Goal: Task Accomplishment & Management: Manage account settings

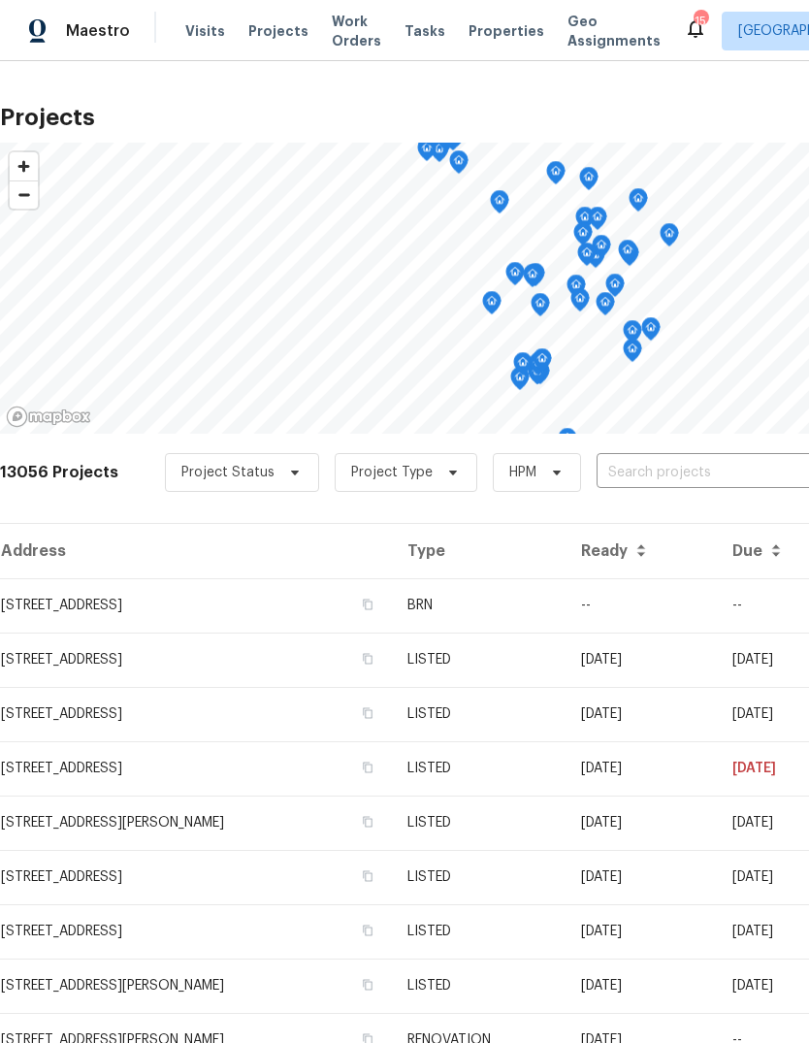
click at [641, 470] on input "text" at bounding box center [708, 473] width 222 height 30
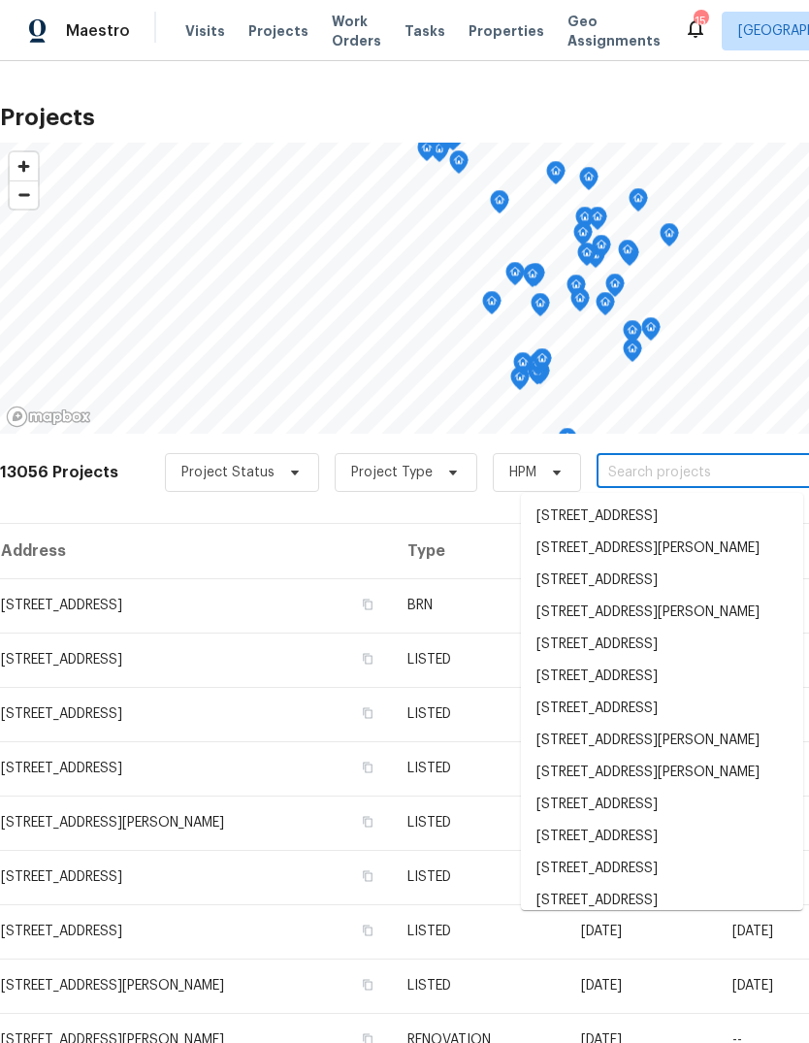
click at [651, 471] on input "text" at bounding box center [708, 473] width 222 height 30
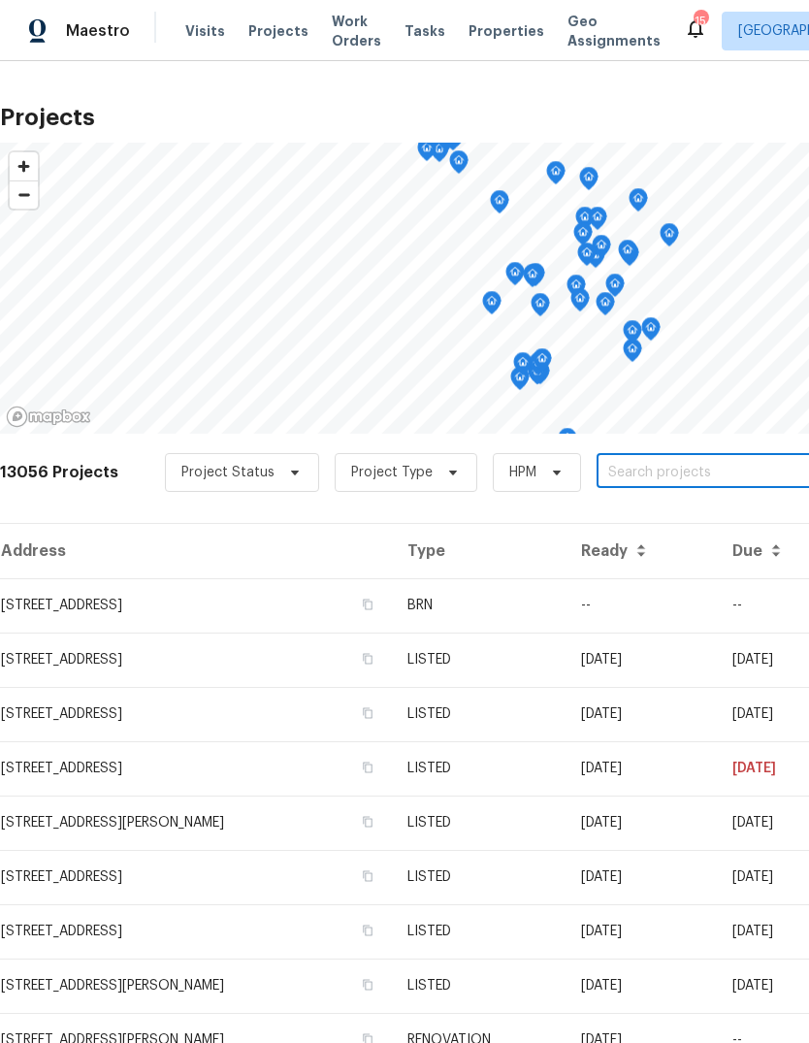
paste input "[STREET_ADDRESS][PERSON_NAME]"
type input "[STREET_ADDRESS][PERSON_NAME]"
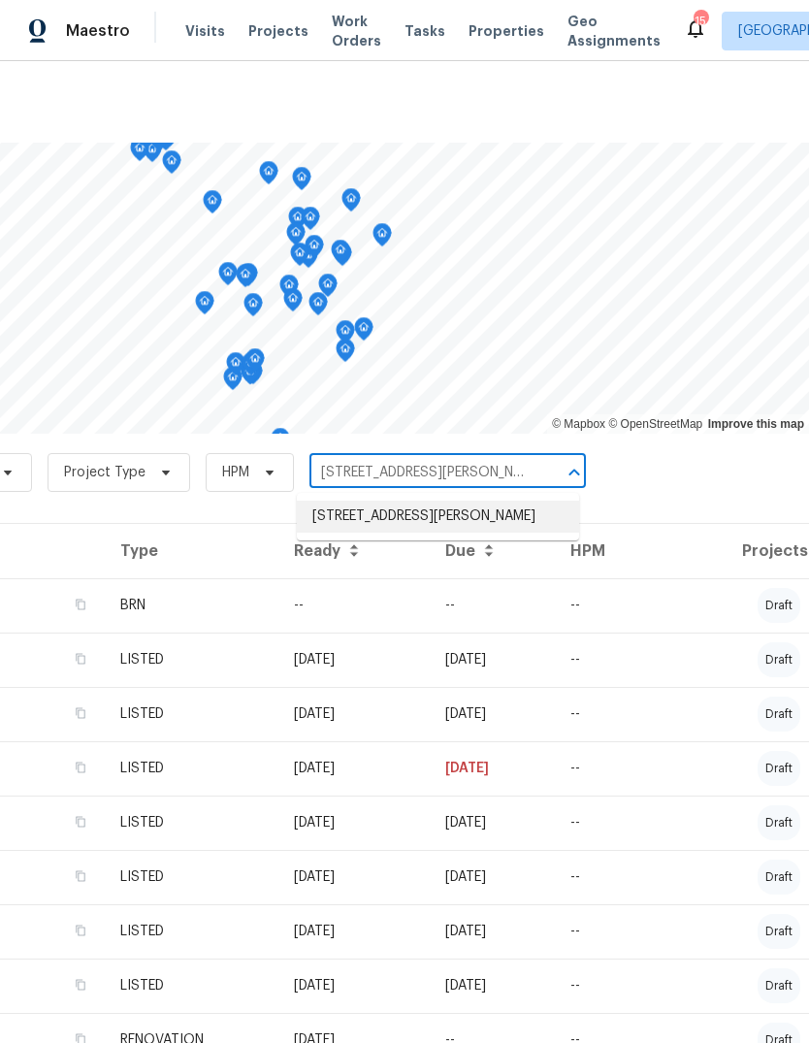
click at [417, 515] on li "[STREET_ADDRESS][PERSON_NAME]" at bounding box center [438, 517] width 282 height 32
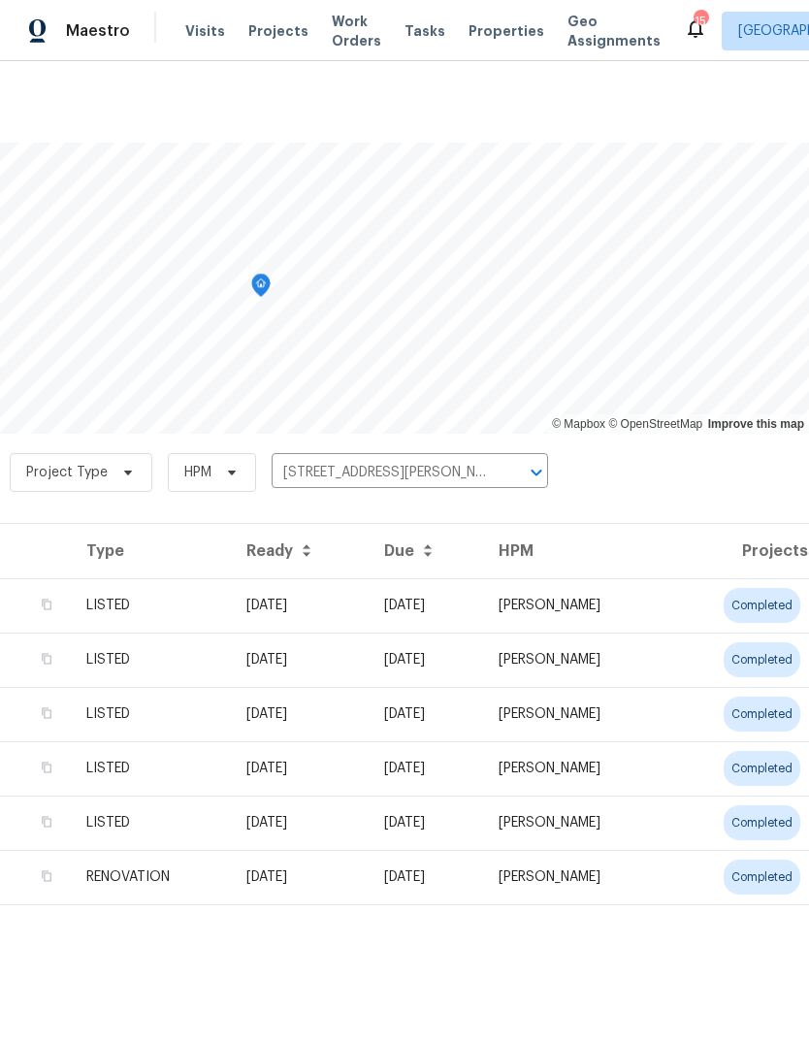
click at [648, 607] on td "[PERSON_NAME]" at bounding box center [575, 605] width 185 height 54
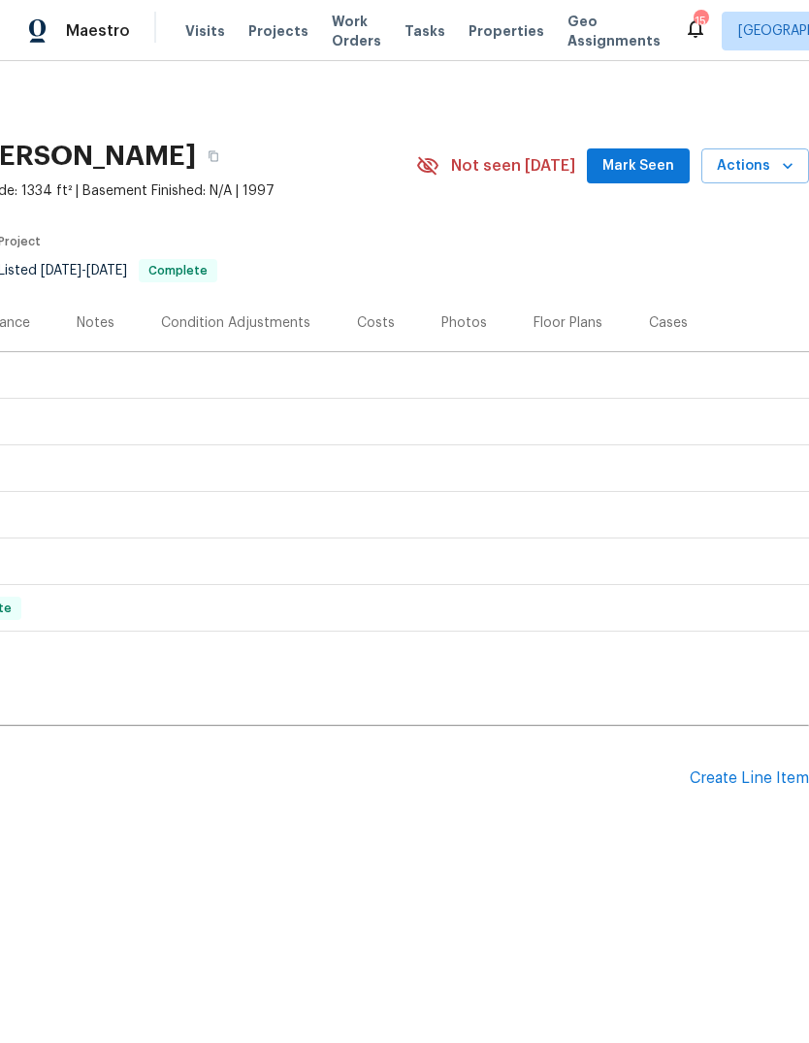
scroll to position [0, 287]
click at [581, 372] on div "LISTED [DATE] - [DATE] Complete" at bounding box center [261, 375] width 1085 height 23
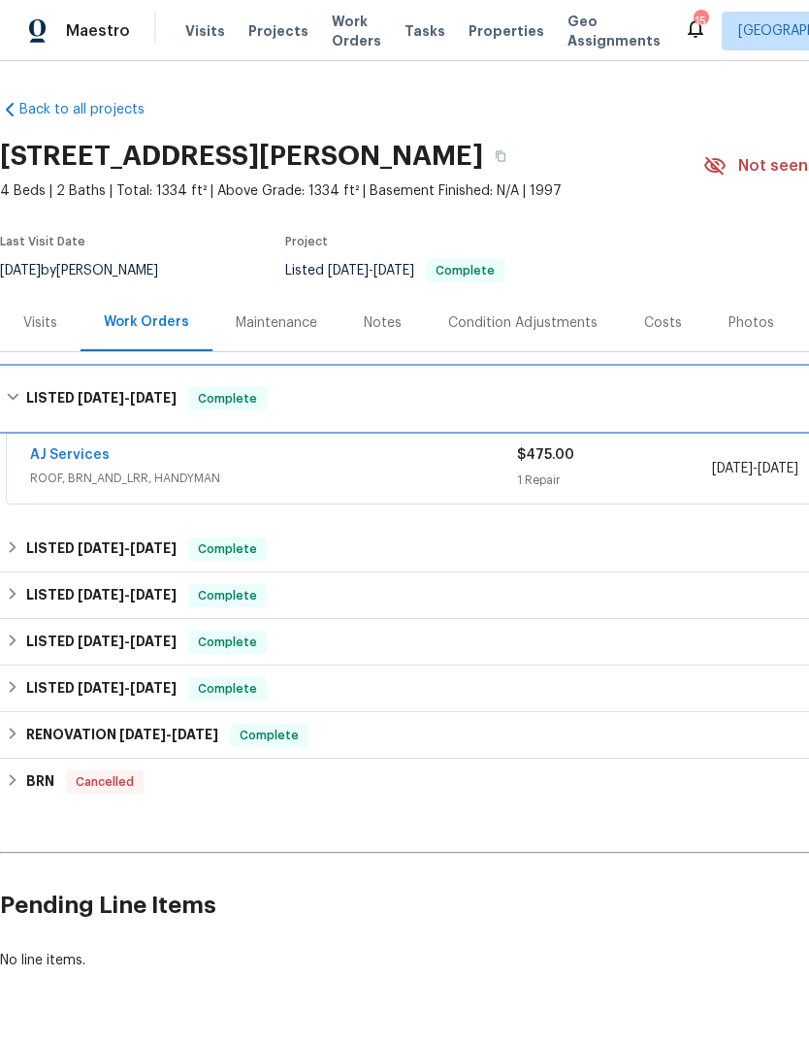
scroll to position [0, 0]
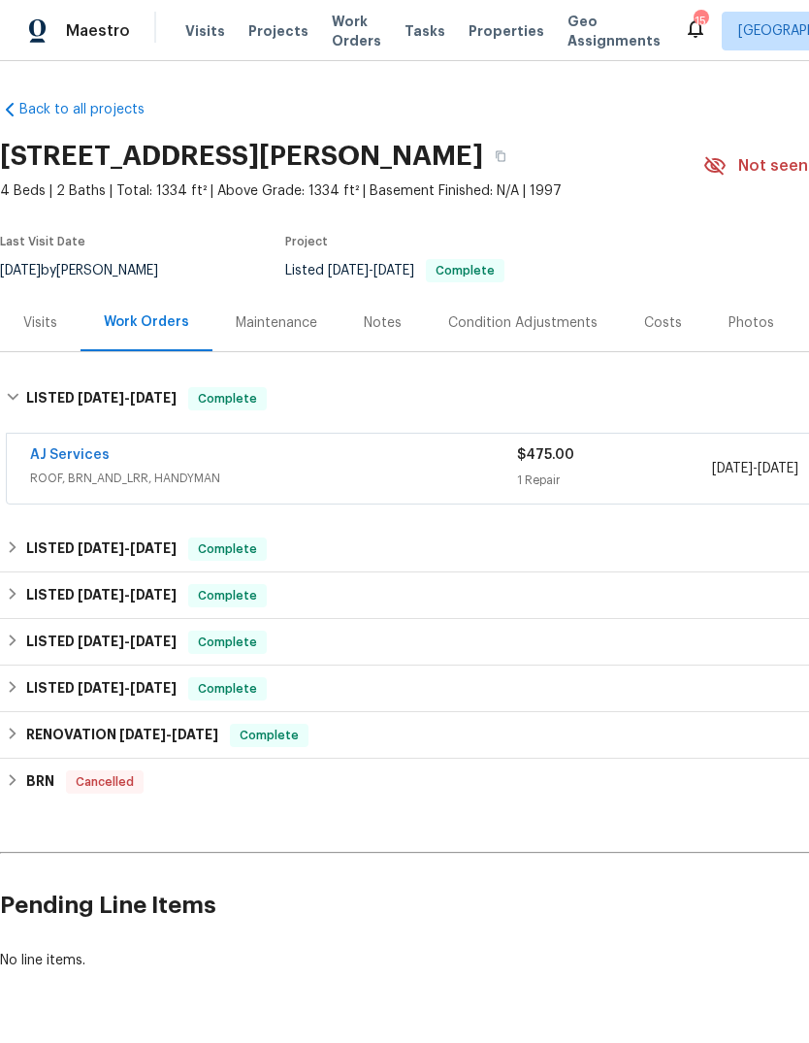
click at [214, 466] on div "AJ Services" at bounding box center [273, 456] width 487 height 23
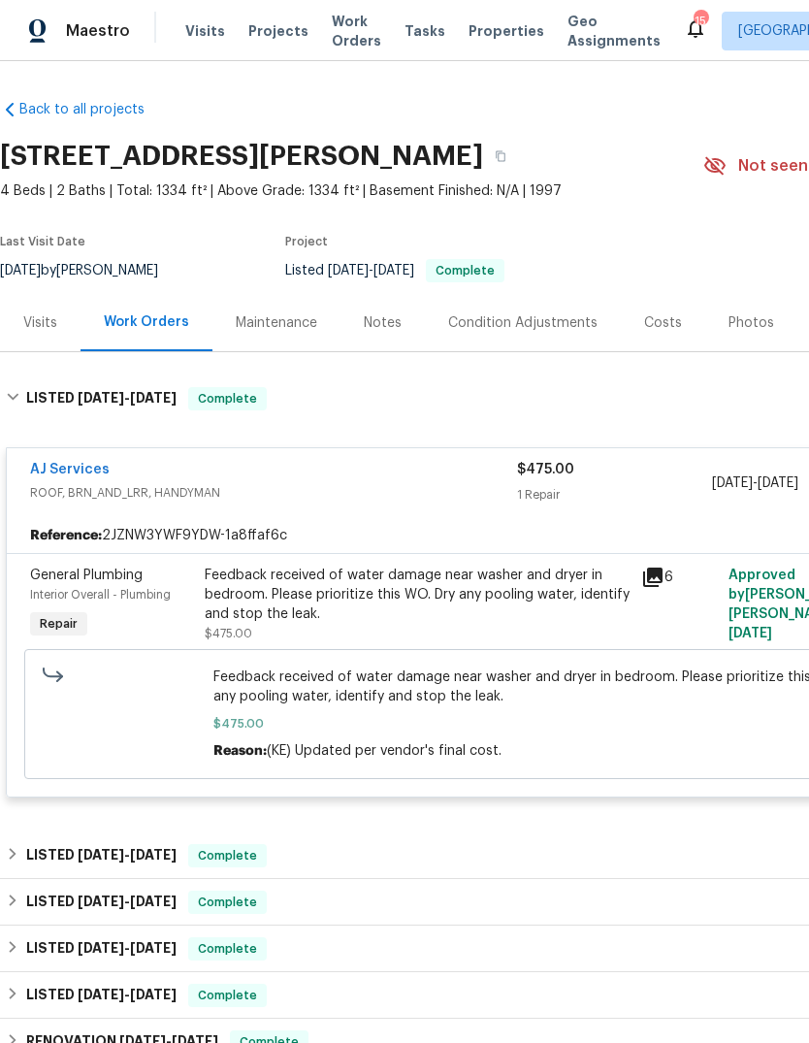
click at [184, 463] on div "AJ Services" at bounding box center [273, 471] width 487 height 23
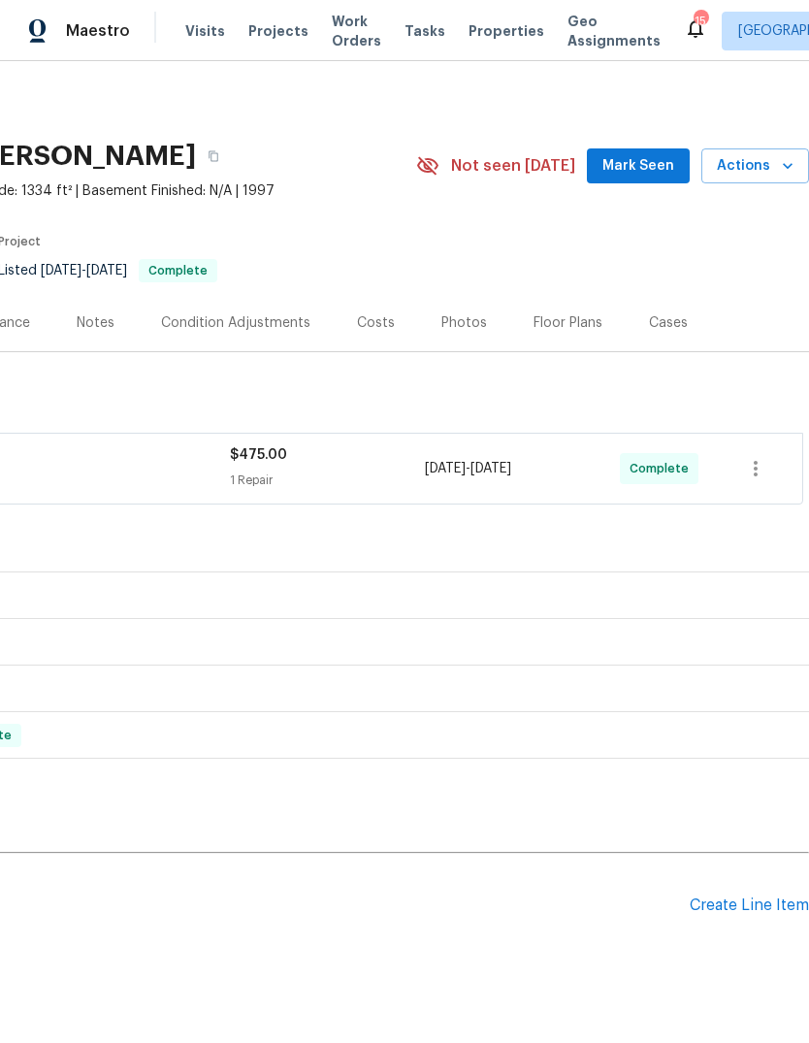
scroll to position [0, 287]
click at [737, 902] on div "Create Line Item" at bounding box center [749, 906] width 119 height 18
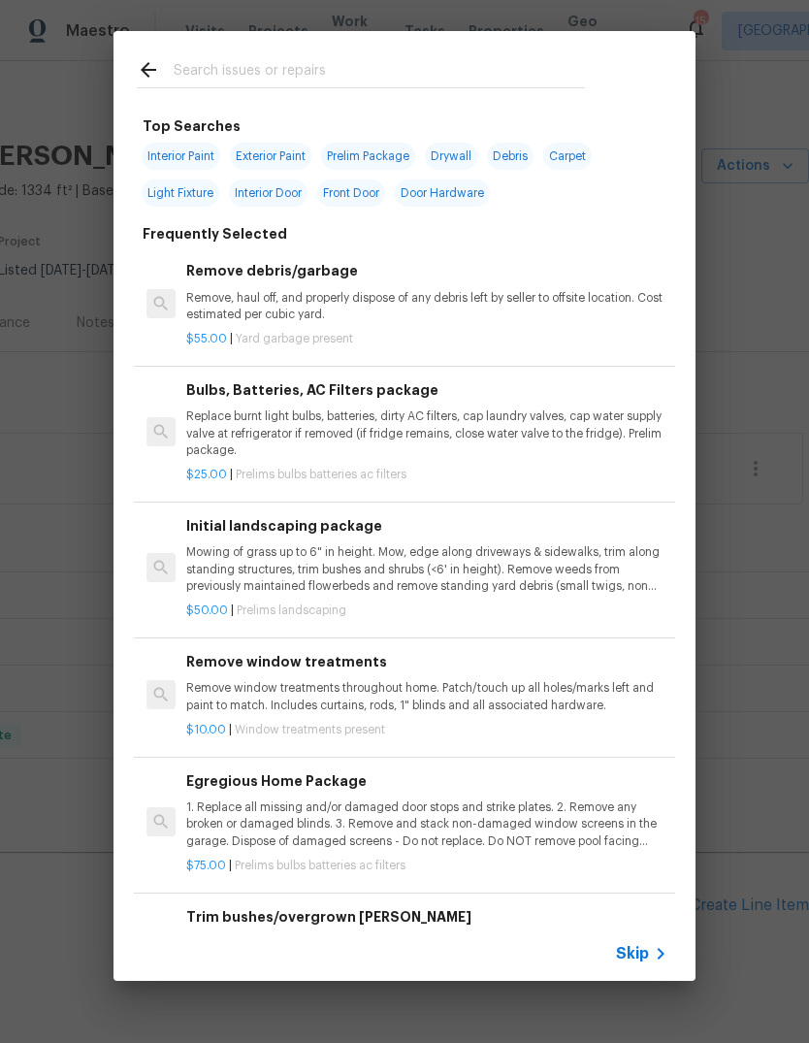
click at [342, 79] on input "text" at bounding box center [379, 72] width 411 height 29
type input "Quarter round"
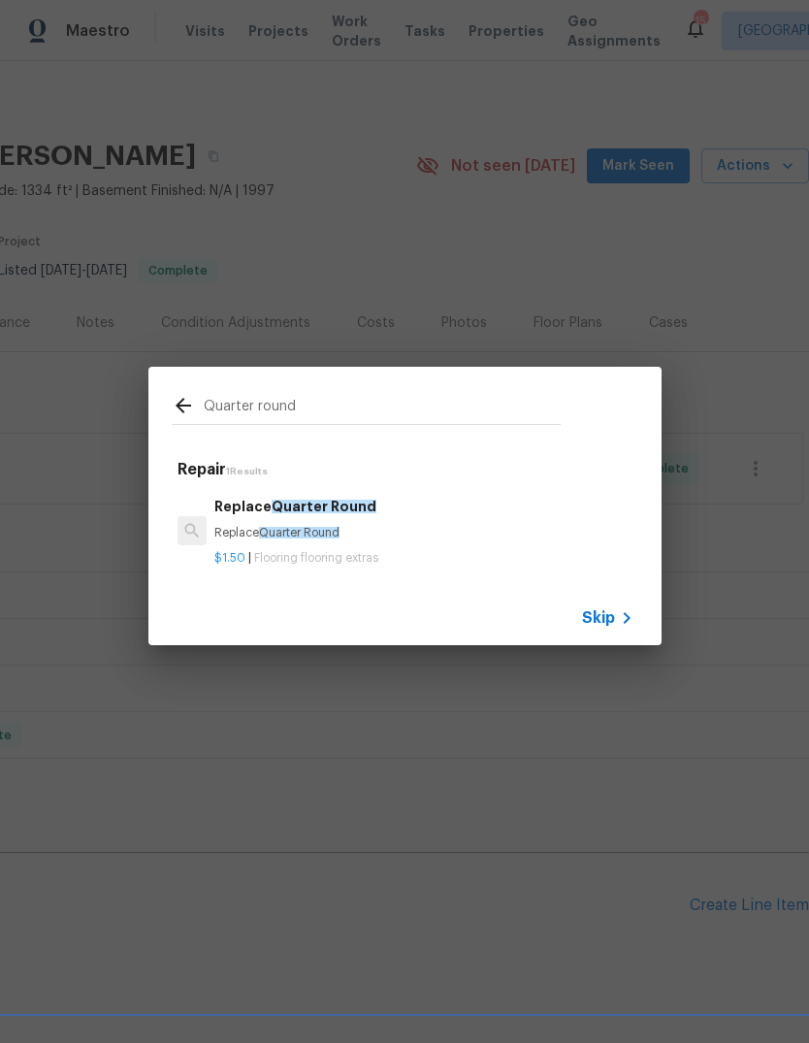
click at [459, 512] on h6 "Replace Quarter Round" at bounding box center [423, 506] width 418 height 21
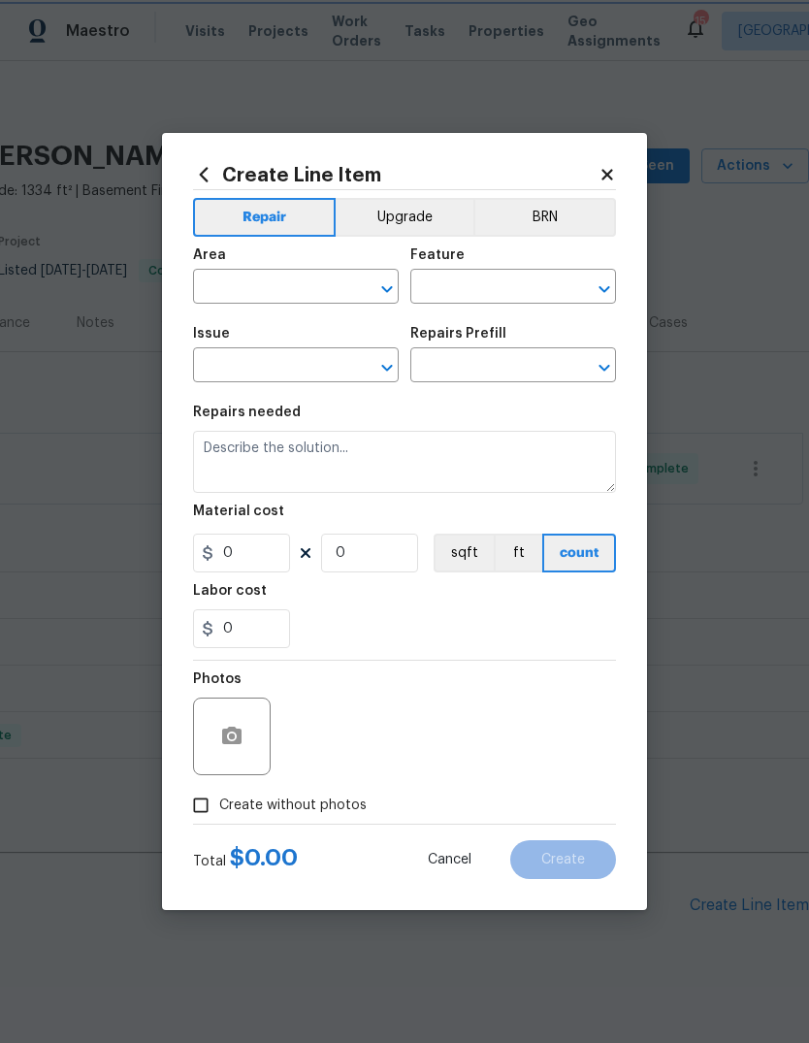
type input "Overall Flooring"
type input "Flooring Extras"
type textarea "Replace Quarter Round"
type input "1"
type input "Replace Quarter Round $1.50"
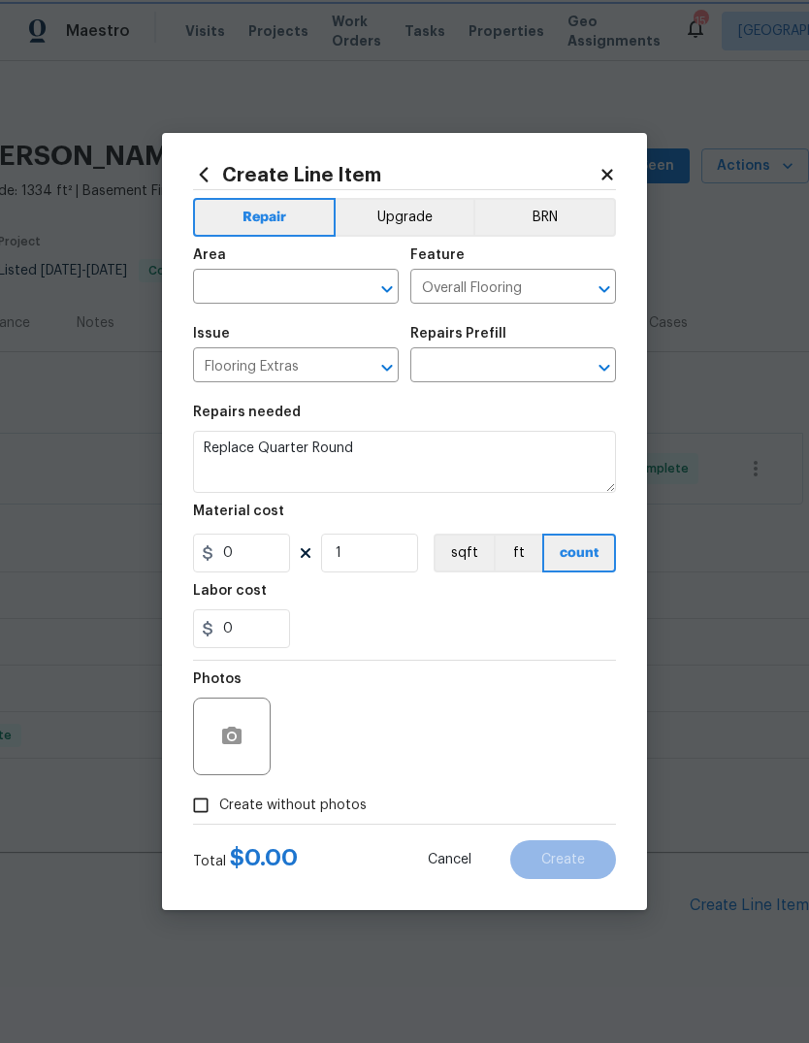
type input "1.5"
click at [459, 511] on section "Repairs needed Replace Quarter Round Material cost 1.5 1 sqft ft count Labor co…" at bounding box center [404, 527] width 423 height 266
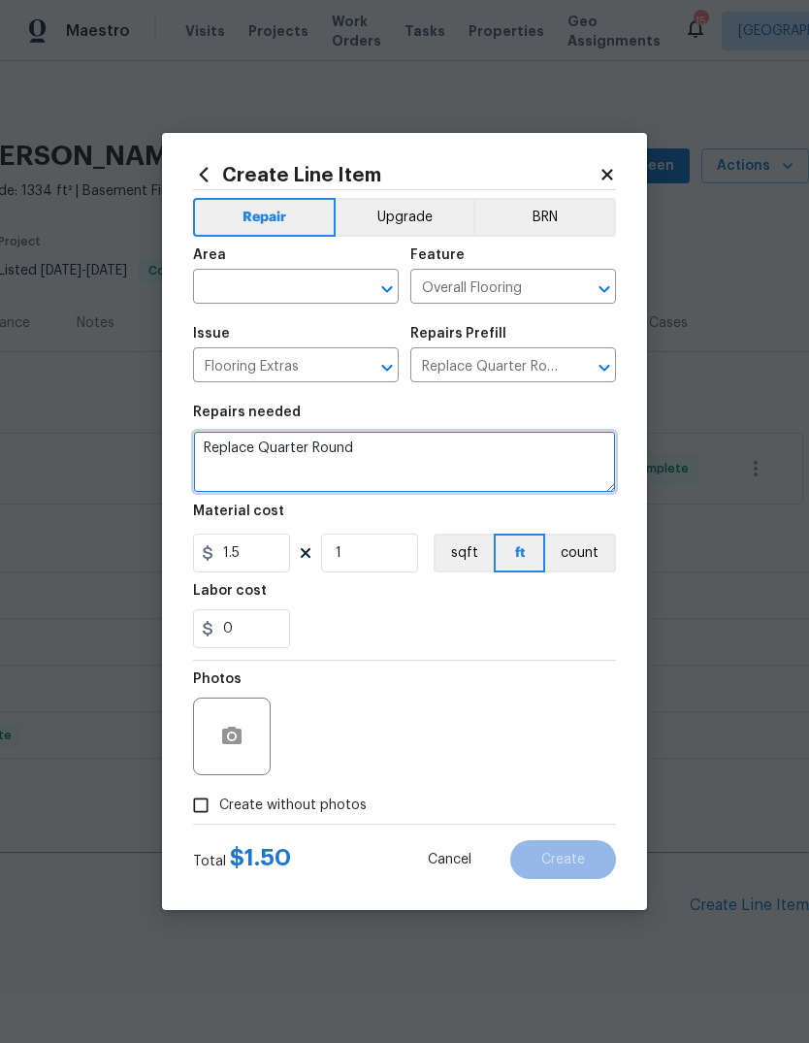
click at [195, 439] on textarea "Replace Quarter Round" at bounding box center [404, 462] width 423 height 62
type textarea "DINING ROOFReplace Quarter Round"
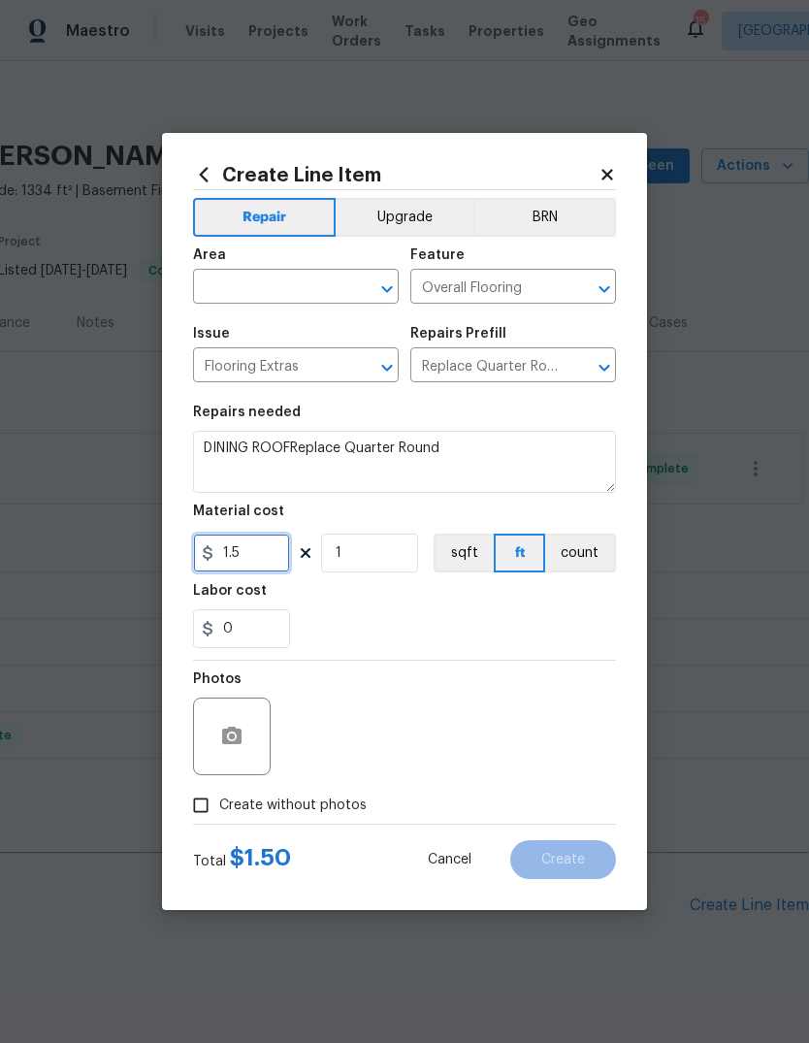
type input "1.5"
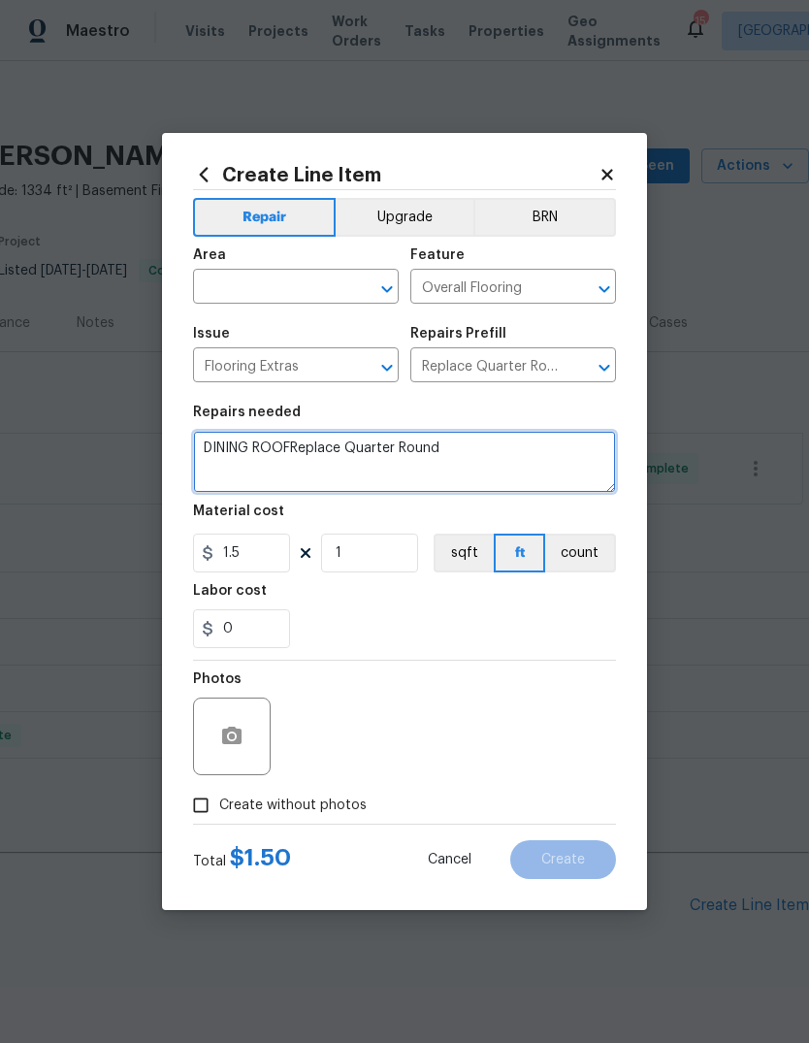
click at [296, 445] on textarea "DINING ROOFReplace Quarter Round" at bounding box center [404, 462] width 423 height 62
click at [499, 455] on textarea "DINING ROOM Replace Quarter Round" at bounding box center [404, 462] width 423 height 62
type textarea "DINING ROOM Replace Quarter Round and baseboards, paint."
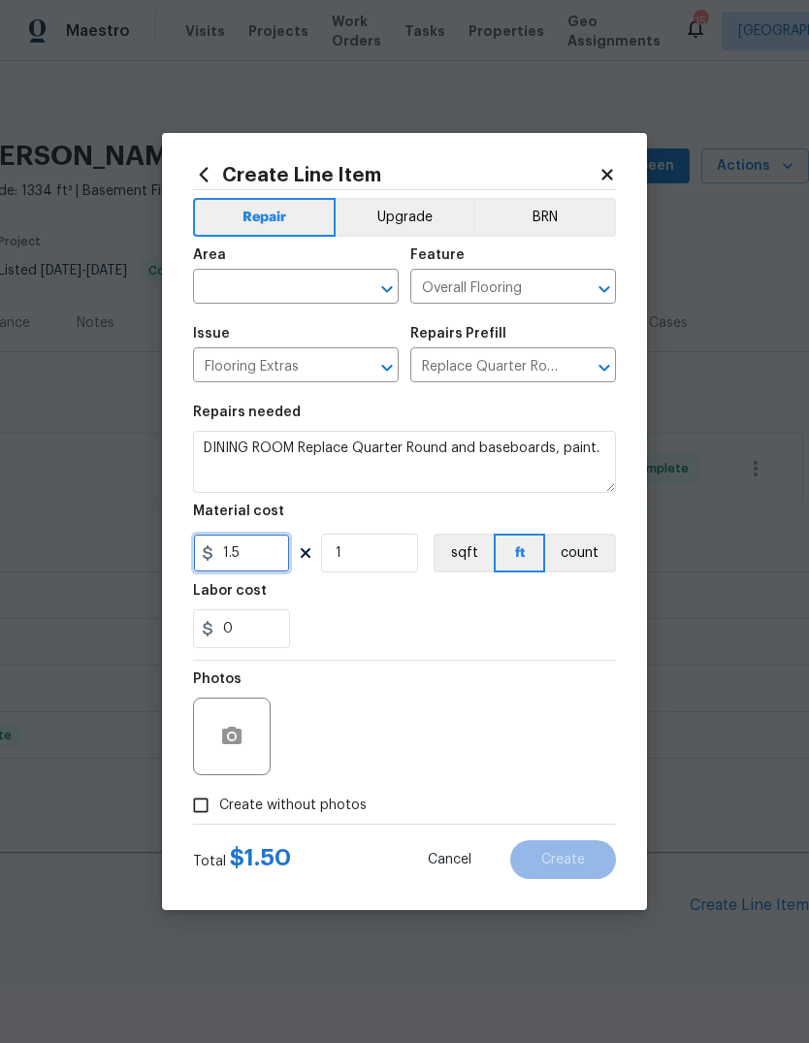
click at [268, 557] on input "1.5" at bounding box center [241, 553] width 97 height 39
click at [370, 560] on input "1" at bounding box center [369, 553] width 97 height 39
click at [611, 623] on div "0" at bounding box center [404, 628] width 423 height 39
click at [364, 565] on input "1" at bounding box center [369, 553] width 97 height 39
click at [590, 639] on div "0" at bounding box center [404, 628] width 423 height 39
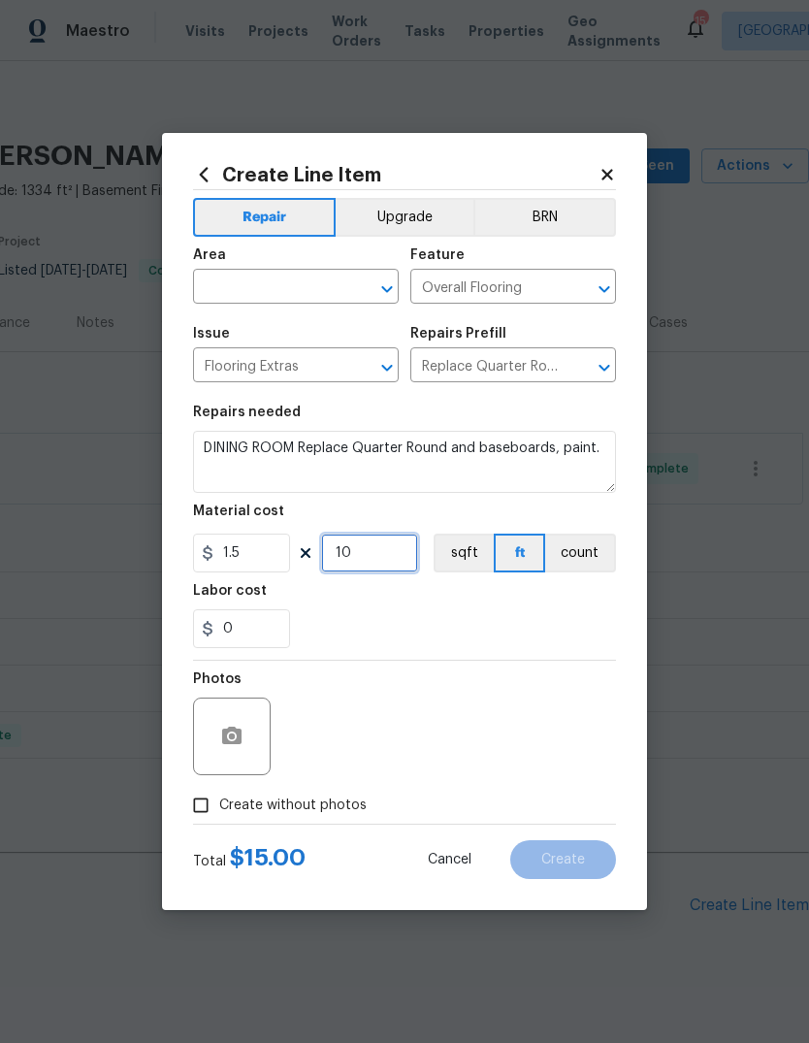
click at [377, 561] on input "10" at bounding box center [369, 553] width 97 height 39
type input "20"
click at [565, 628] on div "0" at bounding box center [404, 628] width 423 height 39
click at [231, 733] on icon "button" at bounding box center [231, 735] width 19 height 17
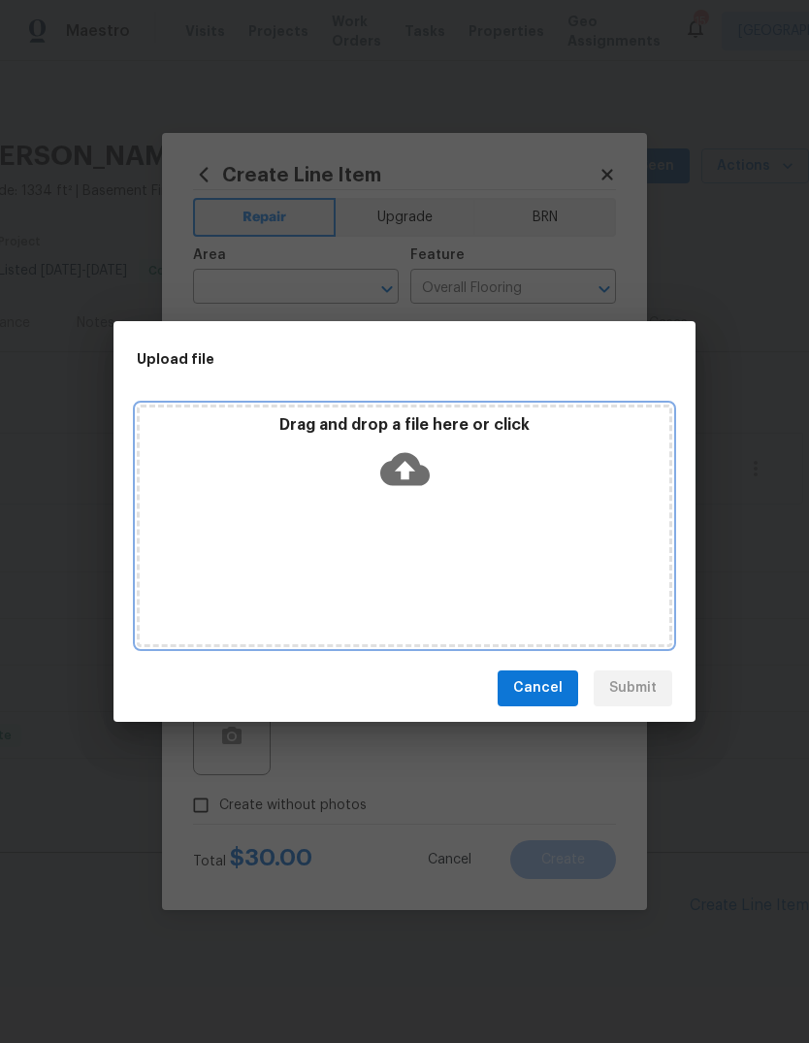
click at [401, 462] on icon at bounding box center [404, 468] width 49 height 33
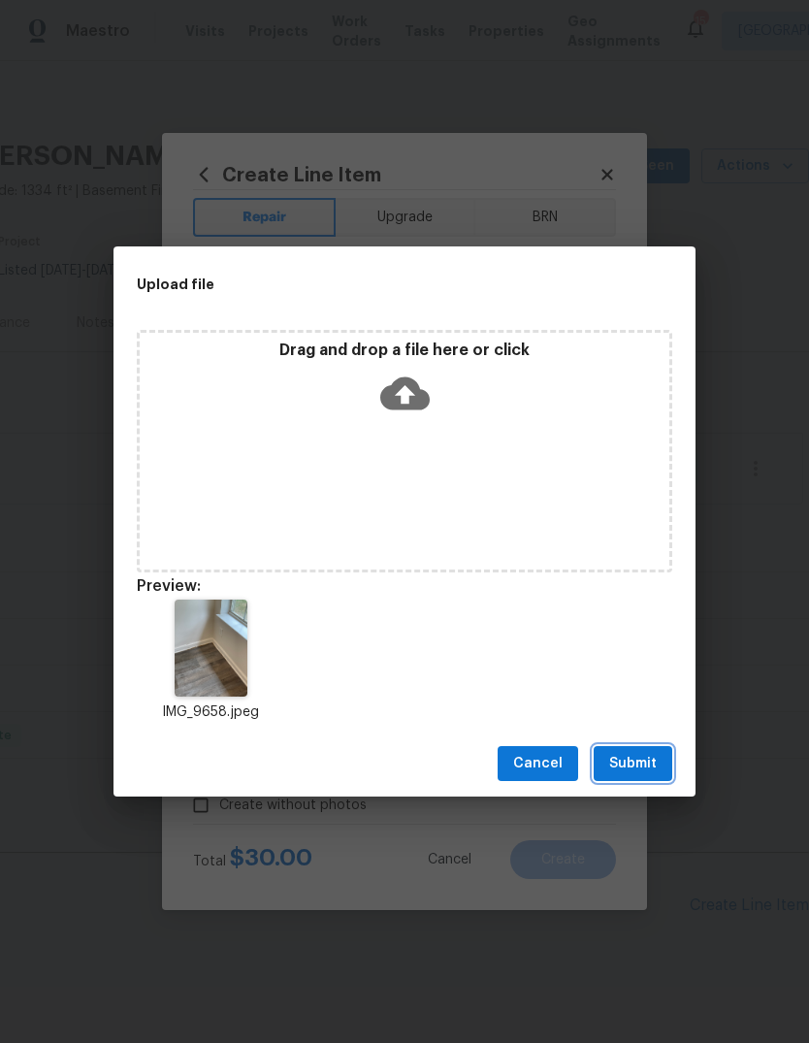
click at [640, 771] on span "Submit" at bounding box center [633, 764] width 48 height 24
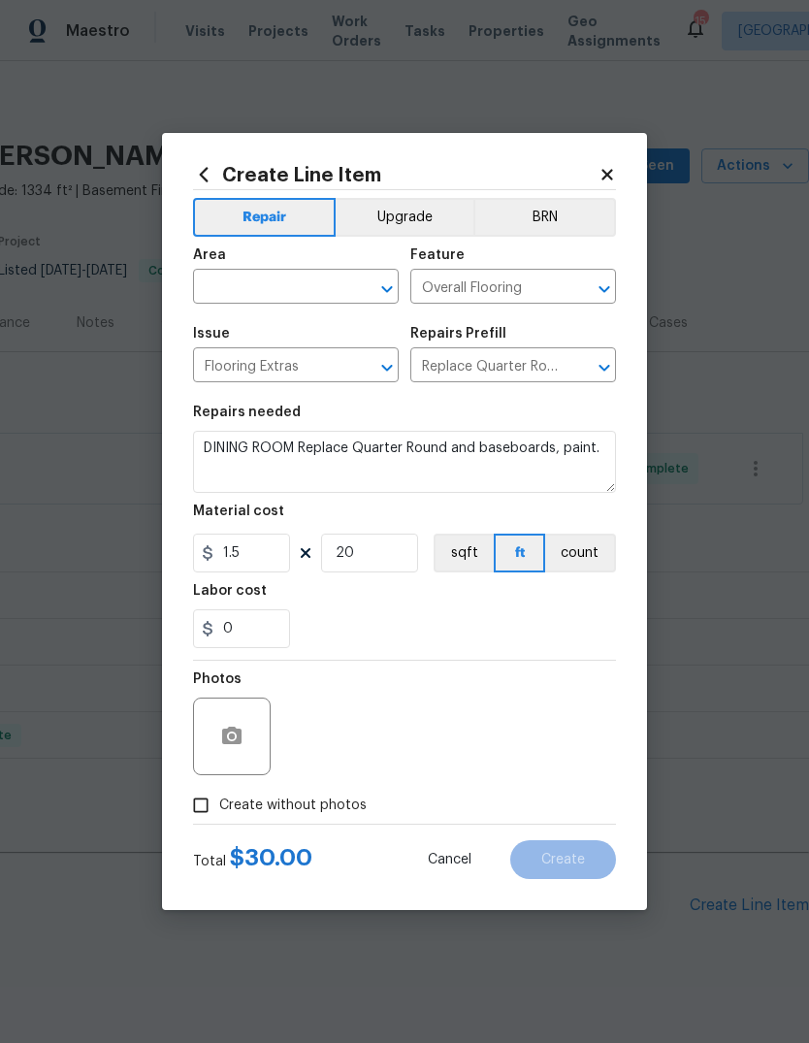
click at [217, 279] on input "text" at bounding box center [268, 289] width 151 height 30
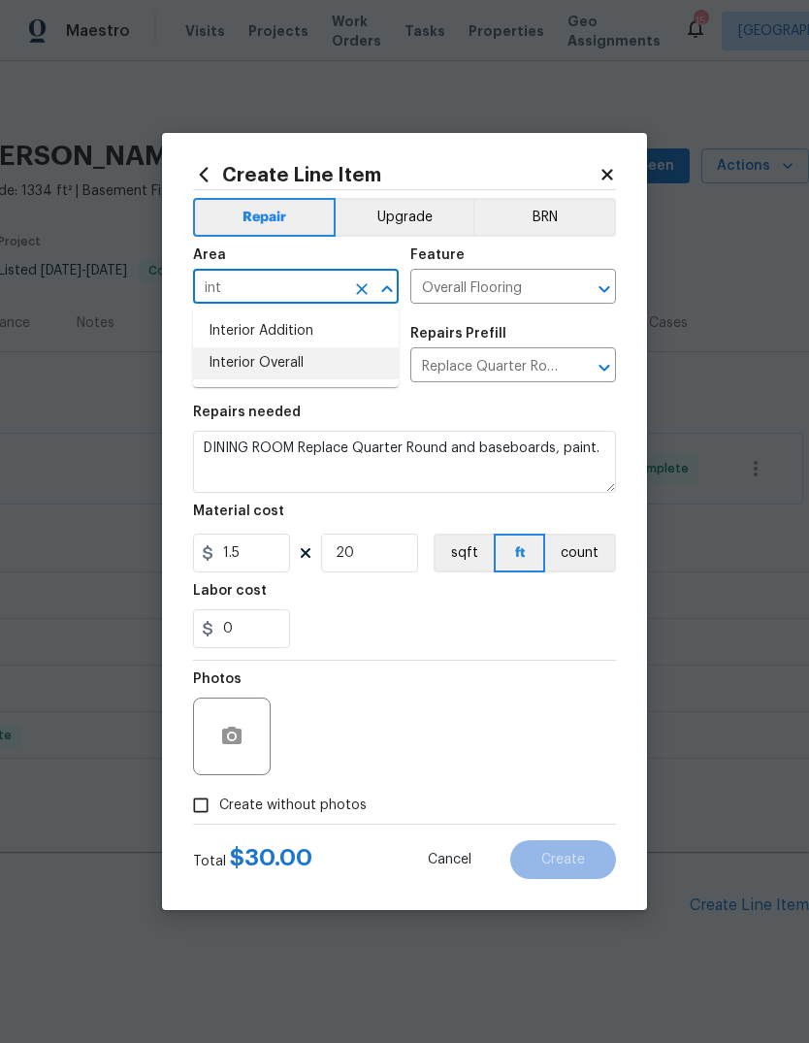
click at [228, 357] on li "Interior Overall" at bounding box center [296, 363] width 206 height 32
type input "Interior Overall"
click at [554, 609] on div "Labor cost" at bounding box center [404, 596] width 423 height 25
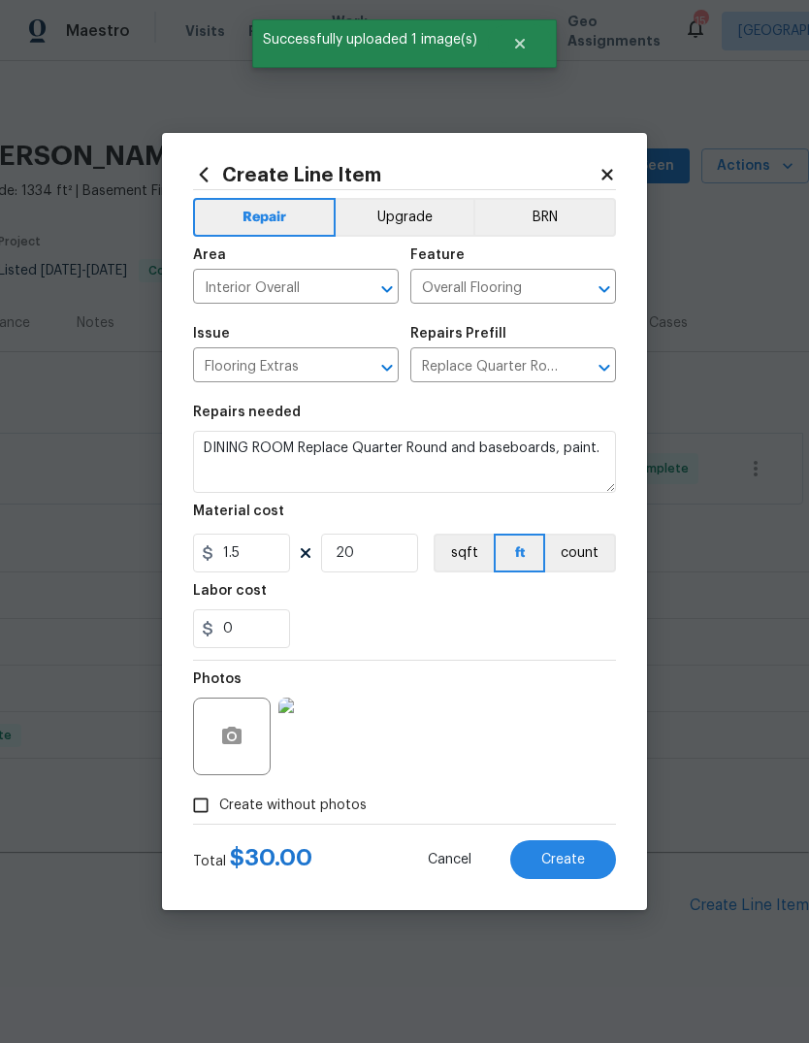
click at [576, 854] on span "Create" at bounding box center [564, 860] width 44 height 15
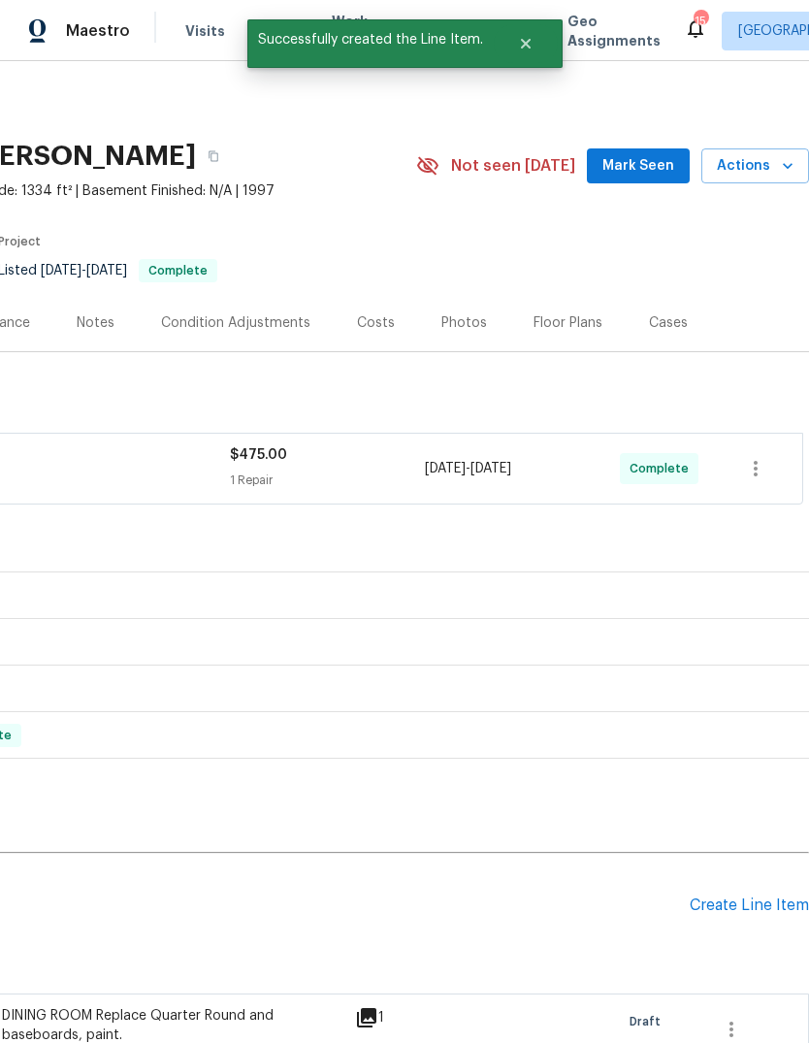
click at [733, 905] on div "Create Line Item" at bounding box center [749, 906] width 119 height 18
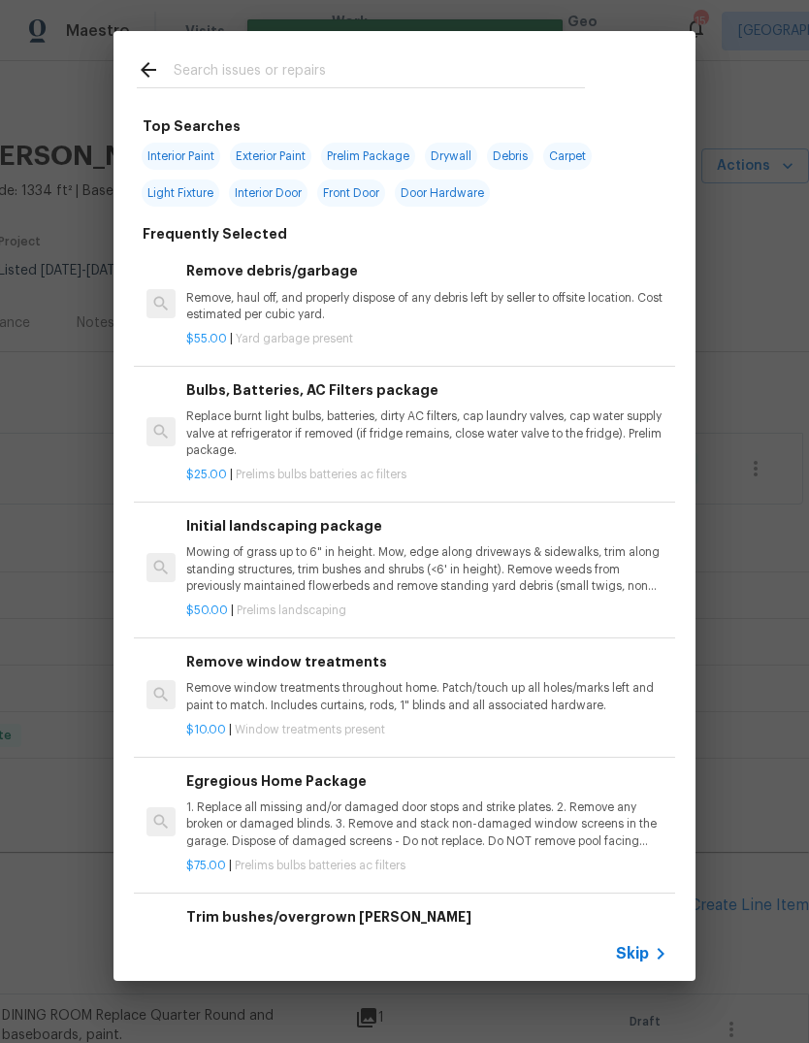
click at [380, 63] on input "text" at bounding box center [379, 72] width 411 height 29
type input "Interior door"
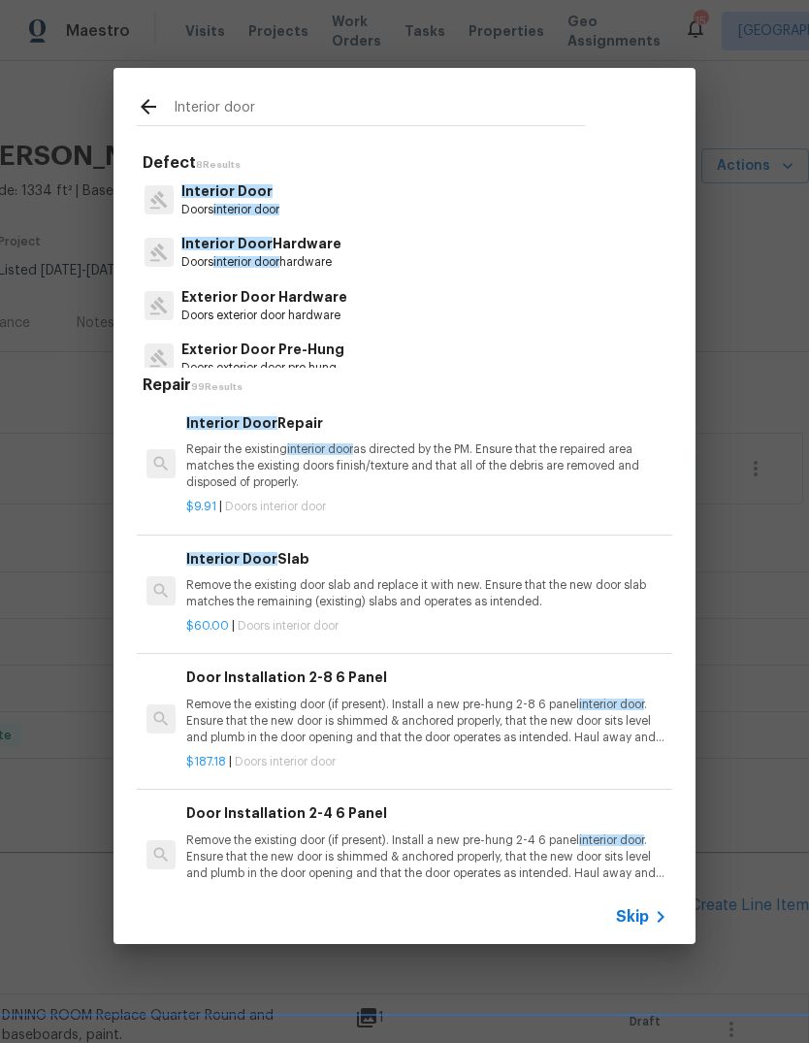
click at [532, 448] on p "Repair the existing interior door as directed by the PM. Ensure that the repair…" at bounding box center [426, 466] width 481 height 49
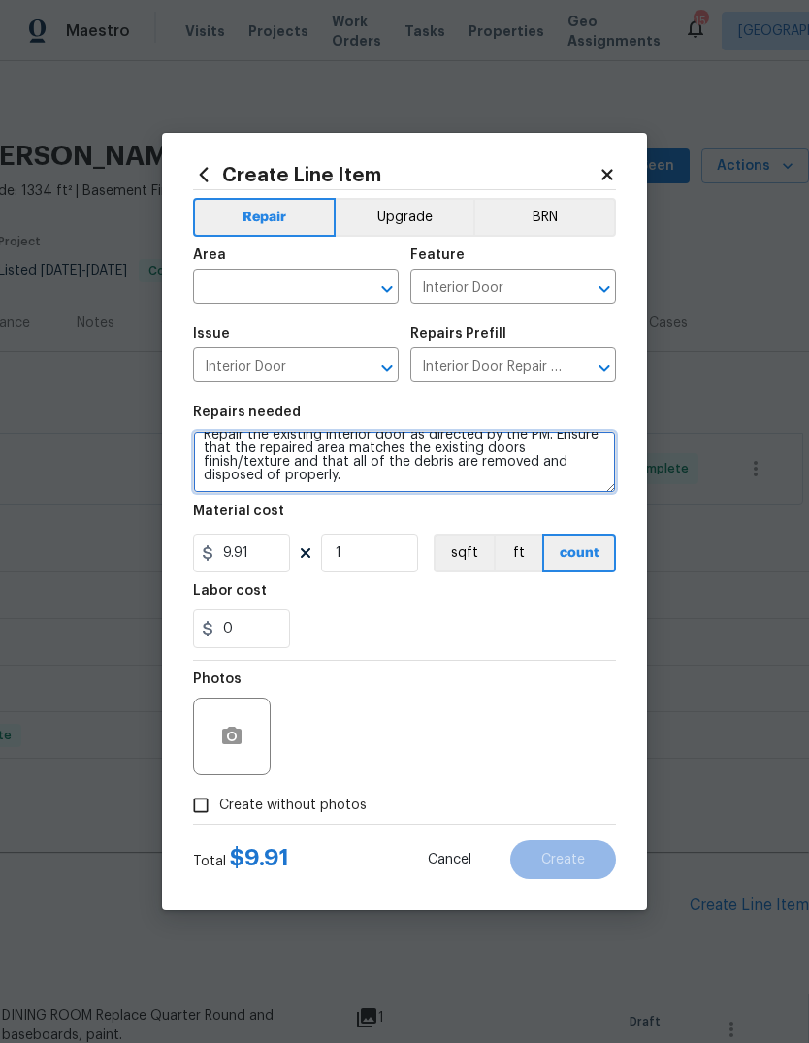
click at [305, 471] on textarea "Repair the existing interior door as directed by the PM. Ensure that the repair…" at bounding box center [404, 462] width 423 height 62
click at [290, 472] on textarea "Repair the existing interior door as directed by the PM. Ensure that the repair…" at bounding box center [404, 462] width 423 height 62
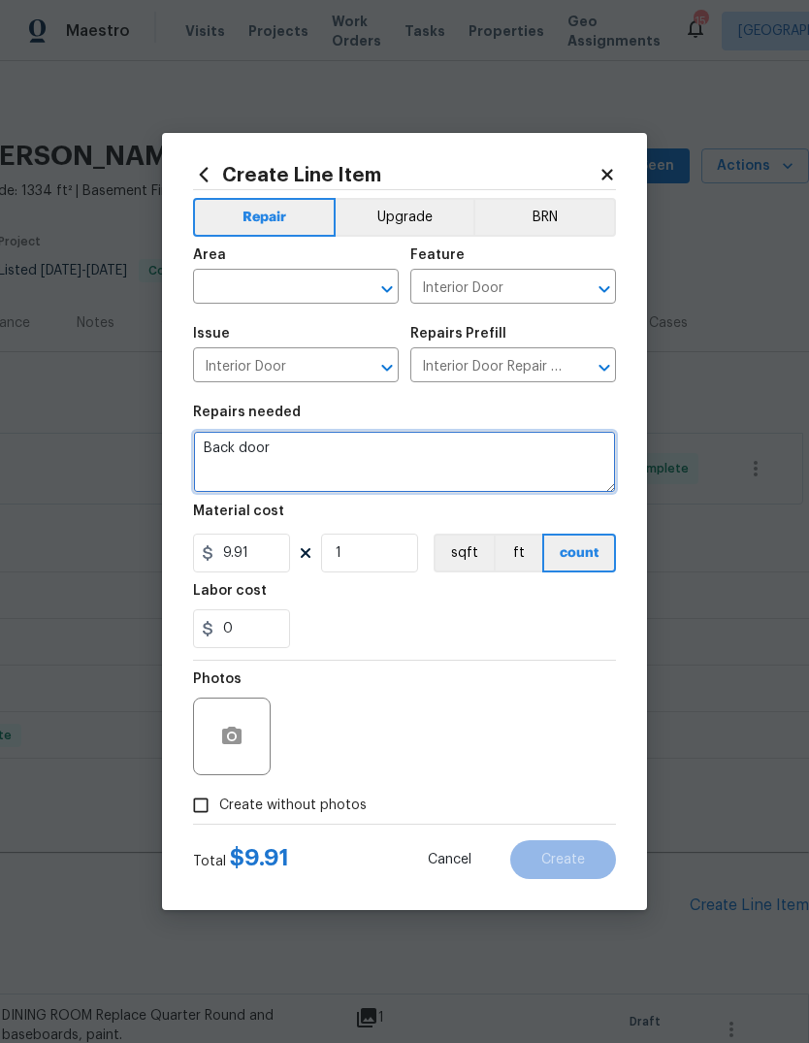
type textarea "Back door"
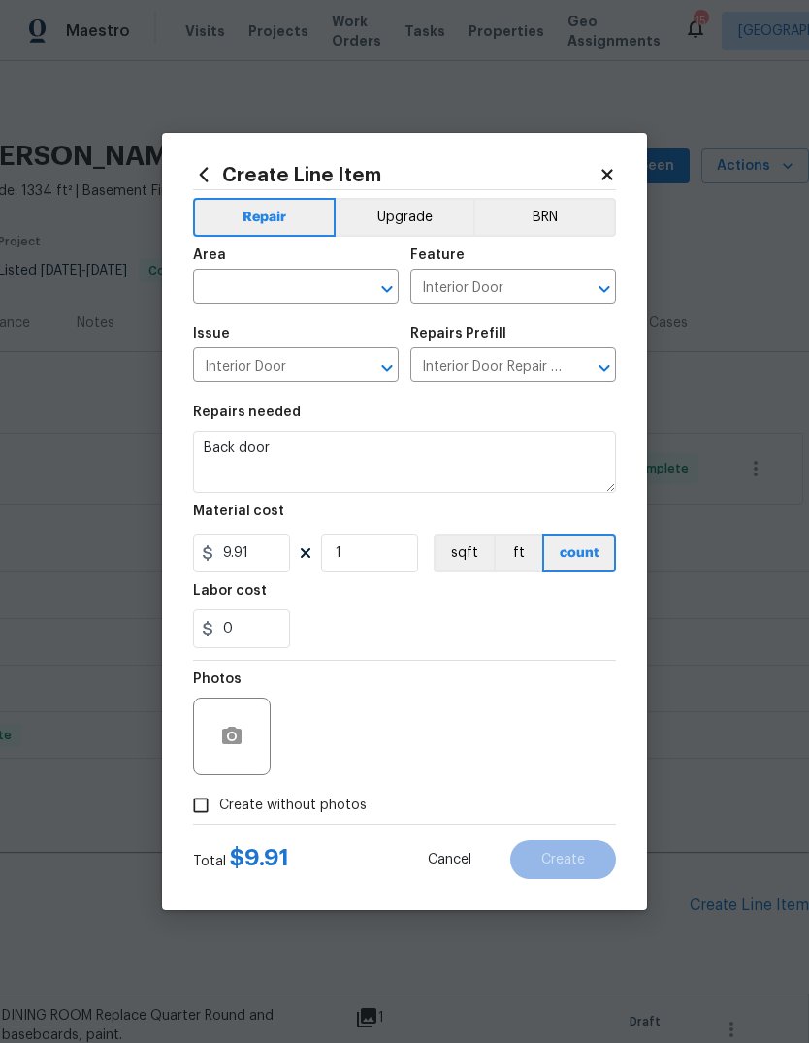
click at [313, 288] on input "text" at bounding box center [268, 289] width 151 height 30
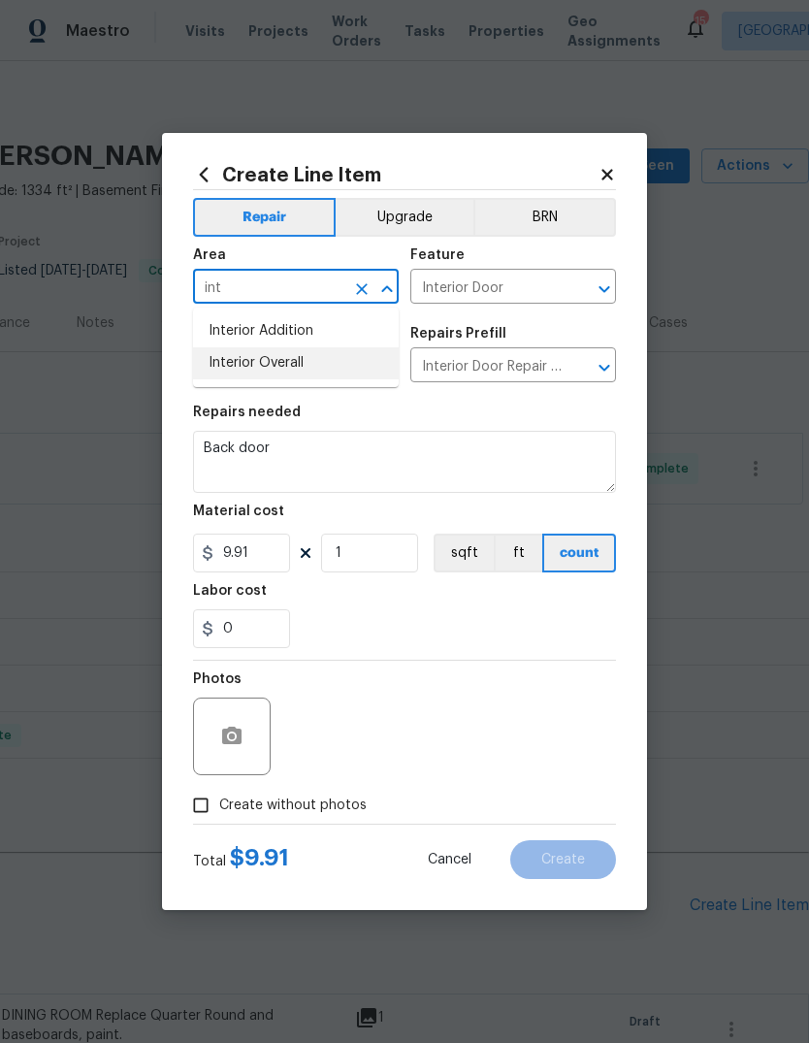
click at [343, 361] on li "Interior Overall" at bounding box center [296, 363] width 206 height 32
type input "Interior Overall"
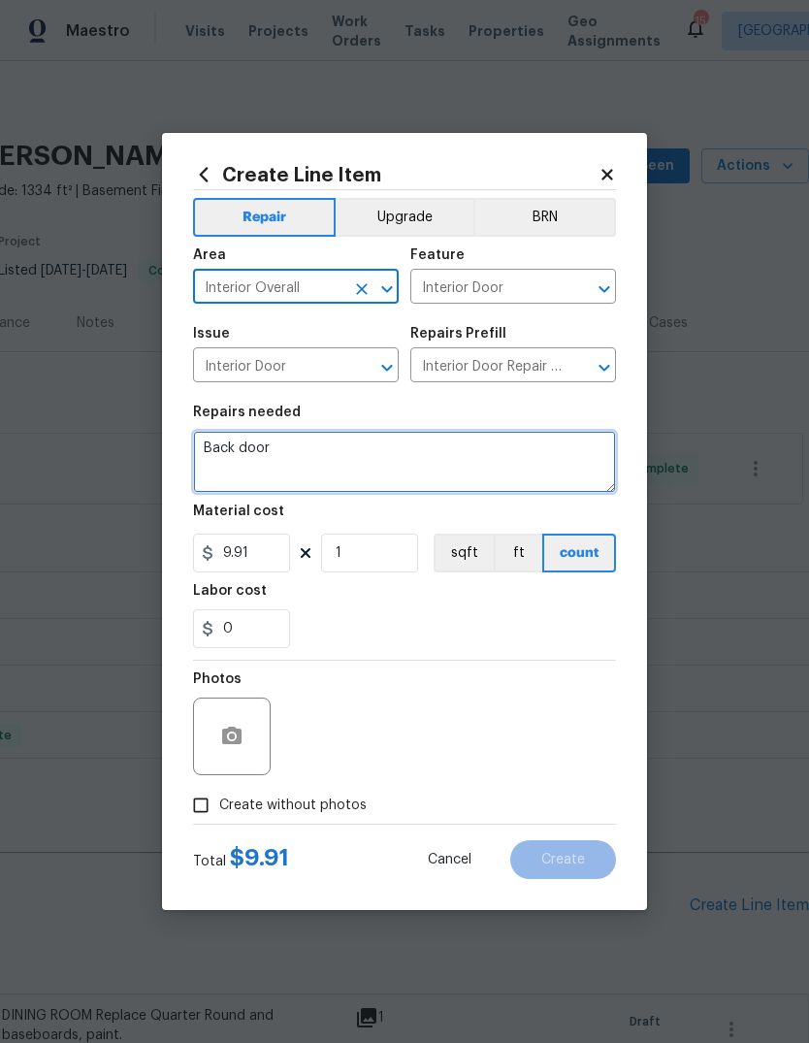
click at [321, 453] on textarea "Back door" at bounding box center [404, 462] width 423 height 62
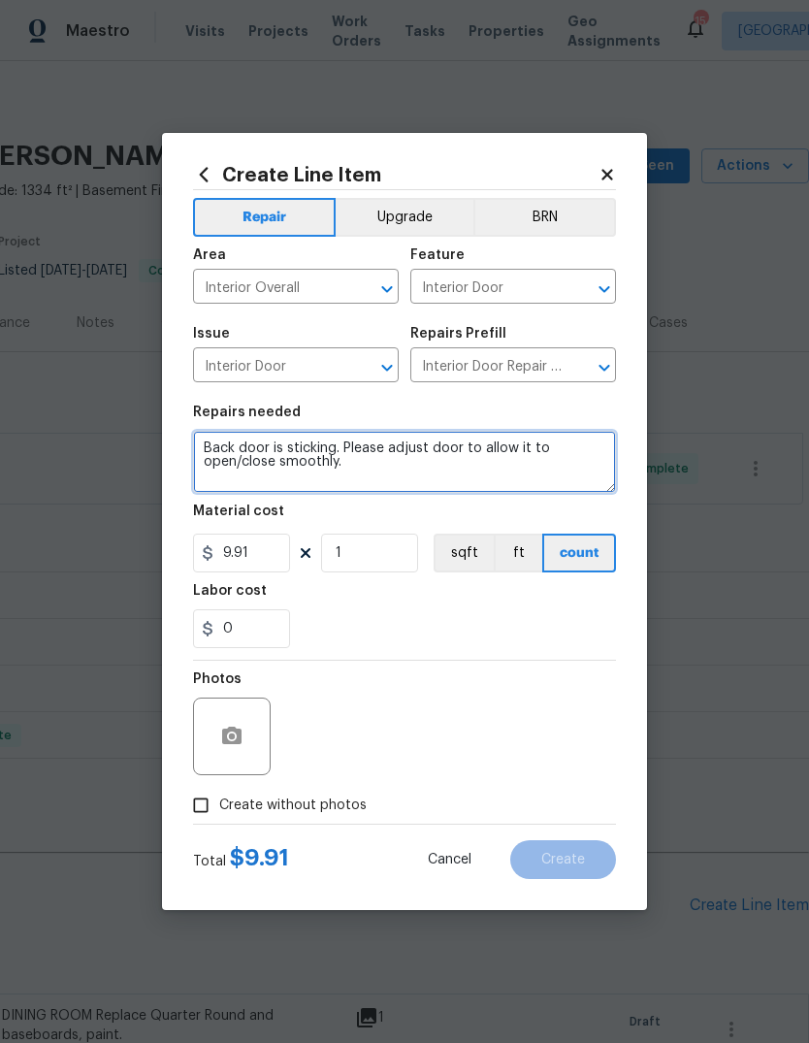
type textarea "Back door is sticking. Please adjust door to allow it to open/close smoothly."
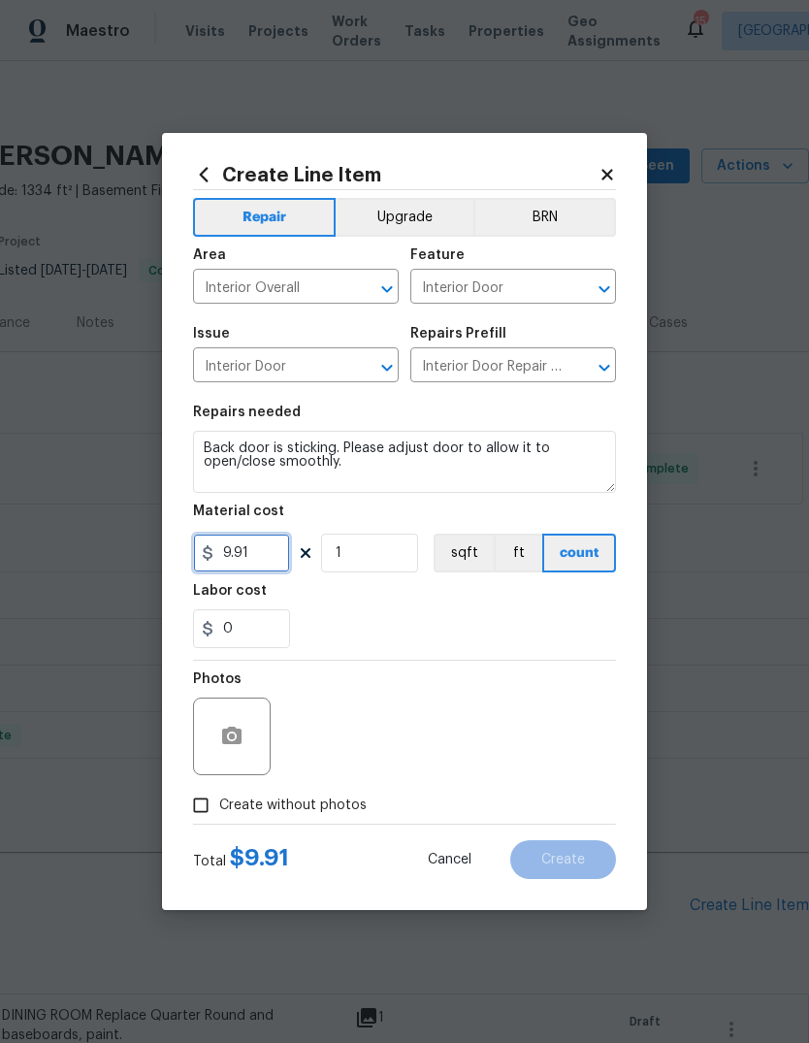
click at [277, 561] on input "9.91" at bounding box center [241, 553] width 97 height 39
type input "30"
click at [570, 615] on div "0" at bounding box center [404, 628] width 423 height 39
click at [245, 737] on button "button" at bounding box center [232, 736] width 47 height 47
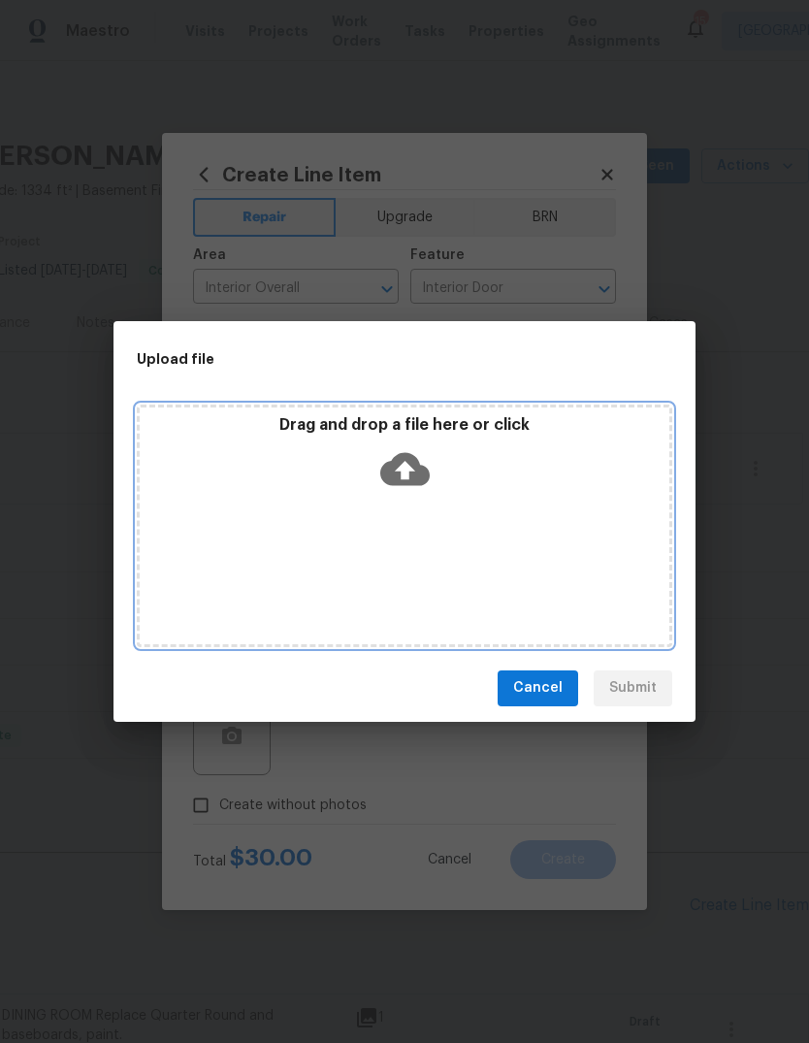
click at [414, 475] on icon at bounding box center [404, 468] width 49 height 33
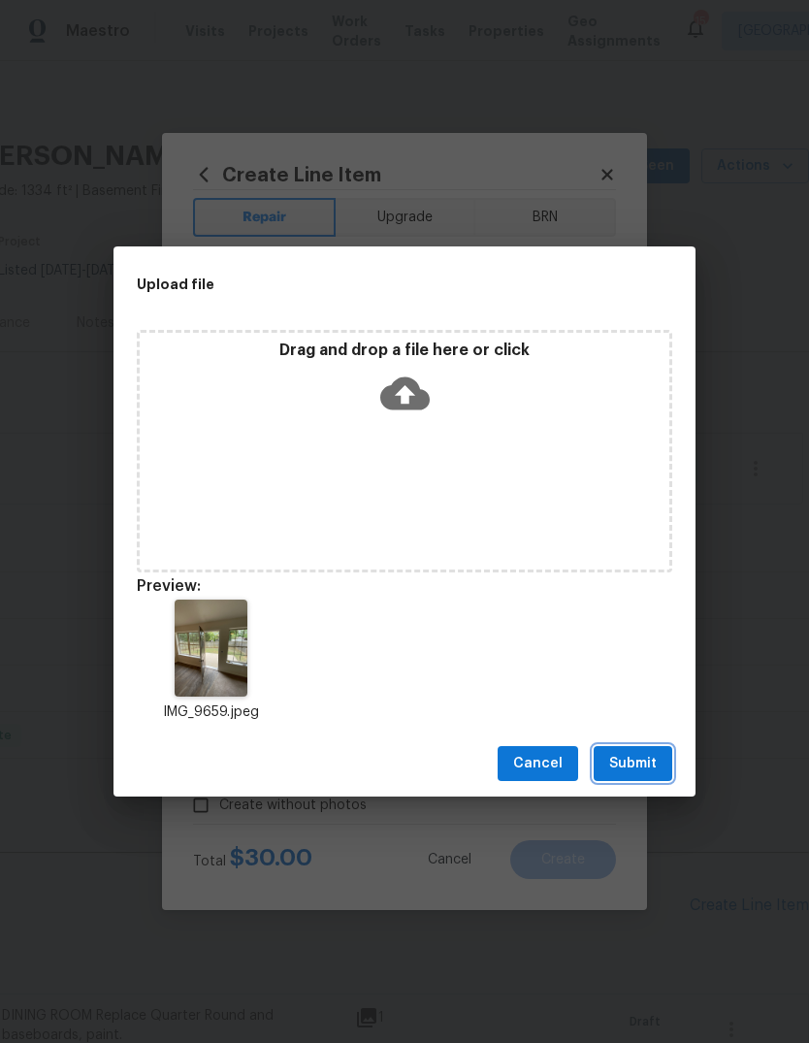
click at [642, 757] on span "Submit" at bounding box center [633, 764] width 48 height 24
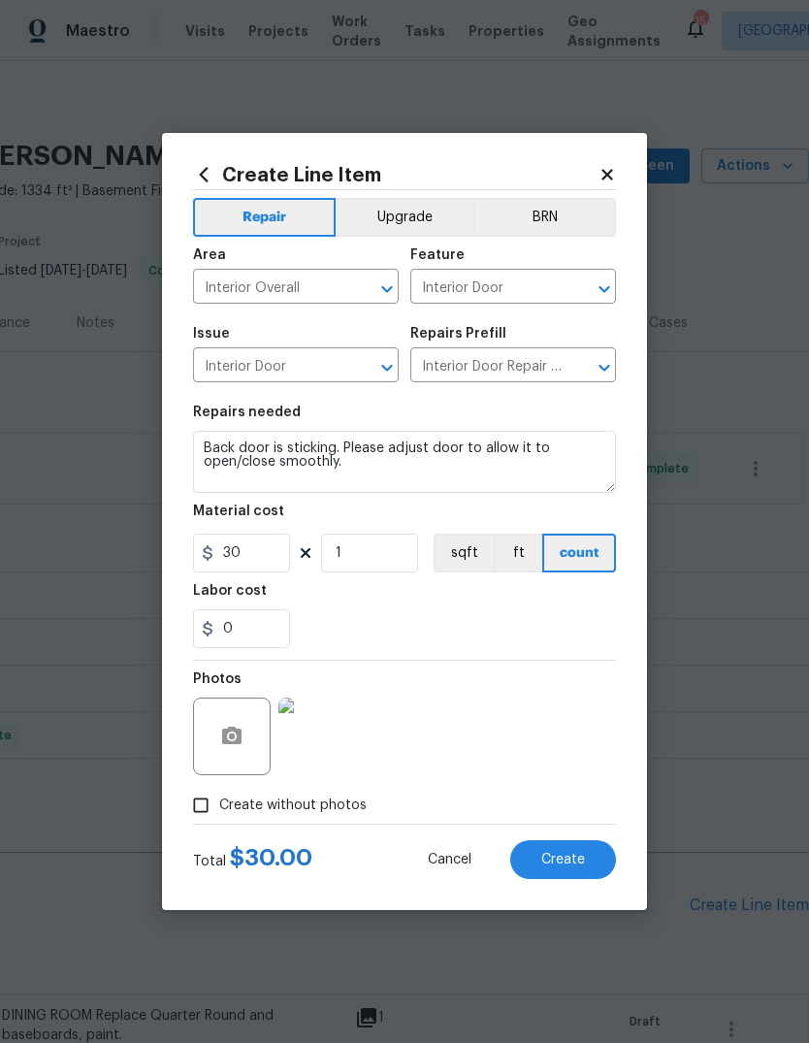
click at [573, 856] on span "Create" at bounding box center [564, 860] width 44 height 15
type input "0"
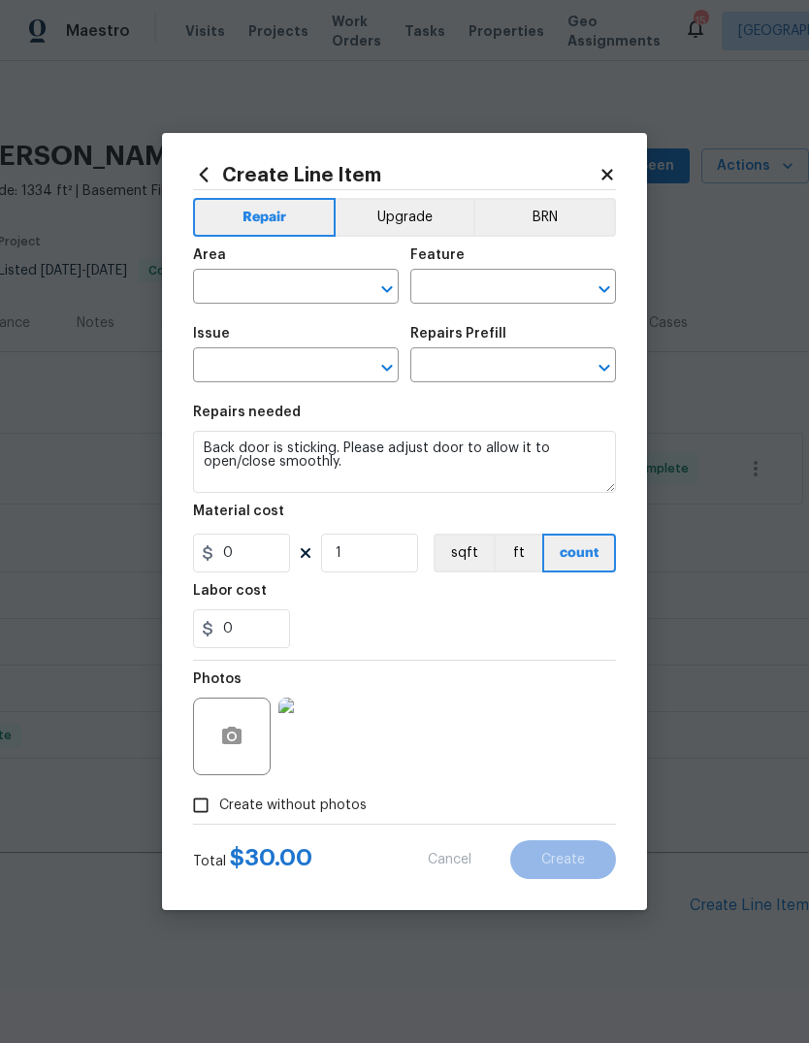
type input "0"
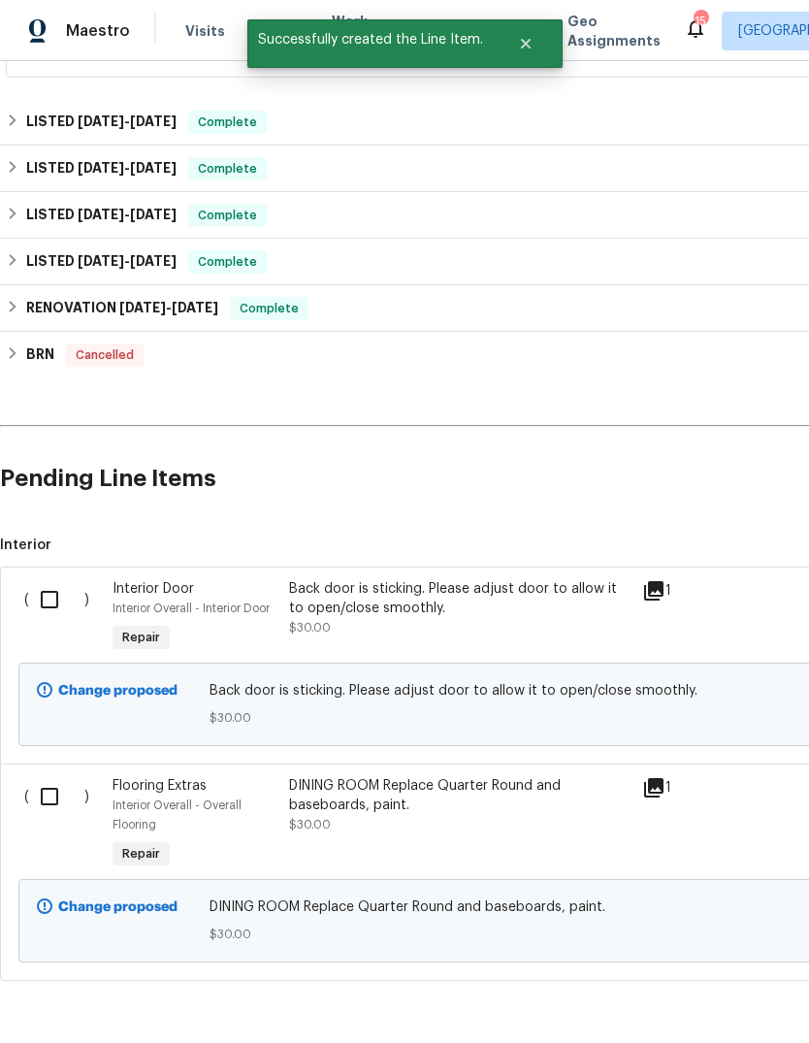
scroll to position [426, 0]
click at [50, 593] on input "checkbox" at bounding box center [56, 600] width 55 height 41
checkbox input "true"
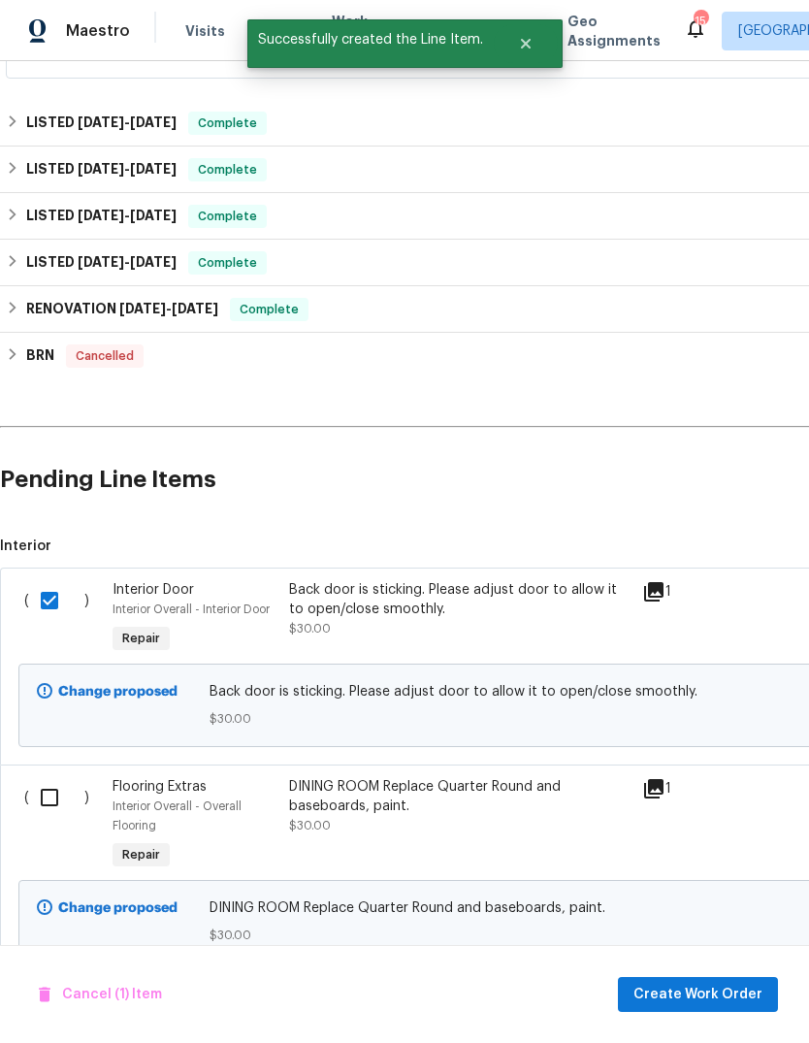
click at [50, 798] on input "checkbox" at bounding box center [56, 797] width 55 height 41
checkbox input "true"
click at [736, 990] on span "Create Work Order" at bounding box center [698, 995] width 129 height 24
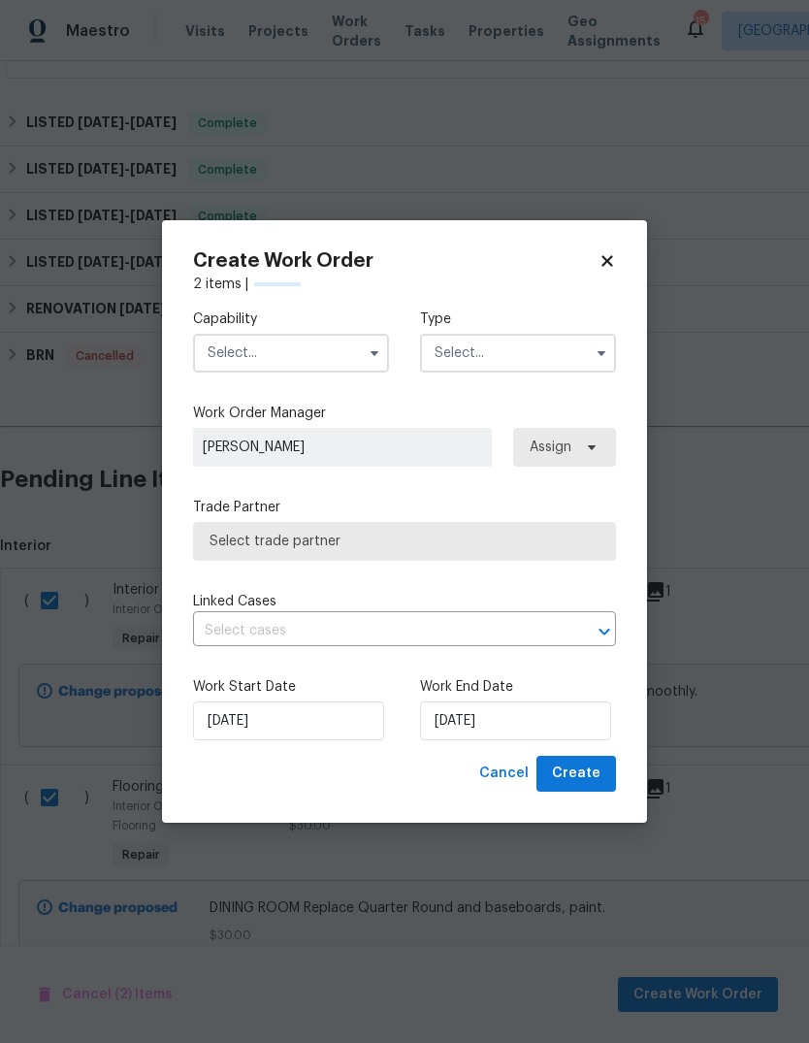
click at [330, 344] on input "text" at bounding box center [291, 353] width 196 height 39
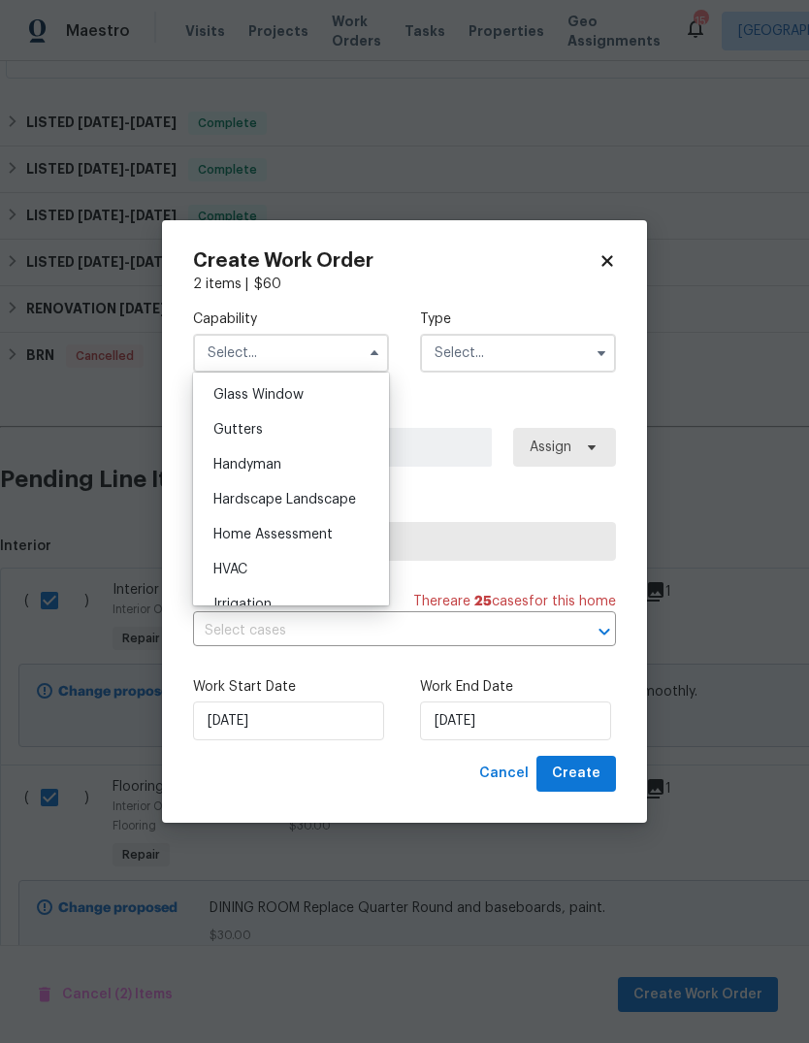
scroll to position [1015, 0]
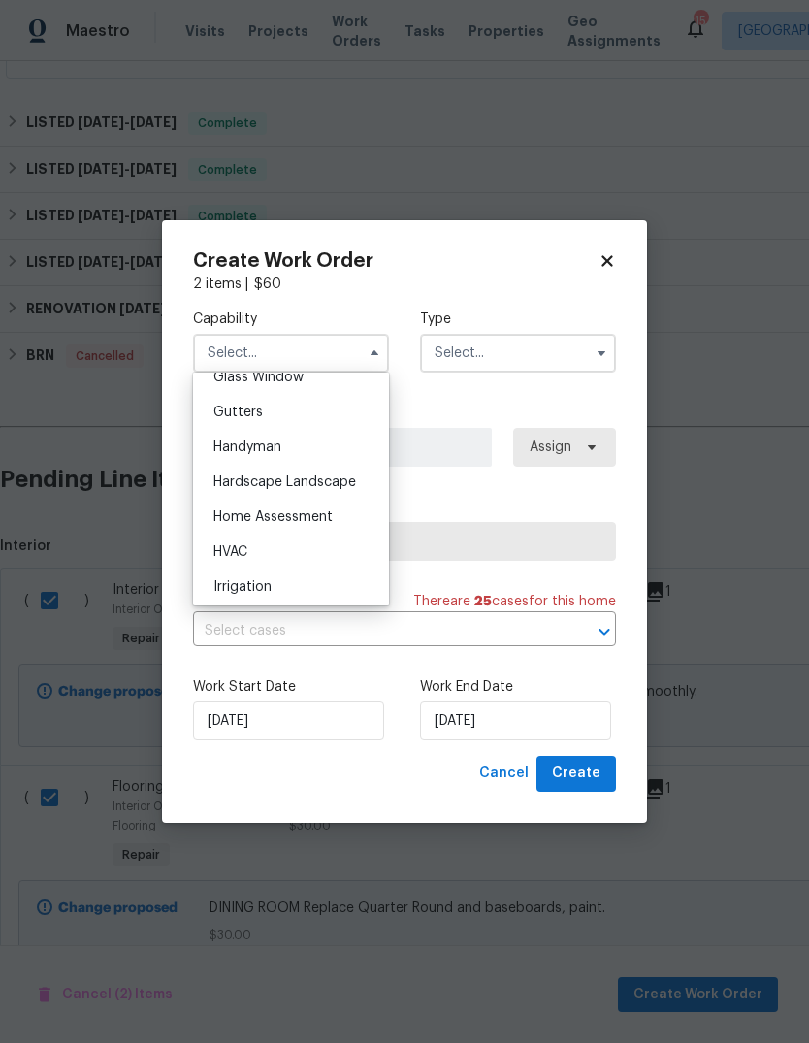
click at [318, 444] on div "Handyman" at bounding box center [291, 447] width 186 height 35
type input "Handyman"
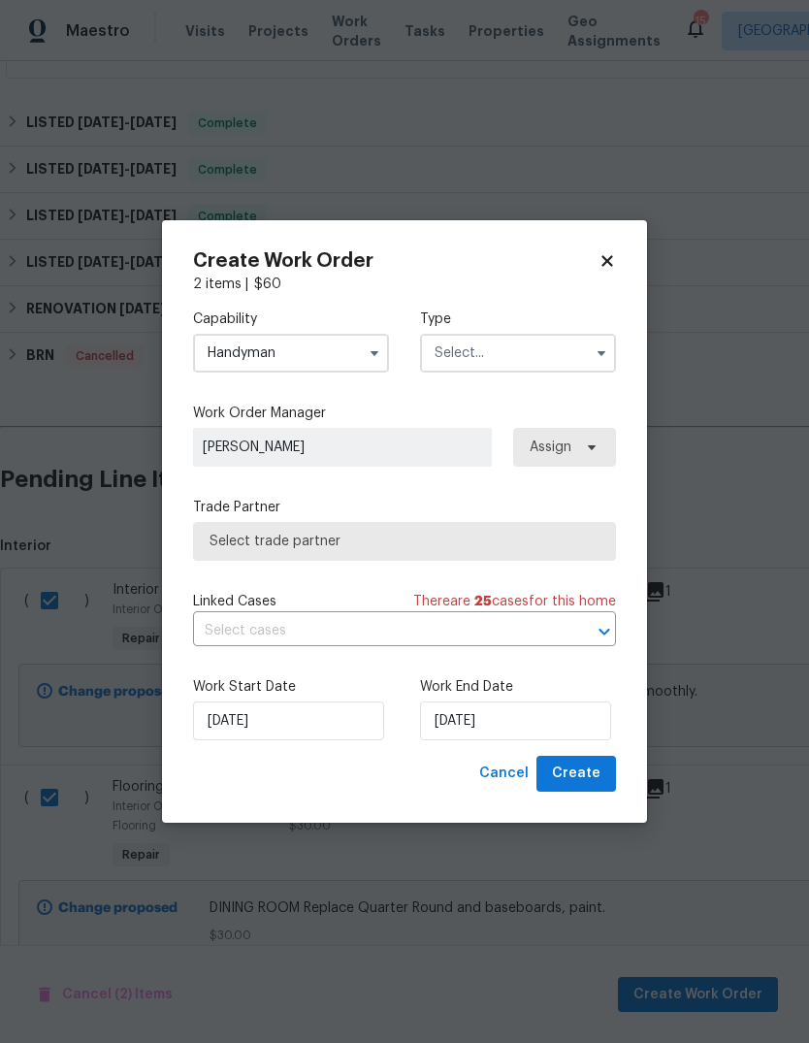
click at [513, 354] on input "text" at bounding box center [518, 353] width 196 height 39
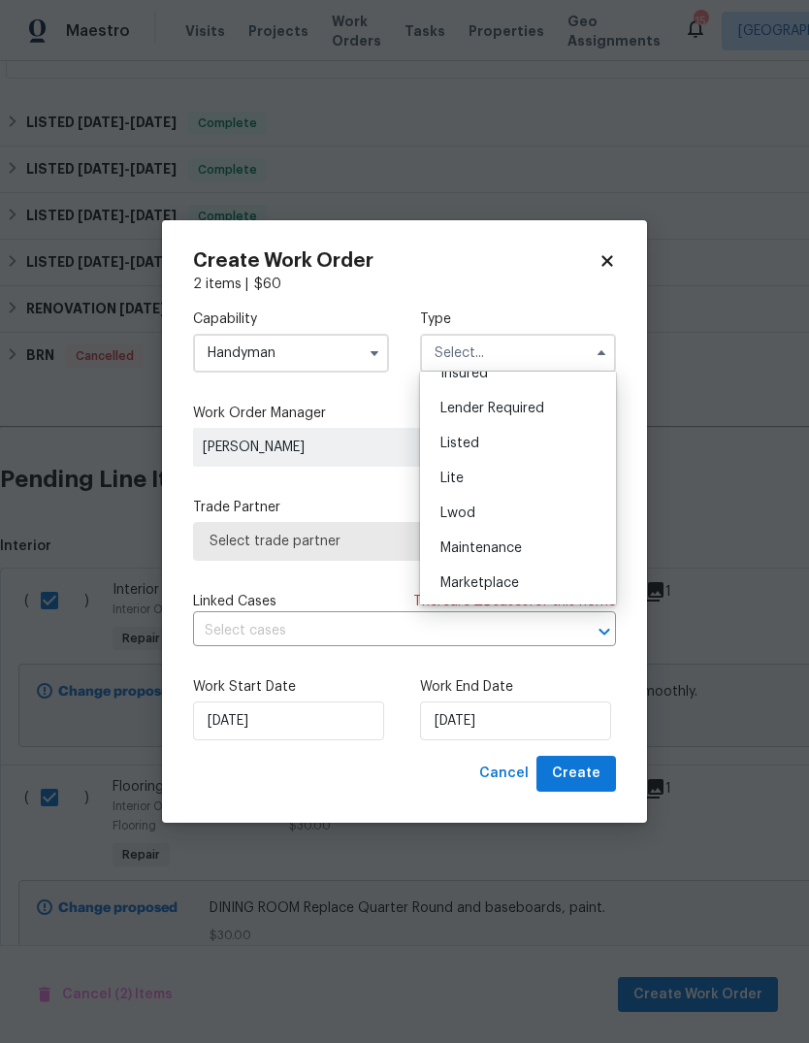
scroll to position [165, 0]
click at [521, 437] on div "Listed" at bounding box center [518, 438] width 186 height 35
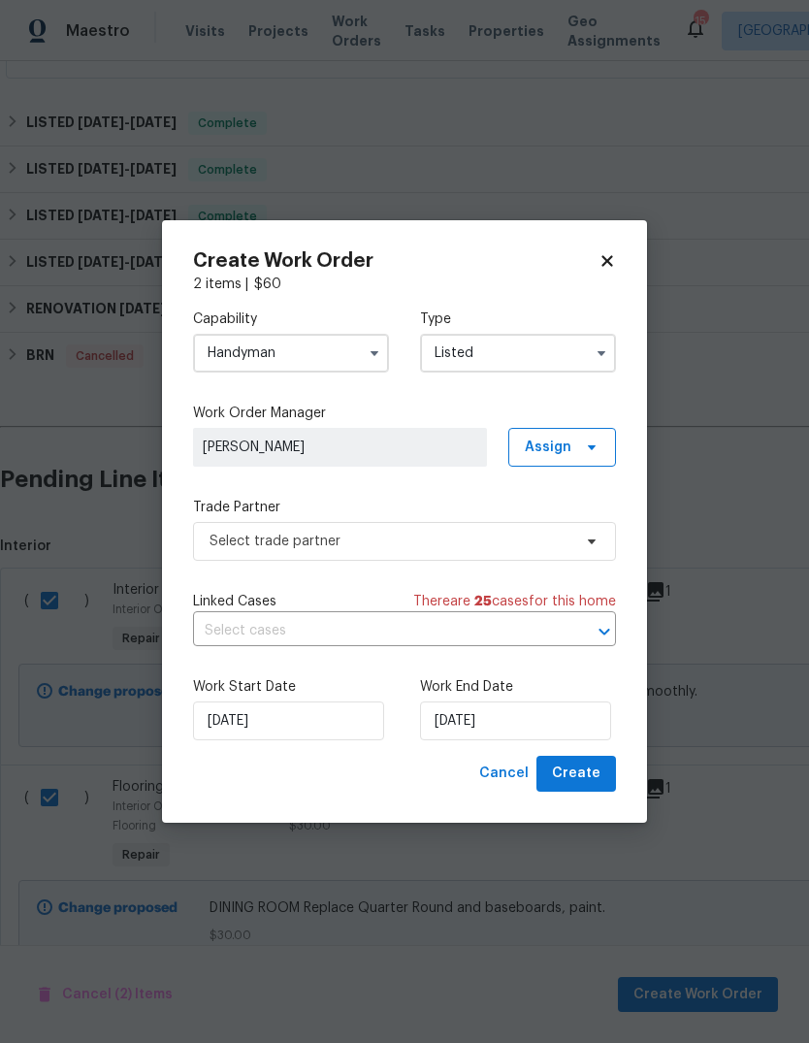
type input "Listed"
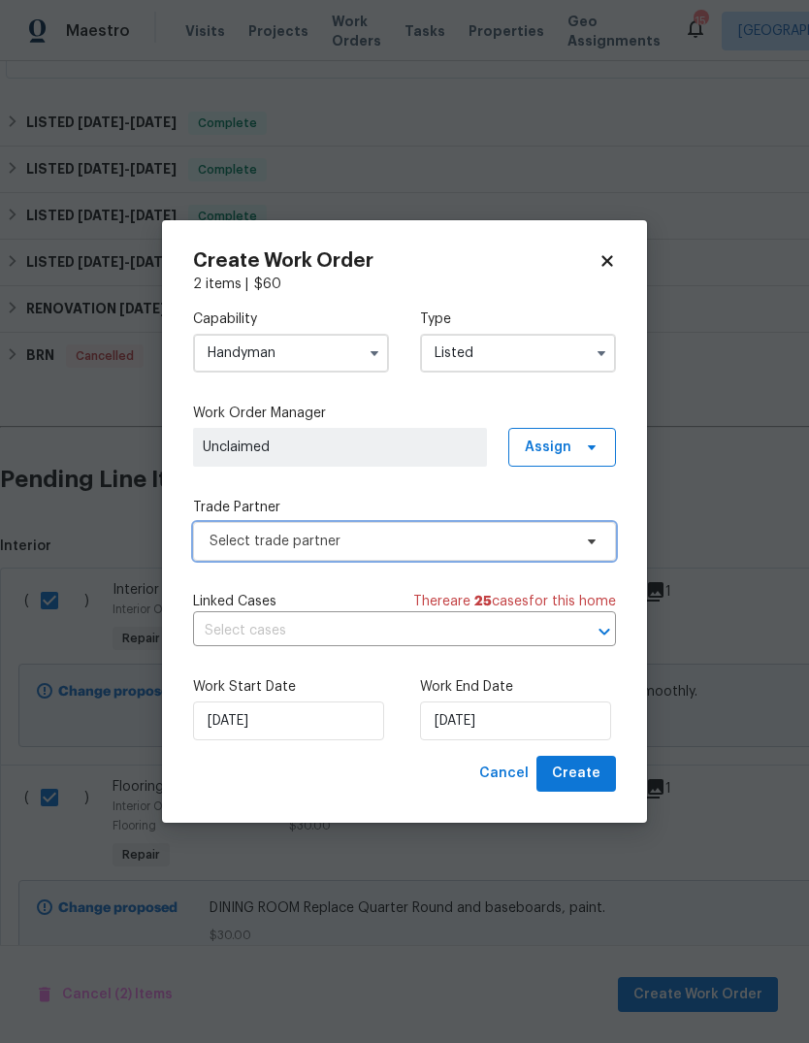
click at [577, 540] on span "Select trade partner" at bounding box center [404, 541] width 423 height 39
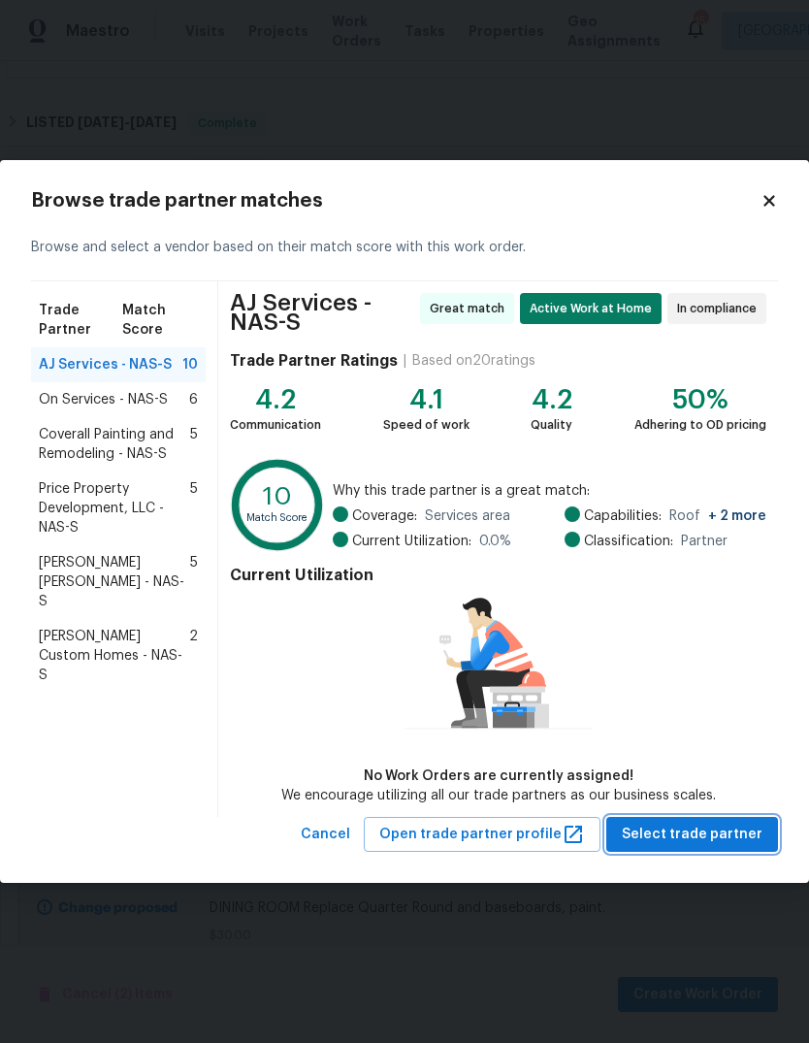
click at [732, 831] on span "Select trade partner" at bounding box center [692, 835] width 141 height 24
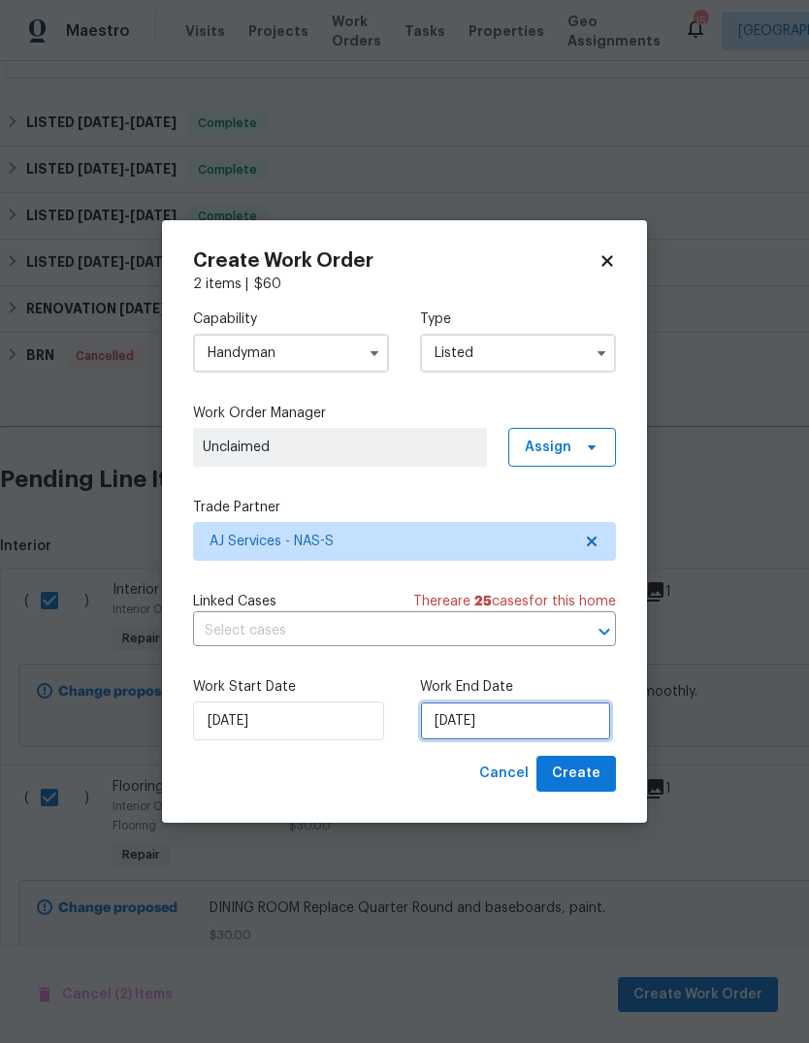
click at [549, 720] on input "[DATE]" at bounding box center [515, 721] width 191 height 39
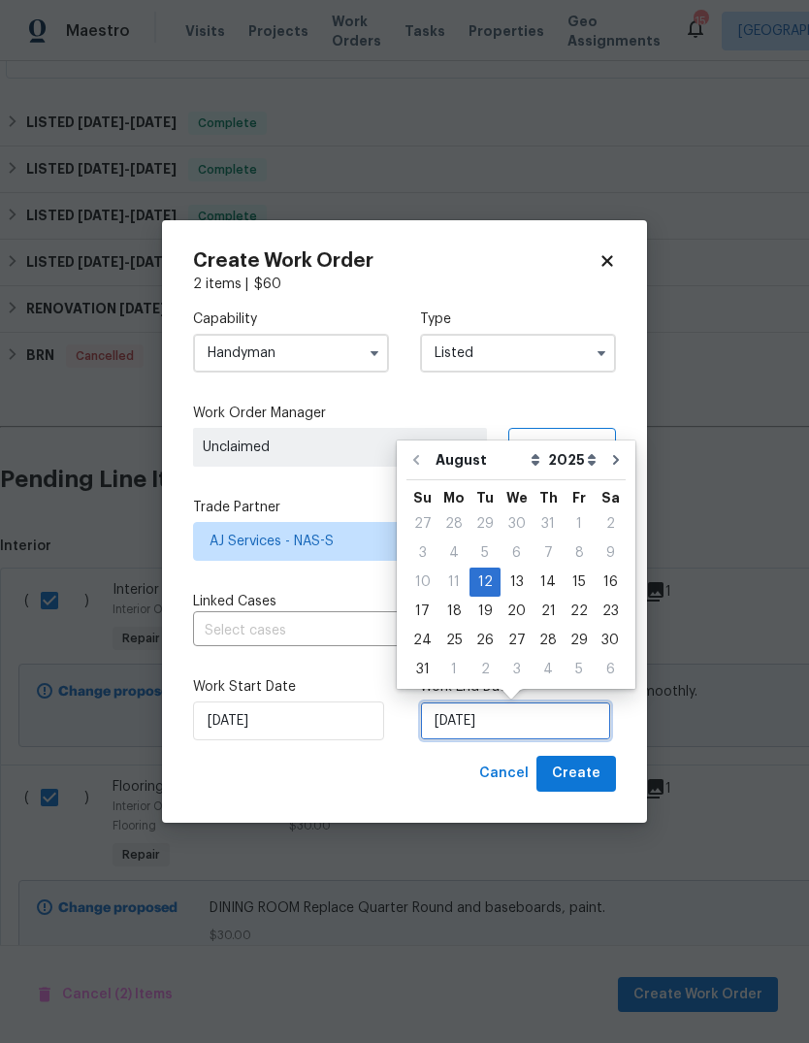
scroll to position [15, 0]
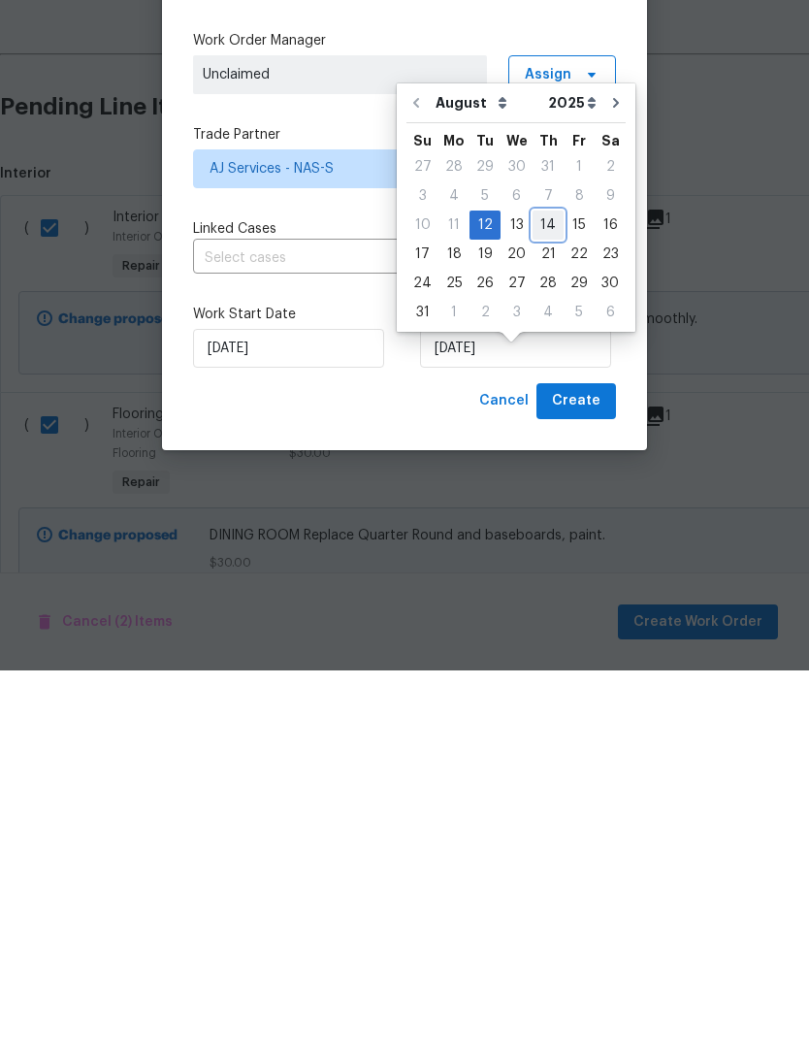
click at [545, 584] on div "14" at bounding box center [548, 597] width 31 height 27
type input "[DATE]"
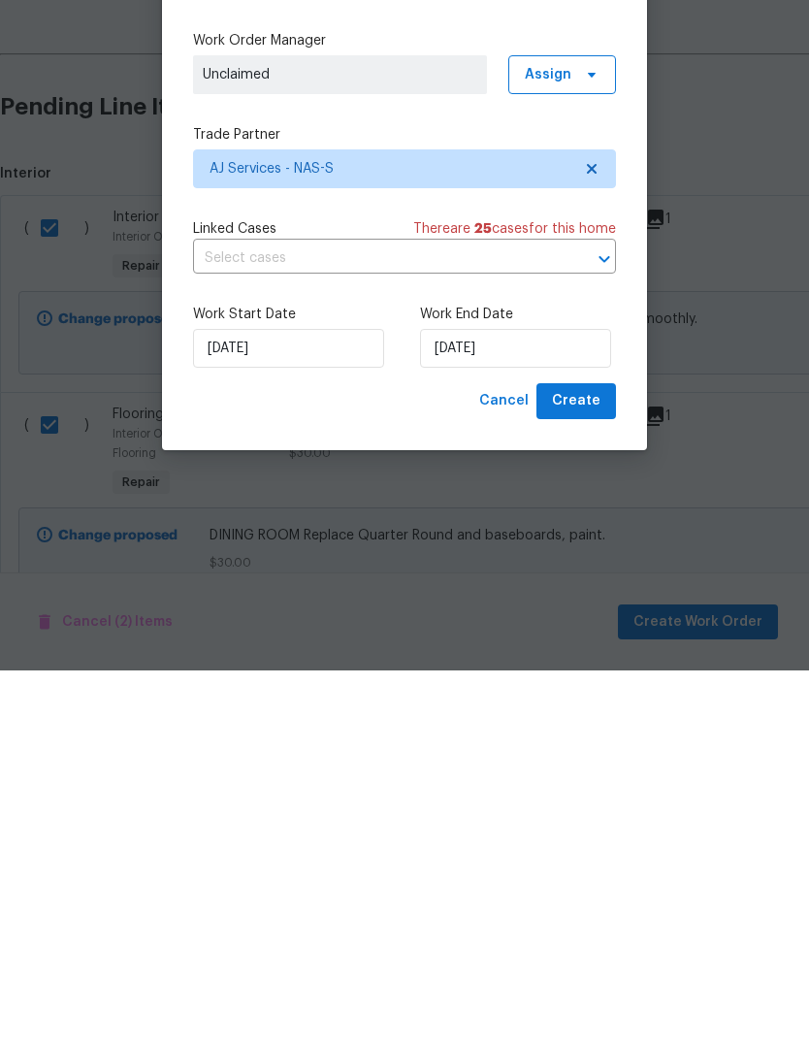
scroll to position [73, 0]
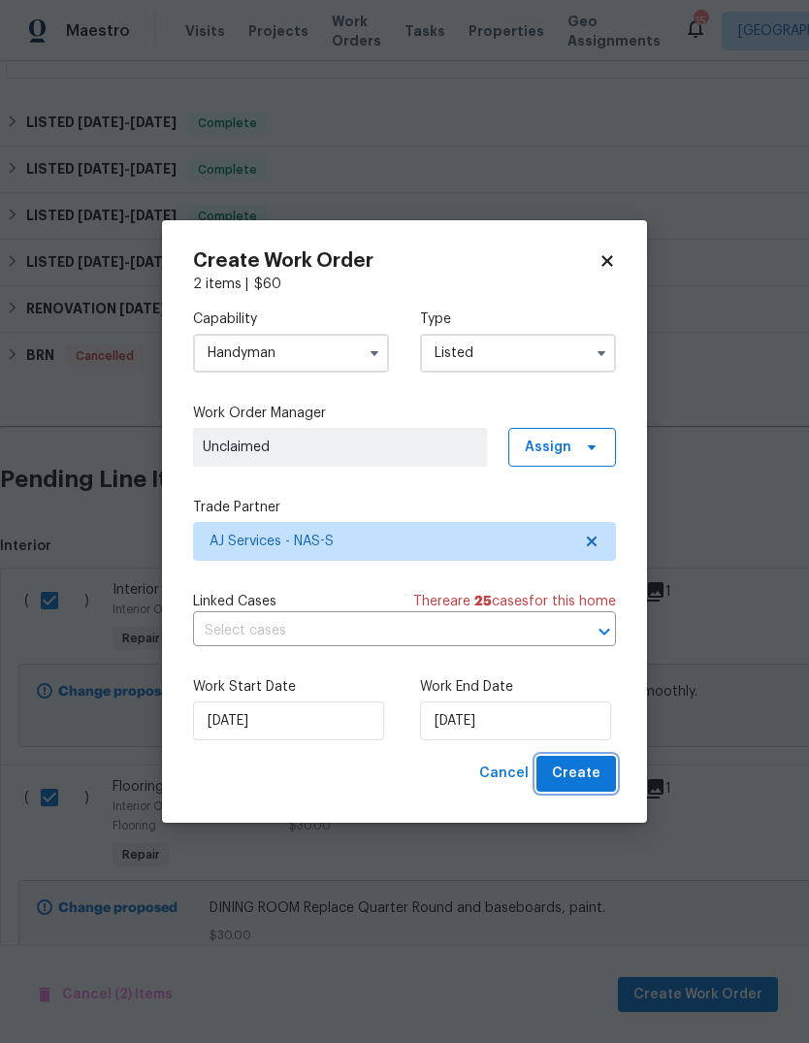
click at [578, 773] on span "Create" at bounding box center [576, 774] width 49 height 24
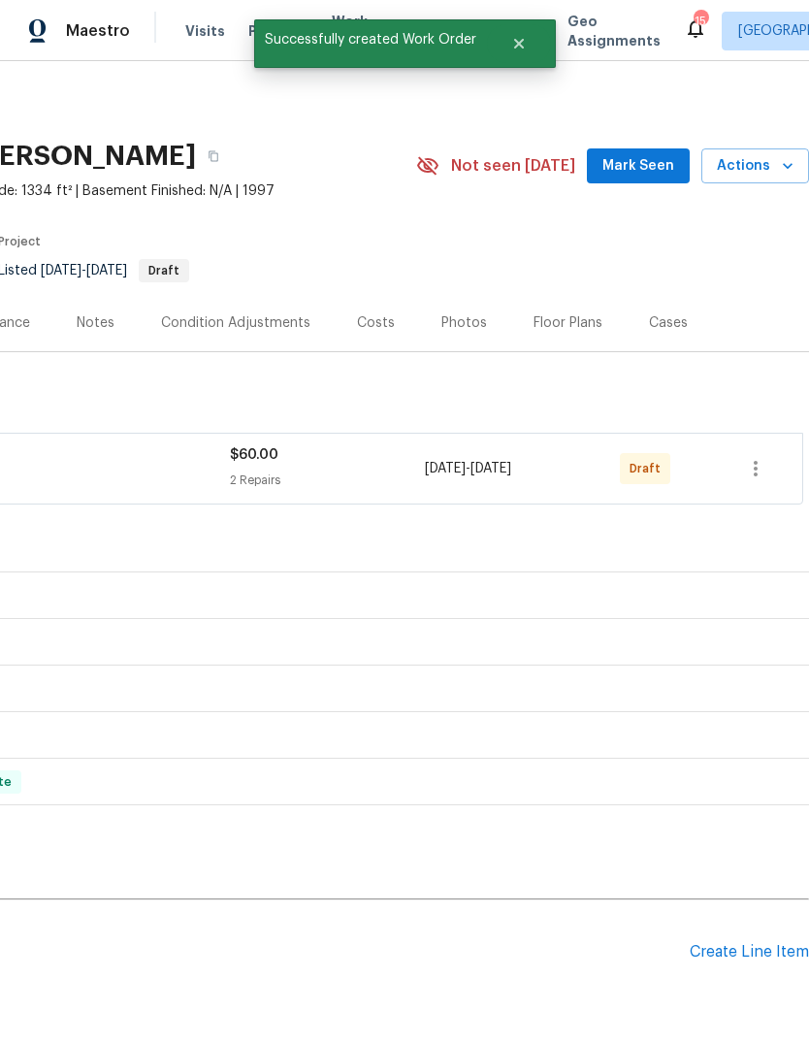
scroll to position [0, 287]
click at [765, 457] on icon "button" at bounding box center [755, 468] width 23 height 23
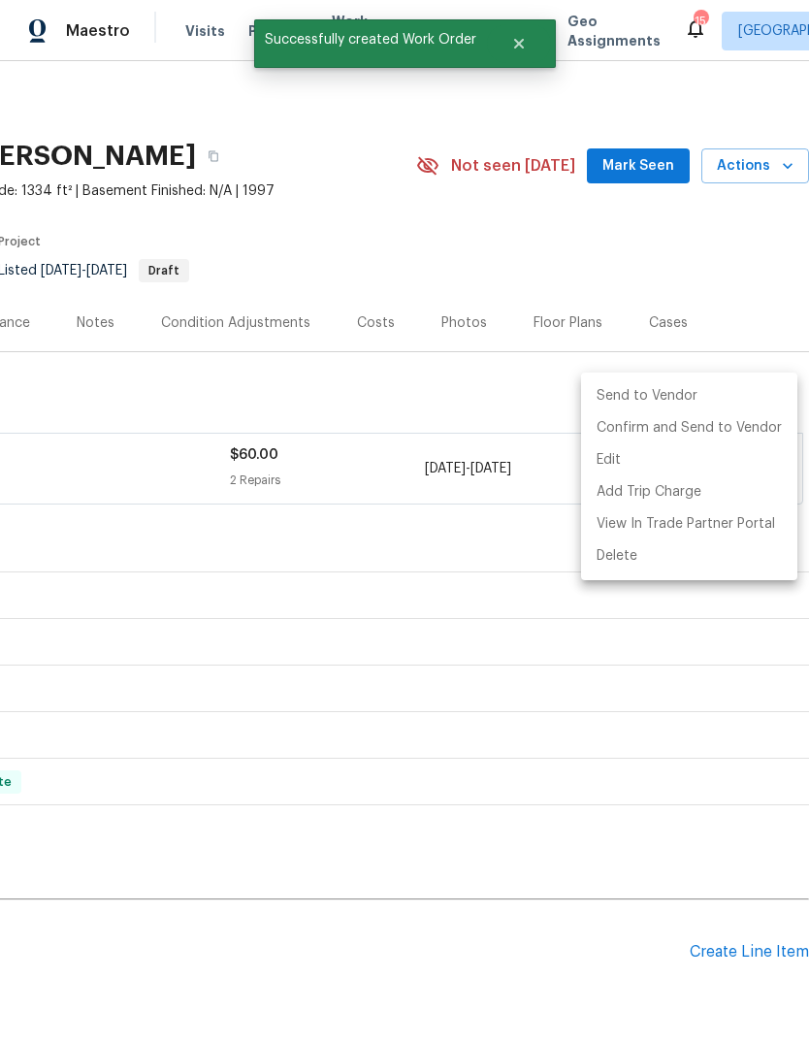
click at [662, 396] on li "Send to Vendor" at bounding box center [689, 396] width 216 height 32
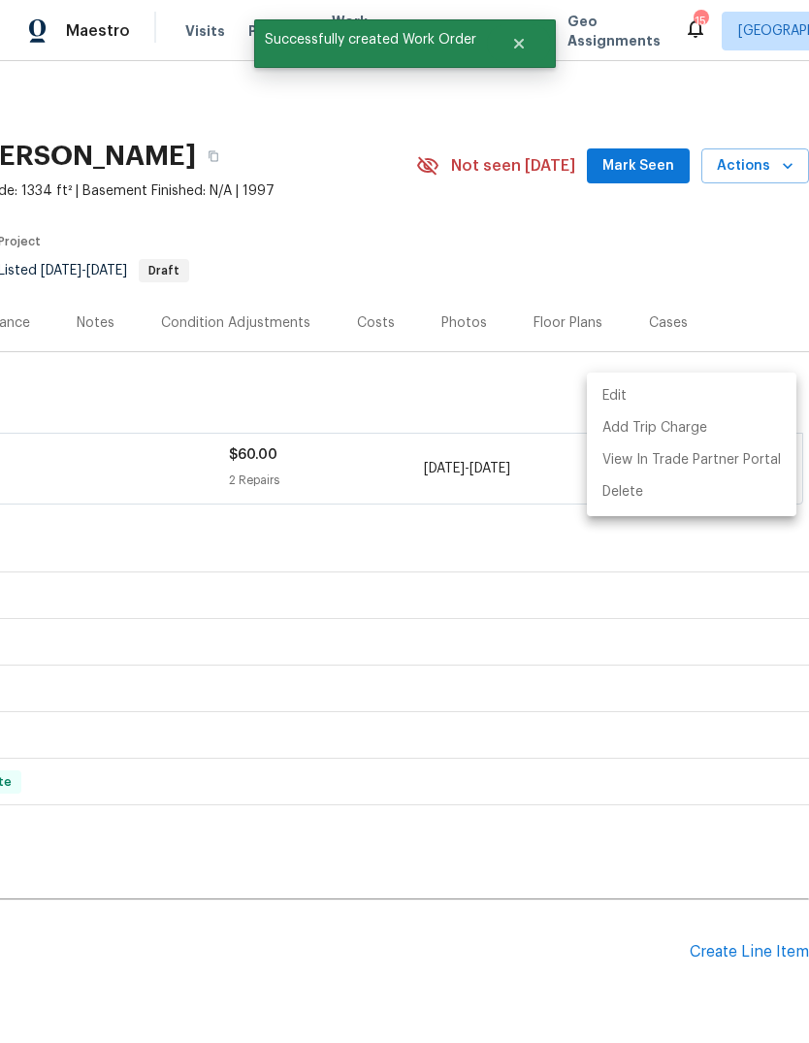
click at [565, 904] on div at bounding box center [404, 521] width 809 height 1043
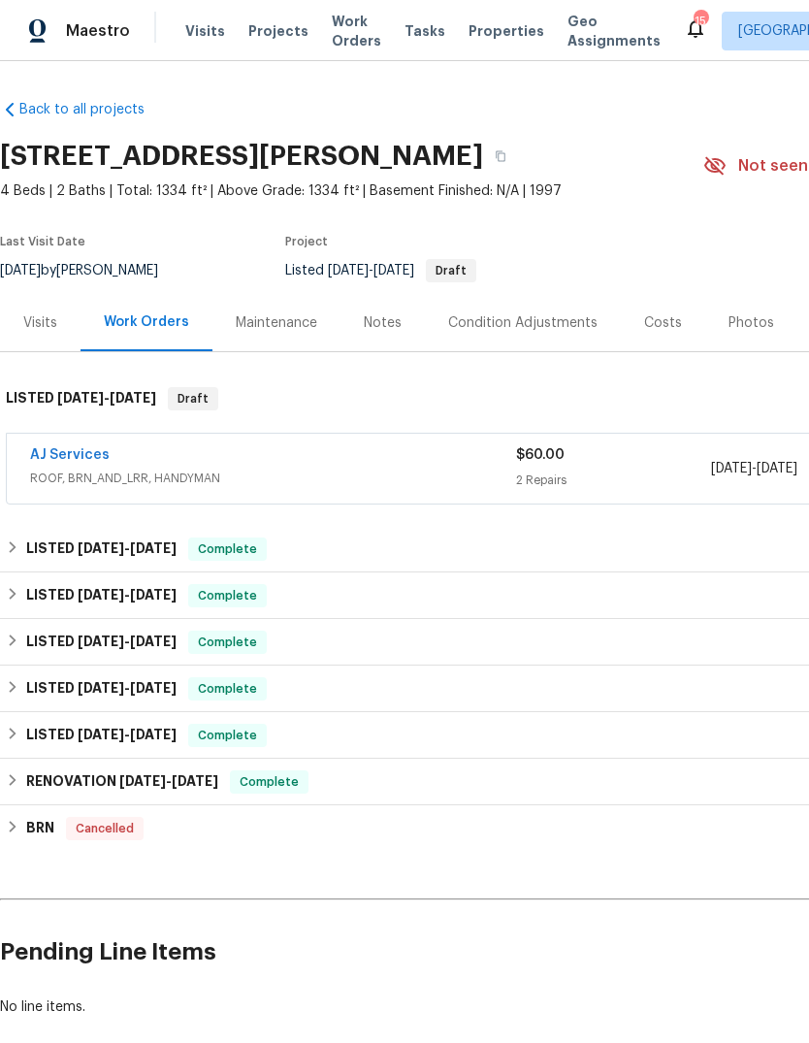
scroll to position [0, 0]
click at [106, 100] on link "Back to all projects" at bounding box center [93, 109] width 186 height 19
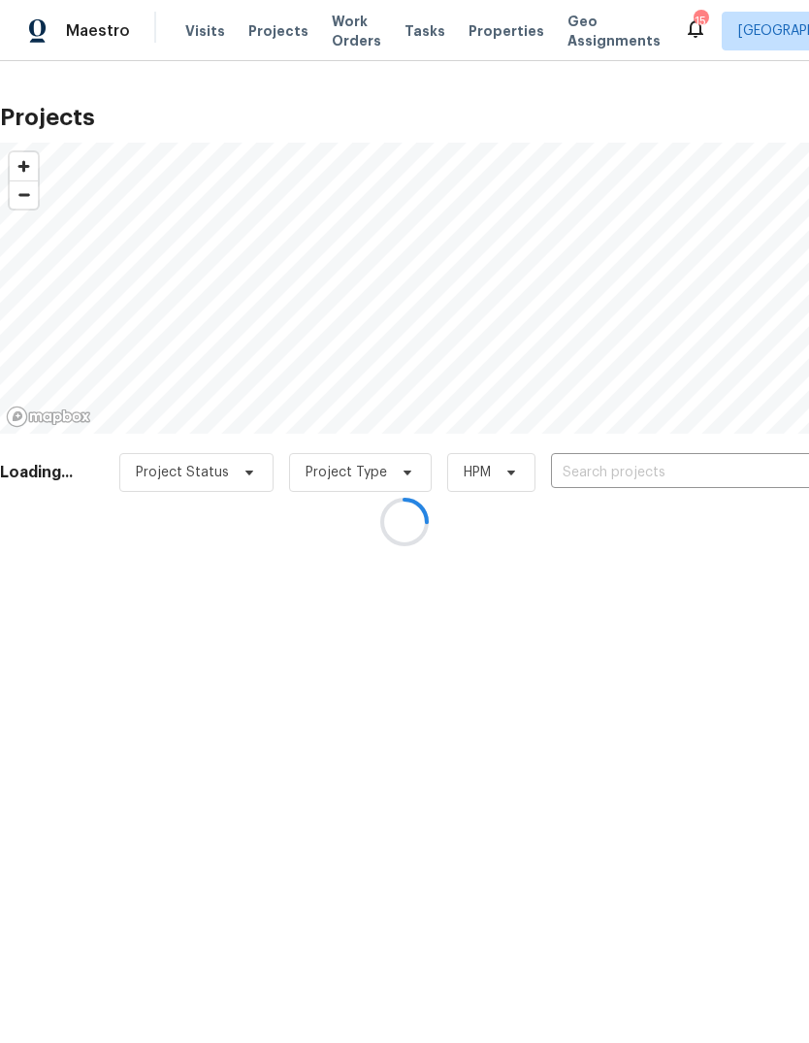
click at [620, 472] on div at bounding box center [404, 521] width 809 height 1043
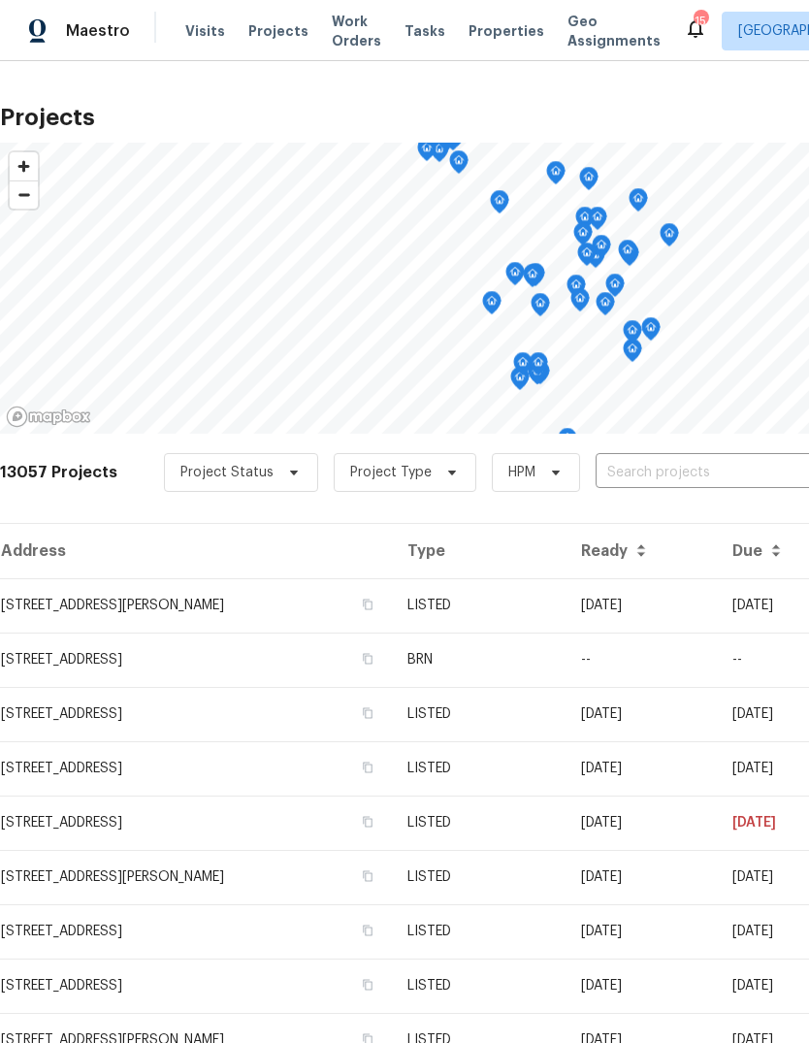
click at [654, 470] on input "text" at bounding box center [707, 473] width 222 height 30
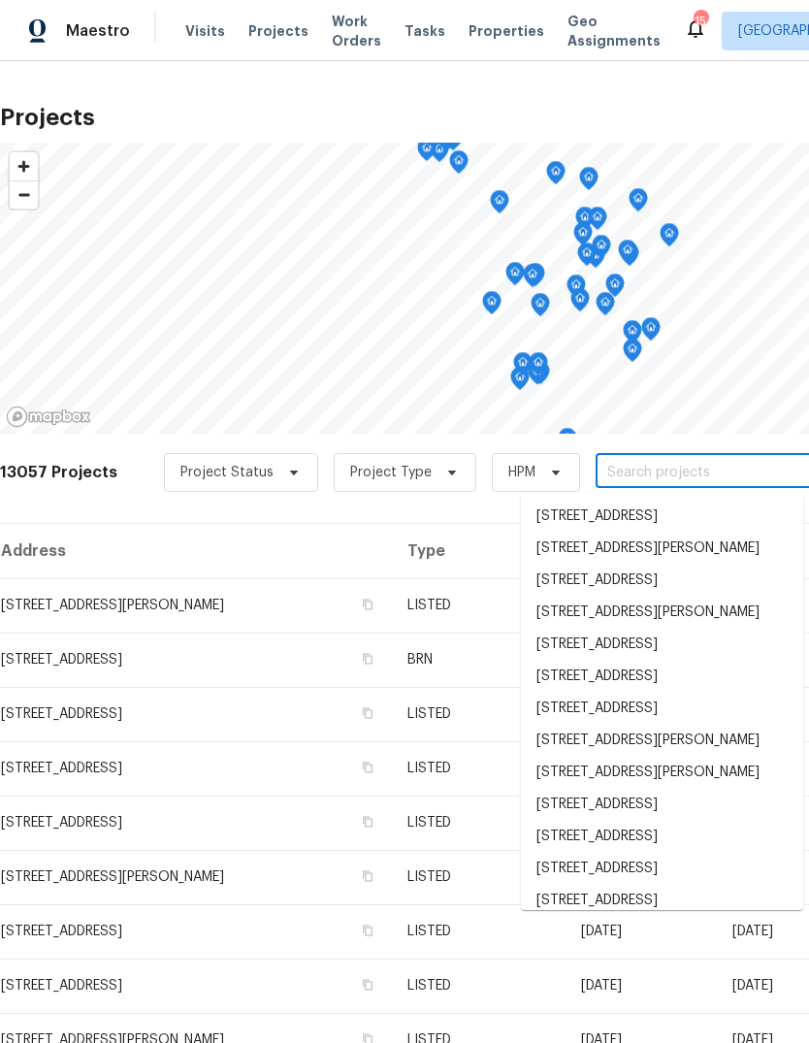
click at [664, 472] on input "text" at bounding box center [707, 473] width 222 height 30
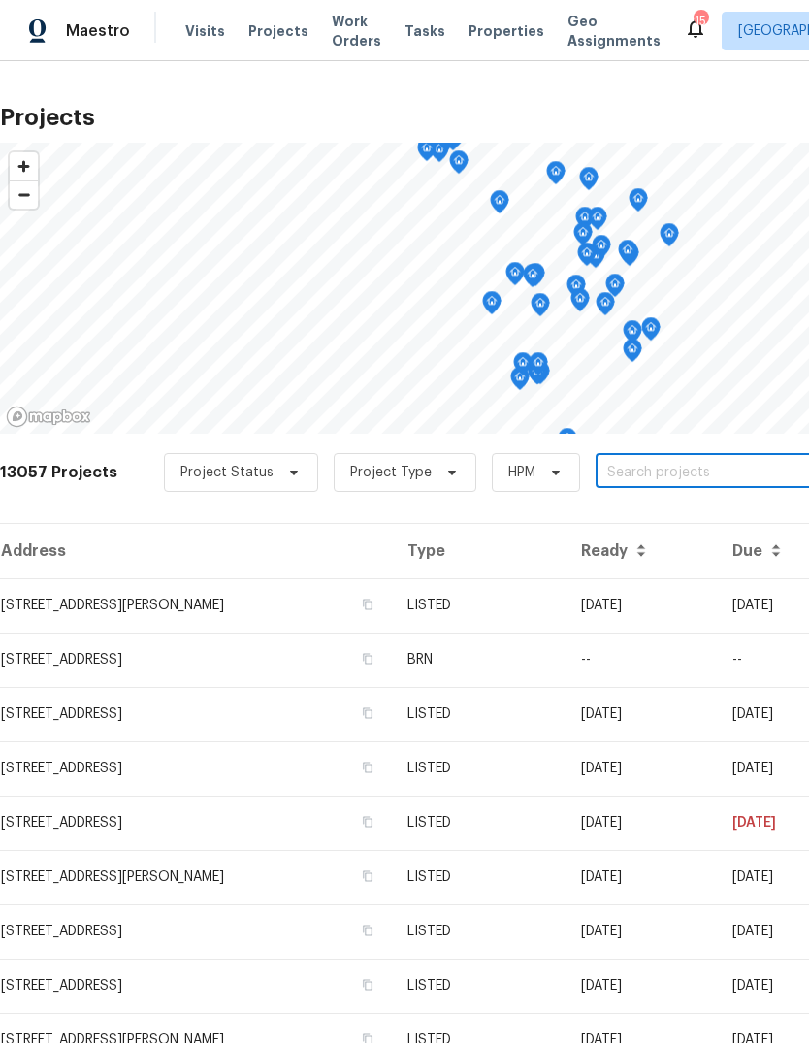
paste input "[STREET_ADDRESS][PERSON_NAME]"
type input "[STREET_ADDRESS][PERSON_NAME]"
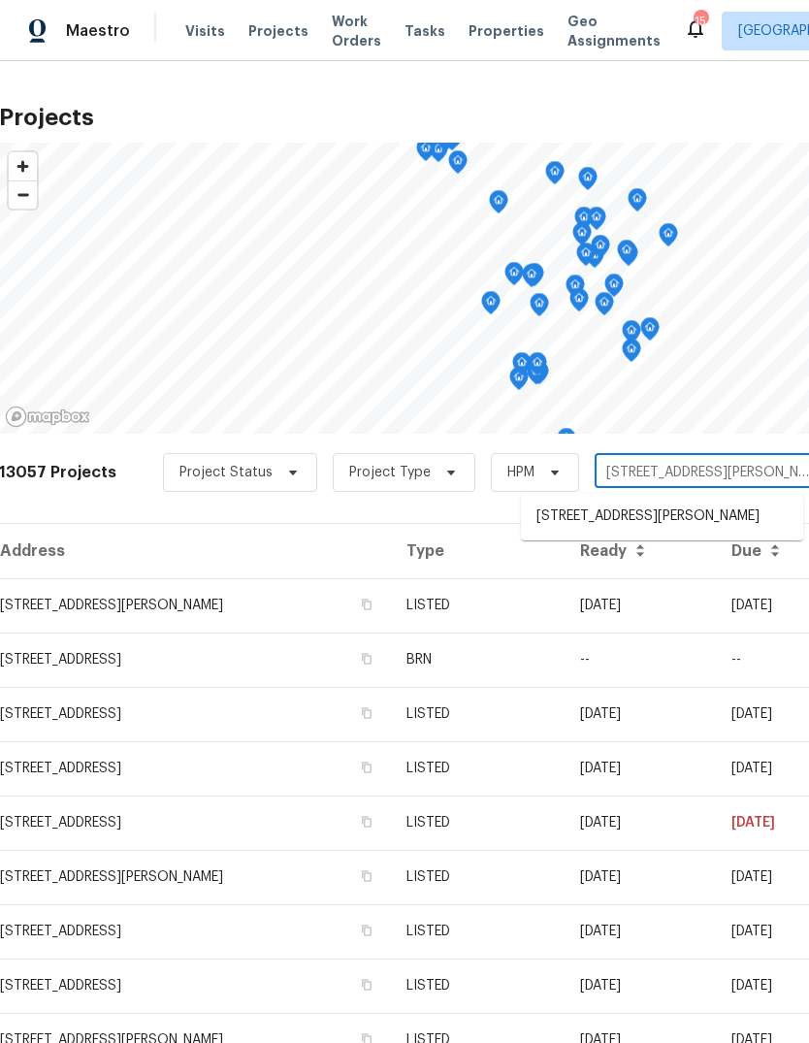
click at [642, 518] on li "[STREET_ADDRESS][PERSON_NAME]" at bounding box center [662, 517] width 282 height 32
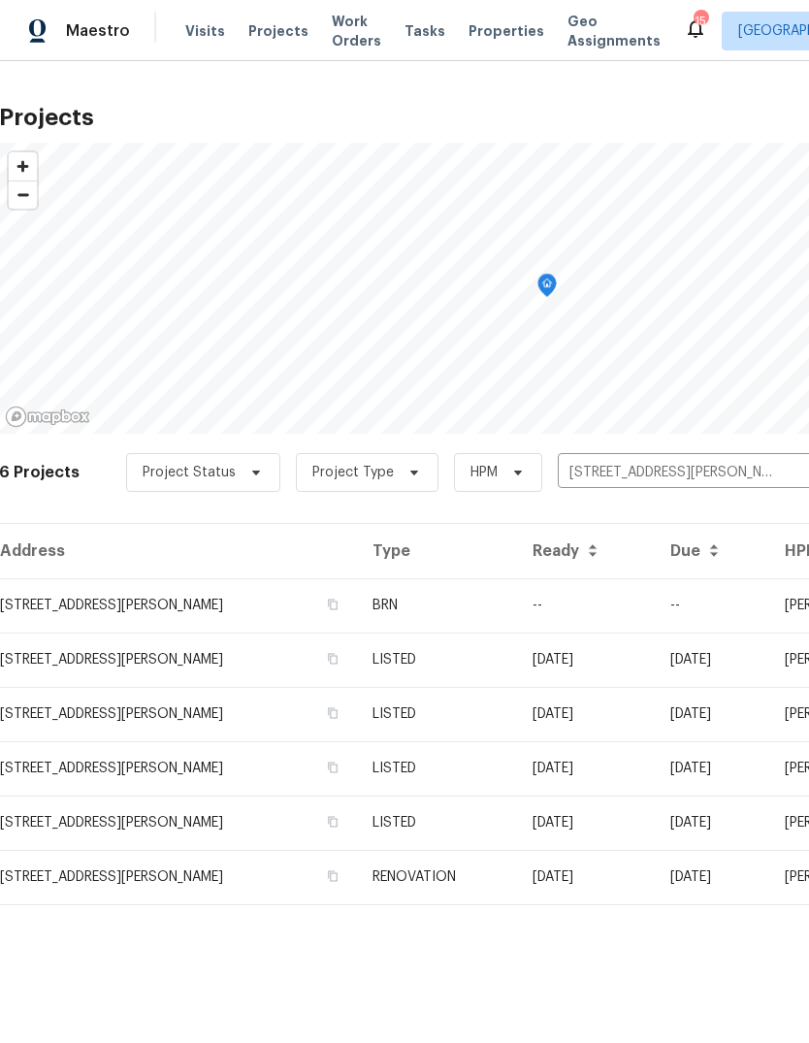
click at [635, 600] on td "--" at bounding box center [586, 605] width 138 height 54
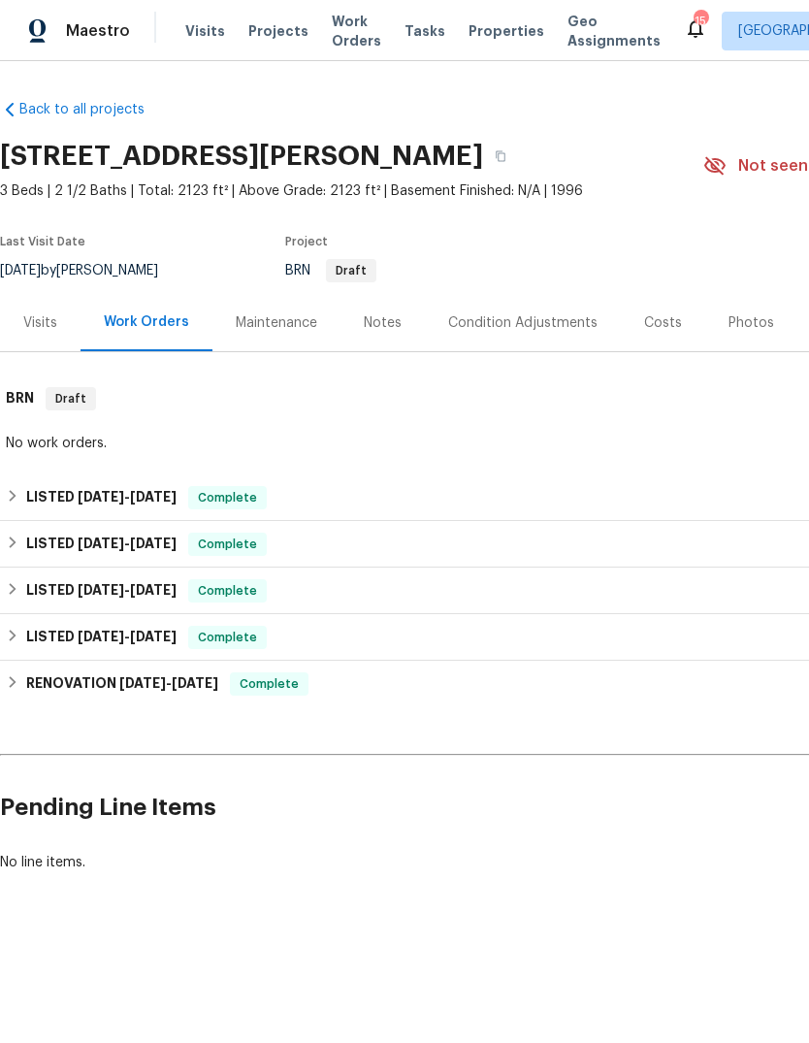
click at [61, 492] on h6 "LISTED [DATE] - [DATE]" at bounding box center [101, 497] width 150 height 23
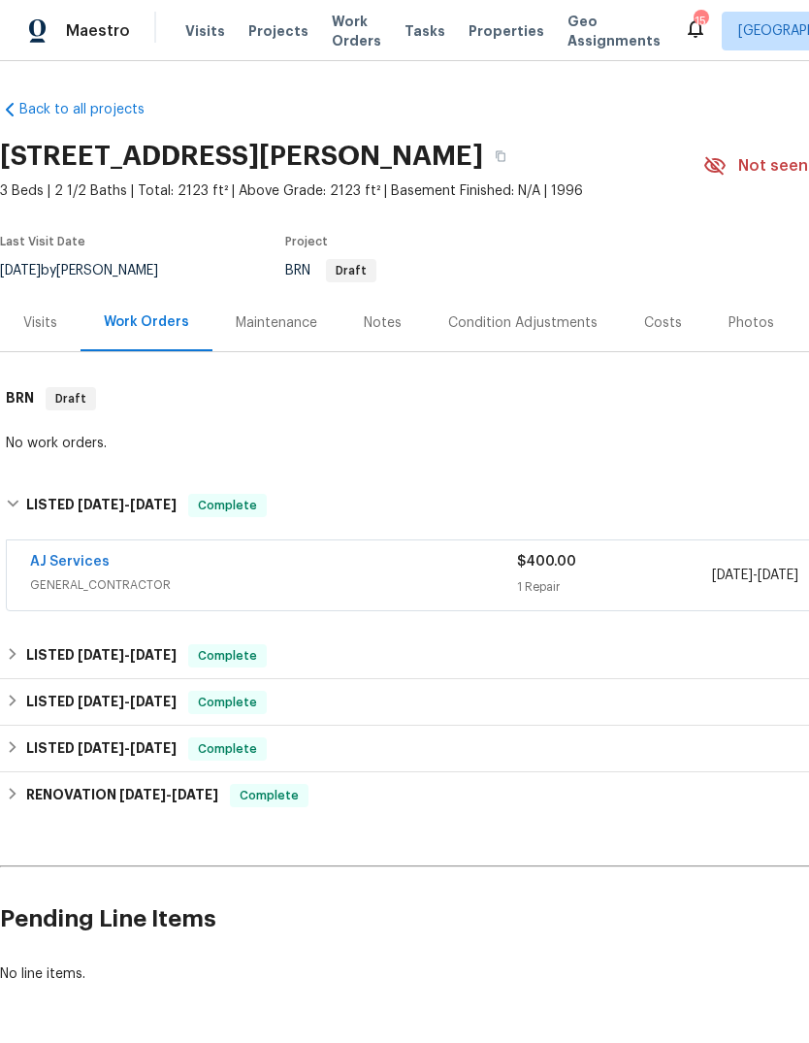
click at [668, 569] on div "$400.00" at bounding box center [614, 561] width 195 height 19
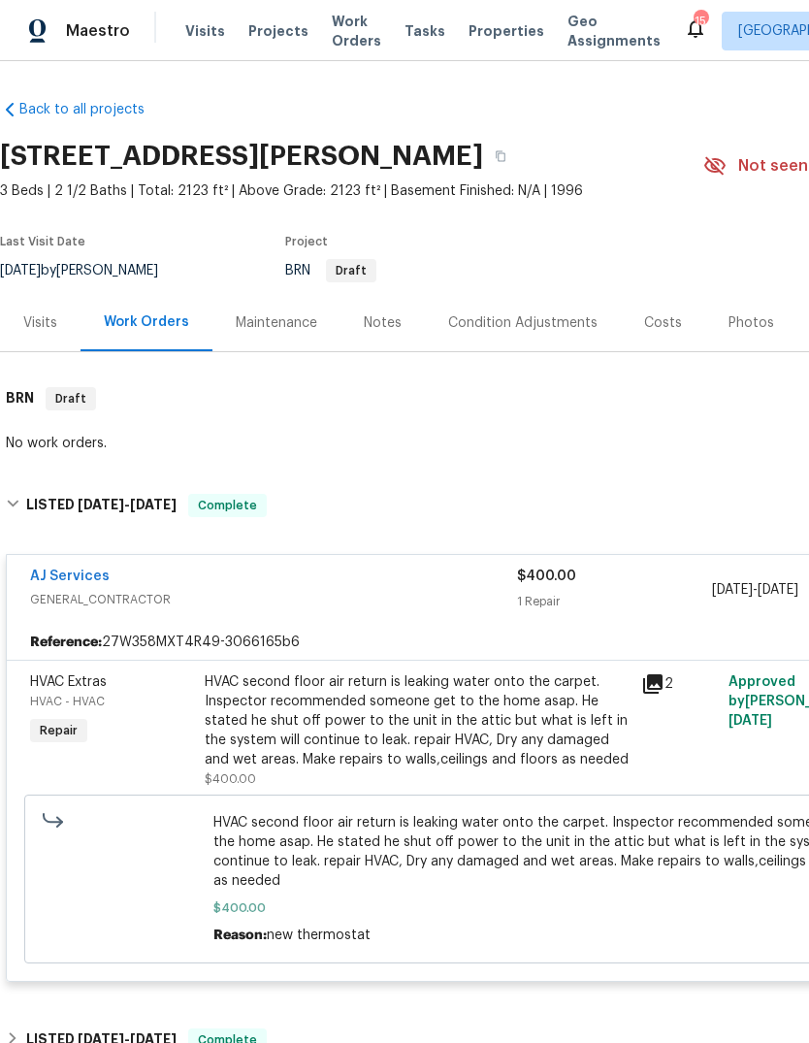
click at [668, 602] on div "1 Repair" at bounding box center [614, 601] width 195 height 19
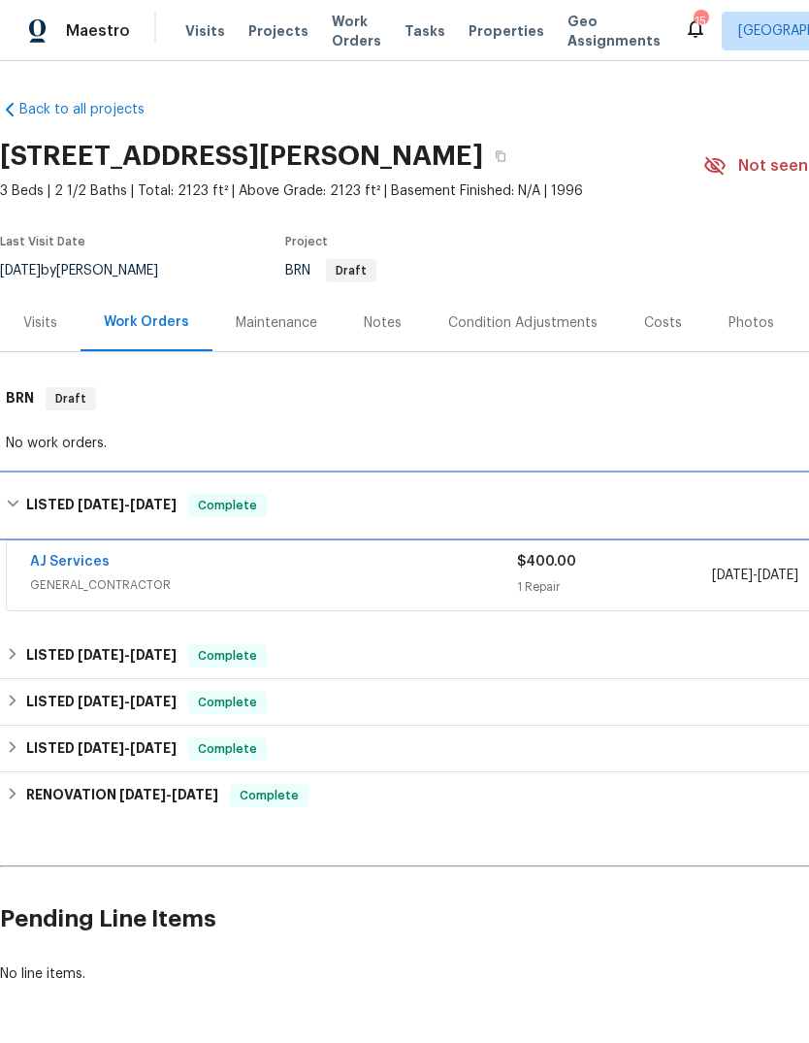
click at [686, 506] on div "LISTED [DATE] - [DATE] Complete" at bounding box center [548, 505] width 1085 height 23
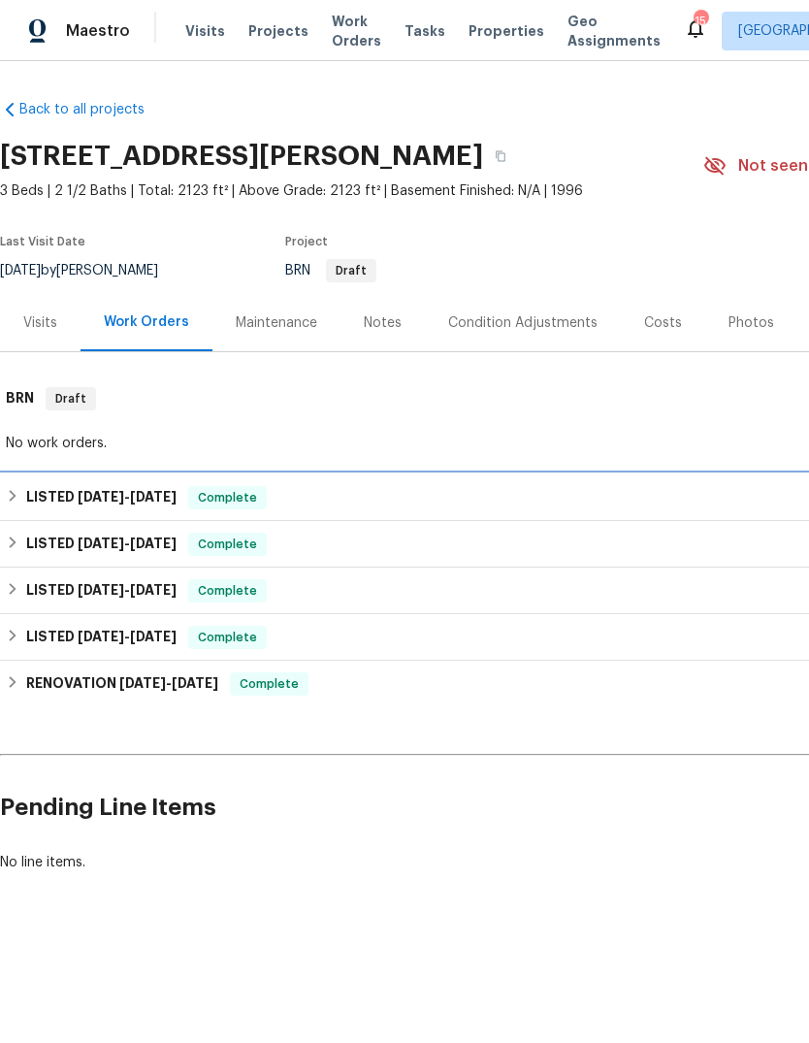
click at [661, 492] on div "LISTED [DATE] - [DATE] Complete" at bounding box center [548, 497] width 1085 height 23
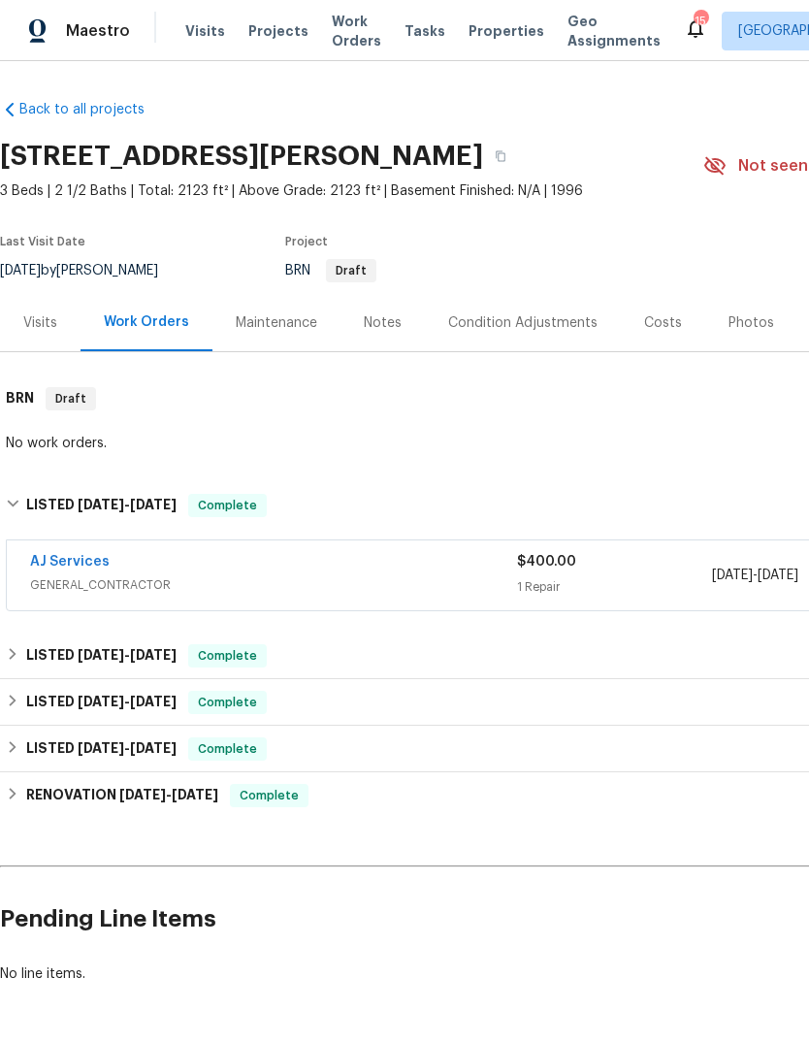
click at [48, 562] on link "AJ Services" at bounding box center [70, 562] width 80 height 14
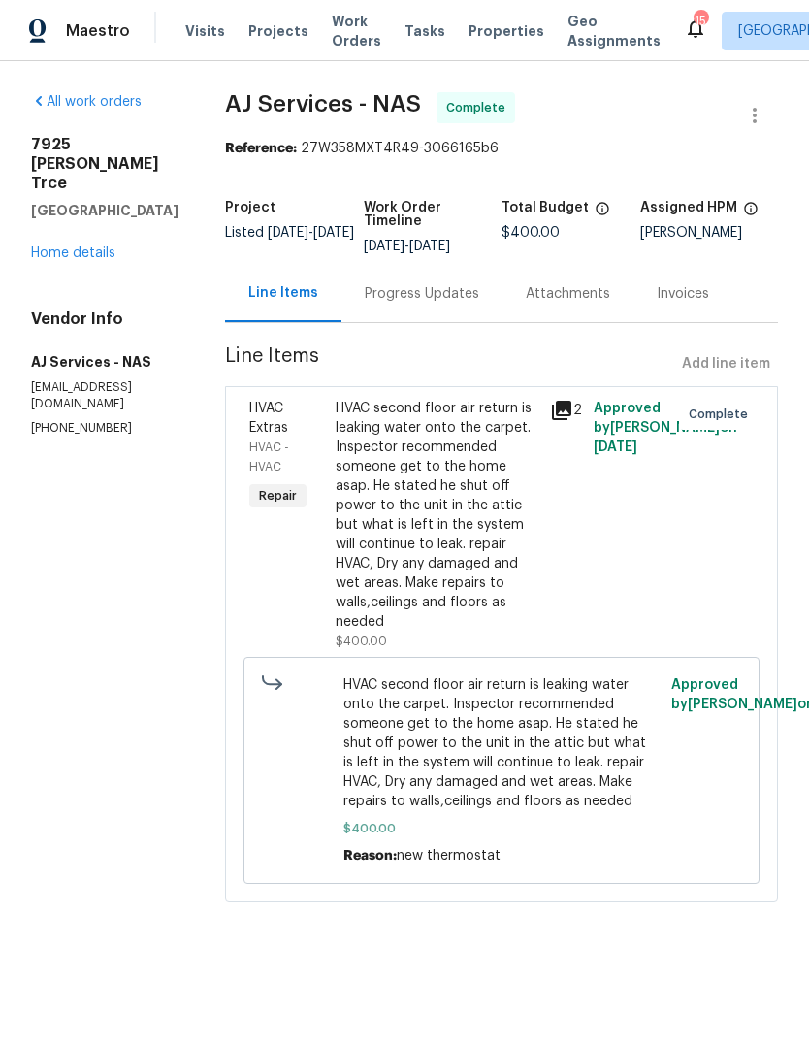
click at [489, 292] on div "Progress Updates" at bounding box center [422, 293] width 161 height 57
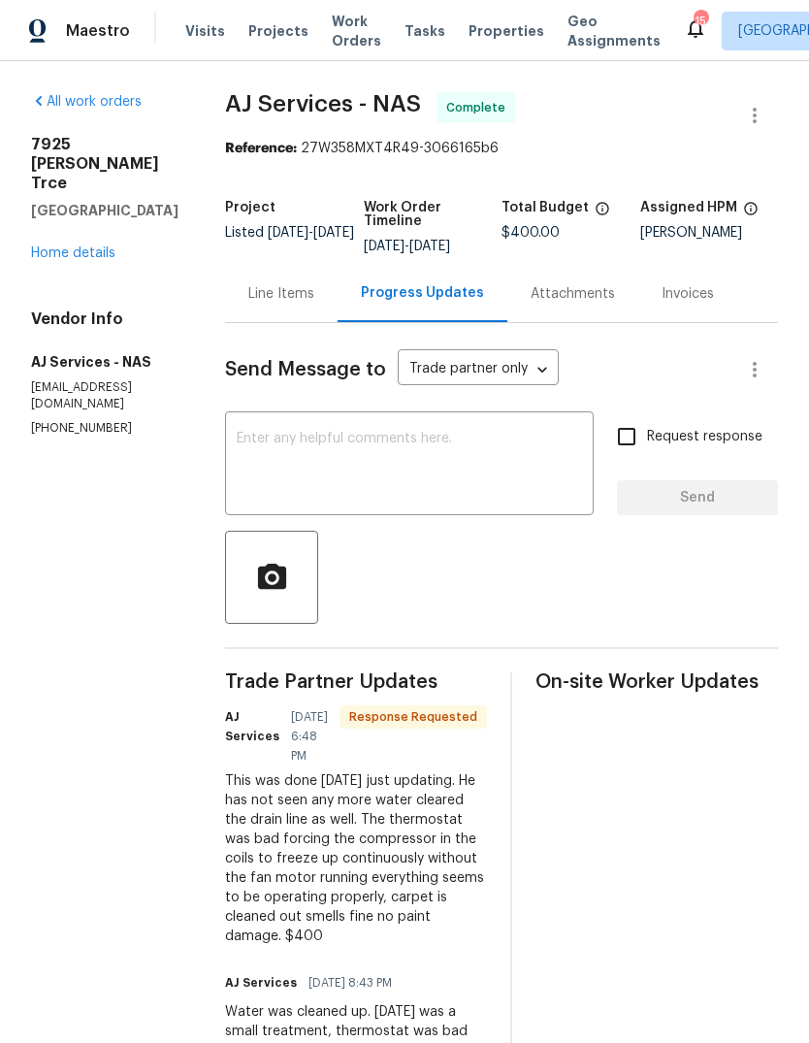
click at [48, 246] on link "Home details" at bounding box center [73, 253] width 84 height 14
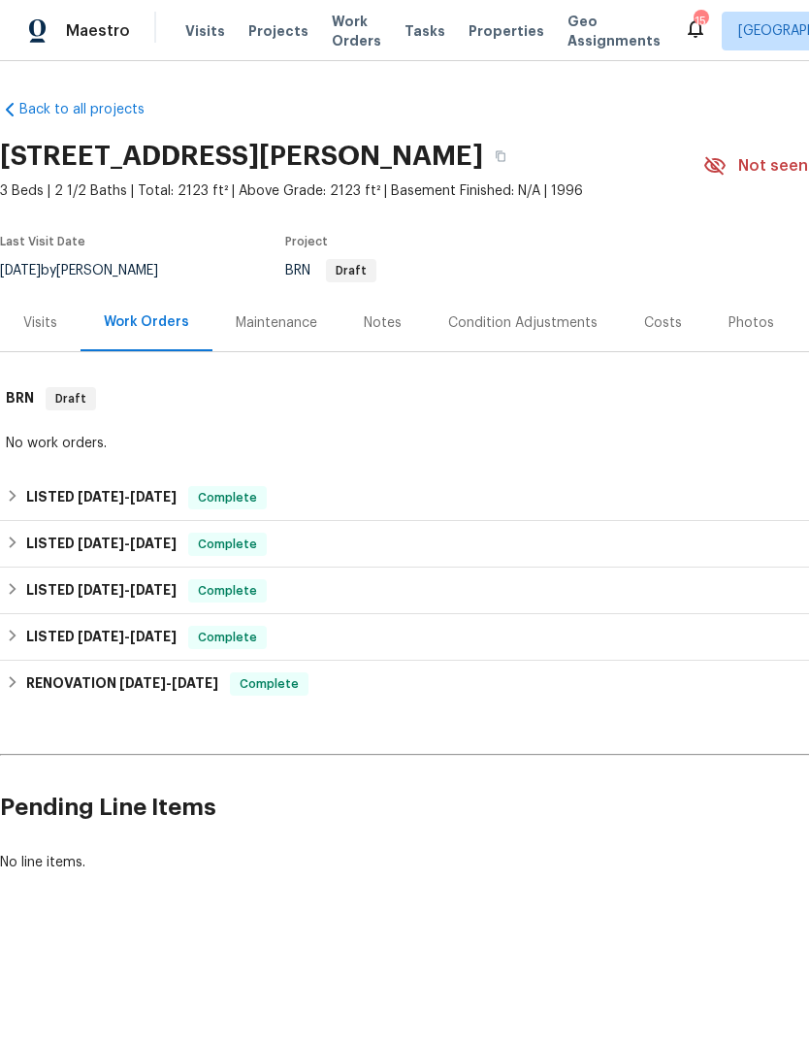
click at [278, 25] on span "Projects" at bounding box center [278, 30] width 60 height 19
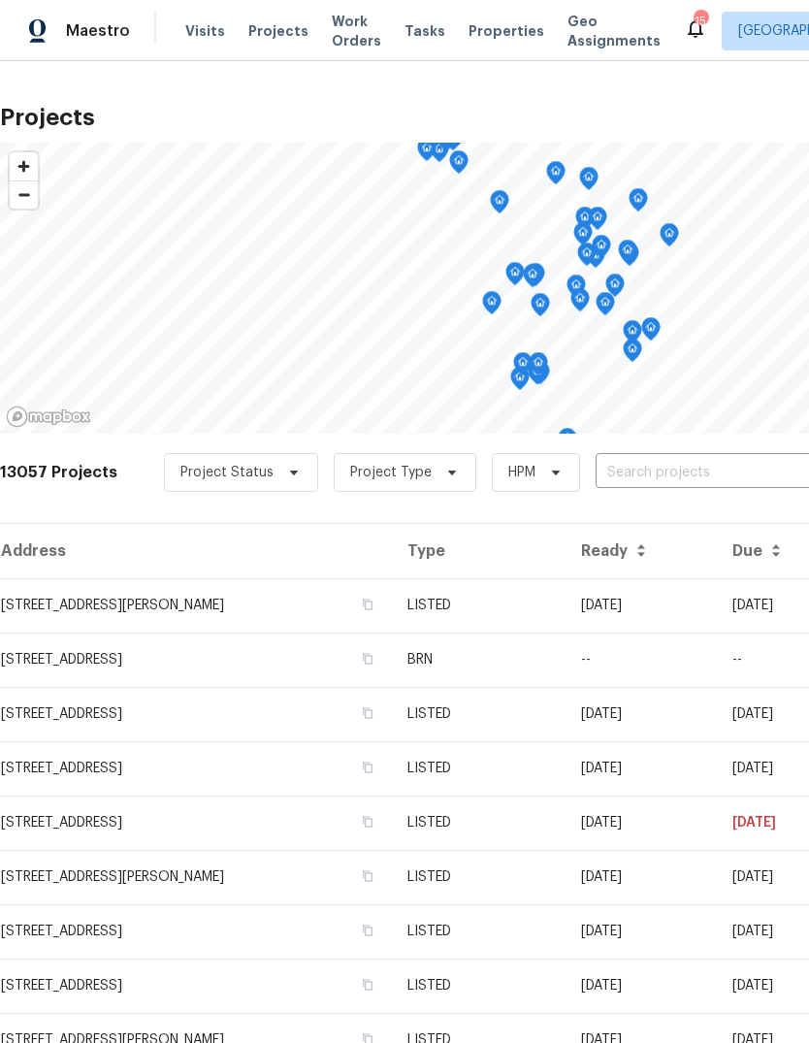
click at [629, 472] on input "text" at bounding box center [707, 473] width 222 height 30
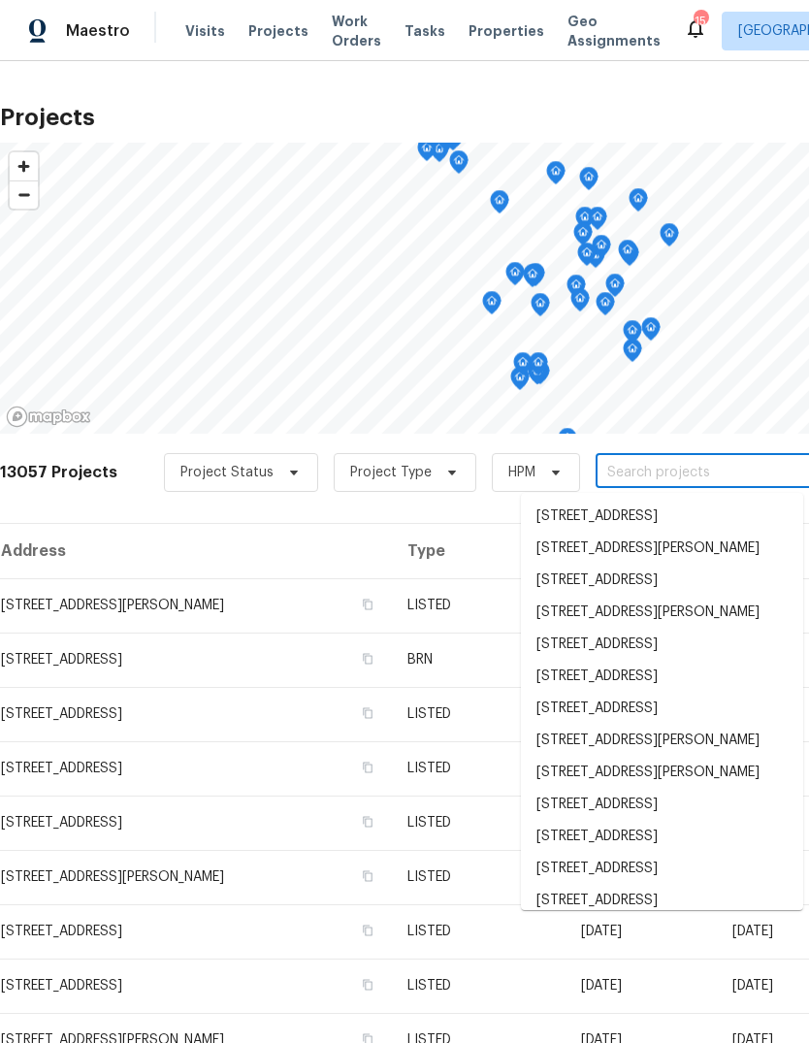
click at [637, 470] on input "text" at bounding box center [707, 473] width 222 height 30
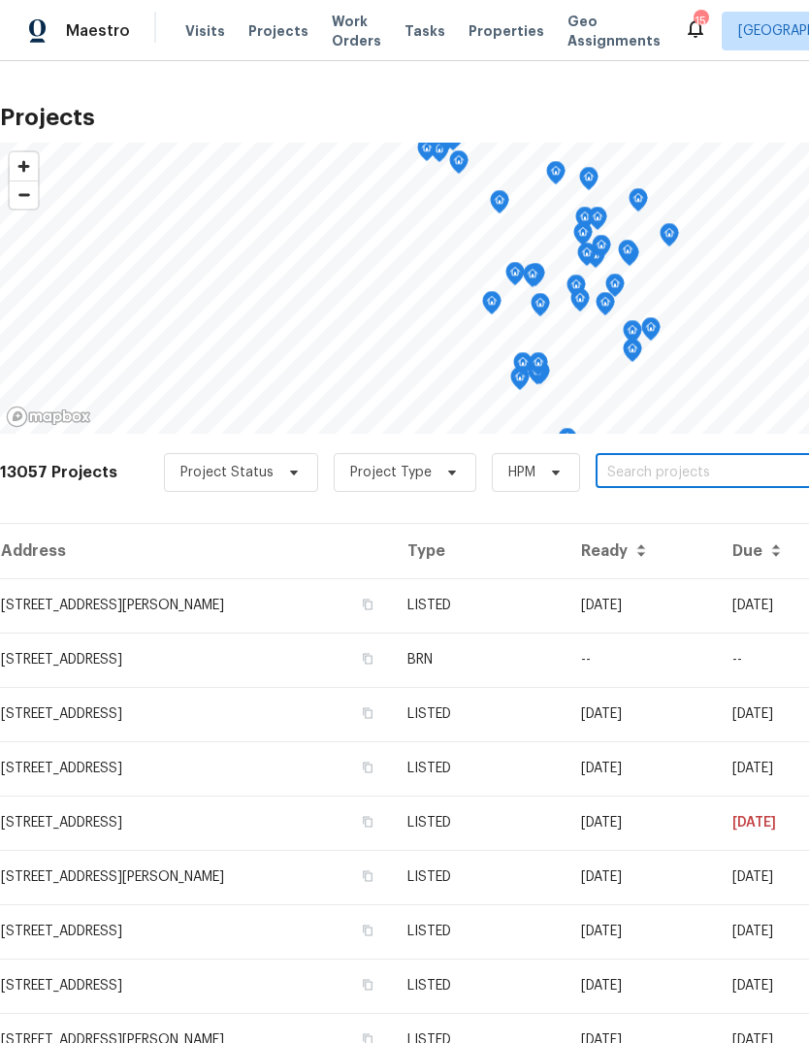
paste input "[STREET_ADDRESS]"
type input "[STREET_ADDRESS]"
click at [655, 522] on li "[STREET_ADDRESS]" at bounding box center [662, 517] width 282 height 32
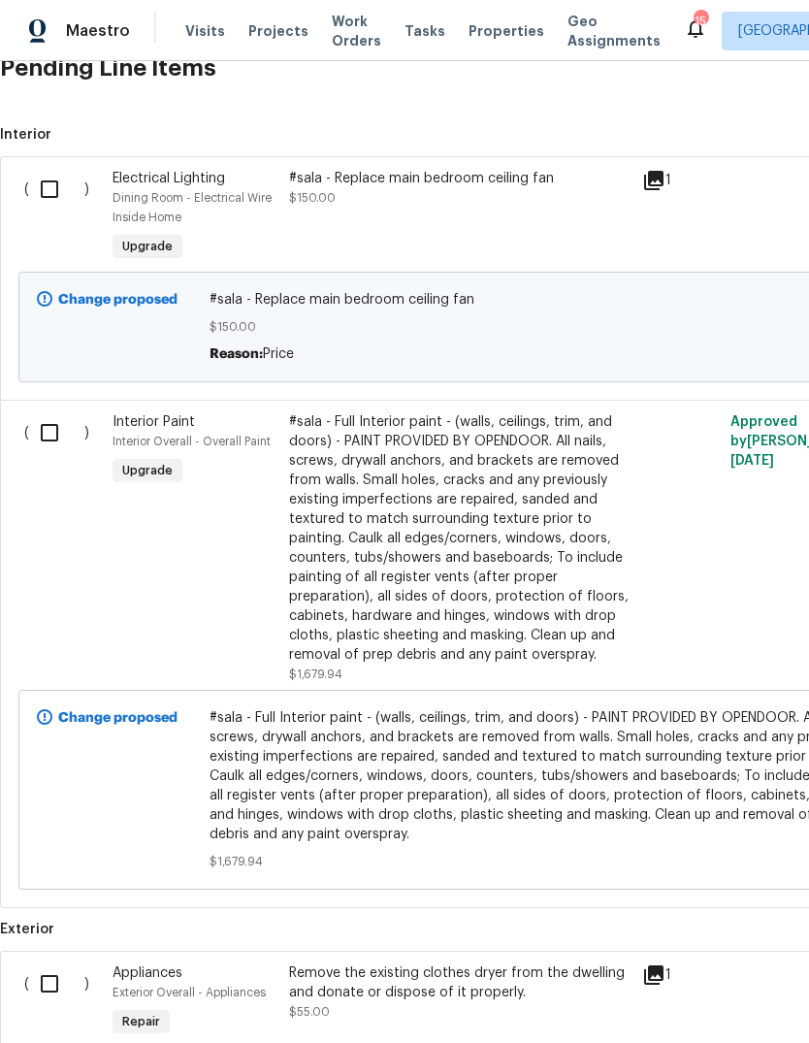
scroll to position [543, 0]
click at [43, 181] on input "checkbox" at bounding box center [56, 188] width 55 height 41
checkbox input "true"
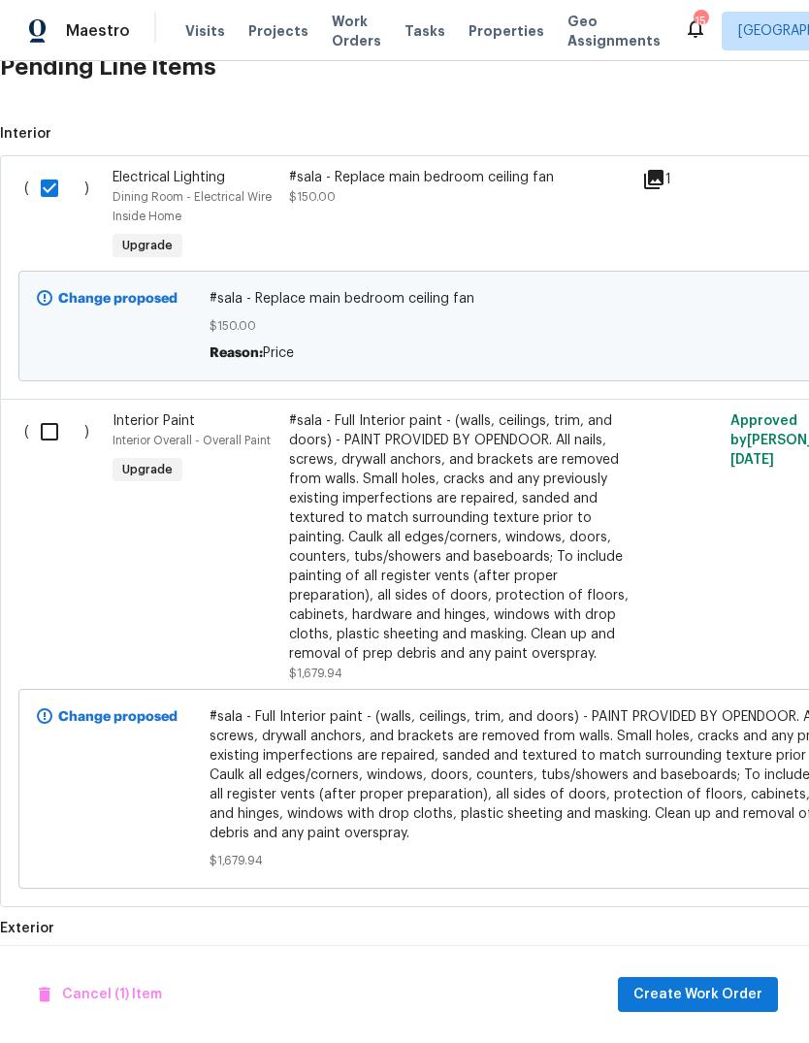
click at [49, 434] on input "checkbox" at bounding box center [56, 431] width 55 height 41
checkbox input "true"
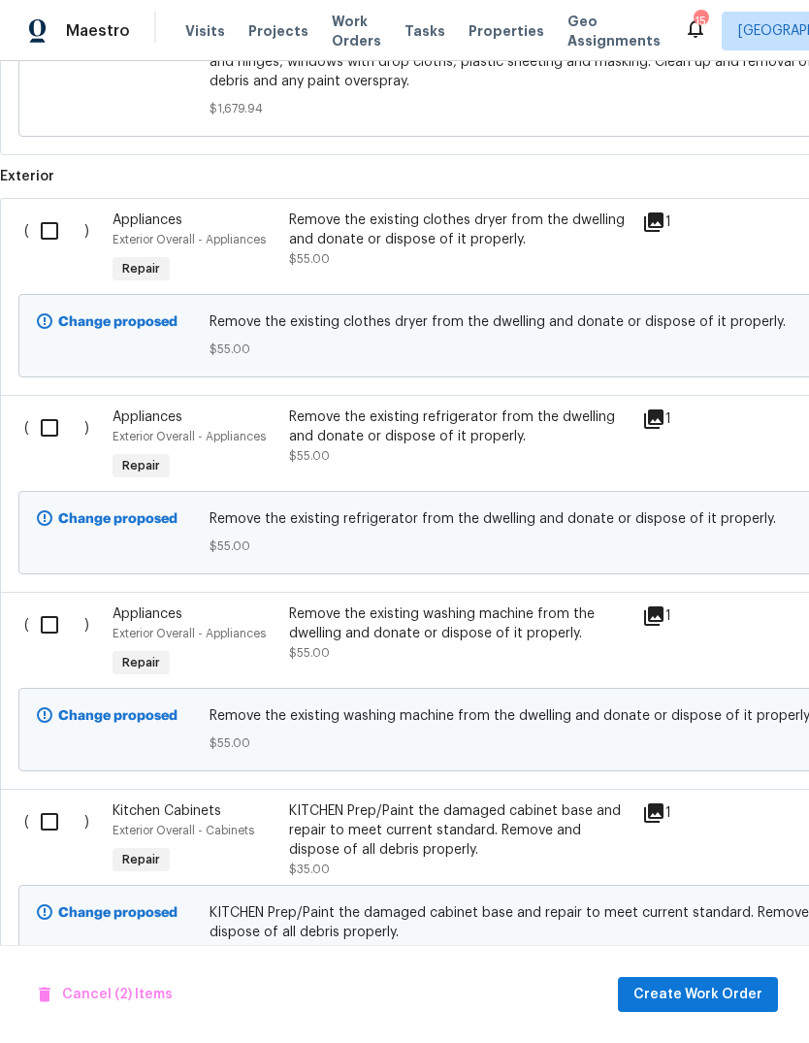
scroll to position [1299, 0]
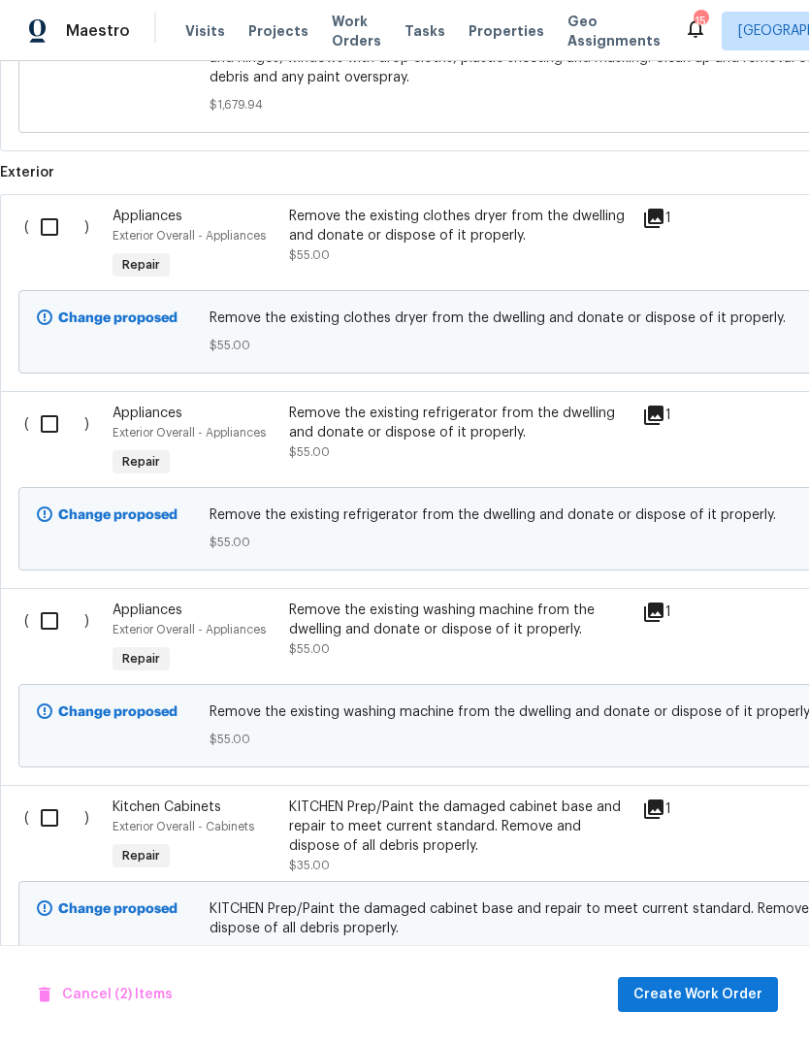
click at [42, 231] on input "checkbox" at bounding box center [56, 227] width 55 height 41
checkbox input "true"
click at [50, 425] on input "checkbox" at bounding box center [56, 424] width 55 height 41
checkbox input "true"
click at [46, 630] on input "checkbox" at bounding box center [56, 621] width 55 height 41
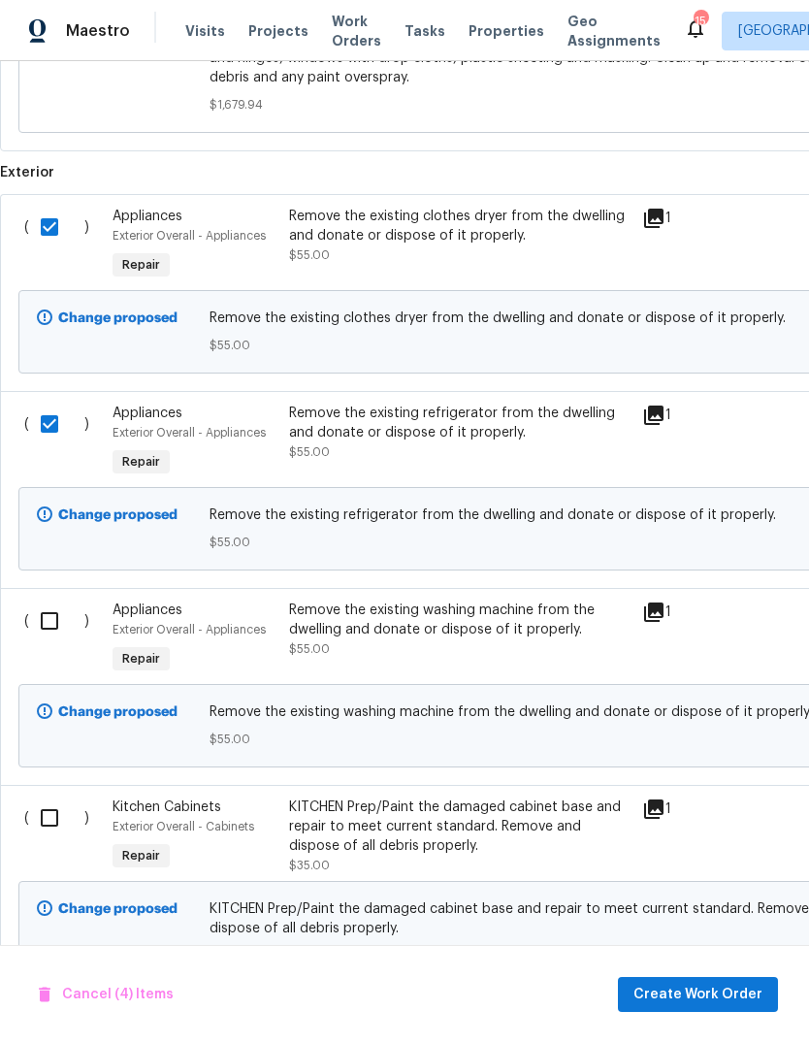
checkbox input "true"
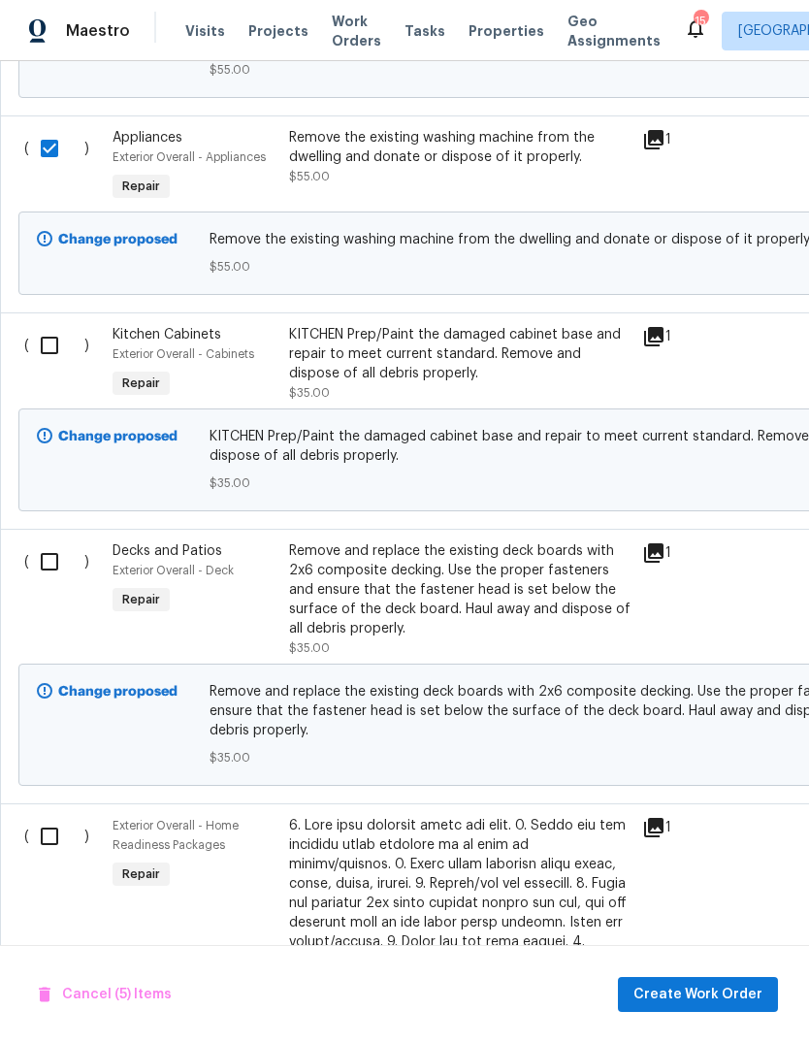
scroll to position [1777, 0]
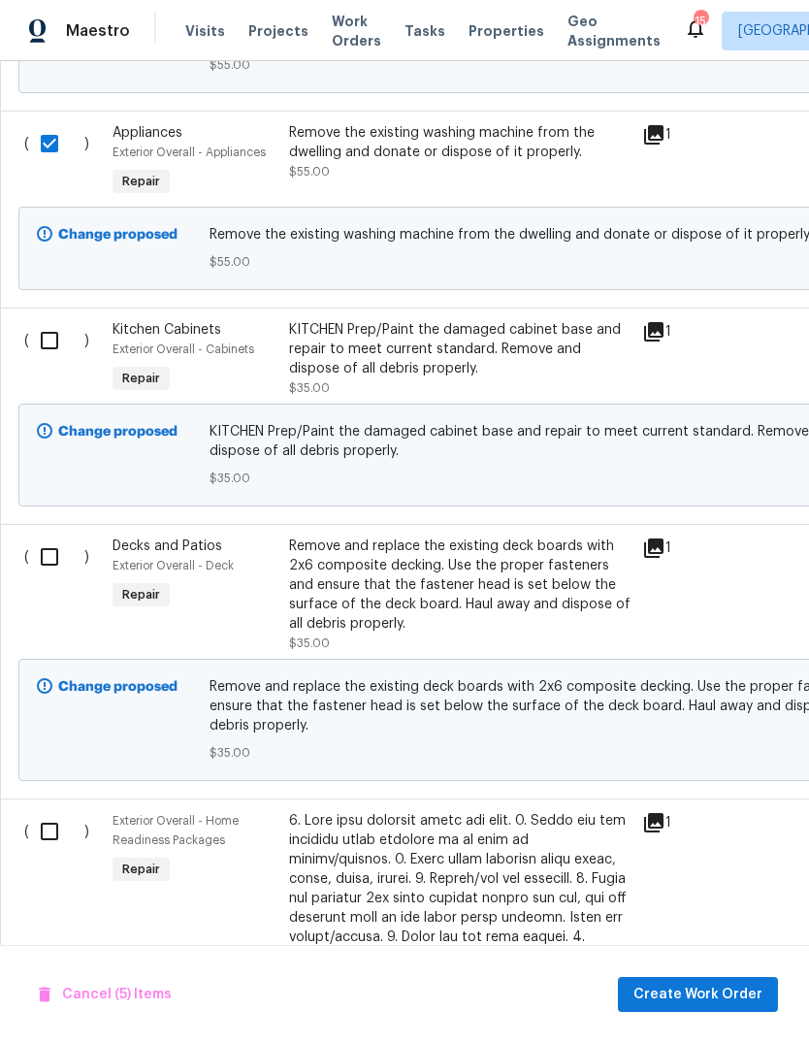
click at [39, 352] on input "checkbox" at bounding box center [56, 340] width 55 height 41
checkbox input "true"
click at [48, 557] on input "checkbox" at bounding box center [56, 557] width 55 height 41
checkbox input "true"
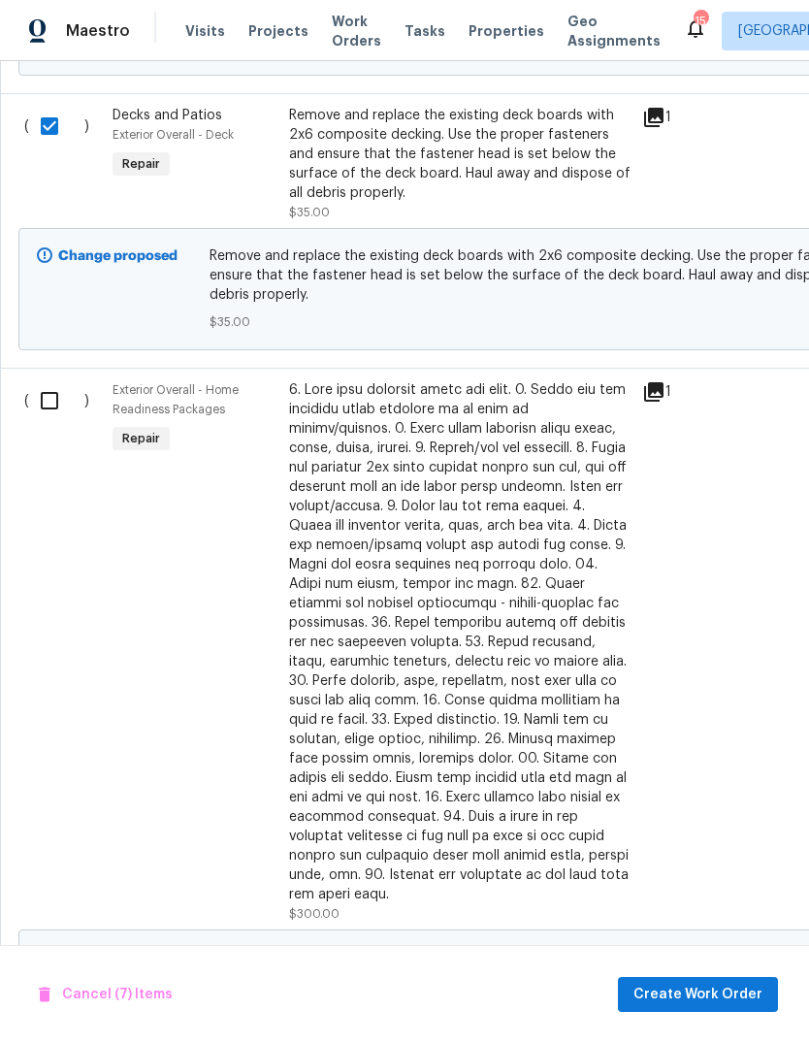
scroll to position [2222, 0]
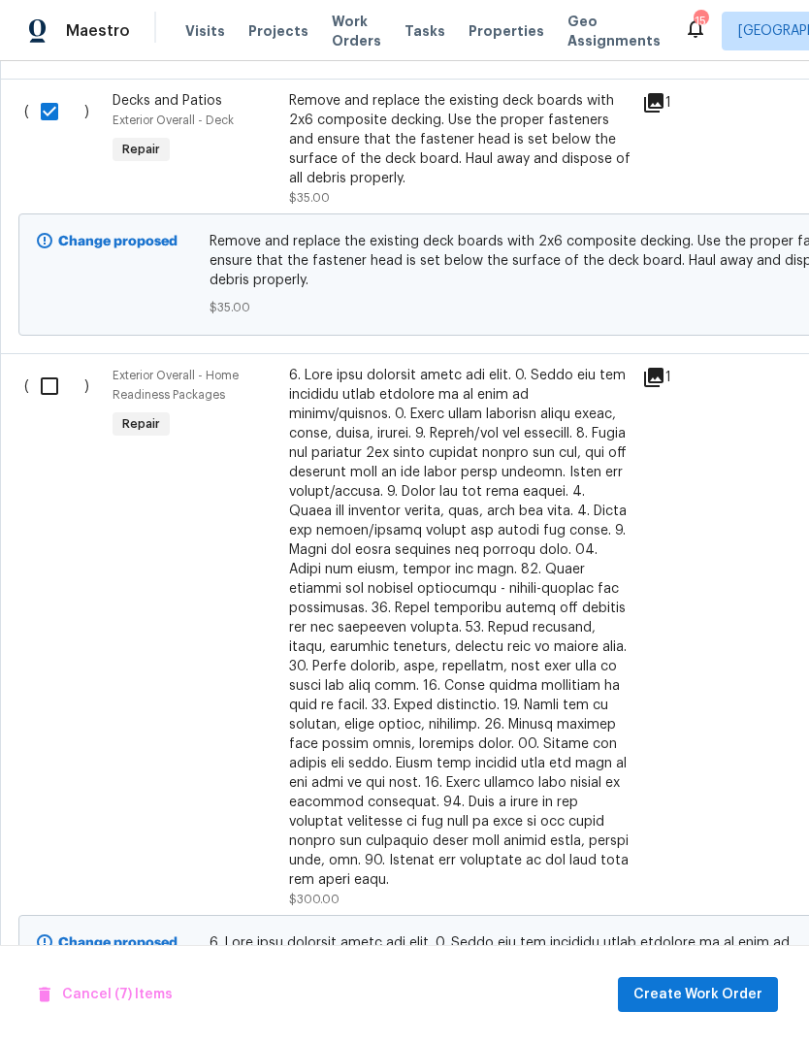
click at [36, 398] on input "checkbox" at bounding box center [56, 386] width 55 height 41
click at [36, 395] on input "checkbox" at bounding box center [56, 386] width 55 height 41
checkbox input "false"
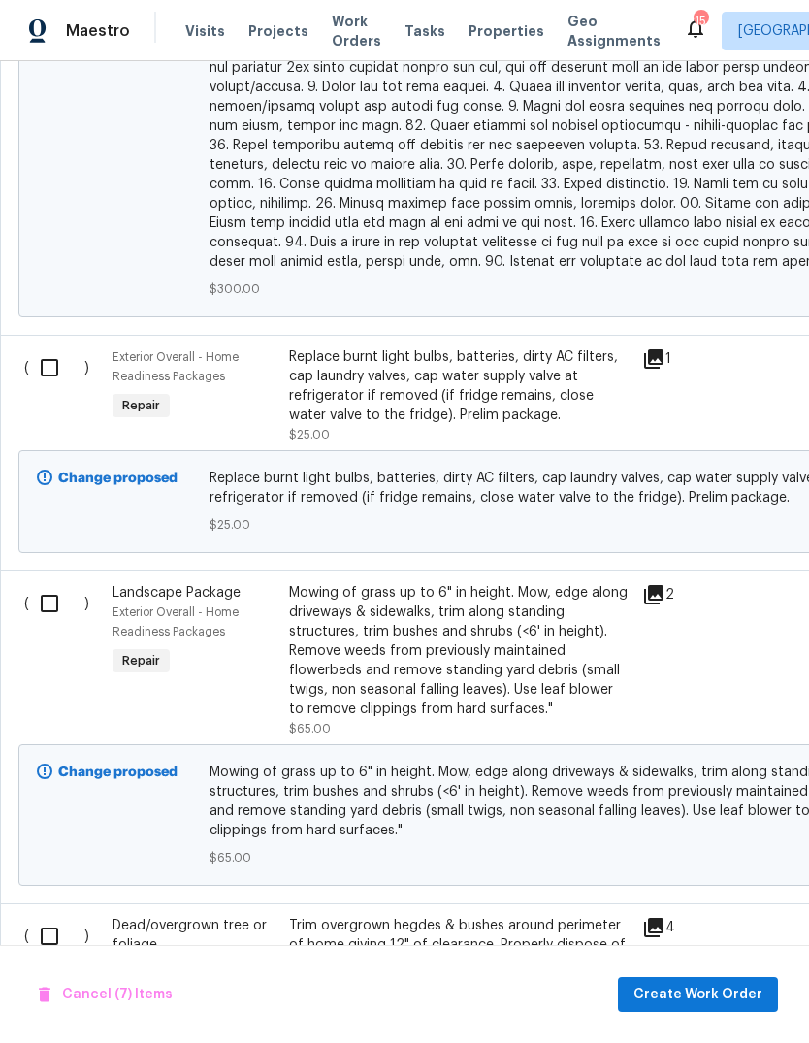
scroll to position [3137, 0]
click at [41, 368] on input "checkbox" at bounding box center [56, 366] width 55 height 41
checkbox input "true"
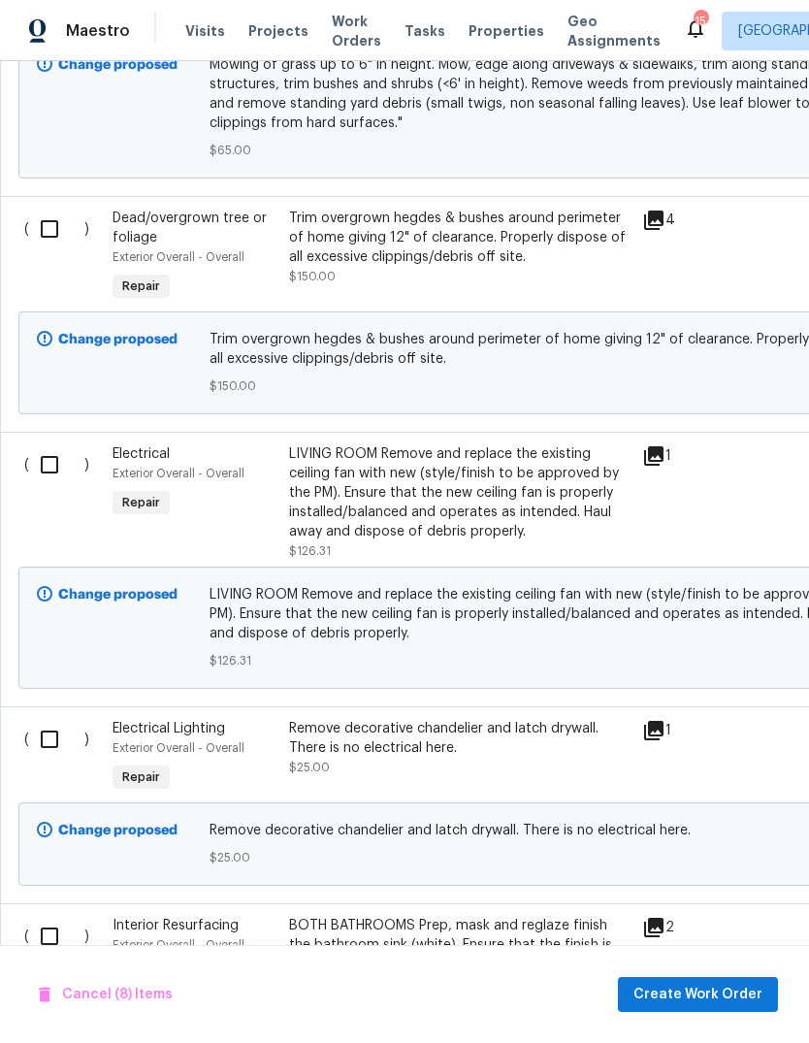
scroll to position [3846, 0]
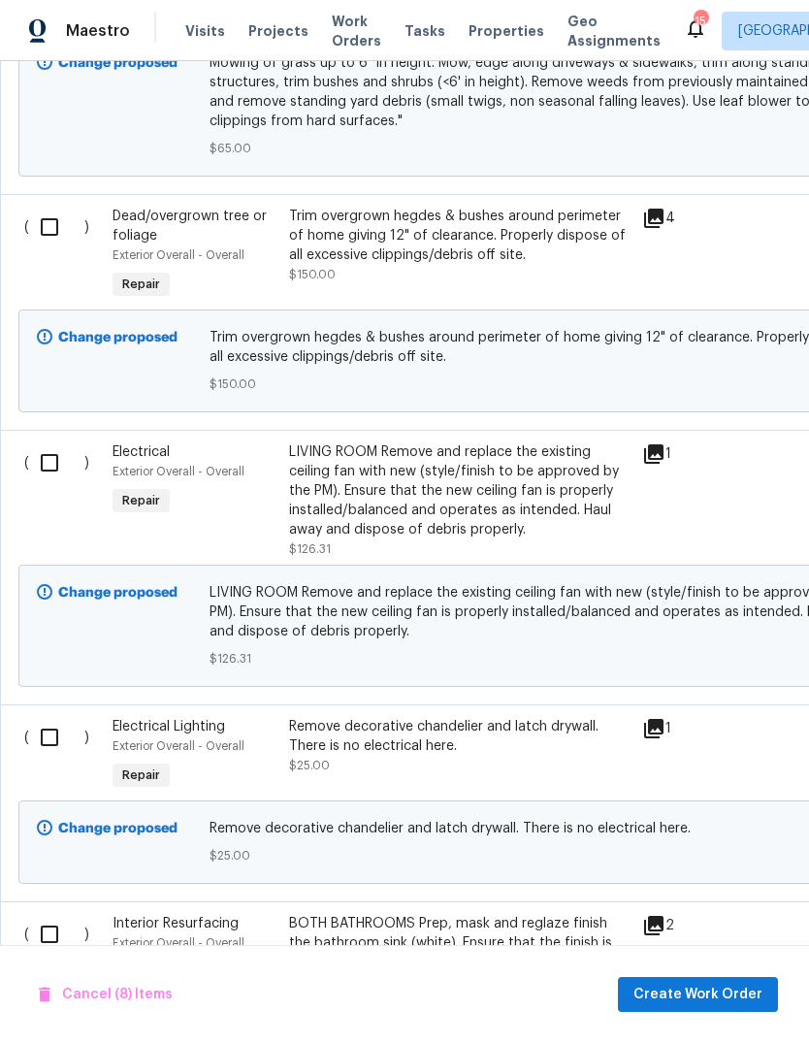
click at [55, 451] on input "checkbox" at bounding box center [56, 463] width 55 height 41
checkbox input "true"
click at [47, 721] on input "checkbox" at bounding box center [56, 737] width 55 height 41
checkbox input "true"
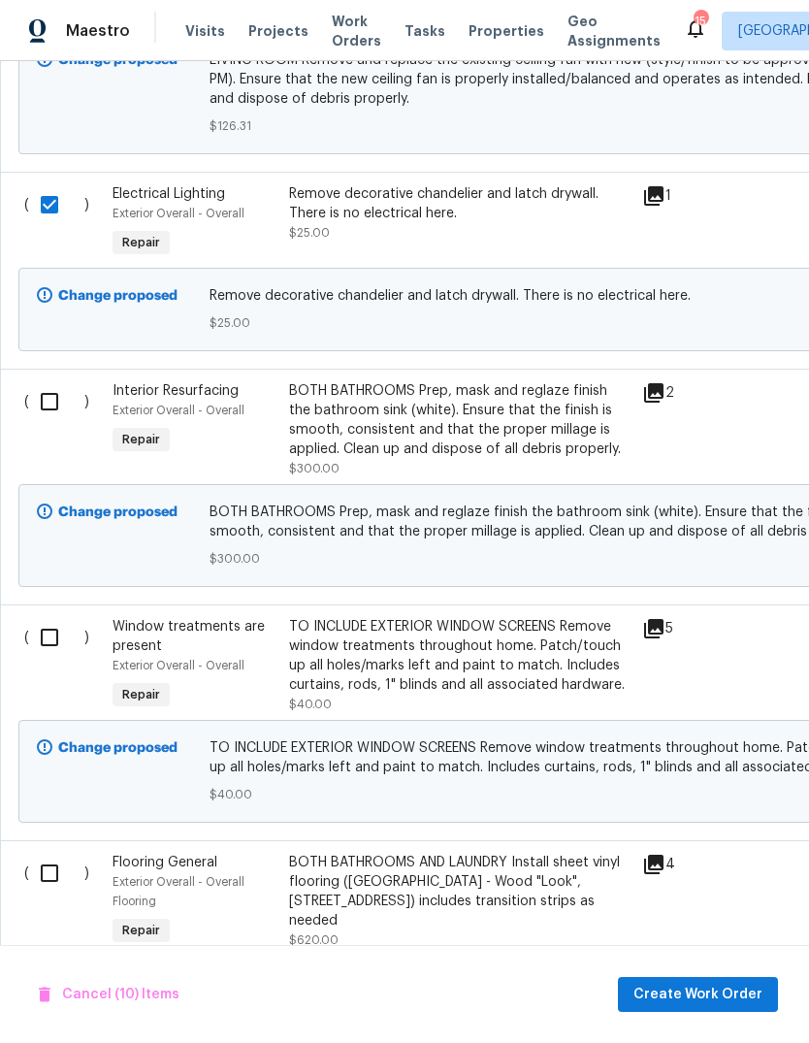
scroll to position [4380, 0]
click at [36, 391] on input "checkbox" at bounding box center [56, 400] width 55 height 41
checkbox input "true"
click at [42, 643] on input "checkbox" at bounding box center [56, 636] width 55 height 41
checkbox input "true"
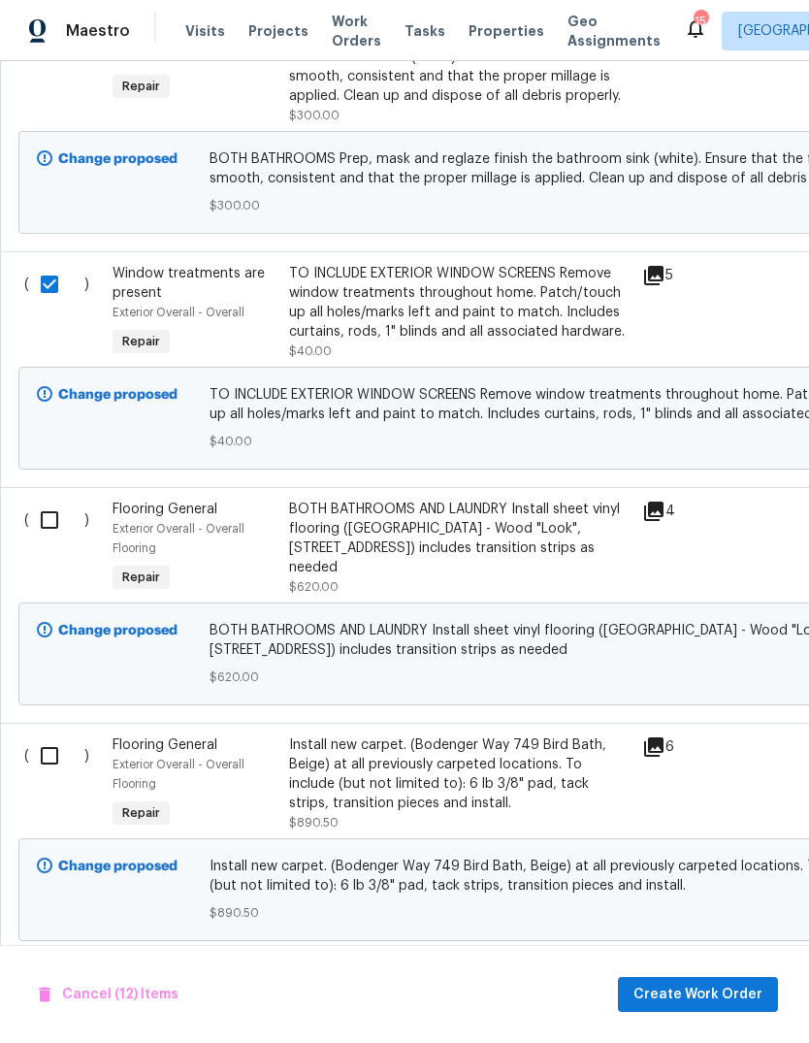
scroll to position [4736, 0]
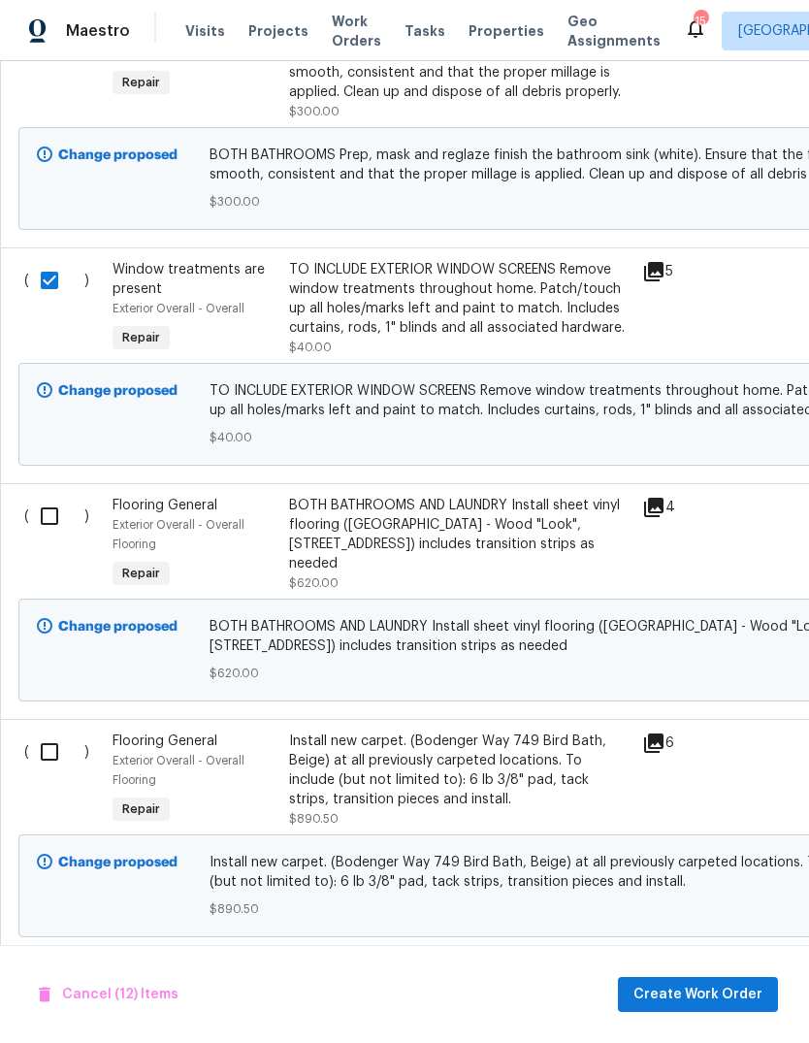
click at [44, 508] on input "checkbox" at bounding box center [56, 516] width 55 height 41
checkbox input "true"
click at [50, 747] on input "checkbox" at bounding box center [56, 752] width 55 height 41
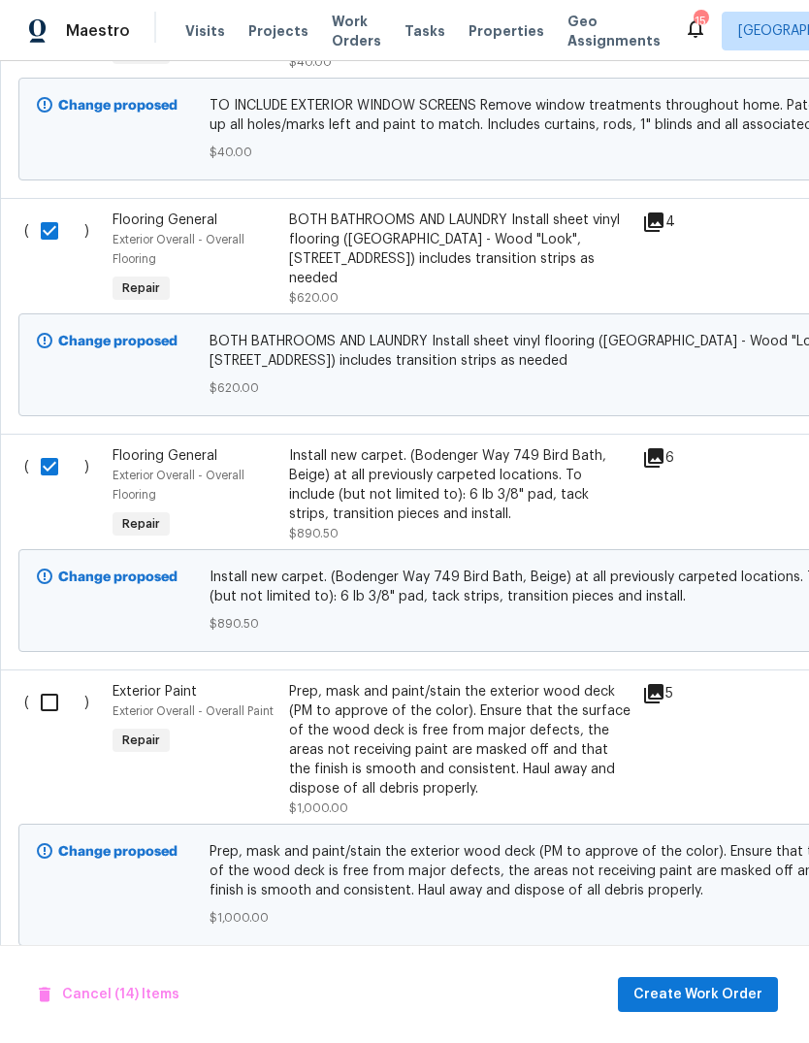
scroll to position [5021, 0]
click at [44, 473] on input "checkbox" at bounding box center [56, 466] width 55 height 41
checkbox input "false"
click at [54, 227] on input "checkbox" at bounding box center [56, 231] width 55 height 41
checkbox input "false"
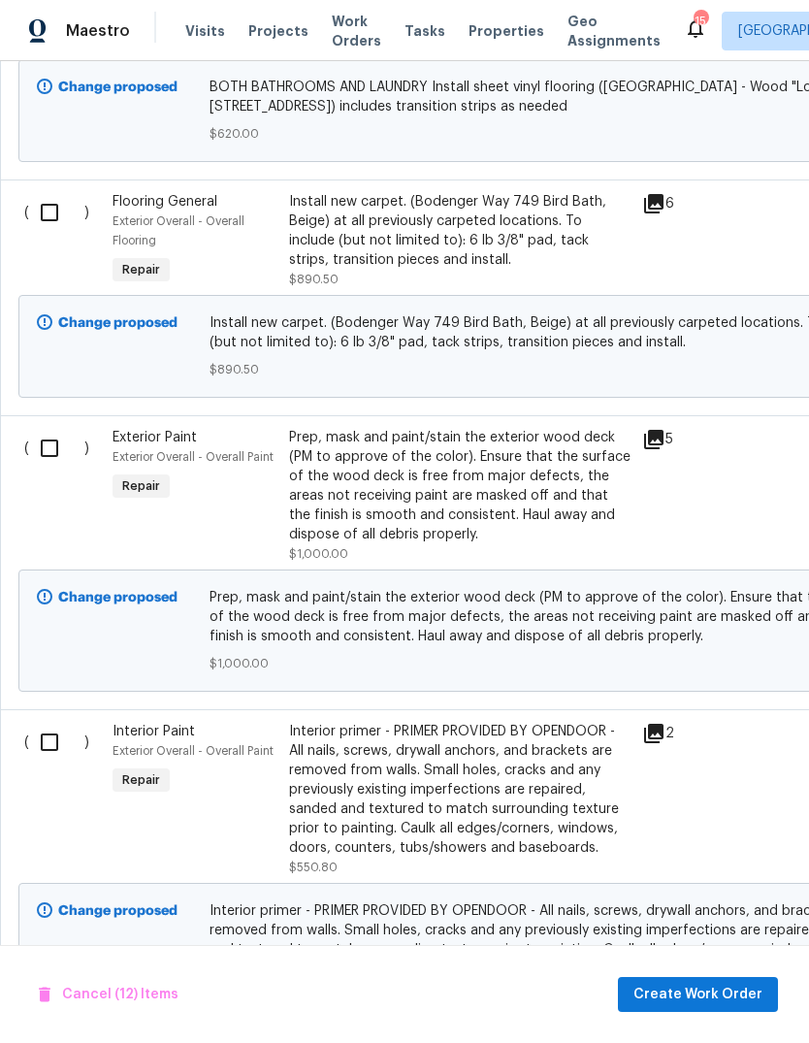
scroll to position [5279, 0]
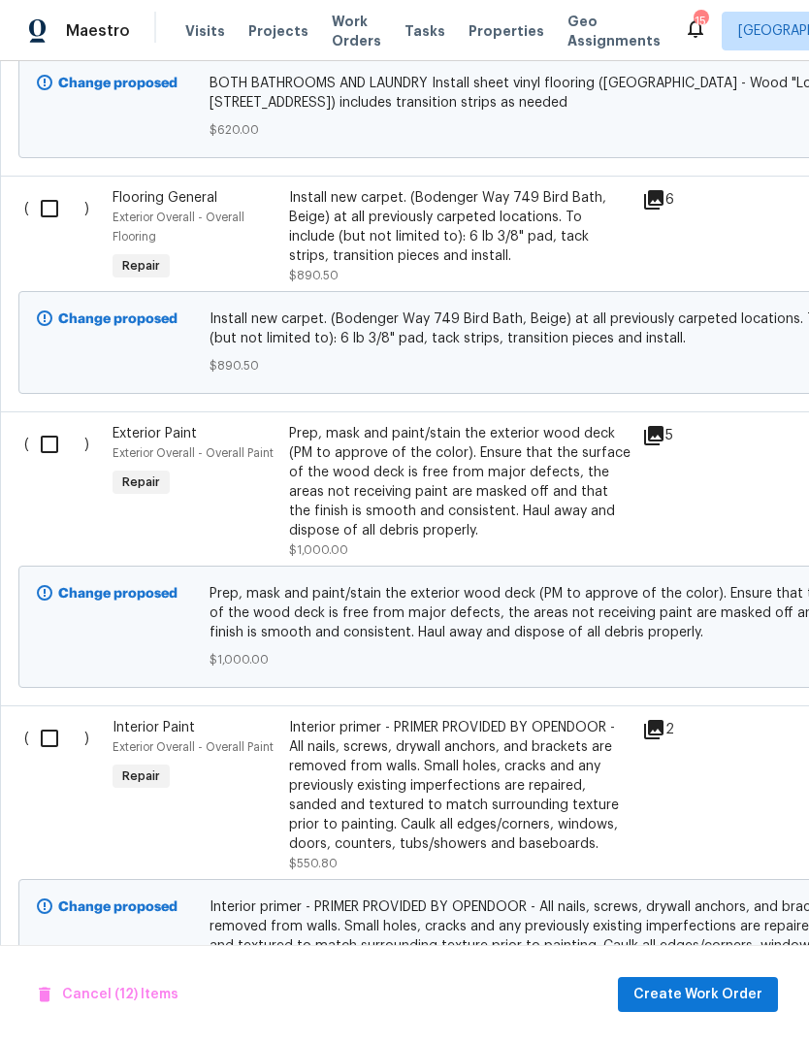
click at [46, 444] on input "checkbox" at bounding box center [56, 444] width 55 height 41
checkbox input "true"
click at [45, 749] on input "checkbox" at bounding box center [56, 738] width 55 height 41
checkbox input "true"
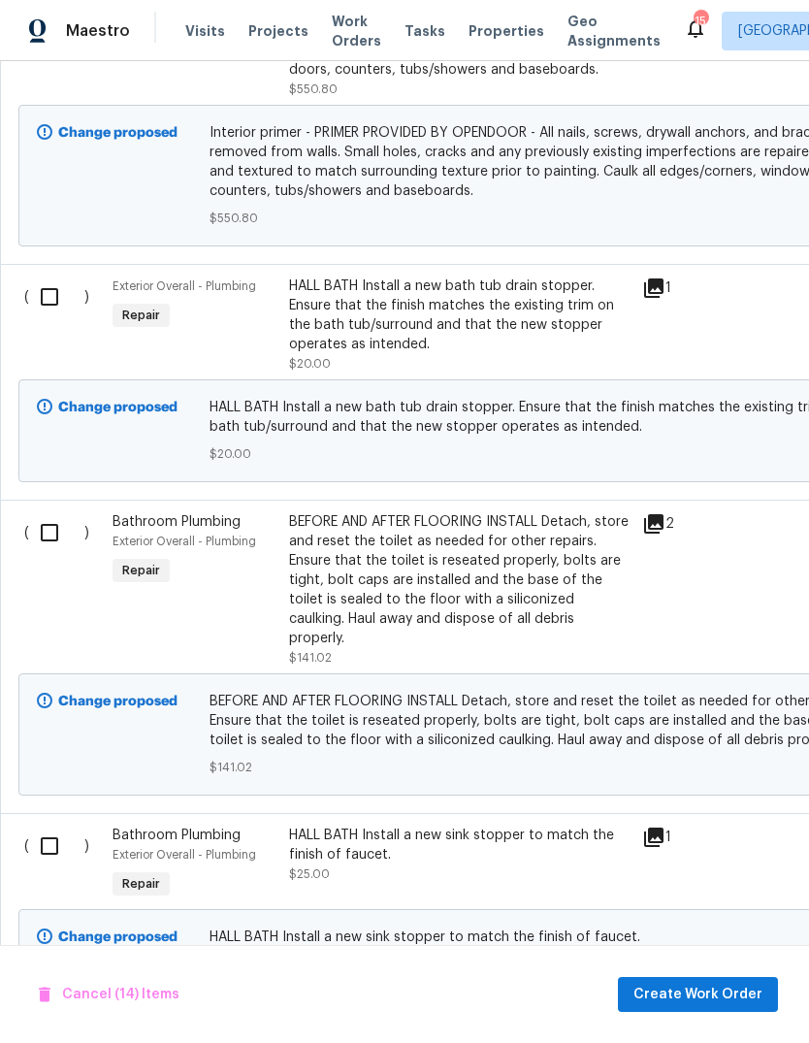
scroll to position [6055, 0]
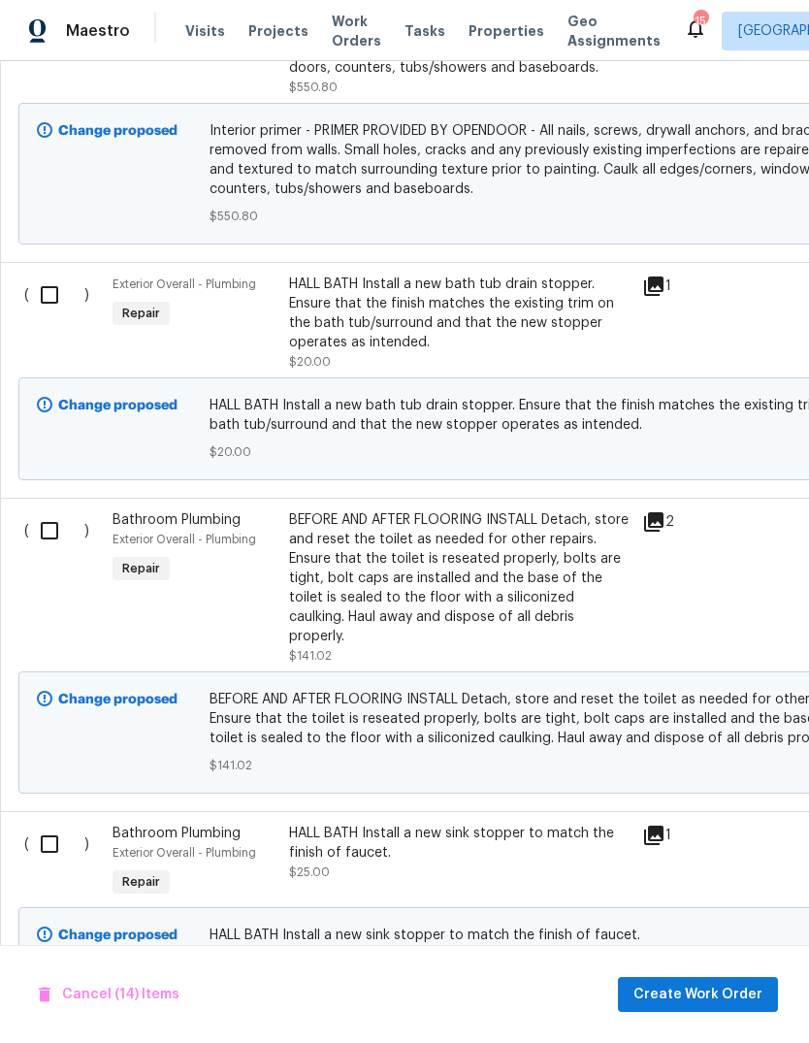
click at [41, 300] on input "checkbox" at bounding box center [56, 295] width 55 height 41
checkbox input "true"
click at [42, 530] on input "checkbox" at bounding box center [56, 530] width 55 height 41
checkbox input "true"
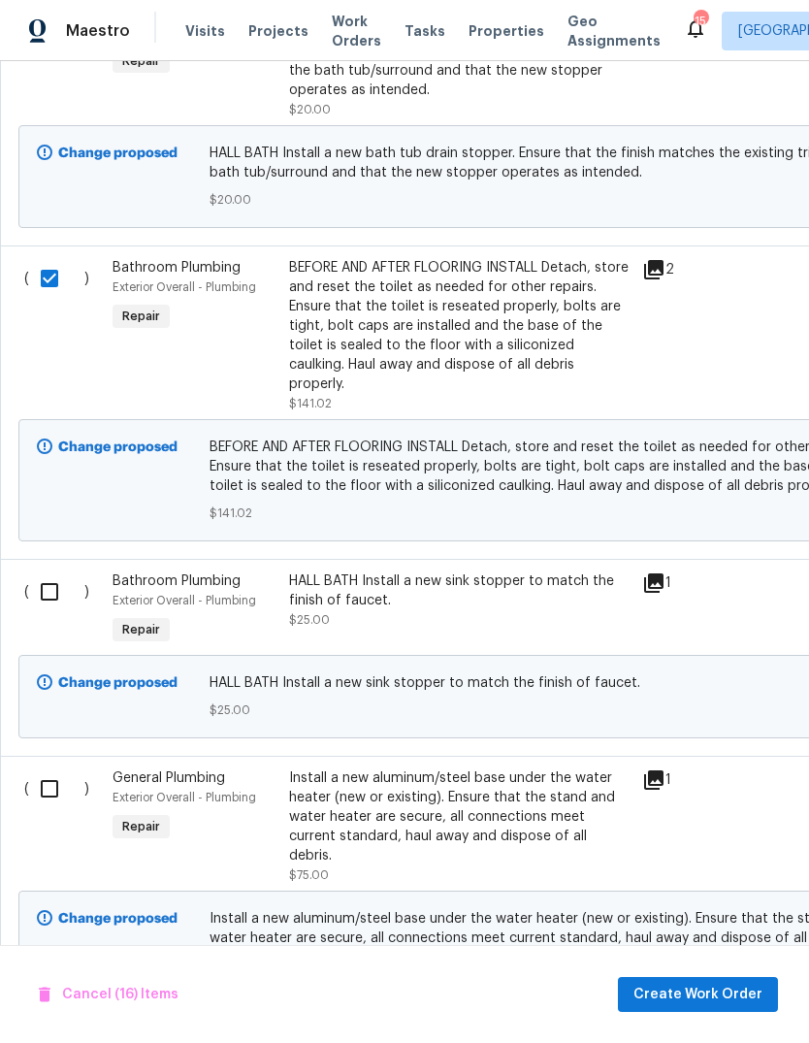
scroll to position [0, 0]
click at [50, 571] on input "checkbox" at bounding box center [56, 591] width 55 height 41
checkbox input "true"
click at [39, 768] on input "checkbox" at bounding box center [56, 788] width 55 height 41
checkbox input "true"
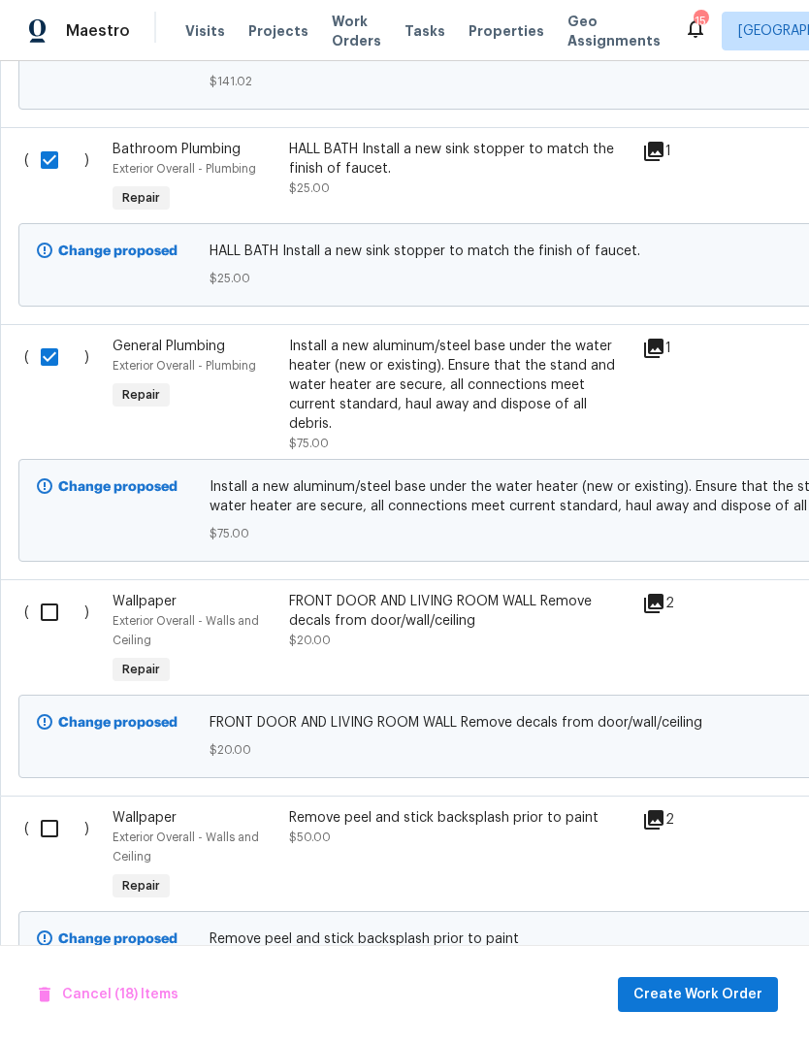
click at [45, 592] on input "checkbox" at bounding box center [56, 612] width 55 height 41
checkbox input "true"
click at [49, 808] on input "checkbox" at bounding box center [56, 828] width 55 height 41
checkbox input "true"
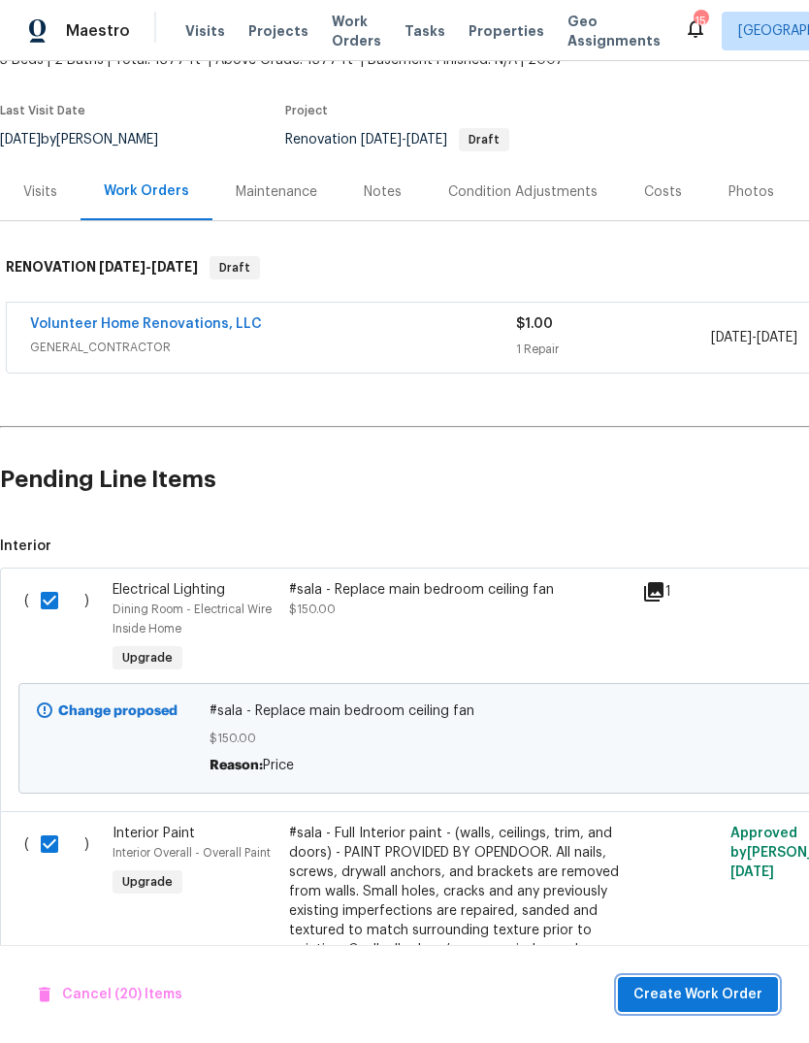
click at [718, 987] on span "Create Work Order" at bounding box center [698, 995] width 129 height 24
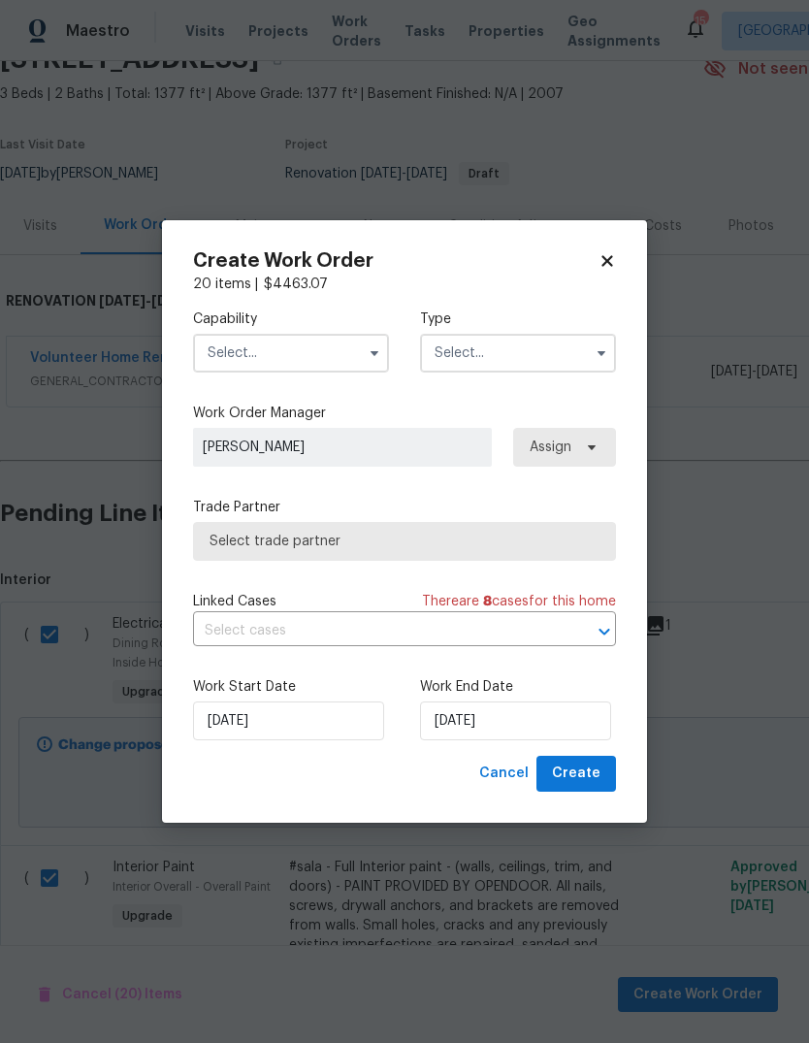
click at [341, 344] on input "text" at bounding box center [291, 353] width 196 height 39
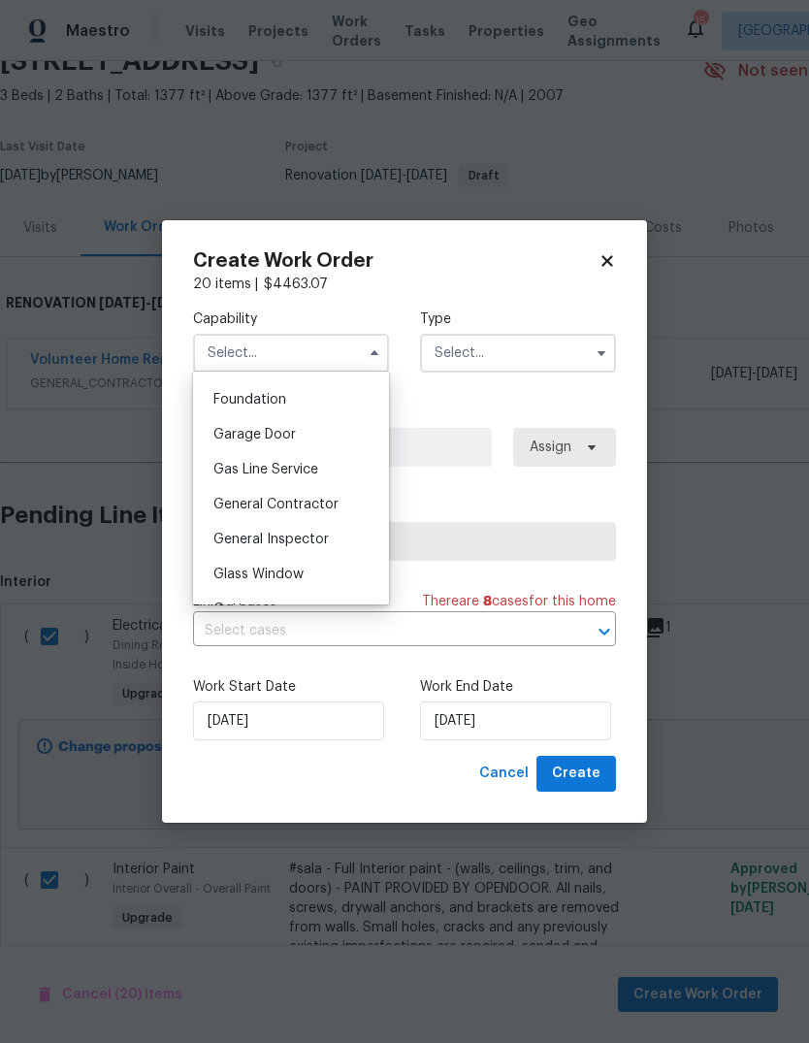
click at [339, 503] on div "General Contractor" at bounding box center [291, 504] width 186 height 35
type input "General Contractor"
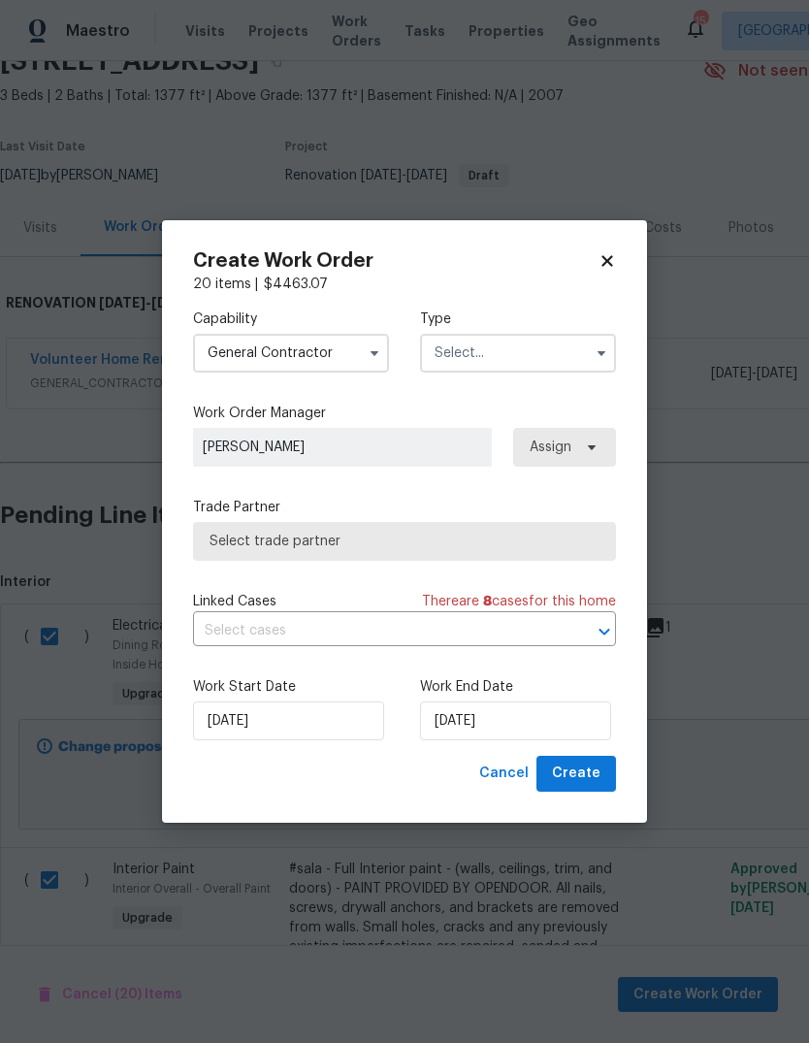
click at [548, 356] on input "text" at bounding box center [518, 353] width 196 height 39
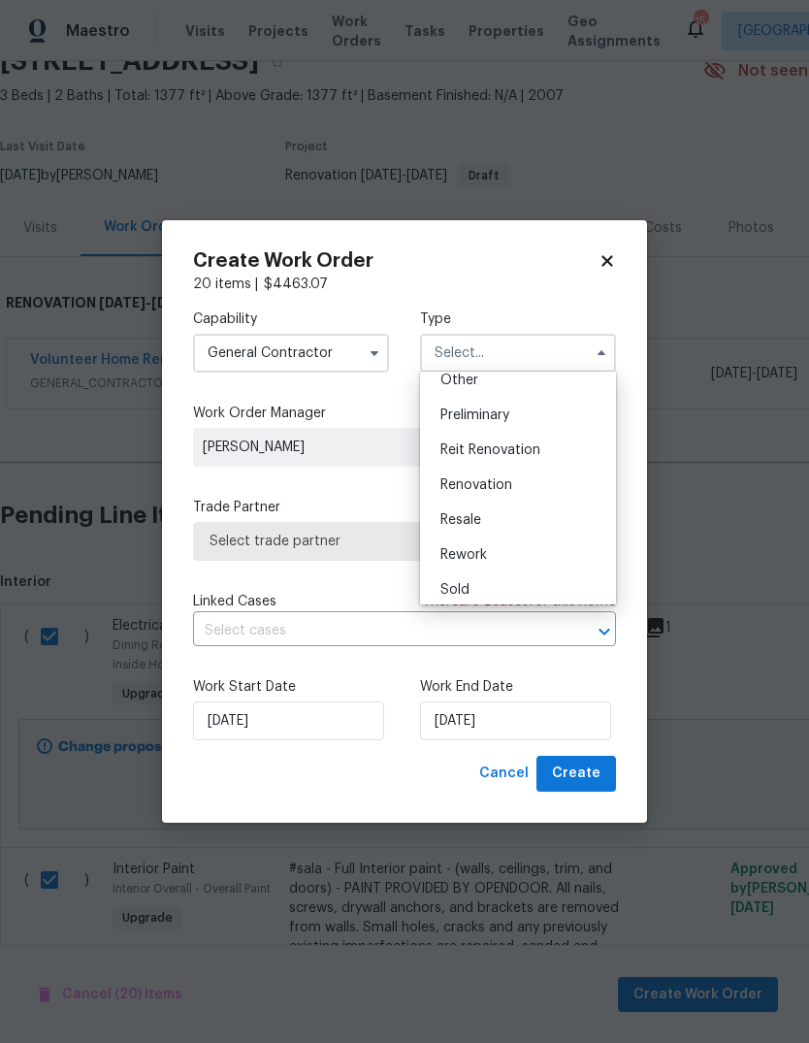
click at [537, 482] on div "Renovation" at bounding box center [518, 485] width 186 height 35
type input "Renovation"
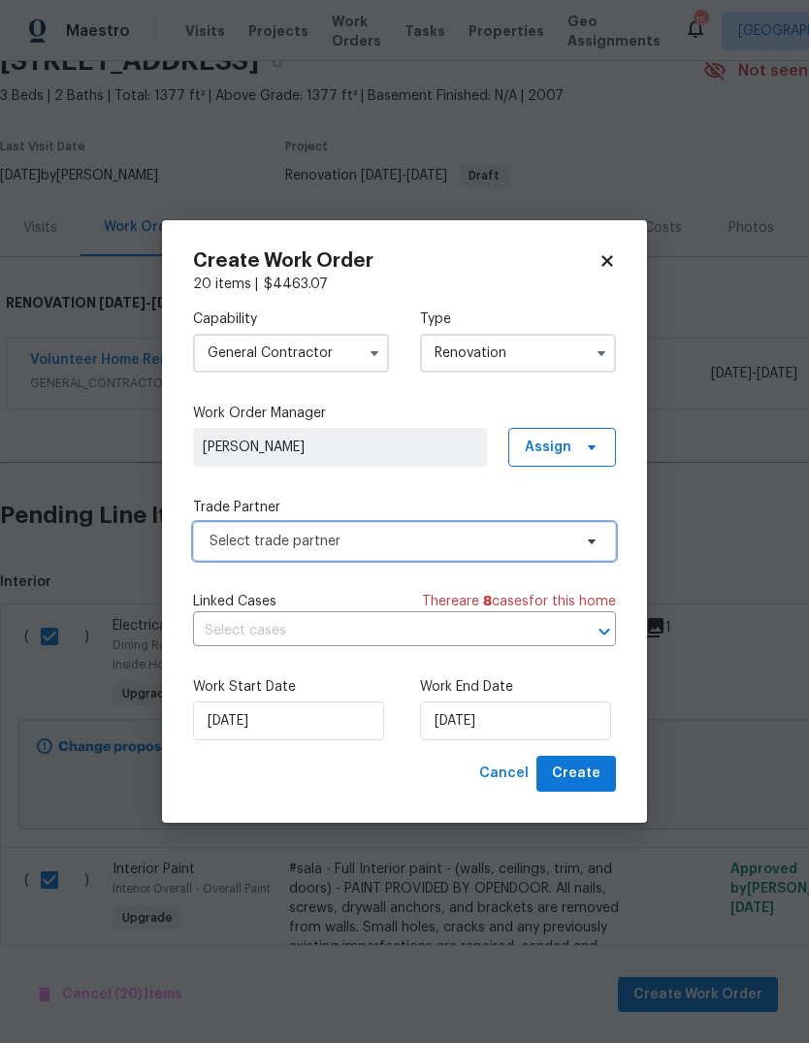
click at [480, 540] on span "Select trade partner" at bounding box center [391, 541] width 362 height 19
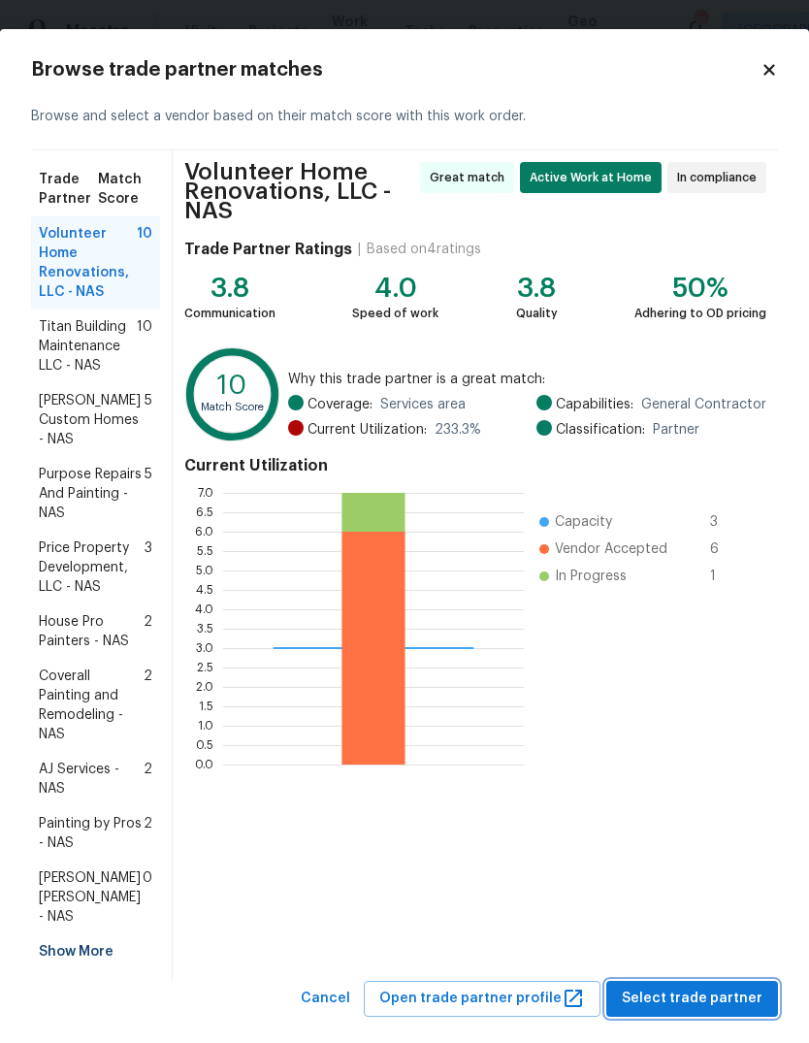
click at [741, 987] on span "Select trade partner" at bounding box center [692, 999] width 141 height 24
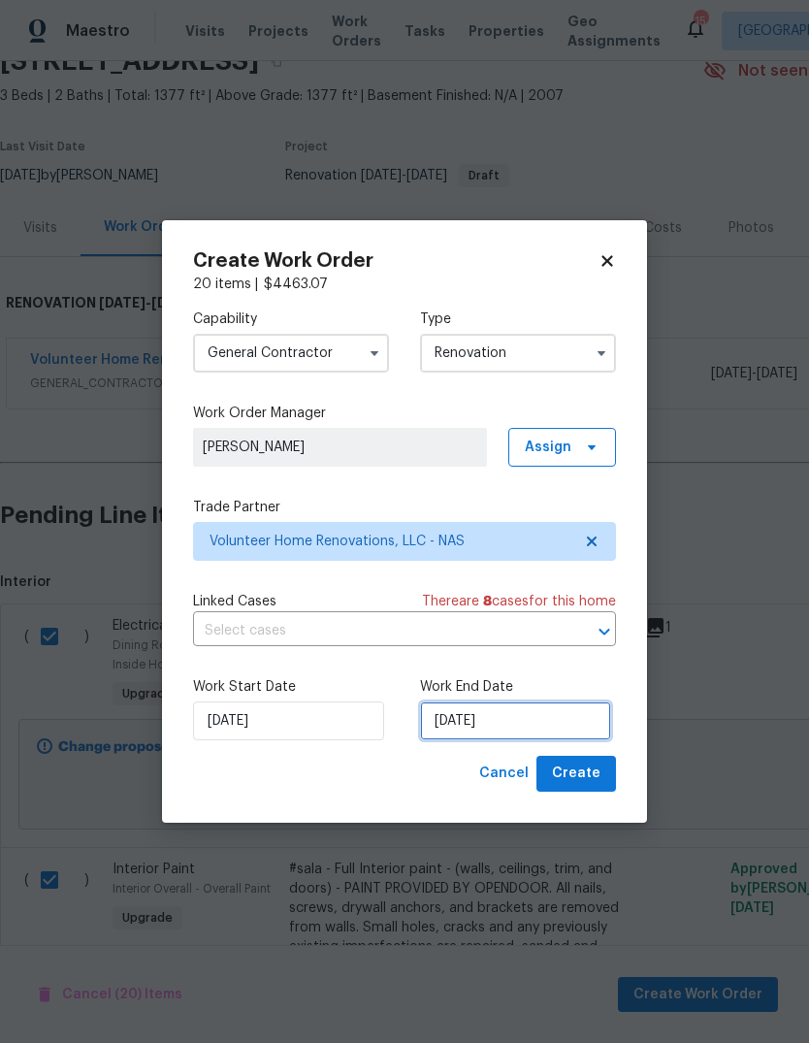
click at [549, 713] on input "[DATE]" at bounding box center [515, 721] width 191 height 39
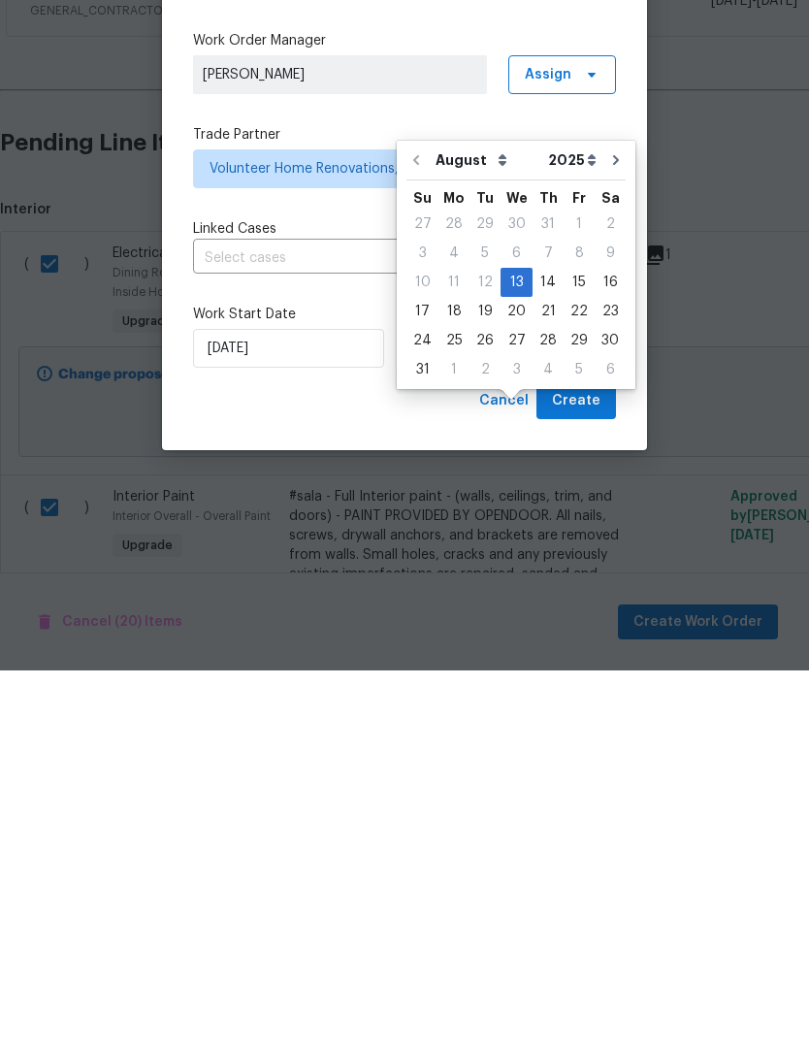
click at [395, 662] on div "Work Start Date [DATE] Work End Date [DATE]" at bounding box center [404, 709] width 423 height 94
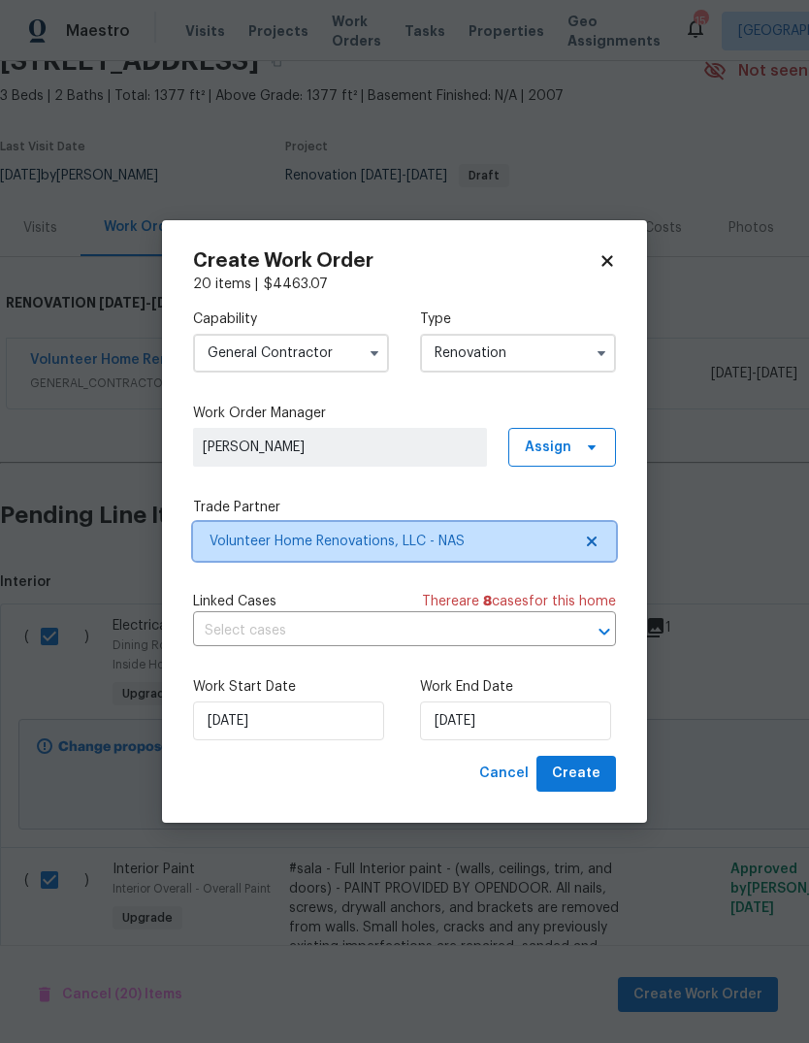
click at [598, 542] on icon at bounding box center [592, 542] width 16 height 16
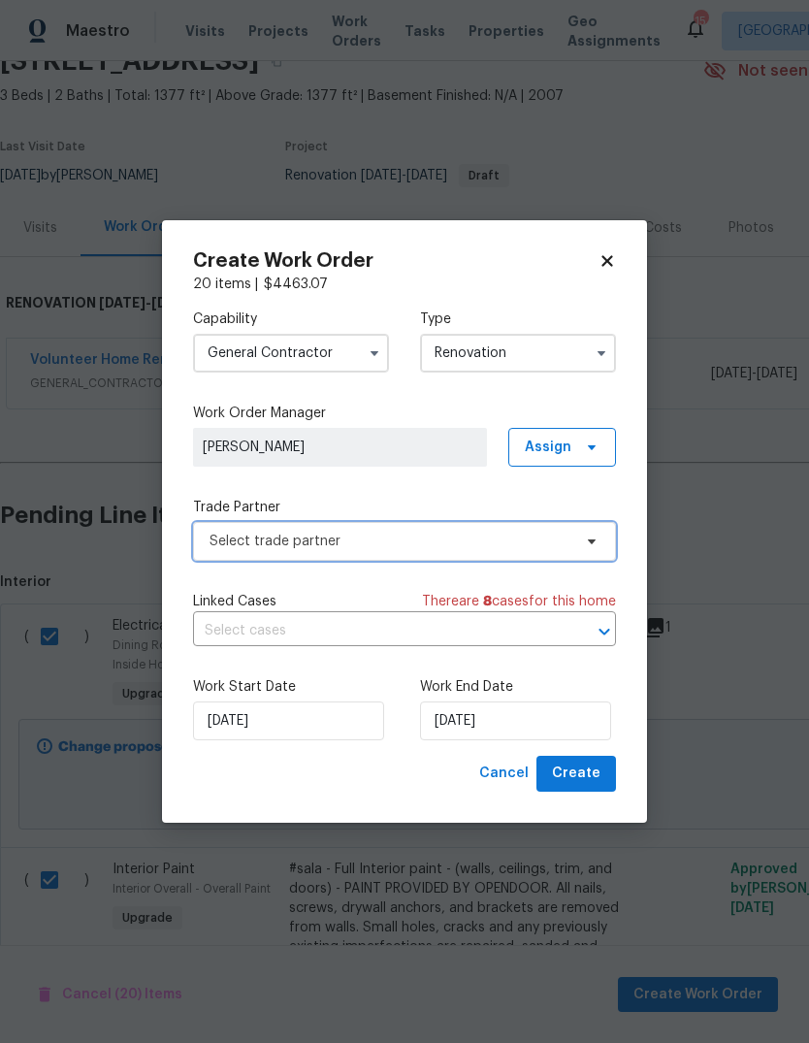
click at [570, 545] on span "Select trade partner" at bounding box center [391, 541] width 362 height 19
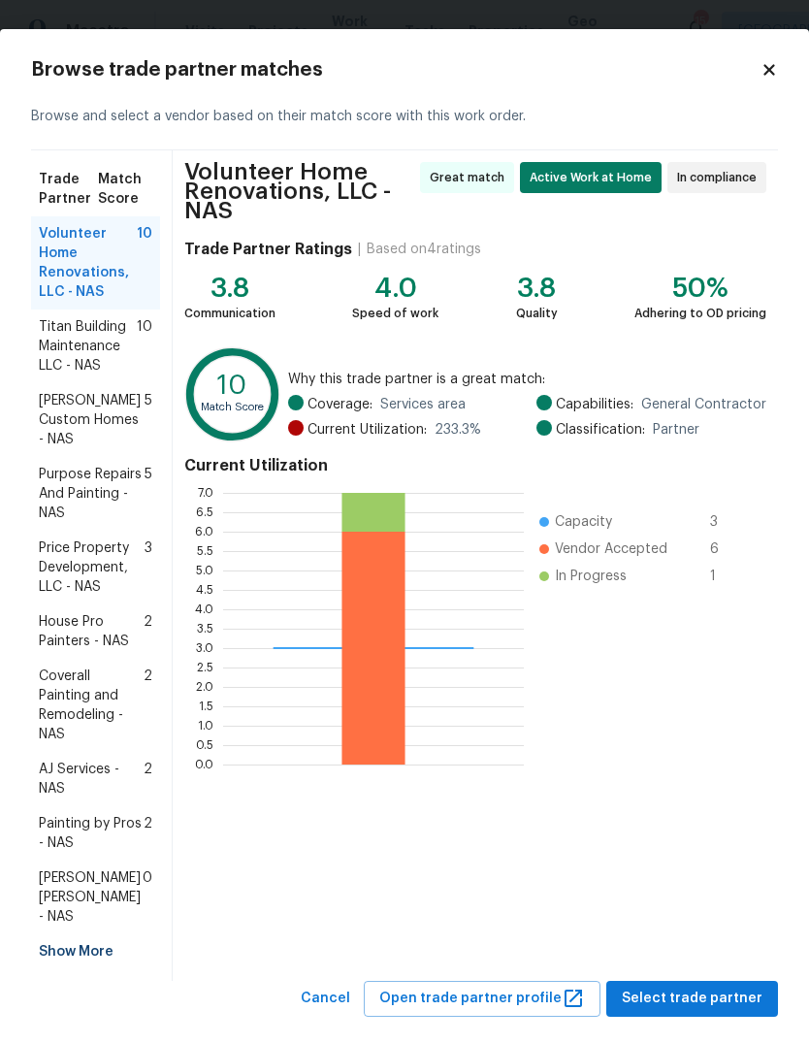
click at [65, 356] on span "Titan Building Maintenance LLC - NAS" at bounding box center [88, 346] width 98 height 58
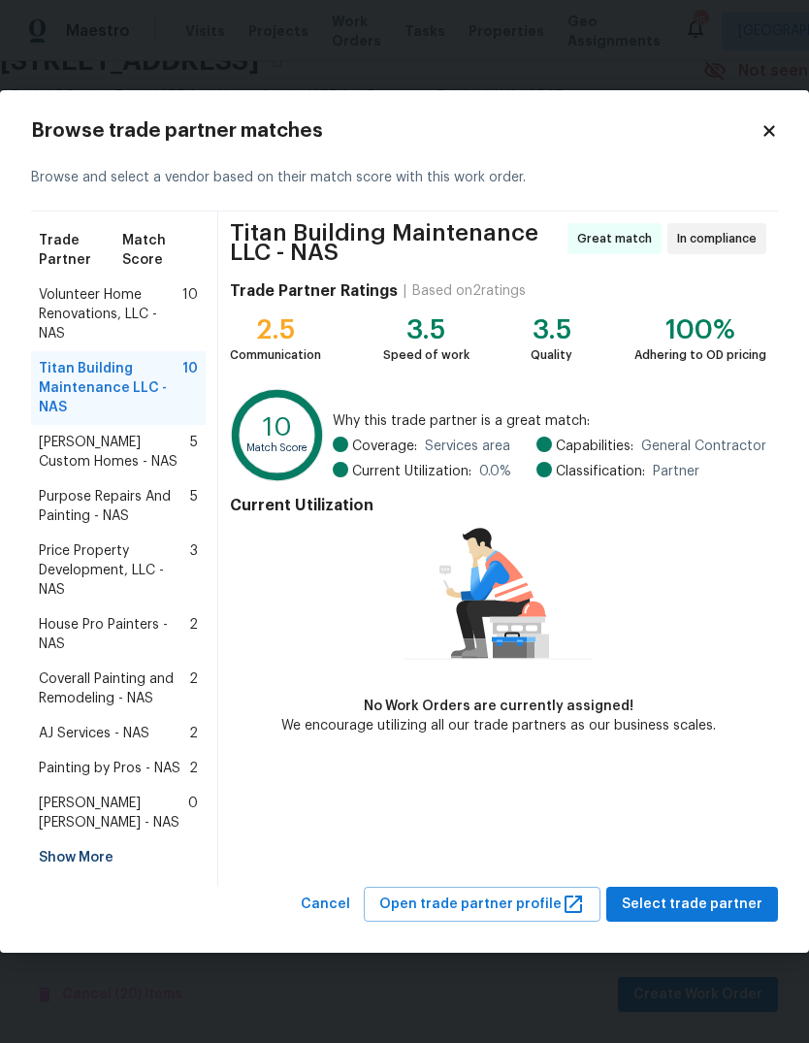
click at [69, 304] on span "Volunteer Home Renovations, LLC - NAS" at bounding box center [111, 314] width 144 height 58
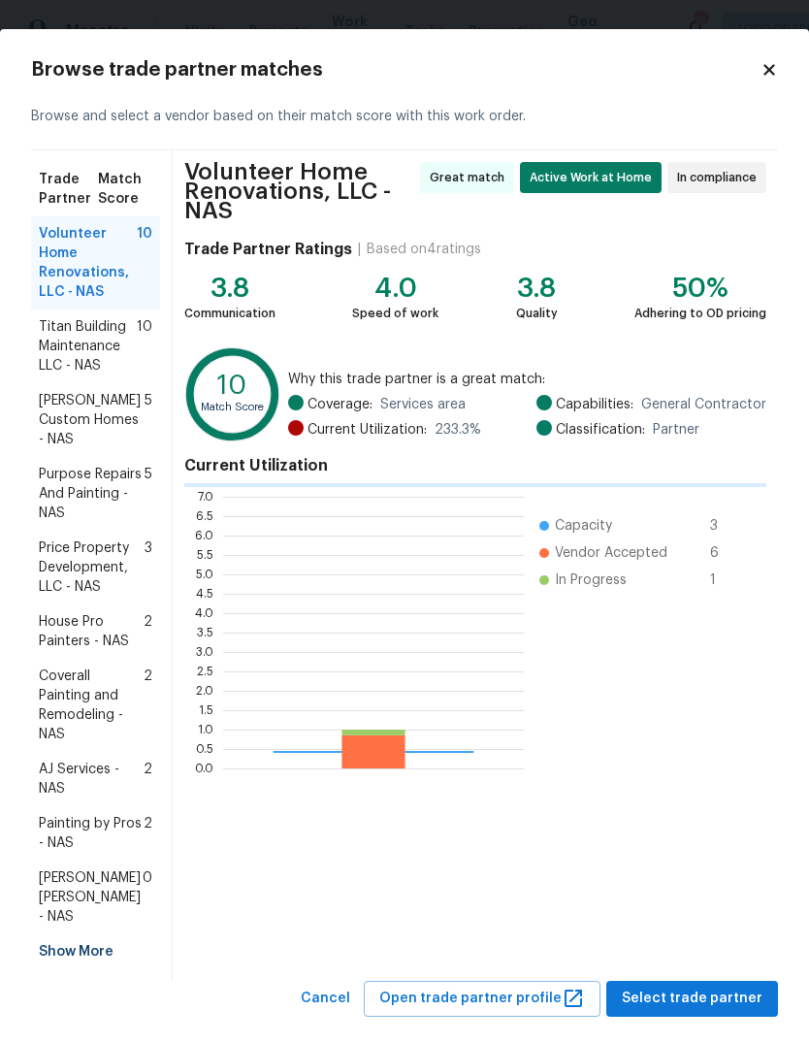
scroll to position [272, 301]
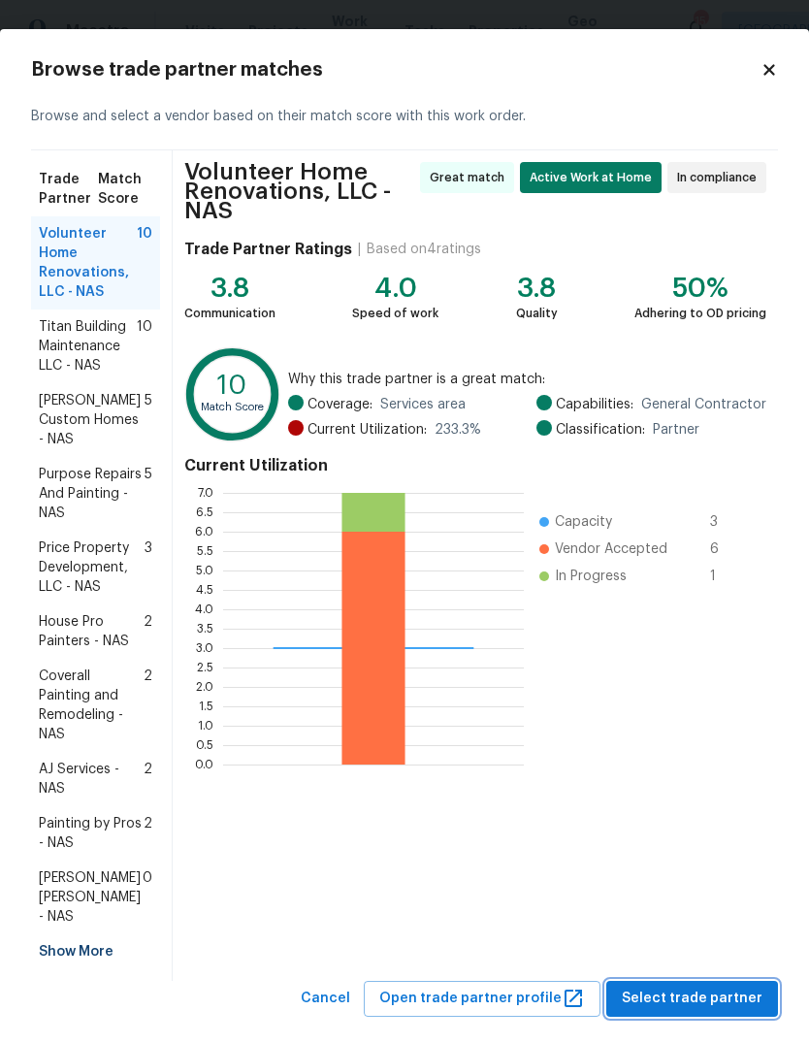
click at [733, 981] on button "Select trade partner" at bounding box center [693, 999] width 172 height 36
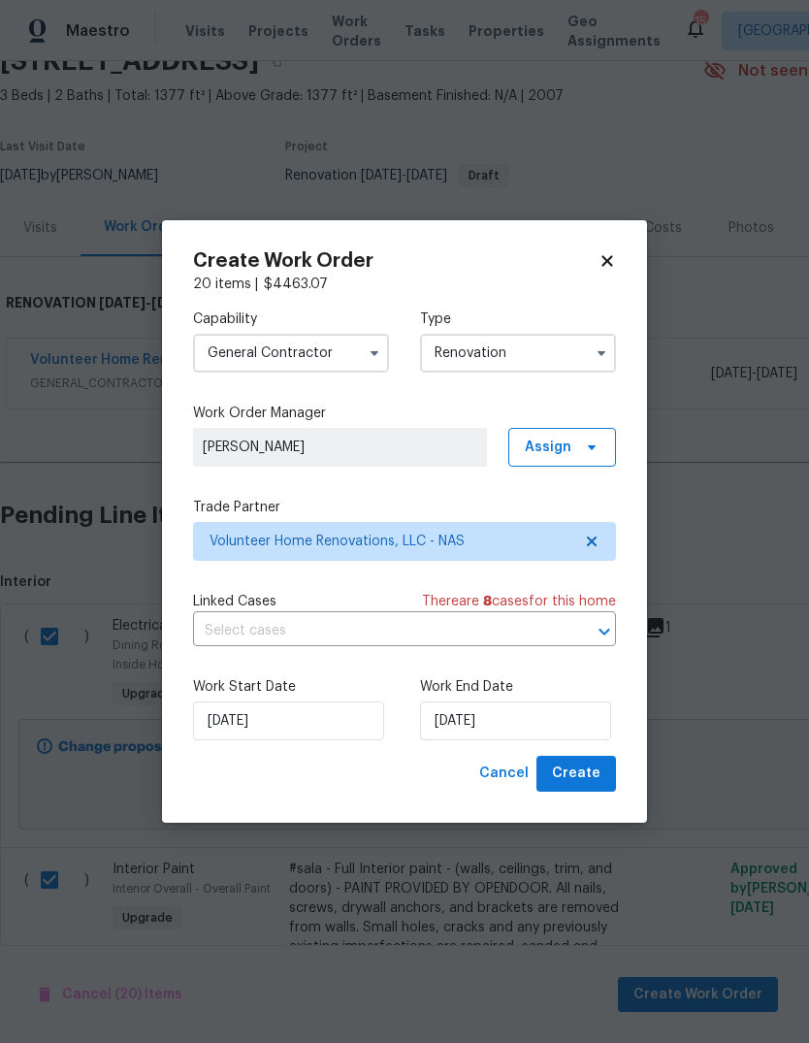
click at [620, 254] on div "Create Work Order 20 items | $ 4463.07 Capability General [DEMOGRAPHIC_DATA] Ty…" at bounding box center [404, 521] width 485 height 603
click at [606, 253] on icon at bounding box center [607, 260] width 17 height 17
checkbox input "false"
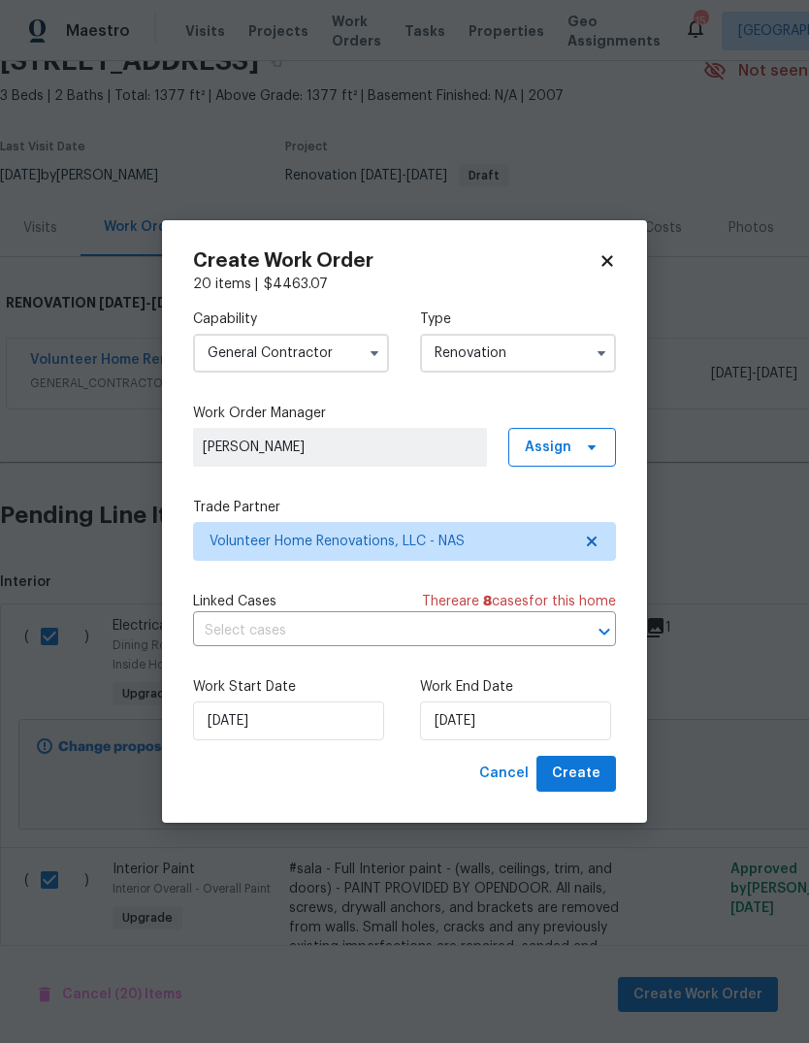
checkbox input "false"
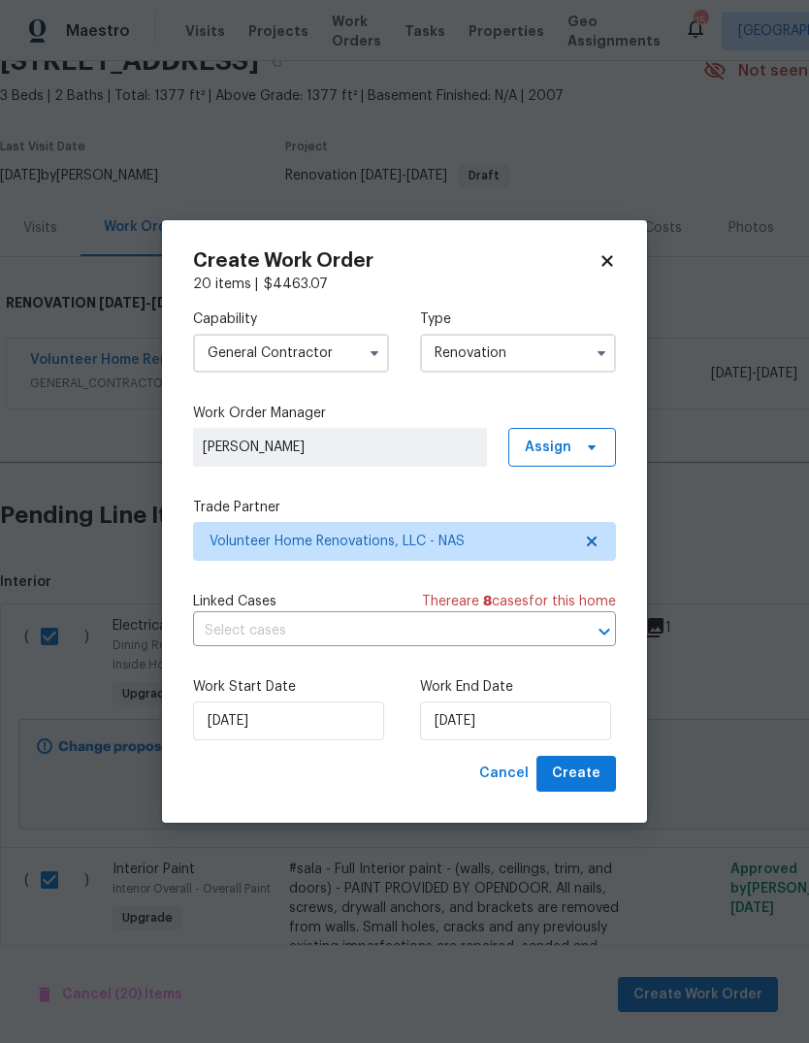
checkbox input "false"
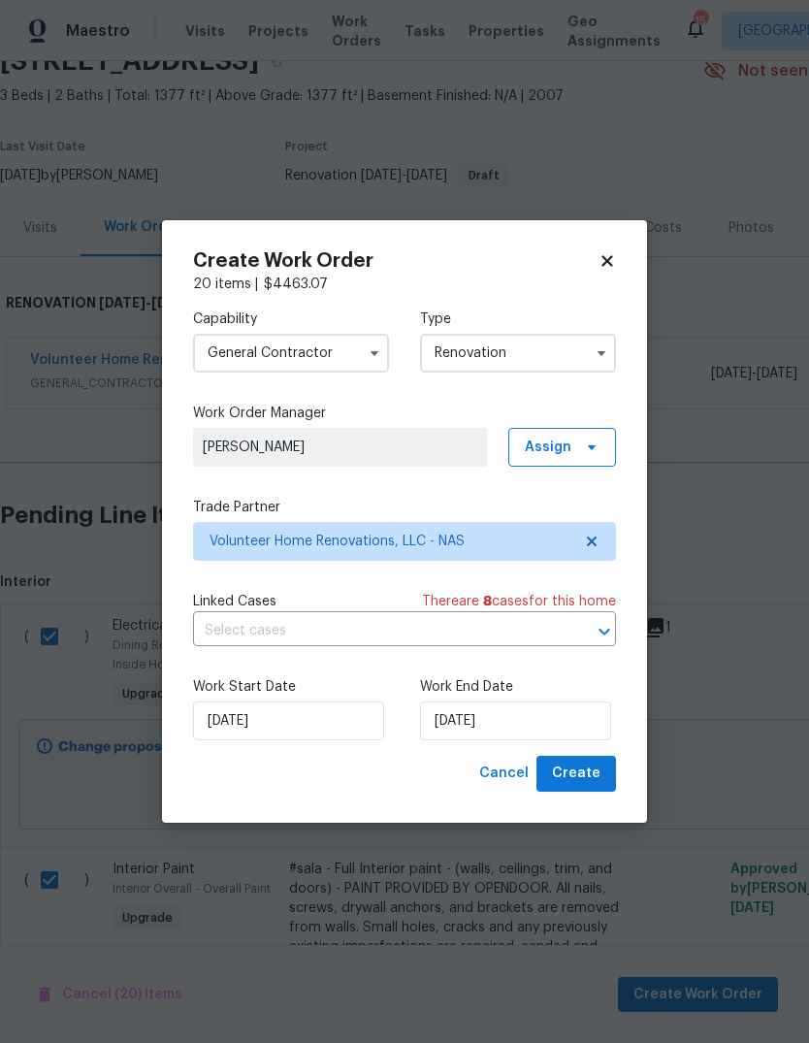
checkbox input "false"
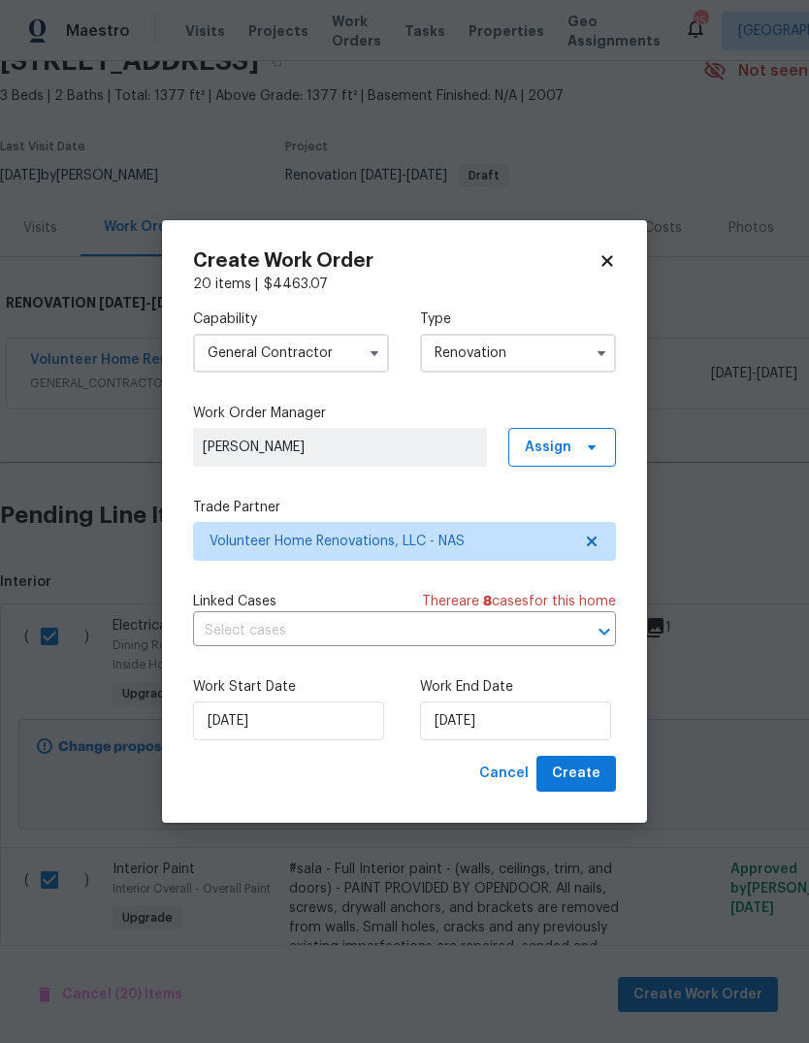
checkbox input "false"
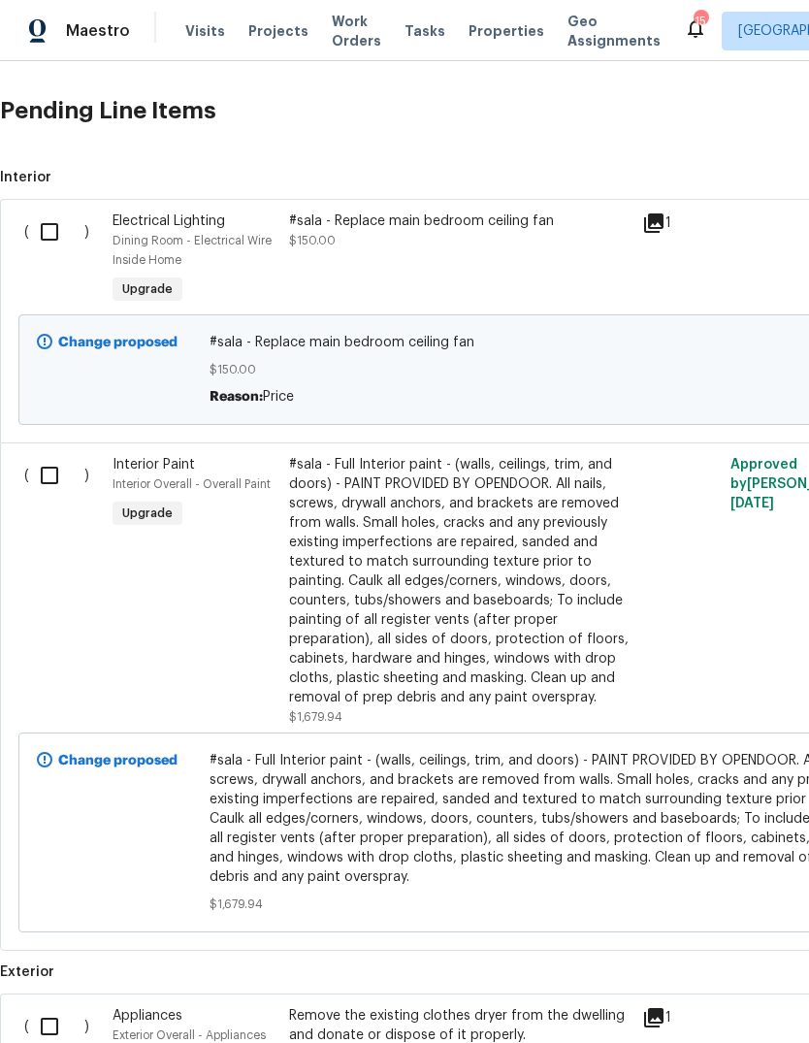
scroll to position [503, 0]
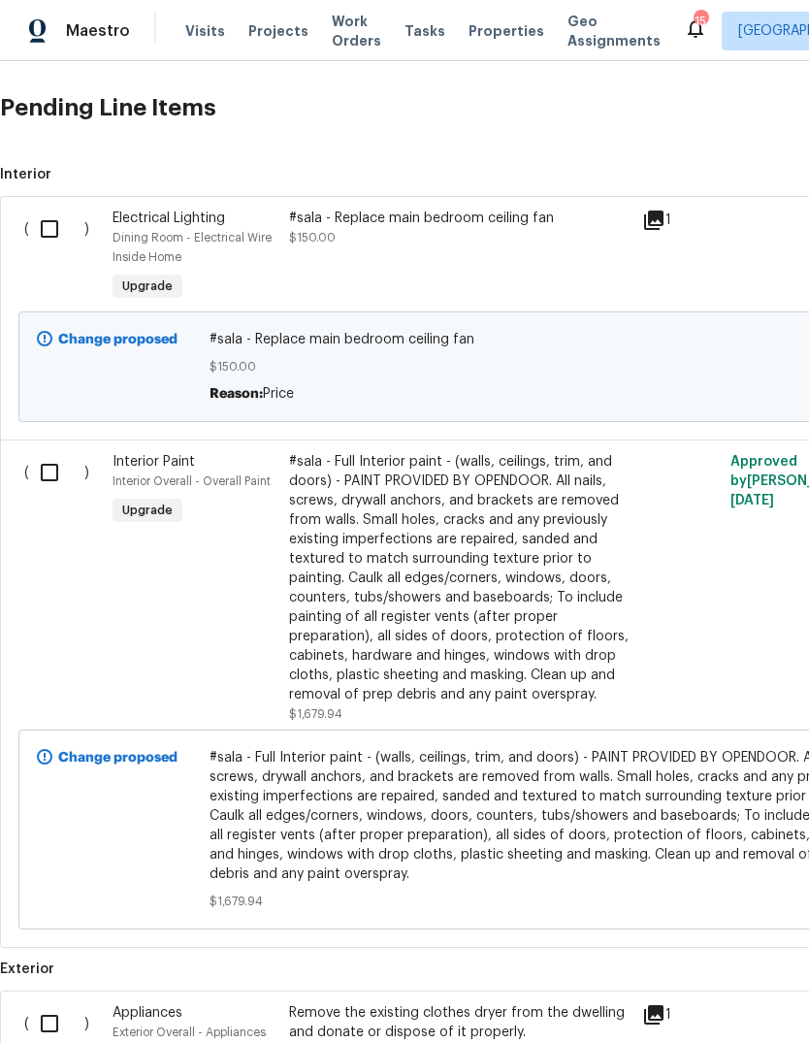
click at [40, 209] on input "checkbox" at bounding box center [56, 229] width 55 height 41
checkbox input "true"
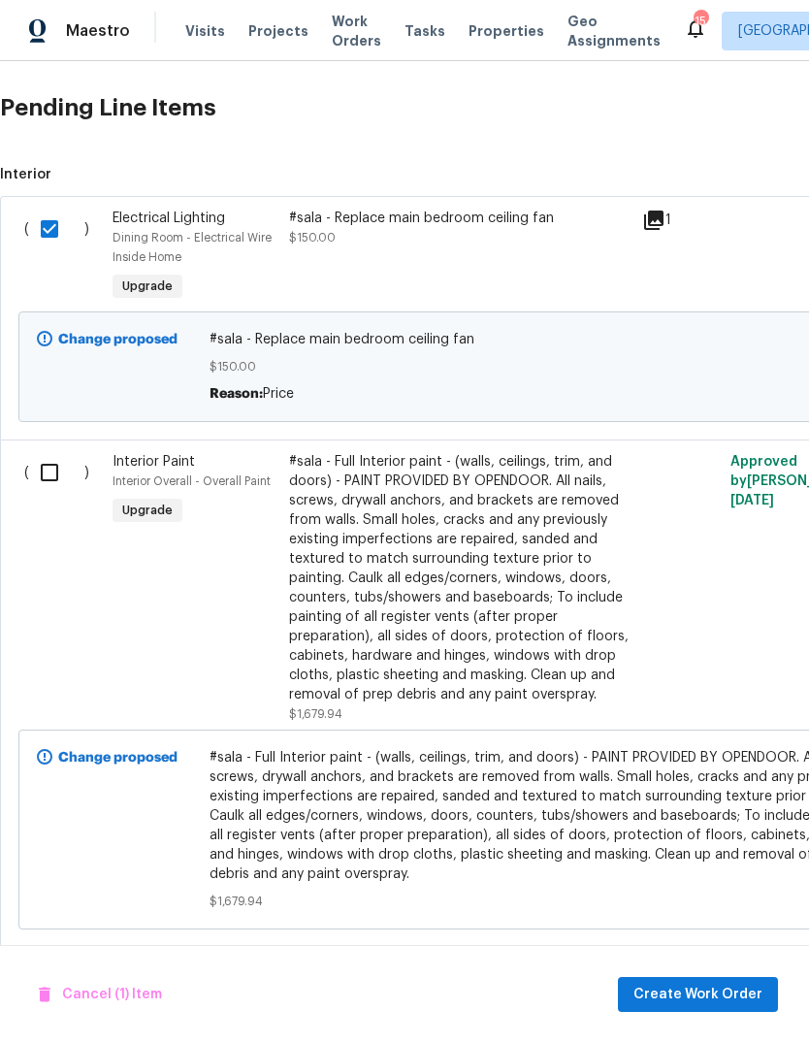
click at [54, 452] on input "checkbox" at bounding box center [56, 472] width 55 height 41
checkbox input "true"
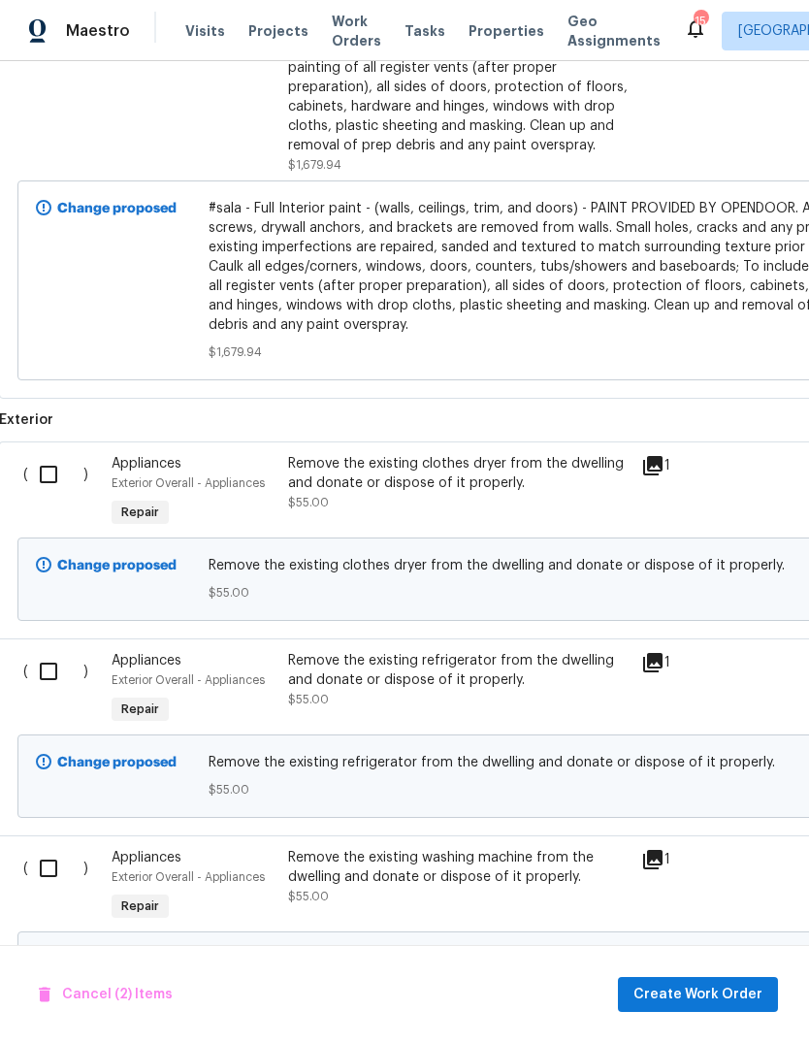
scroll to position [1057, 3]
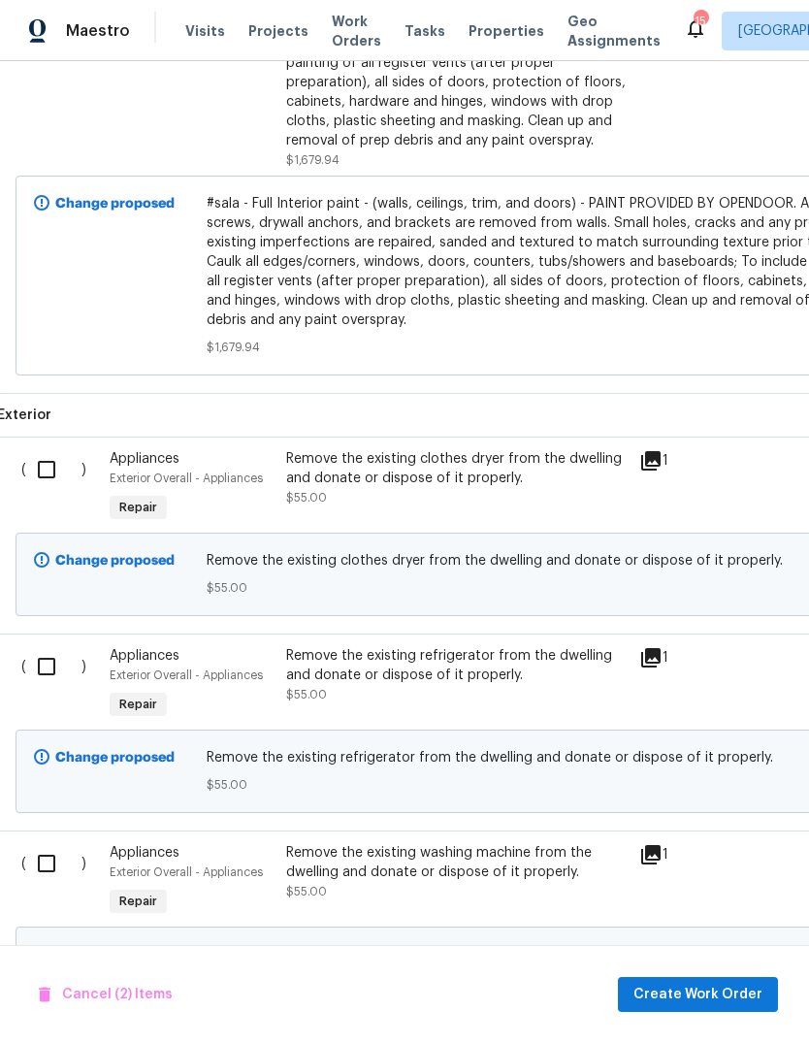
click at [39, 449] on input "checkbox" at bounding box center [53, 469] width 55 height 41
checkbox input "true"
click at [39, 646] on input "checkbox" at bounding box center [53, 666] width 55 height 41
checkbox input "true"
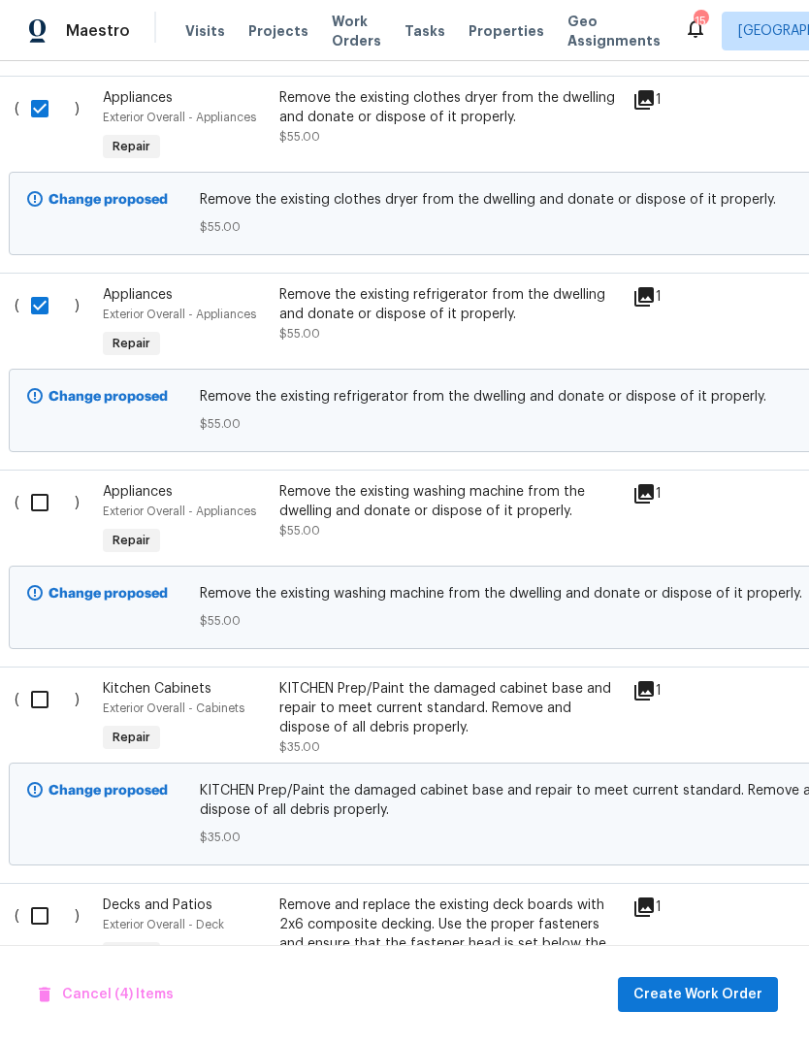
scroll to position [1416, 14]
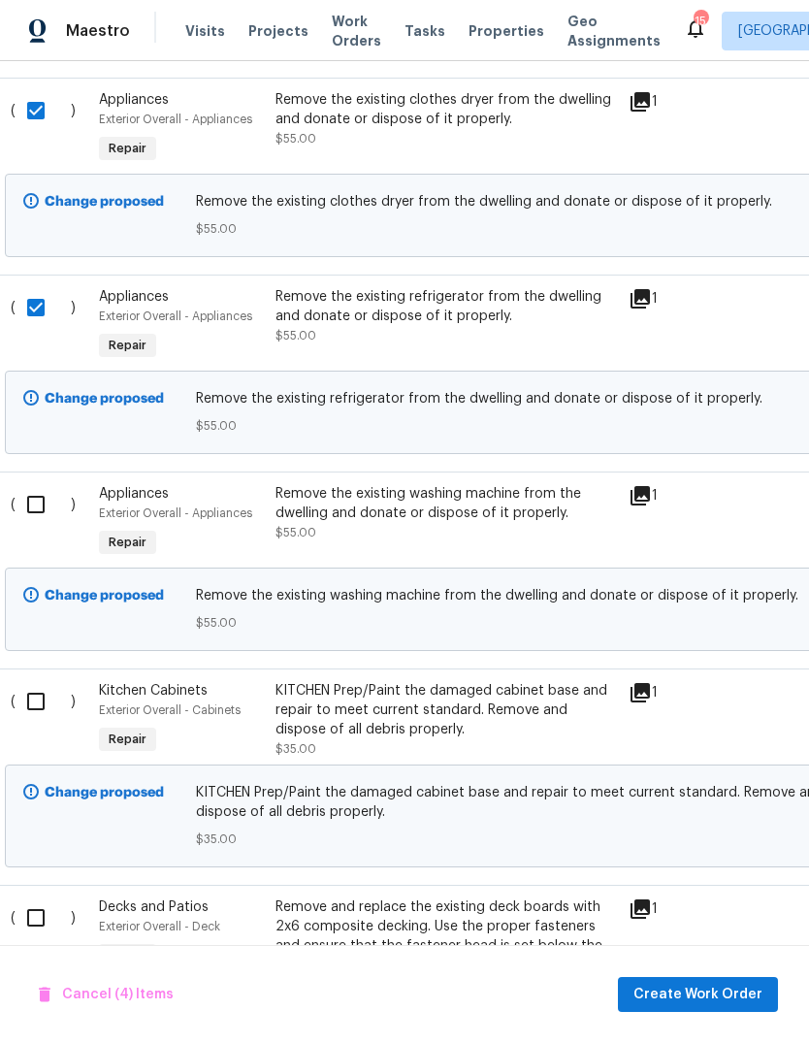
click at [35, 484] on input "checkbox" at bounding box center [43, 504] width 55 height 41
checkbox input "true"
click at [39, 681] on input "checkbox" at bounding box center [43, 701] width 55 height 41
checkbox input "true"
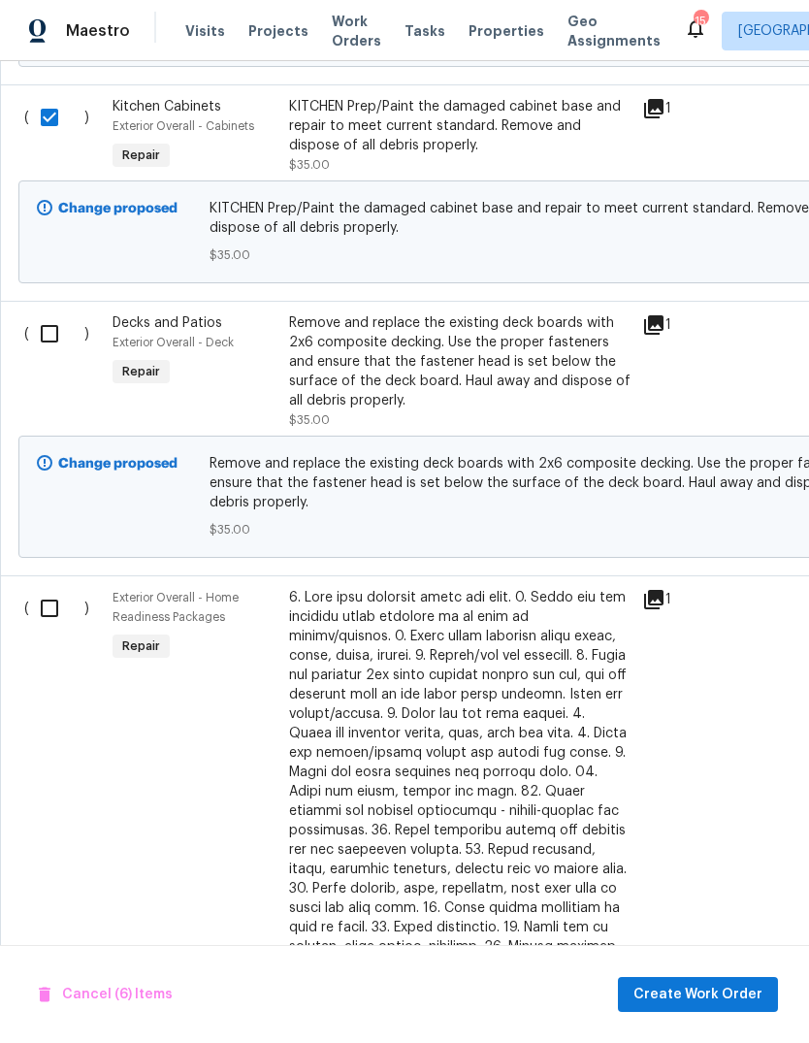
scroll to position [2000, 0]
click at [46, 313] on input "checkbox" at bounding box center [56, 333] width 55 height 41
checkbox input "true"
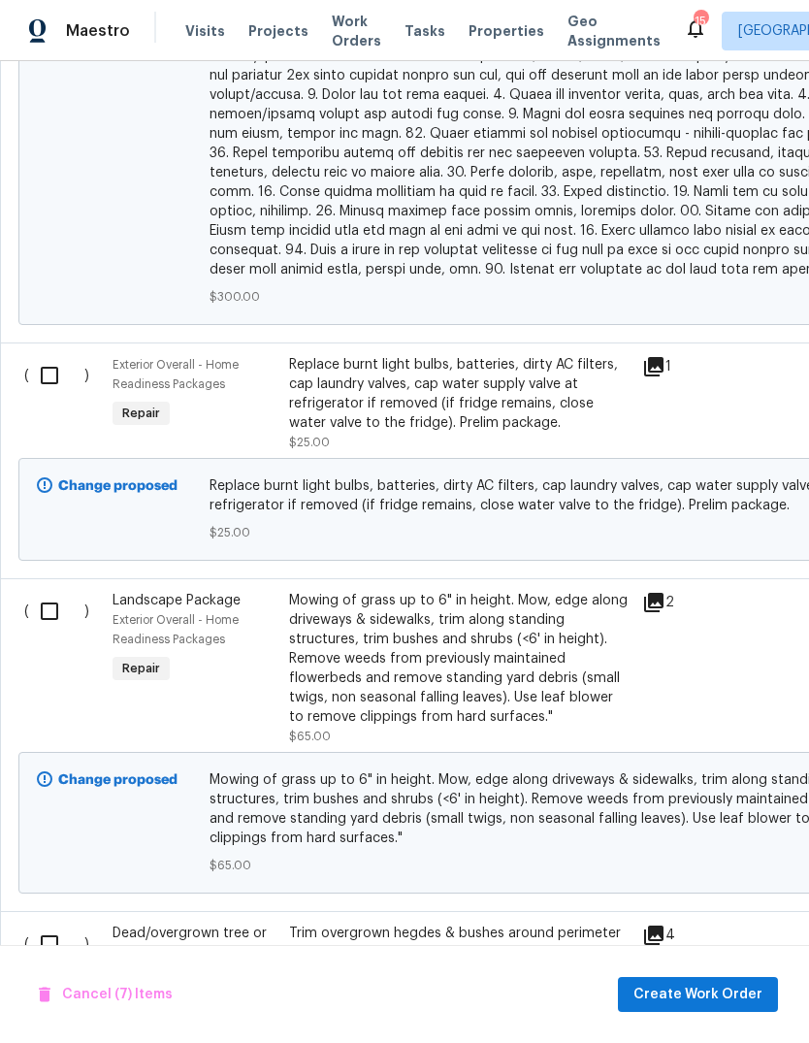
scroll to position [3127, 0]
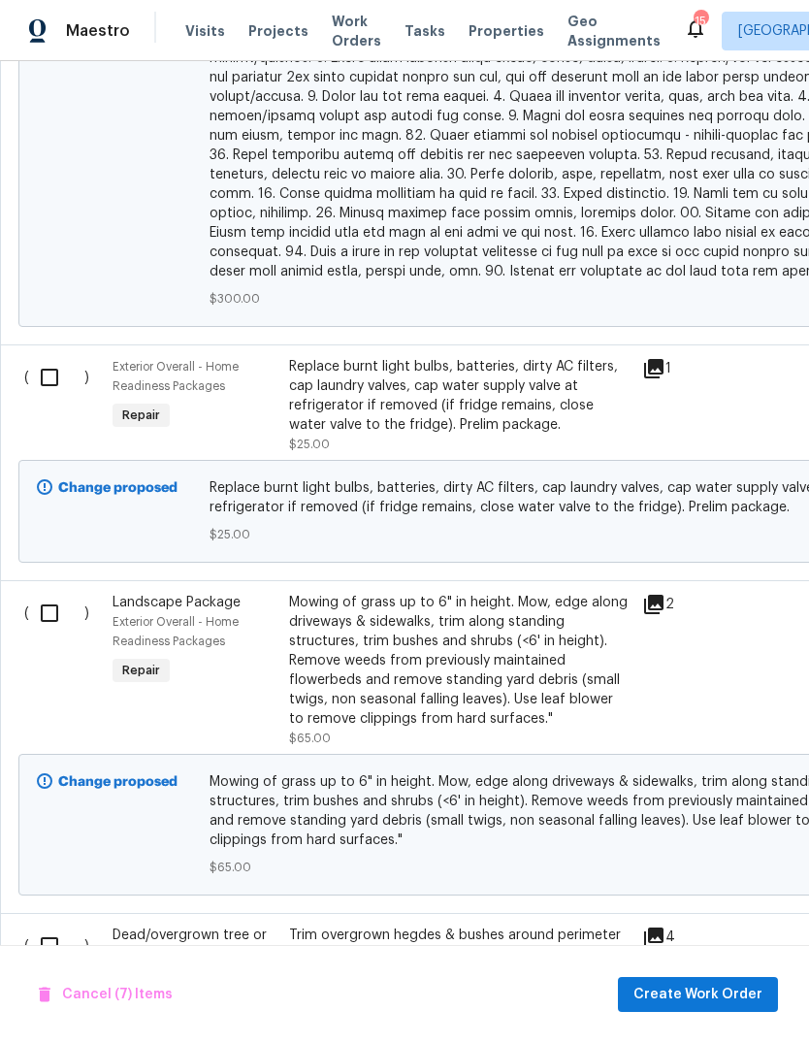
click at [49, 357] on input "checkbox" at bounding box center [56, 377] width 55 height 41
checkbox input "true"
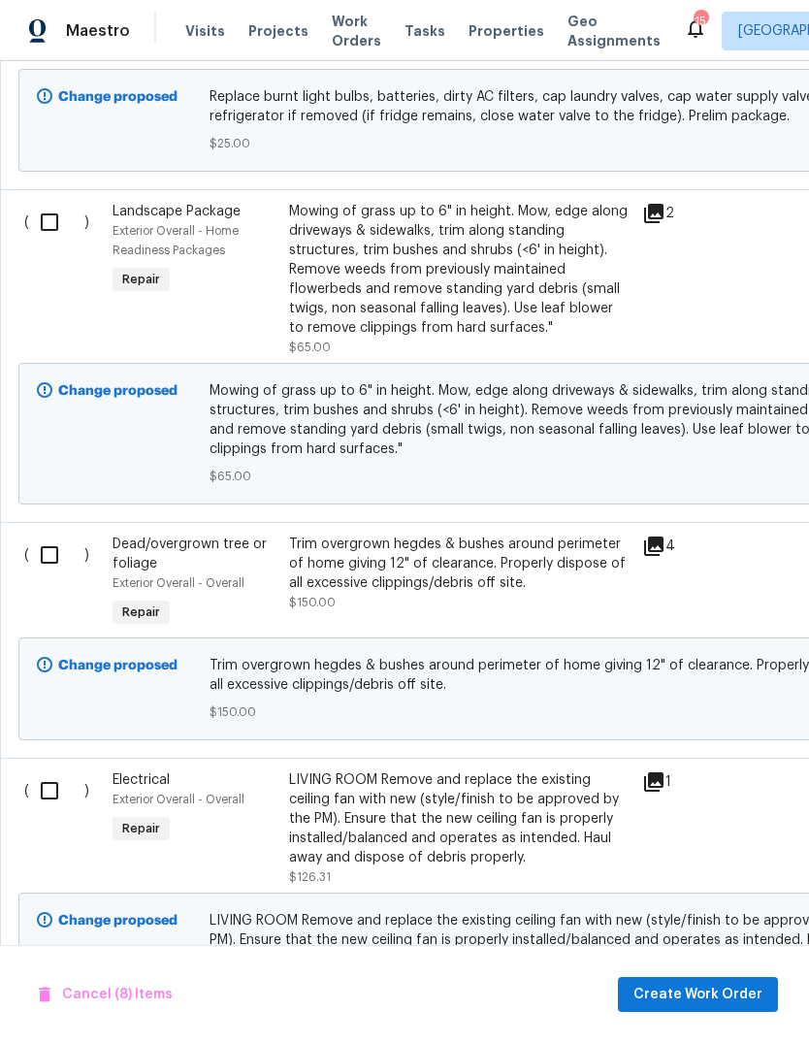
scroll to position [3518, 0]
click at [45, 771] on input "checkbox" at bounding box center [56, 791] width 55 height 41
checkbox input "true"
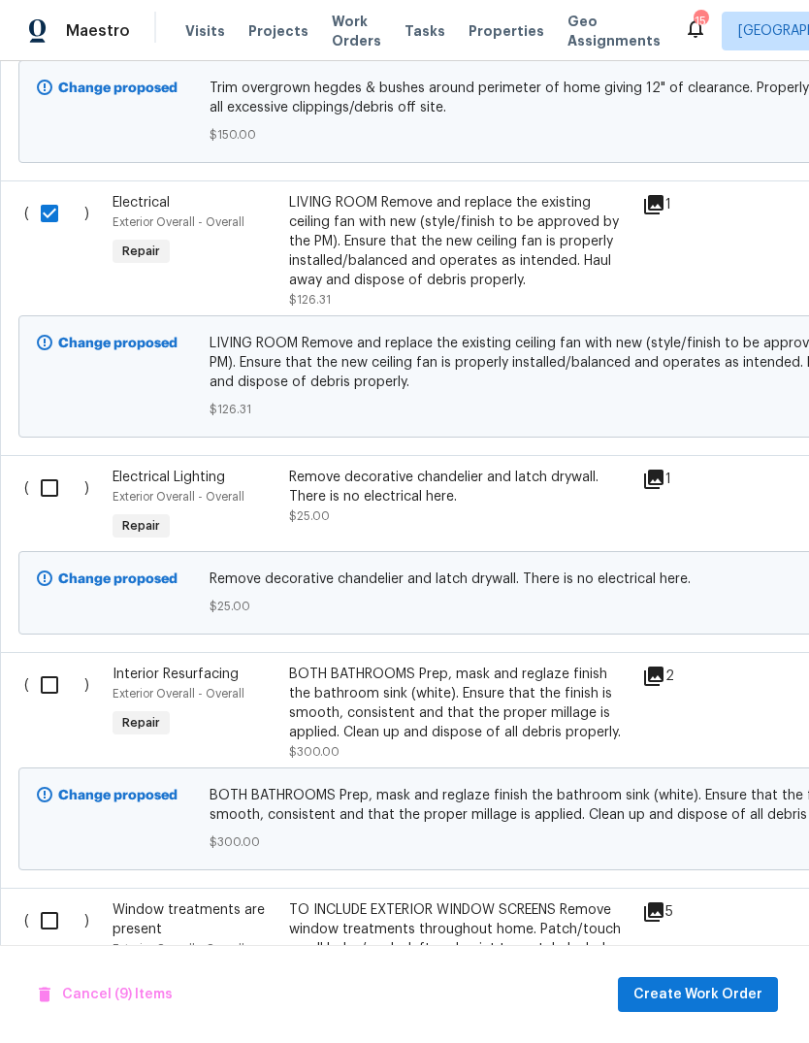
scroll to position [4096, 0]
click at [49, 467] on input "checkbox" at bounding box center [56, 487] width 55 height 41
checkbox input "true"
click at [55, 664] on input "checkbox" at bounding box center [56, 684] width 55 height 41
checkbox input "true"
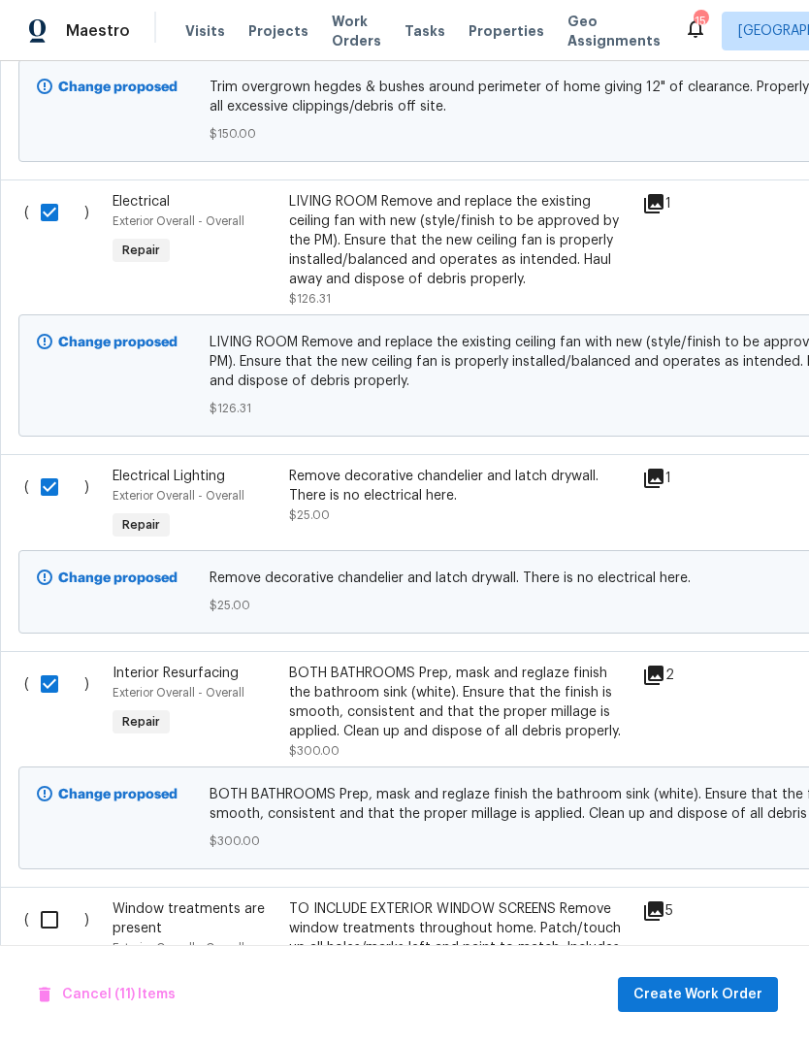
click at [41, 900] on input "checkbox" at bounding box center [56, 920] width 55 height 41
checkbox input "true"
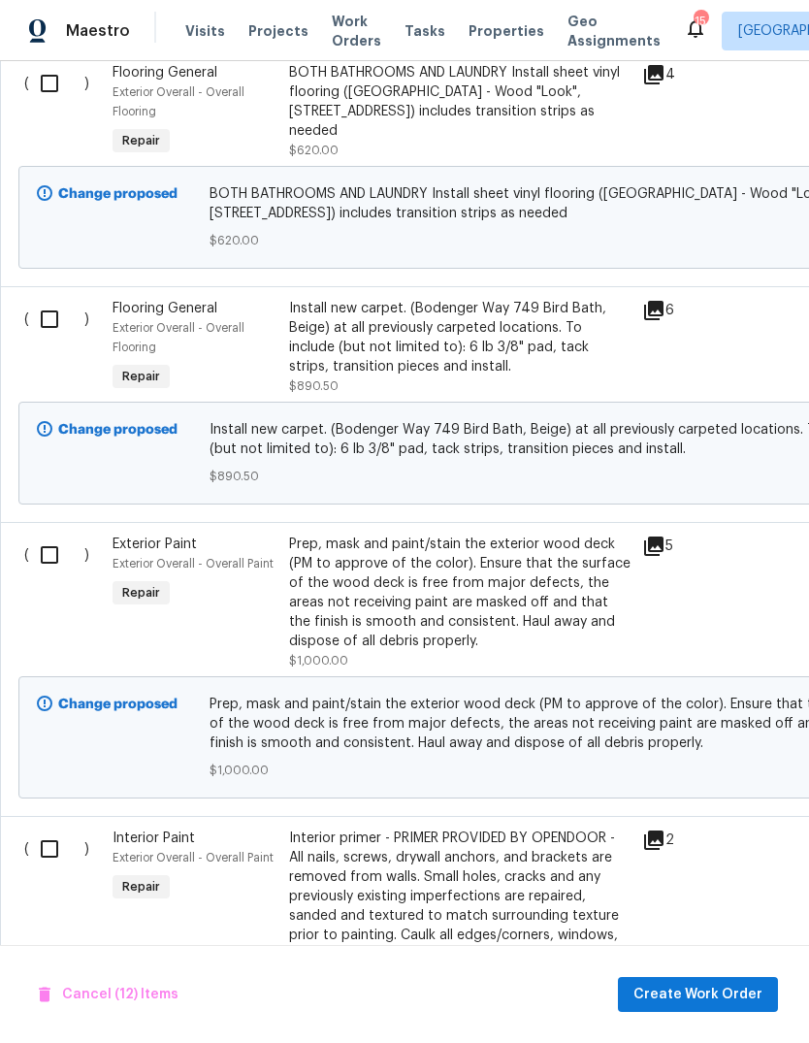
scroll to position [5169, 0]
click at [46, 535] on input "checkbox" at bounding box center [56, 555] width 55 height 41
checkbox input "true"
click at [48, 829] on input "checkbox" at bounding box center [56, 849] width 55 height 41
checkbox input "true"
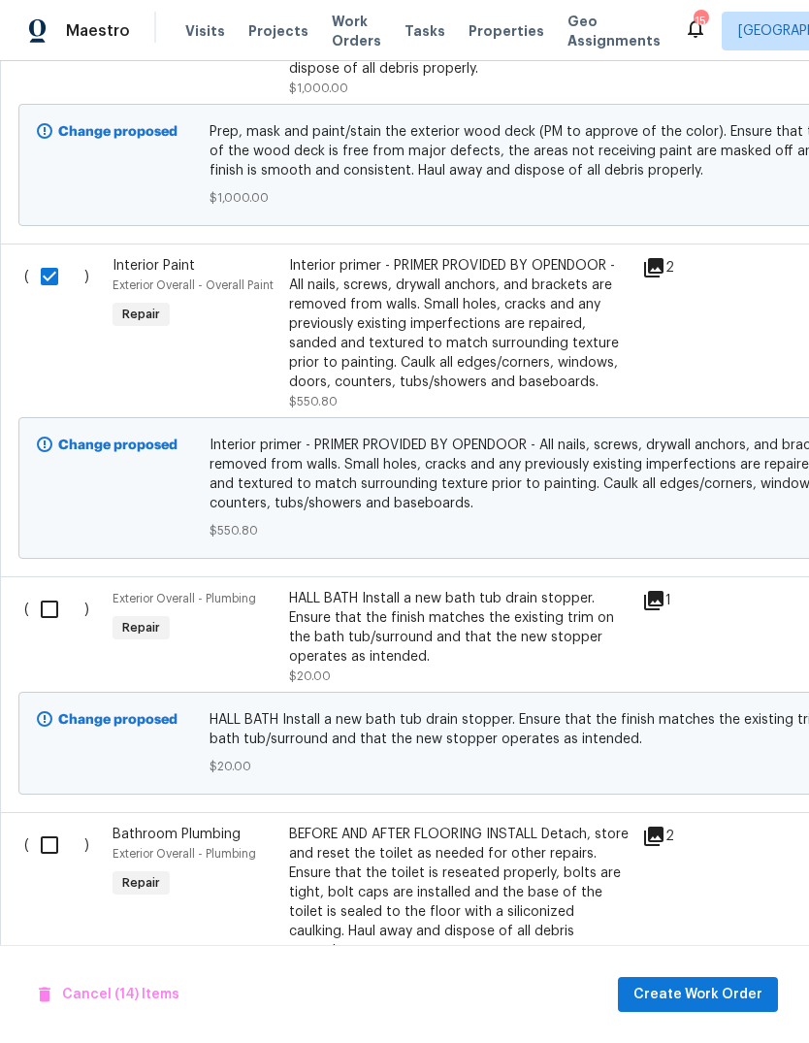
scroll to position [5743, 0]
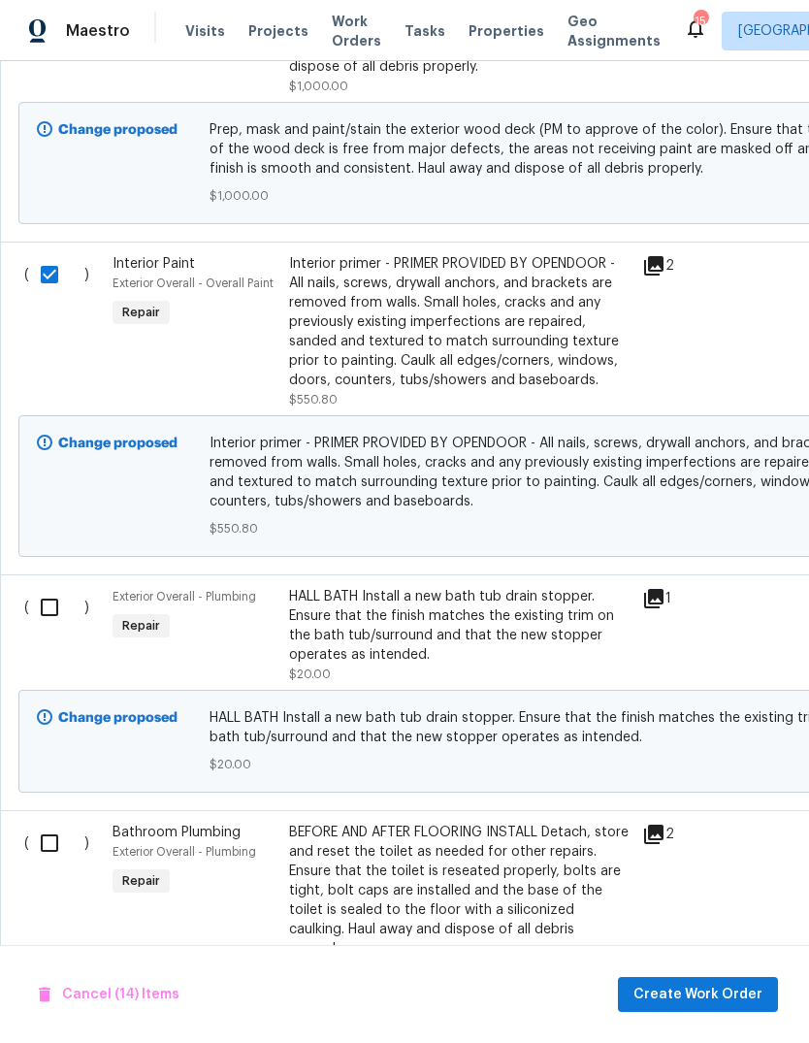
click at [45, 587] on input "checkbox" at bounding box center [56, 607] width 55 height 41
checkbox input "true"
click at [48, 823] on input "checkbox" at bounding box center [56, 843] width 55 height 41
checkbox input "true"
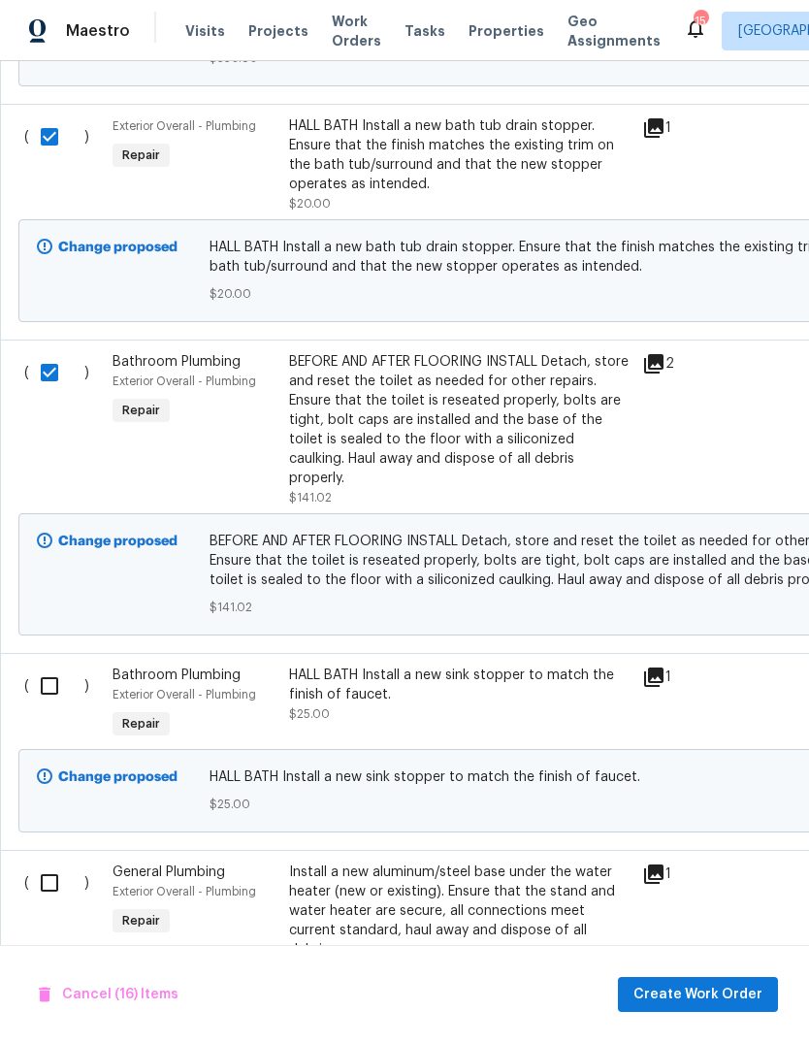
scroll to position [6205, 0]
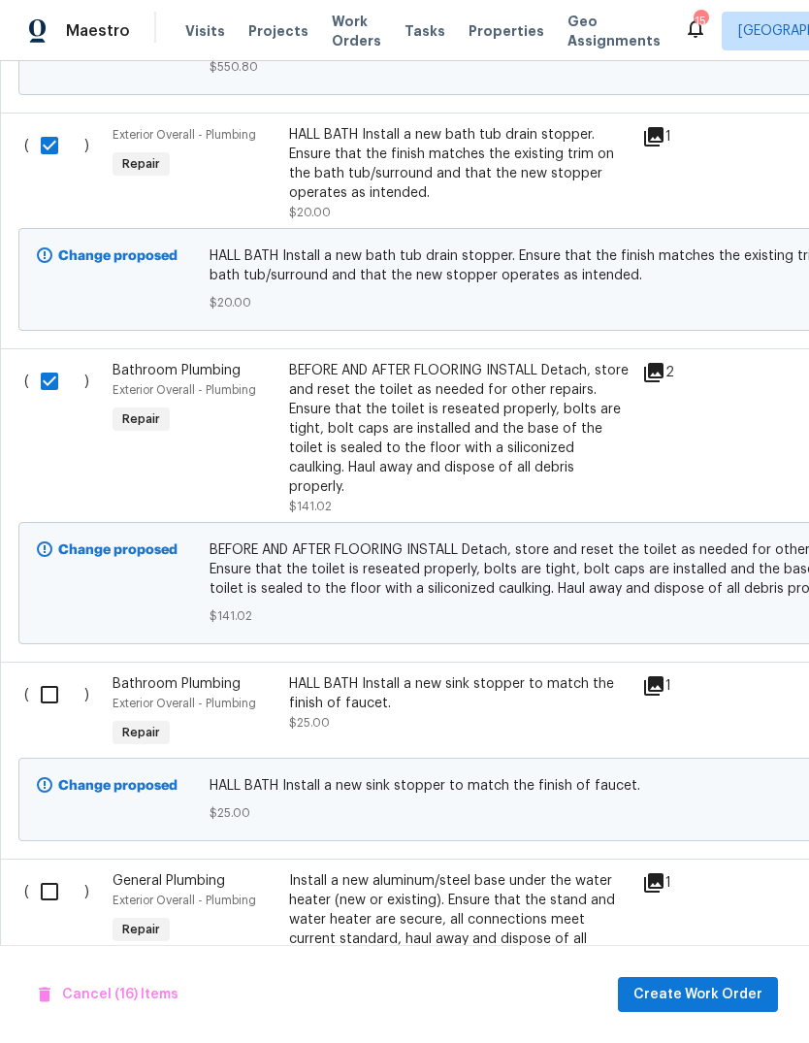
click at [41, 674] on input "checkbox" at bounding box center [56, 694] width 55 height 41
checkbox input "true"
click at [50, 871] on input "checkbox" at bounding box center [56, 891] width 55 height 41
checkbox input "true"
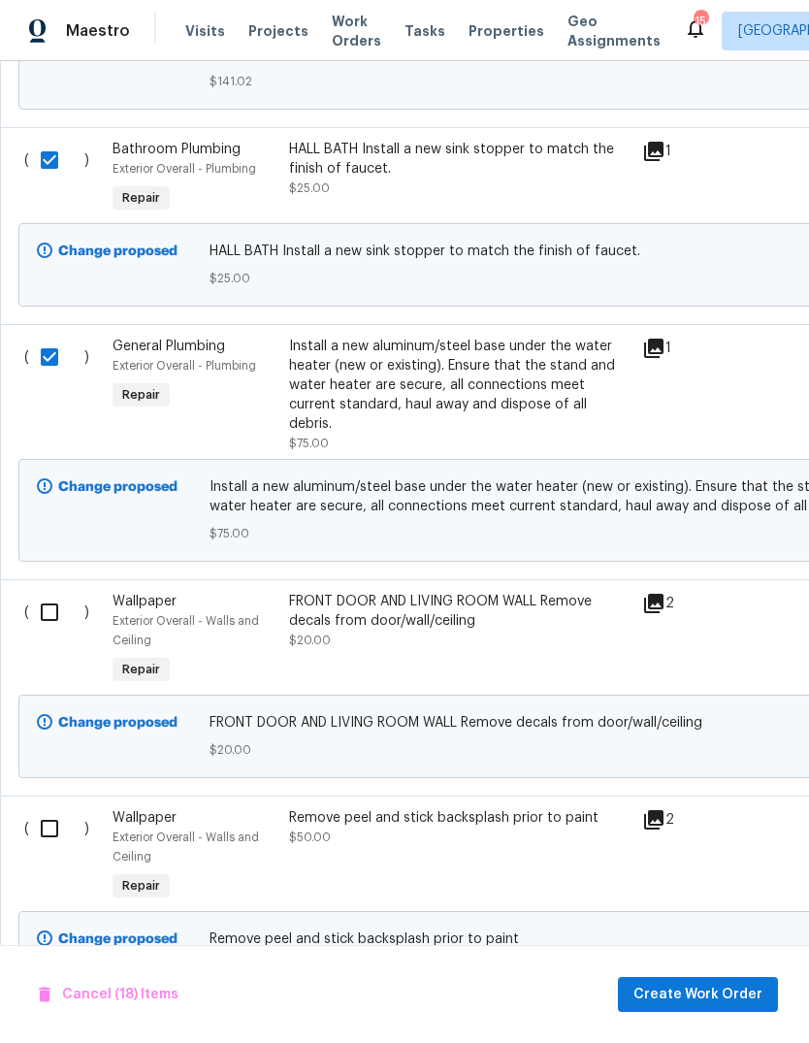
scroll to position [6740, 0]
click at [36, 592] on input "checkbox" at bounding box center [56, 612] width 55 height 41
checkbox input "true"
click at [48, 808] on input "checkbox" at bounding box center [56, 828] width 55 height 41
checkbox input "true"
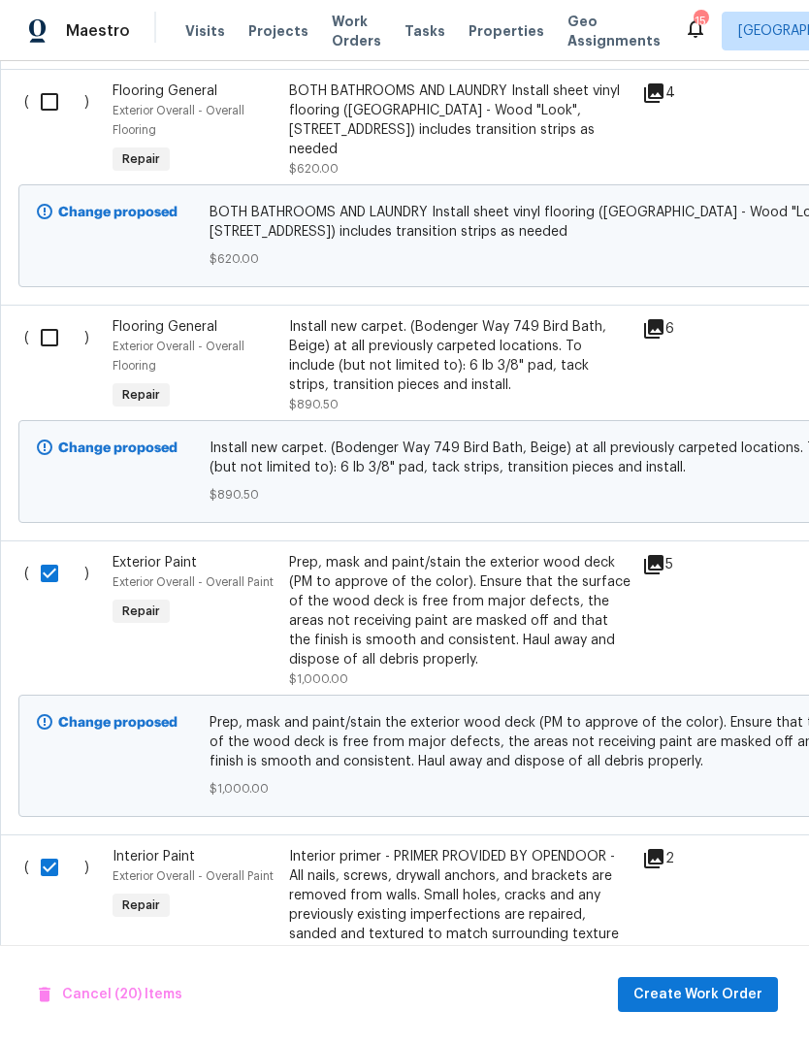
scroll to position [5060, 0]
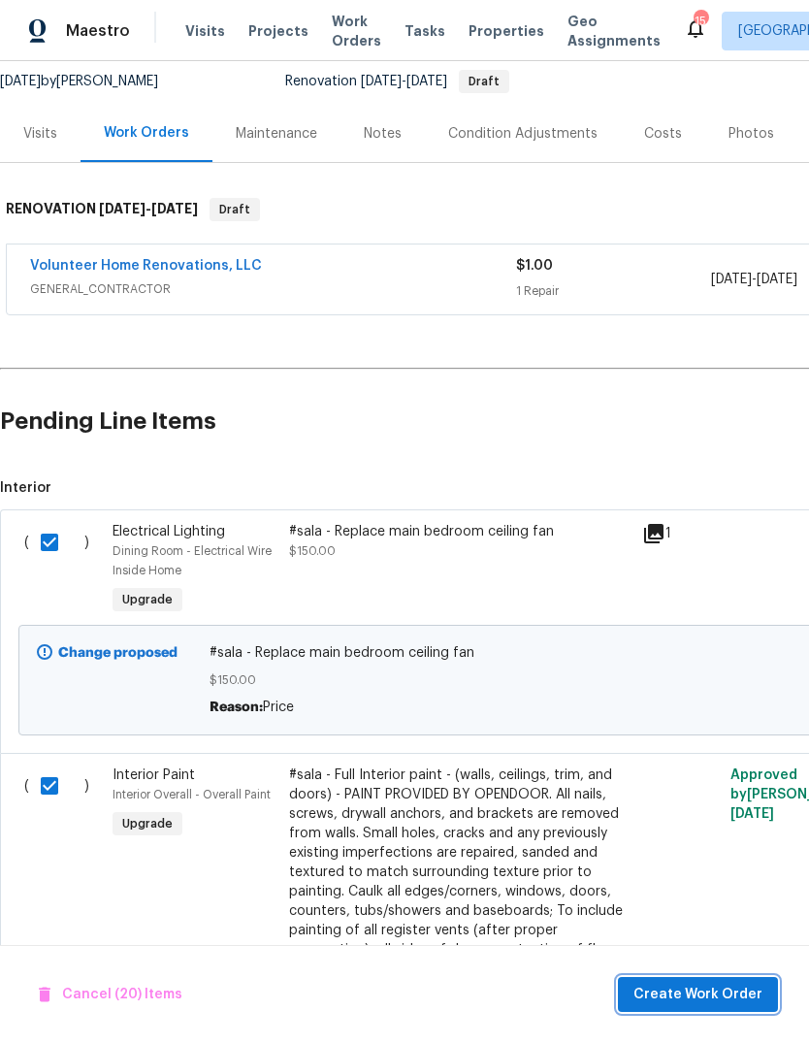
click at [731, 997] on span "Create Work Order" at bounding box center [698, 995] width 129 height 24
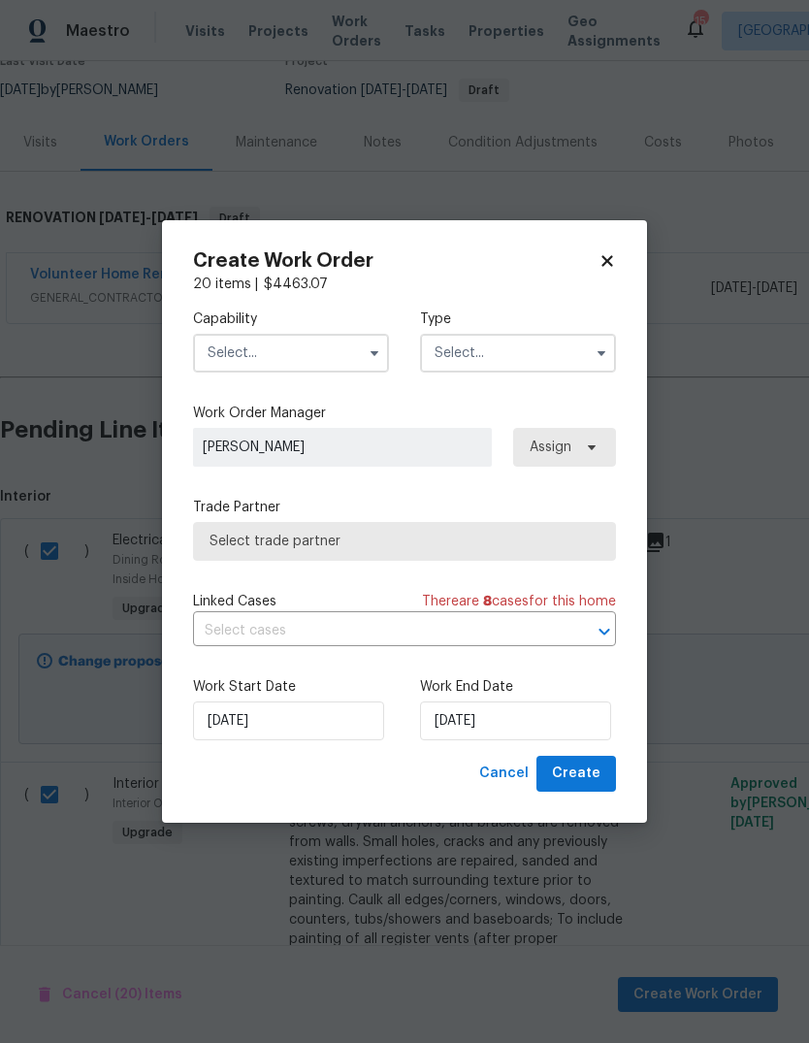
click at [348, 355] on input "text" at bounding box center [291, 353] width 196 height 39
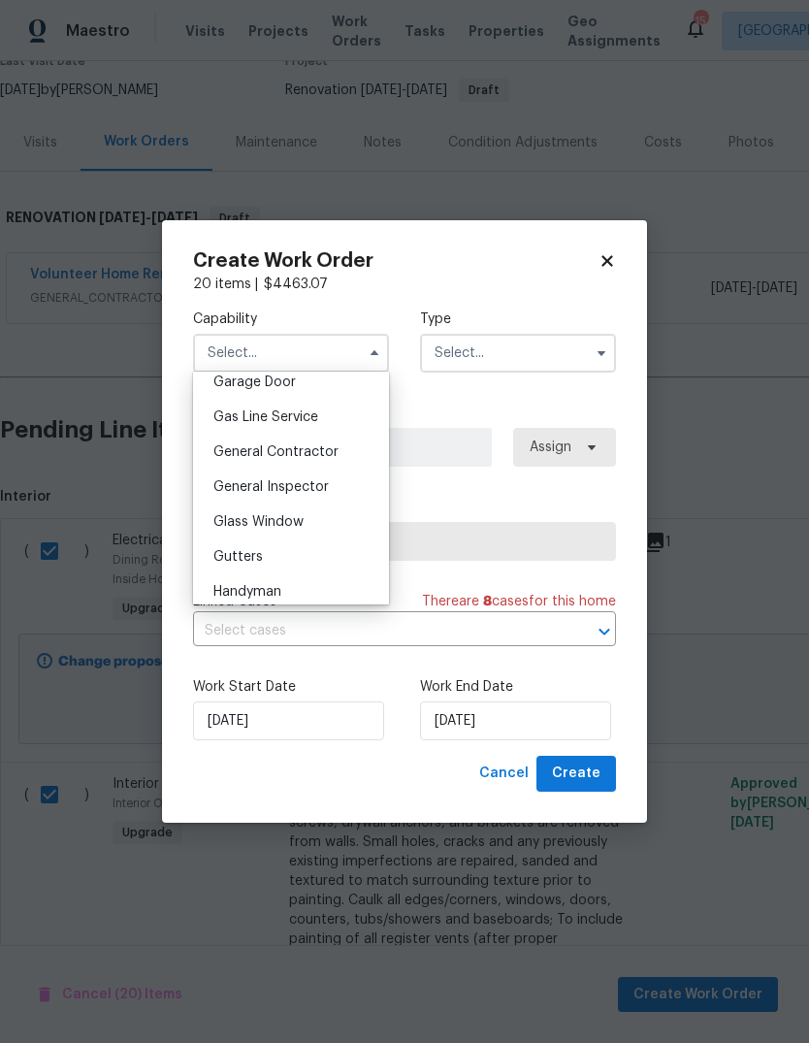
click at [350, 446] on div "General Contractor" at bounding box center [291, 452] width 186 height 35
type input "General Contractor"
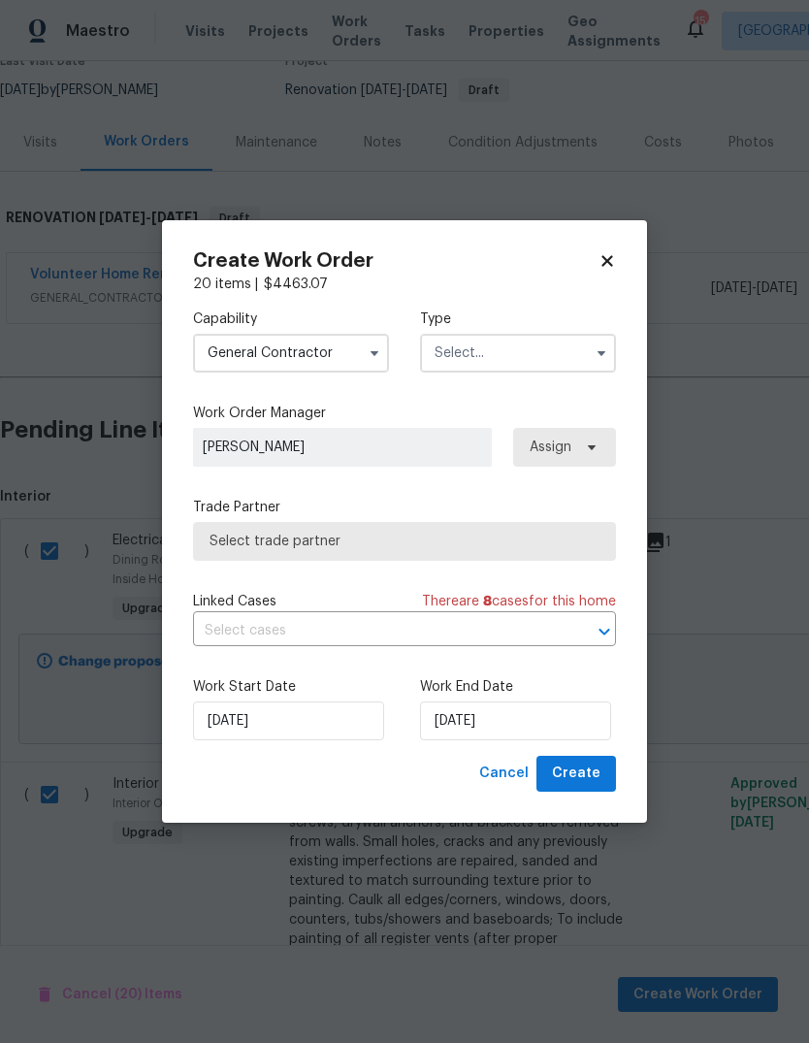
click at [495, 368] on input "text" at bounding box center [518, 353] width 196 height 39
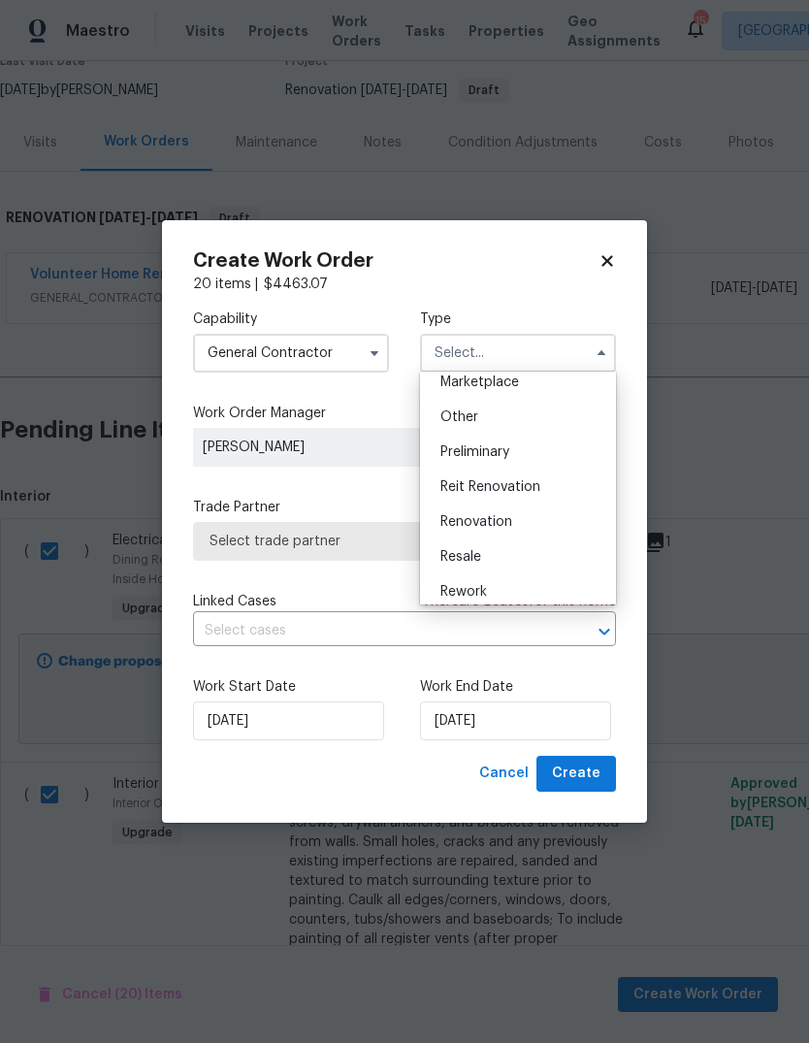
click at [530, 518] on div "Renovation" at bounding box center [518, 522] width 186 height 35
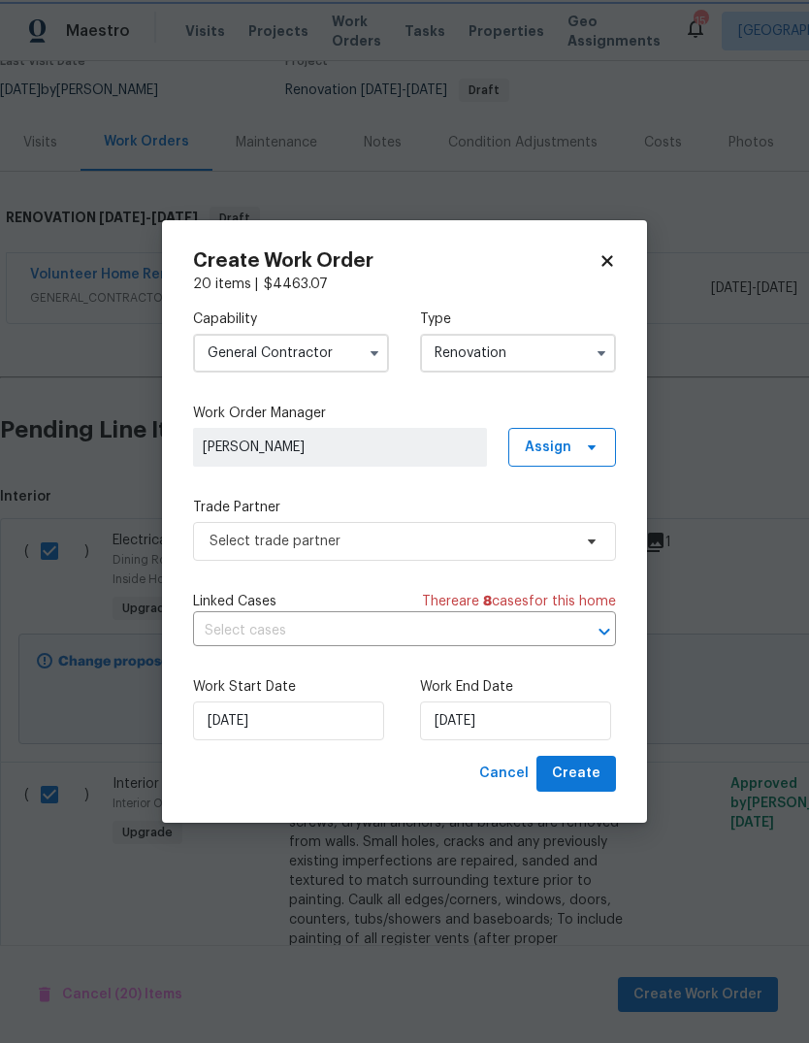
type input "Renovation"
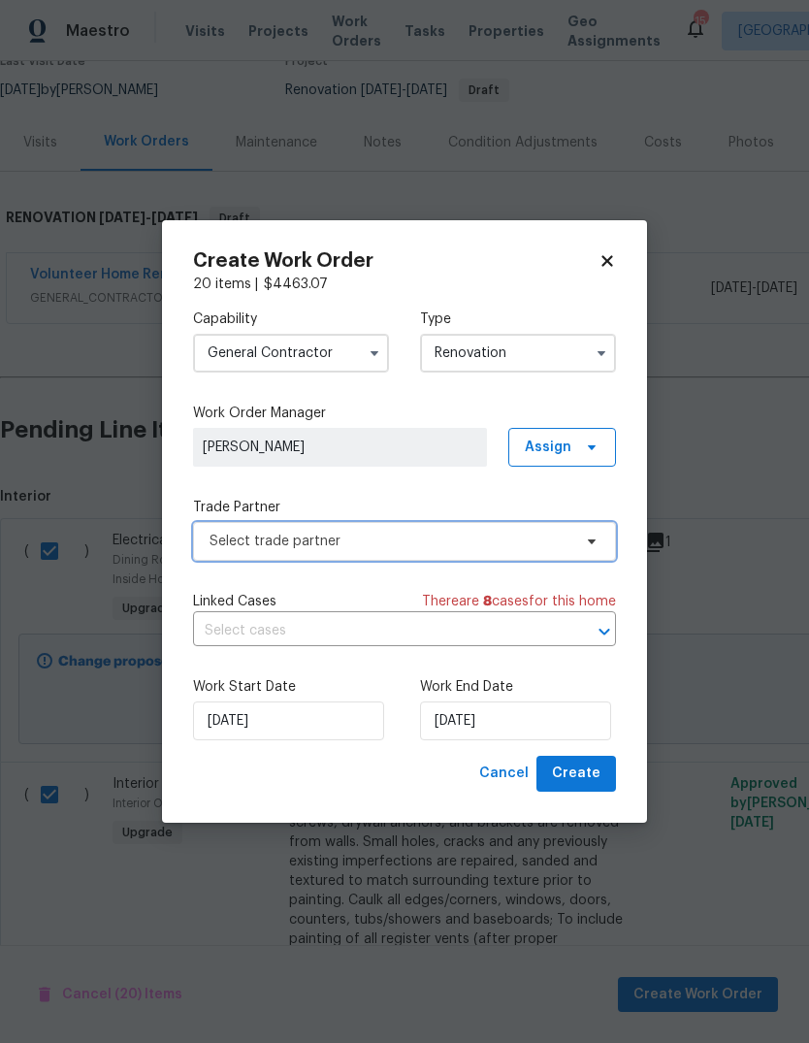
click at [542, 542] on span "Select trade partner" at bounding box center [391, 541] width 362 height 19
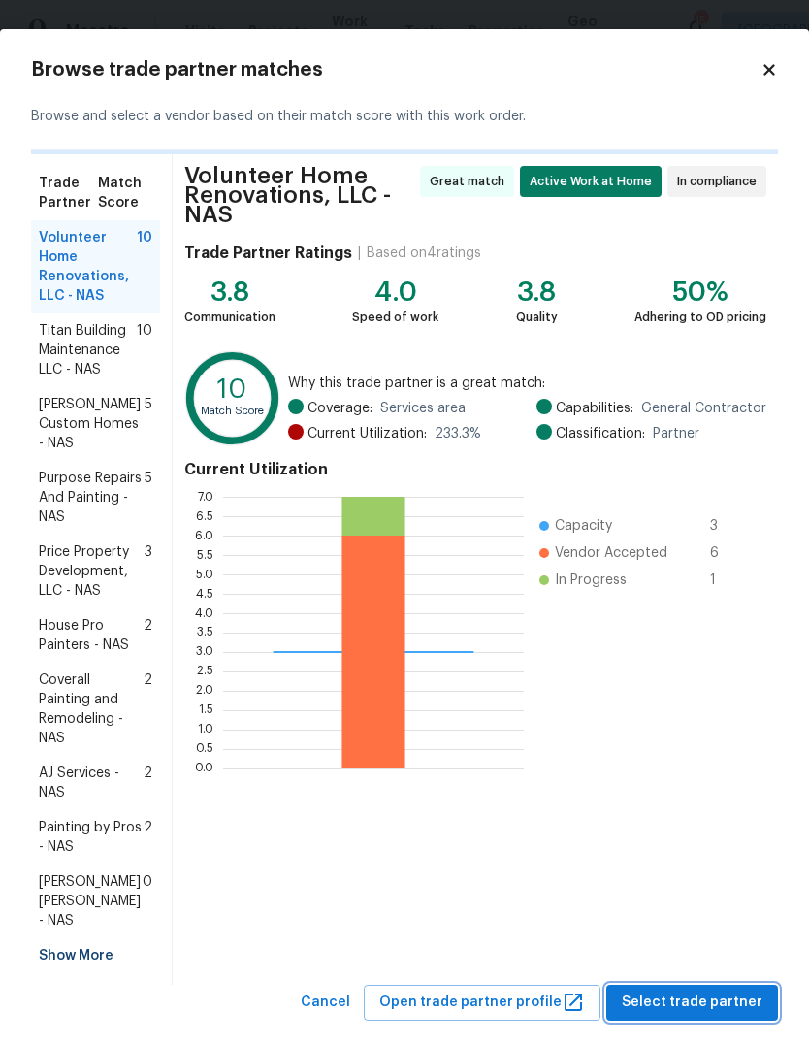
click at [706, 991] on span "Select trade partner" at bounding box center [692, 1003] width 141 height 24
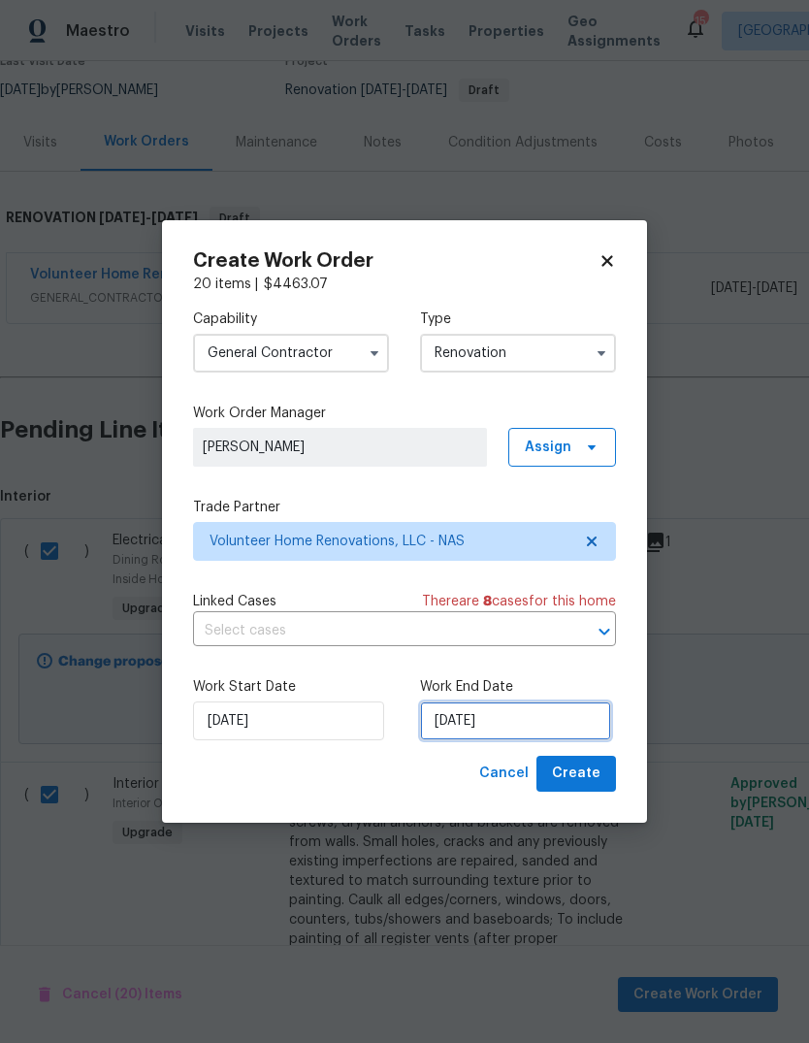
click at [537, 728] on input "[DATE]" at bounding box center [515, 721] width 191 height 39
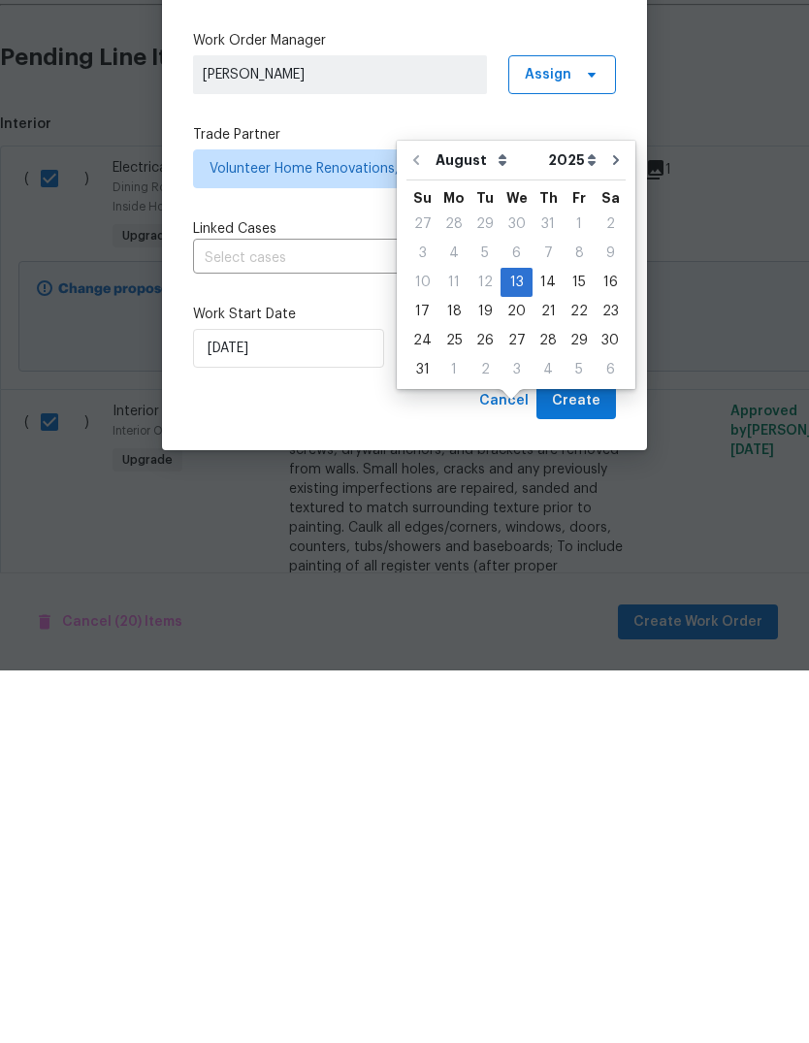
click at [428, 756] on div "Cancel Create" at bounding box center [404, 774] width 423 height 36
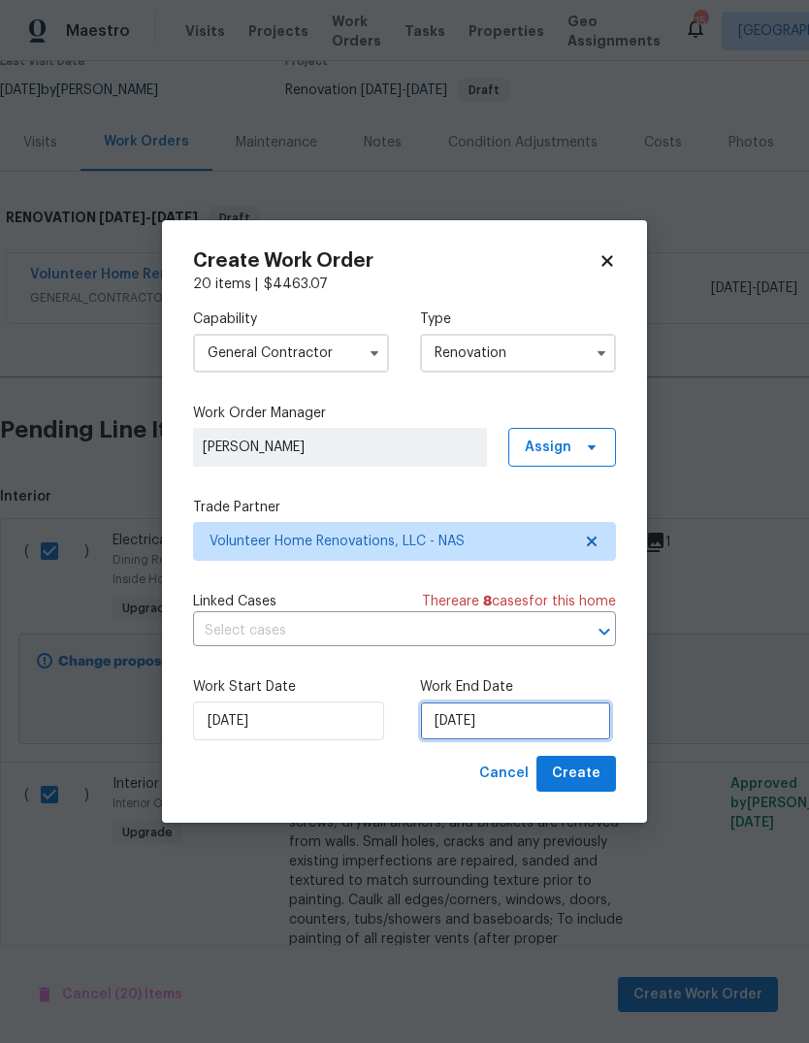
click at [535, 724] on input "[DATE]" at bounding box center [515, 721] width 191 height 39
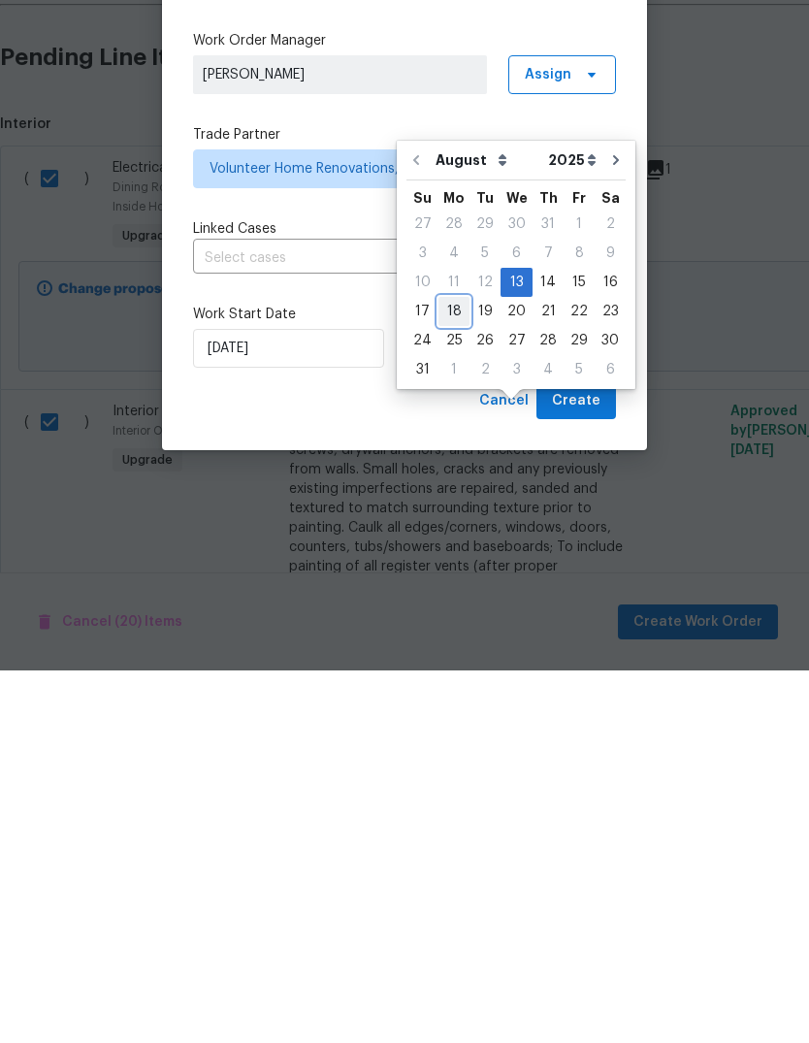
click at [451, 671] on div "18" at bounding box center [454, 684] width 31 height 27
type input "[DATE]"
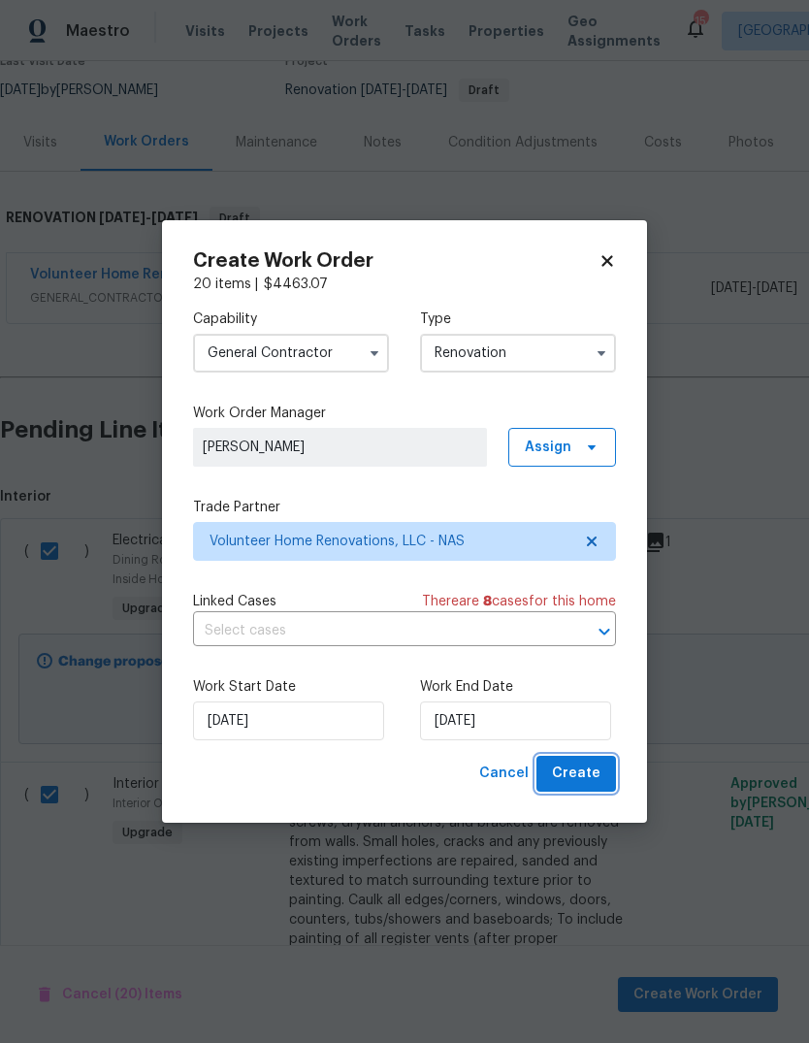
click at [583, 780] on span "Create" at bounding box center [576, 774] width 49 height 24
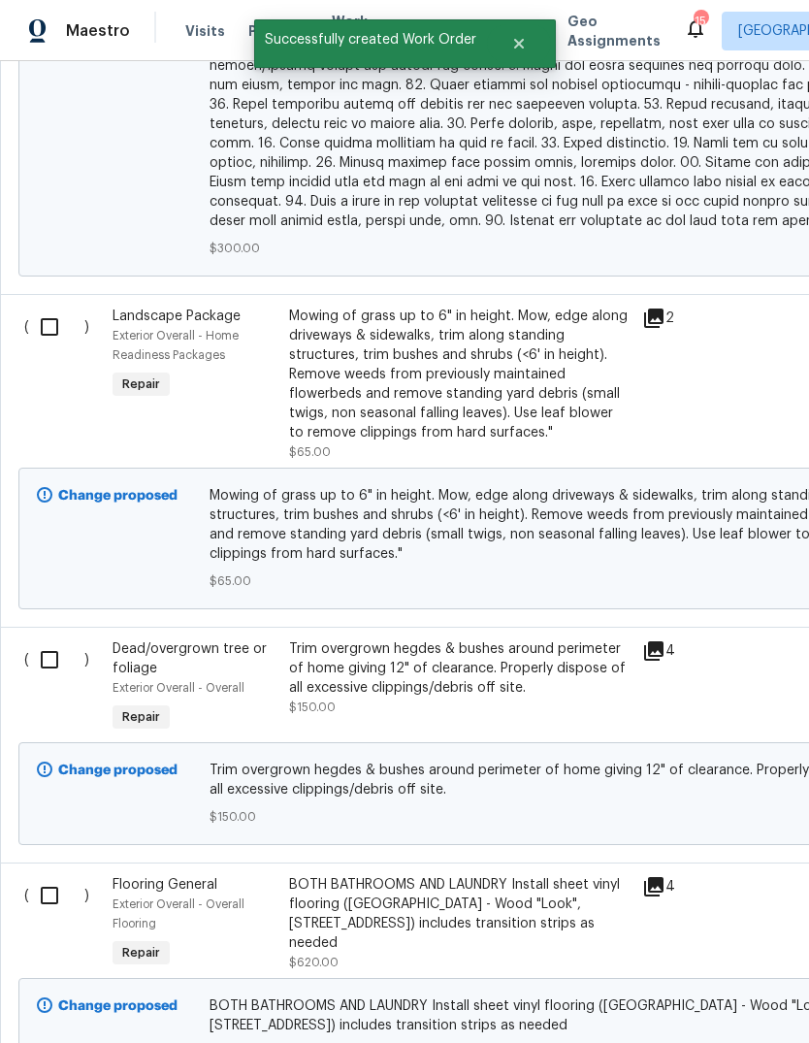
click at [49, 307] on input "checkbox" at bounding box center [56, 327] width 55 height 41
checkbox input "true"
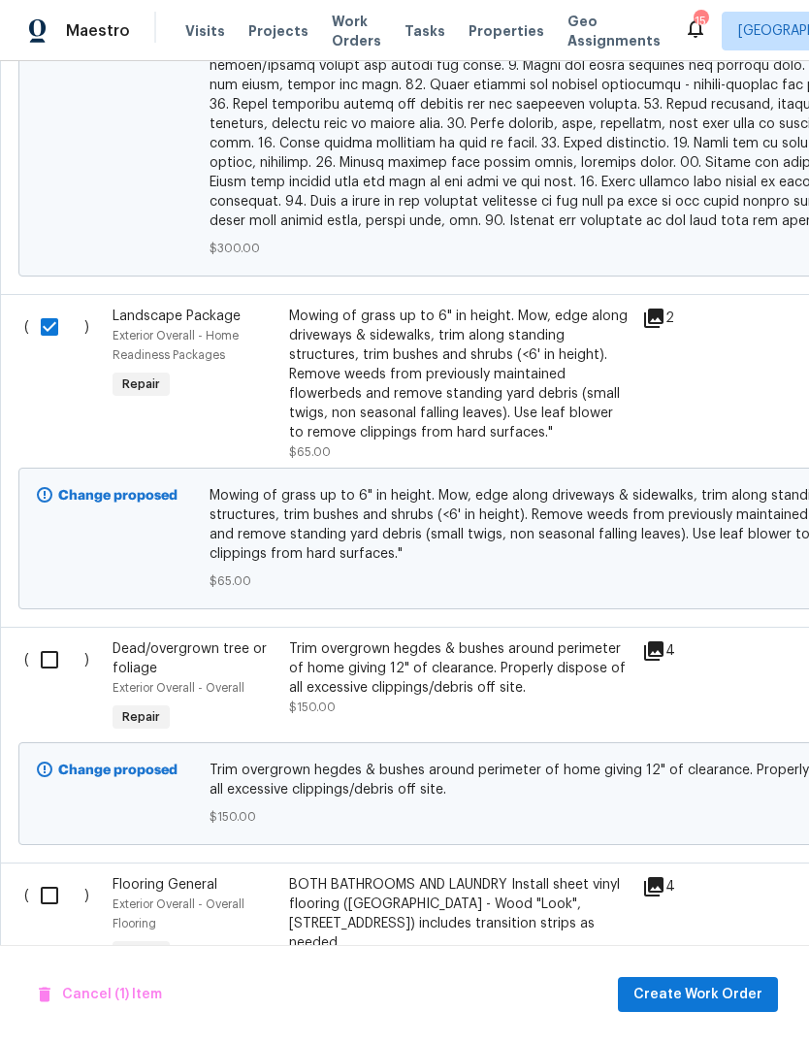
click at [46, 644] on input "checkbox" at bounding box center [56, 660] width 55 height 41
checkbox input "true"
click at [700, 998] on span "Create Work Order" at bounding box center [698, 995] width 129 height 24
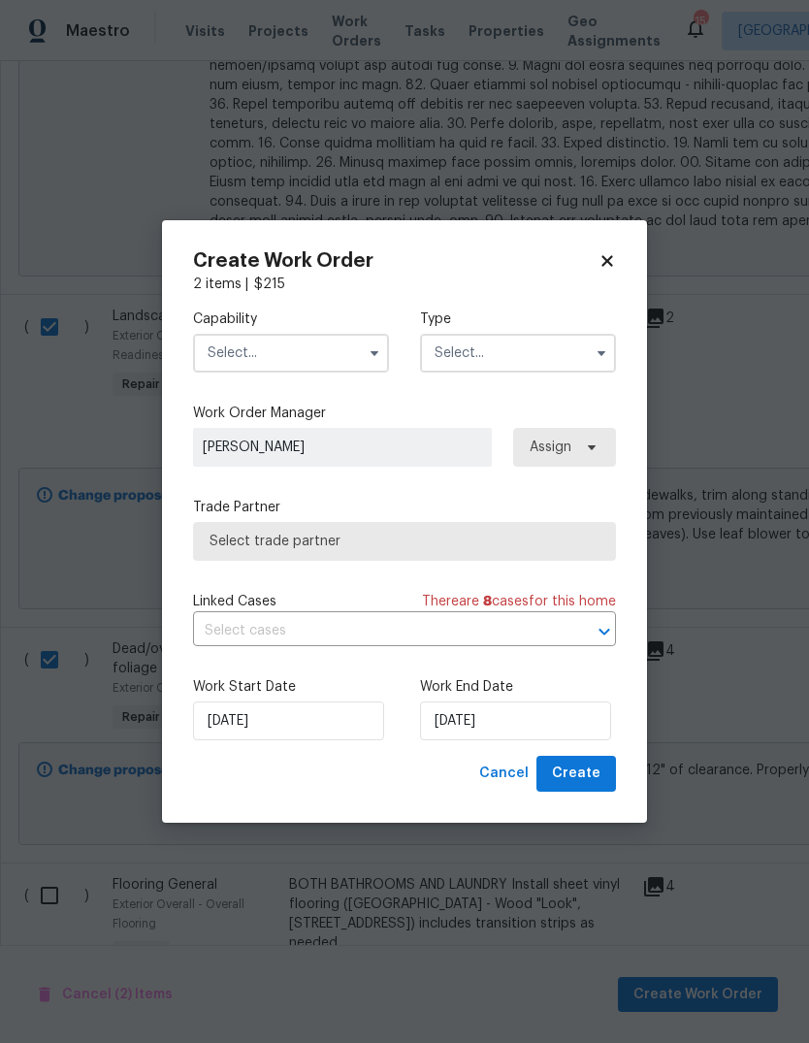
click at [324, 367] on input "text" at bounding box center [291, 353] width 196 height 39
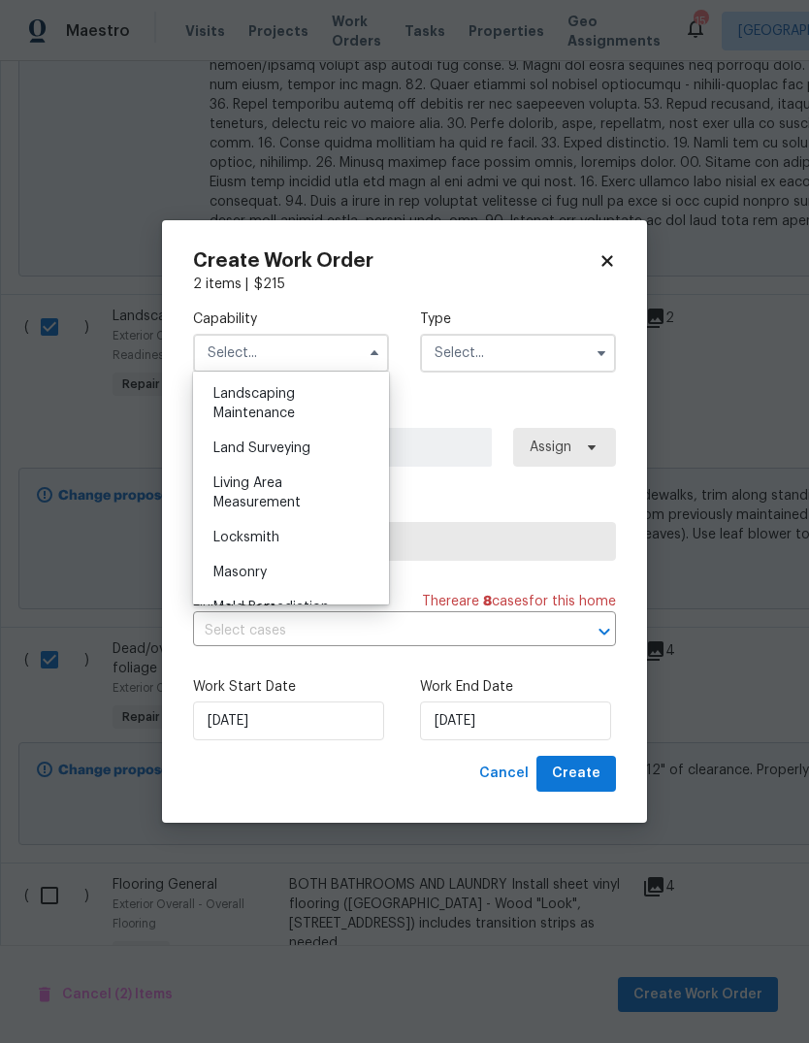
click at [306, 407] on div "Landscaping Maintenance" at bounding box center [291, 404] width 186 height 54
type input "Landscaping Maintenance"
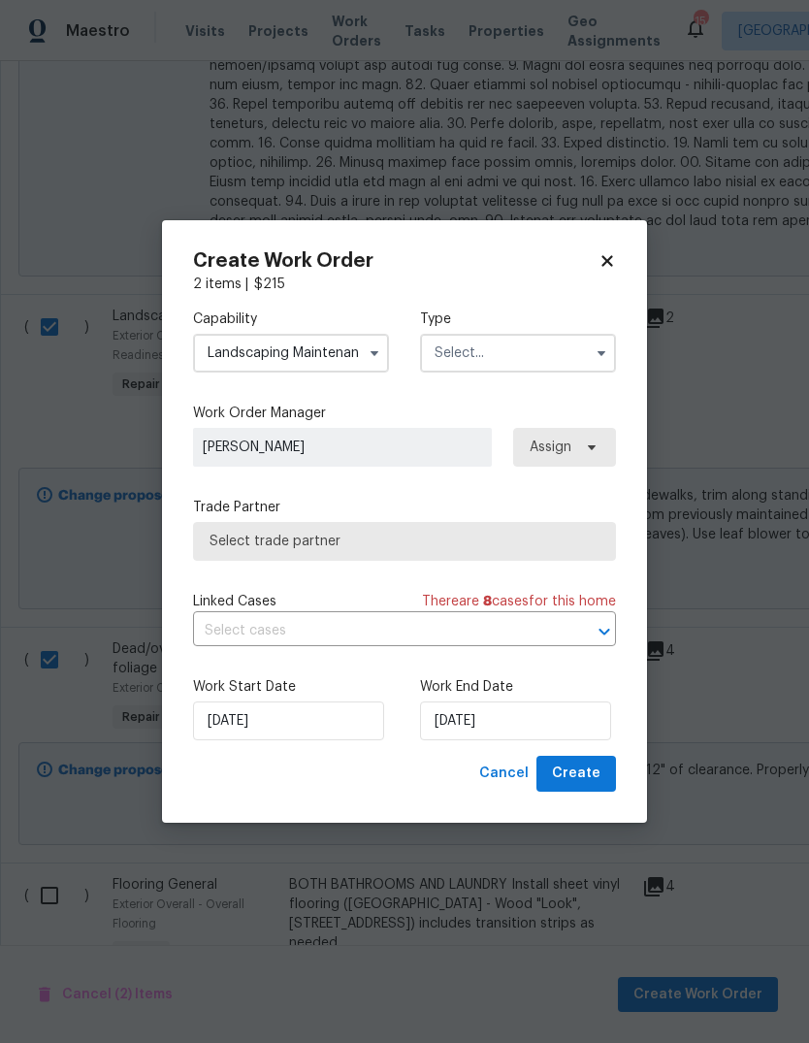
click at [527, 356] on input "text" at bounding box center [518, 353] width 196 height 39
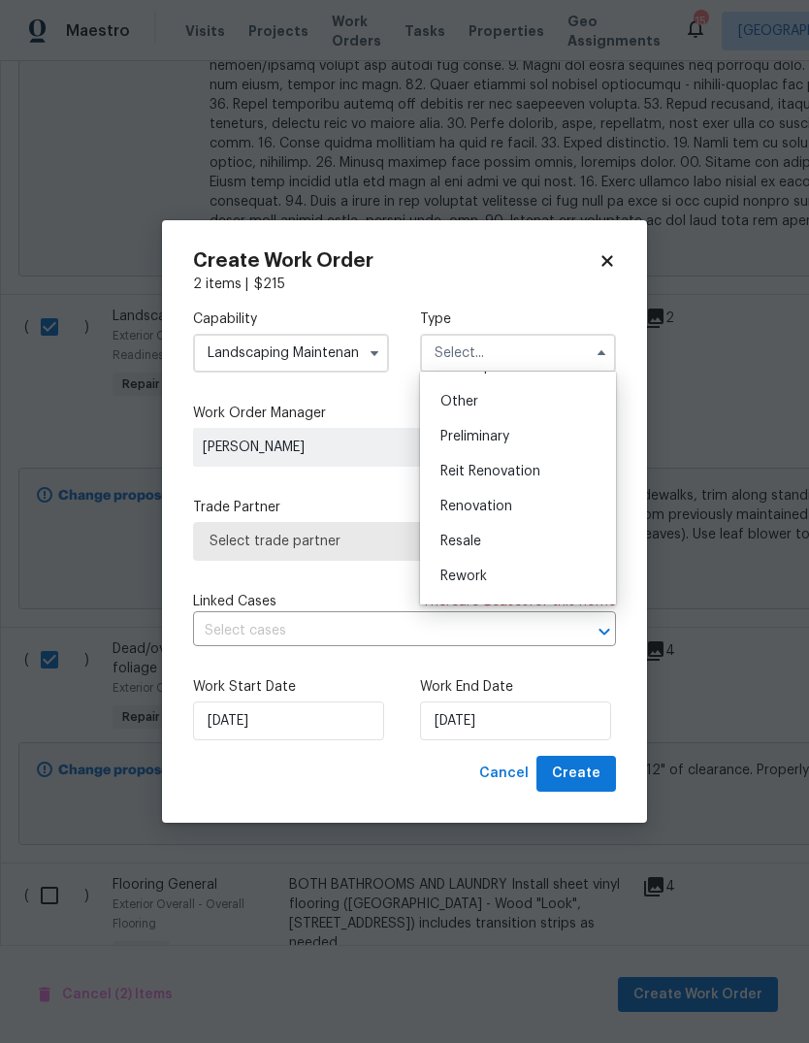
click at [530, 506] on div "Renovation" at bounding box center [518, 506] width 186 height 35
type input "Renovation"
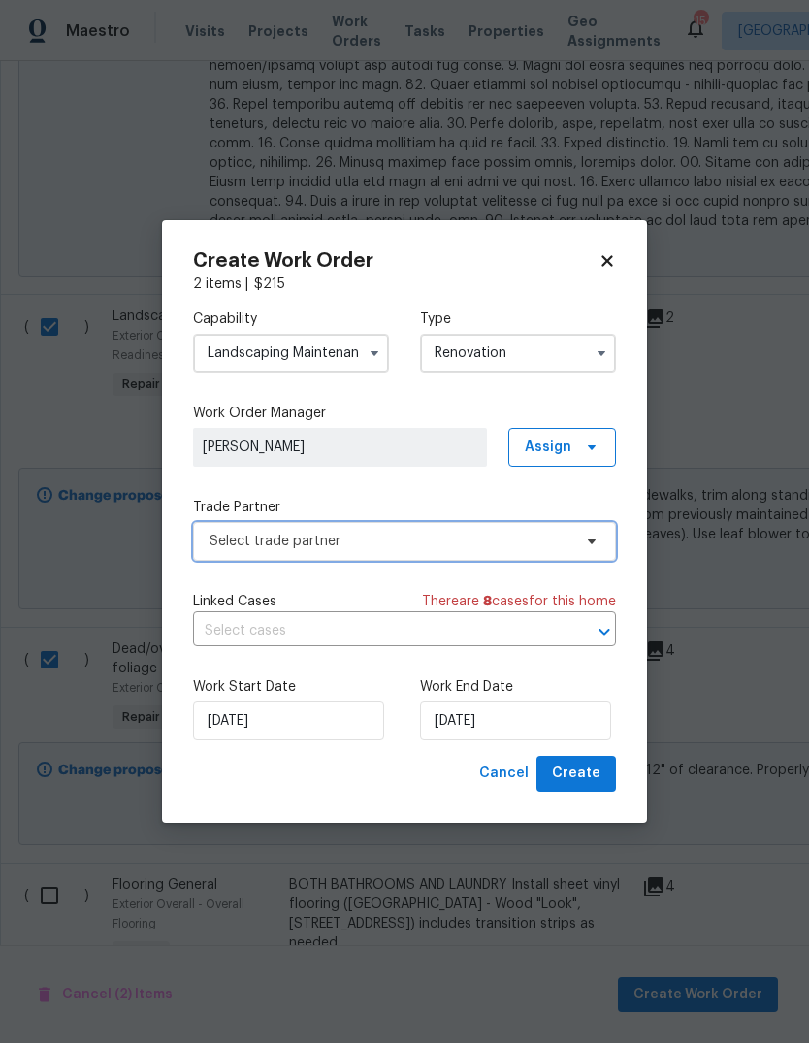
click at [522, 528] on span "Select trade partner" at bounding box center [404, 541] width 423 height 39
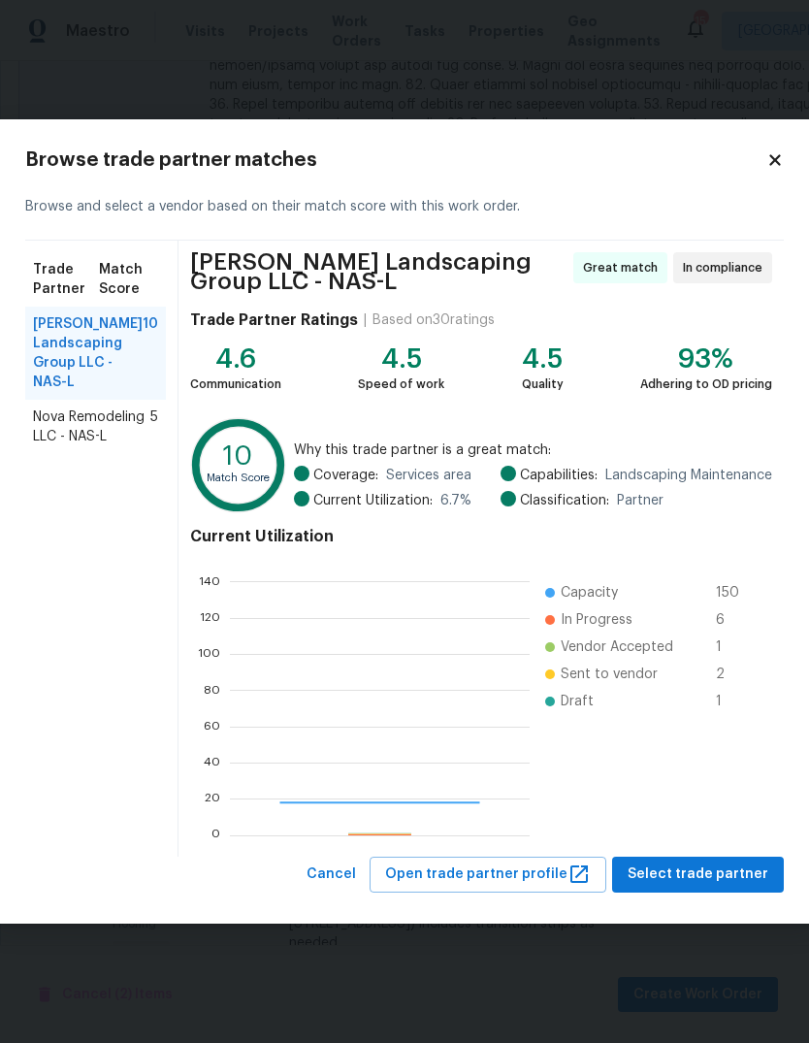
scroll to position [272, 300]
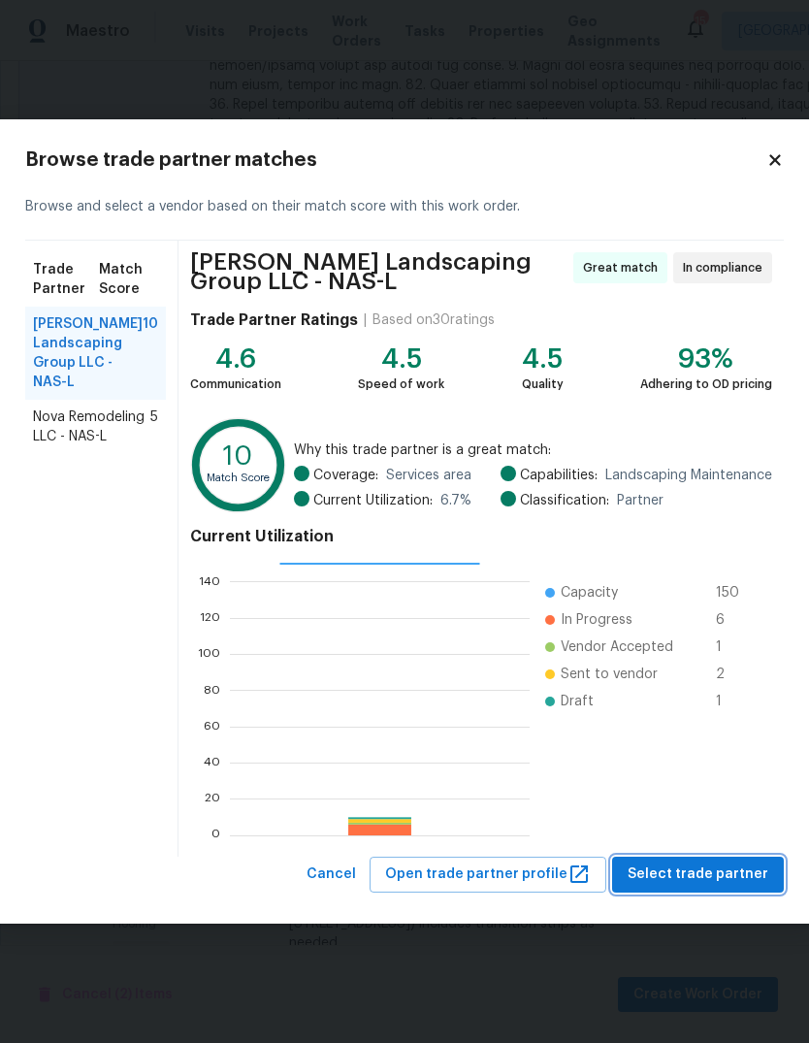
click at [711, 870] on span "Select trade partner" at bounding box center [698, 875] width 141 height 24
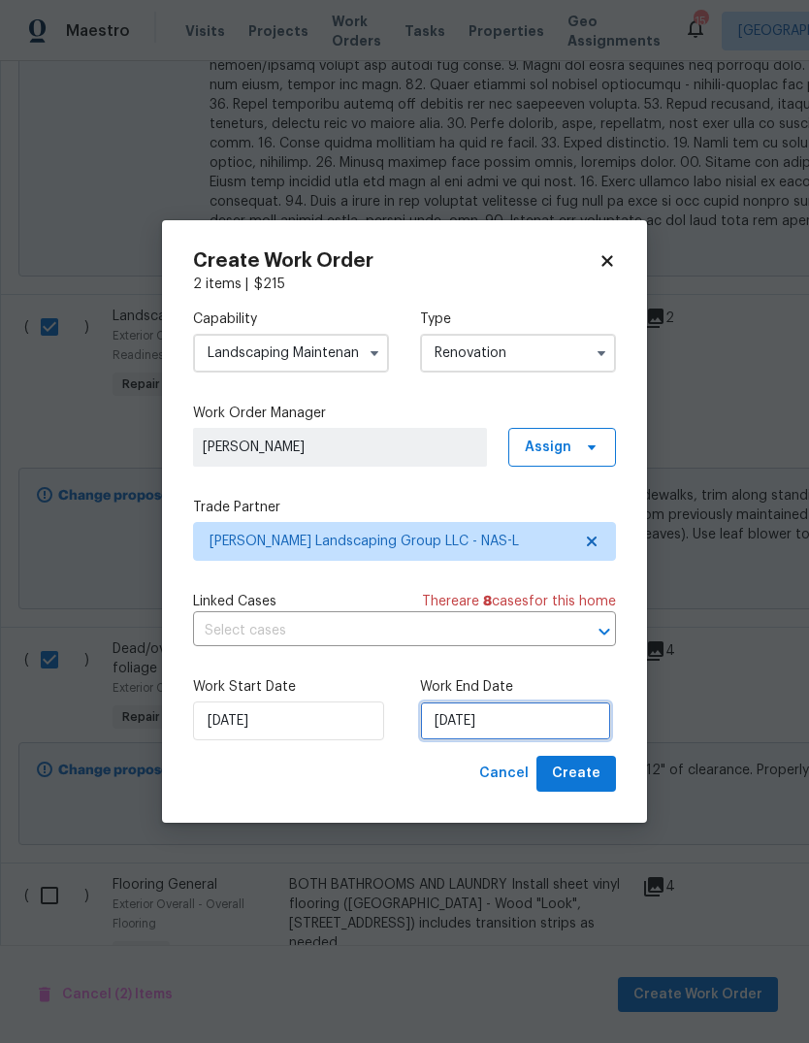
click at [533, 737] on input "[DATE]" at bounding box center [515, 721] width 191 height 39
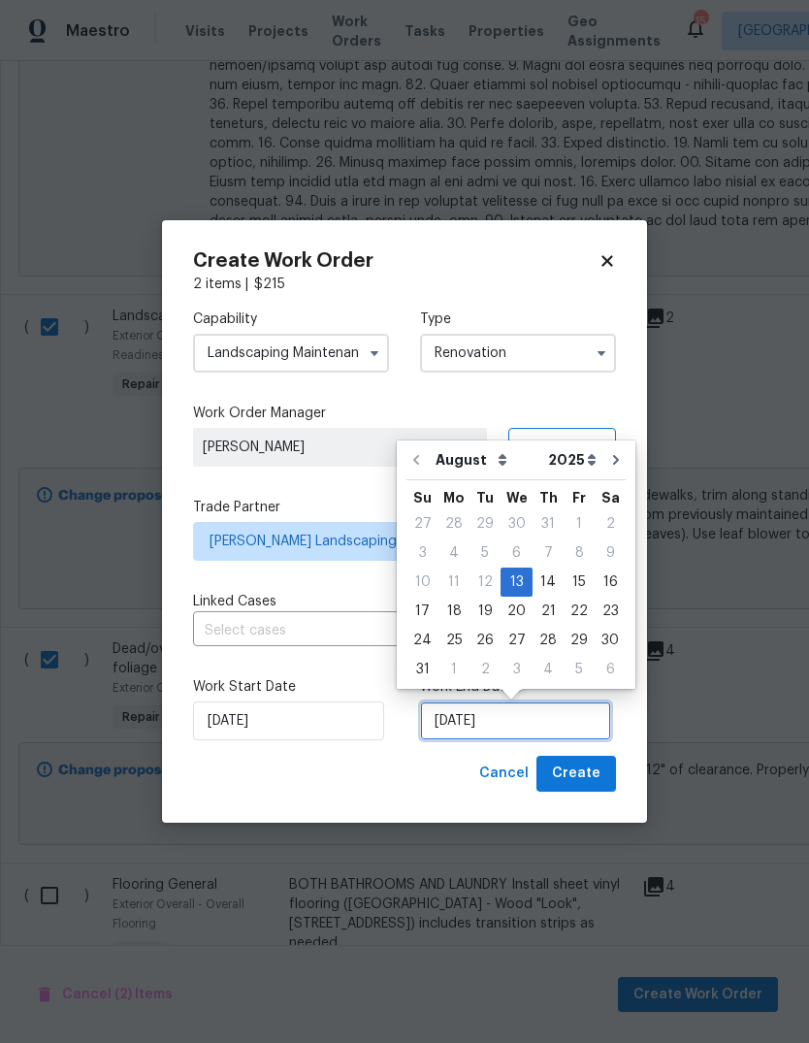
scroll to position [15, 0]
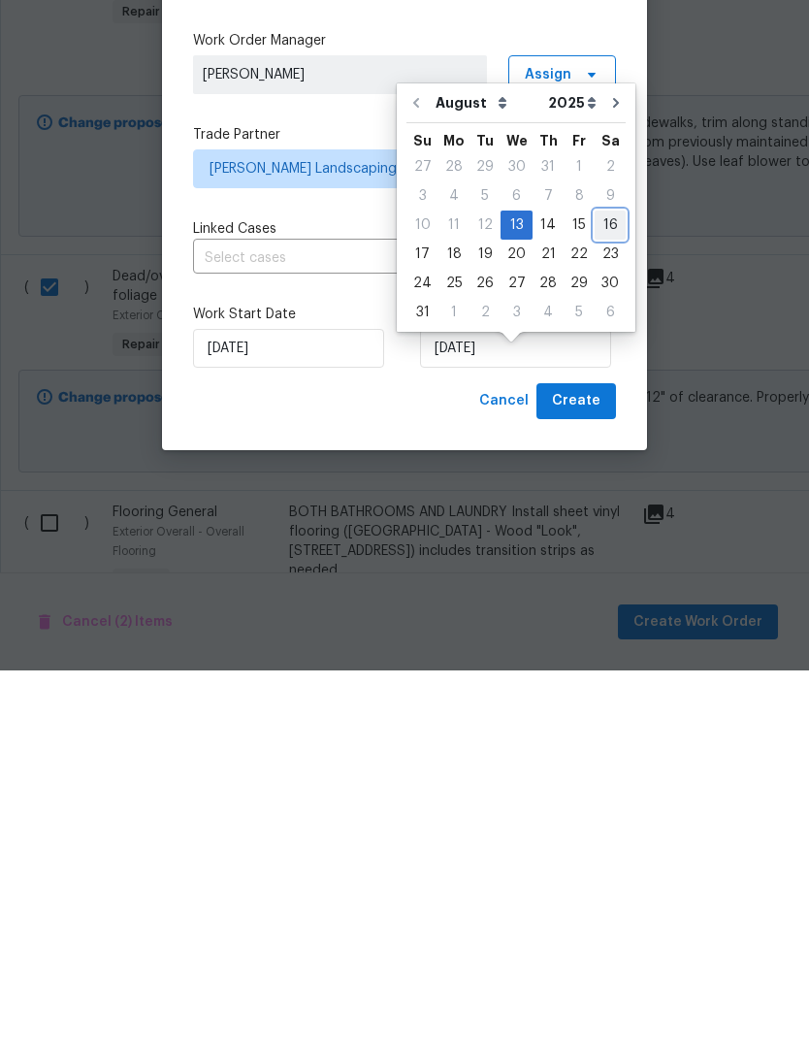
click at [598, 584] on div "16" at bounding box center [610, 597] width 31 height 27
type input "[DATE]"
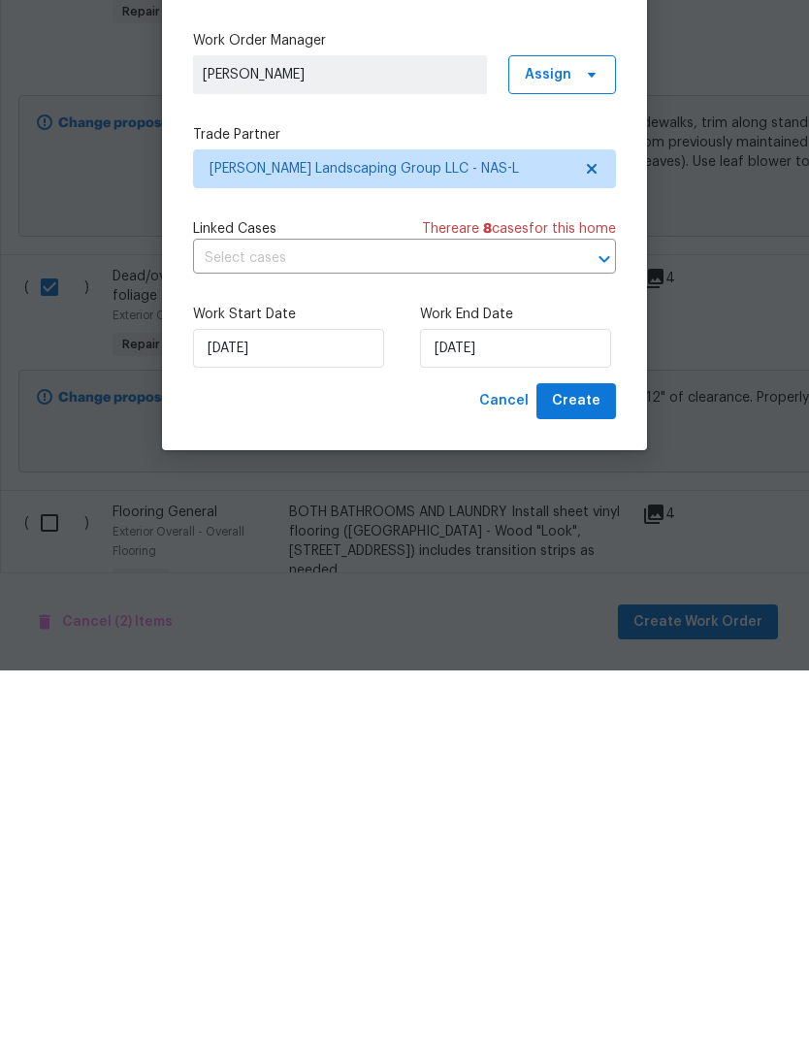
scroll to position [73, 0]
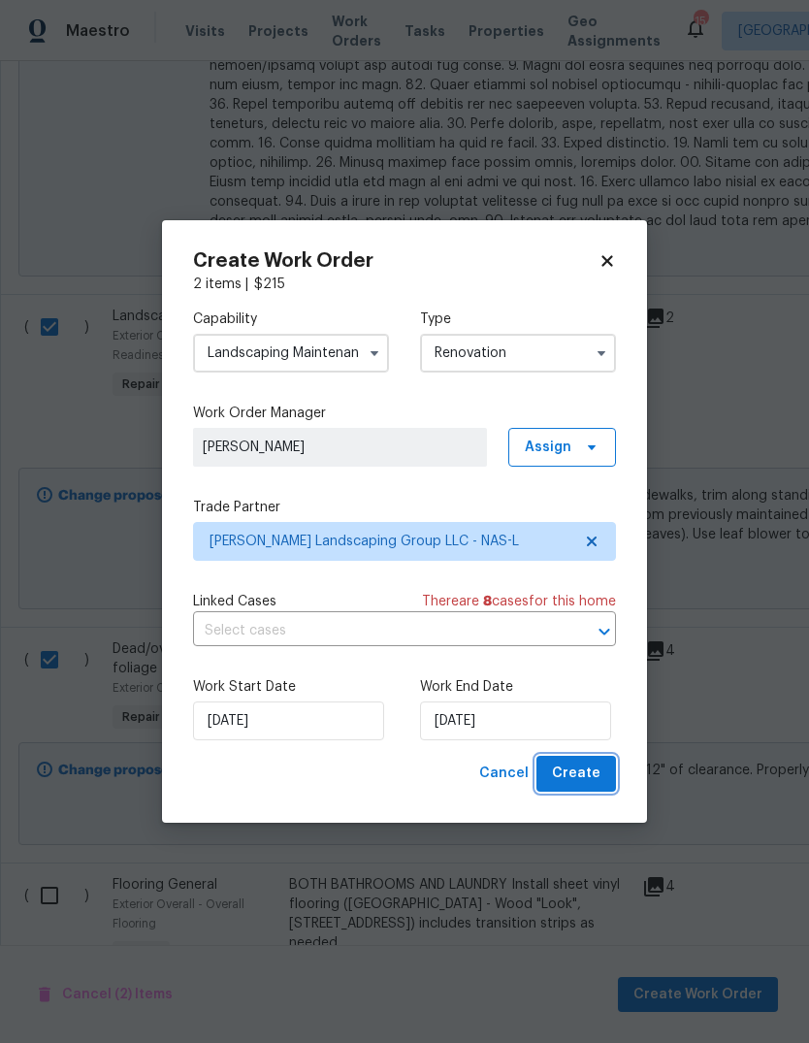
click at [575, 786] on span "Create" at bounding box center [576, 774] width 49 height 24
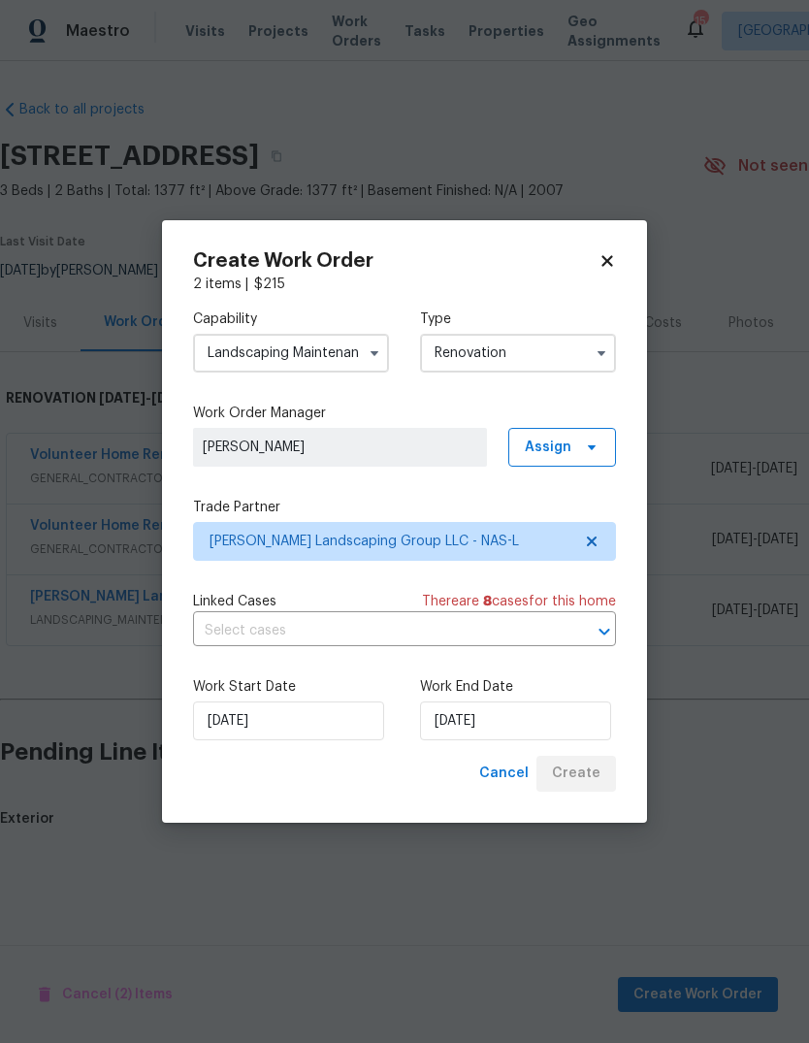
scroll to position [0, 0]
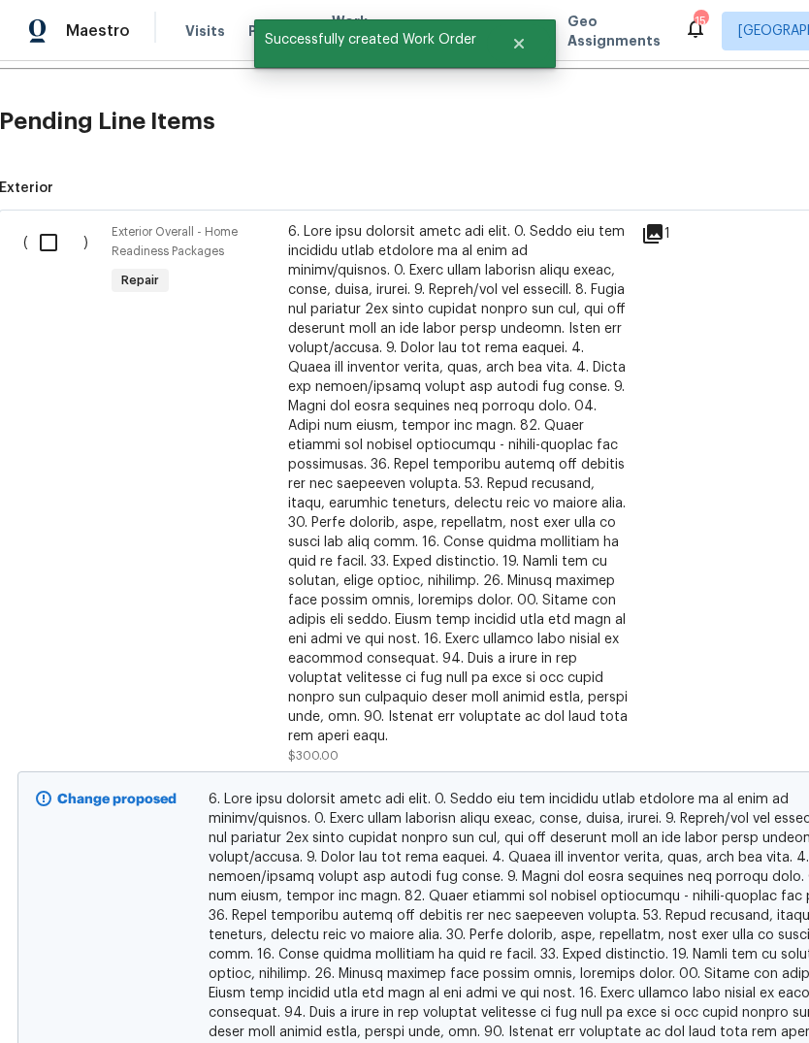
click at [39, 252] on input "checkbox" at bounding box center [55, 242] width 55 height 41
checkbox input "true"
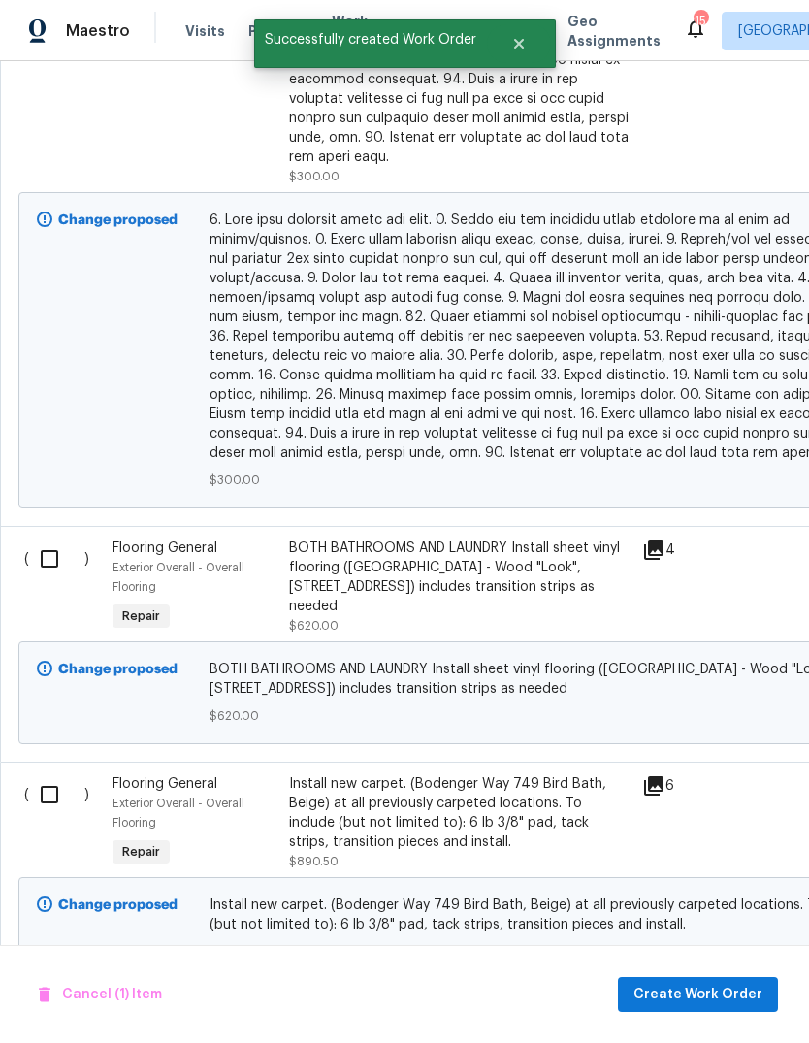
scroll to position [1209, 0]
click at [717, 994] on span "Create Work Order" at bounding box center [698, 995] width 129 height 24
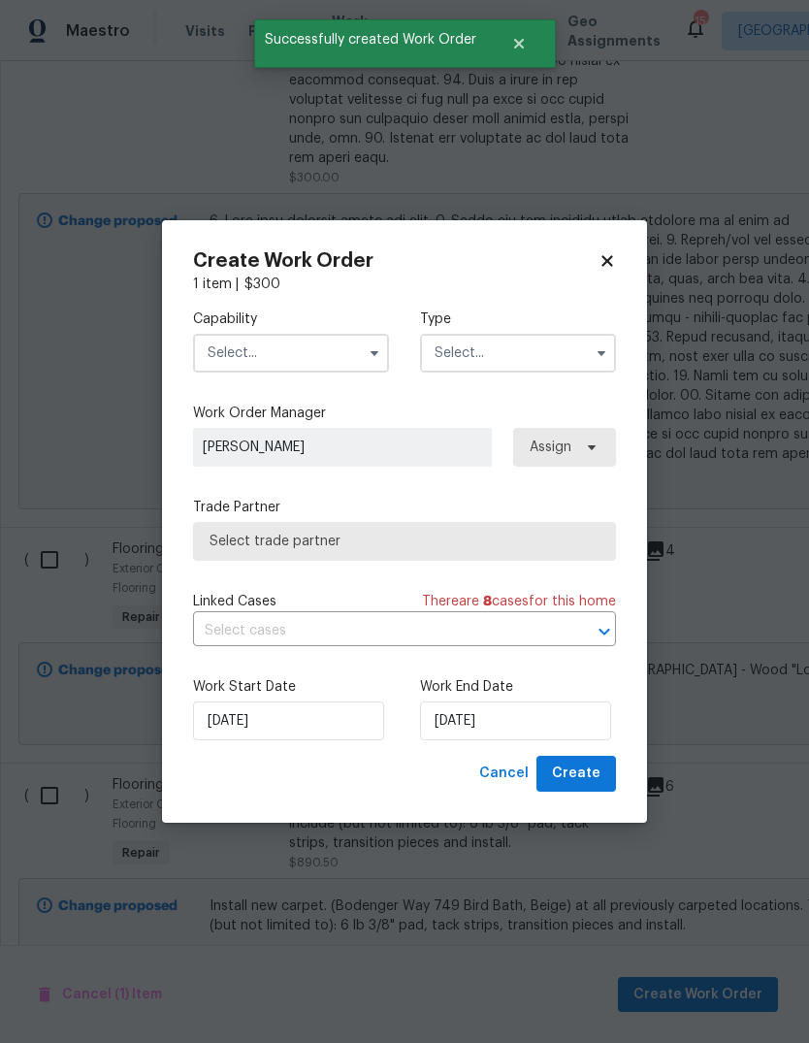
click at [339, 349] on input "text" at bounding box center [291, 353] width 196 height 39
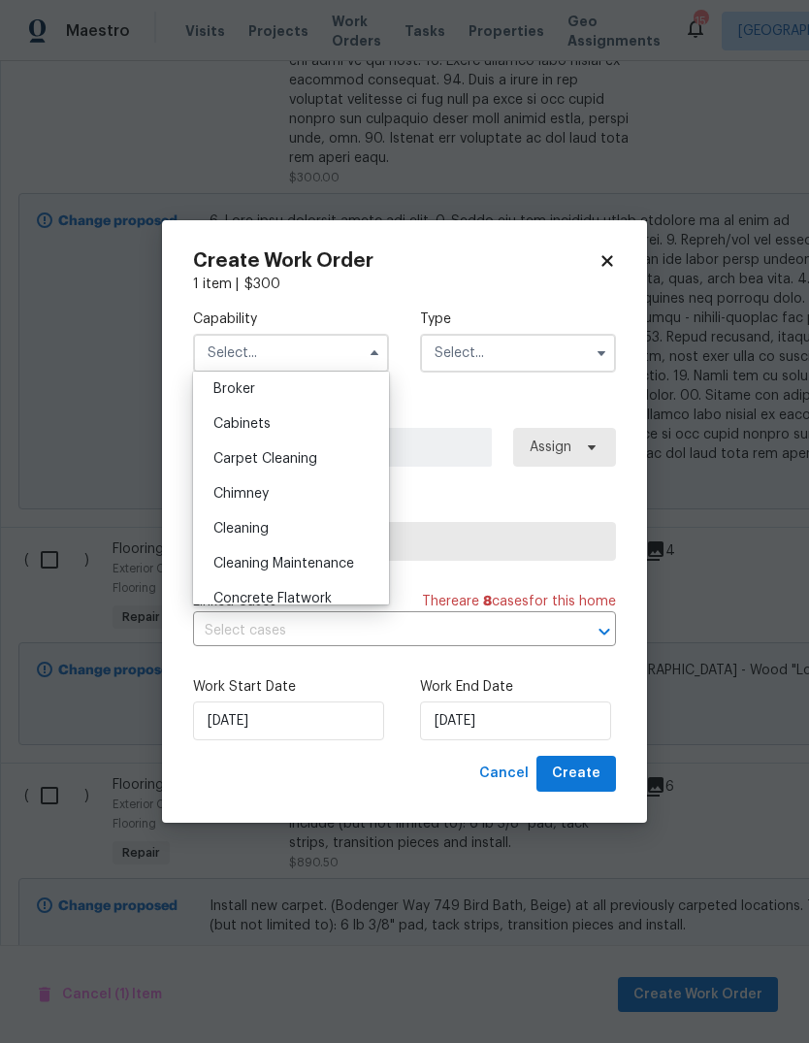
scroll to position [156, 0]
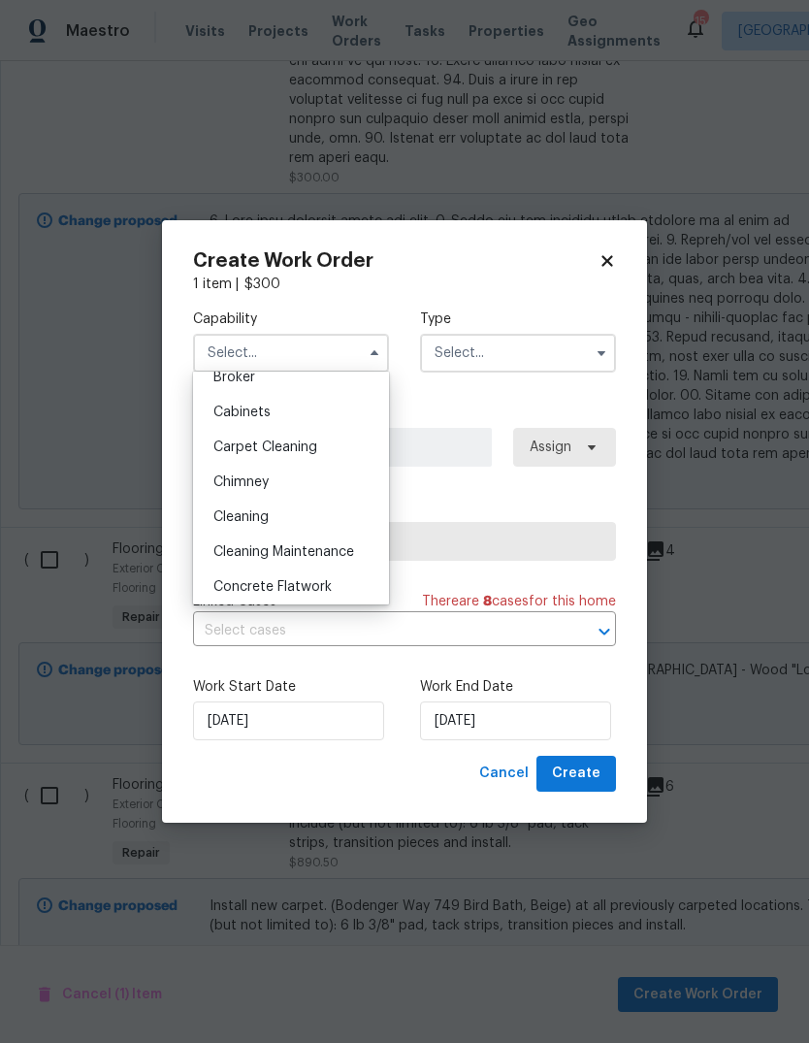
click at [313, 477] on div "Chimney" at bounding box center [291, 482] width 186 height 35
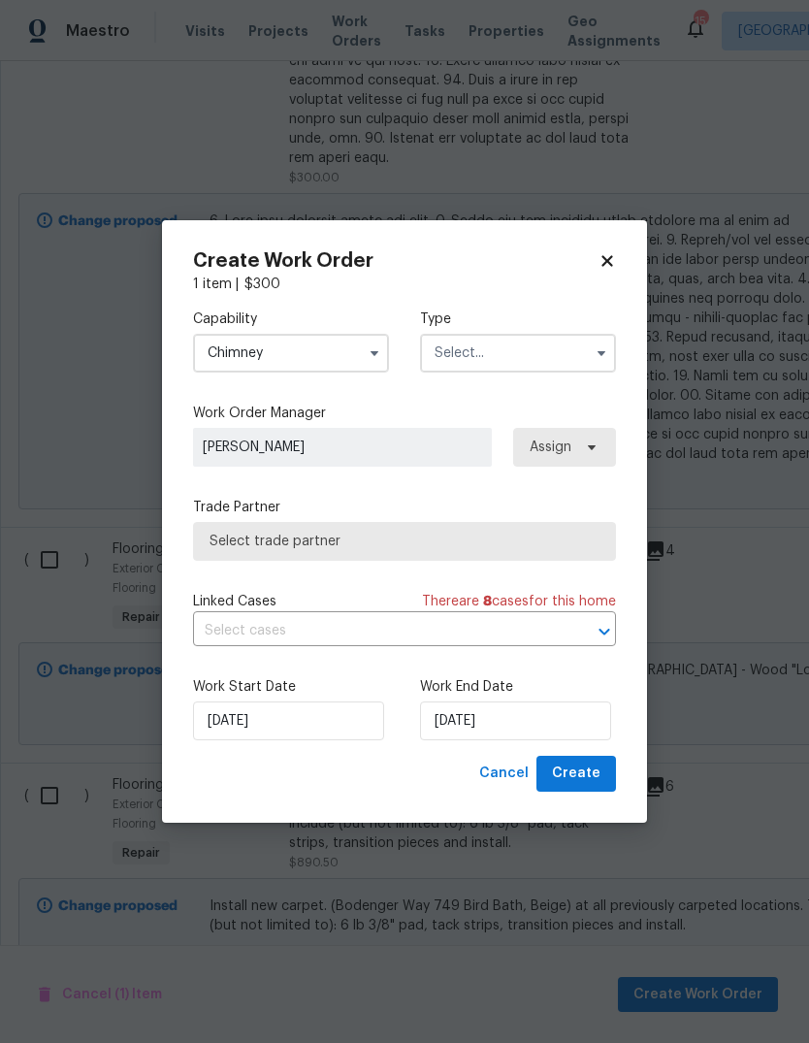
click at [339, 359] on input "Chimney" at bounding box center [291, 353] width 196 height 39
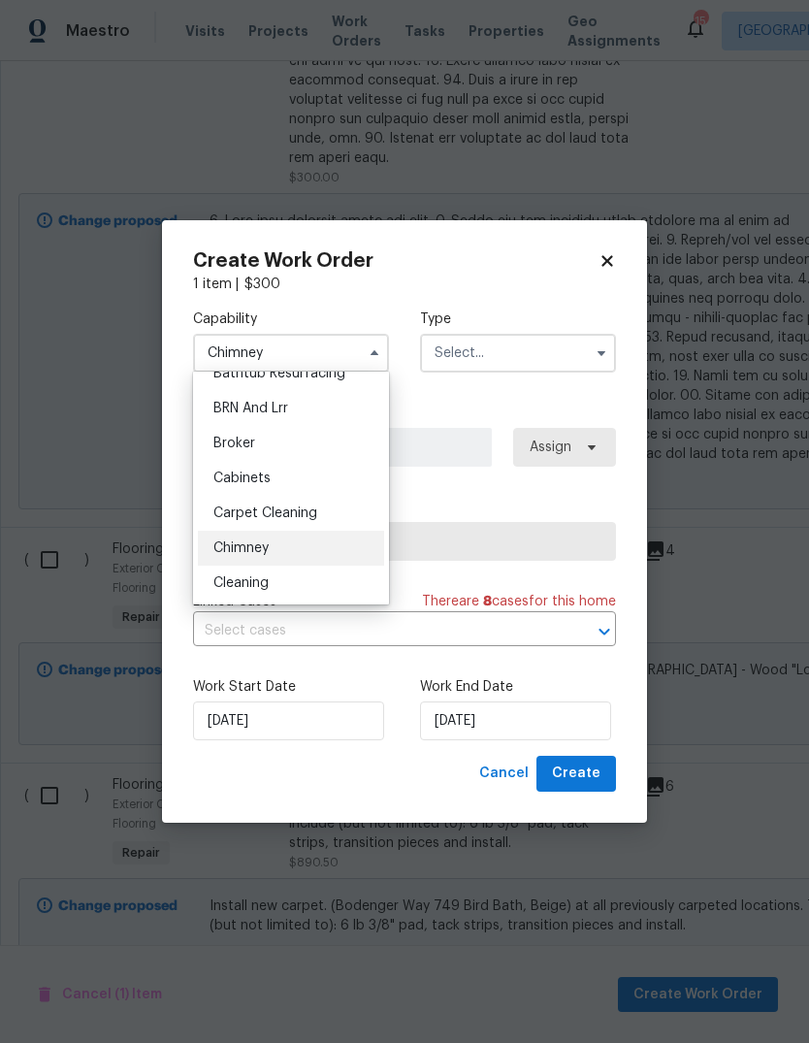
click at [290, 581] on div "Cleaning" at bounding box center [291, 583] width 186 height 35
type input "Cleaning"
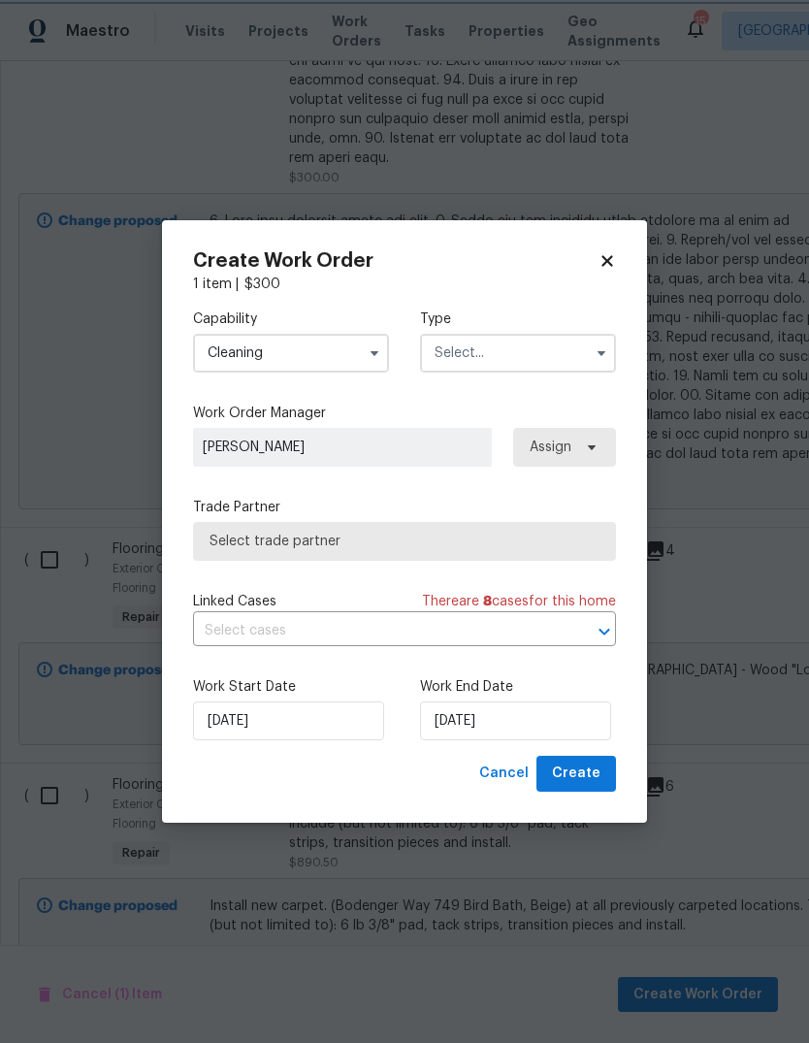
scroll to position [126, 0]
click at [516, 342] on input "text" at bounding box center [518, 353] width 196 height 39
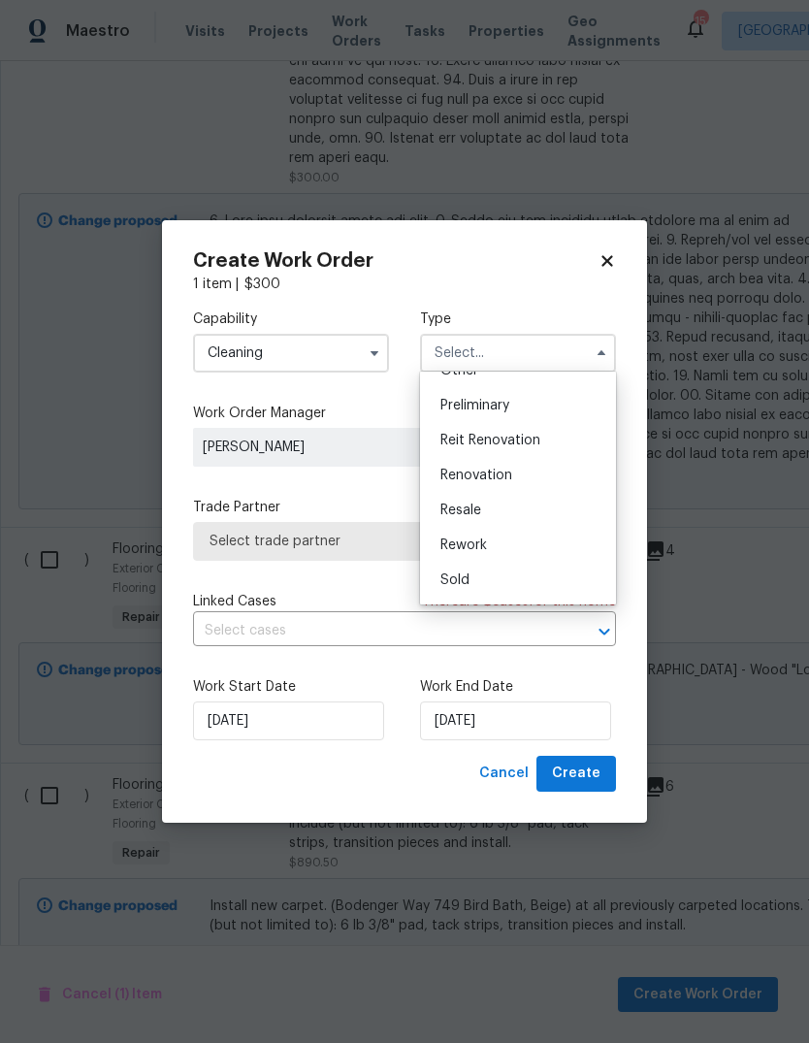
scroll to position [406, 0]
click at [540, 479] on div "Renovation" at bounding box center [518, 477] width 186 height 35
type input "Renovation"
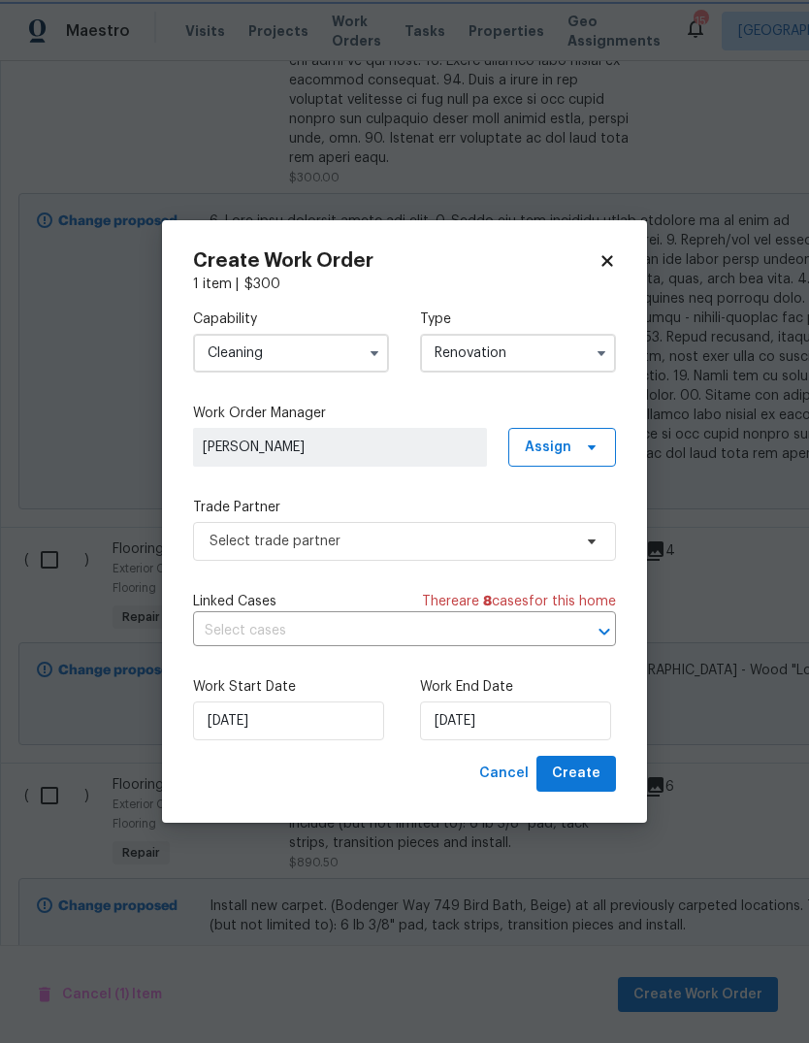
scroll to position [0, 0]
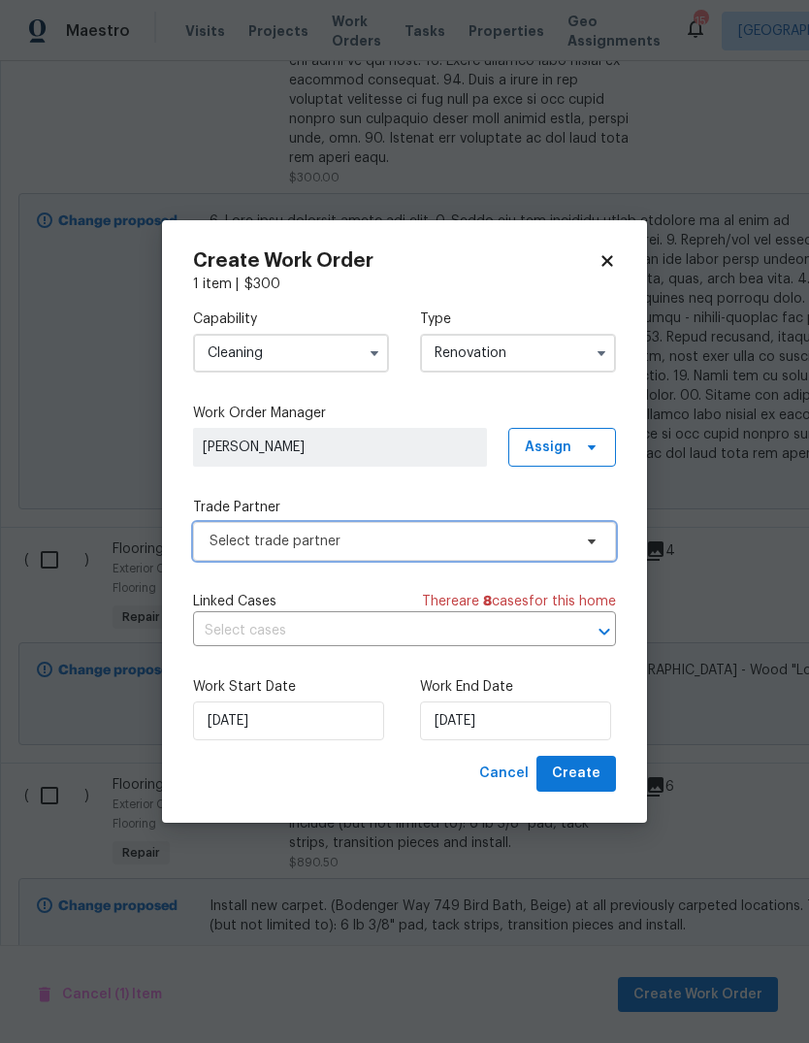
click at [497, 550] on span "Select trade partner" at bounding box center [404, 541] width 423 height 39
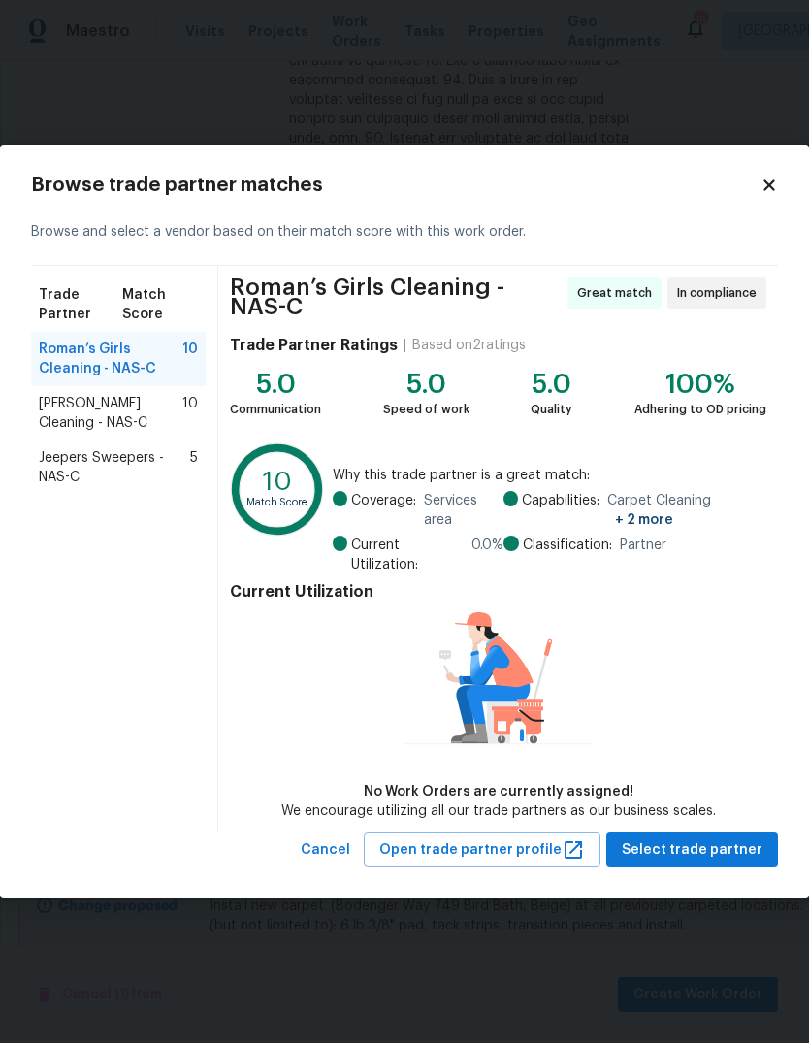
click at [52, 414] on span "[PERSON_NAME] Cleaning - NAS-C" at bounding box center [111, 413] width 144 height 39
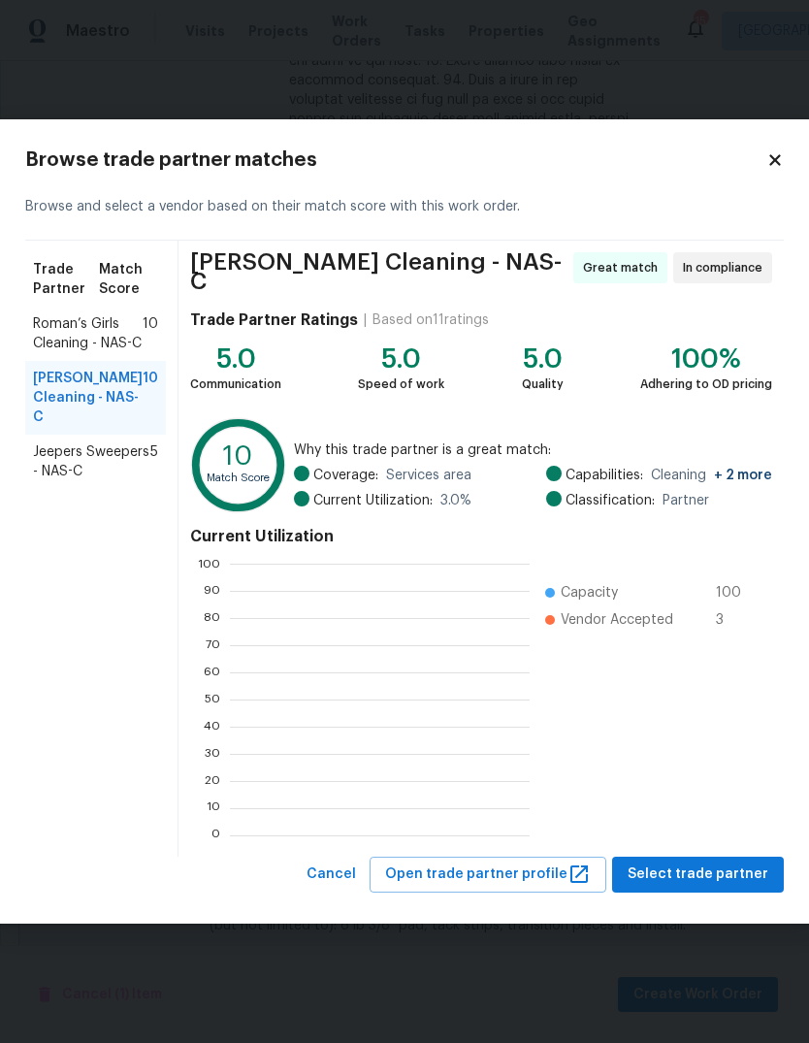
scroll to position [272, 300]
click at [723, 874] on span "Select trade partner" at bounding box center [698, 875] width 141 height 24
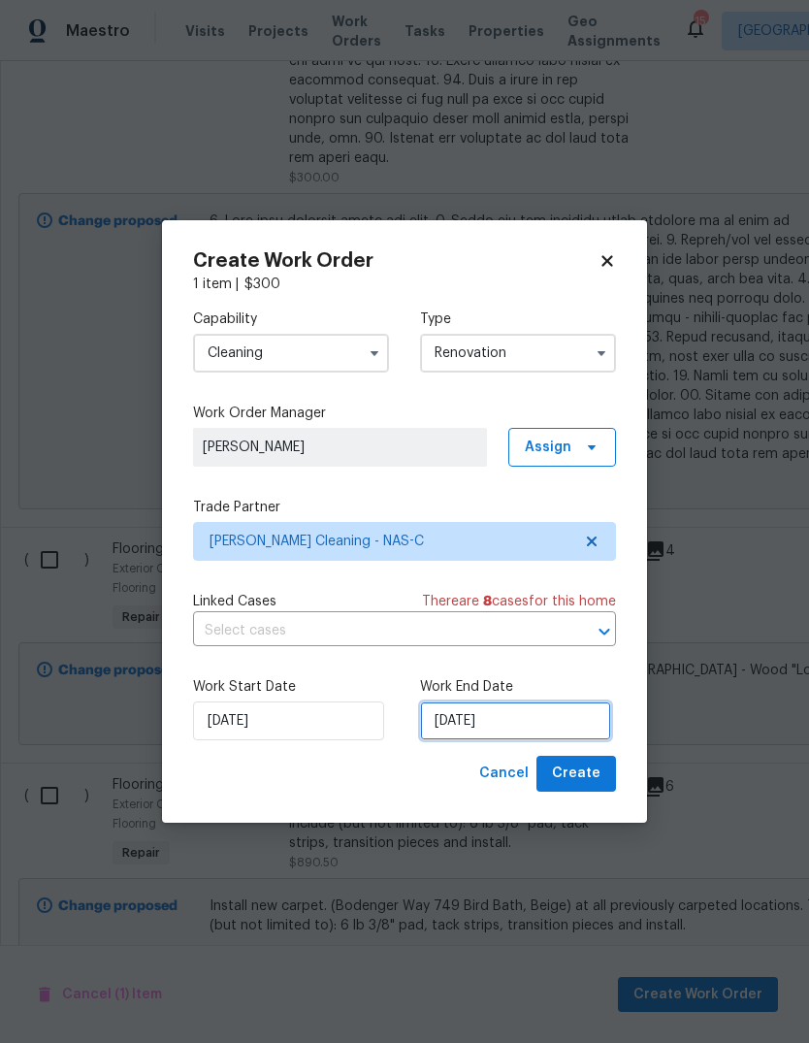
click at [558, 726] on input "[DATE]" at bounding box center [515, 721] width 191 height 39
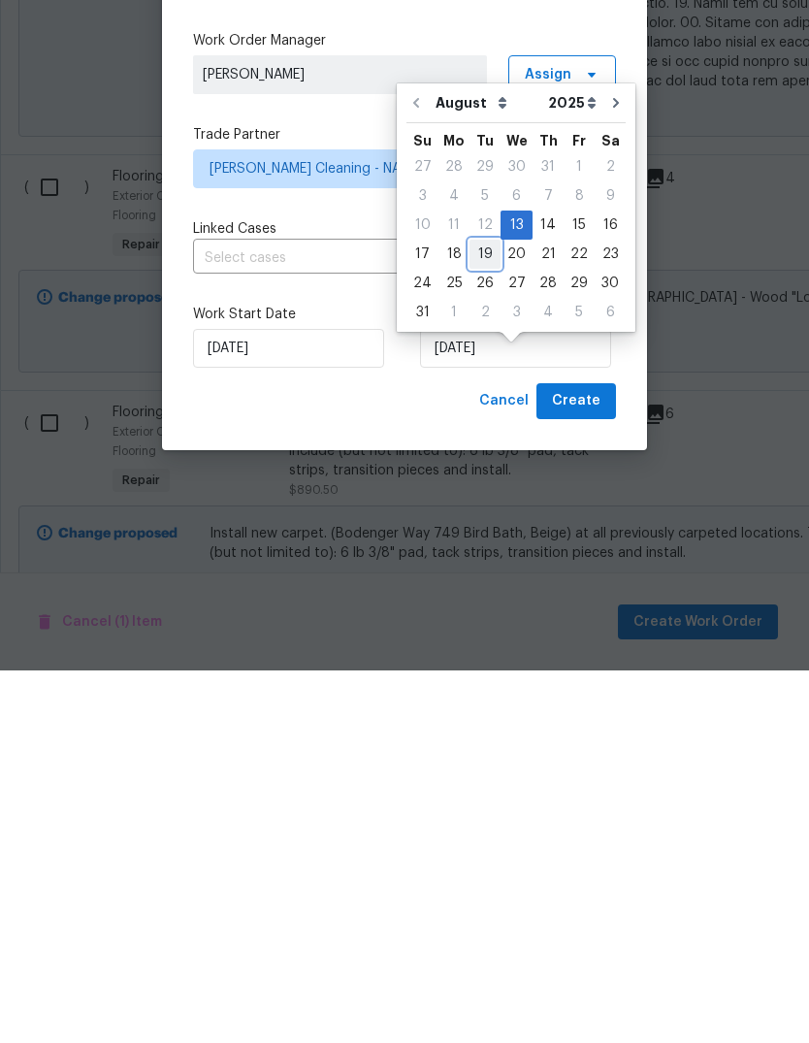
click at [478, 613] on div "19" at bounding box center [485, 626] width 31 height 27
type input "[DATE]"
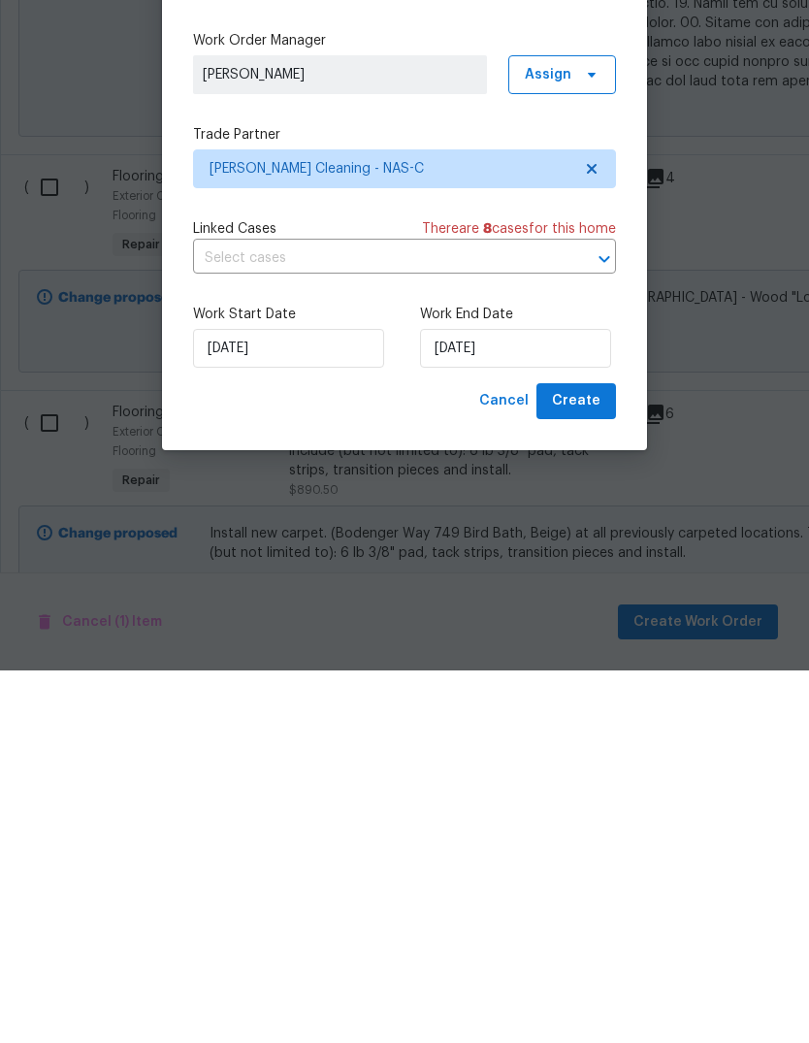
scroll to position [73, 0]
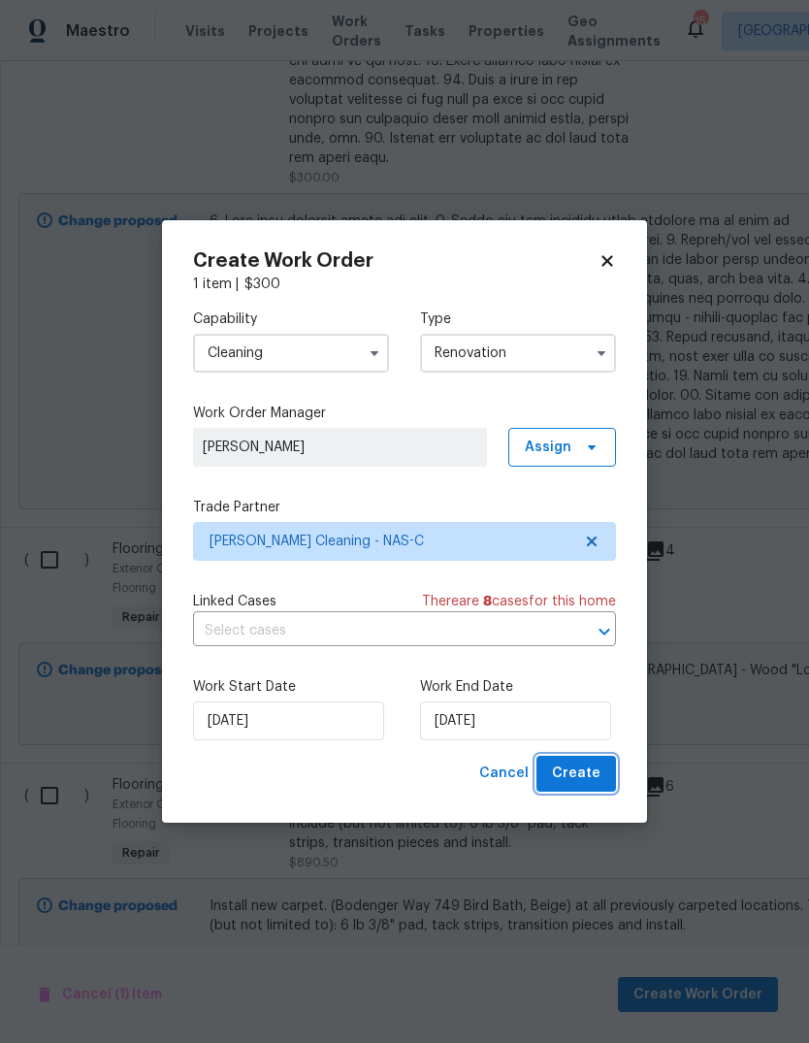
click at [585, 767] on span "Create" at bounding box center [576, 774] width 49 height 24
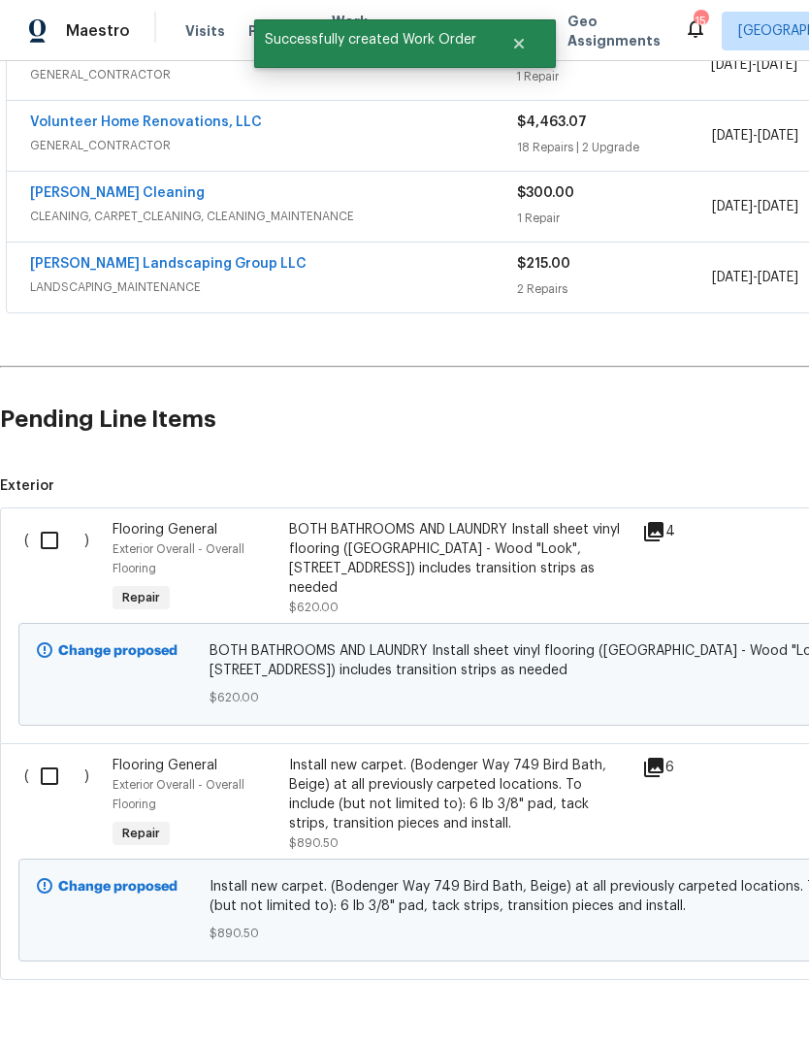
scroll to position [403, 0]
click at [40, 544] on input "checkbox" at bounding box center [56, 541] width 55 height 41
checkbox input "true"
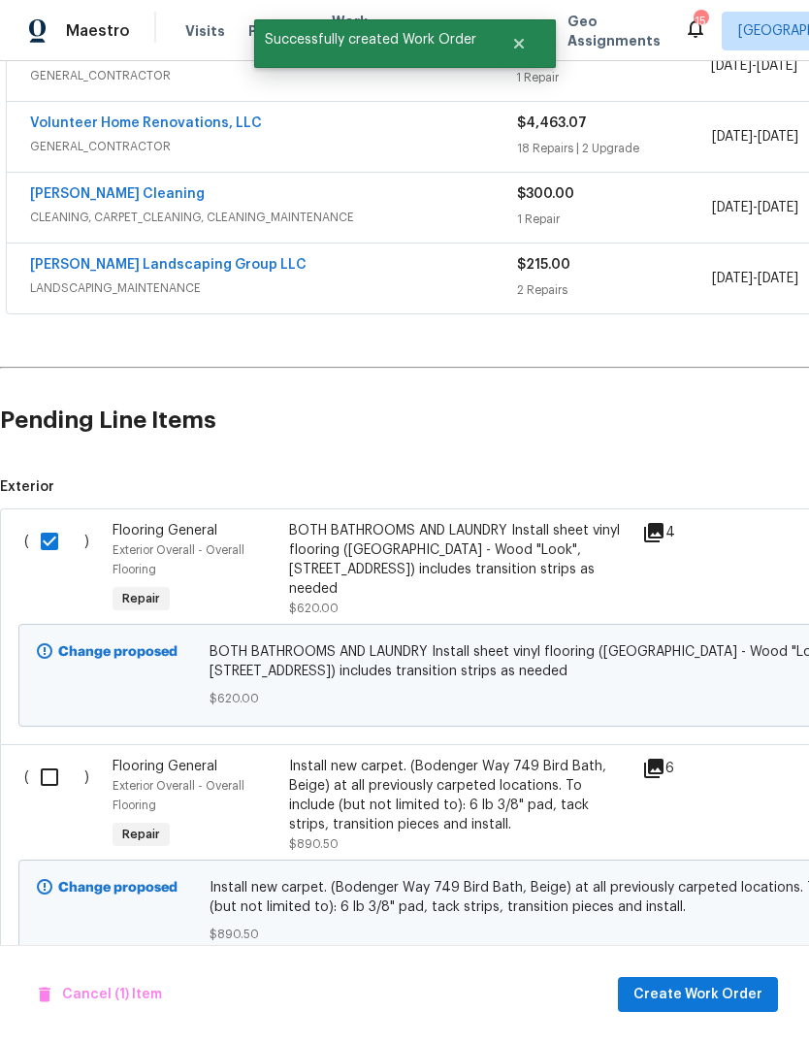
click at [42, 782] on input "checkbox" at bounding box center [56, 777] width 55 height 41
checkbox input "true"
click at [728, 992] on span "Create Work Order" at bounding box center [698, 995] width 129 height 24
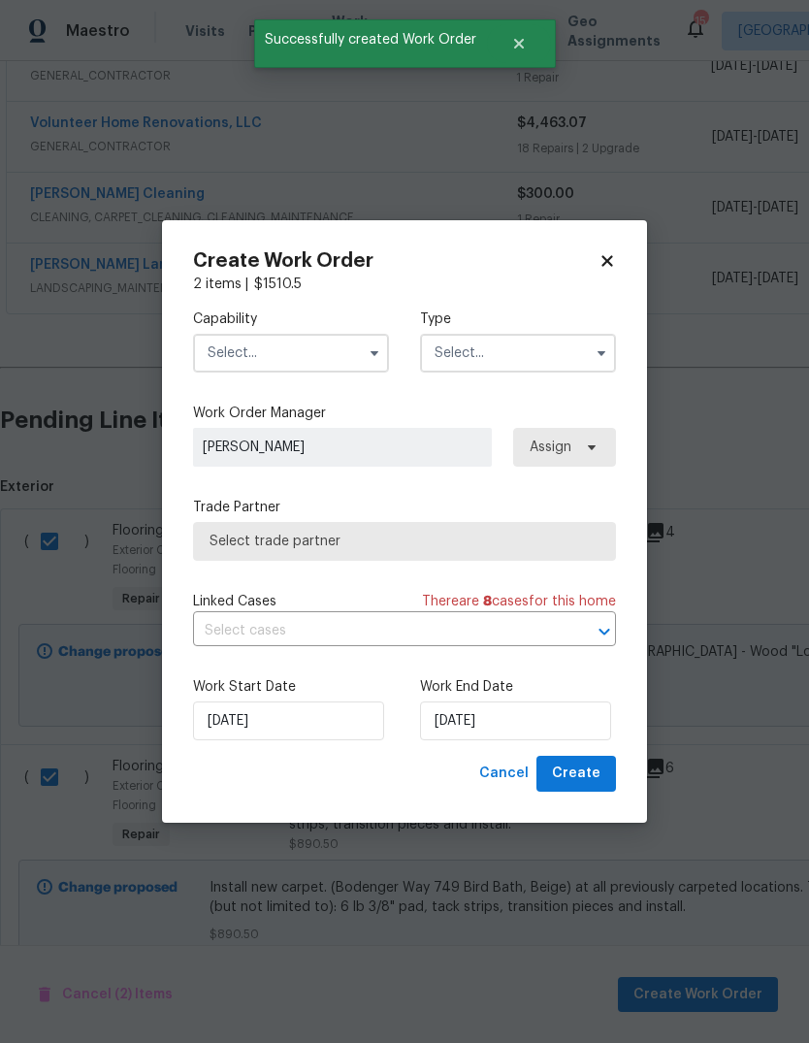
click at [331, 355] on input "text" at bounding box center [291, 353] width 196 height 39
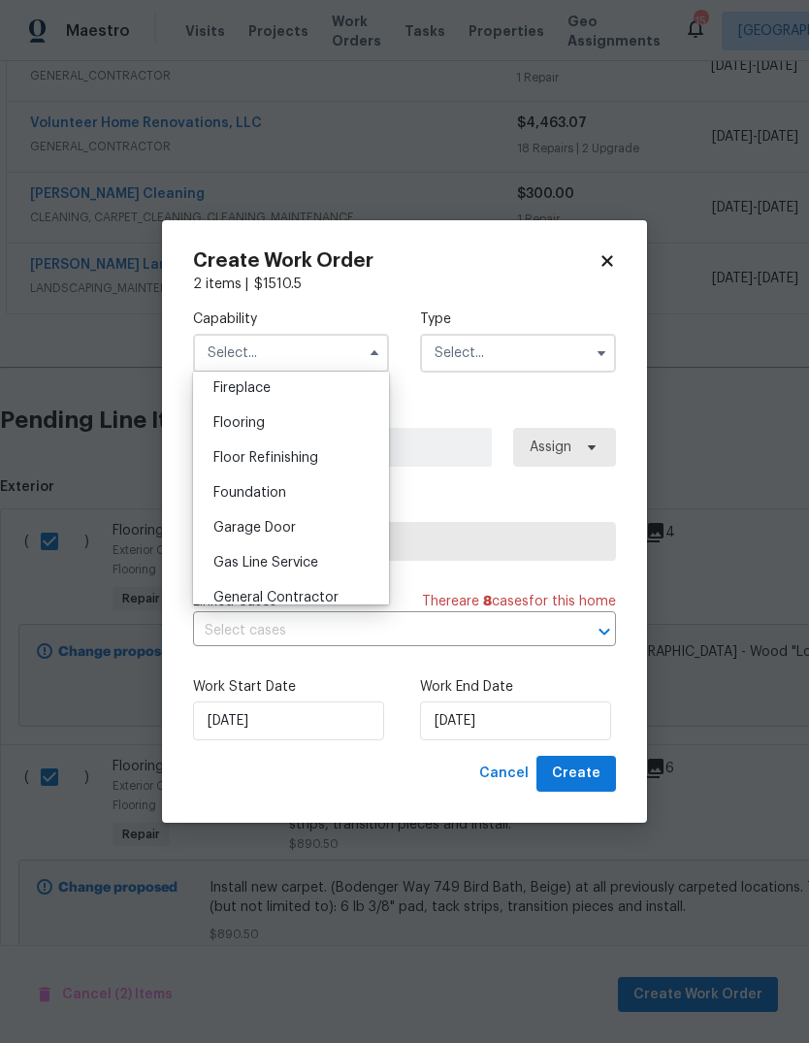
scroll to position [752, 0]
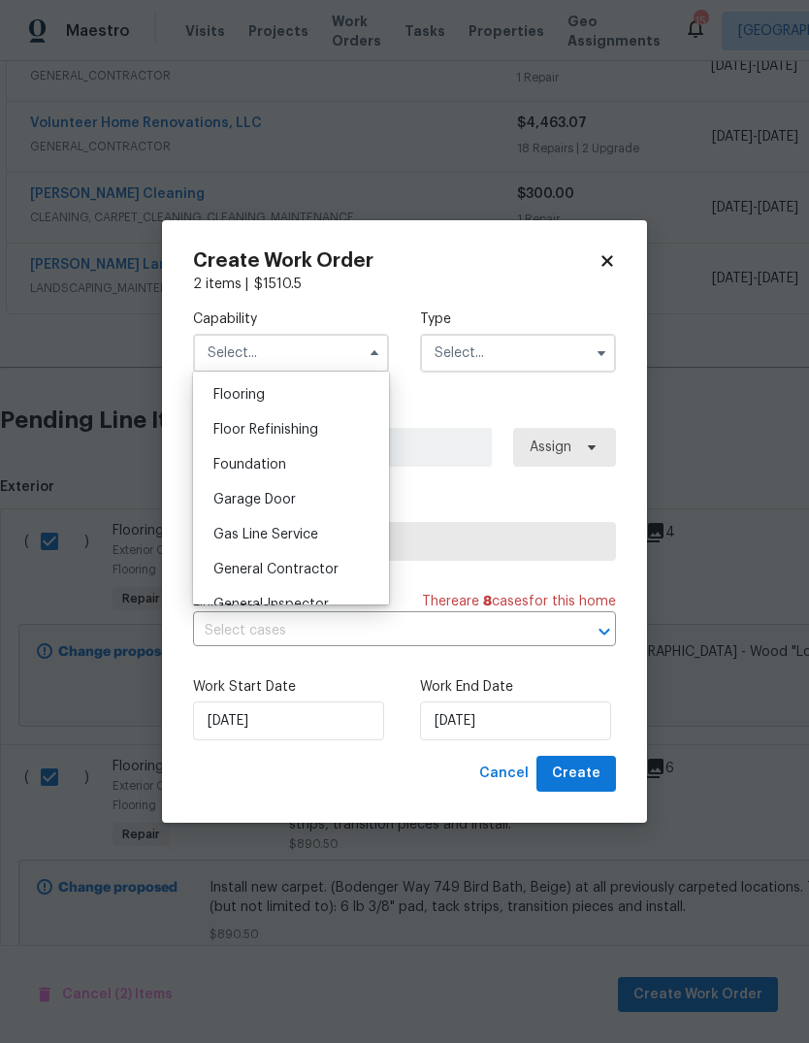
click at [315, 393] on div "Flooring" at bounding box center [291, 394] width 186 height 35
type input "Flooring"
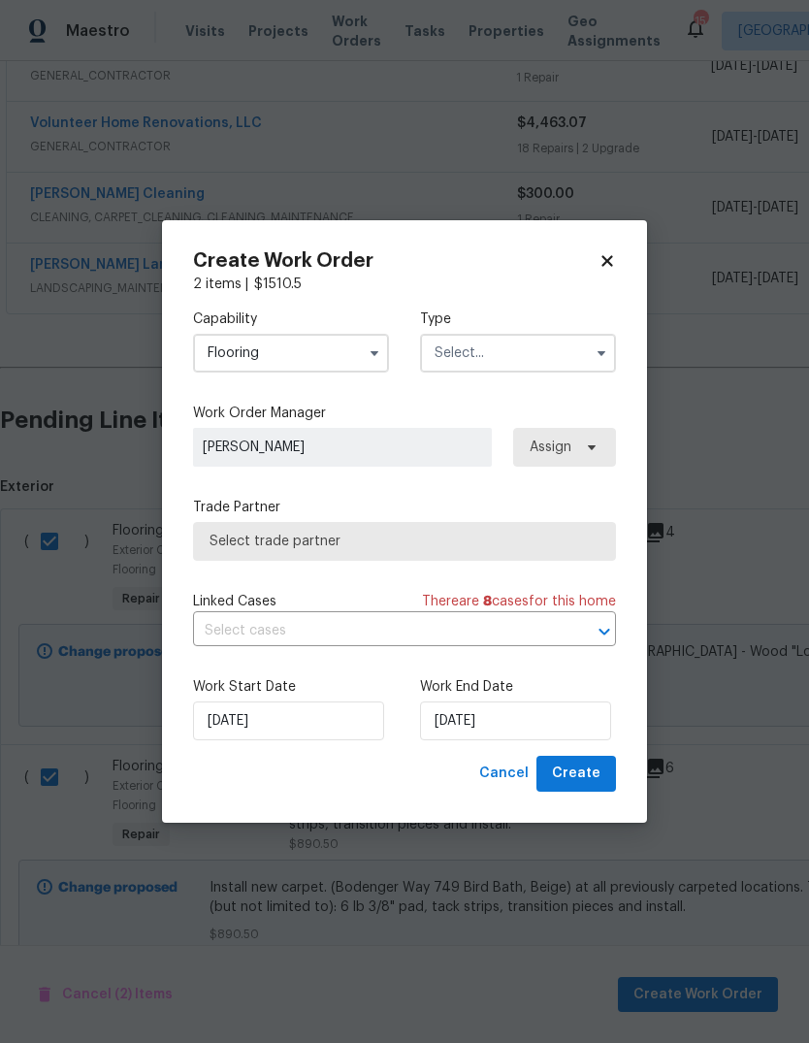
click at [512, 356] on input "text" at bounding box center [518, 353] width 196 height 39
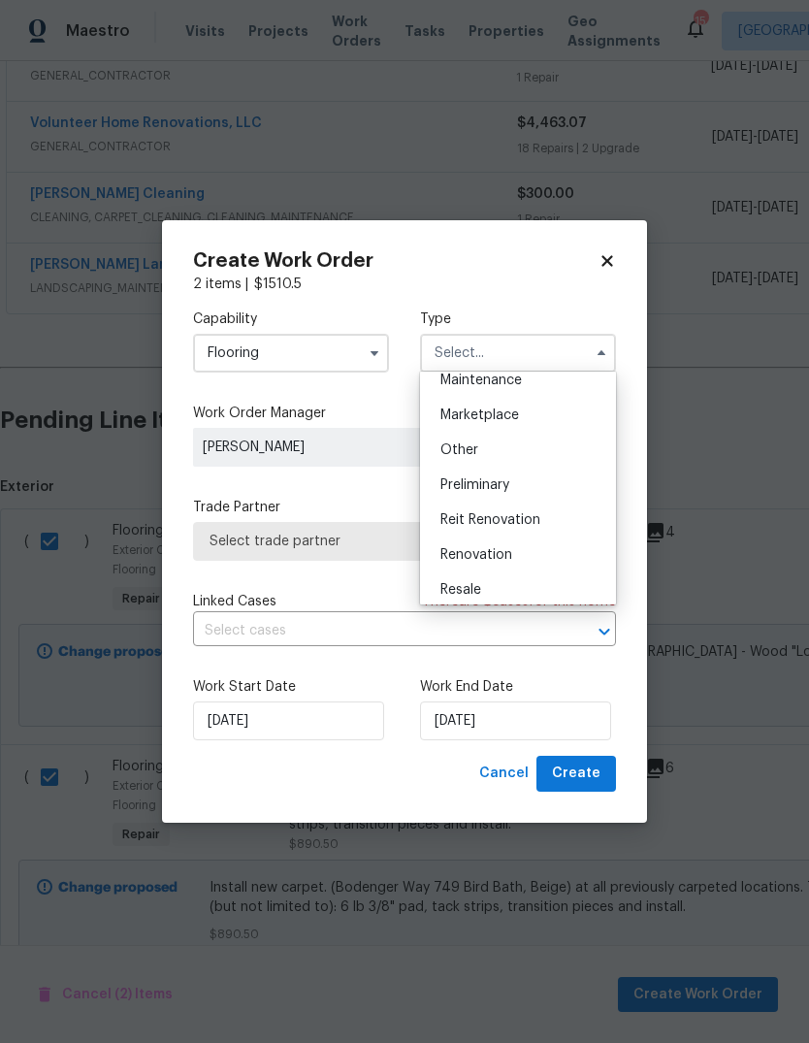
scroll to position [366, 0]
click at [523, 518] on div "Renovation" at bounding box center [518, 517] width 186 height 35
type input "Renovation"
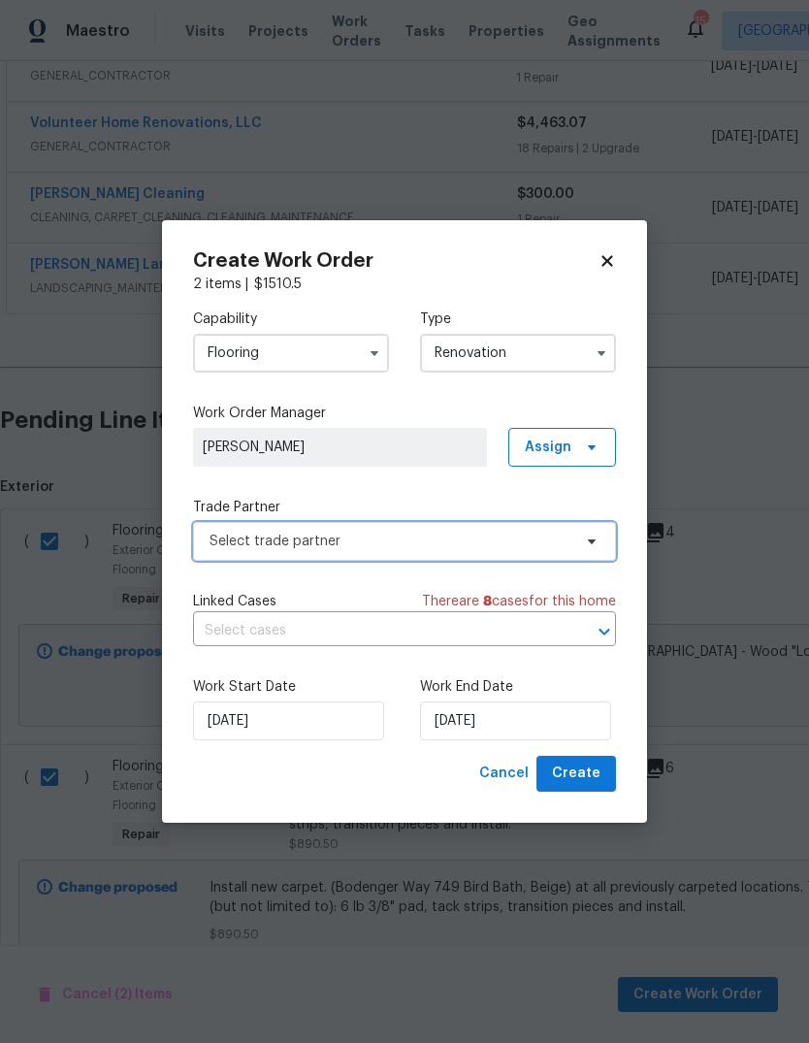
click at [576, 547] on span "Select trade partner" at bounding box center [404, 541] width 423 height 39
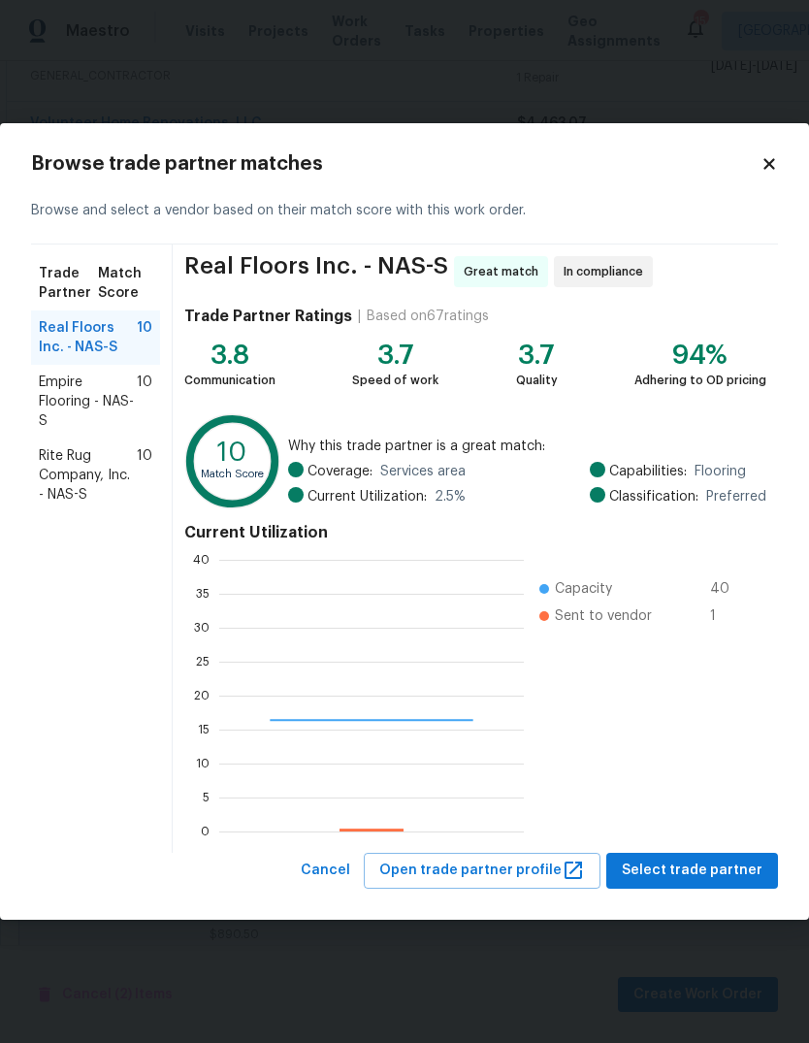
scroll to position [272, 305]
click at [55, 483] on span "Rite Rug Company, Inc. - NAS-S" at bounding box center [88, 475] width 98 height 58
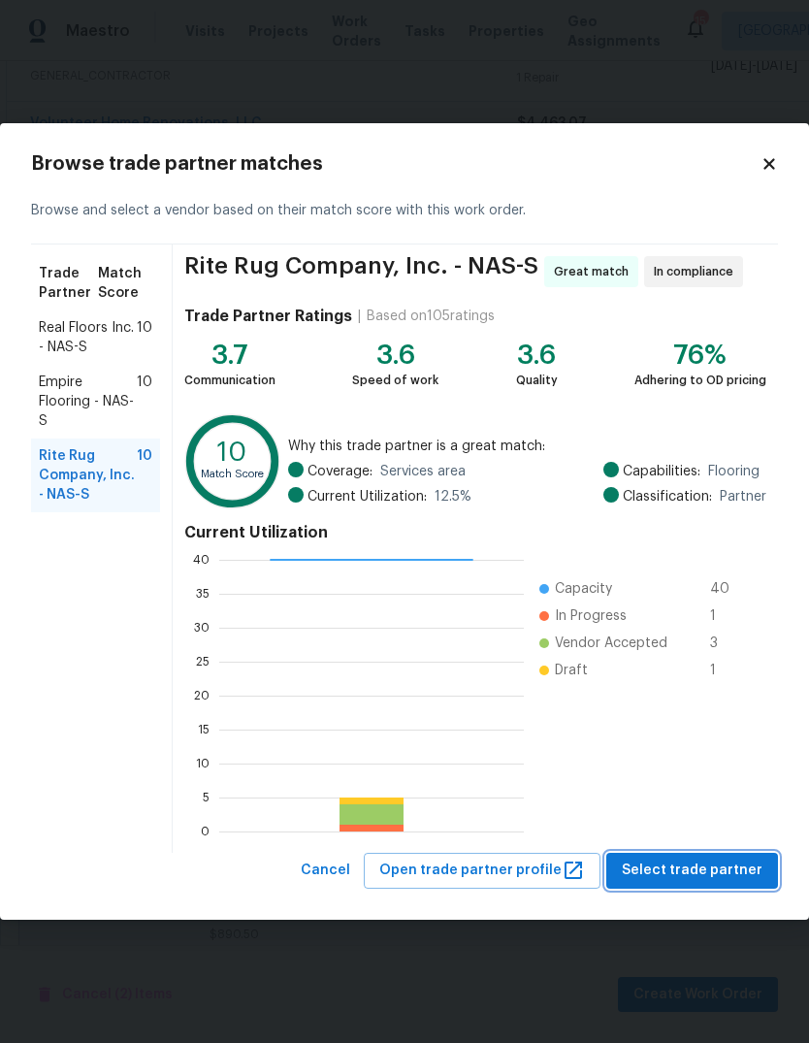
click at [739, 870] on span "Select trade partner" at bounding box center [692, 871] width 141 height 24
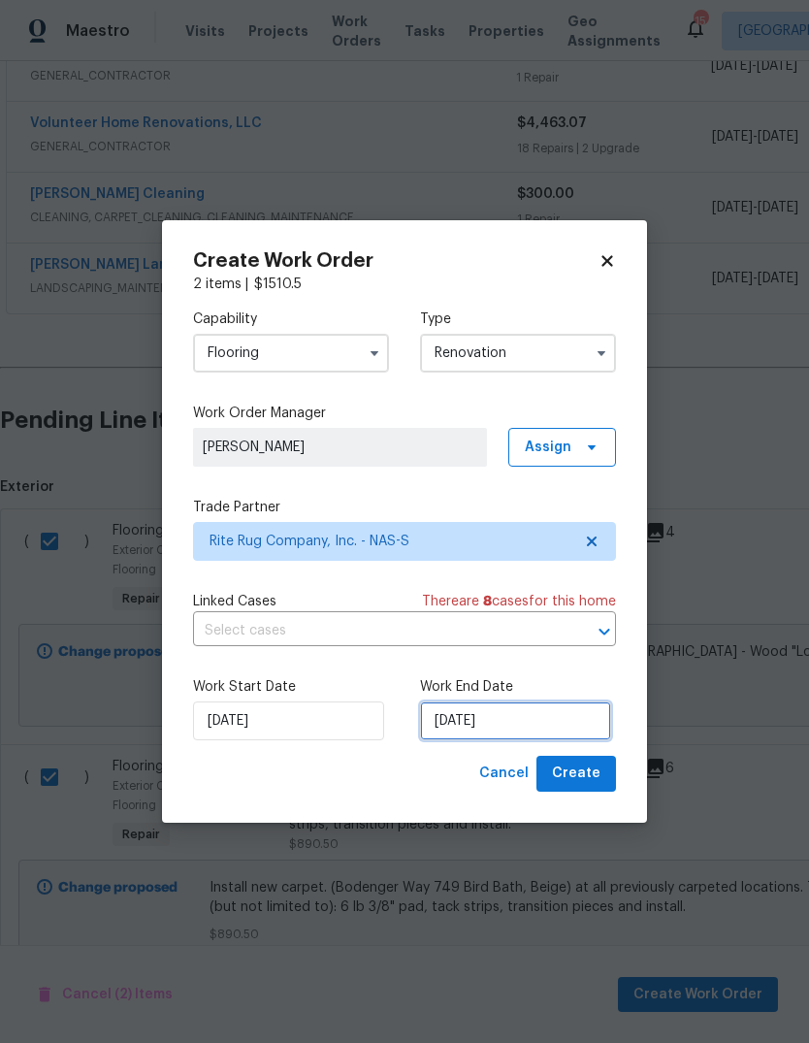
click at [557, 712] on input "[DATE]" at bounding box center [515, 721] width 191 height 39
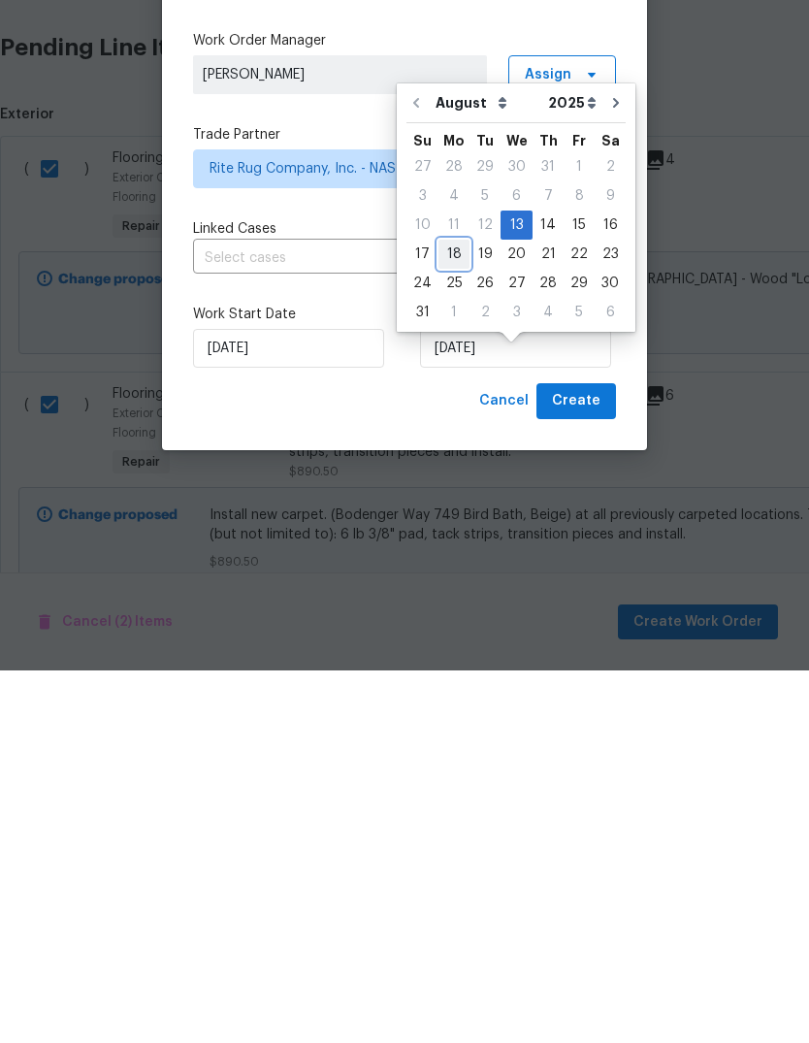
click at [453, 613] on div "18" at bounding box center [454, 626] width 31 height 27
type input "[DATE]"
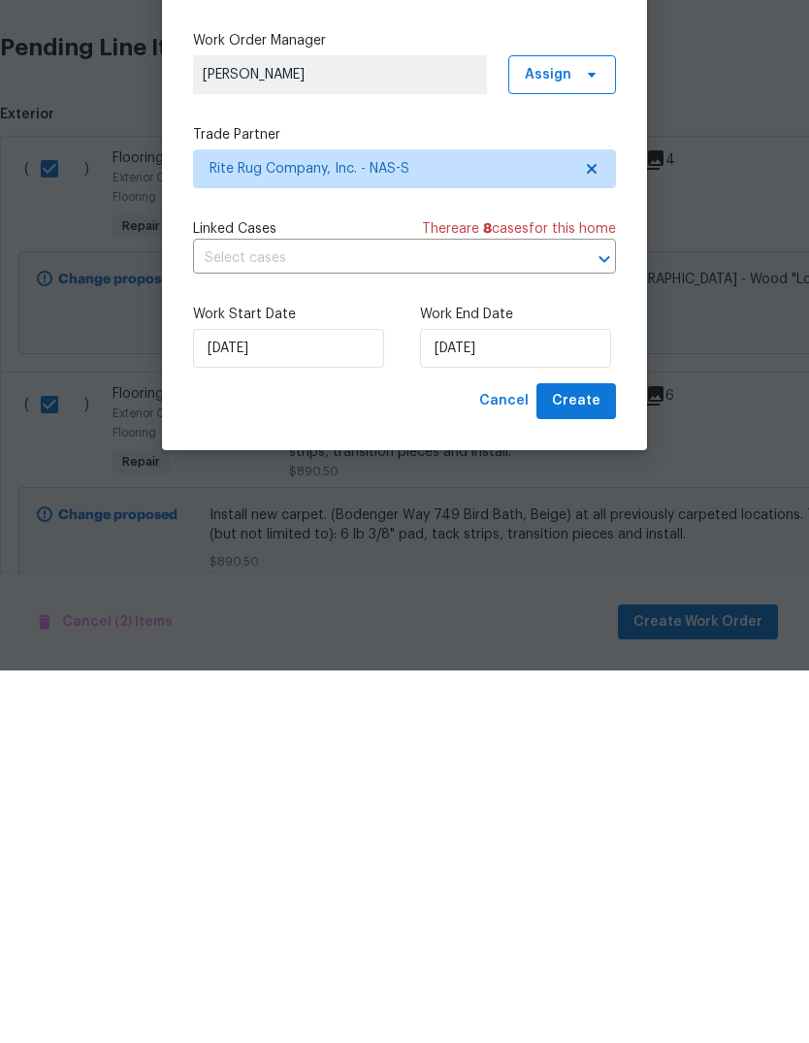
scroll to position [73, 0]
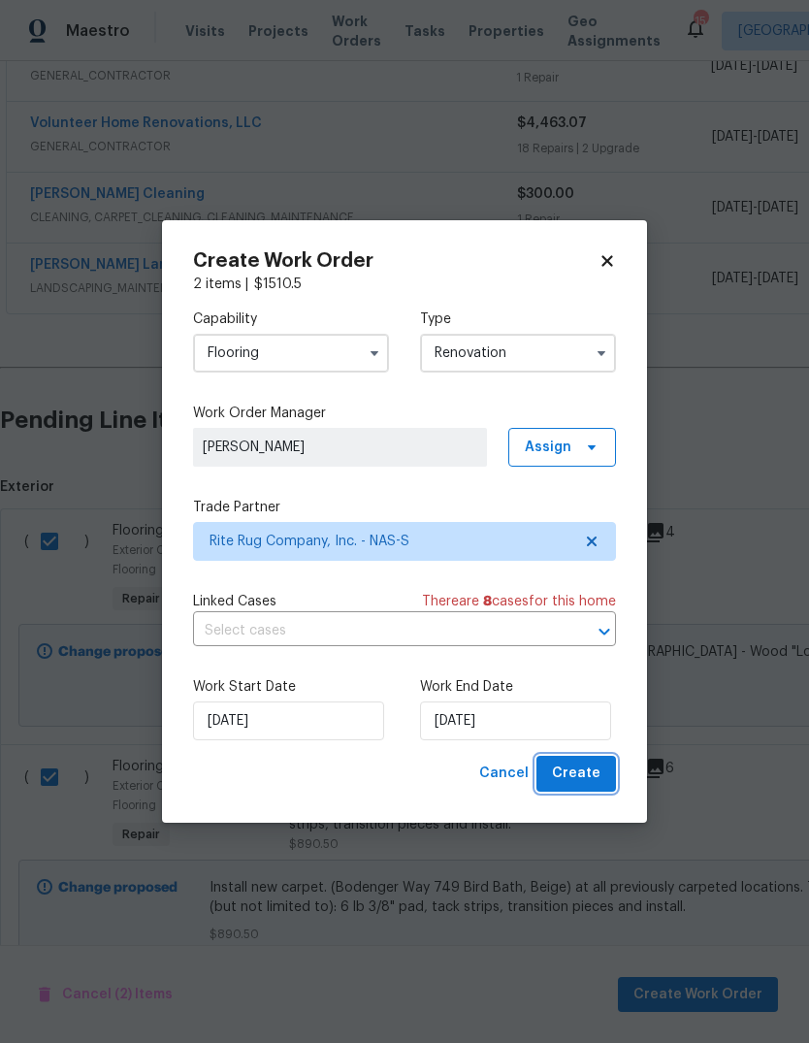
click at [589, 771] on span "Create" at bounding box center [576, 774] width 49 height 24
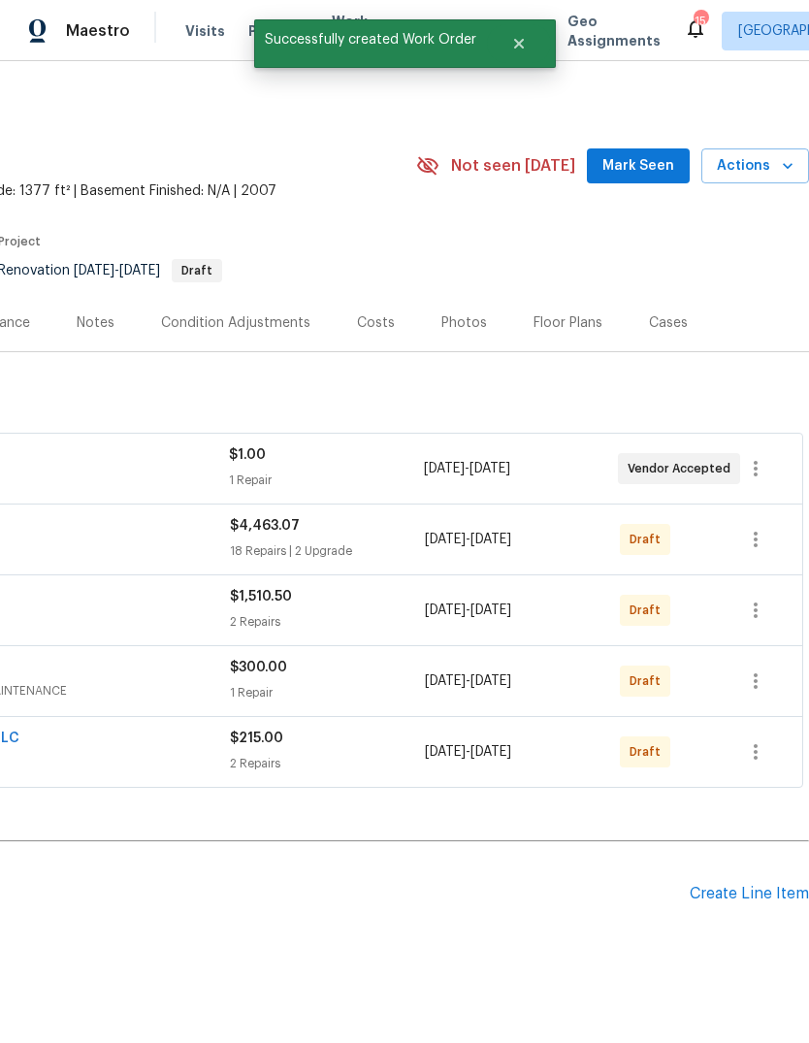
scroll to position [0, 287]
click at [760, 457] on icon "button" at bounding box center [755, 468] width 23 height 23
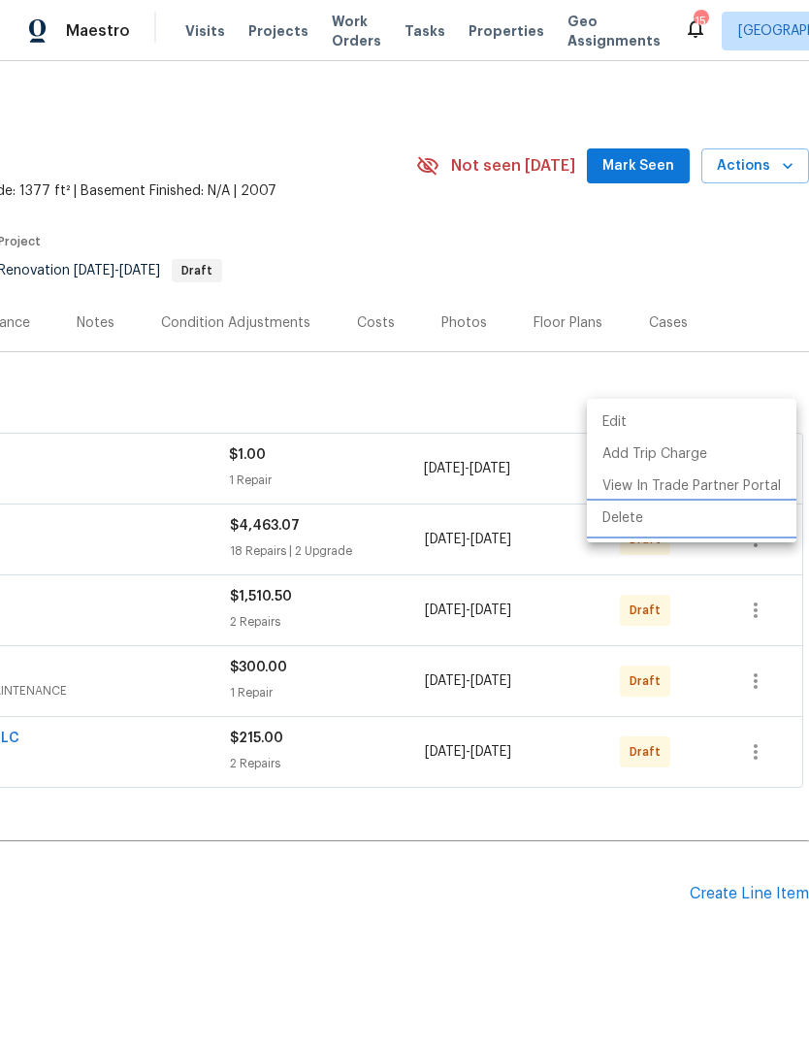
click at [652, 521] on li "Delete" at bounding box center [692, 519] width 210 height 32
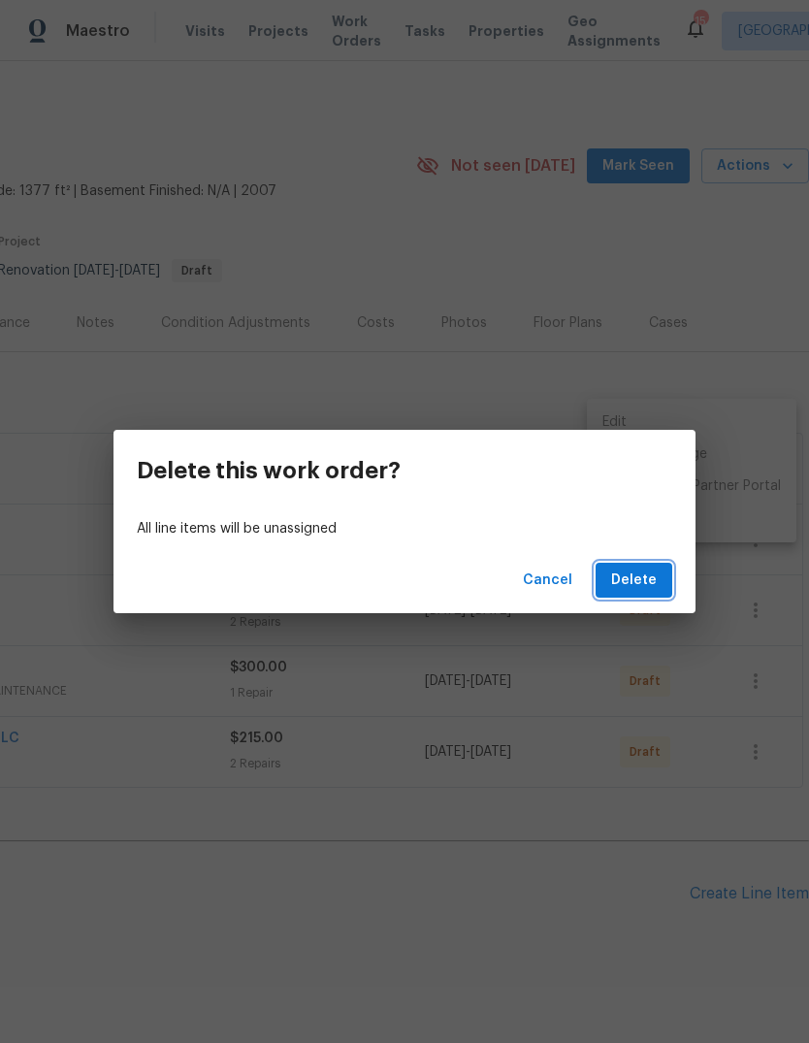
click at [640, 585] on span "Delete" at bounding box center [634, 581] width 46 height 24
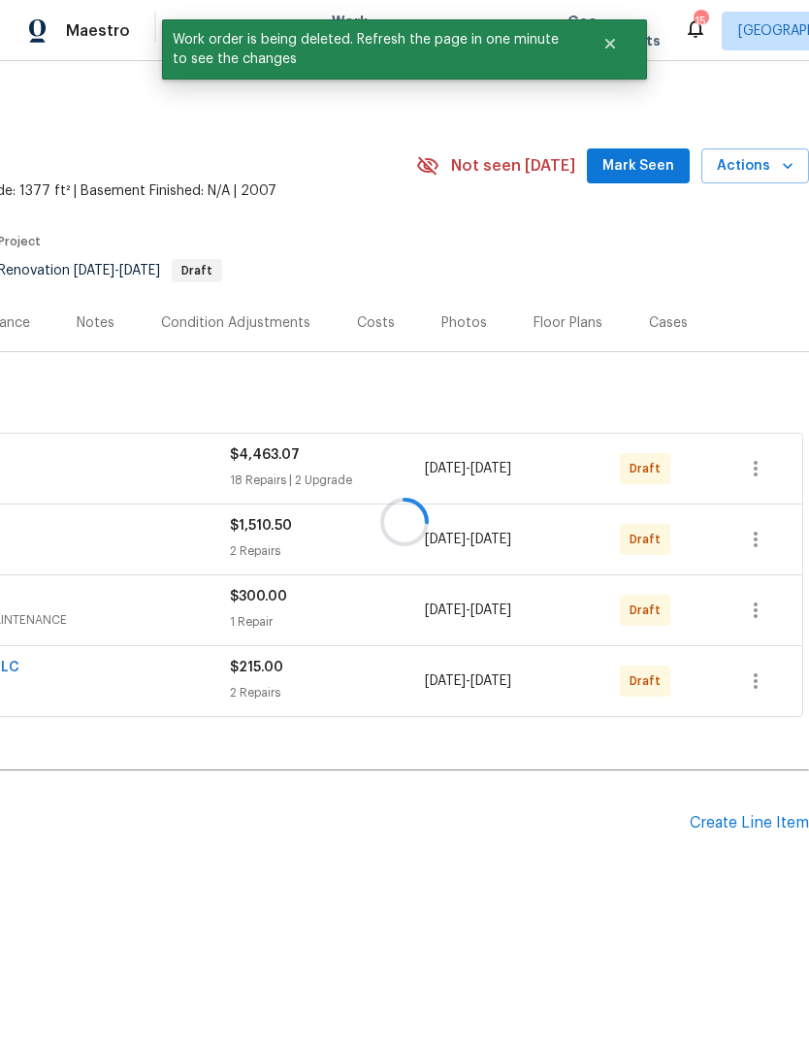
scroll to position [0, 0]
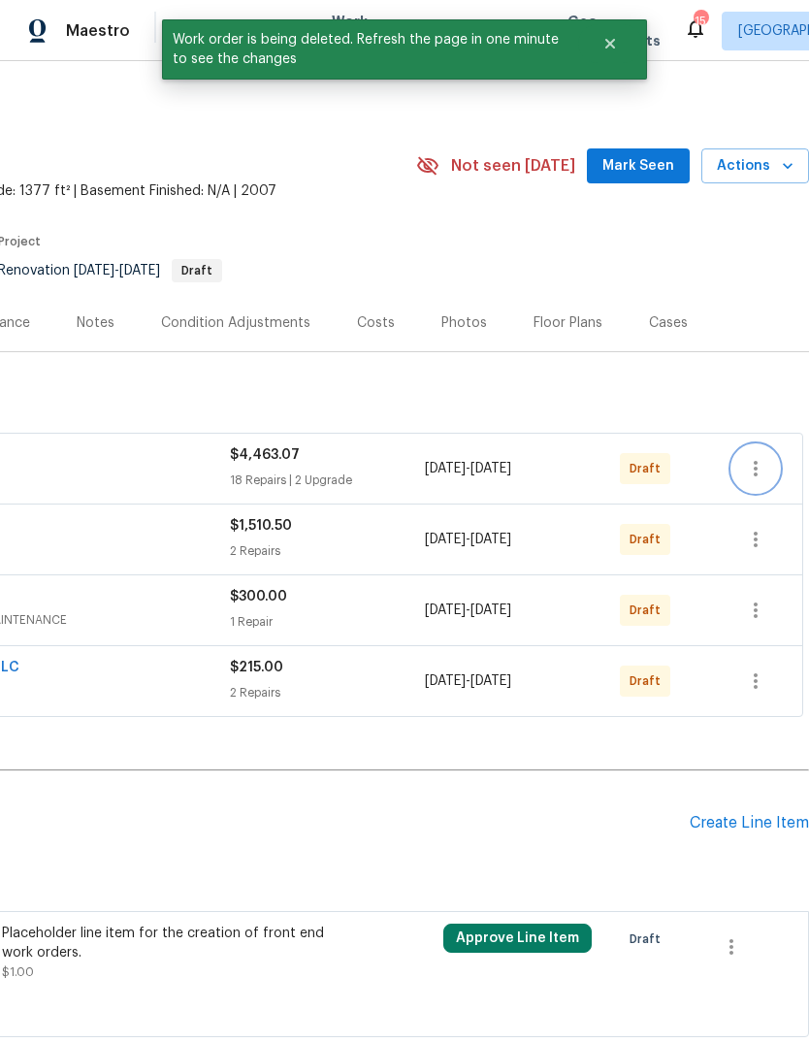
click at [770, 465] on button "button" at bounding box center [756, 468] width 47 height 47
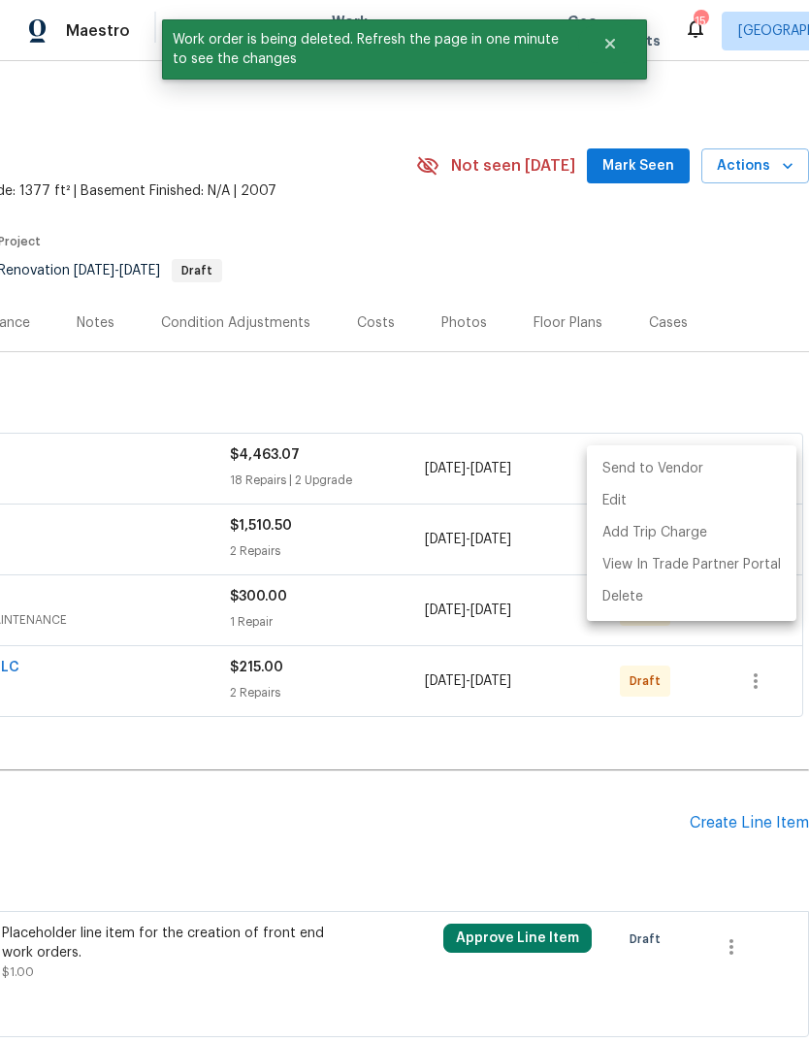
click at [686, 470] on li "Send to Vendor" at bounding box center [692, 469] width 210 height 32
click at [607, 840] on div at bounding box center [404, 521] width 809 height 1043
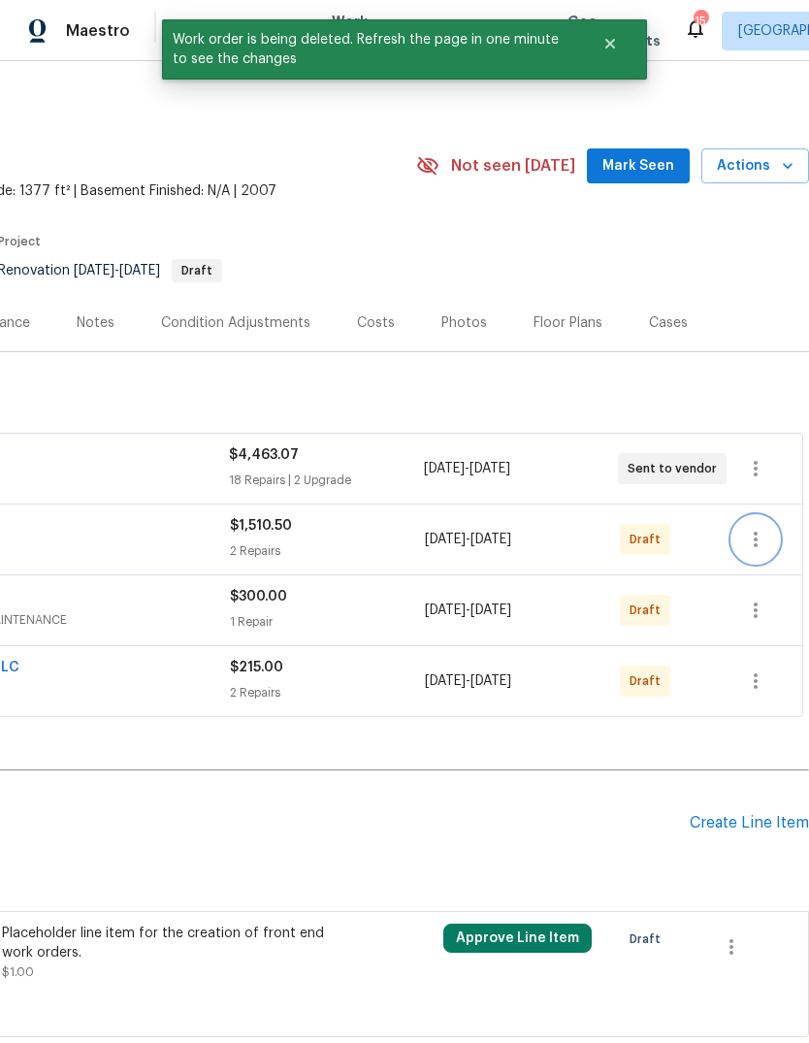
click at [760, 536] on icon "button" at bounding box center [755, 539] width 23 height 23
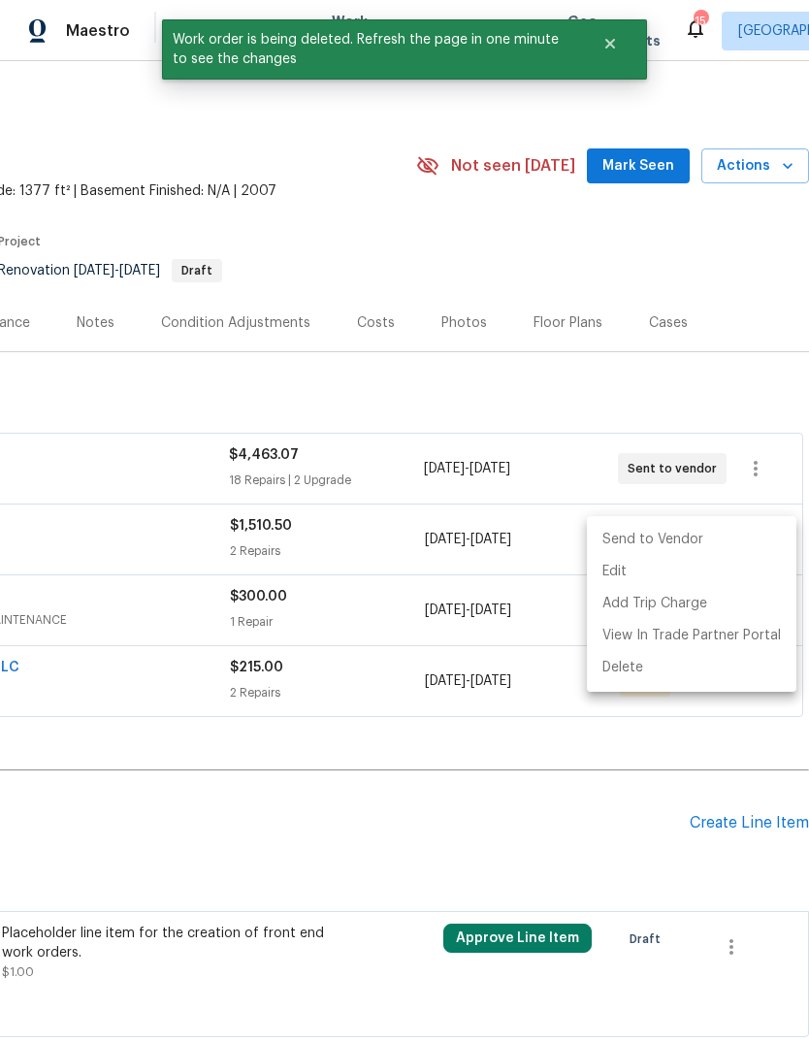
click at [658, 542] on li "Send to Vendor" at bounding box center [692, 540] width 210 height 32
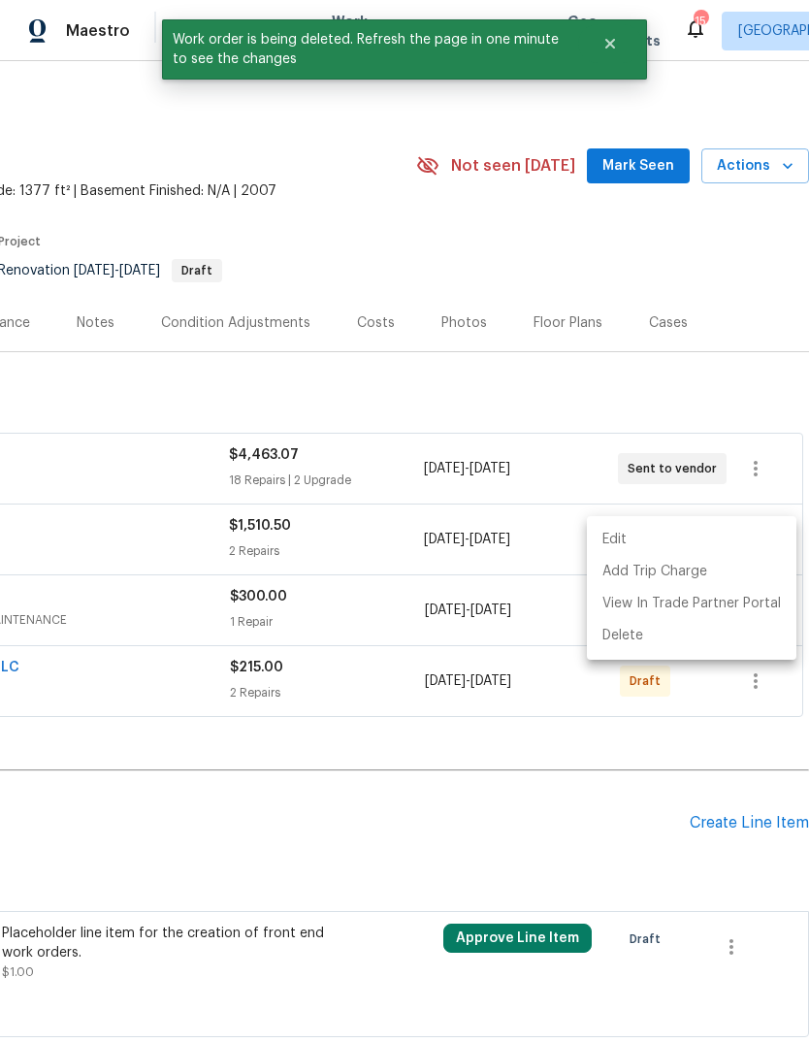
click at [537, 827] on div at bounding box center [404, 521] width 809 height 1043
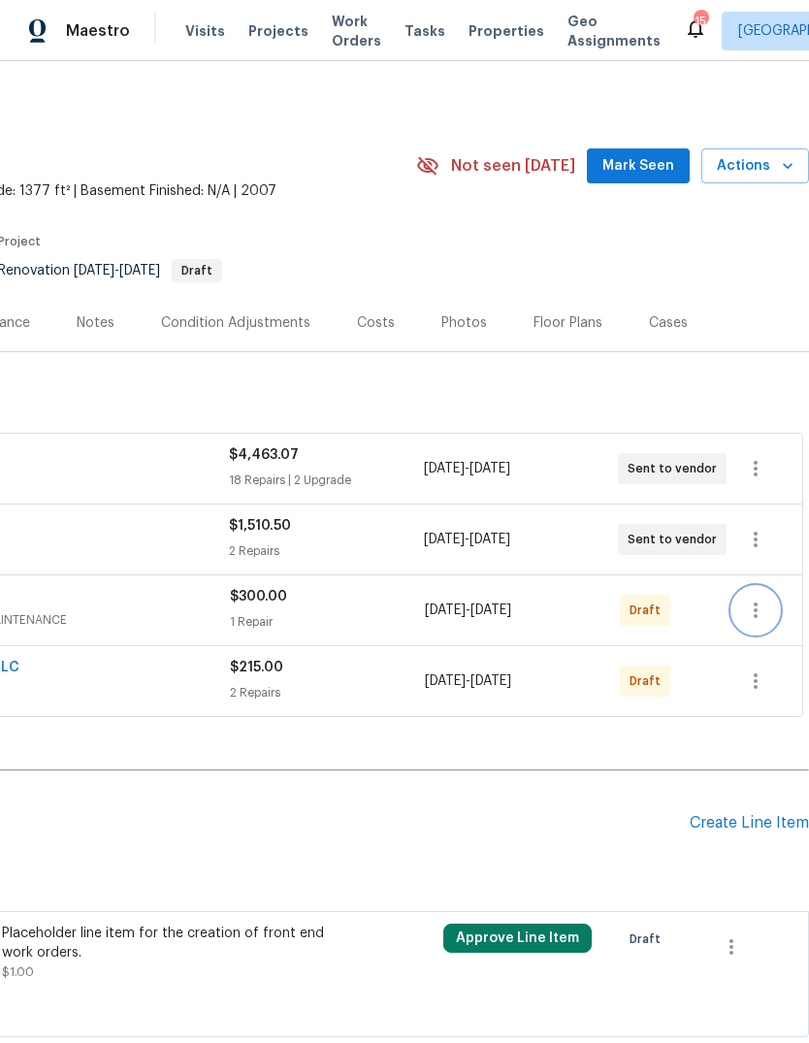
click at [761, 615] on icon "button" at bounding box center [755, 610] width 23 height 23
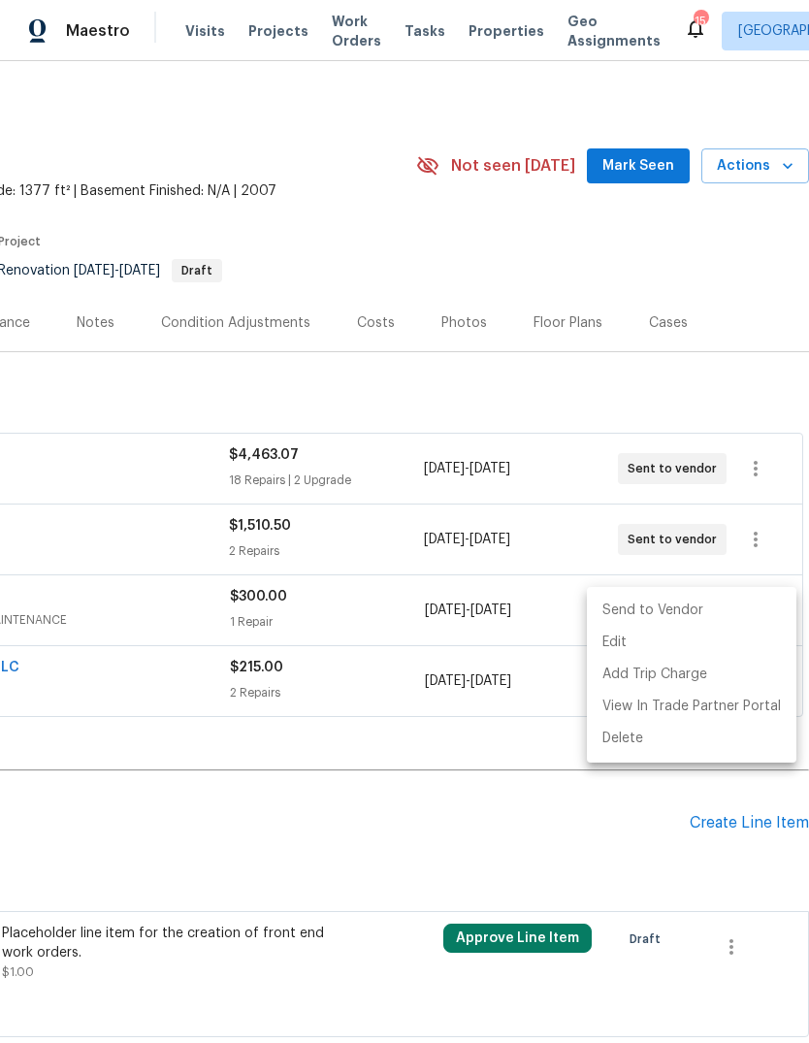
click at [647, 613] on li "Send to Vendor" at bounding box center [692, 611] width 210 height 32
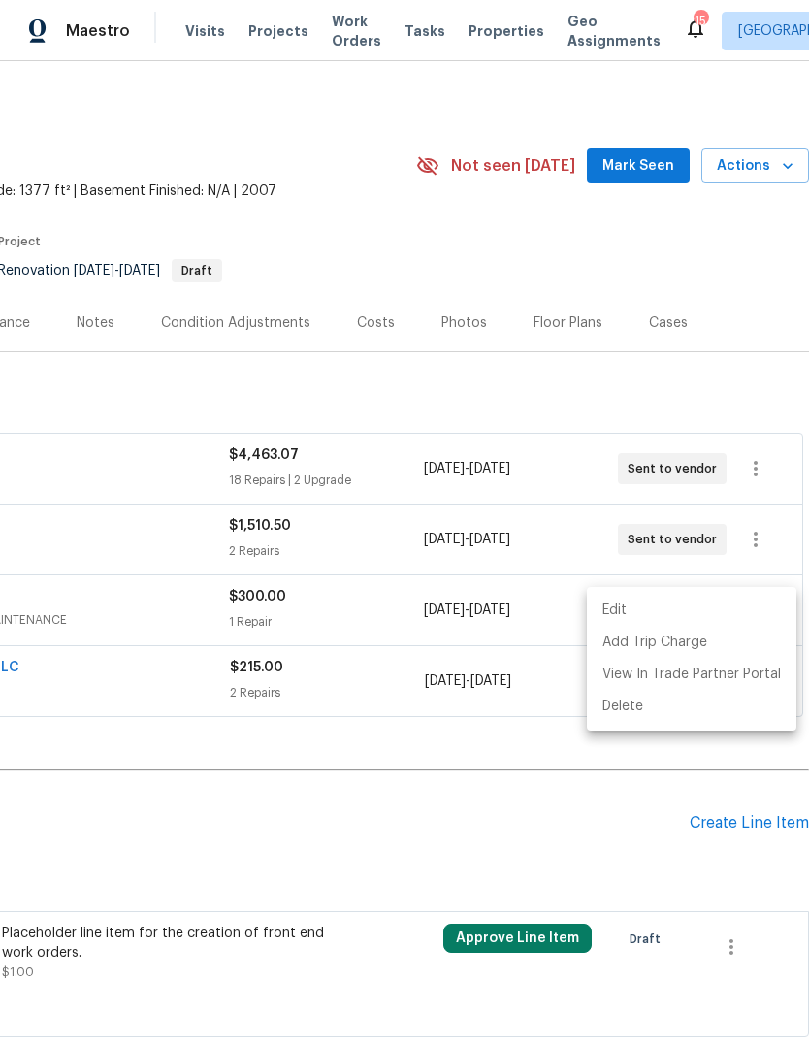
click at [507, 811] on div at bounding box center [404, 521] width 809 height 1043
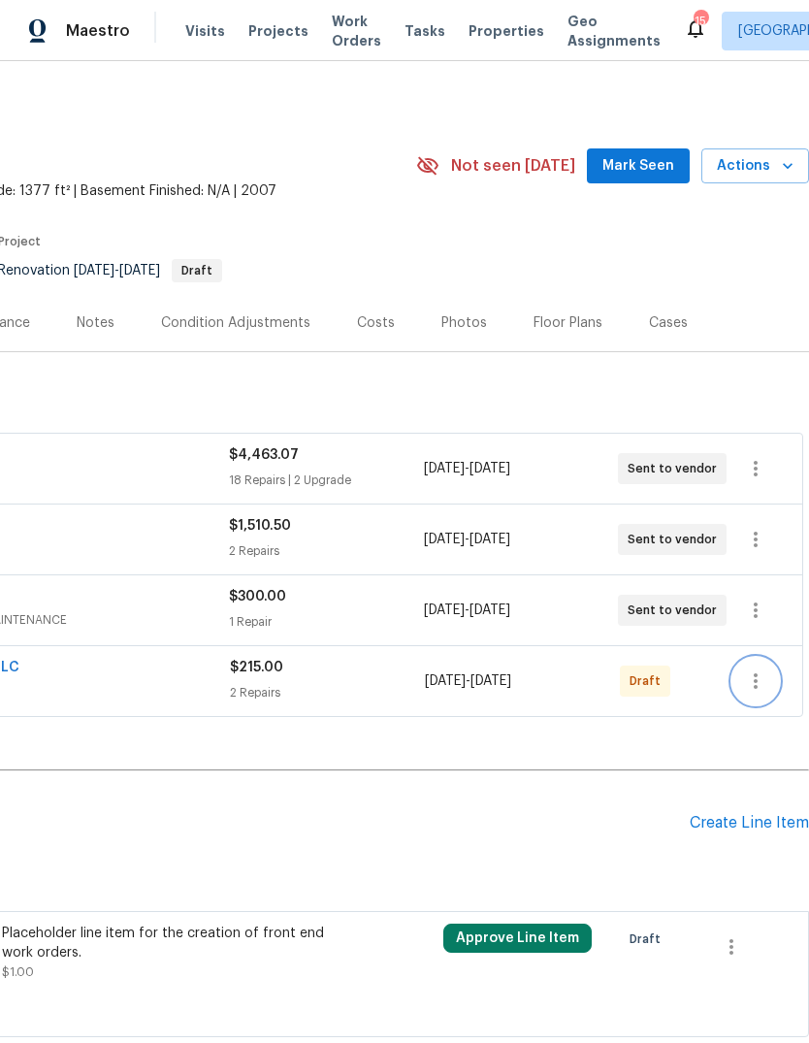
click at [761, 694] on button "button" at bounding box center [756, 681] width 47 height 47
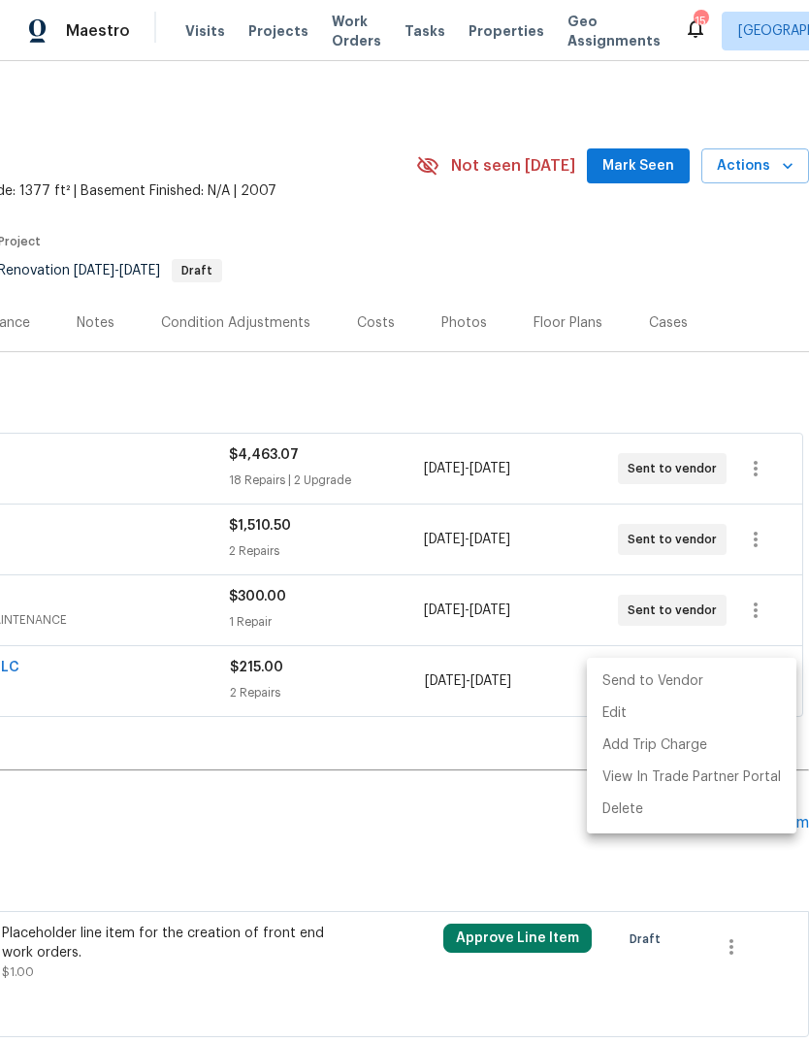
click at [675, 684] on li "Send to Vendor" at bounding box center [692, 682] width 210 height 32
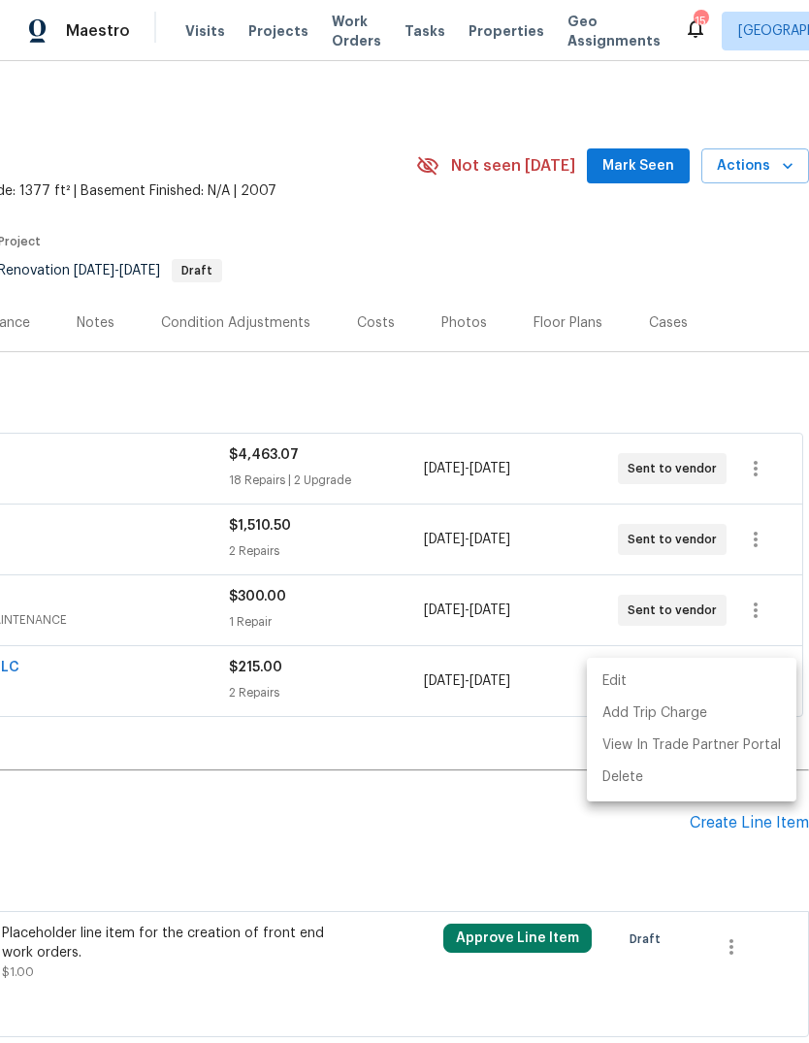
click at [489, 801] on div at bounding box center [404, 521] width 809 height 1043
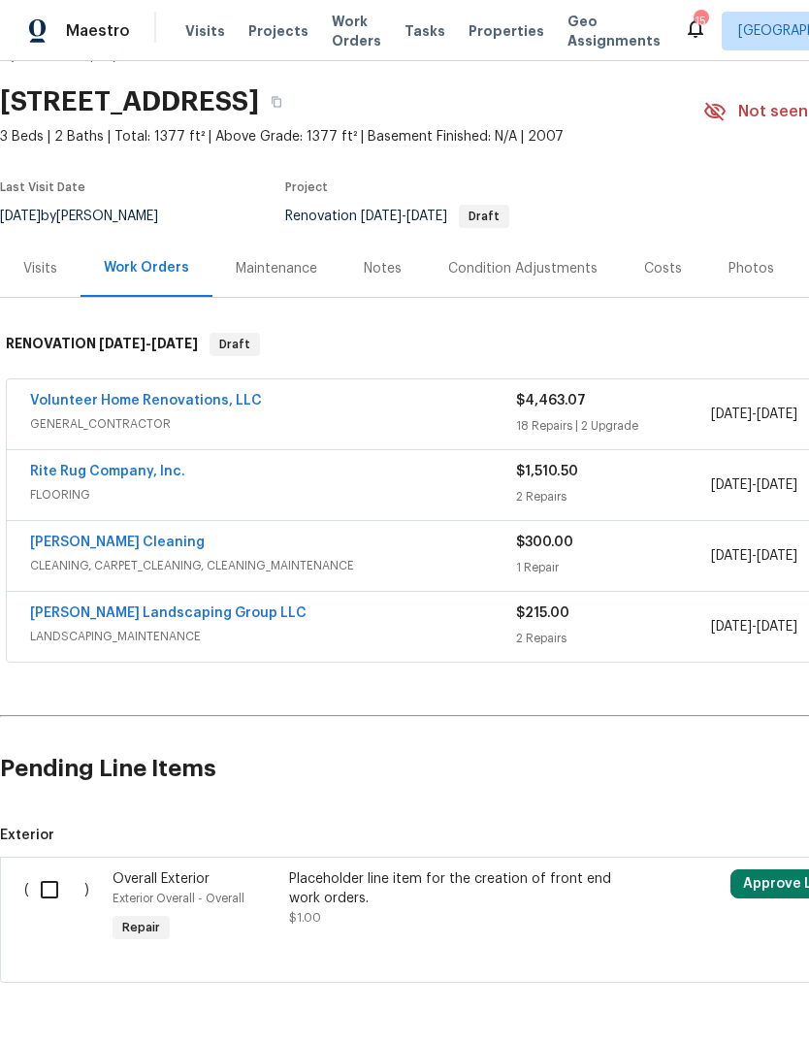
scroll to position [53, 0]
click at [52, 870] on input "checkbox" at bounding box center [56, 890] width 55 height 41
checkbox input "true"
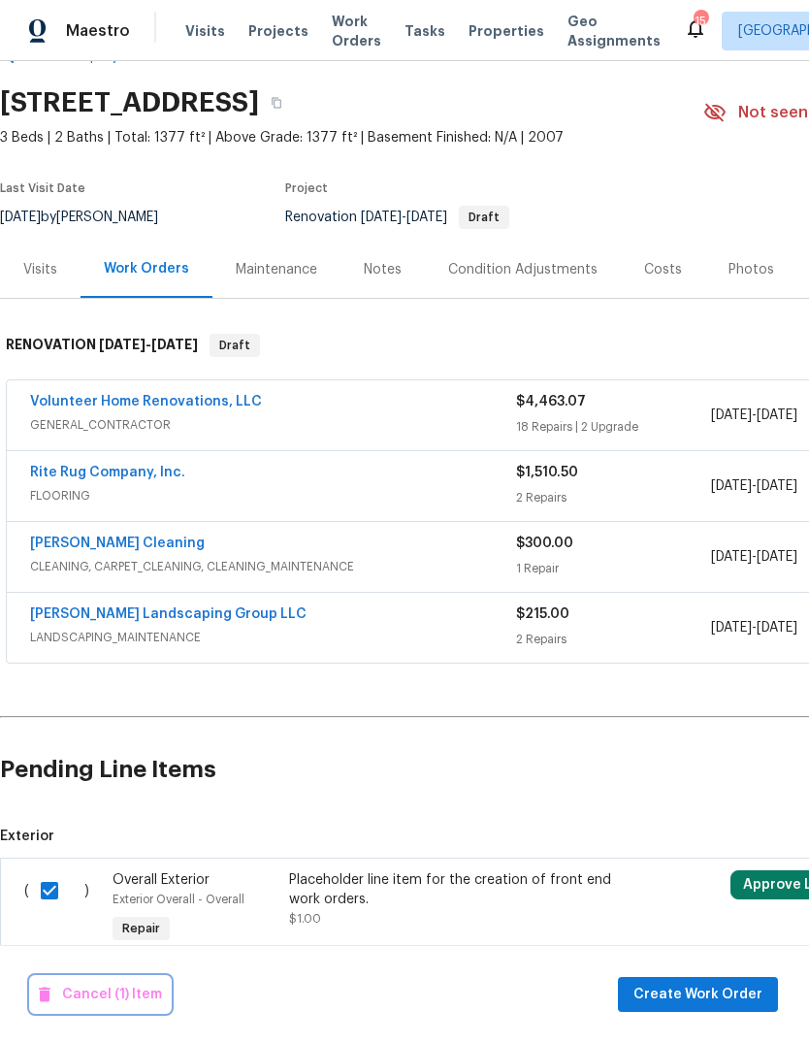
click at [109, 1001] on span "Cancel (1) Item" at bounding box center [100, 995] width 123 height 24
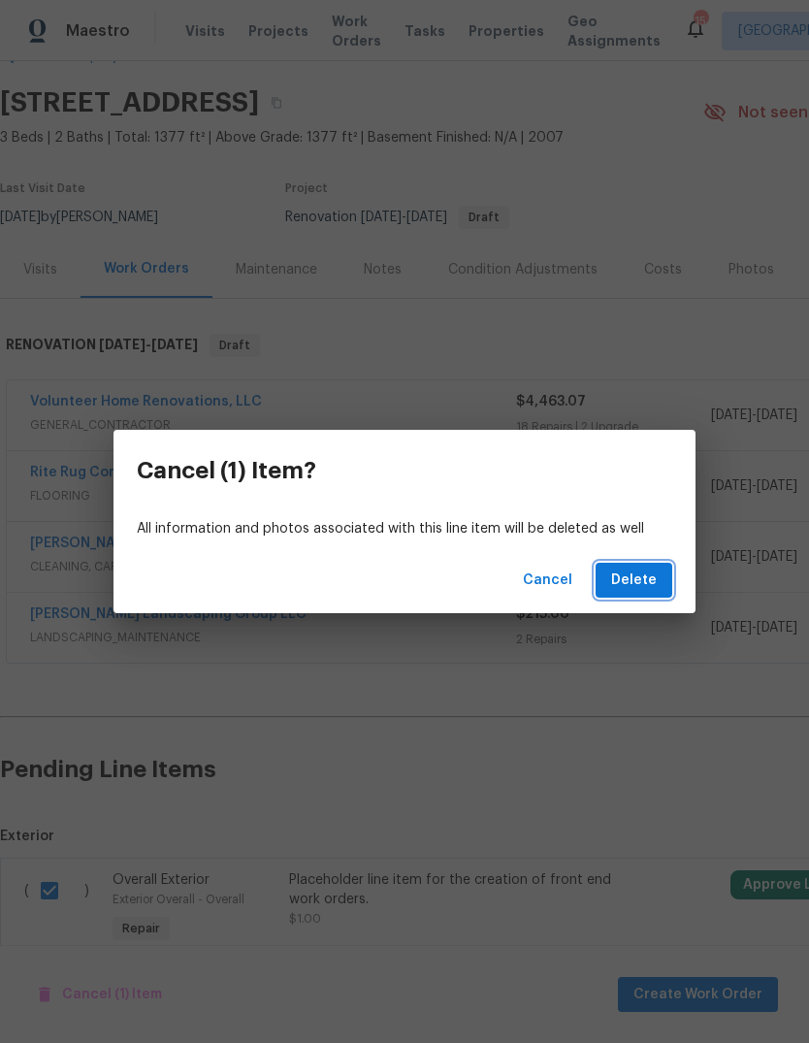
click at [634, 582] on span "Delete" at bounding box center [634, 581] width 46 height 24
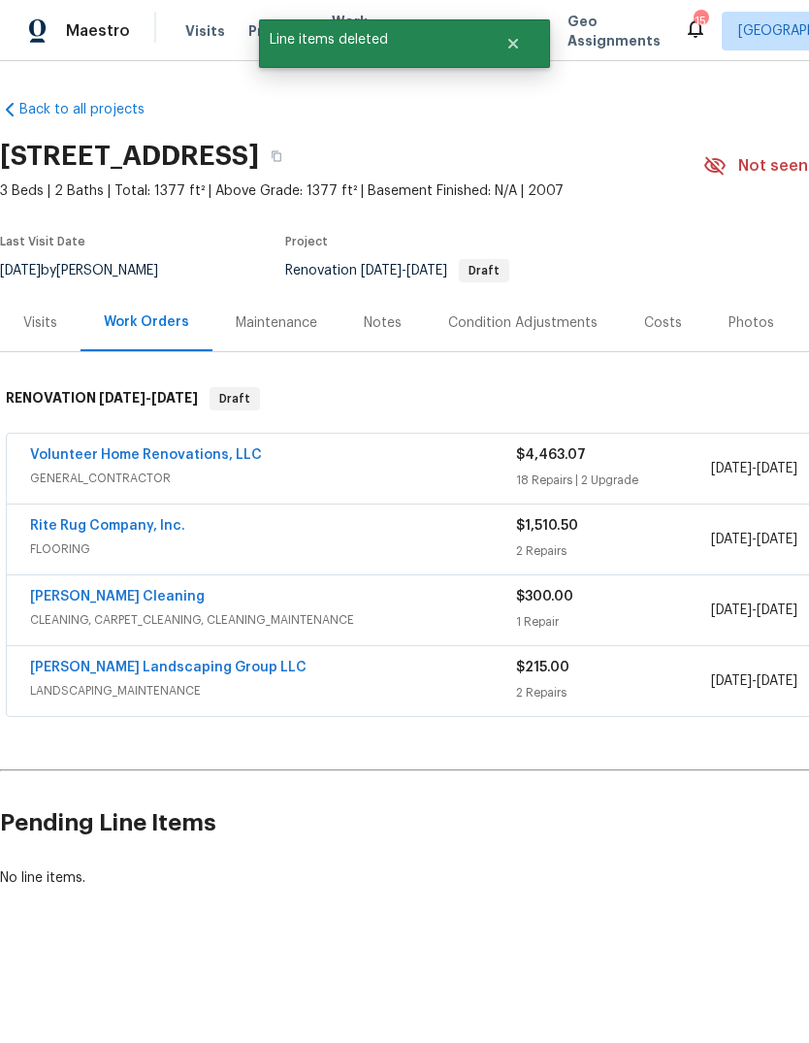
click at [62, 458] on link "Volunteer Home Renovations, LLC" at bounding box center [146, 455] width 232 height 14
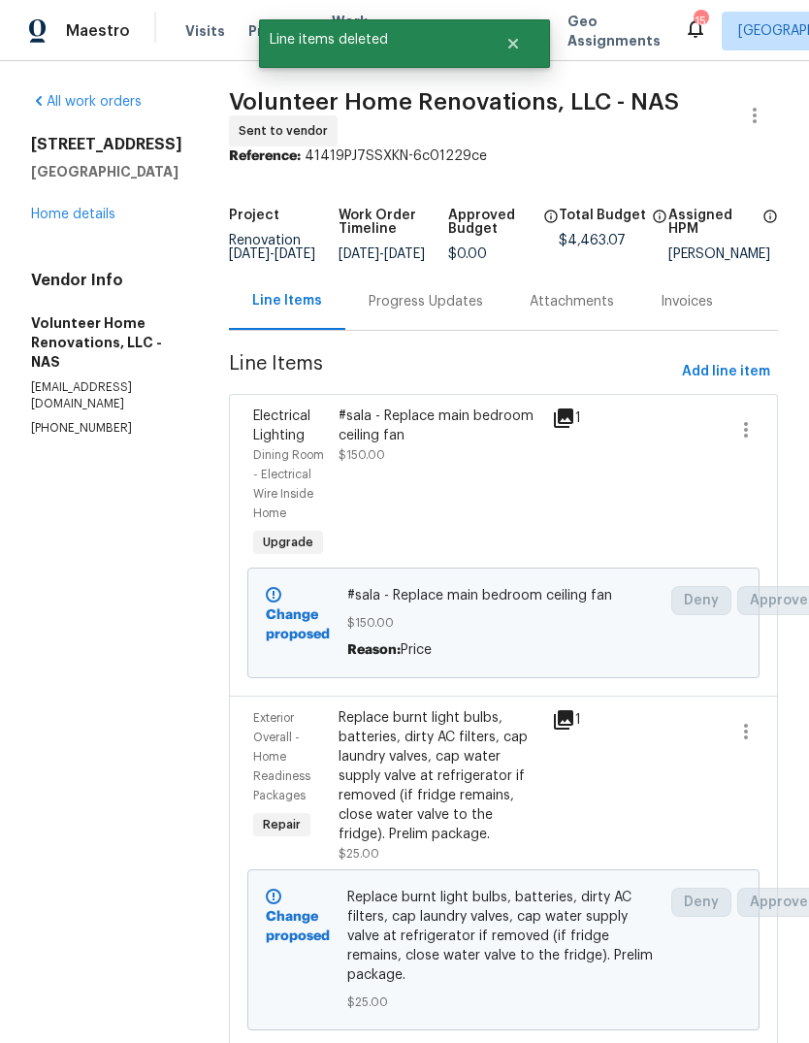
click at [474, 310] on div "Progress Updates" at bounding box center [426, 301] width 115 height 19
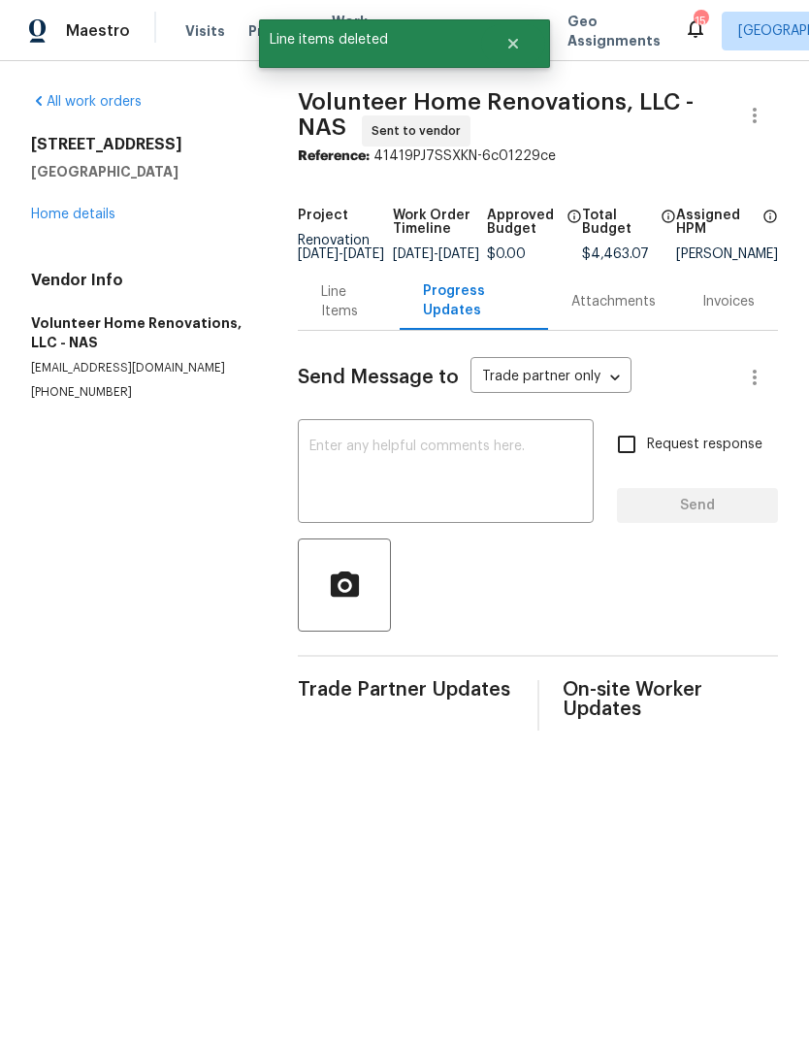
click at [483, 460] on textarea at bounding box center [446, 474] width 273 height 68
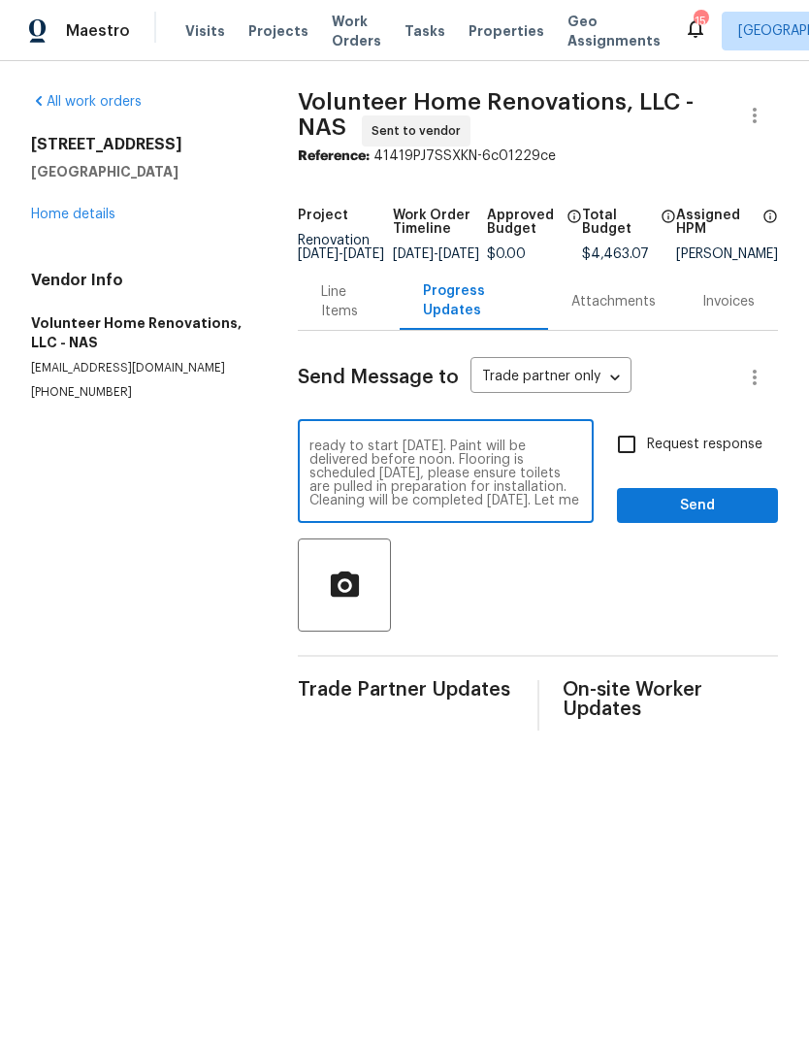
scroll to position [27, 0]
type textarea "Hey [PERSON_NAME], this home will be ready to start [DATE]. Paint will be deliv…"
click at [709, 465] on label "Request response" at bounding box center [685, 444] width 156 height 41
click at [647, 465] on input "Request response" at bounding box center [627, 444] width 41 height 41
checkbox input "true"
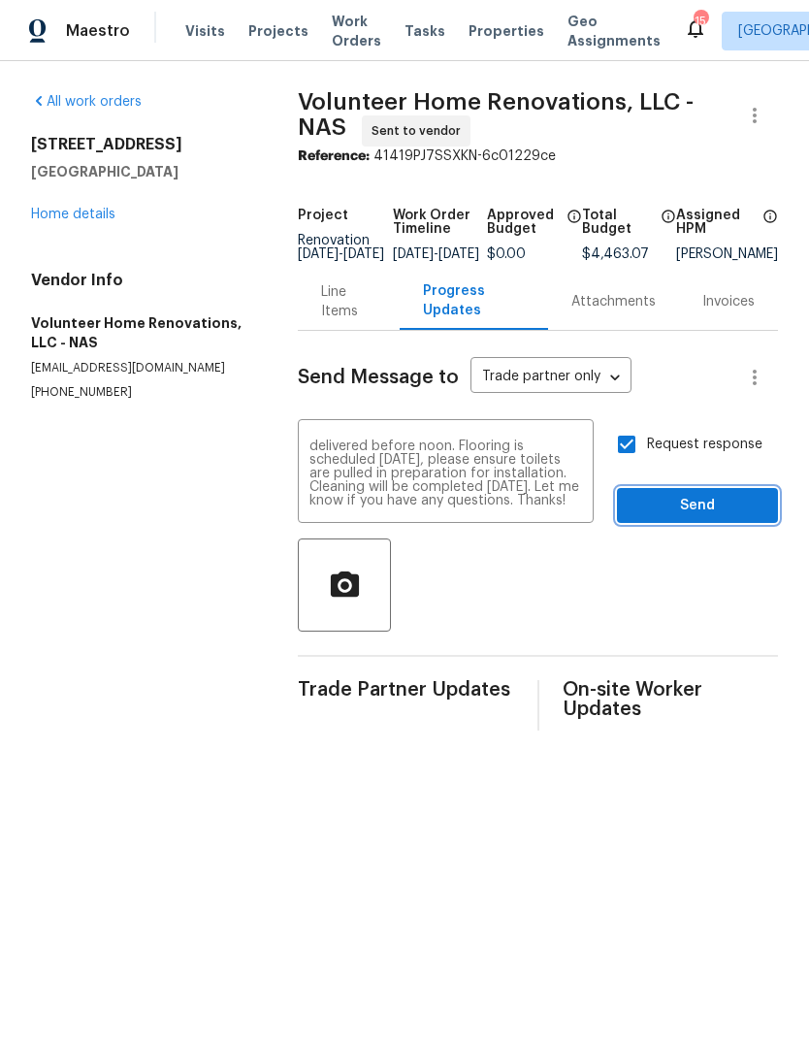
click at [705, 514] on span "Send" at bounding box center [698, 506] width 130 height 24
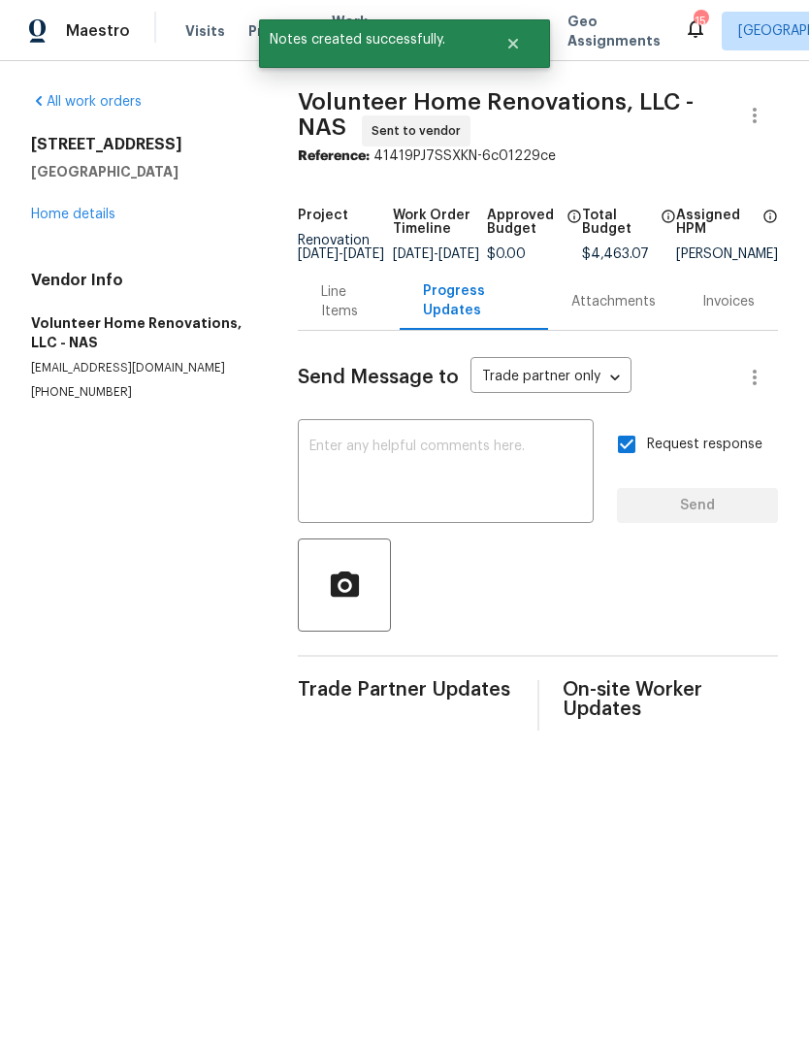
scroll to position [0, 0]
click at [40, 216] on link "Home details" at bounding box center [73, 215] width 84 height 14
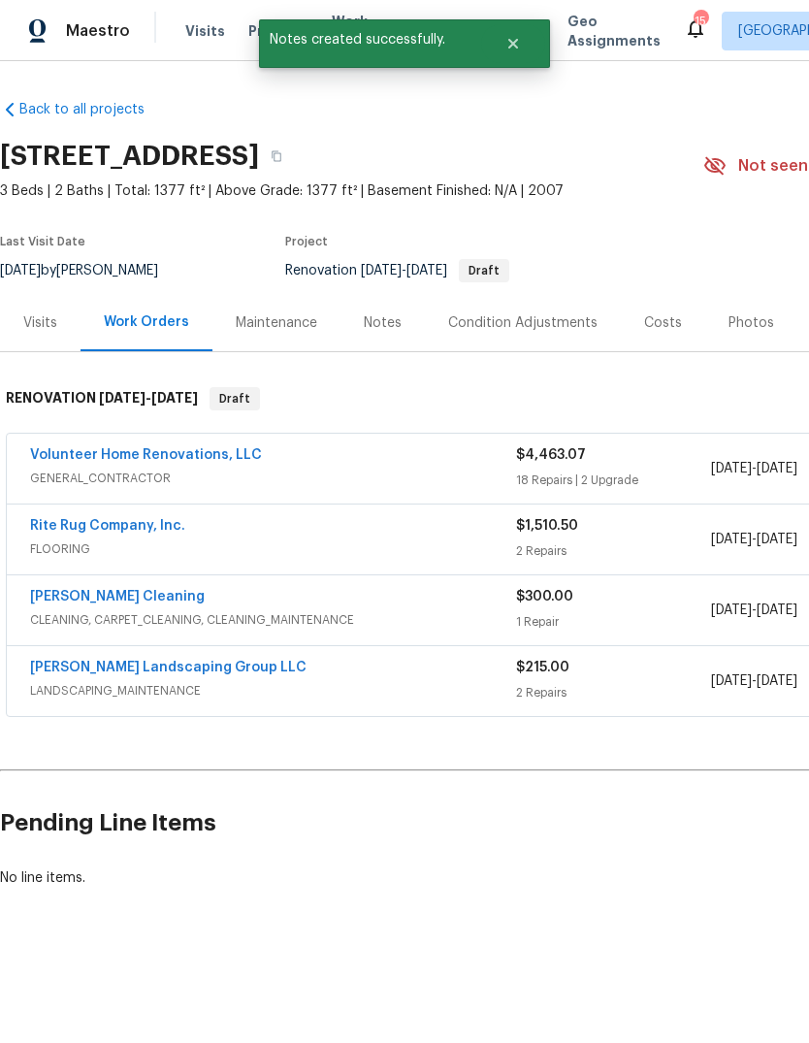
click at [36, 601] on link "[PERSON_NAME] Cleaning" at bounding box center [117, 597] width 175 height 14
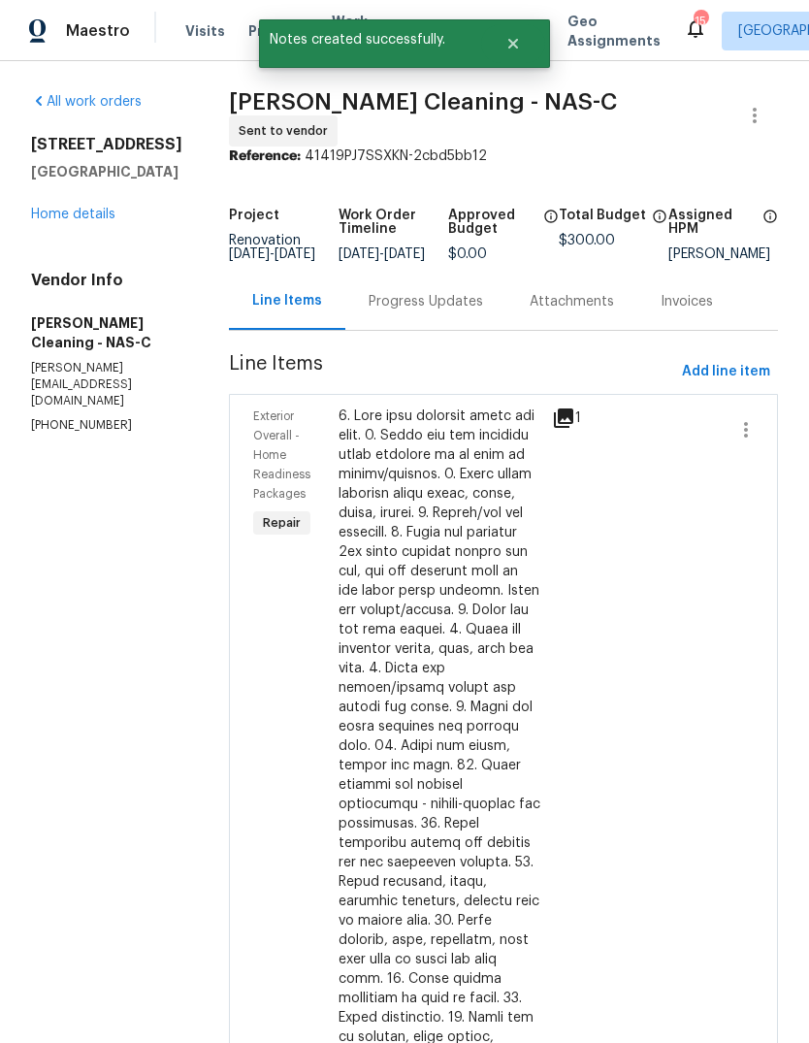
click at [455, 292] on div "Progress Updates" at bounding box center [425, 301] width 161 height 57
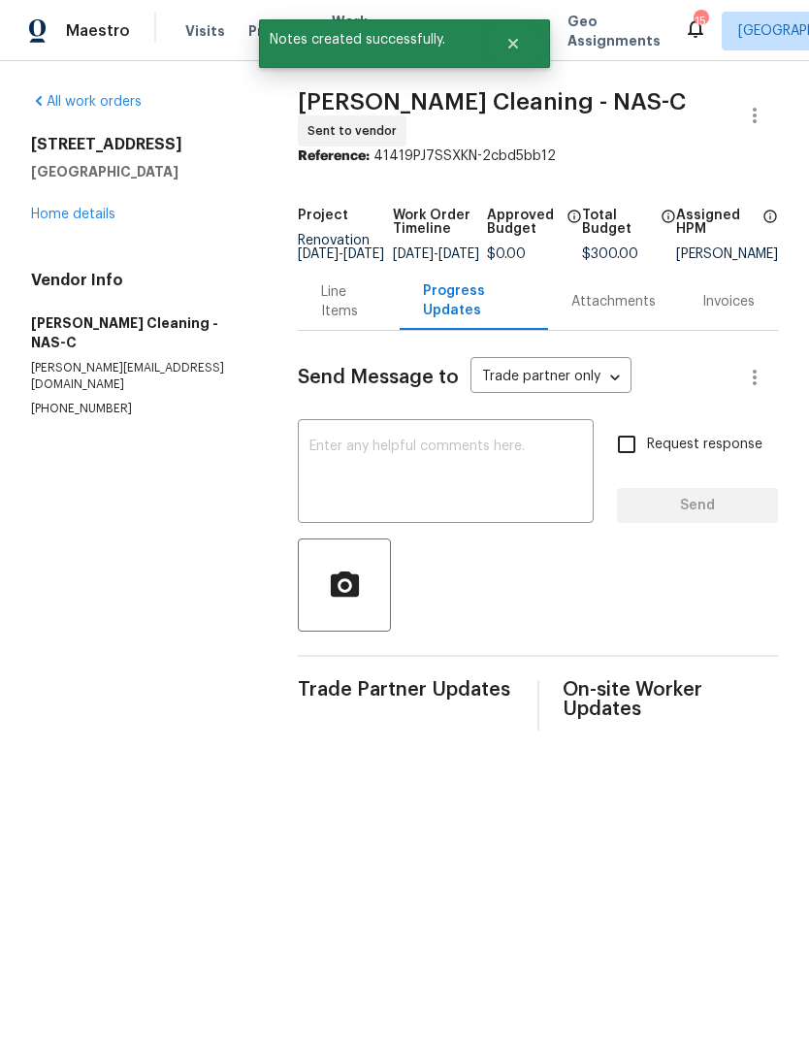
click at [486, 484] on textarea at bounding box center [446, 474] width 273 height 68
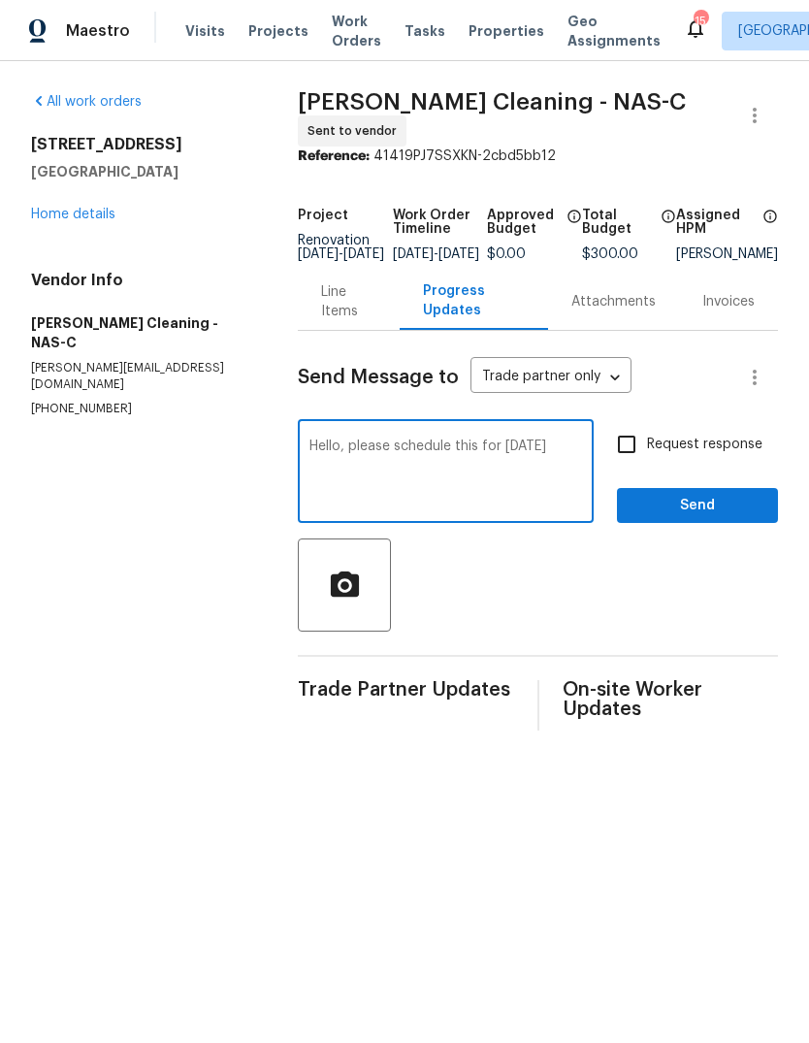
click at [558, 453] on textarea "Hello, please schedule this for [DATE]" at bounding box center [446, 474] width 273 height 68
type textarea "Hello, please schedule this for [DATE]. Thanks."
click at [688, 442] on span "Request response" at bounding box center [704, 445] width 115 height 20
click at [647, 442] on input "Request response" at bounding box center [627, 444] width 41 height 41
checkbox input "true"
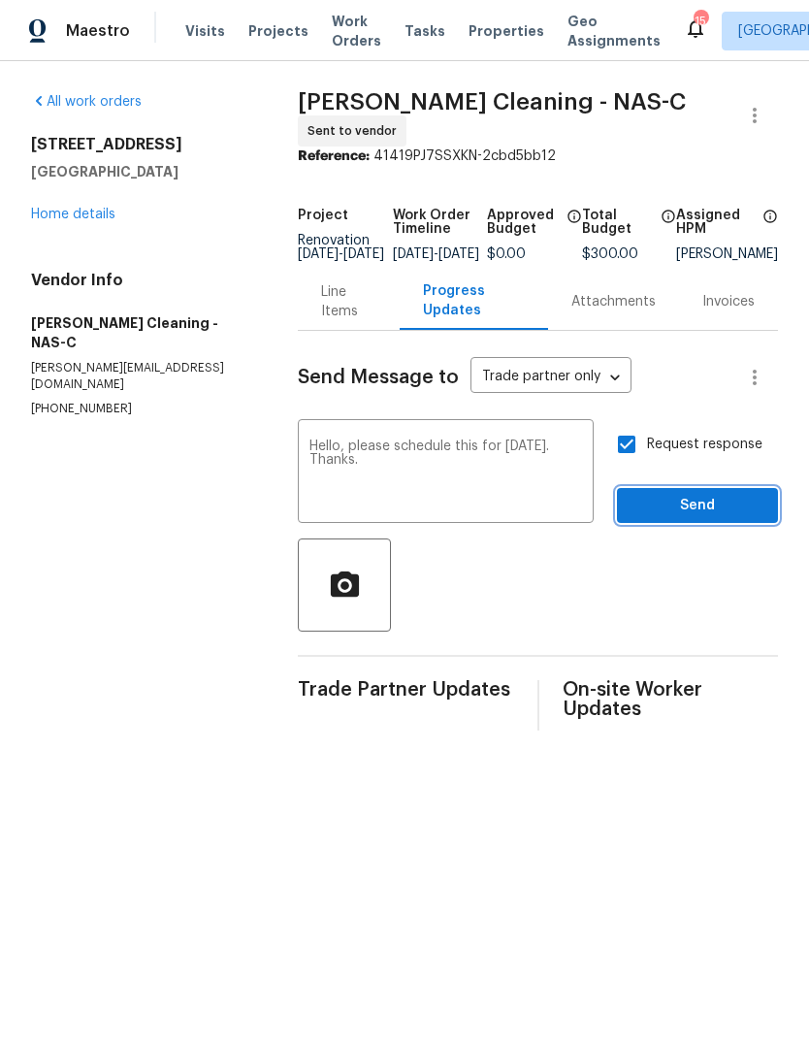
click at [706, 503] on span "Send" at bounding box center [698, 506] width 130 height 24
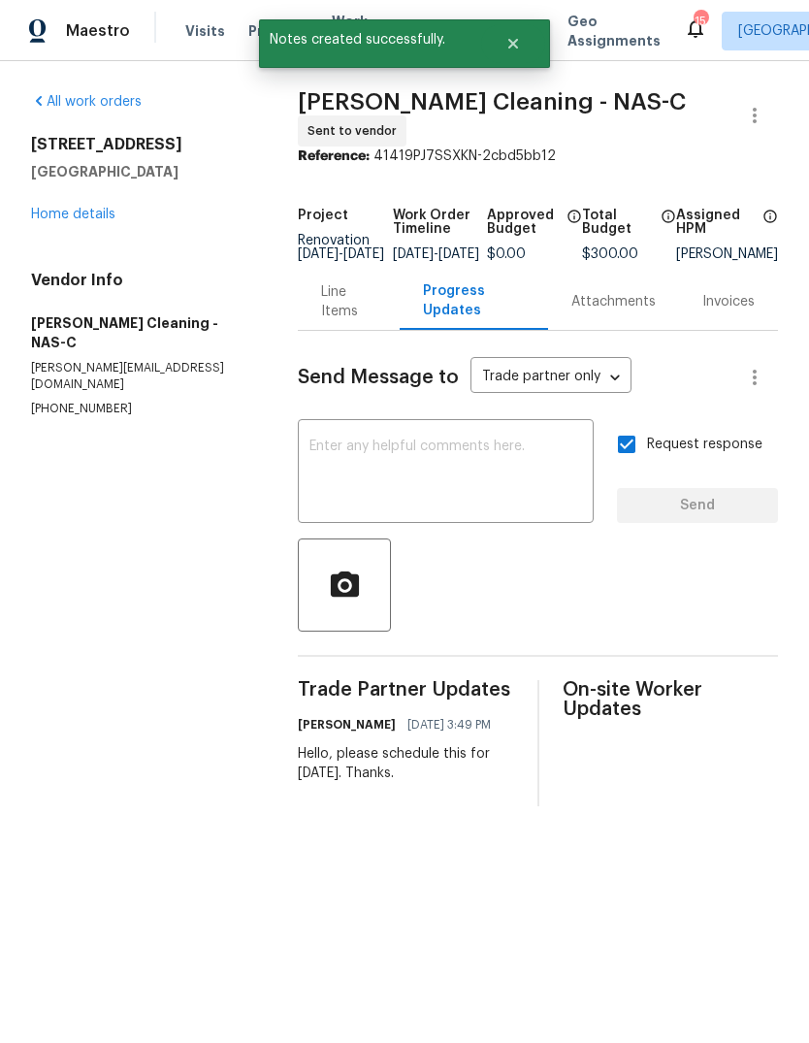
click at [59, 220] on link "Home details" at bounding box center [73, 215] width 84 height 14
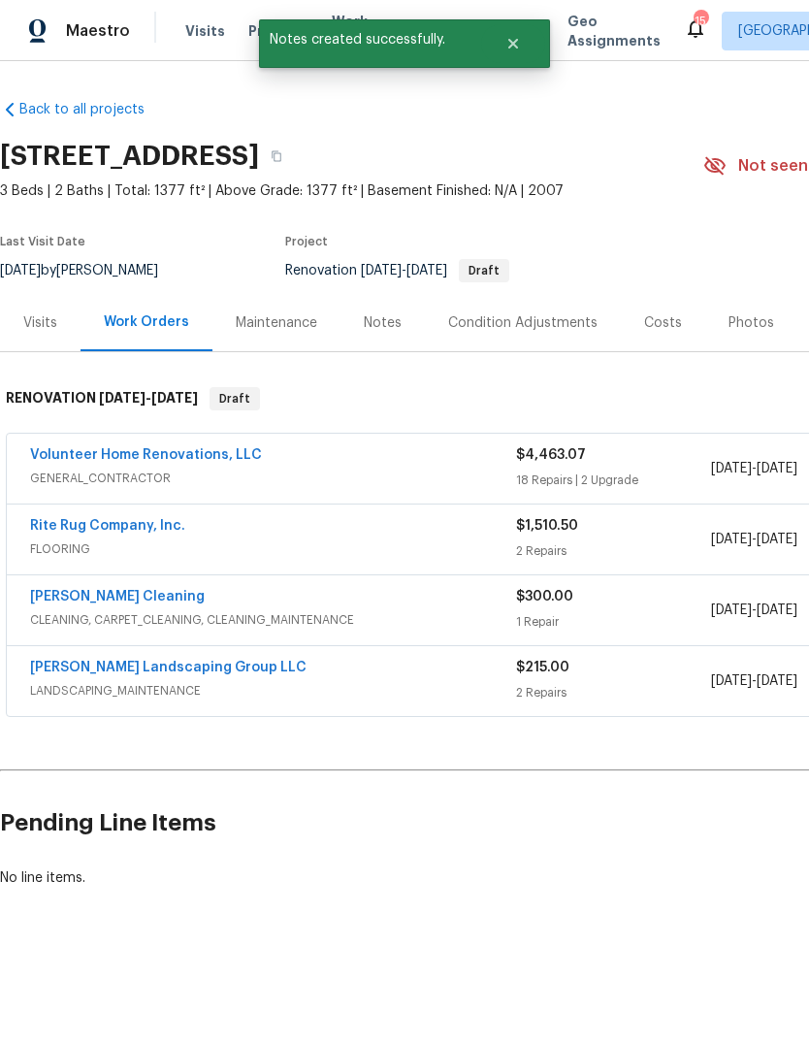
click at [60, 526] on link "Rite Rug Company, Inc." at bounding box center [107, 526] width 155 height 14
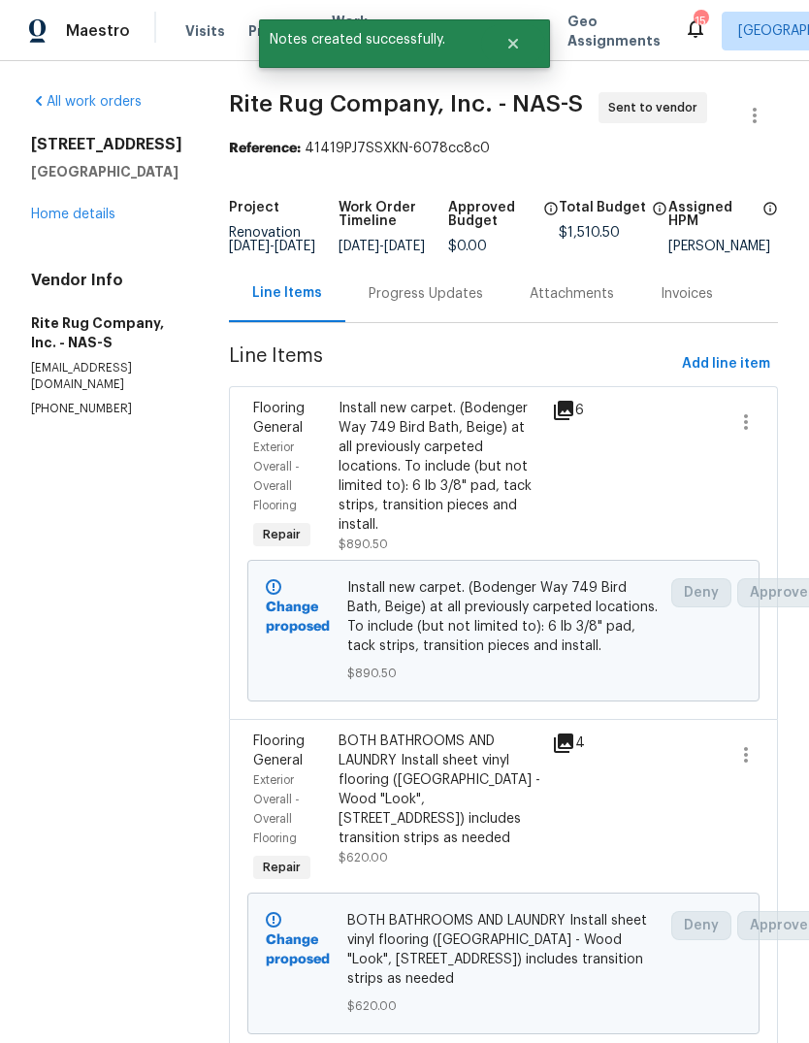
click at [476, 299] on div "Progress Updates" at bounding box center [426, 293] width 115 height 19
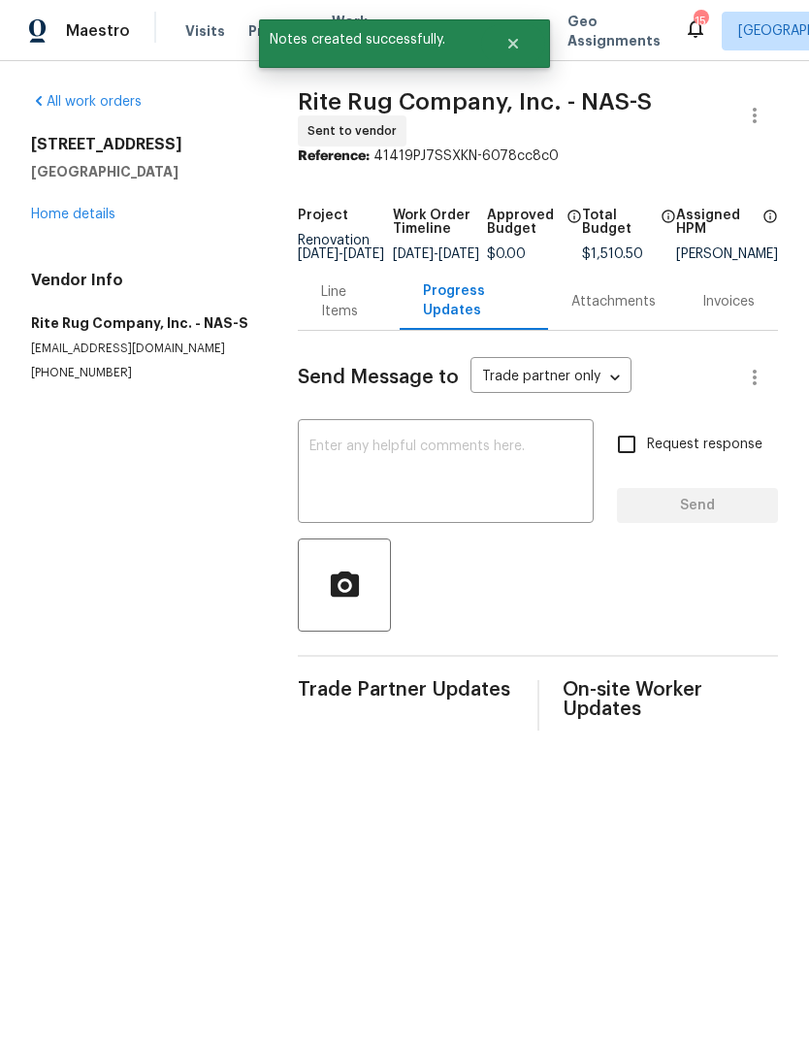
click at [477, 476] on textarea at bounding box center [446, 474] width 273 height 68
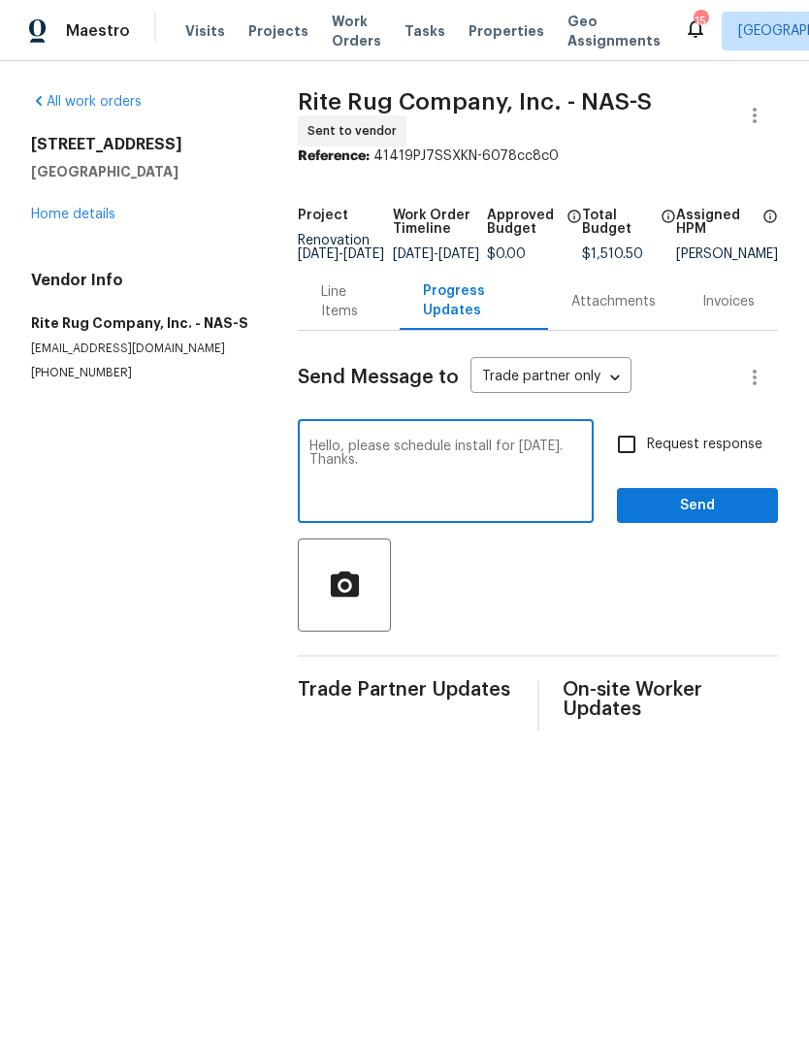
type textarea "Hello, please schedule install for [DATE]. Thanks."
click at [729, 455] on span "Request response" at bounding box center [704, 445] width 115 height 20
click at [647, 458] on input "Request response" at bounding box center [627, 444] width 41 height 41
checkbox input "true"
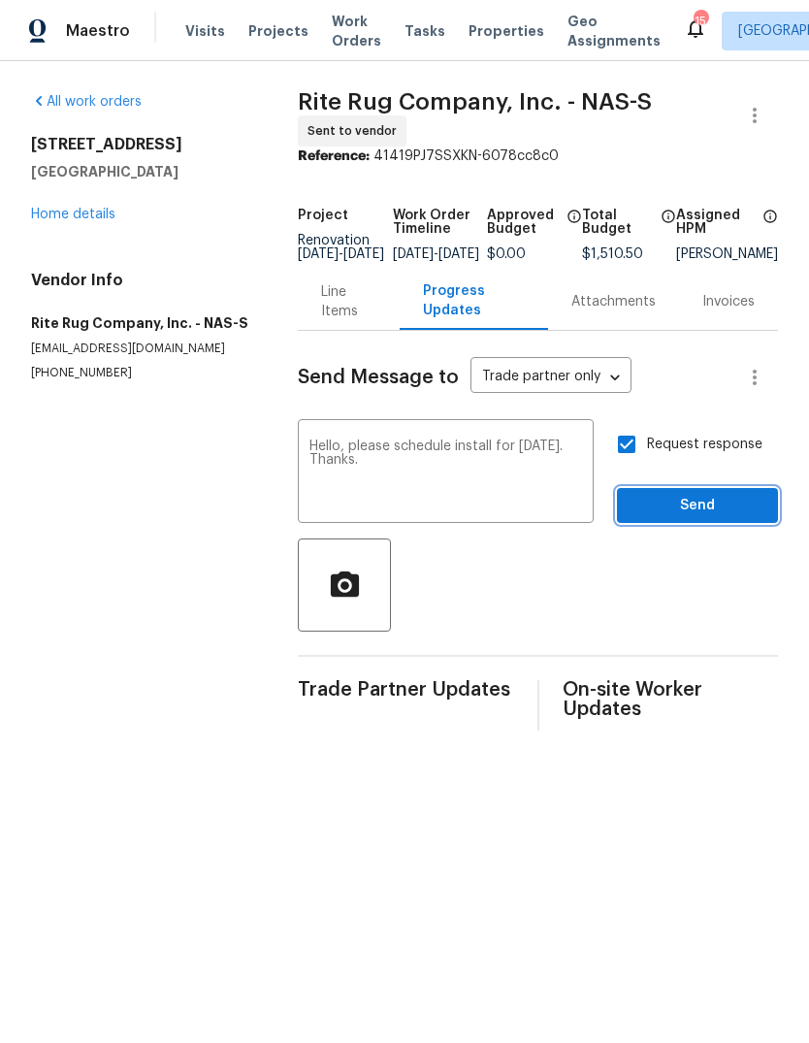
click at [728, 516] on span "Send" at bounding box center [698, 506] width 130 height 24
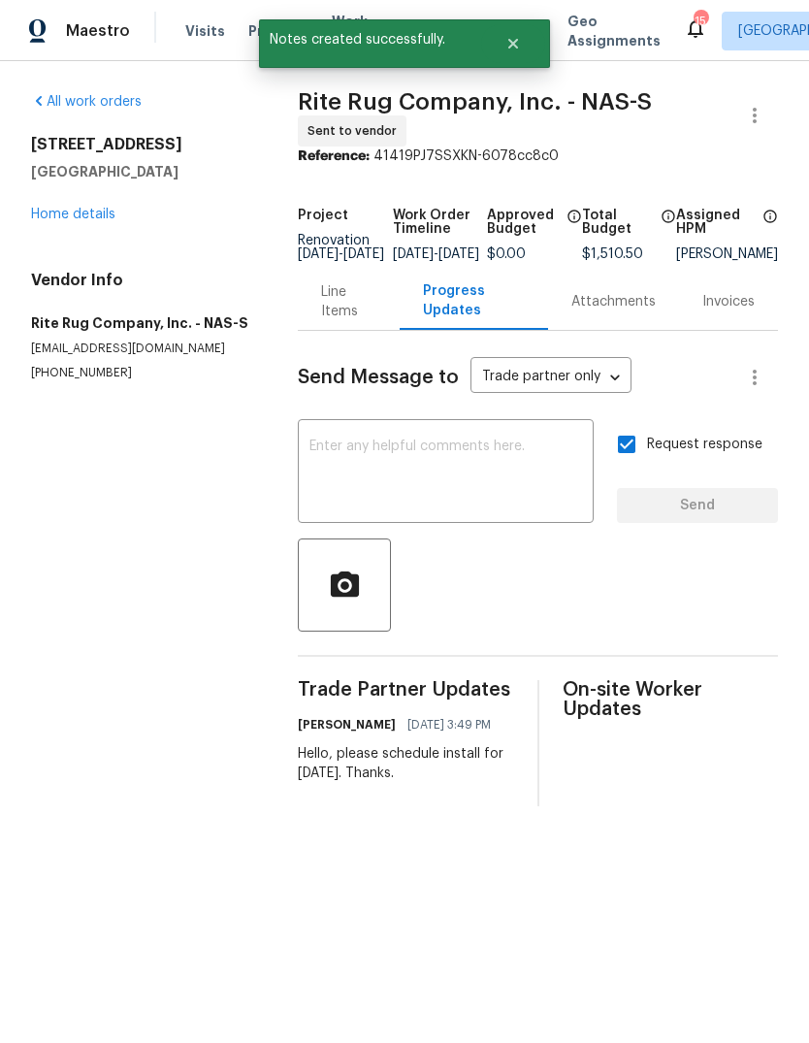
click at [48, 220] on link "Home details" at bounding box center [73, 215] width 84 height 14
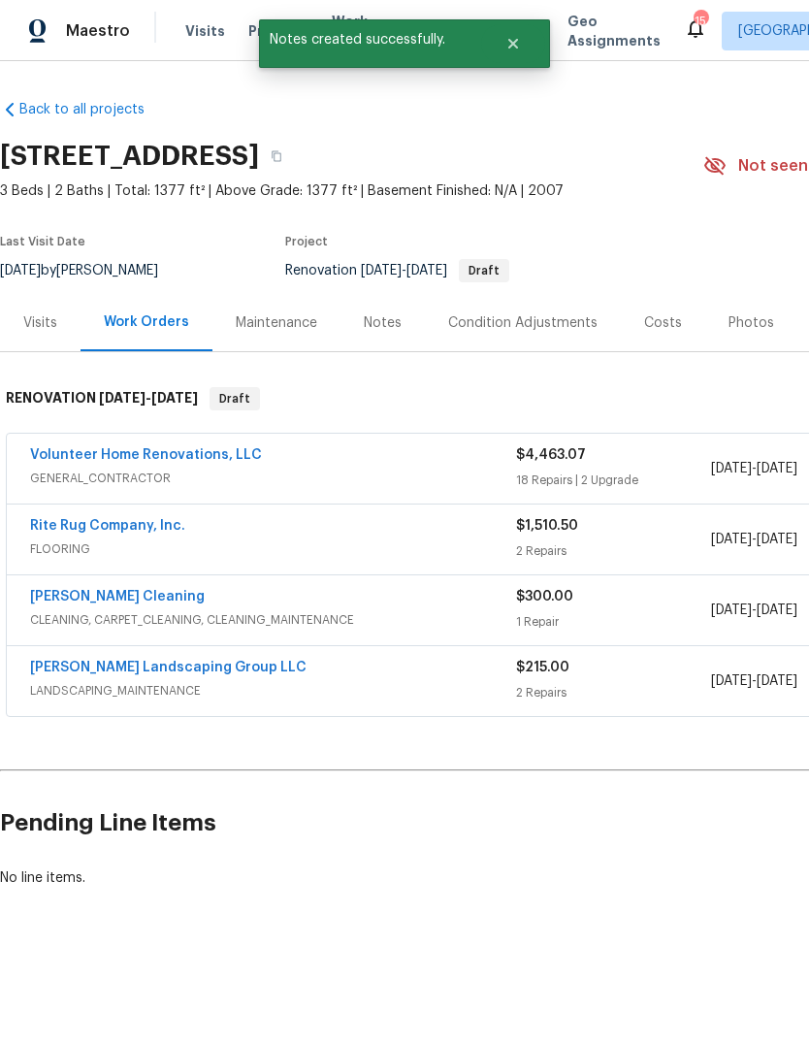
click at [48, 670] on link "[PERSON_NAME] Landscaping Group LLC" at bounding box center [168, 668] width 277 height 14
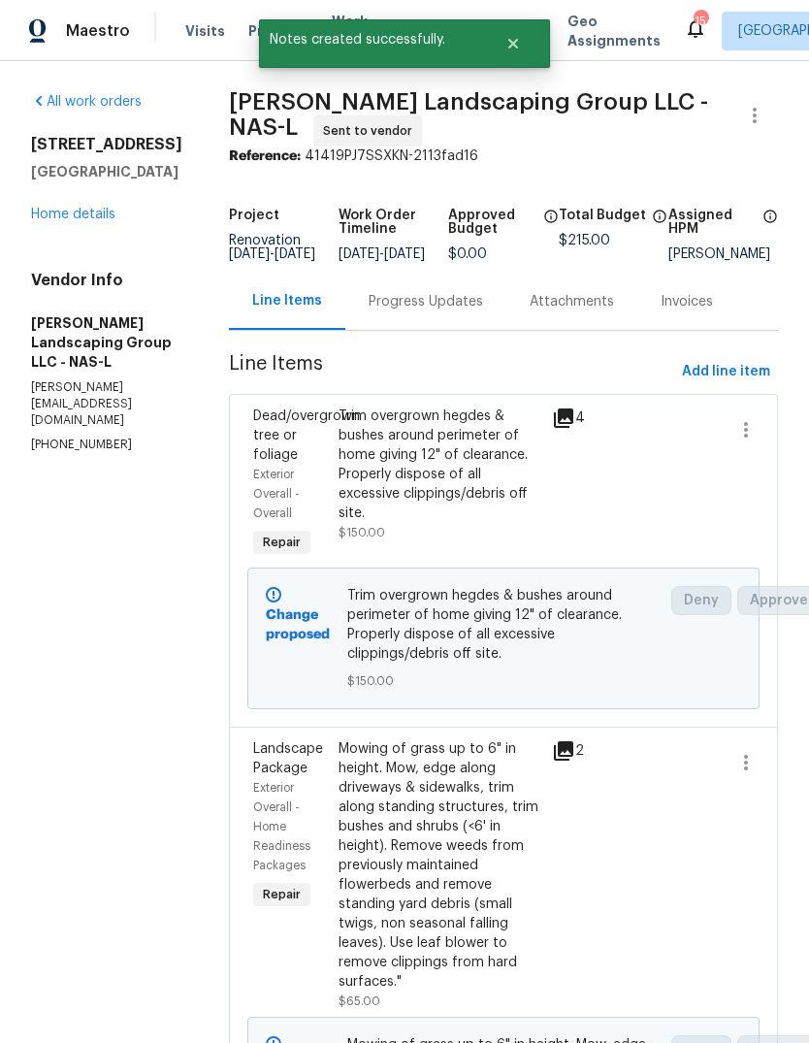
click at [483, 312] on div "Progress Updates" at bounding box center [426, 301] width 115 height 19
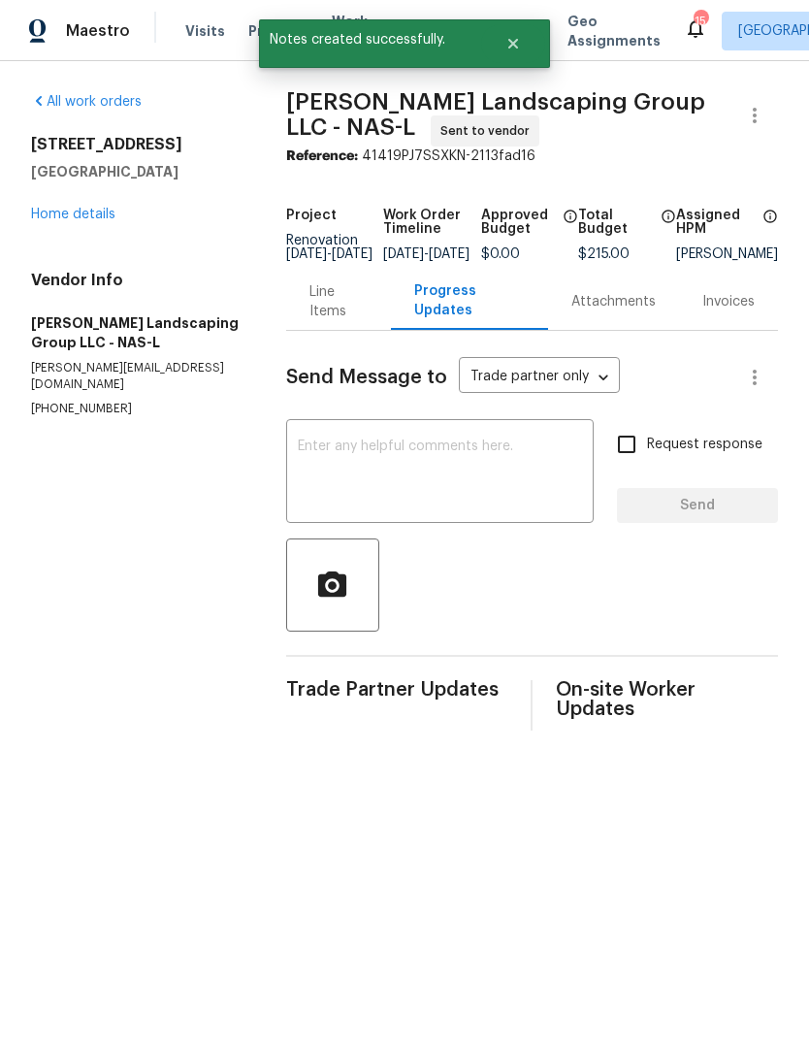
click at [488, 480] on textarea at bounding box center [440, 474] width 284 height 68
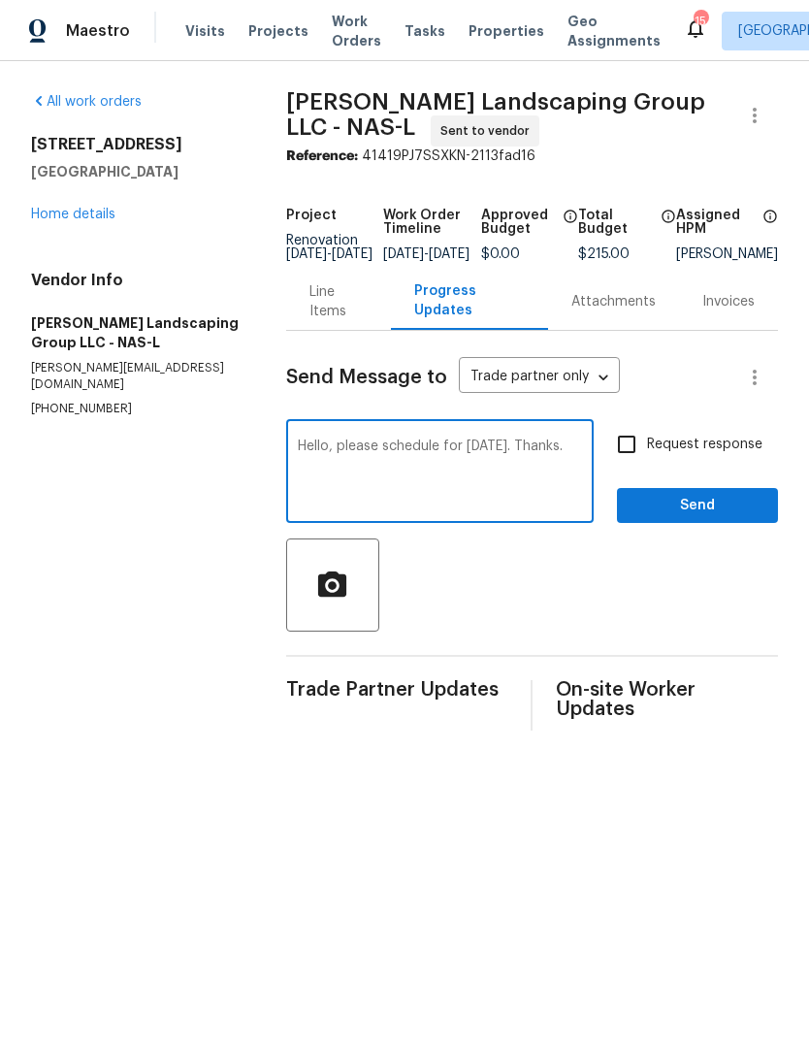
type textarea "Hello, please schedule for [DATE]. Thanks."
click at [716, 451] on span "Request response" at bounding box center [704, 445] width 115 height 20
click at [647, 451] on input "Request response" at bounding box center [627, 444] width 41 height 41
checkbox input "true"
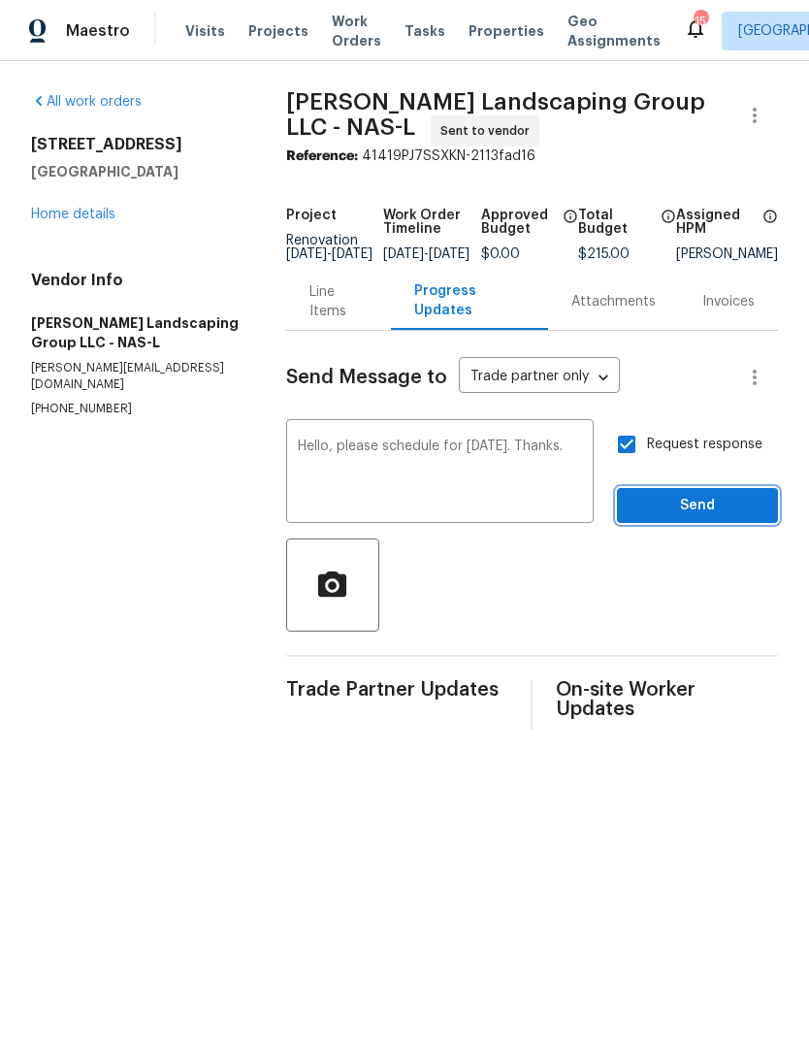
click at [692, 518] on span "Send" at bounding box center [698, 506] width 130 height 24
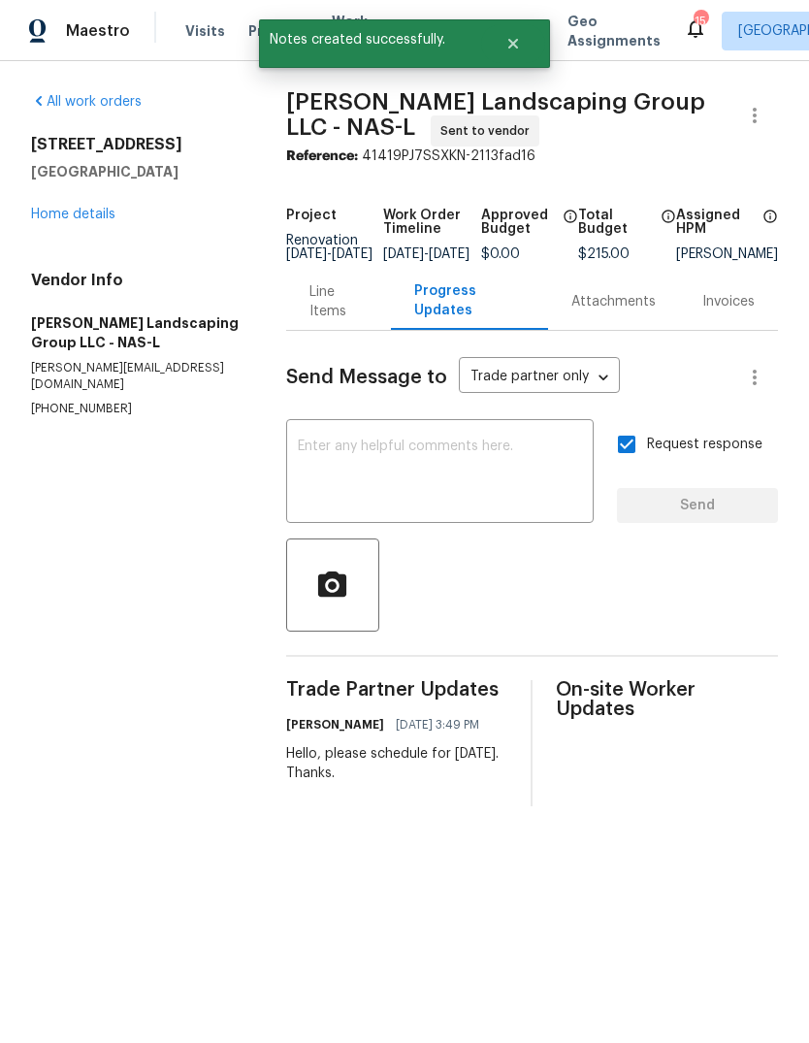
click at [56, 219] on link "Home details" at bounding box center [73, 215] width 84 height 14
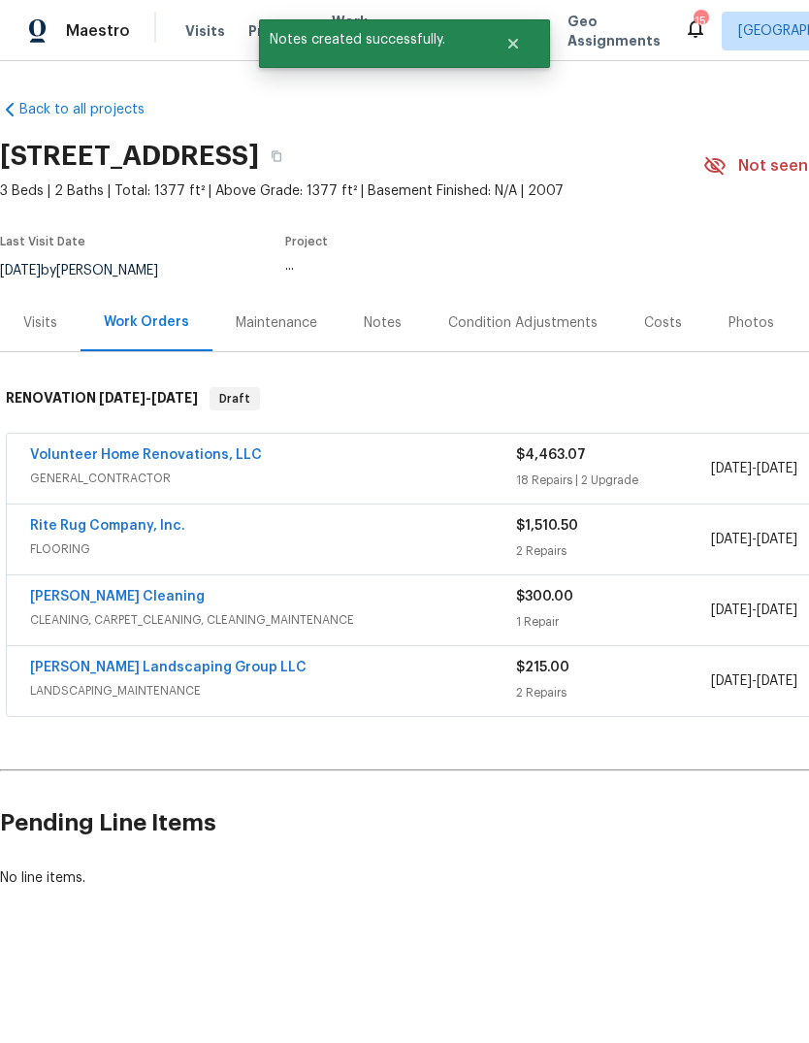
click at [372, 311] on div "Notes" at bounding box center [383, 322] width 84 height 57
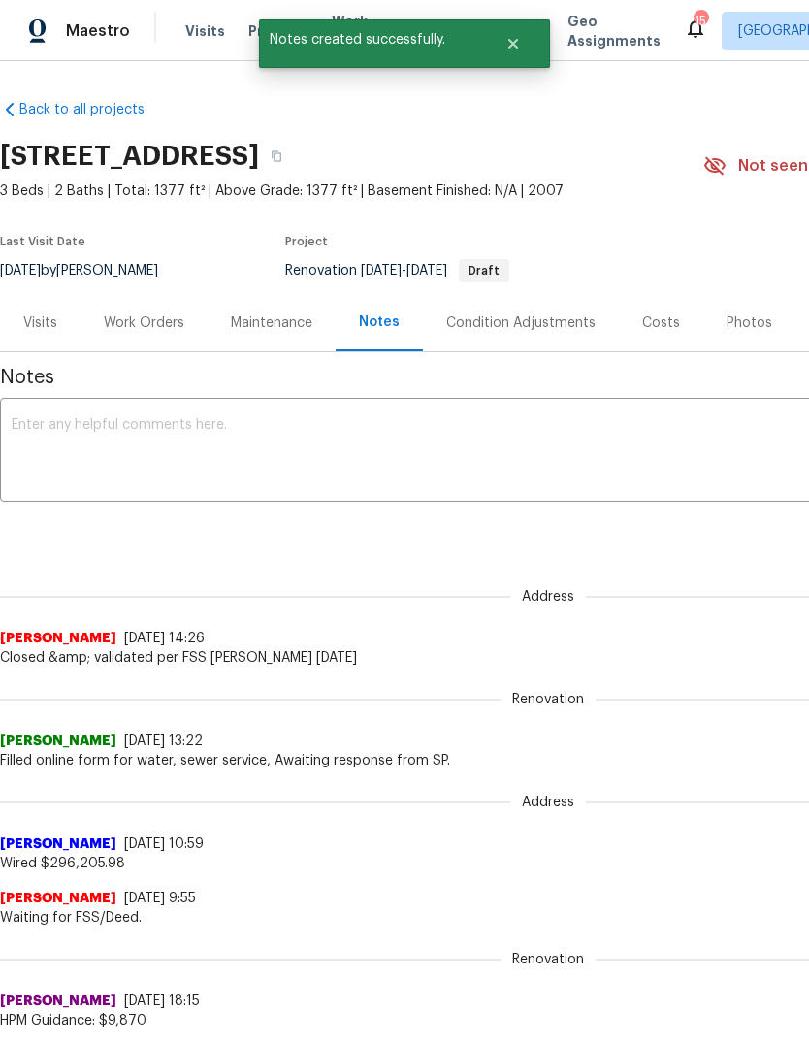
click at [574, 418] on textarea at bounding box center [548, 452] width 1073 height 68
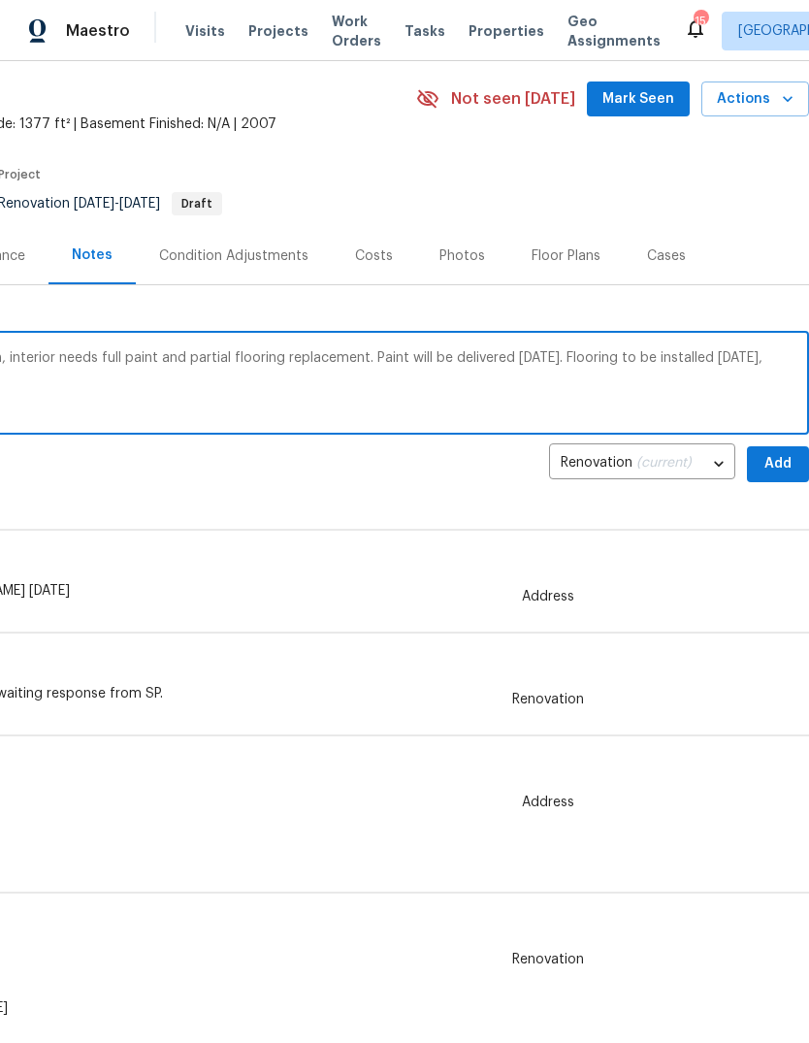
scroll to position [69, 287]
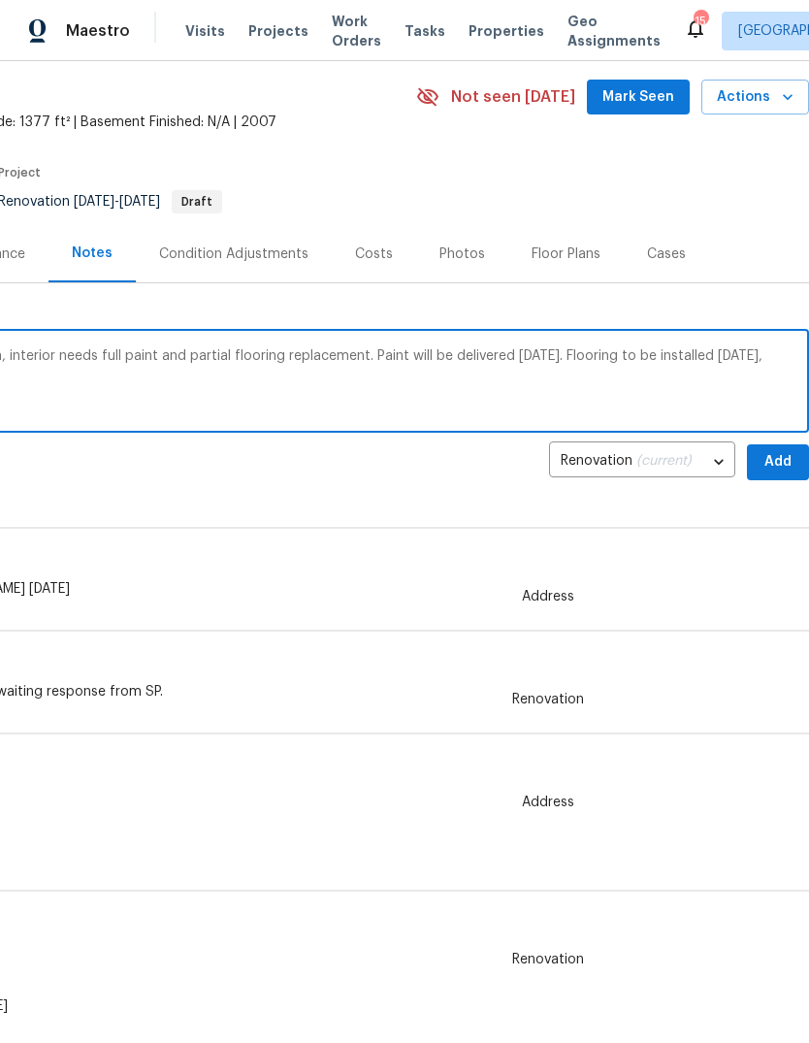
type textarea "Day 0 walk - this home is in good condition, interior needs full paint and part…"
click at [777, 453] on span "Add" at bounding box center [778, 462] width 31 height 24
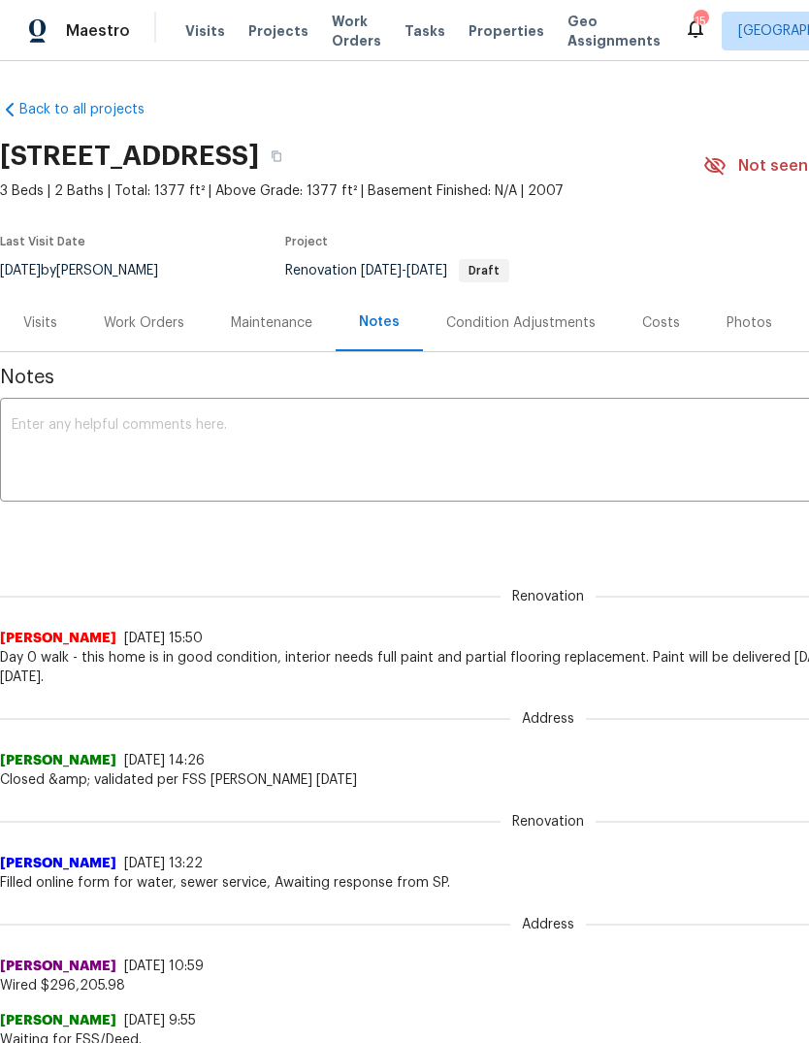
scroll to position [0, 0]
click at [294, 164] on button "button" at bounding box center [276, 156] width 35 height 35
click at [274, 32] on span "Projects" at bounding box center [278, 30] width 60 height 19
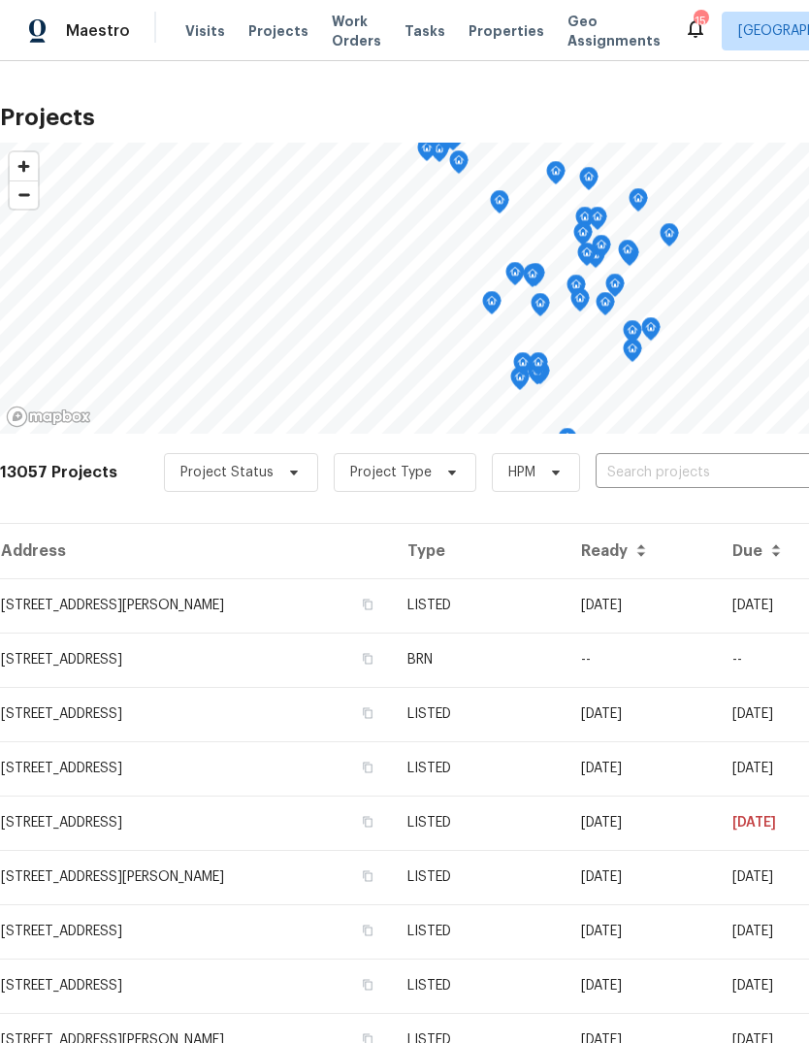
click at [649, 480] on input "text" at bounding box center [707, 473] width 222 height 30
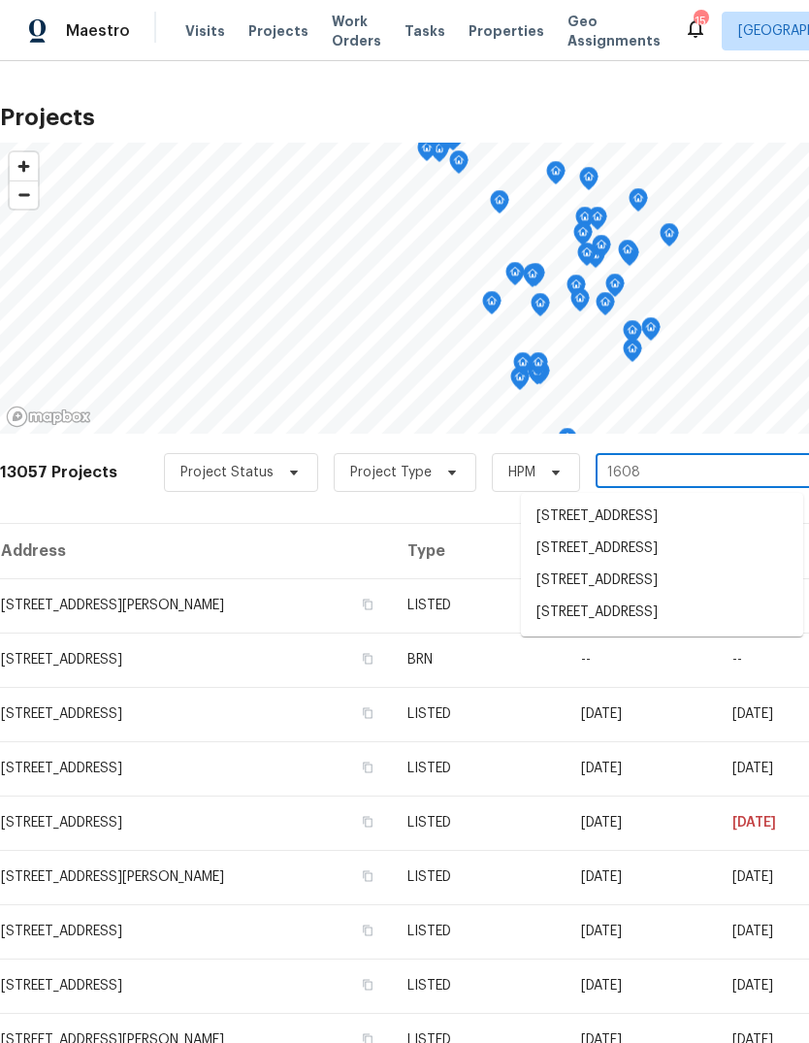
type input "1608 r"
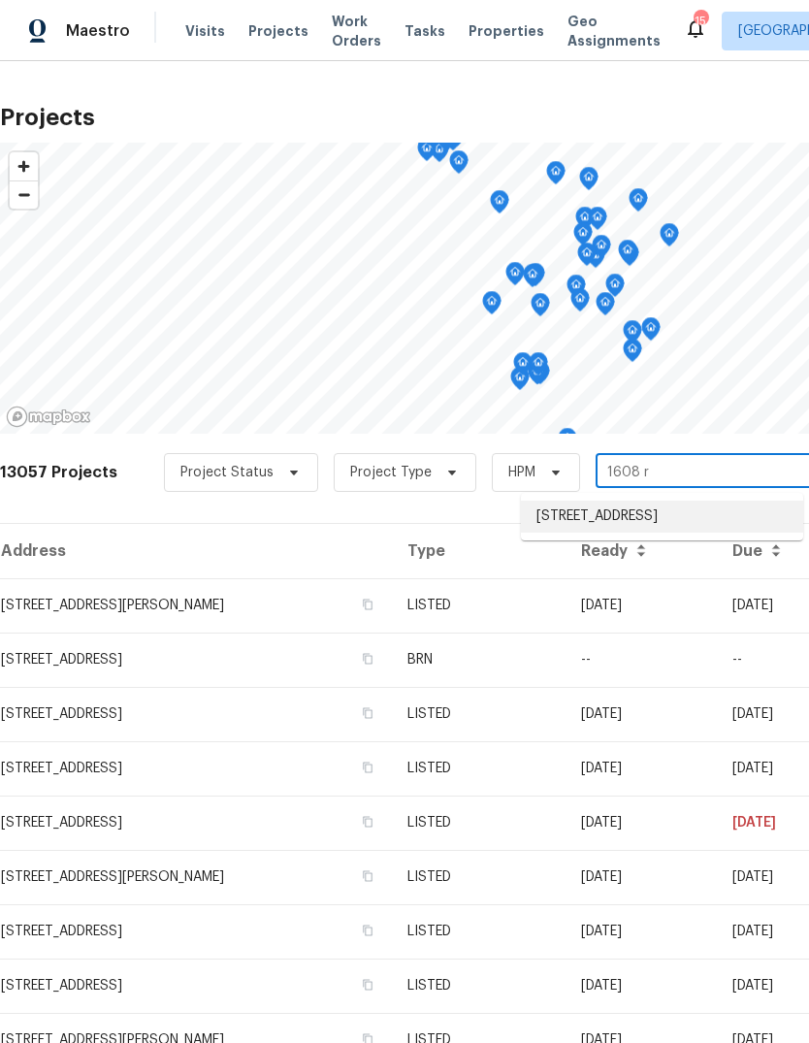
click at [694, 519] on li "[STREET_ADDRESS]" at bounding box center [662, 517] width 282 height 32
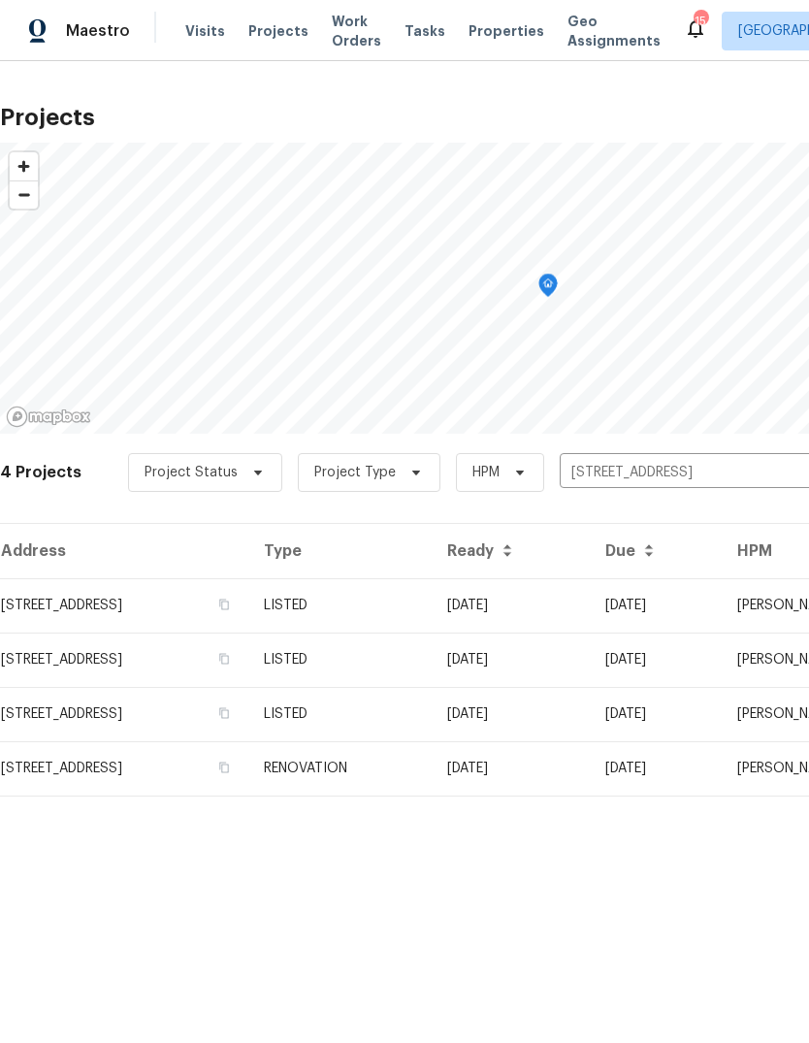
click at [590, 607] on td "[DATE]" at bounding box center [511, 605] width 158 height 54
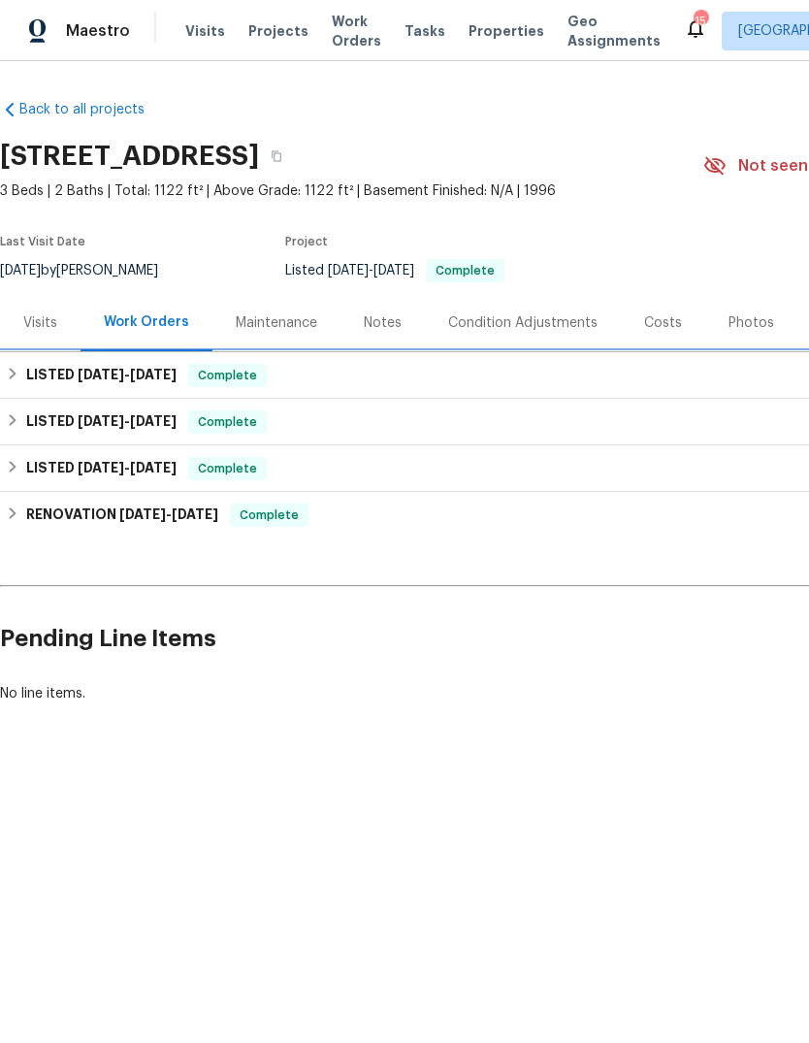
click at [607, 384] on div "LISTED [DATE] - [DATE] Complete" at bounding box center [548, 375] width 1085 height 23
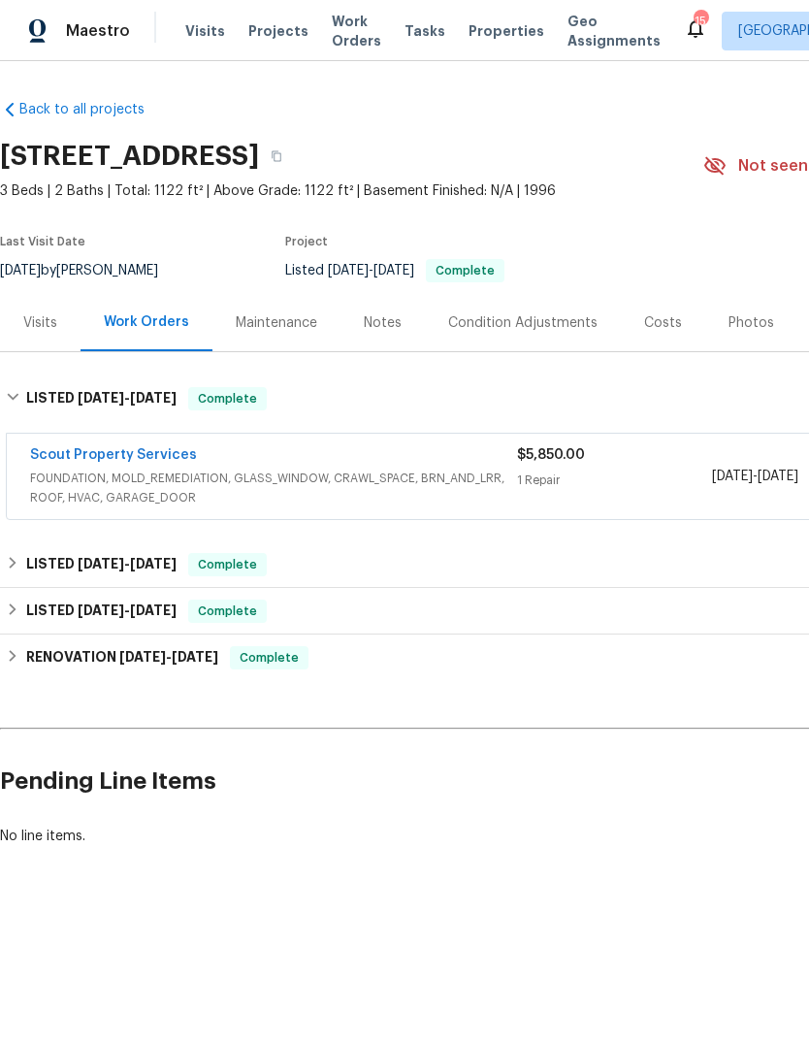
click at [666, 477] on div "1 Repair" at bounding box center [614, 480] width 195 height 19
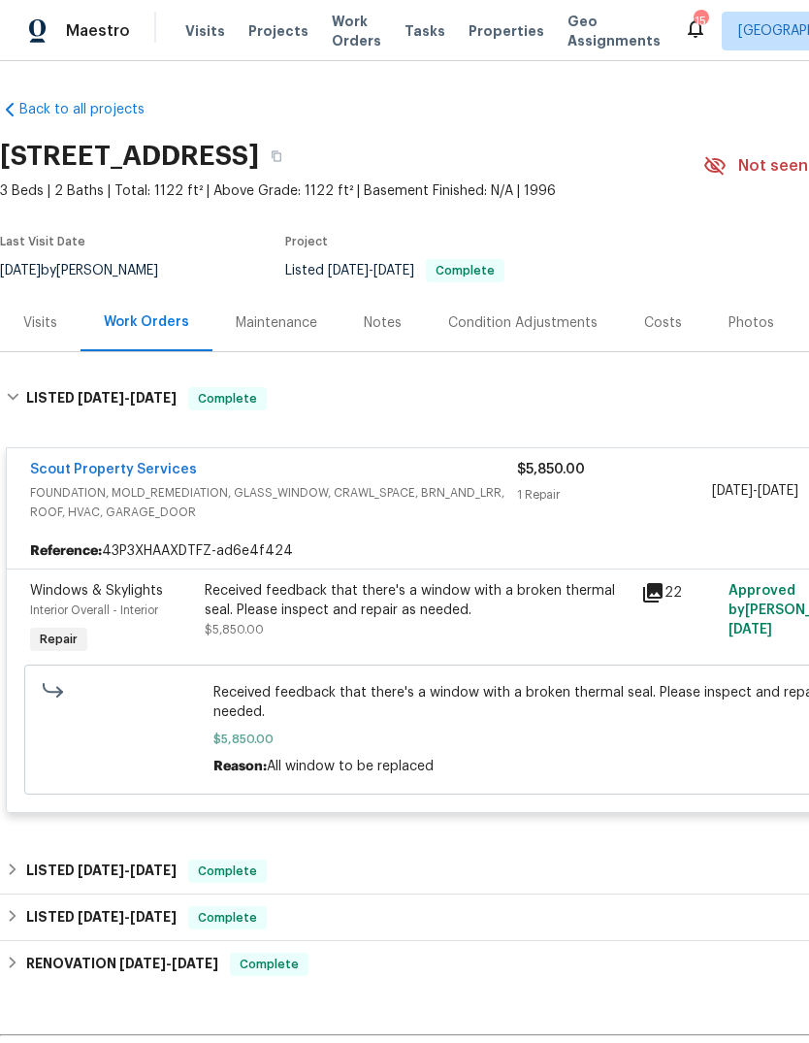
click at [55, 469] on link "Scout Property Services" at bounding box center [113, 470] width 167 height 14
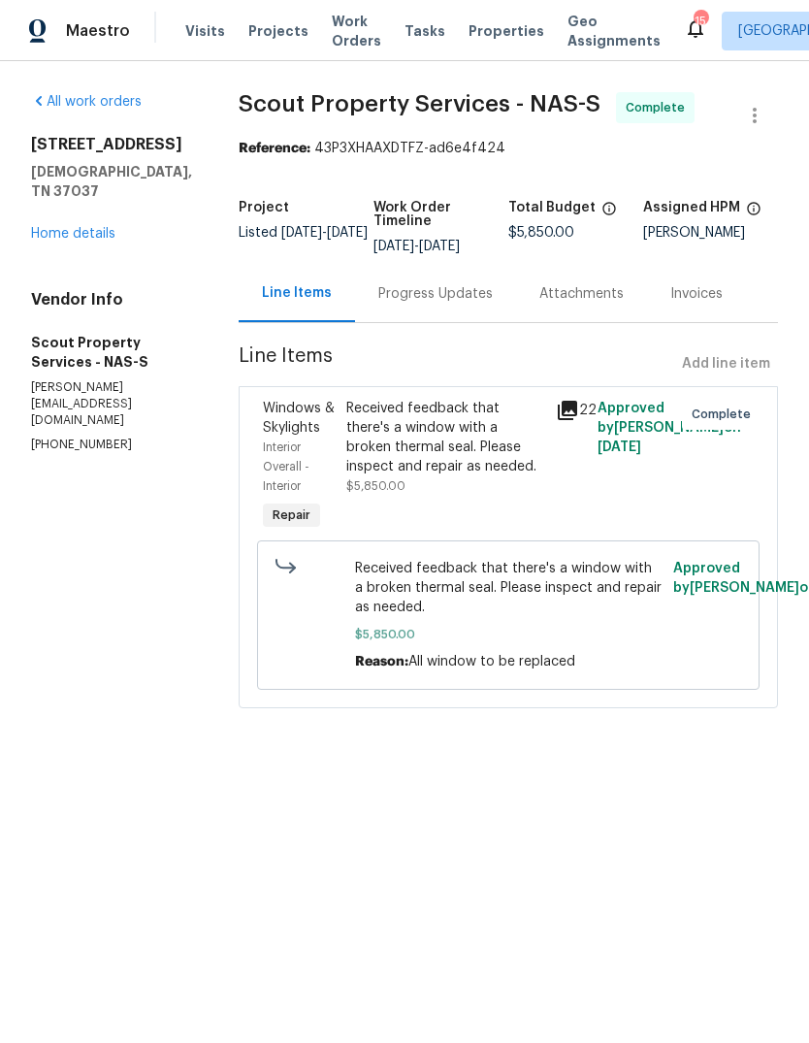
click at [444, 295] on div "Progress Updates" at bounding box center [435, 293] width 115 height 19
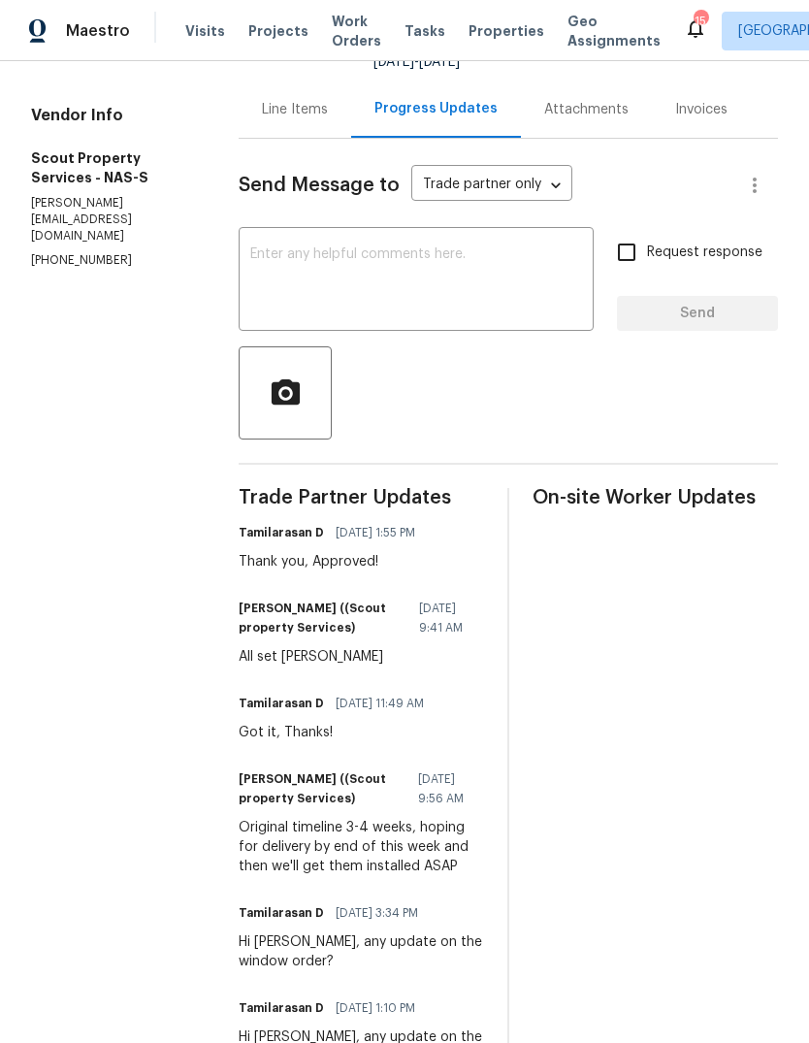
scroll to position [185, 0]
click at [266, 34] on span "Projects" at bounding box center [278, 30] width 60 height 19
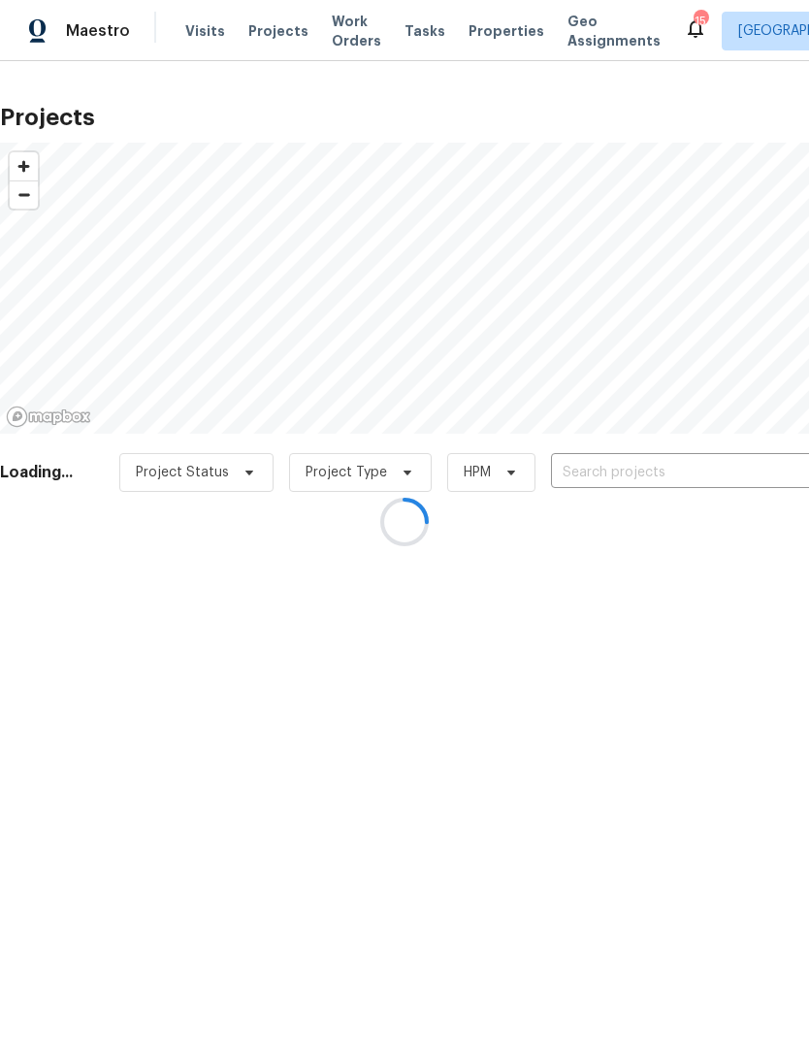
click at [605, 470] on div at bounding box center [404, 521] width 809 height 1043
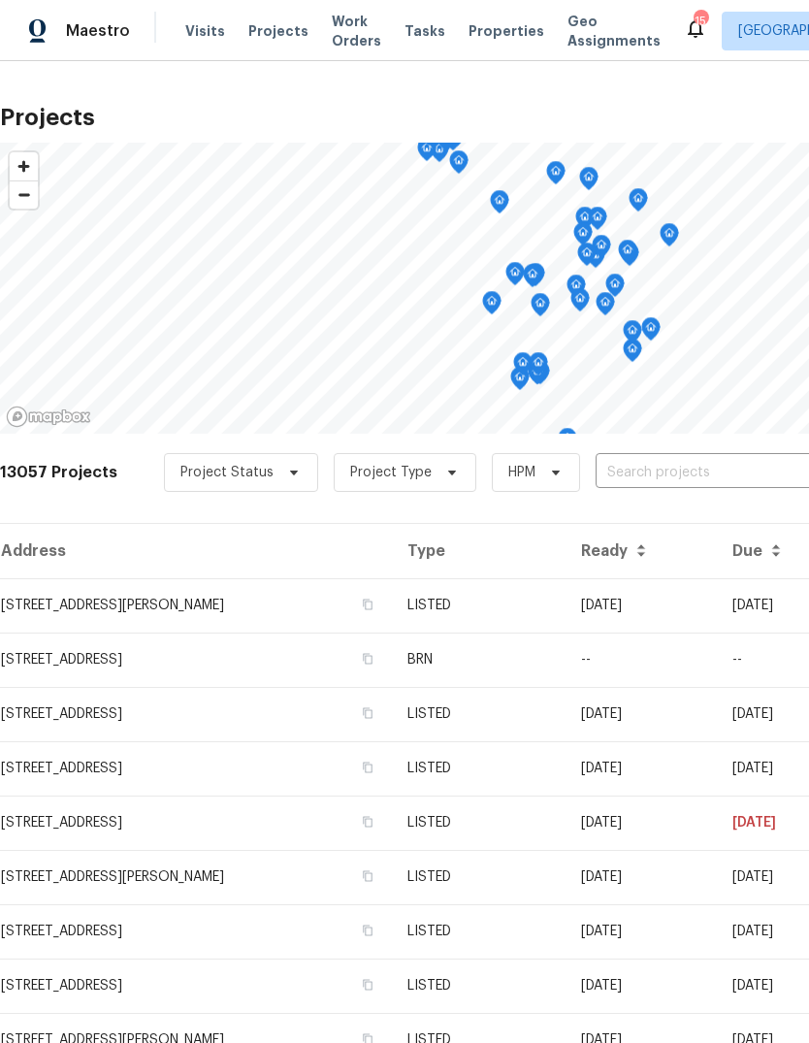
click at [649, 459] on input "text" at bounding box center [707, 473] width 222 height 30
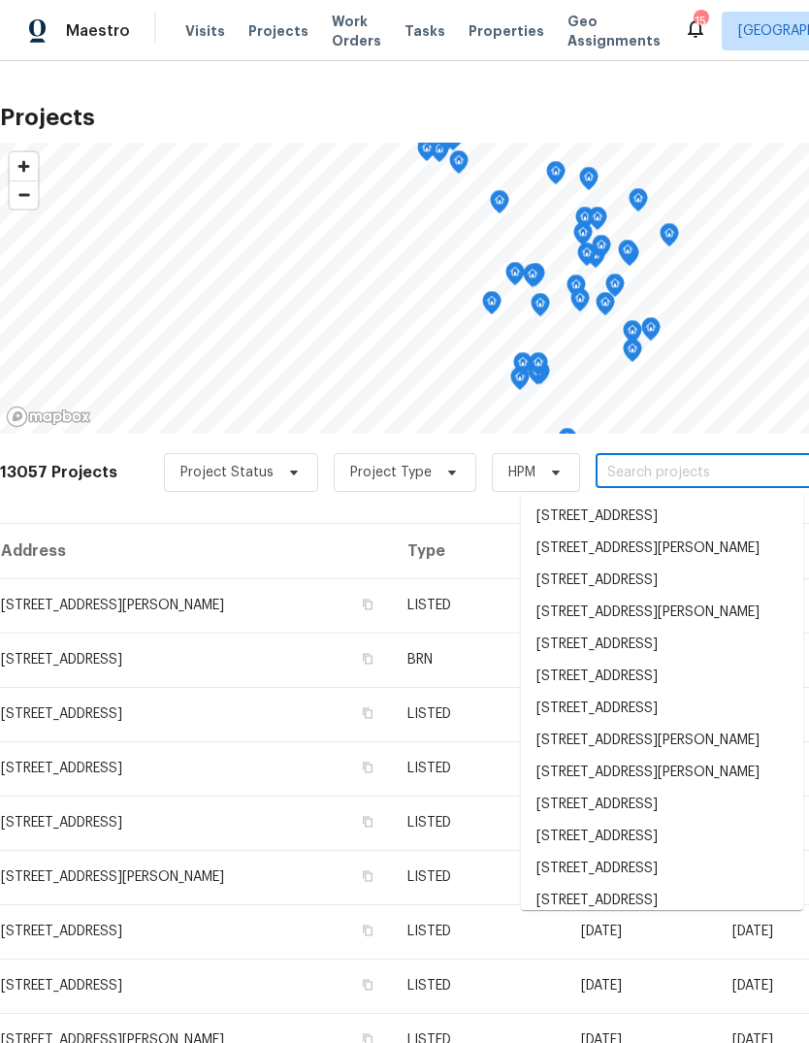
click at [634, 468] on input "text" at bounding box center [707, 473] width 222 height 30
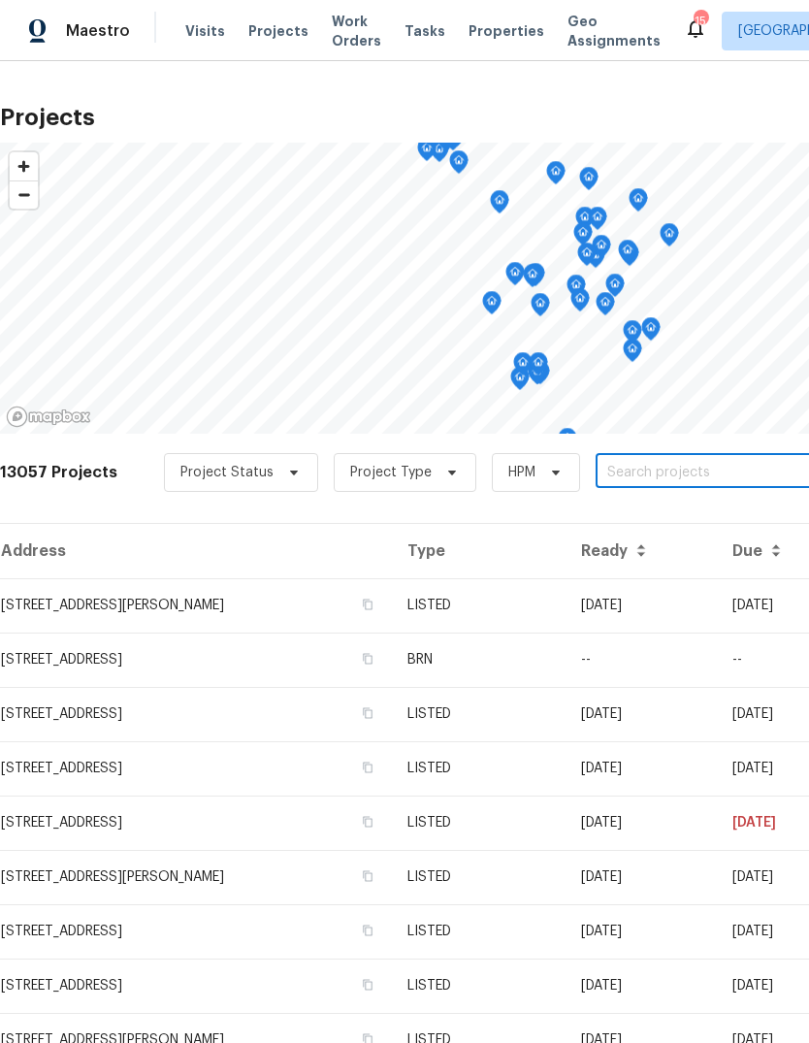
paste input "[STREET_ADDRESS]"
type input "[STREET_ADDRESS]"
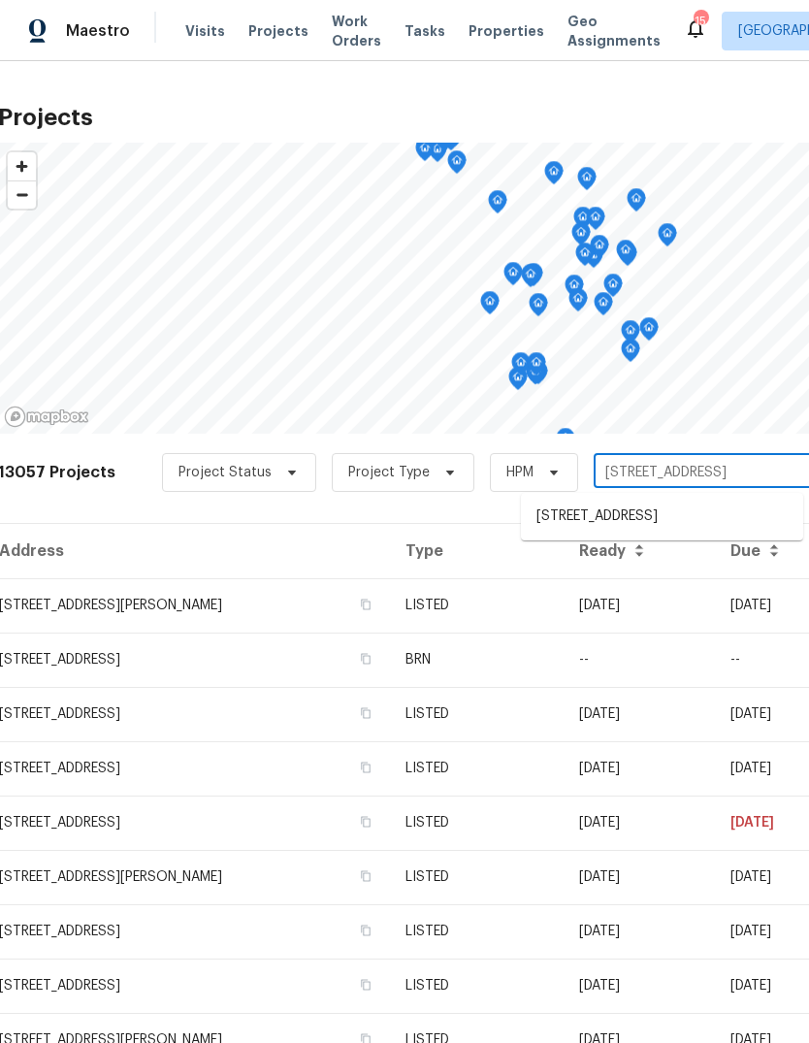
click at [613, 527] on li "[STREET_ADDRESS]" at bounding box center [662, 517] width 282 height 32
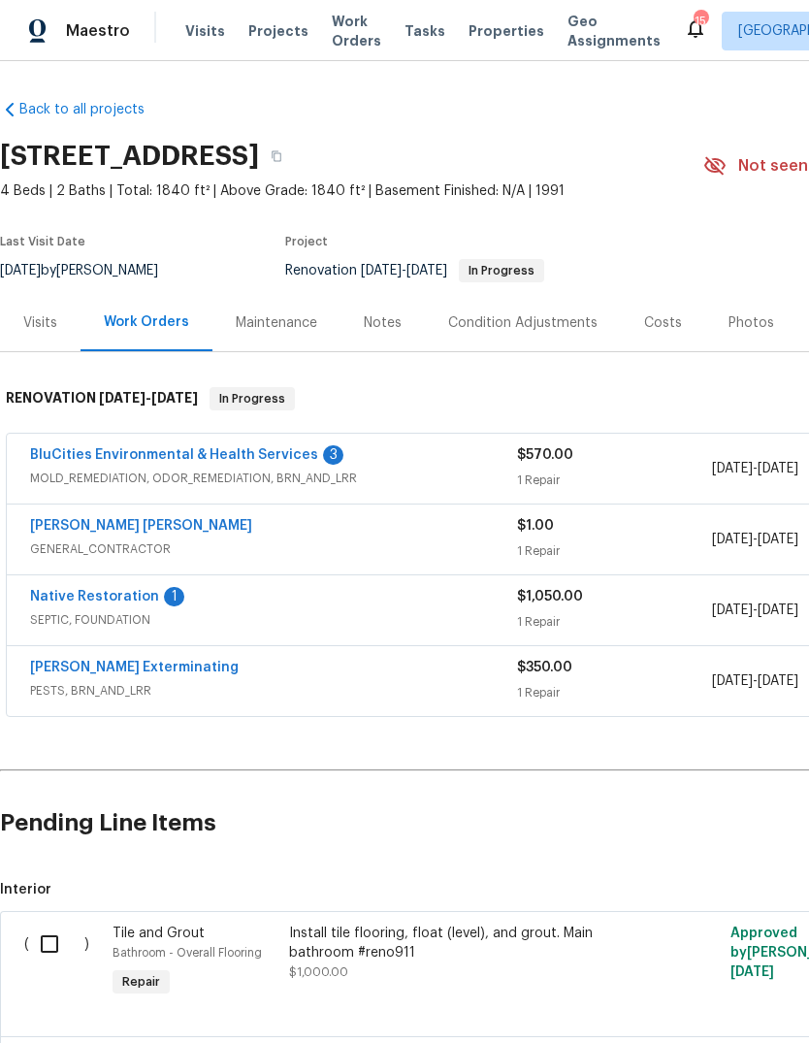
click at [72, 454] on link "BluCities Environmental & Health Services" at bounding box center [174, 455] width 288 height 14
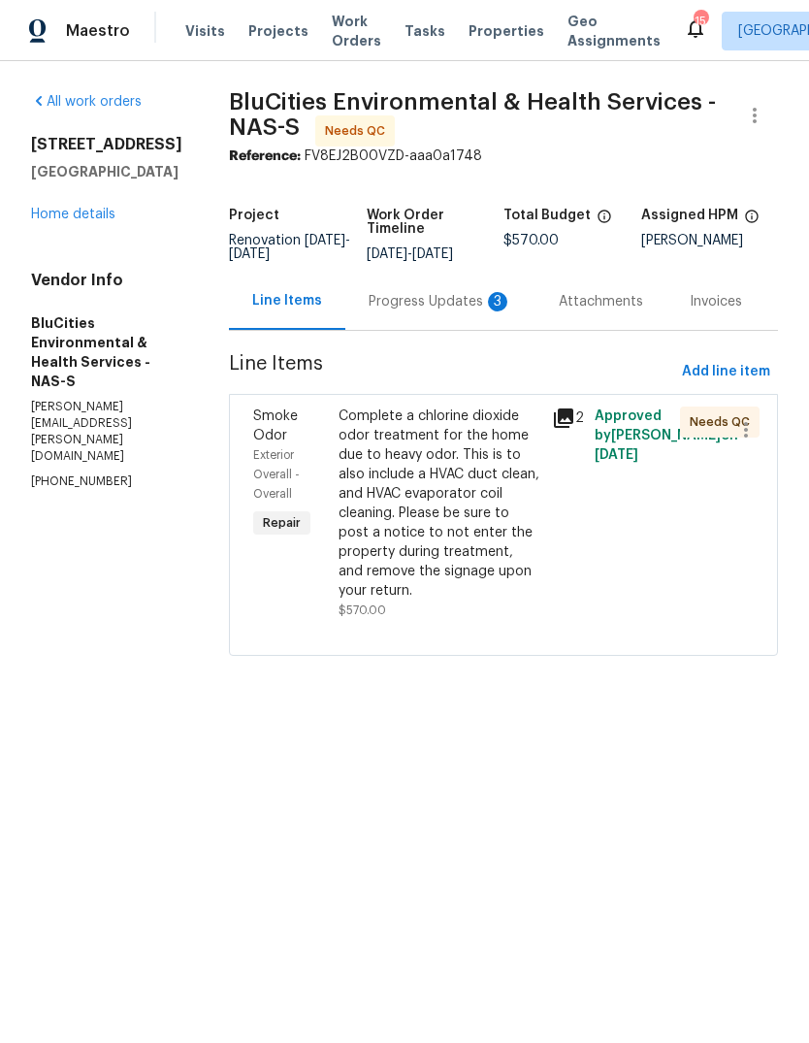
click at [435, 309] on div "Progress Updates 3" at bounding box center [441, 301] width 144 height 19
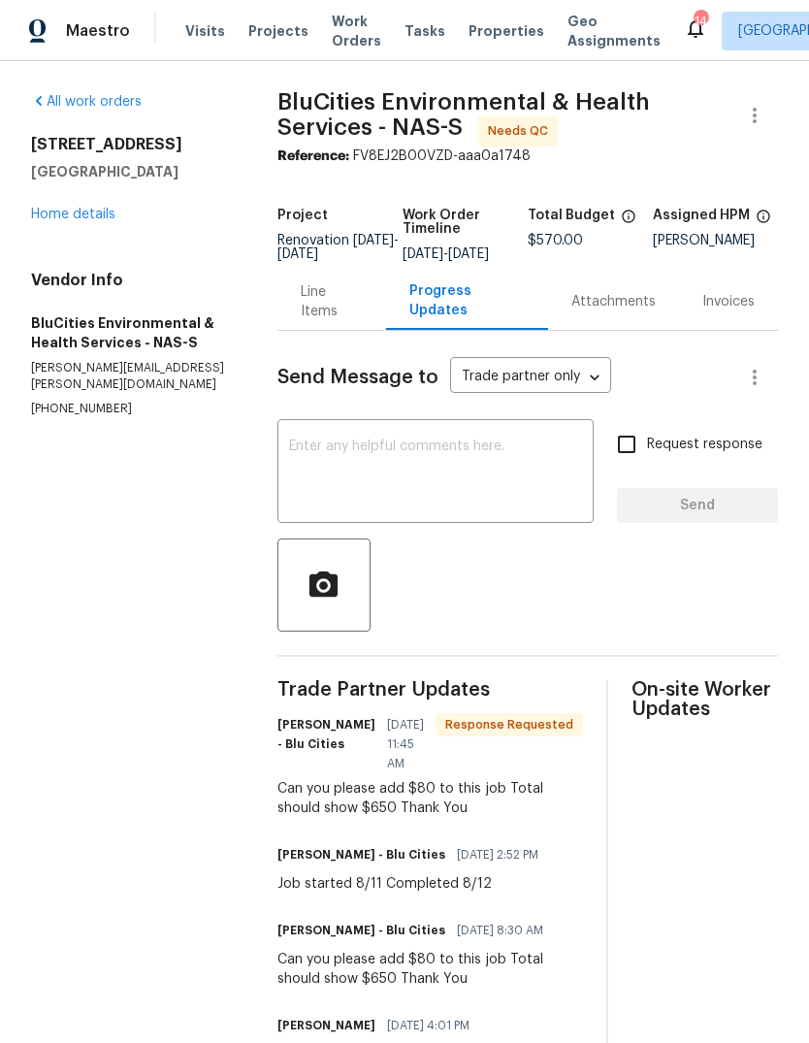
click at [330, 314] on div "Line Items" at bounding box center [332, 301] width 62 height 39
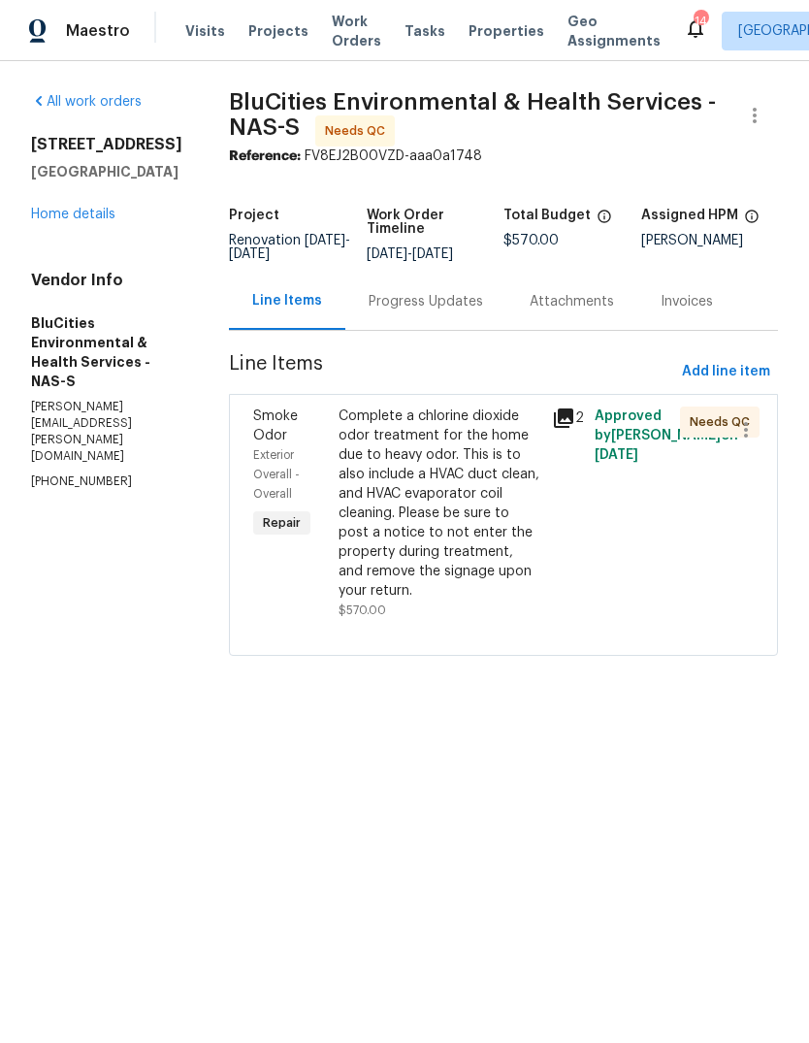
click at [465, 493] on div "Complete a chlorine dioxide odor treatment for the home due to heavy odor. This…" at bounding box center [440, 504] width 202 height 194
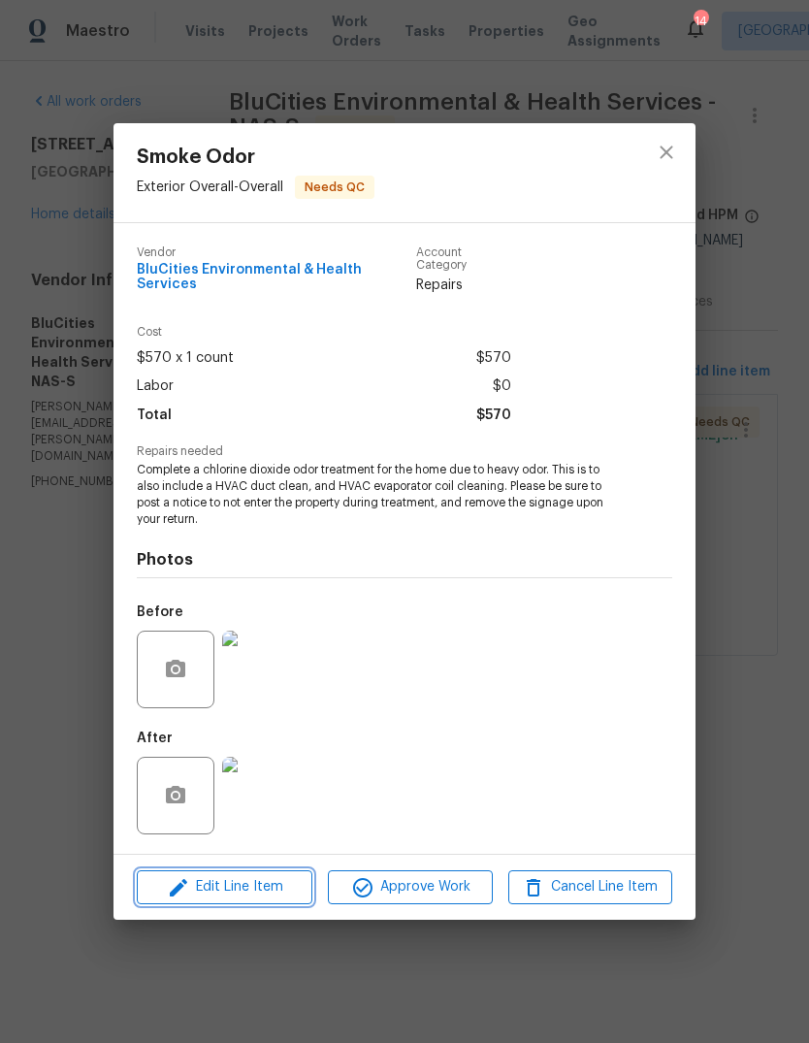
click at [270, 882] on span "Edit Line Item" at bounding box center [225, 887] width 164 height 24
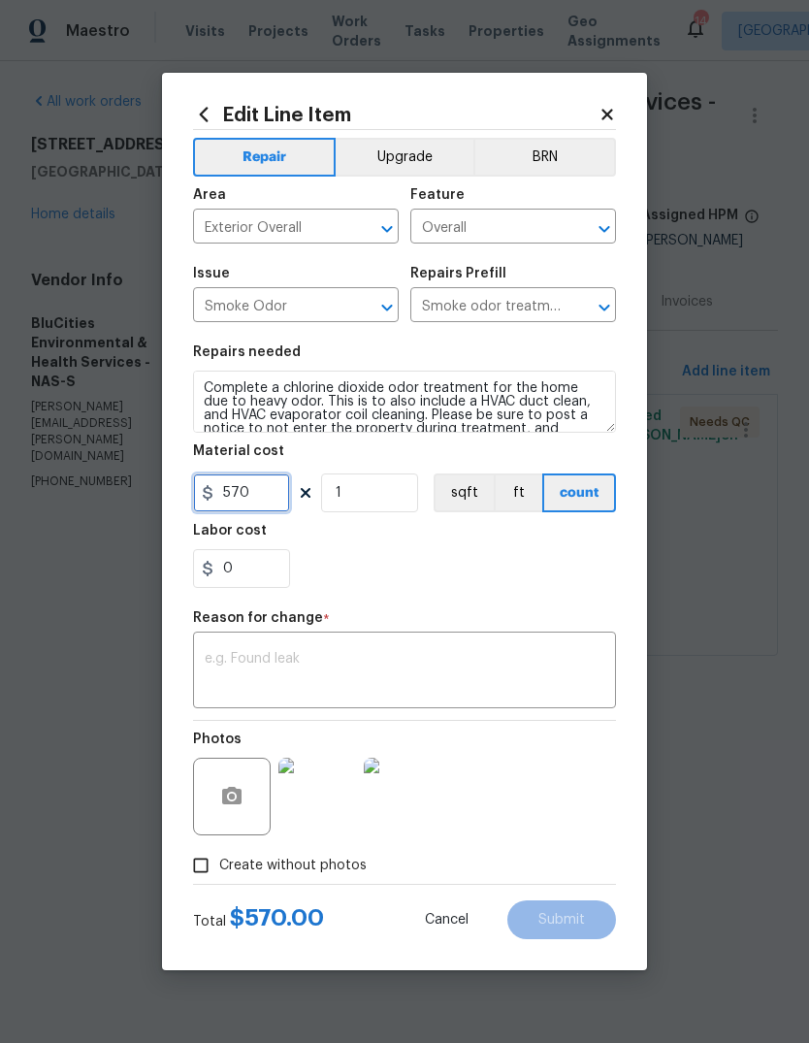
click at [262, 497] on input "570" at bounding box center [241, 493] width 97 height 39
click at [263, 481] on input "570" at bounding box center [241, 493] width 97 height 39
type input "650"
click at [539, 629] on div "Reason for change *" at bounding box center [404, 623] width 423 height 25
click at [502, 671] on textarea at bounding box center [405, 672] width 400 height 41
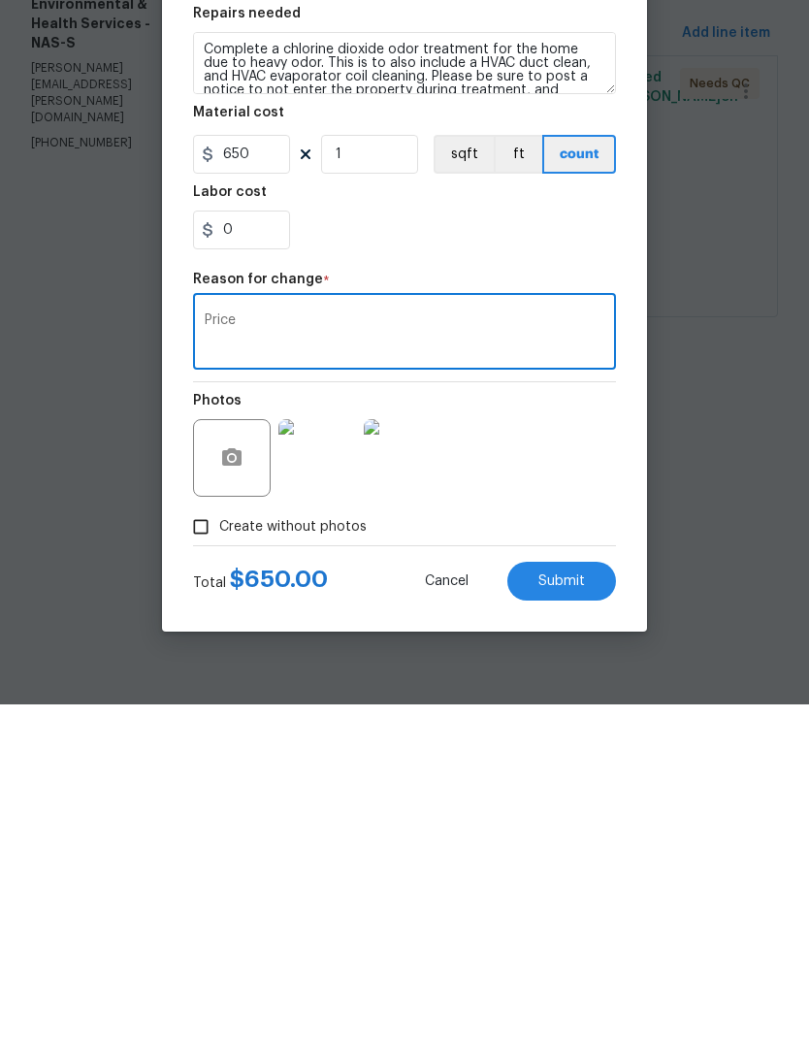
type textarea "Price"
click at [573, 721] on div "Photos" at bounding box center [404, 784] width 423 height 126
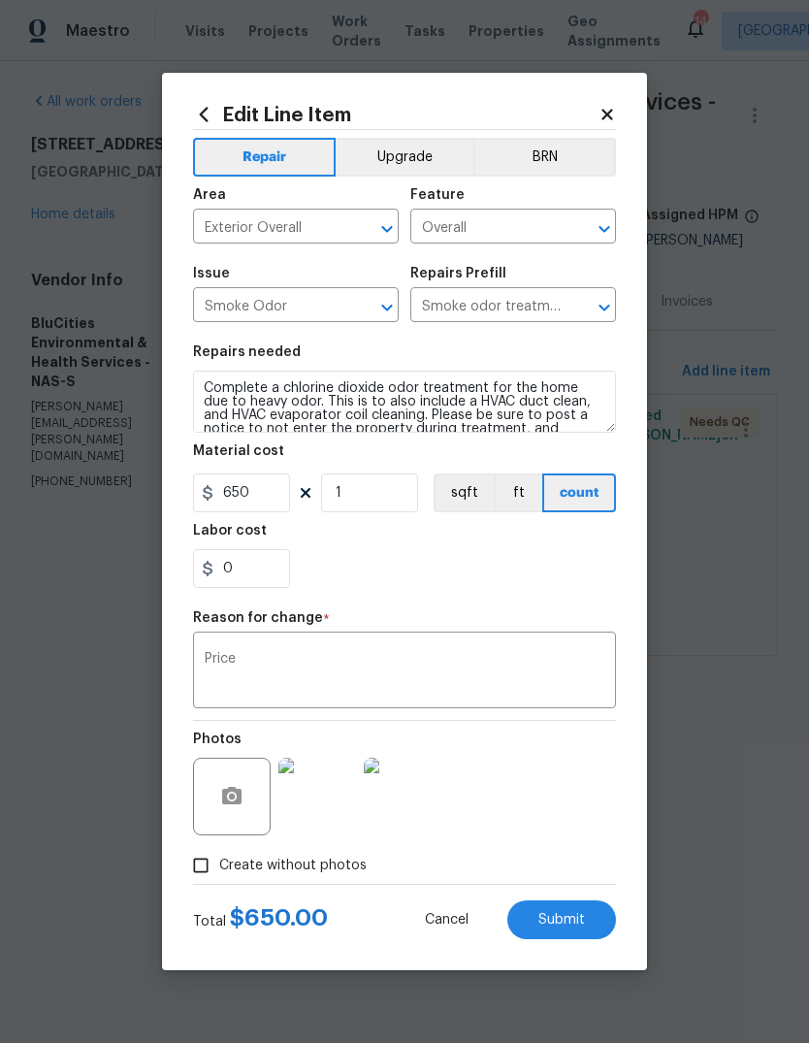
click at [570, 920] on span "Submit" at bounding box center [562, 920] width 47 height 15
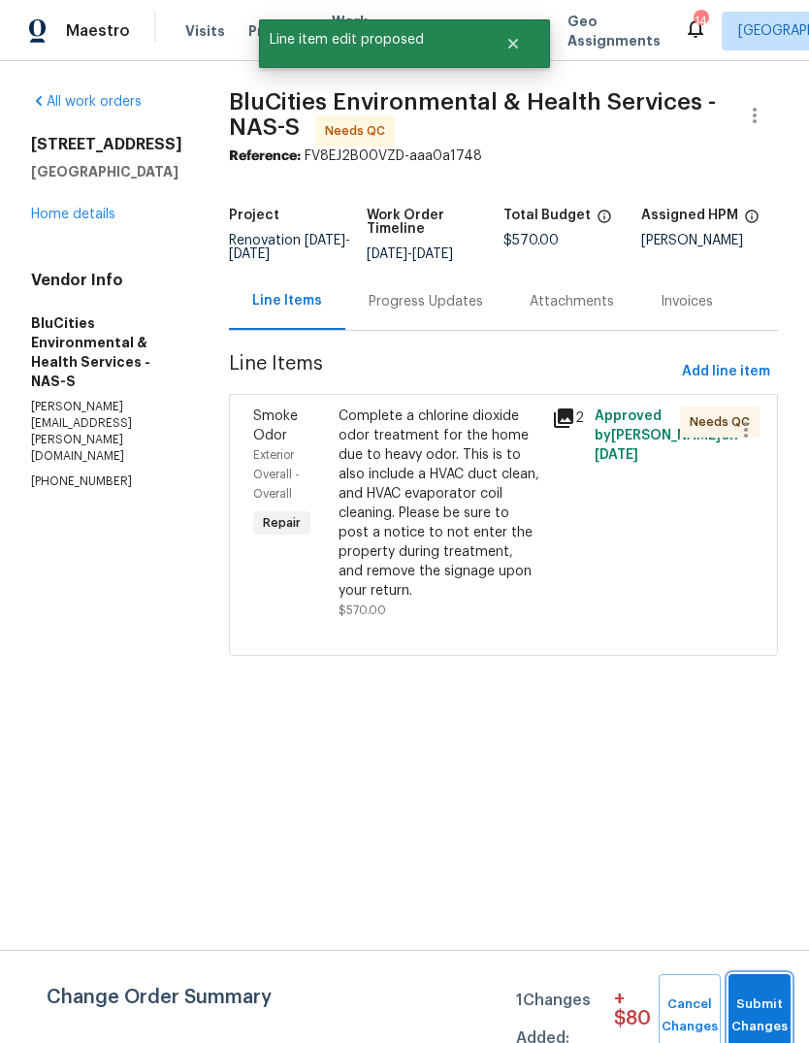
click at [757, 1001] on span "Submit Changes" at bounding box center [759, 1016] width 43 height 45
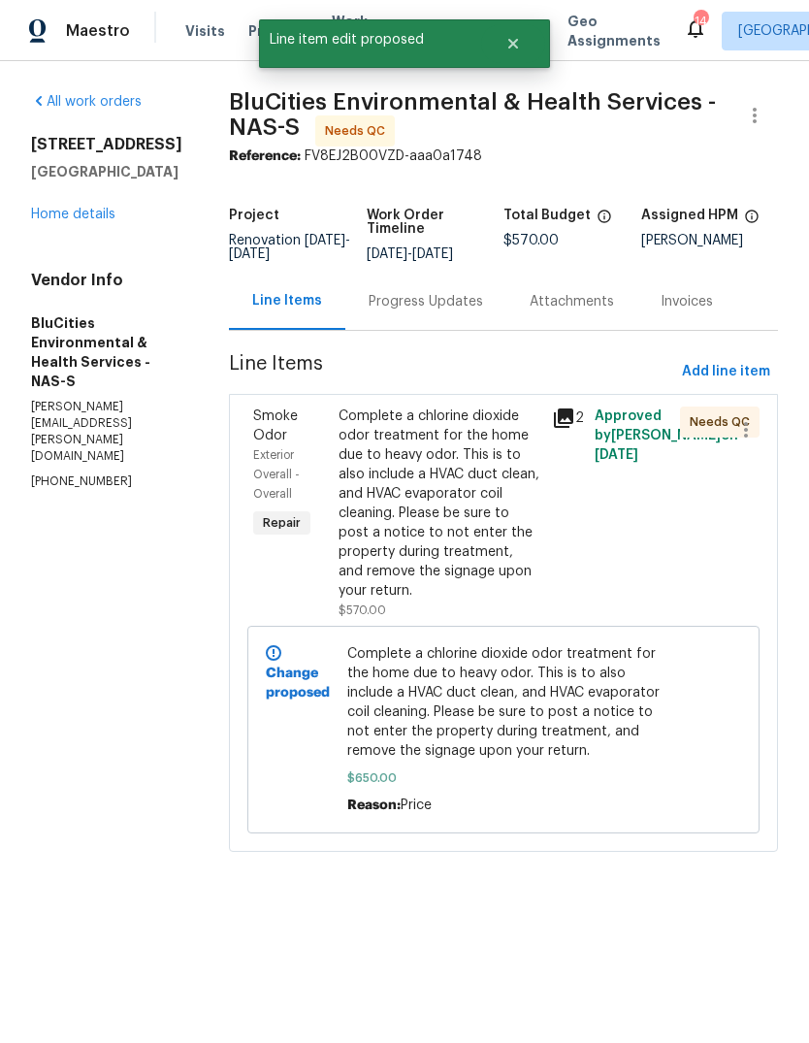
click at [438, 302] on div "Progress Updates" at bounding box center [426, 301] width 115 height 19
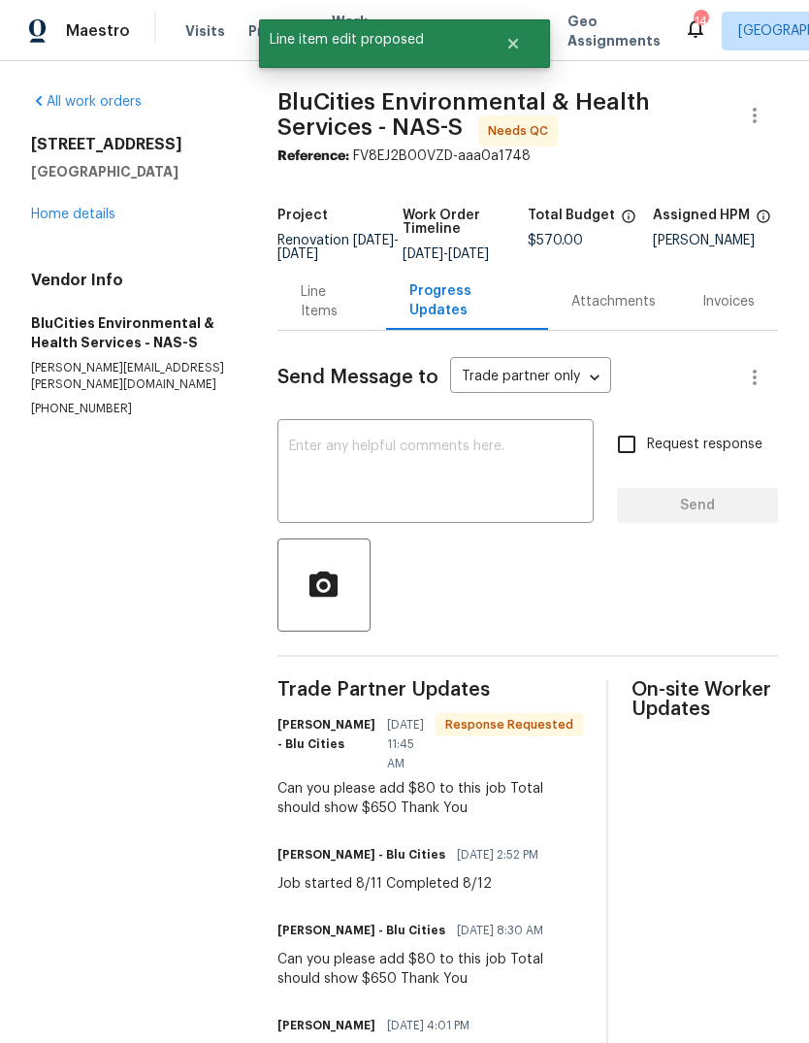
click at [476, 475] on textarea at bounding box center [435, 474] width 293 height 68
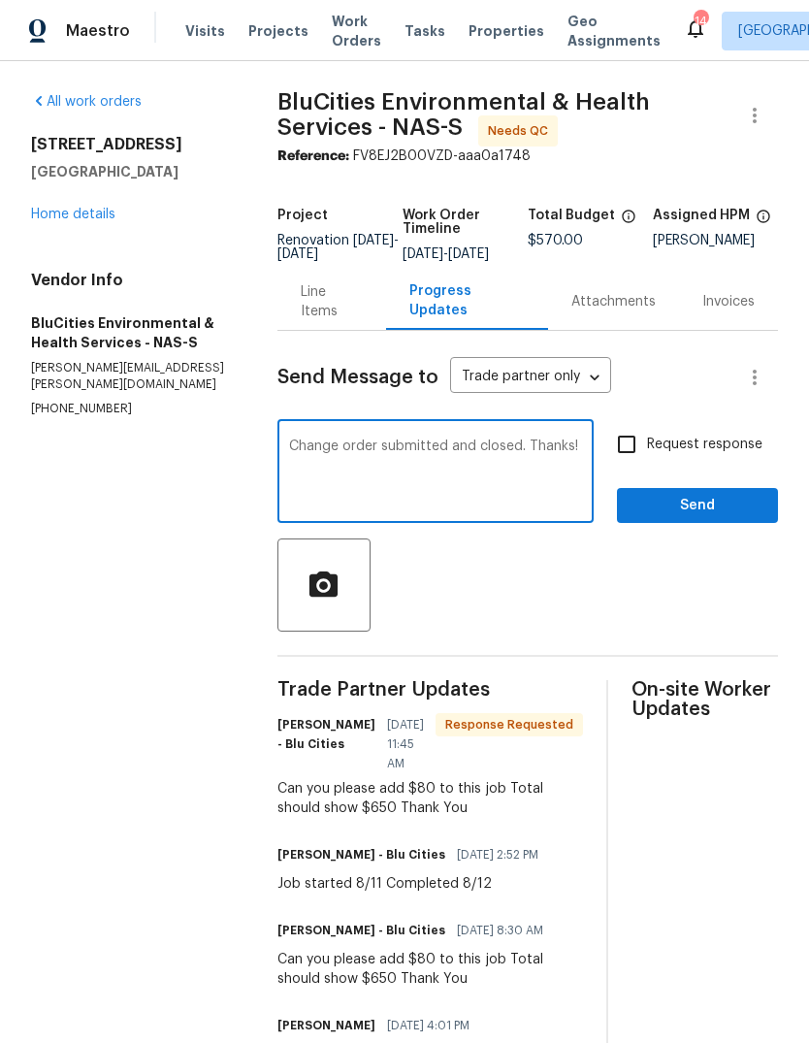
type textarea "Change order submitted and closed. Thanks!"
click at [713, 455] on span "Request response" at bounding box center [704, 445] width 115 height 20
click at [647, 464] on input "Request response" at bounding box center [627, 444] width 41 height 41
checkbox input "true"
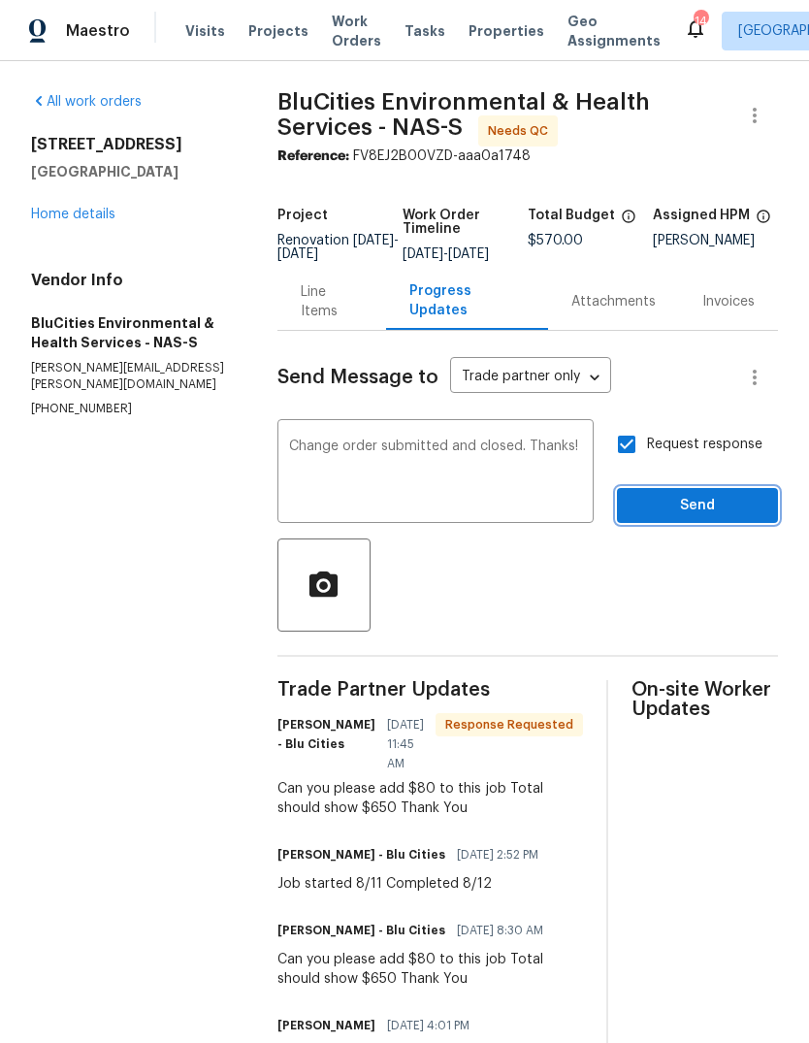
click at [731, 518] on span "Send" at bounding box center [698, 506] width 130 height 24
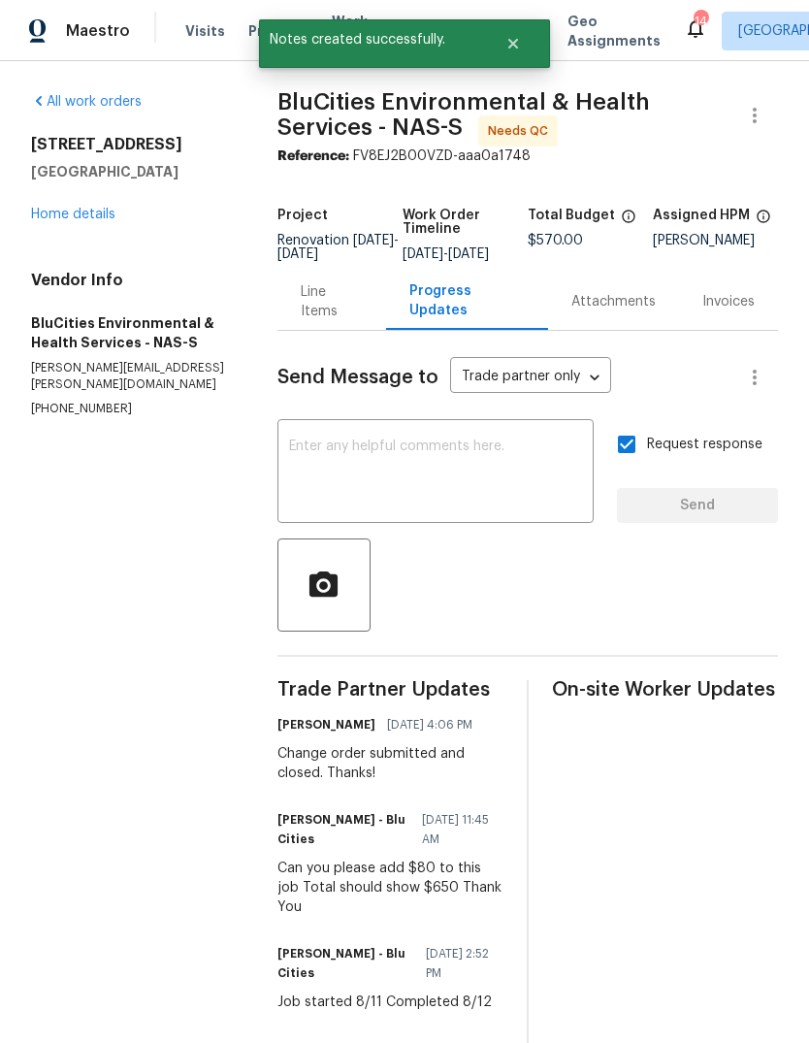
click at [326, 321] on div "Line Items" at bounding box center [332, 301] width 62 height 39
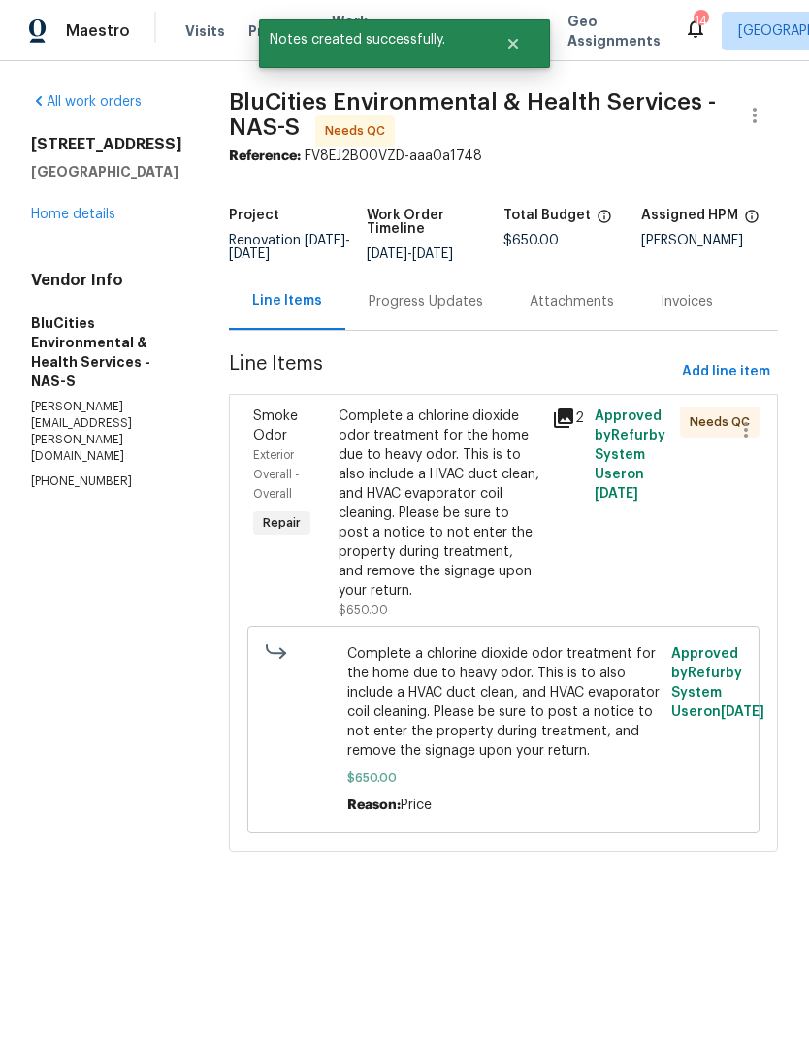
click at [461, 546] on div "Complete a chlorine dioxide odor treatment for the home due to heavy odor. This…" at bounding box center [440, 504] width 202 height 194
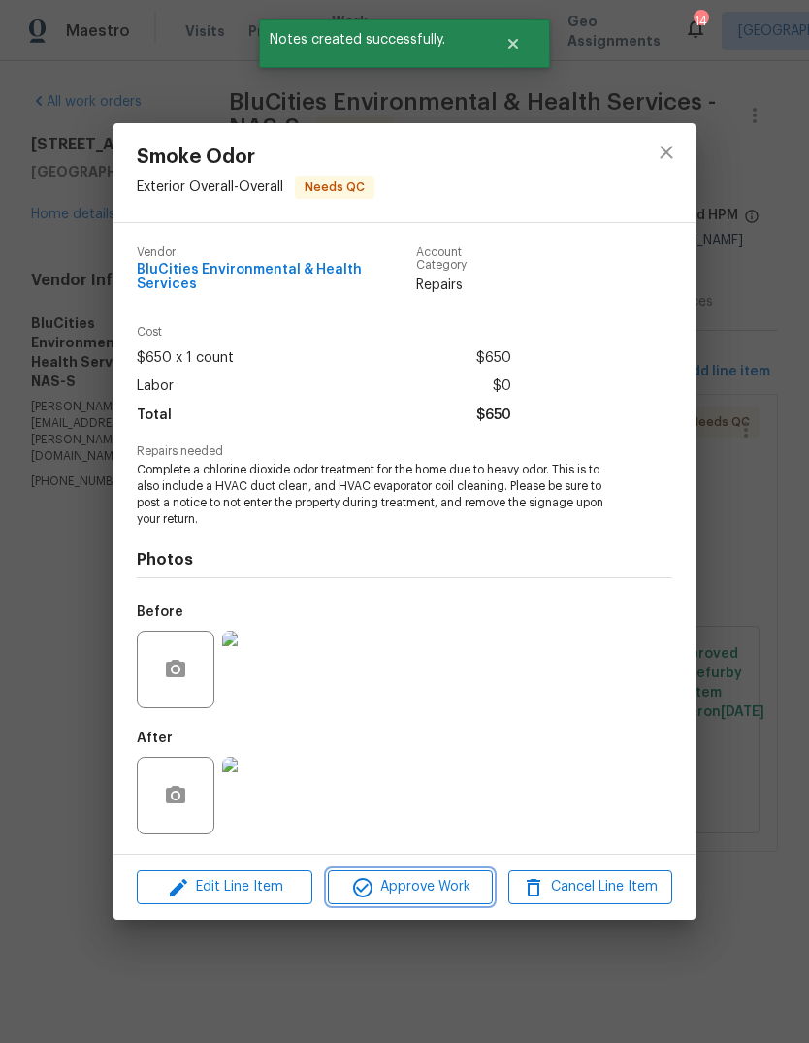
click at [454, 882] on span "Approve Work" at bounding box center [410, 887] width 152 height 24
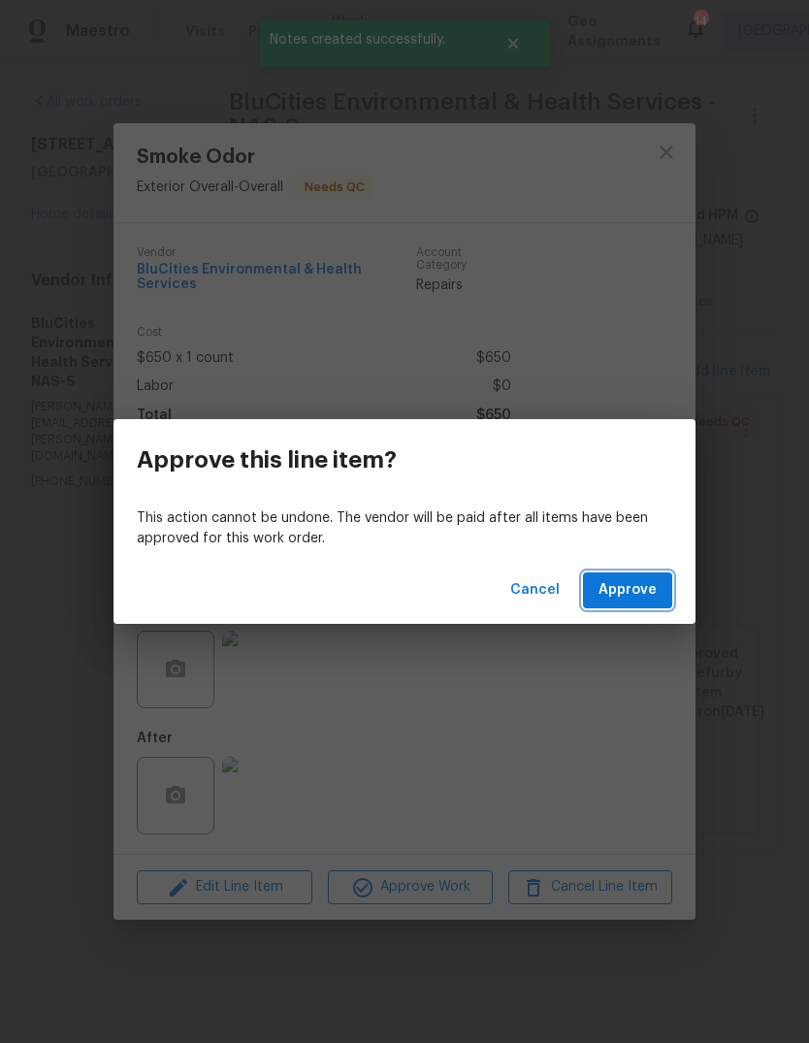
click at [641, 589] on span "Approve" at bounding box center [628, 590] width 58 height 24
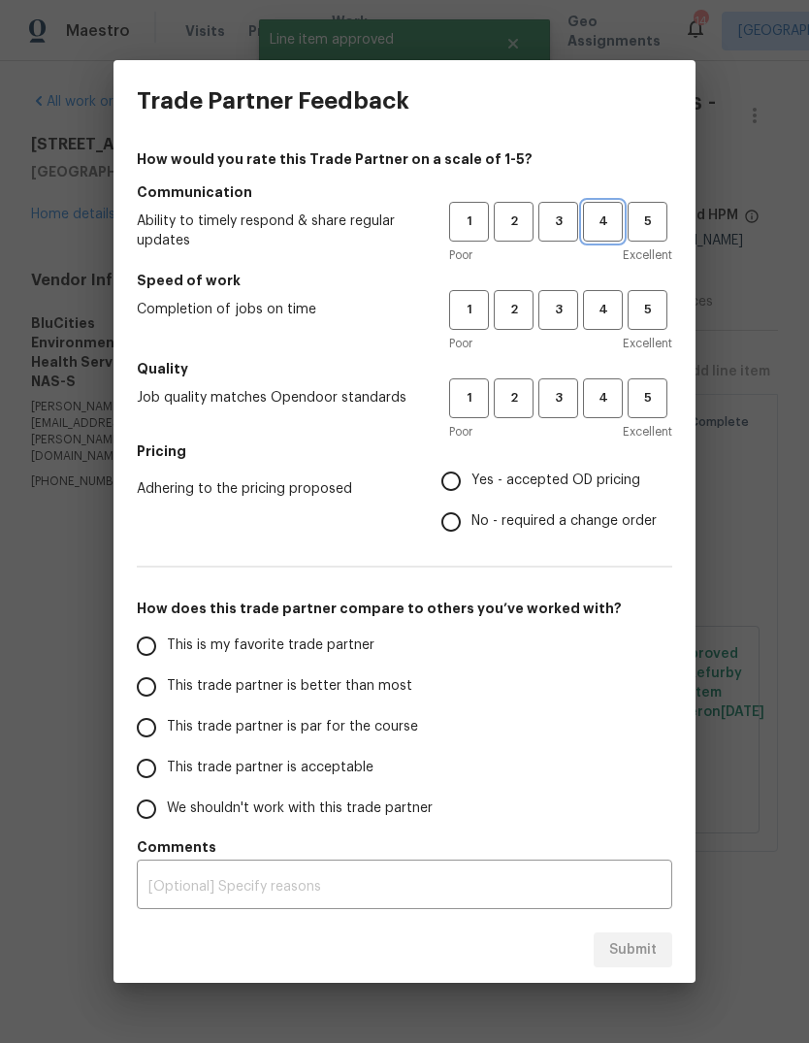
click at [604, 228] on span "4" at bounding box center [603, 222] width 36 height 22
click at [605, 310] on span "4" at bounding box center [603, 310] width 36 height 22
click at [619, 384] on button "4" at bounding box center [603, 398] width 40 height 40
click at [463, 479] on input "Yes - accepted OD pricing" at bounding box center [451, 481] width 41 height 41
radio input "true"
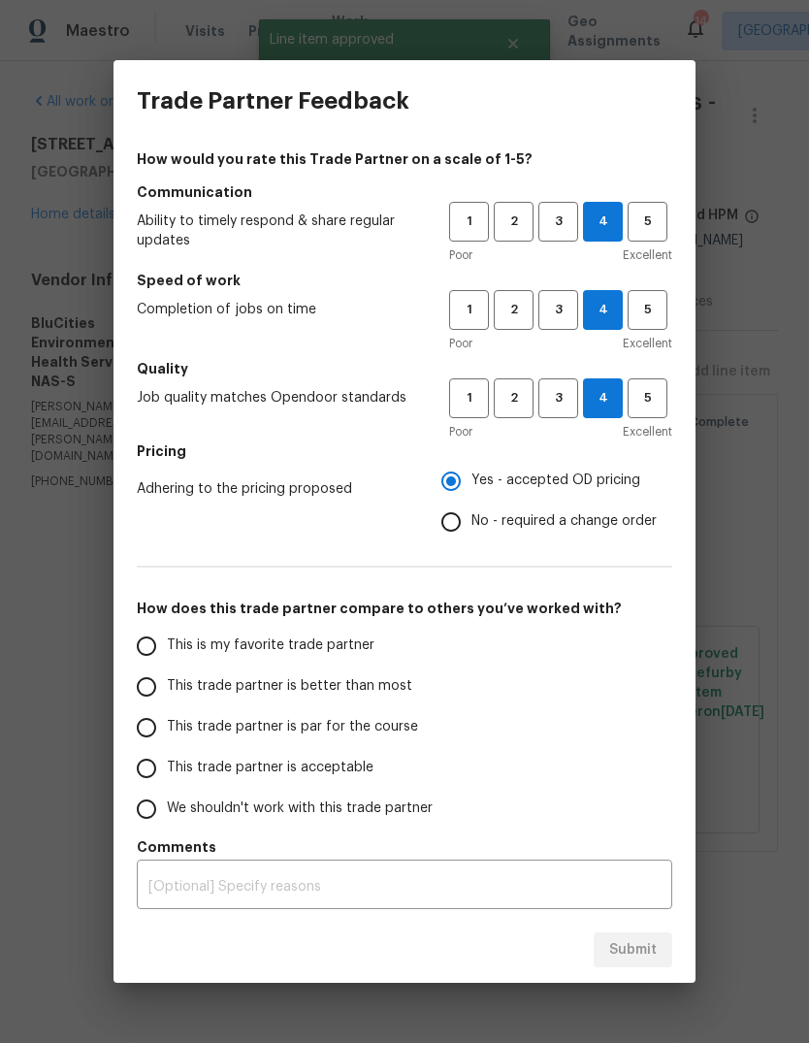
click at [149, 733] on input "This trade partner is par for the course" at bounding box center [146, 727] width 41 height 41
click at [637, 956] on span "Submit" at bounding box center [633, 950] width 48 height 24
radio input "true"
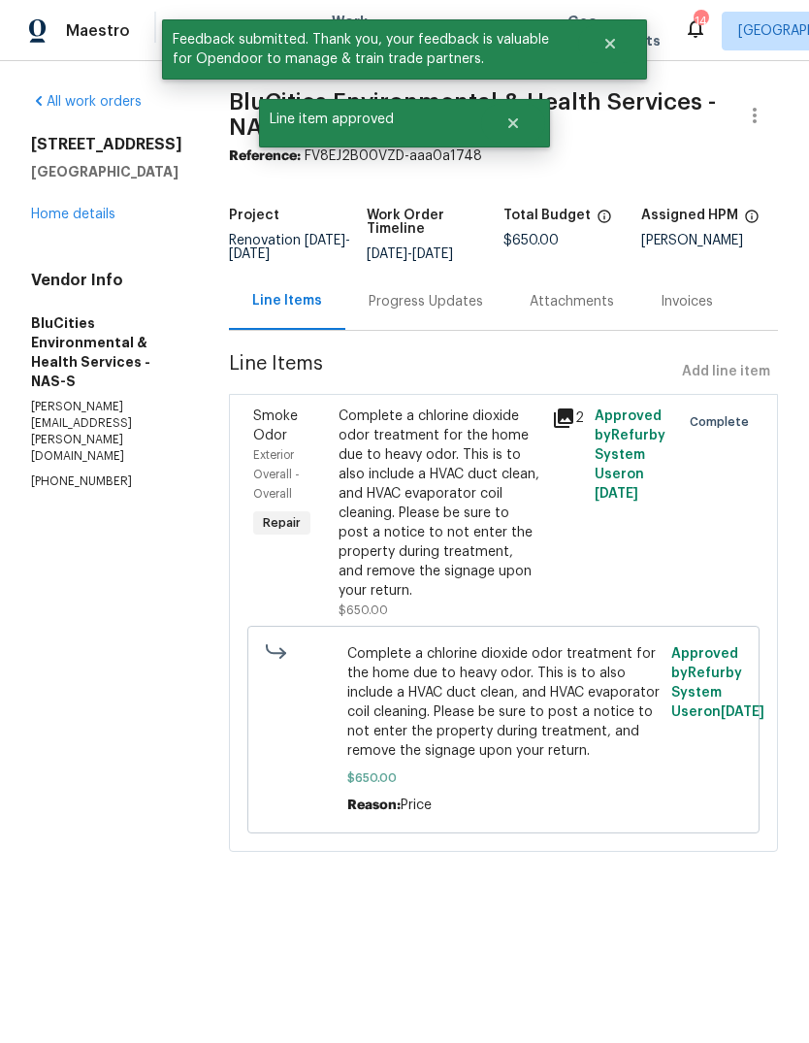
click at [38, 221] on link "Home details" at bounding box center [73, 215] width 84 height 14
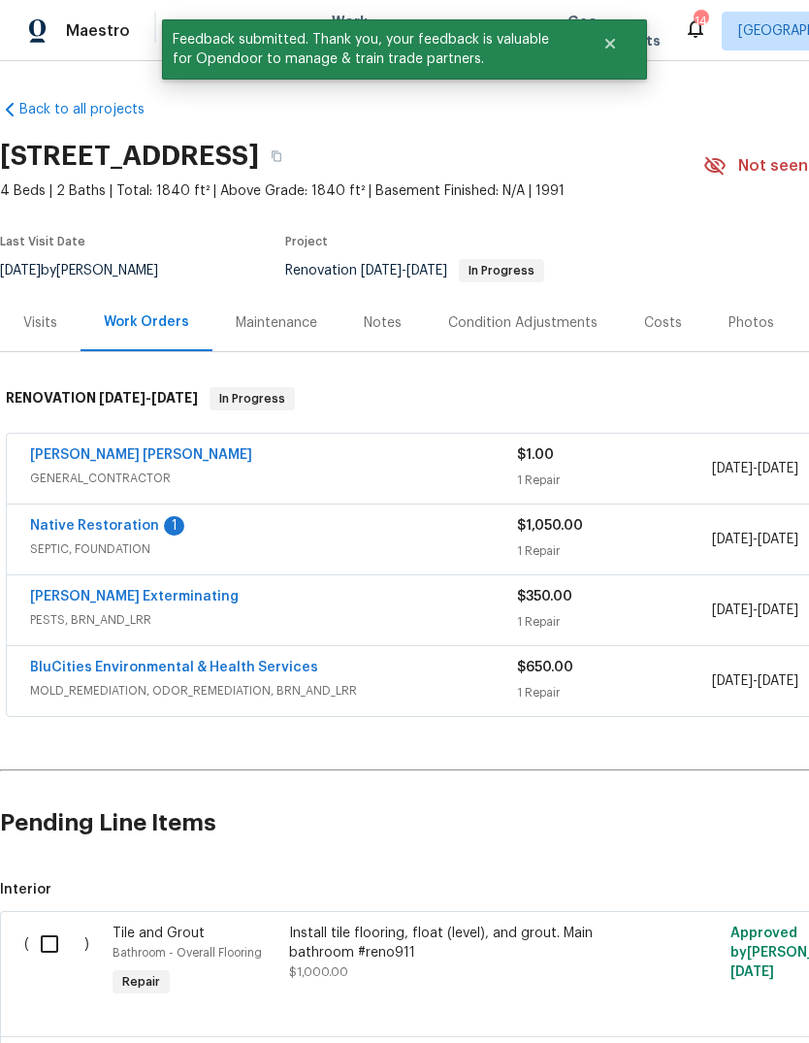
click at [38, 523] on link "Native Restoration" at bounding box center [94, 526] width 129 height 14
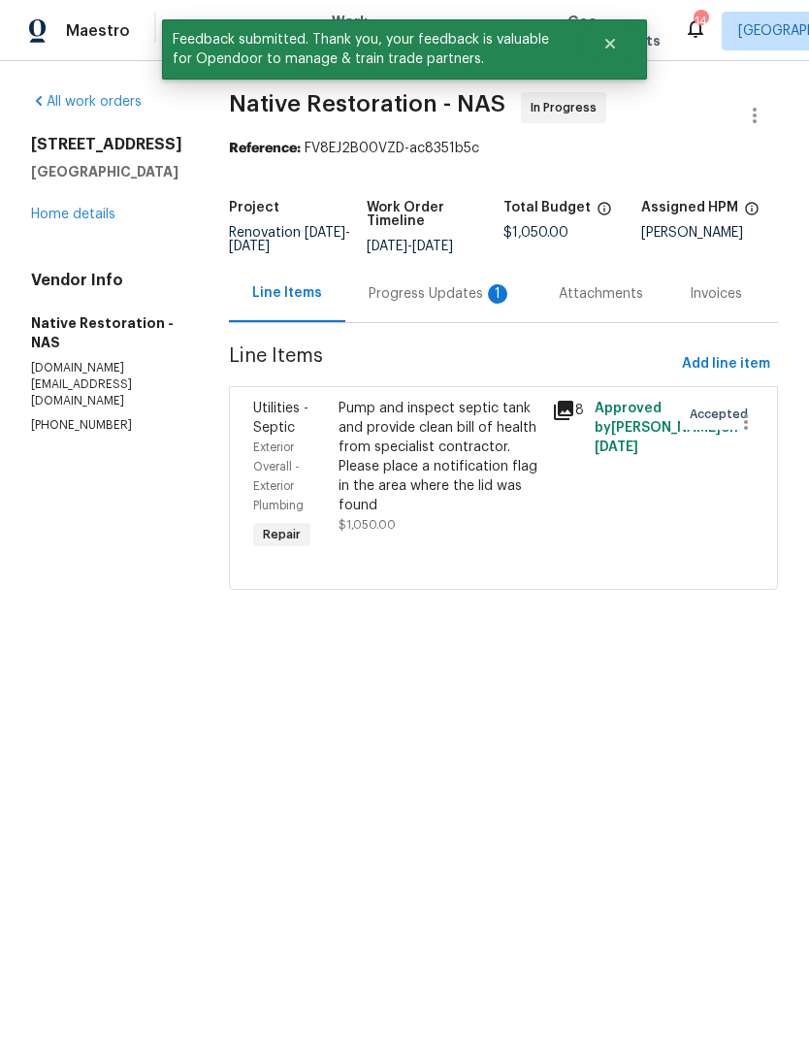
click at [434, 304] on div "Progress Updates 1" at bounding box center [441, 293] width 144 height 19
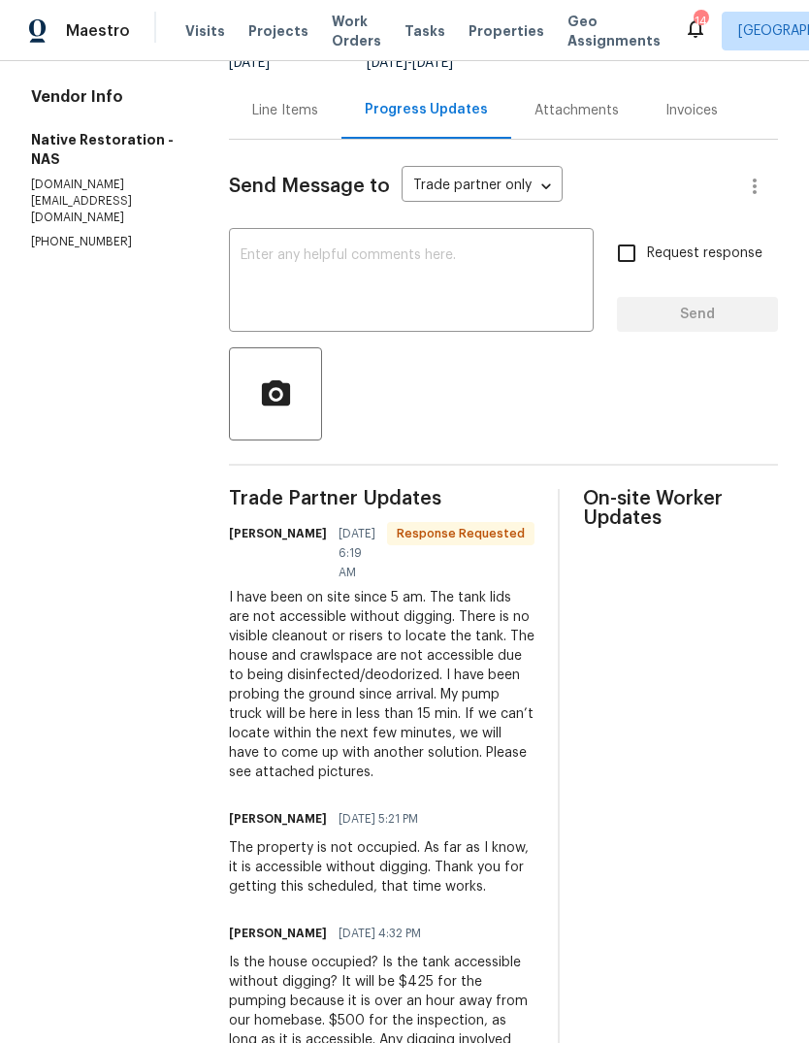
scroll to position [144, 0]
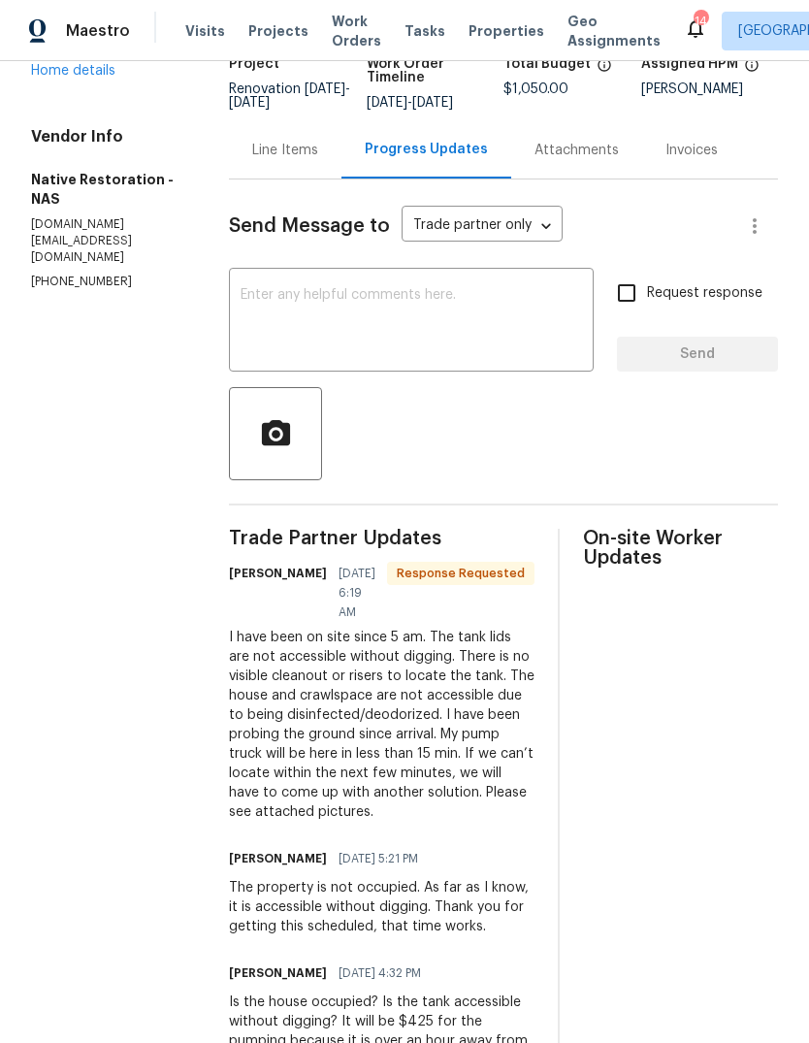
click at [308, 322] on textarea at bounding box center [412, 322] width 342 height 68
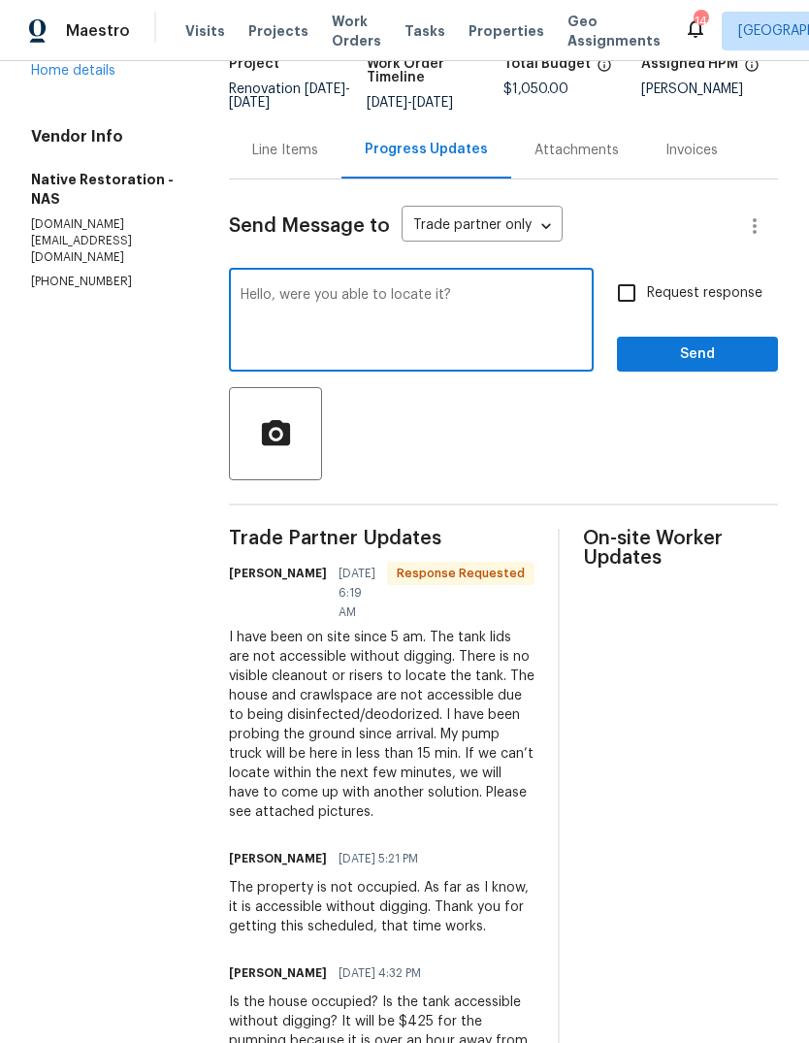
type textarea "Hello, were you able to locate it?"
click at [693, 304] on span "Request response" at bounding box center [704, 293] width 115 height 20
click at [647, 313] on input "Request response" at bounding box center [627, 293] width 41 height 41
checkbox input "true"
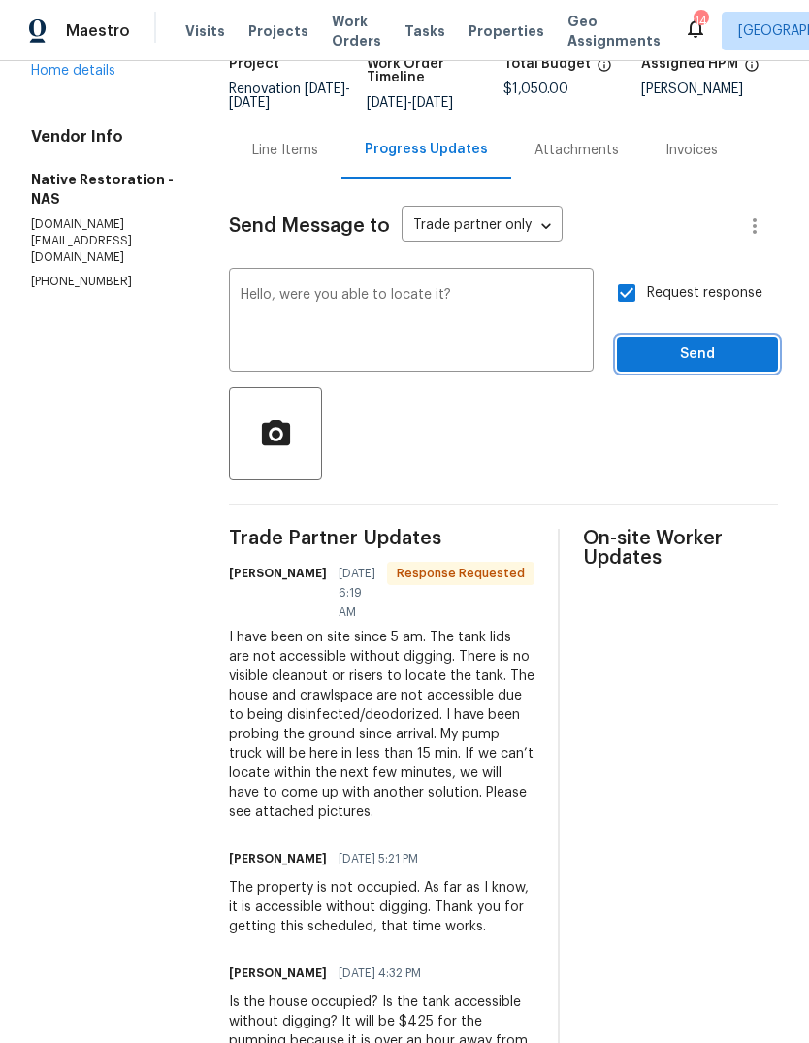
click at [735, 367] on span "Send" at bounding box center [698, 355] width 130 height 24
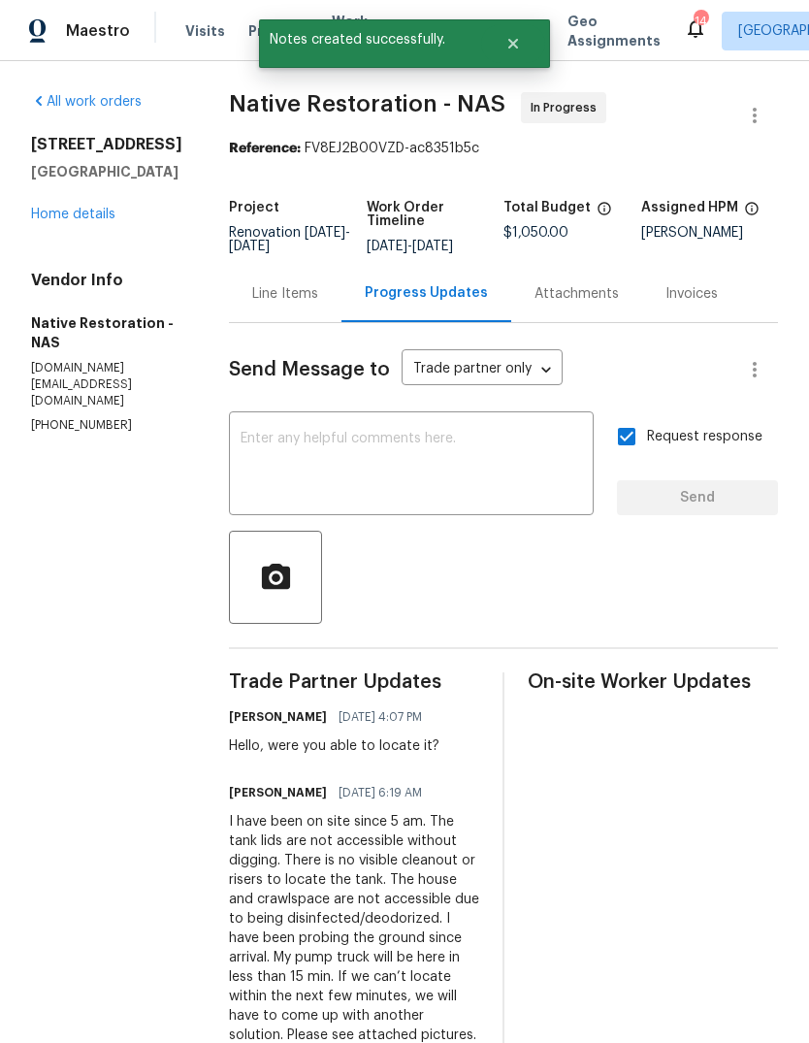
click at [59, 219] on link "Home details" at bounding box center [73, 215] width 84 height 14
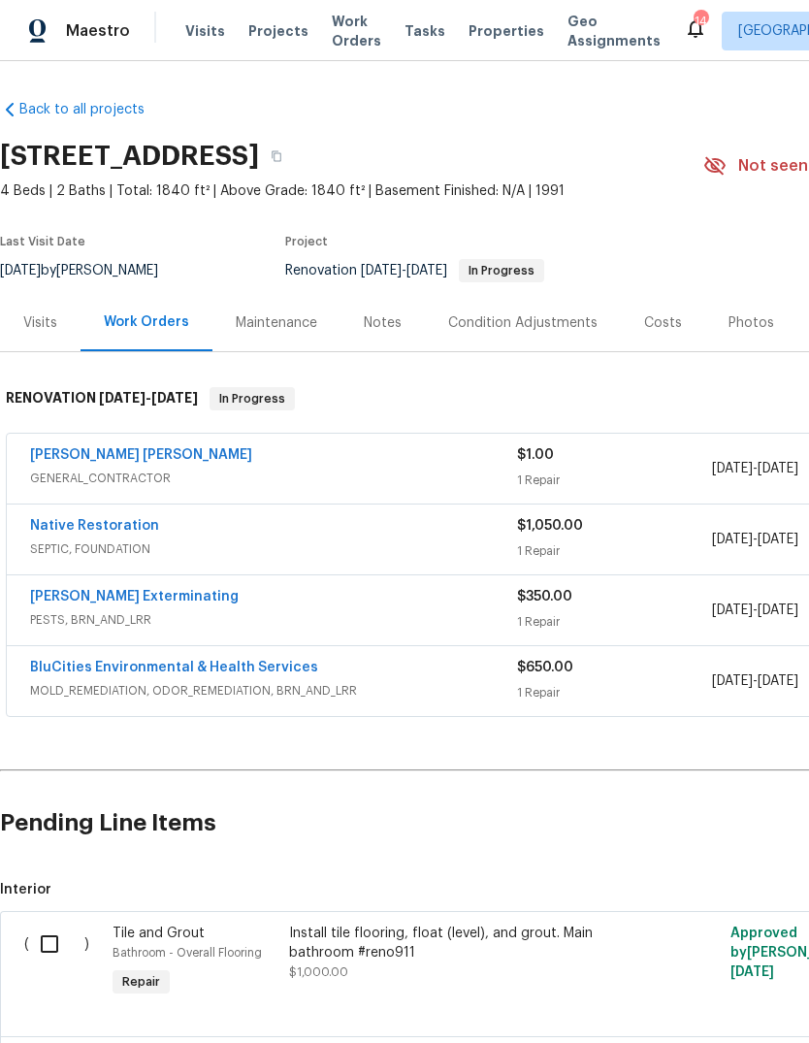
click at [377, 320] on div "Notes" at bounding box center [383, 322] width 38 height 19
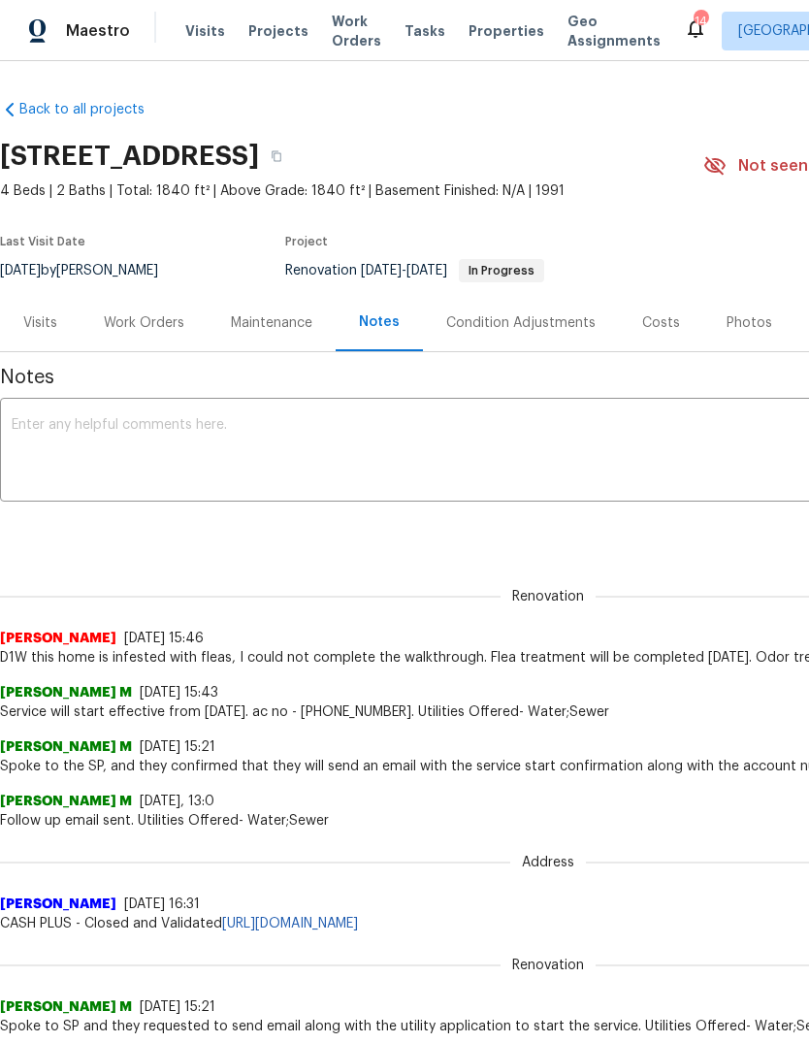
click at [84, 457] on textarea at bounding box center [548, 452] width 1073 height 68
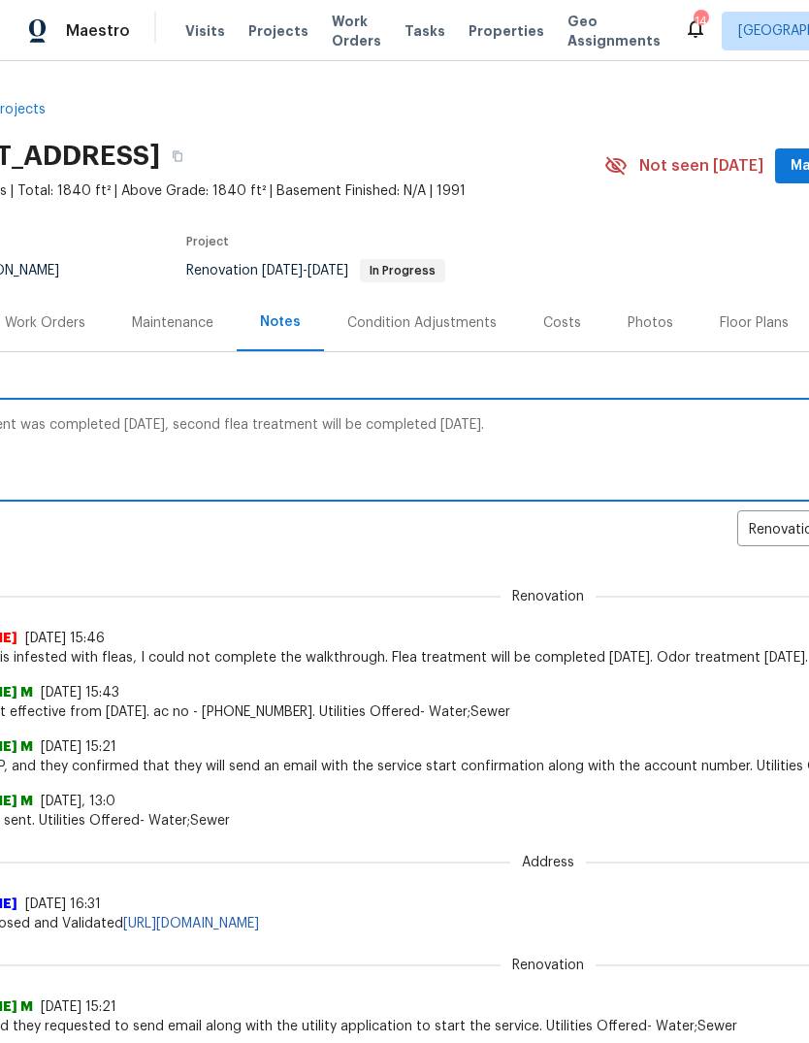
scroll to position [7, 276]
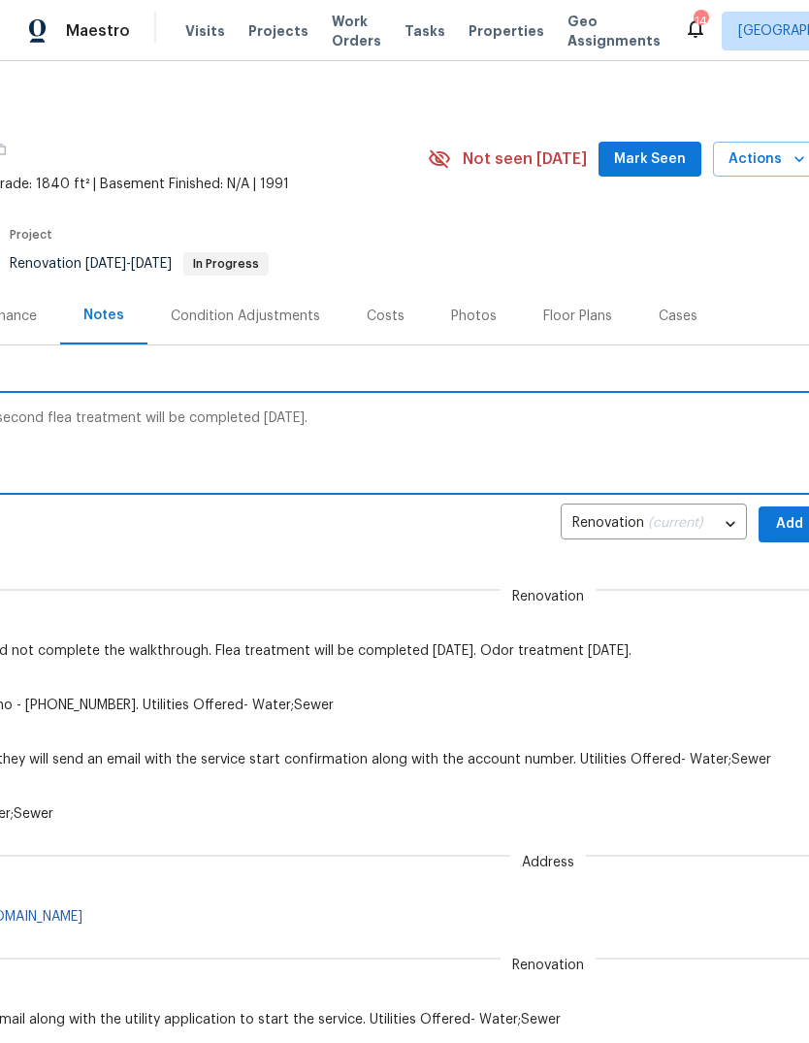
type textarea "Odor treatment was completed [DATE], second flea treatment will be completed [D…"
click at [782, 532] on span "Add" at bounding box center [789, 524] width 31 height 24
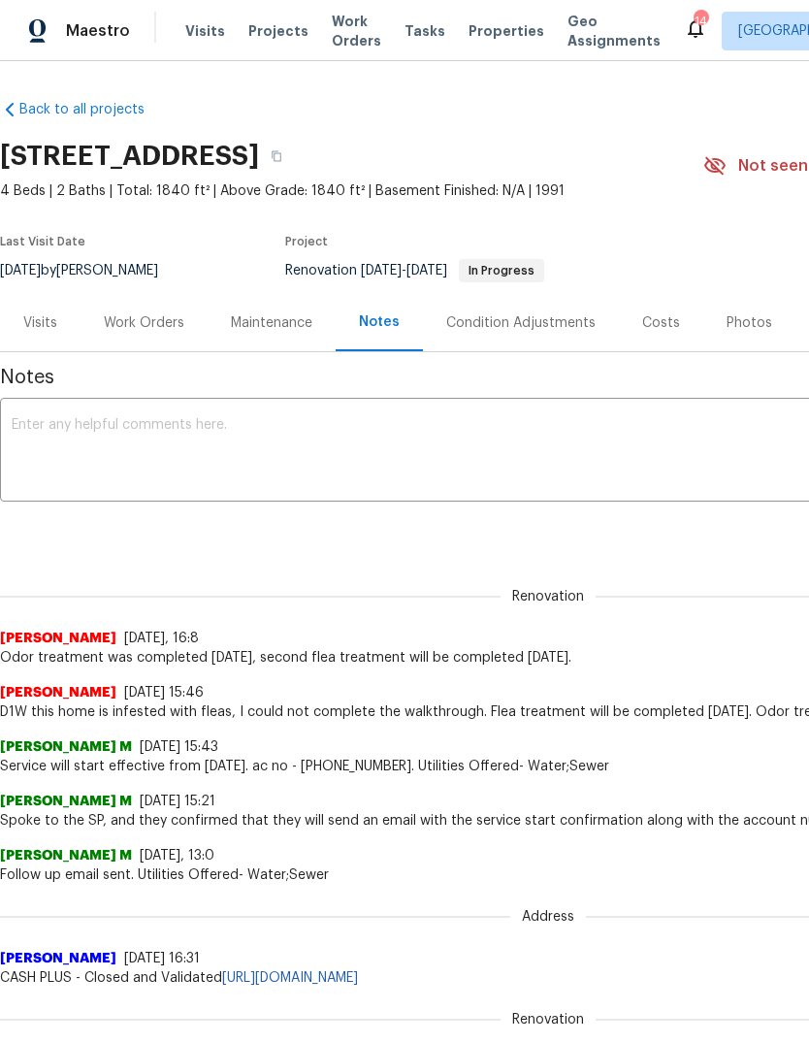
scroll to position [0, 0]
click at [252, 36] on span "Projects" at bounding box center [278, 30] width 60 height 19
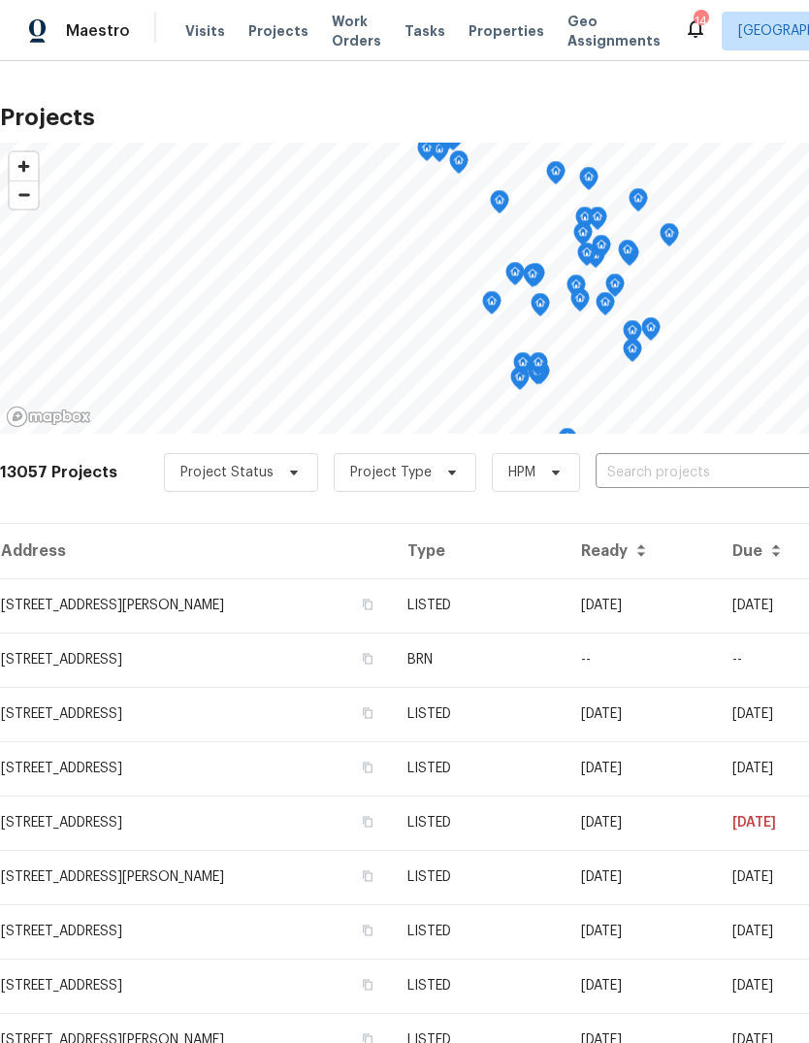
click at [646, 482] on input "text" at bounding box center [707, 473] width 222 height 30
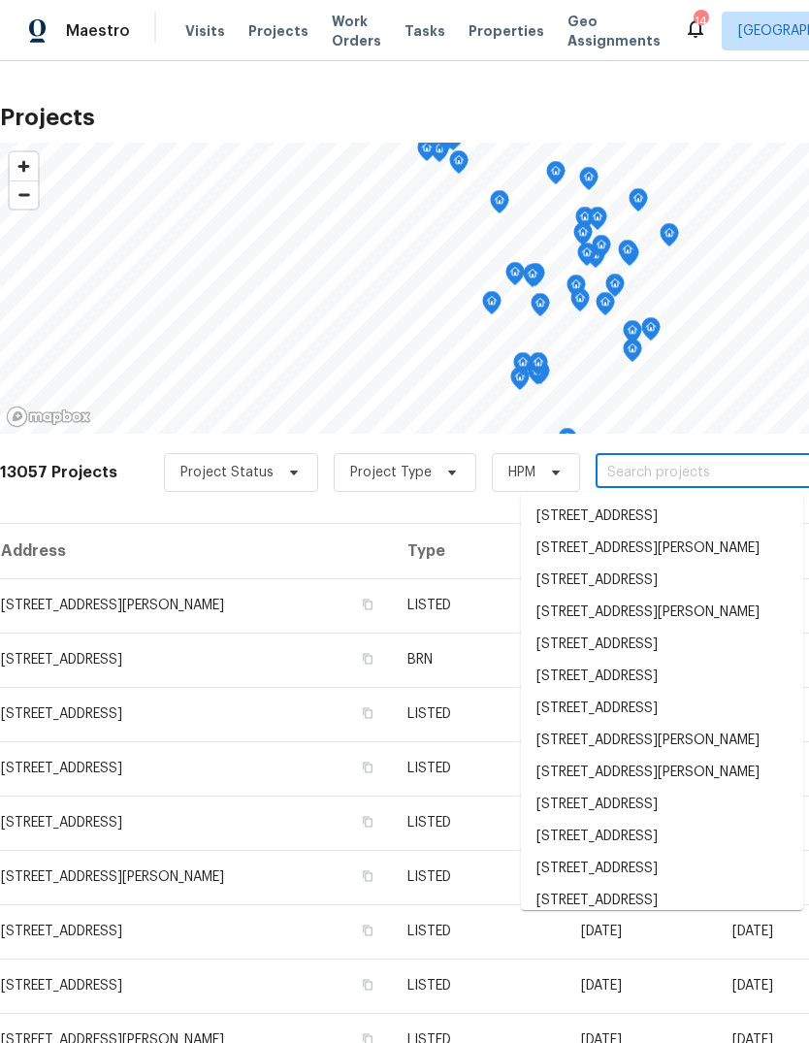
click at [655, 478] on input "text" at bounding box center [707, 473] width 222 height 30
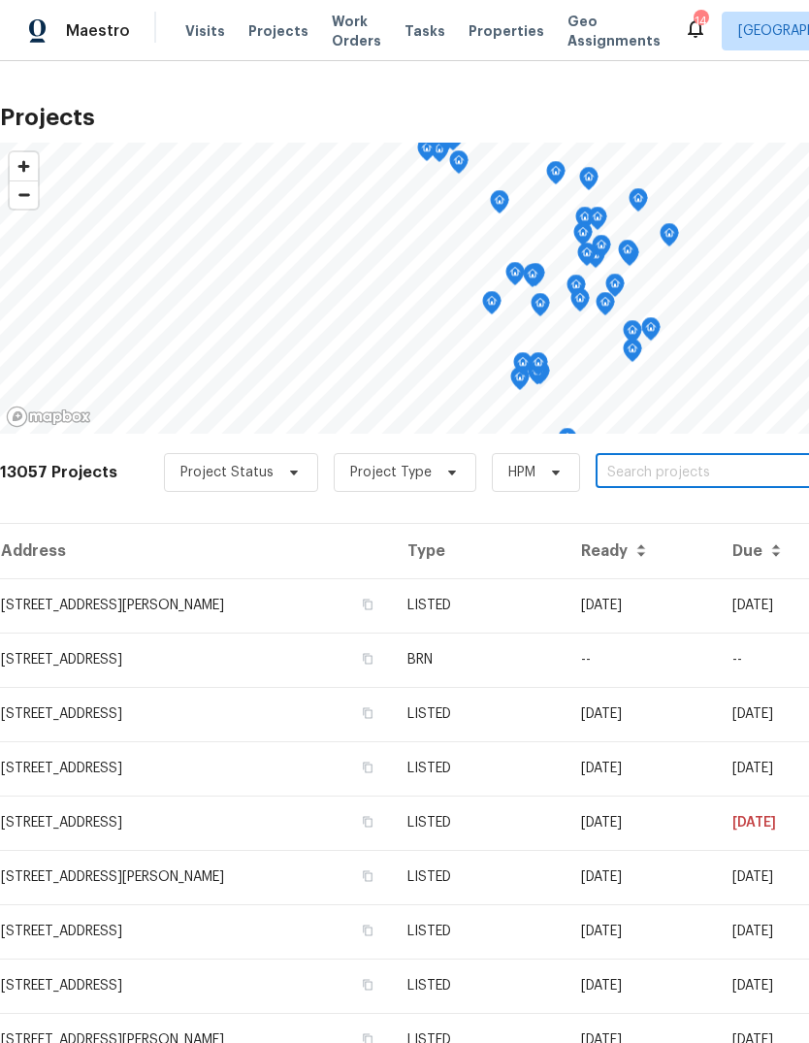
paste input "[STREET_ADDRESS][PERSON_NAME]"
type input "[STREET_ADDRESS][PERSON_NAME]"
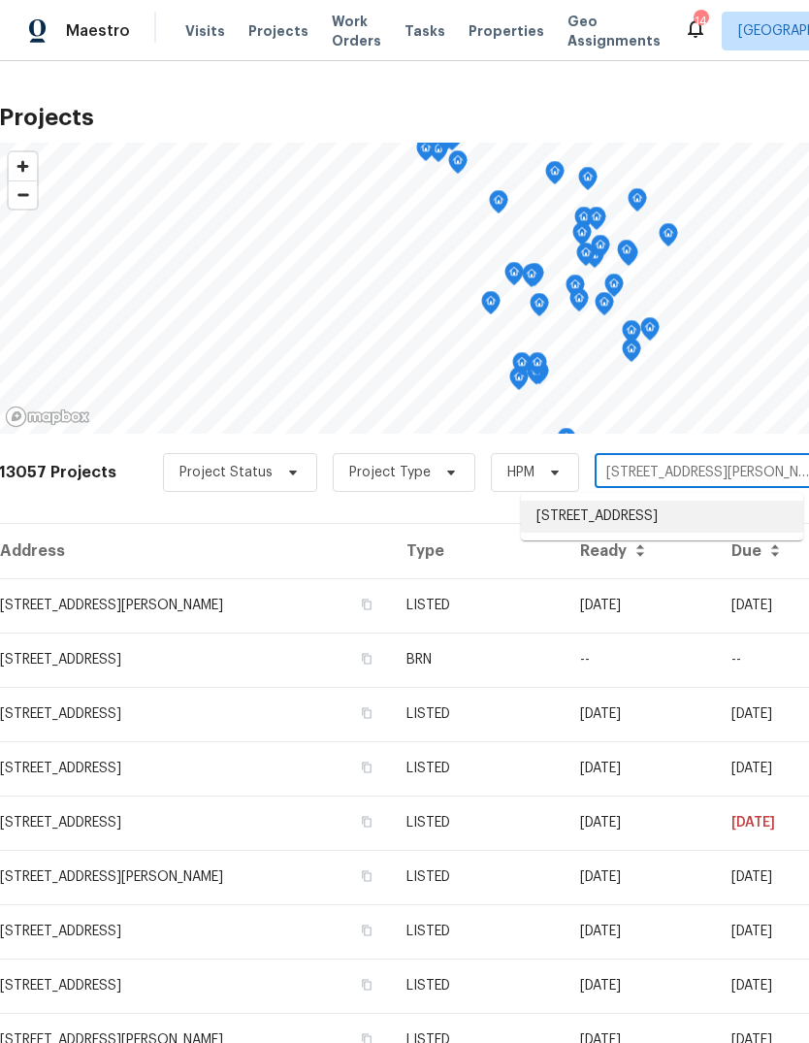
click at [682, 528] on li "[STREET_ADDRESS]" at bounding box center [662, 517] width 282 height 32
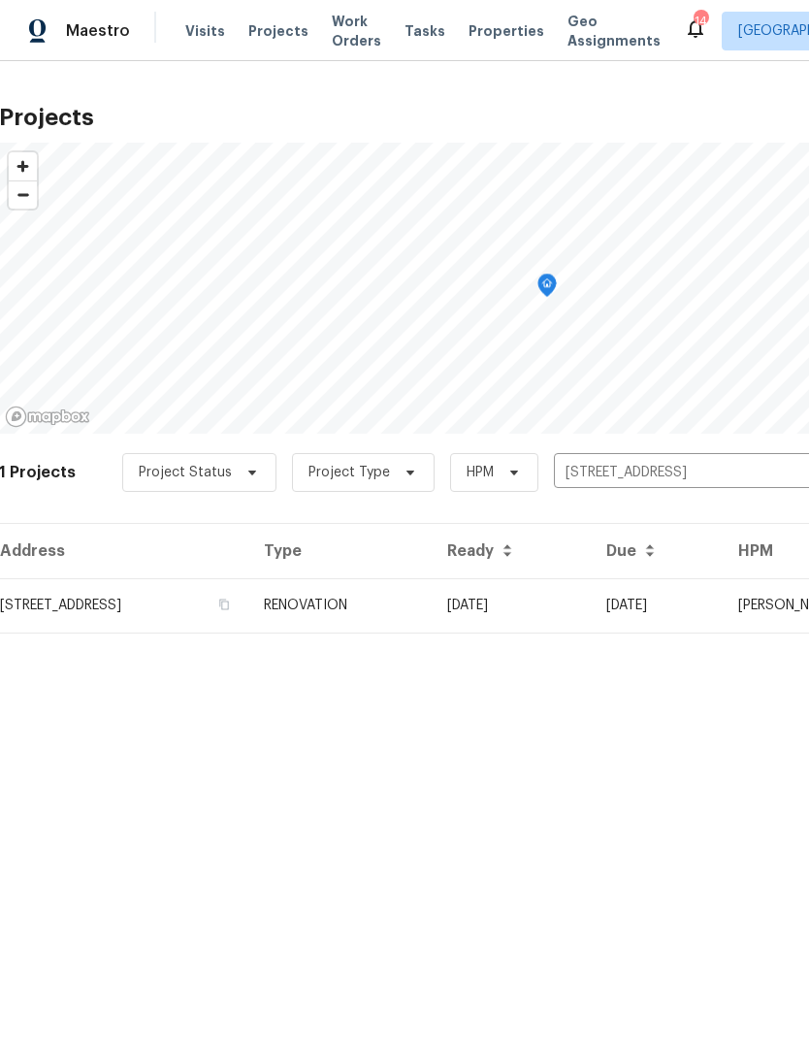
click at [41, 601] on td "[STREET_ADDRESS]" at bounding box center [123, 605] width 249 height 54
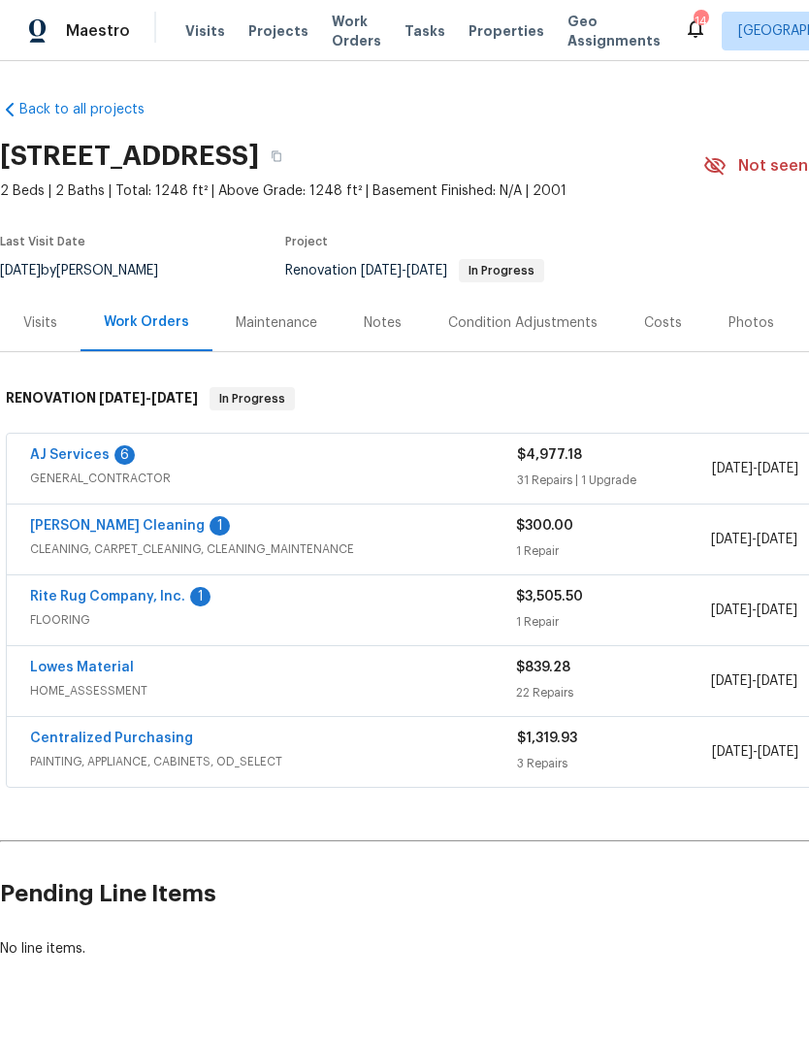
click at [38, 451] on link "AJ Services" at bounding box center [70, 455] width 80 height 14
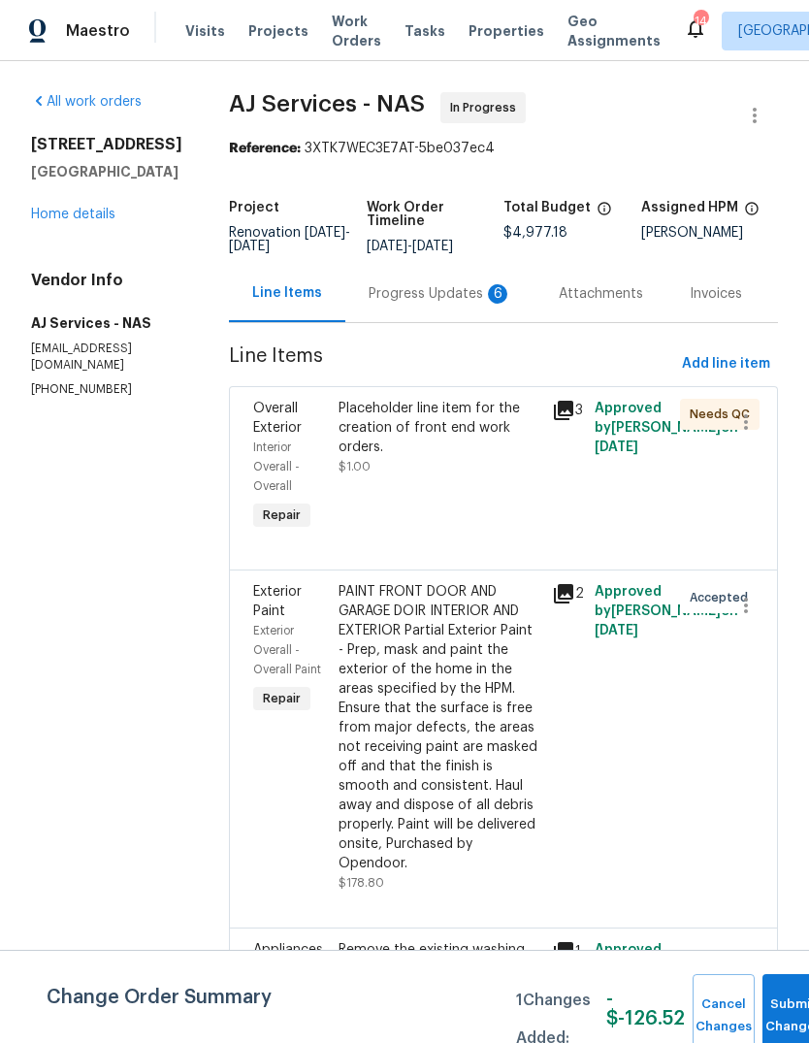
click at [436, 289] on div "Progress Updates 6" at bounding box center [441, 293] width 144 height 19
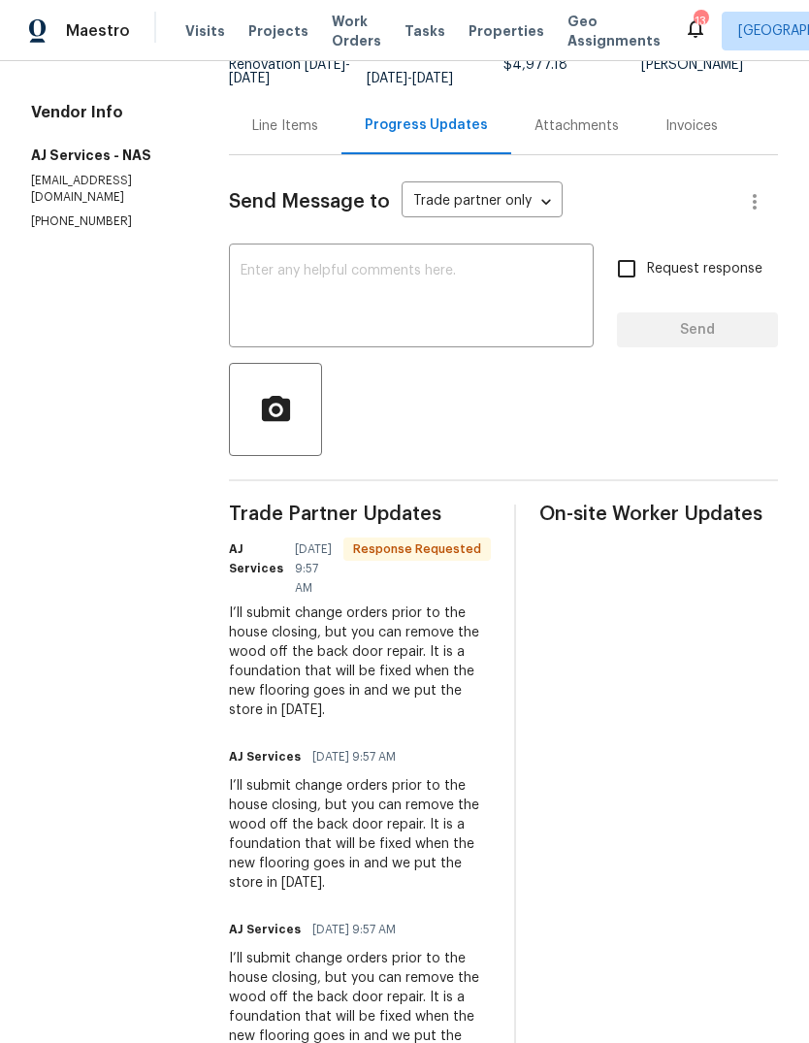
scroll to position [10, 0]
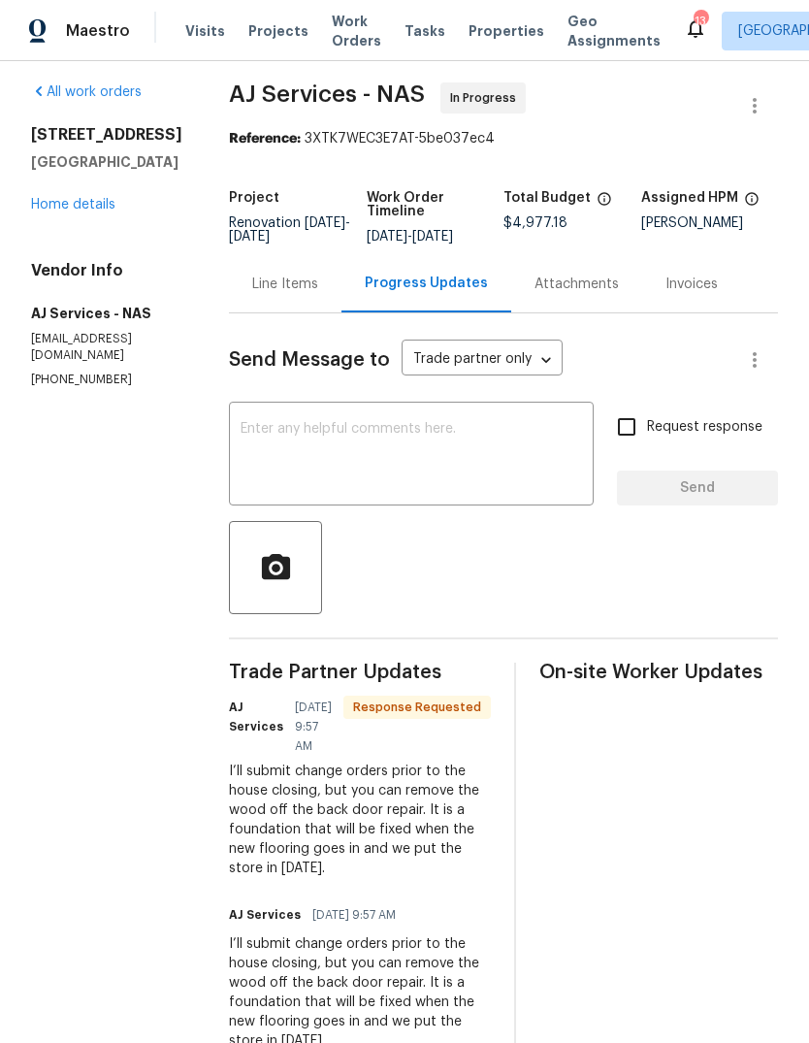
click at [415, 422] on textarea at bounding box center [412, 456] width 342 height 68
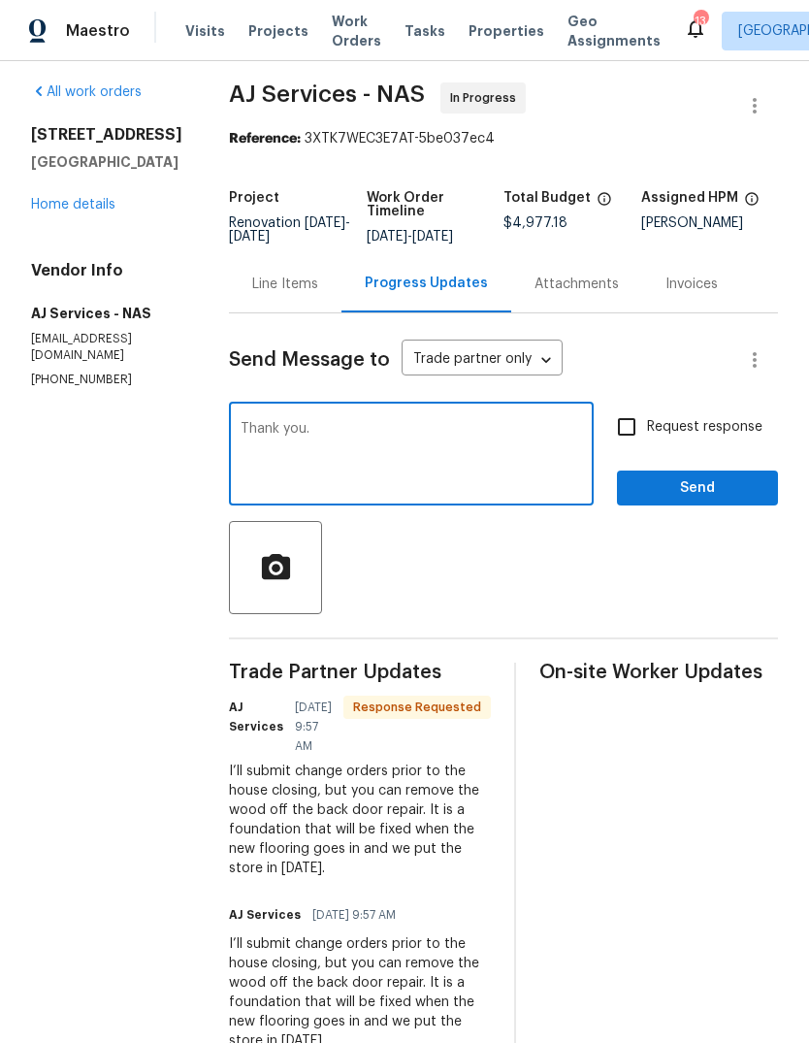
type textarea "Thank you."
click at [736, 417] on span "Request response" at bounding box center [704, 427] width 115 height 20
click at [647, 407] on input "Request response" at bounding box center [627, 427] width 41 height 41
checkbox input "true"
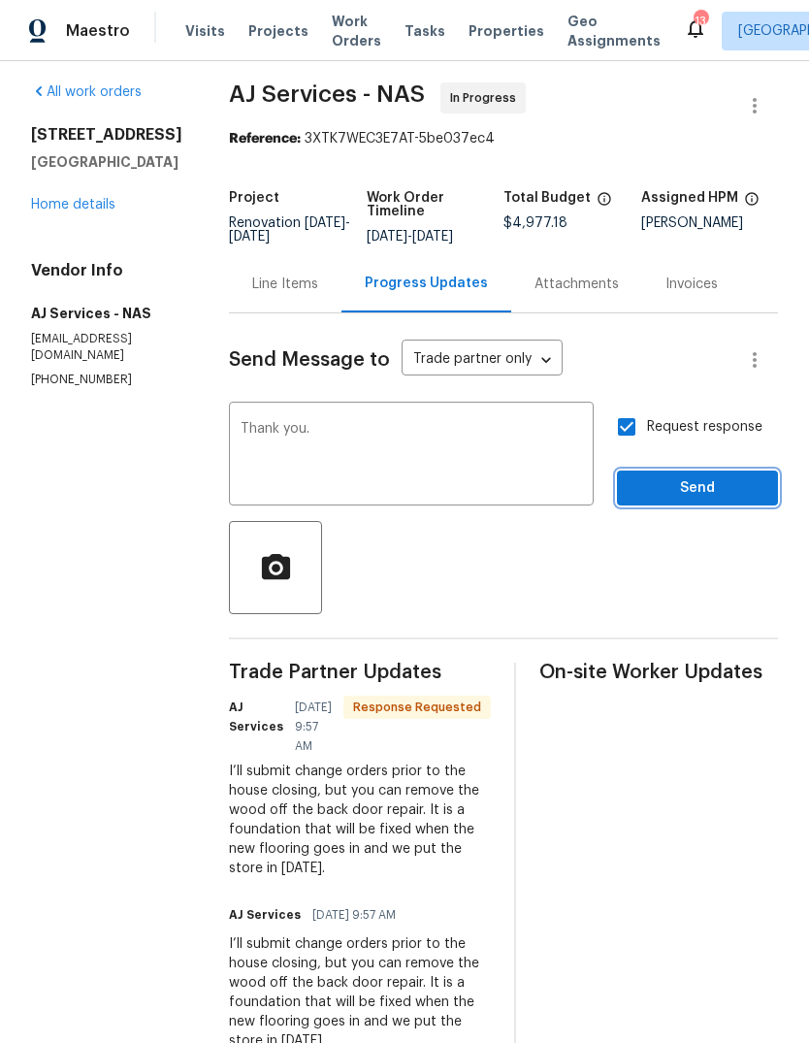
click at [741, 476] on span "Send" at bounding box center [698, 488] width 130 height 24
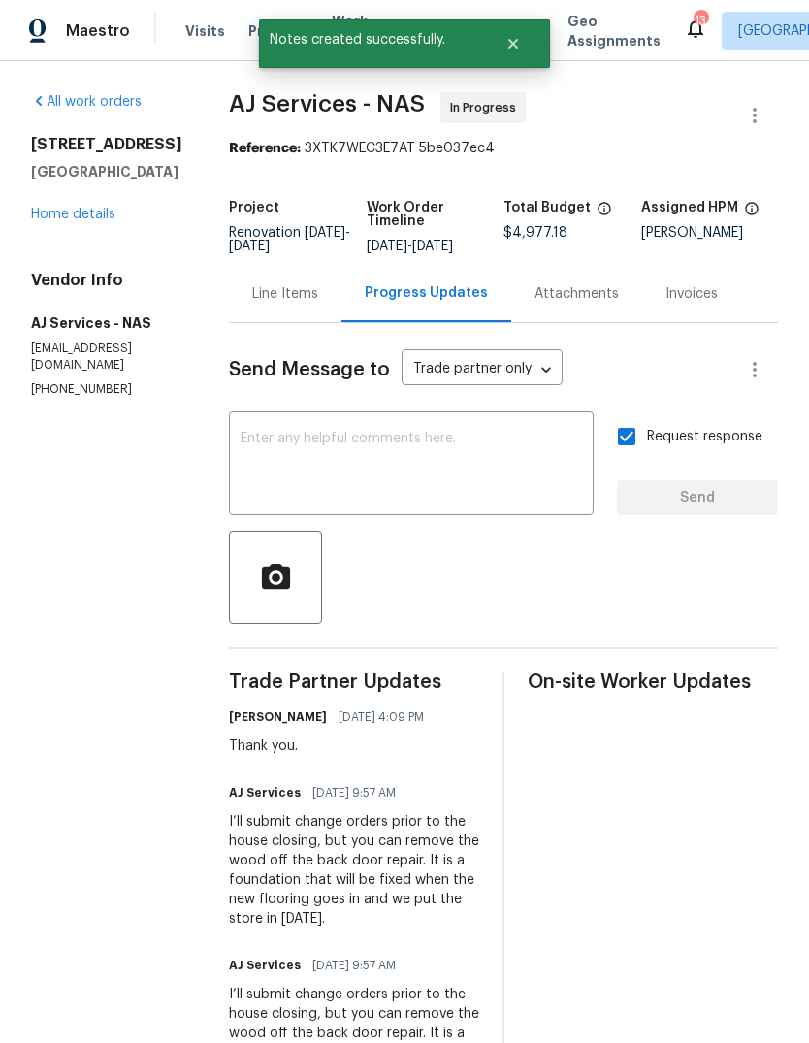
click at [297, 287] on div "Line Items" at bounding box center [285, 293] width 66 height 19
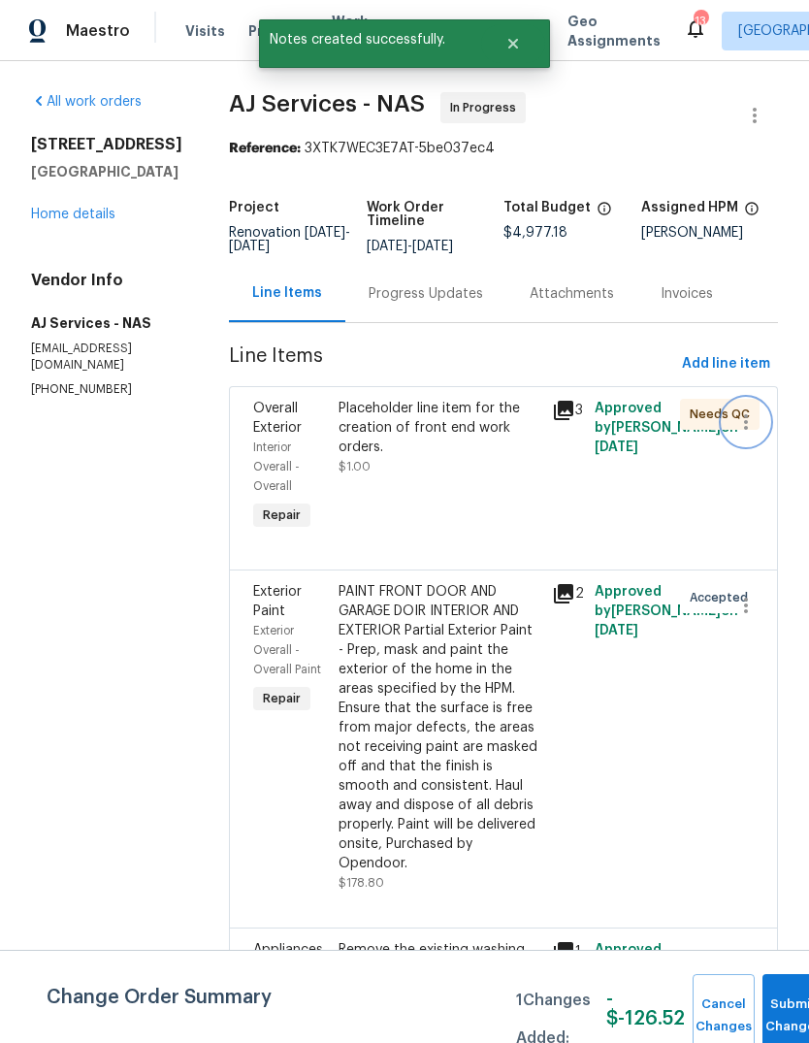
click at [746, 419] on icon "button" at bounding box center [746, 421] width 23 height 23
click at [771, 418] on li "Cancel" at bounding box center [755, 423] width 75 height 32
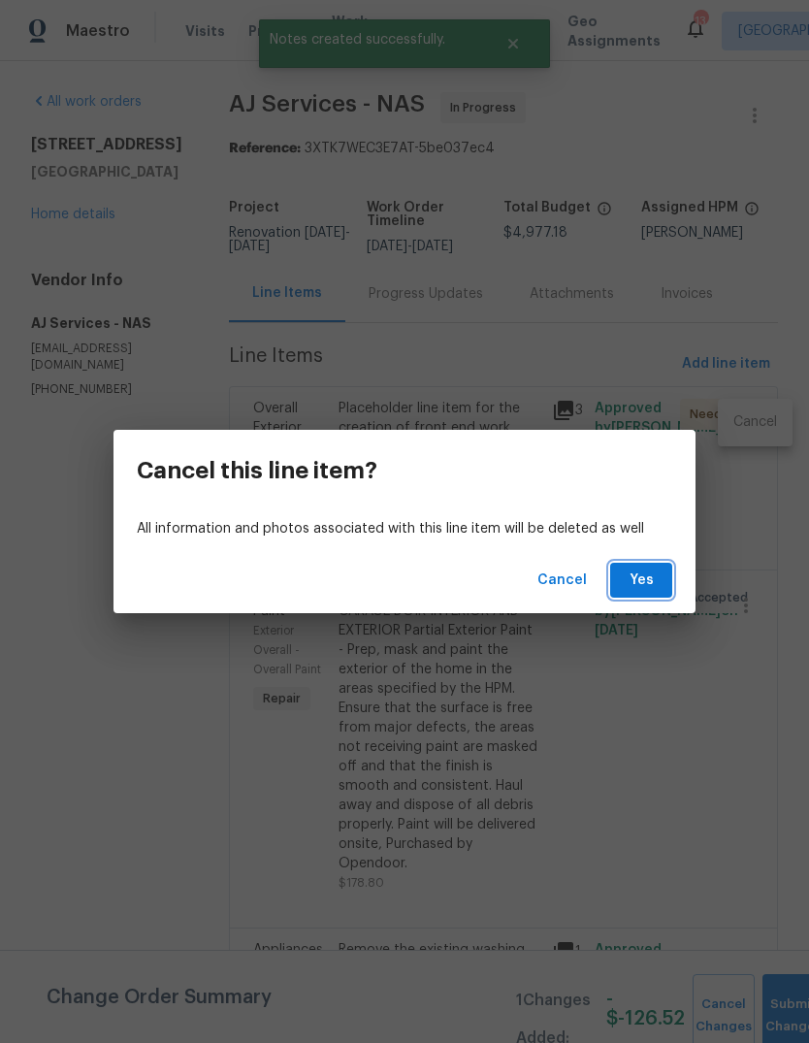
click at [646, 581] on span "Yes" at bounding box center [641, 581] width 31 height 24
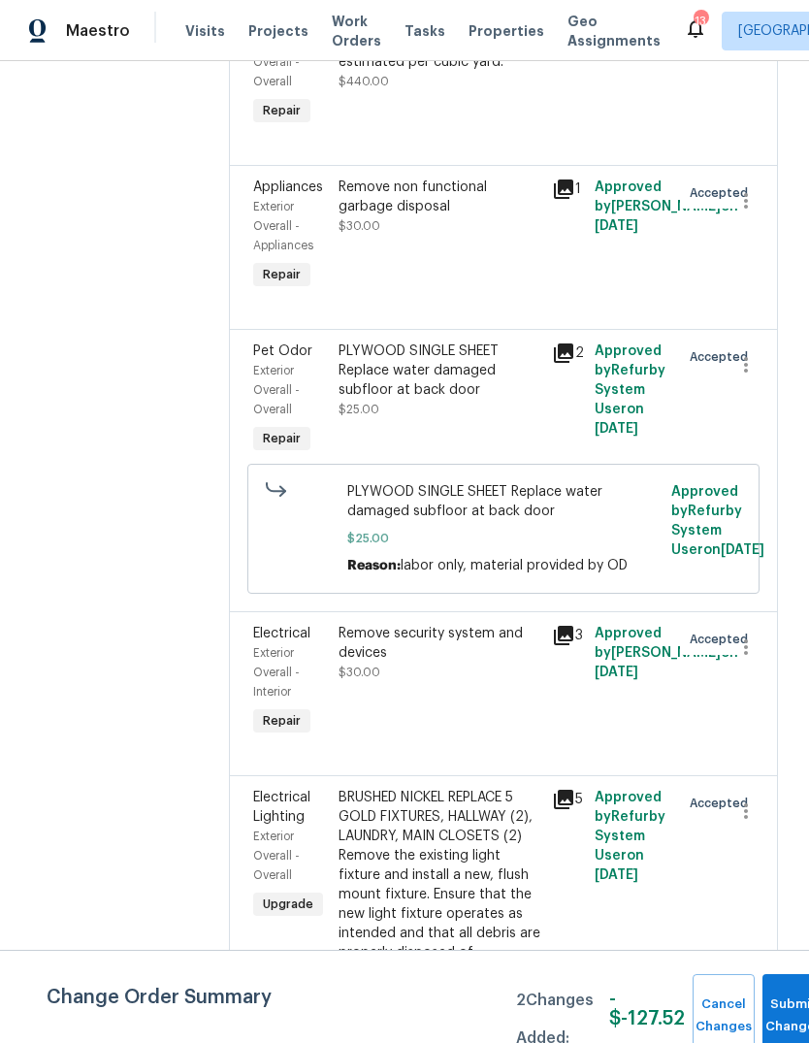
scroll to position [8887, 0]
click at [755, 376] on icon "button" at bounding box center [746, 363] width 23 height 23
click at [764, 390] on li "Cancel" at bounding box center [755, 384] width 75 height 32
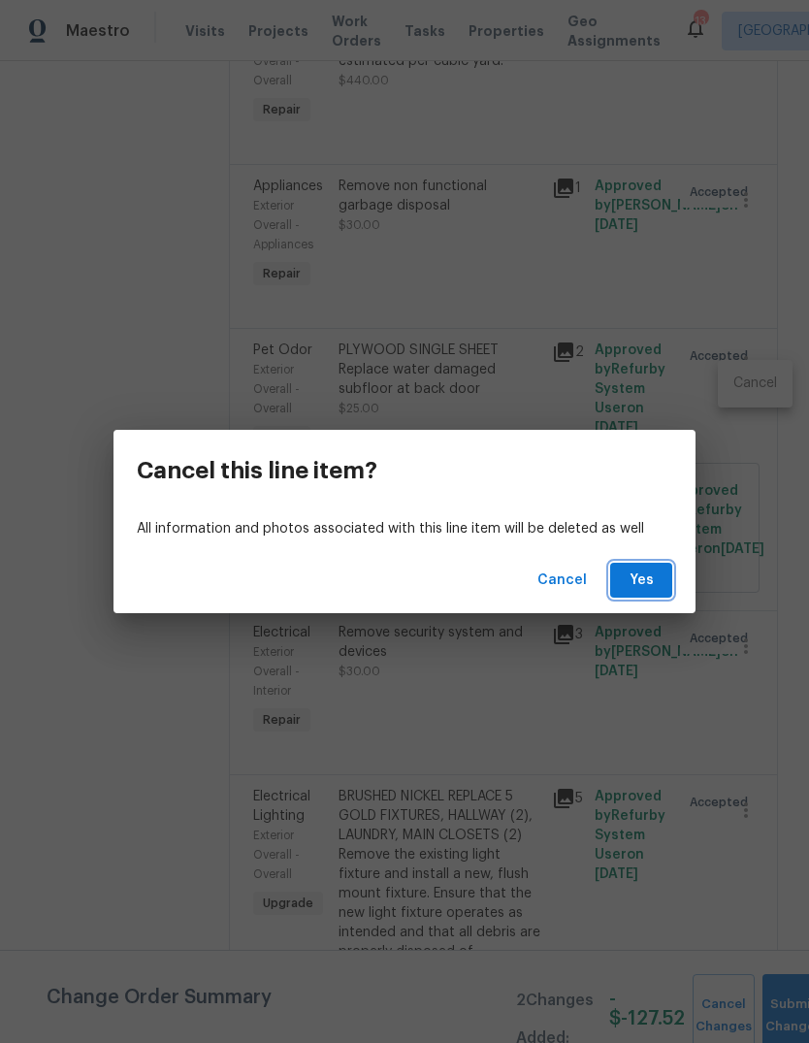
click at [661, 575] on button "Yes" at bounding box center [641, 581] width 62 height 36
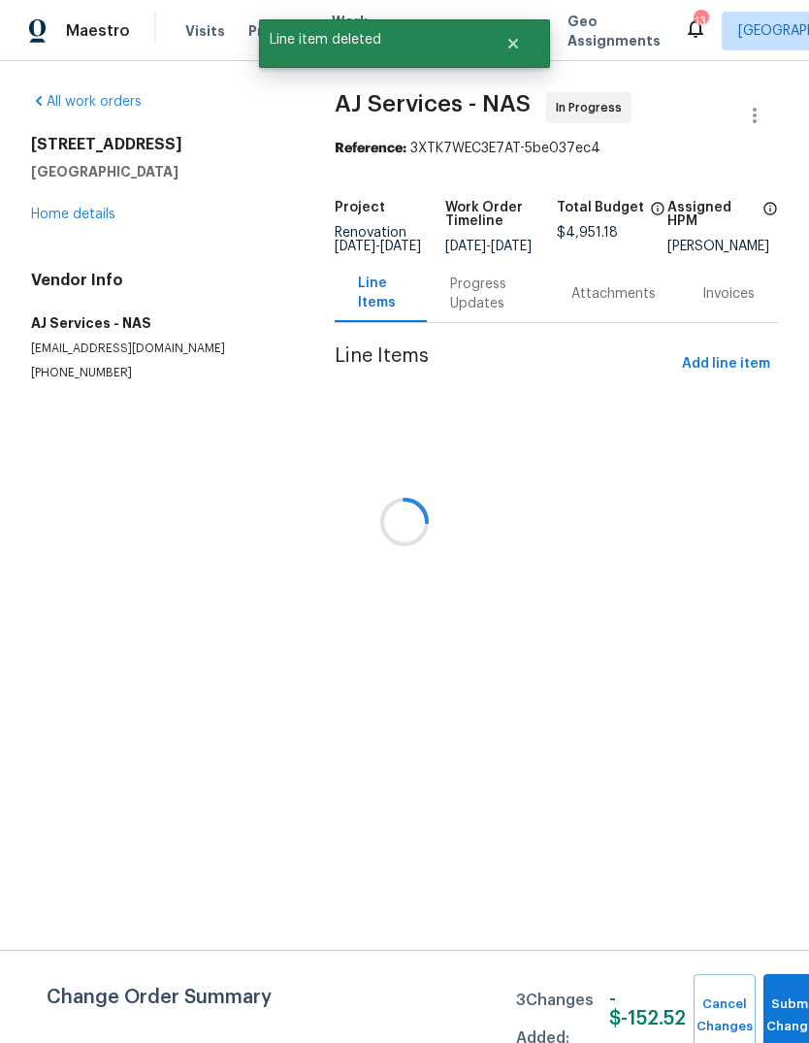
scroll to position [0, 0]
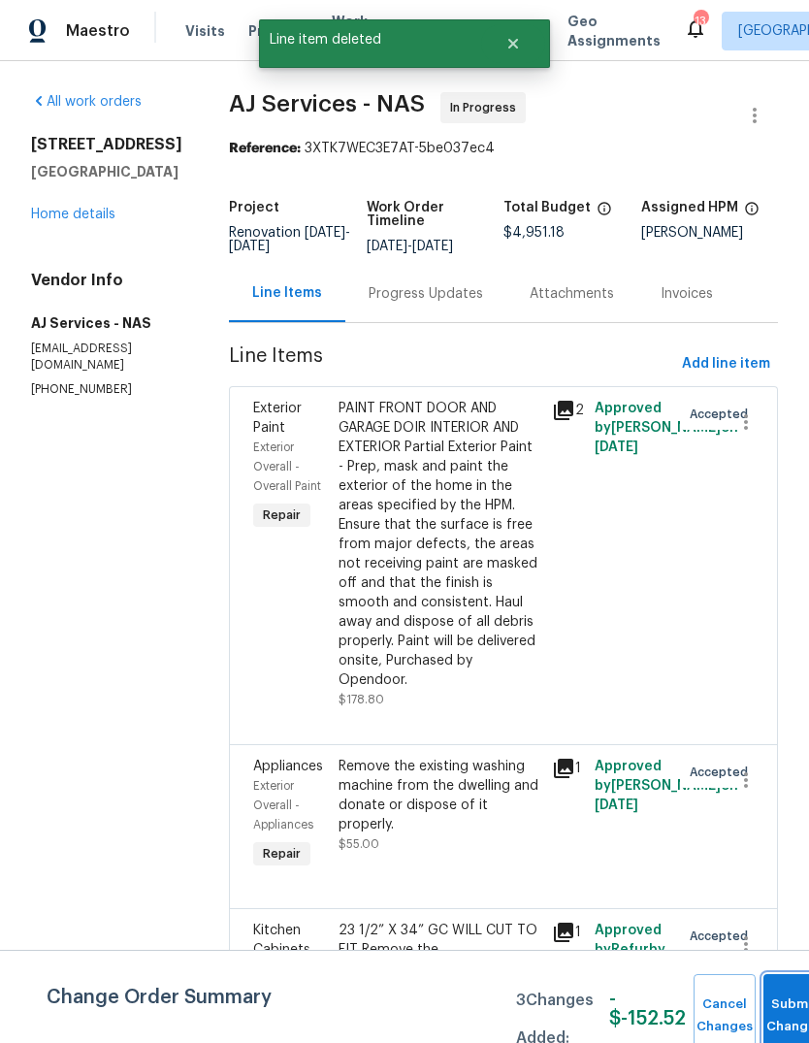
click at [774, 998] on button "Submit Changes" at bounding box center [795, 1015] width 62 height 83
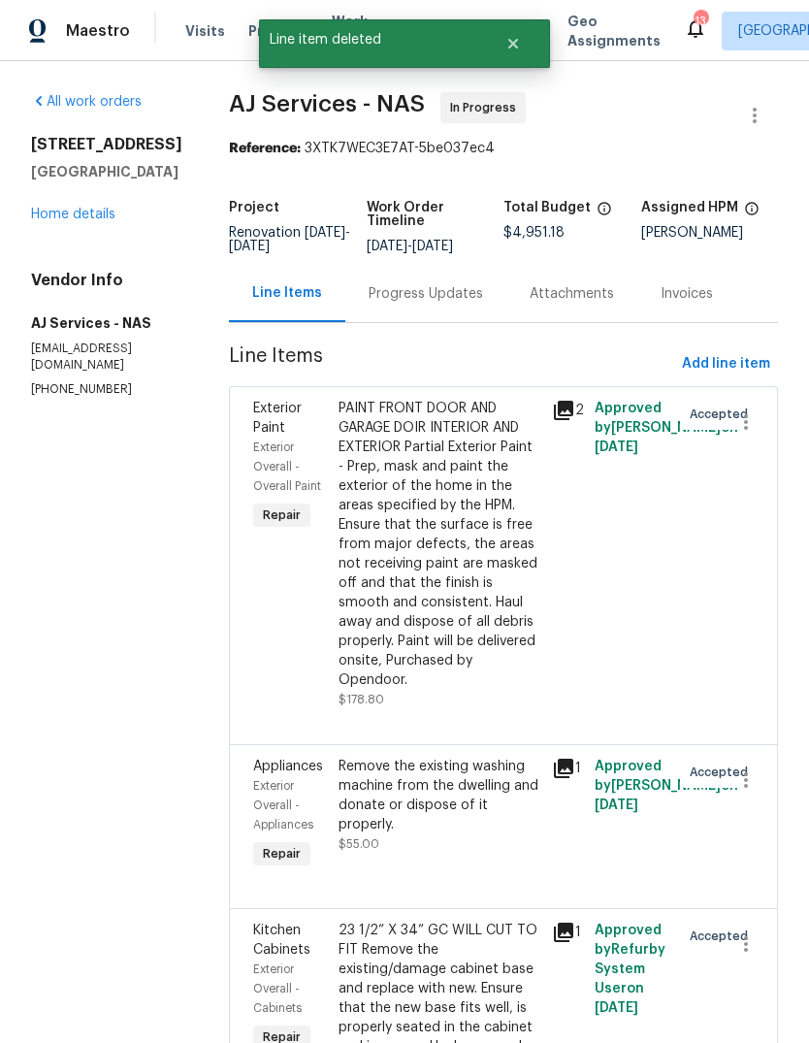
click at [57, 221] on link "Home details" at bounding box center [73, 215] width 84 height 14
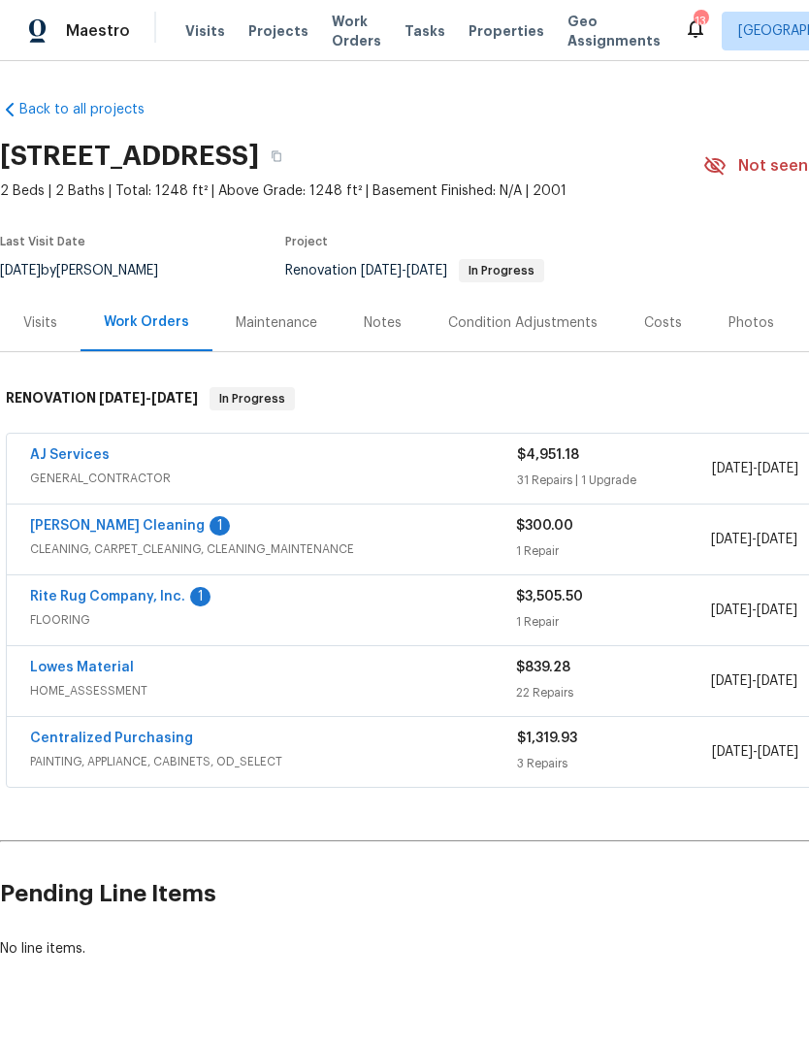
click at [31, 531] on link "[PERSON_NAME] Cleaning" at bounding box center [117, 526] width 175 height 14
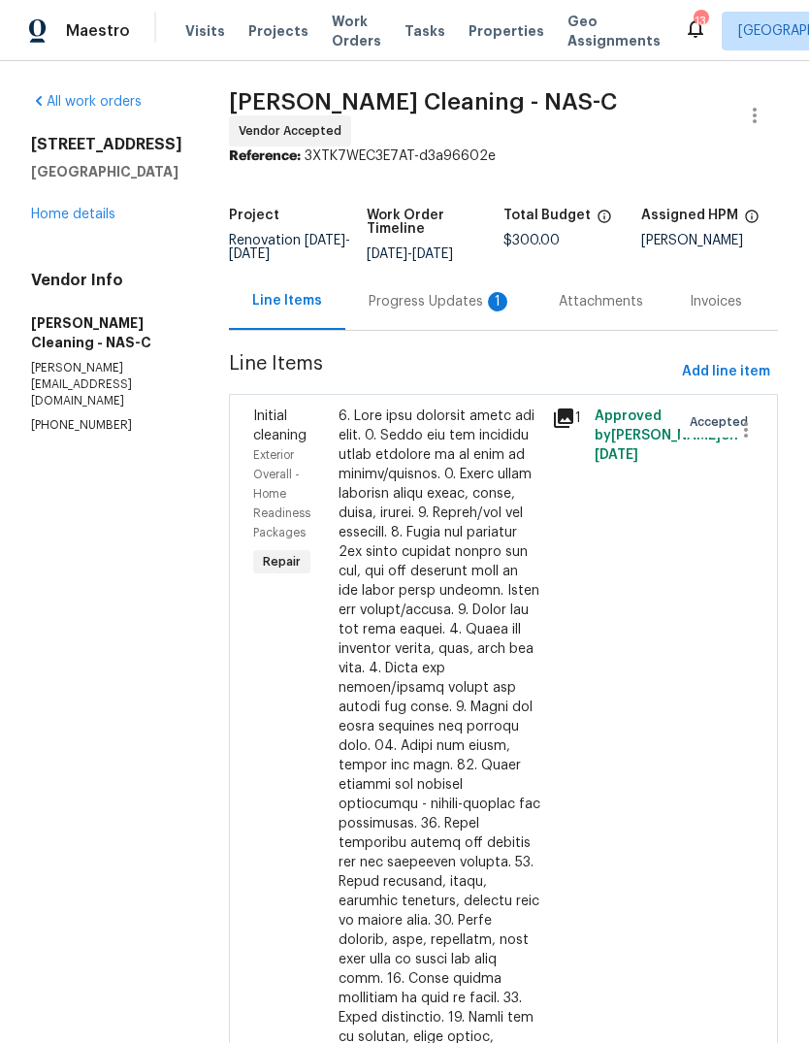
click at [487, 292] on div "Progress Updates 1" at bounding box center [441, 301] width 144 height 19
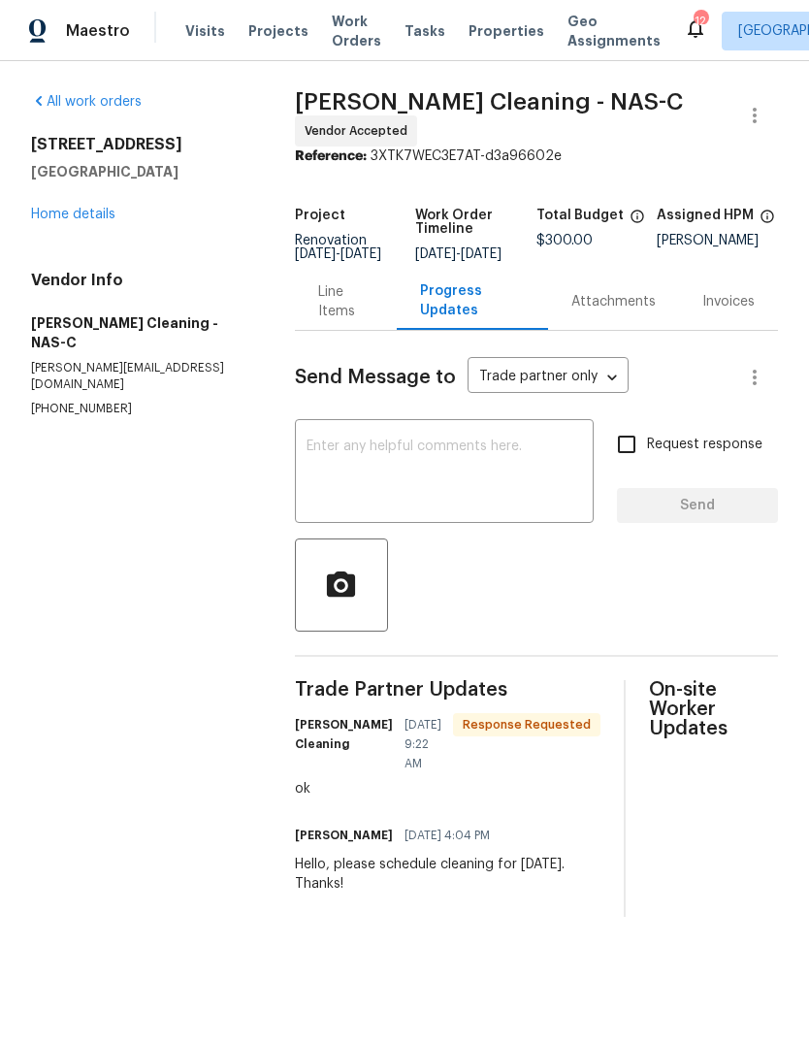
click at [49, 216] on link "Home details" at bounding box center [73, 215] width 84 height 14
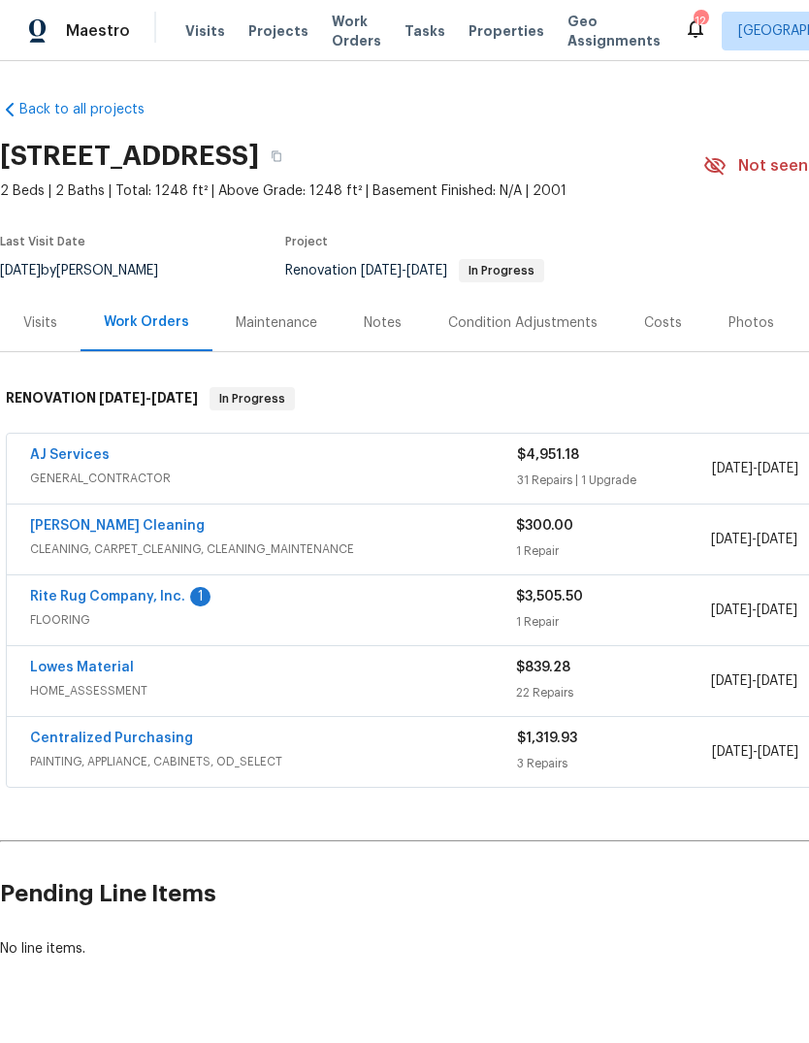
click at [44, 600] on link "Rite Rug Company, Inc." at bounding box center [107, 597] width 155 height 14
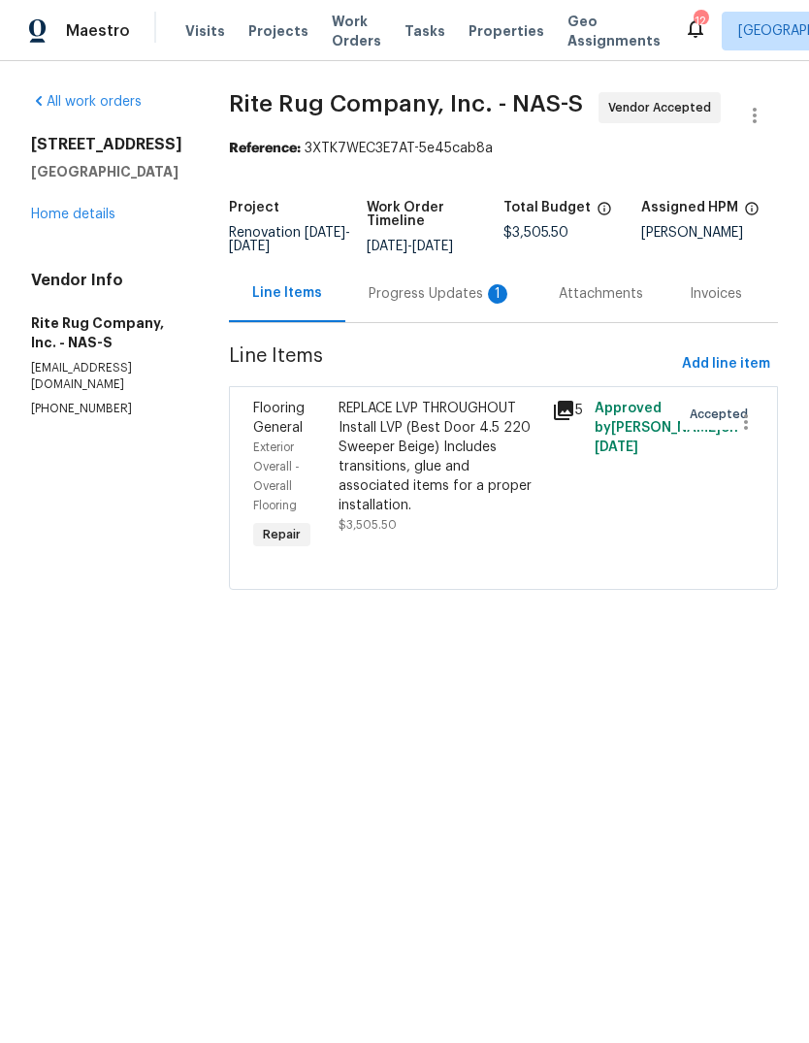
click at [440, 304] on div "Progress Updates 1" at bounding box center [441, 293] width 144 height 19
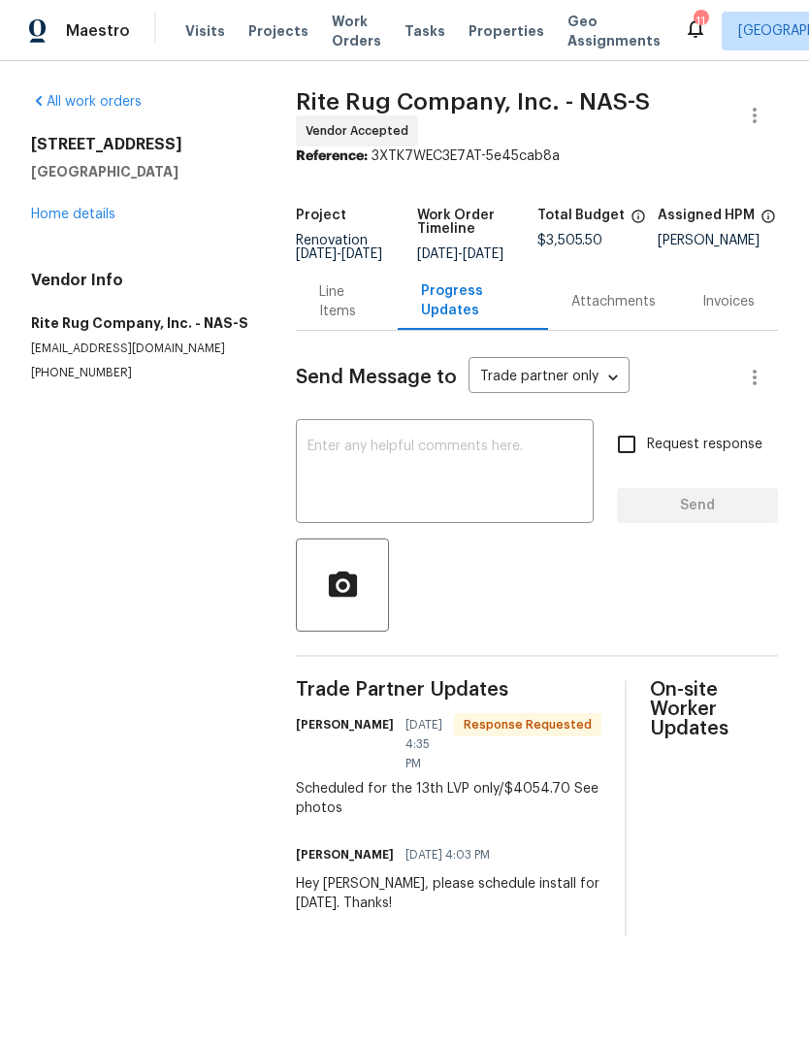
click at [344, 315] on div "Line Items" at bounding box center [346, 301] width 55 height 39
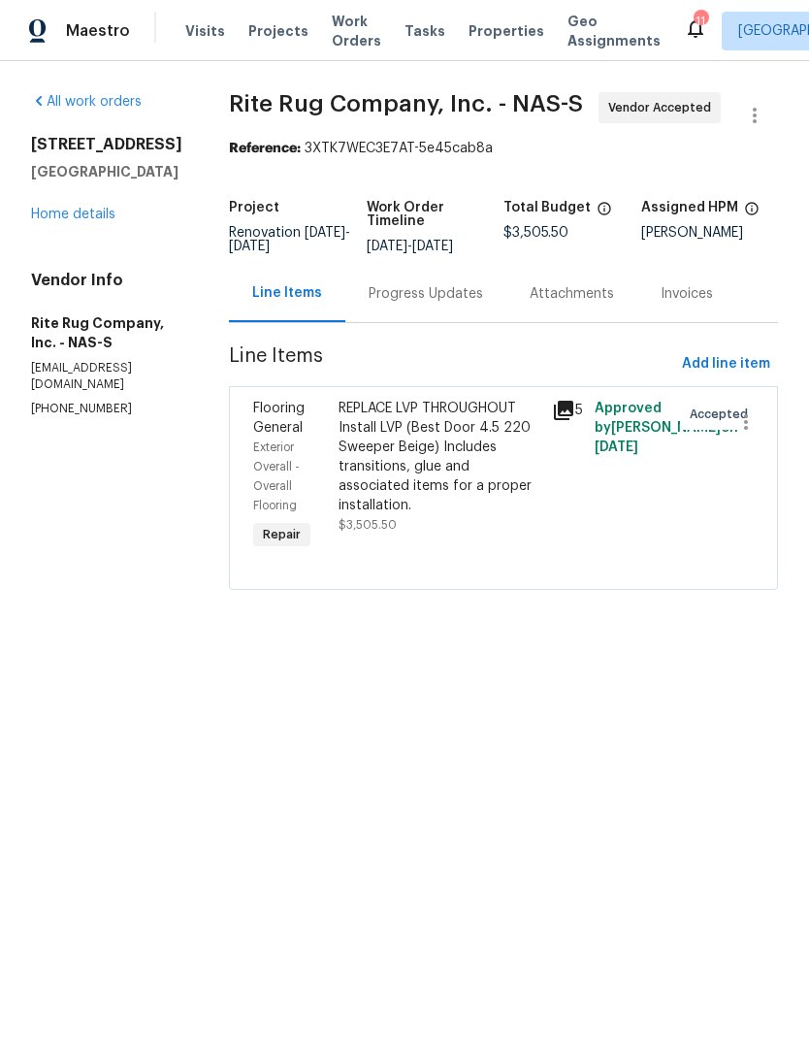
click at [490, 469] on div "REPLACE LVP THROUGHOUT Install LVP (Best Door 4.5 220 Sweeper Beige) Includes t…" at bounding box center [440, 457] width 202 height 116
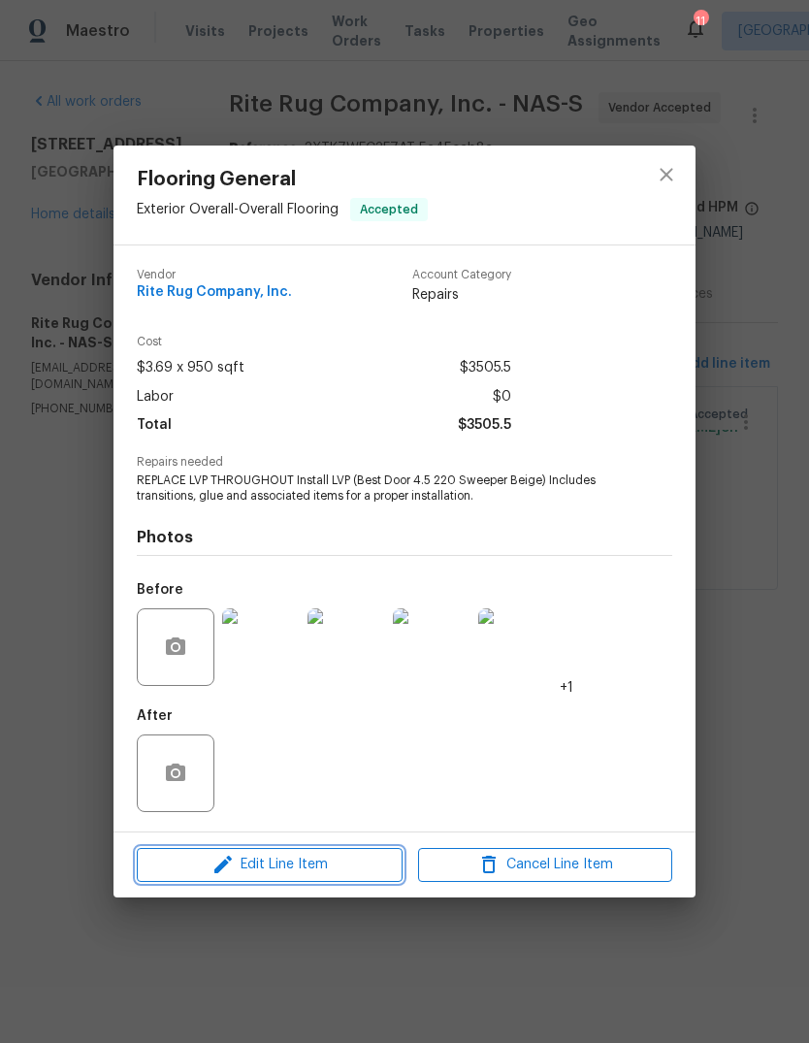
click at [363, 875] on span "Edit Line Item" at bounding box center [270, 865] width 254 height 24
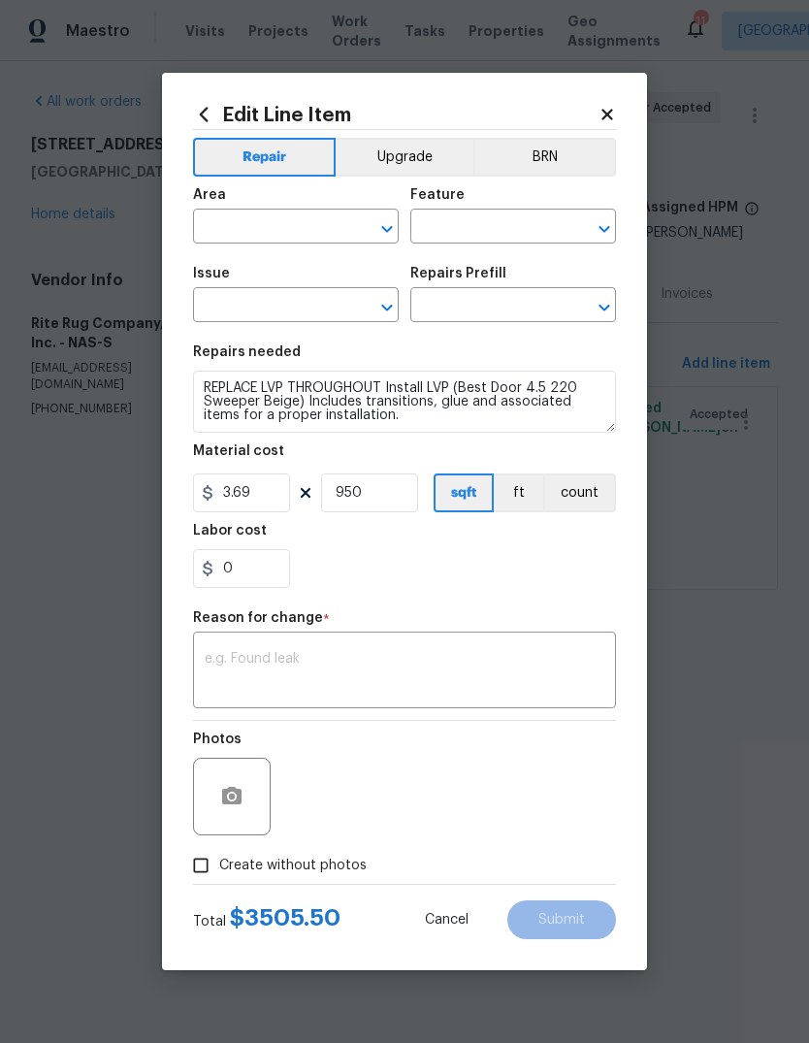
type input "Exterior Overall"
type input "Overall Flooring"
type input "Flooring General"
type input "Vinyl Plank LVL 2 - Best Door 4.5 (Beige) $3.69"
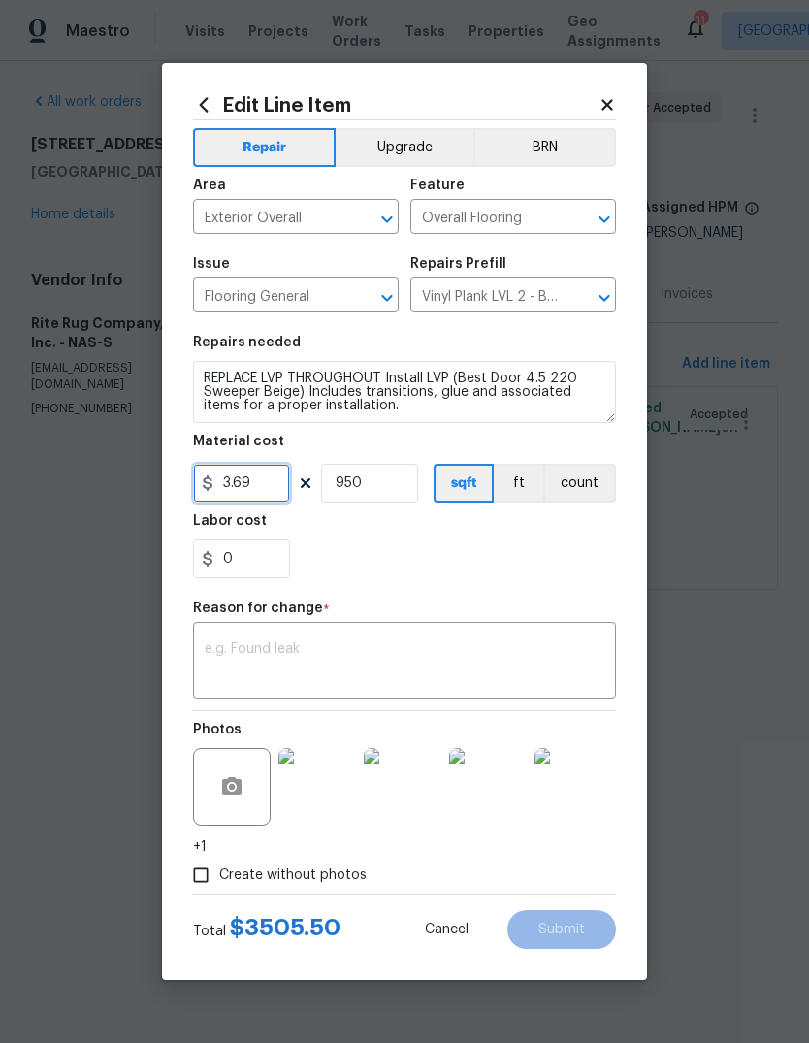
click at [267, 484] on input "3.69" at bounding box center [241, 483] width 97 height 39
click at [274, 479] on input "3.69" at bounding box center [241, 483] width 97 height 39
type input "4054.7"
click at [395, 485] on input "950" at bounding box center [369, 483] width 97 height 39
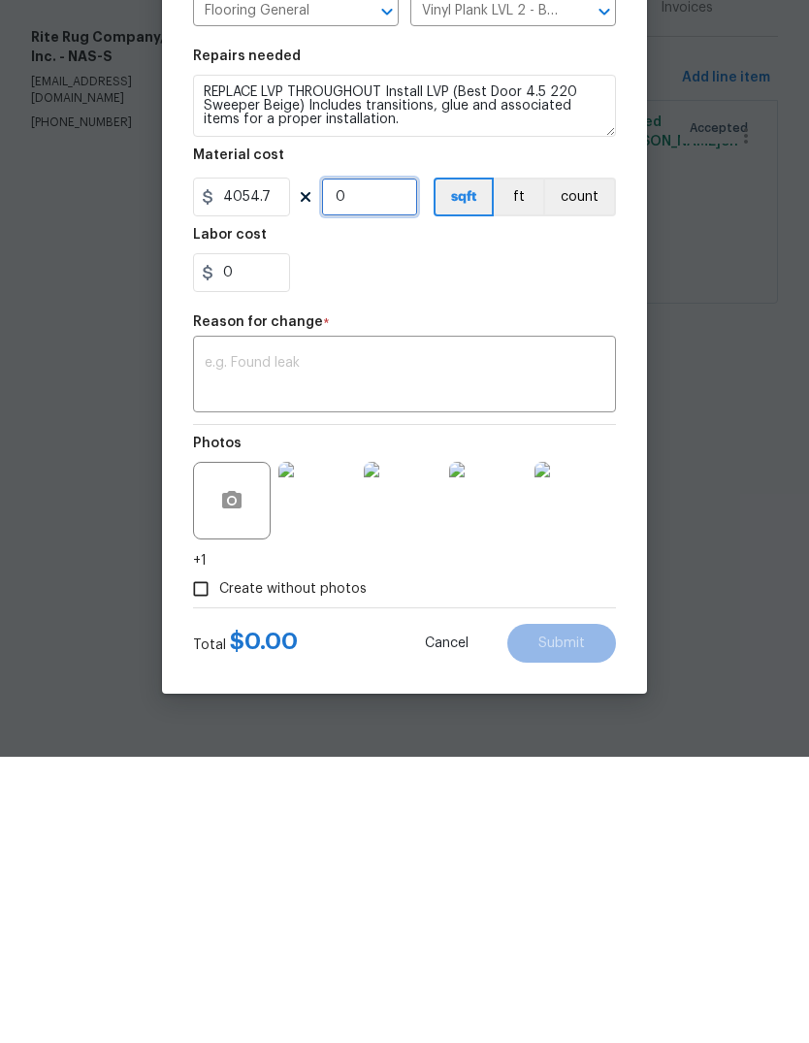
type input "1"
click at [389, 642] on textarea at bounding box center [405, 662] width 400 height 41
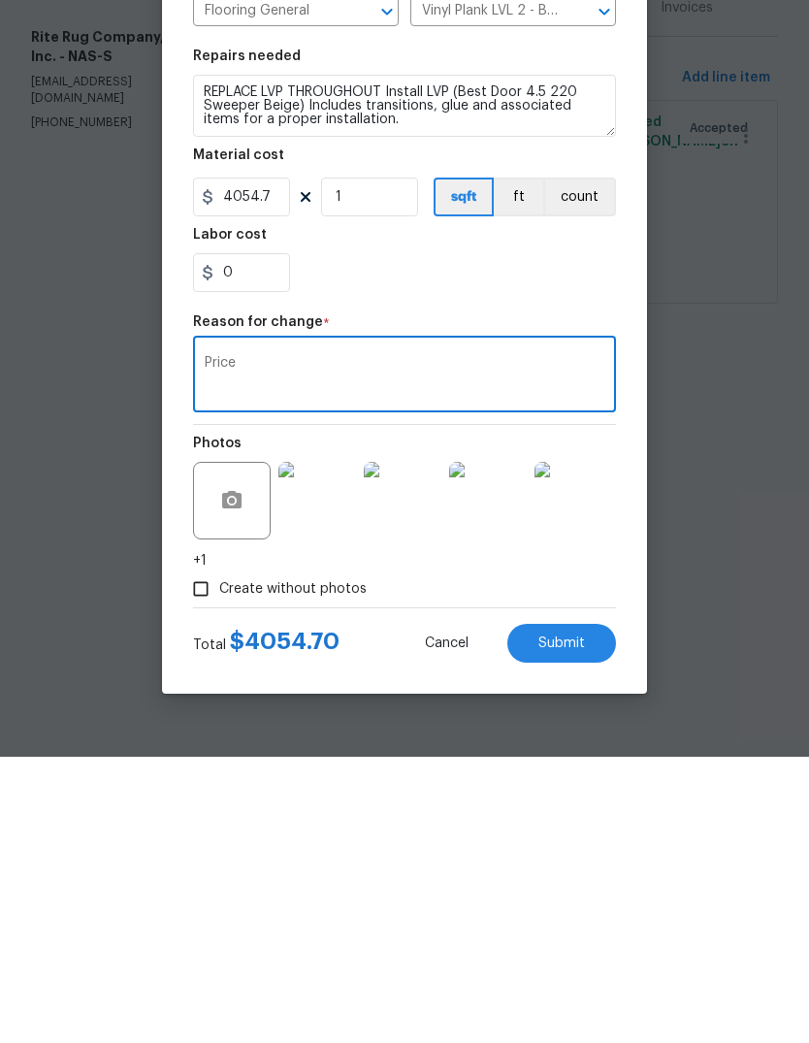
type textarea "Price"
click at [554, 324] on section "Repairs needed REPLACE LVP THROUGHOUT Install LVP (Best Door 4.5 220 Sweeper Be…" at bounding box center [404, 457] width 423 height 266
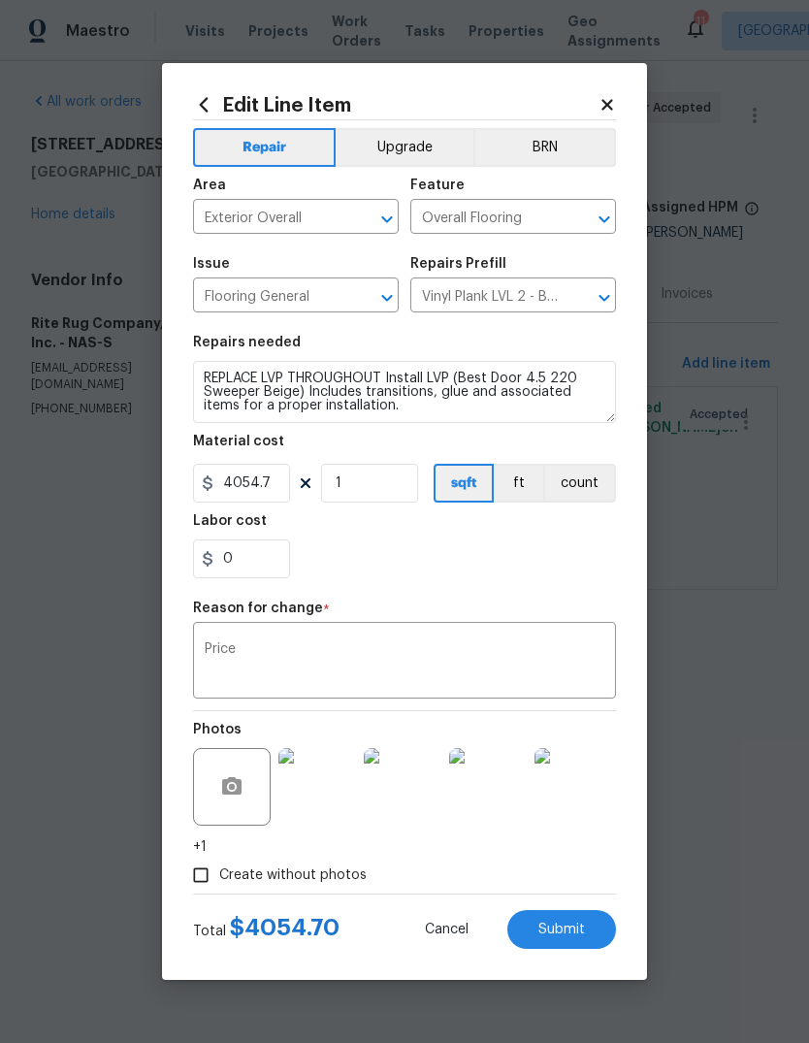
click at [576, 926] on span "Submit" at bounding box center [562, 930] width 47 height 15
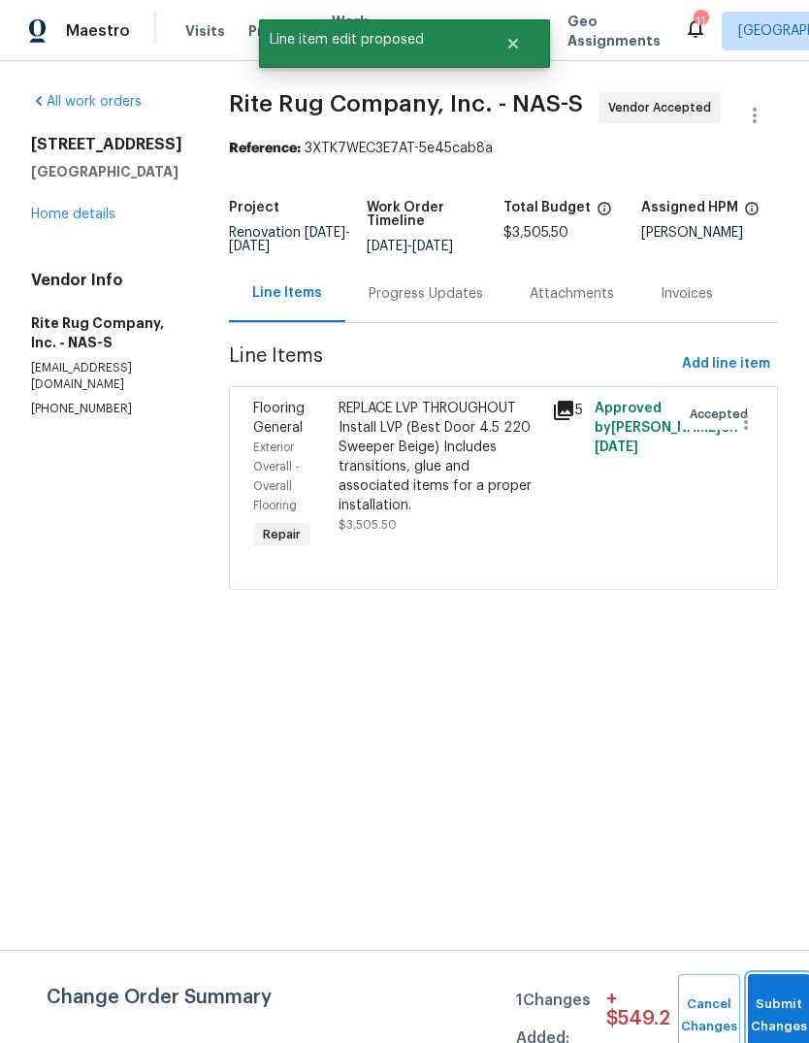
click at [765, 1007] on button "Submit Changes" at bounding box center [779, 1015] width 62 height 83
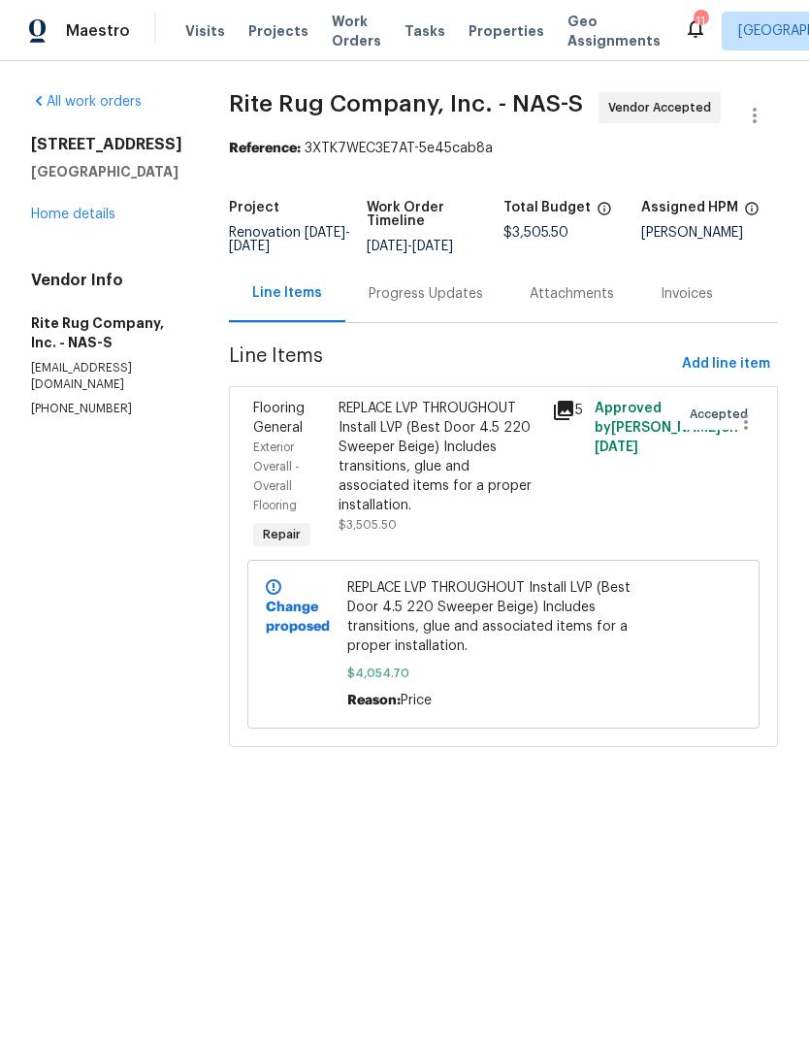
click at [52, 214] on link "Home details" at bounding box center [73, 215] width 84 height 14
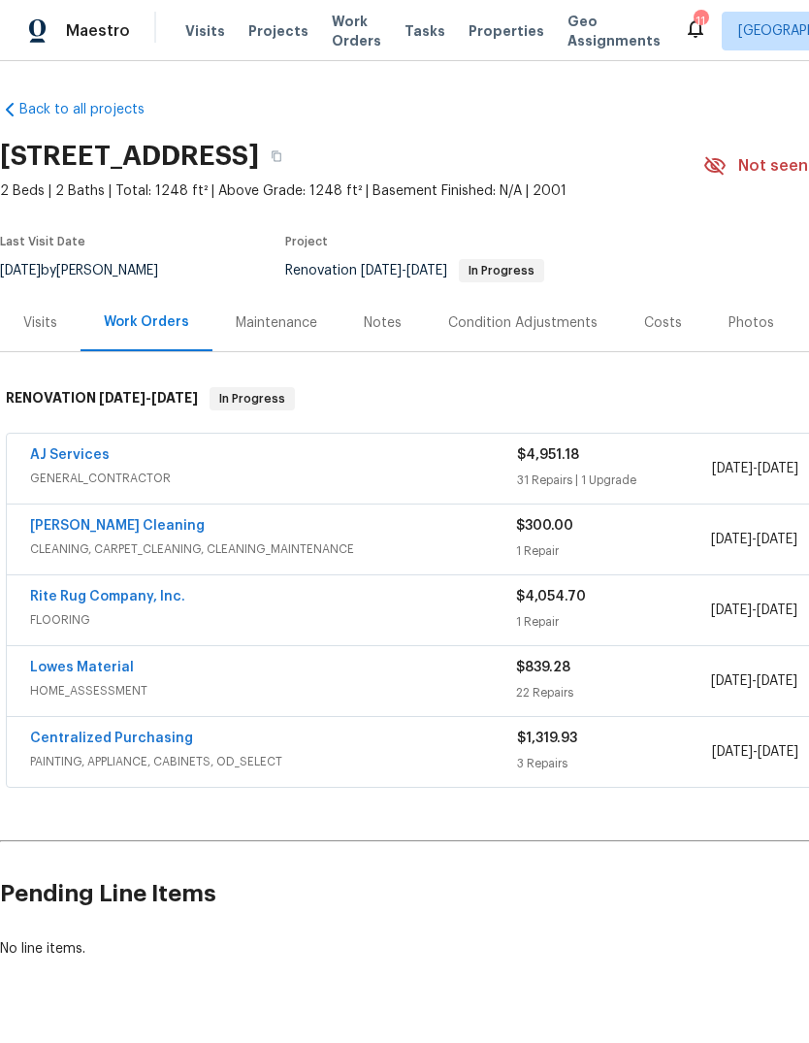
click at [155, 592] on link "Rite Rug Company, Inc." at bounding box center [107, 597] width 155 height 14
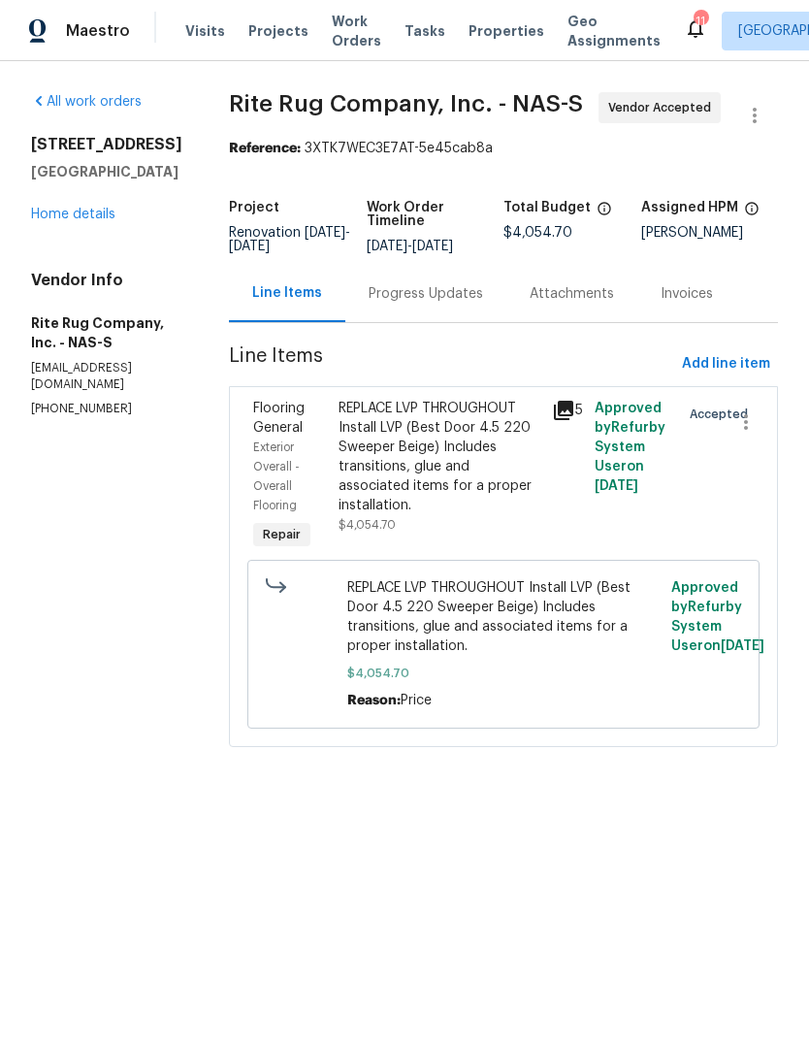
click at [476, 304] on div "Progress Updates" at bounding box center [426, 293] width 115 height 19
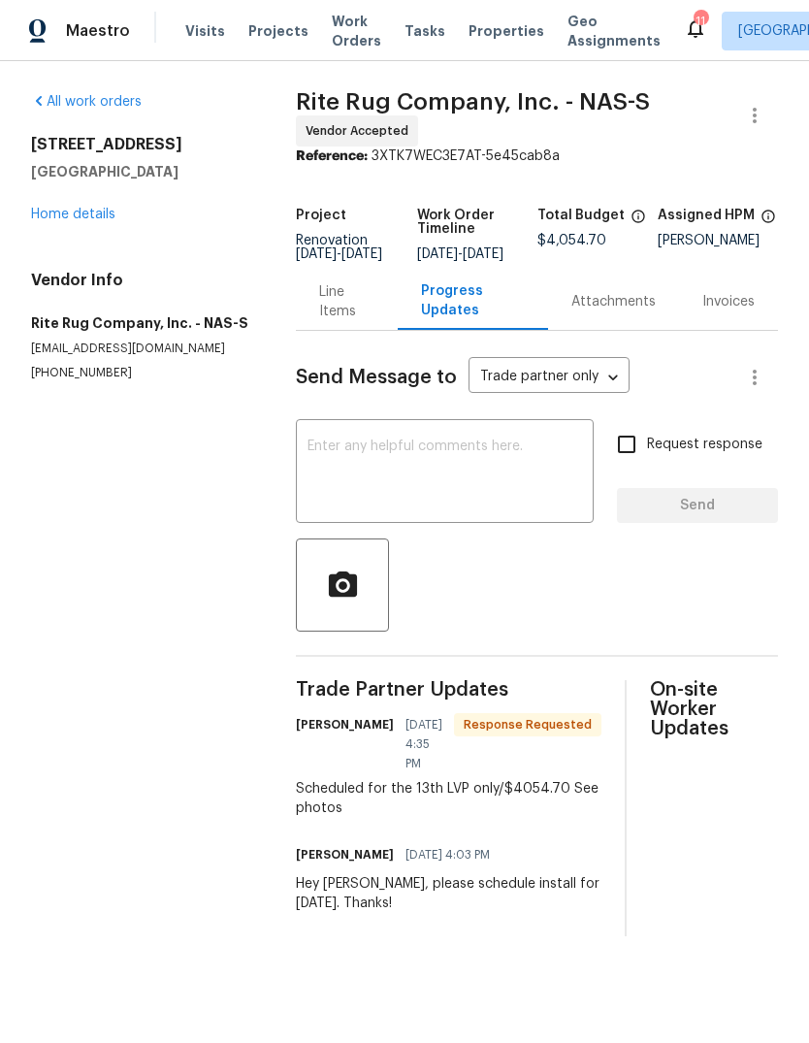
click at [481, 485] on textarea at bounding box center [445, 474] width 275 height 68
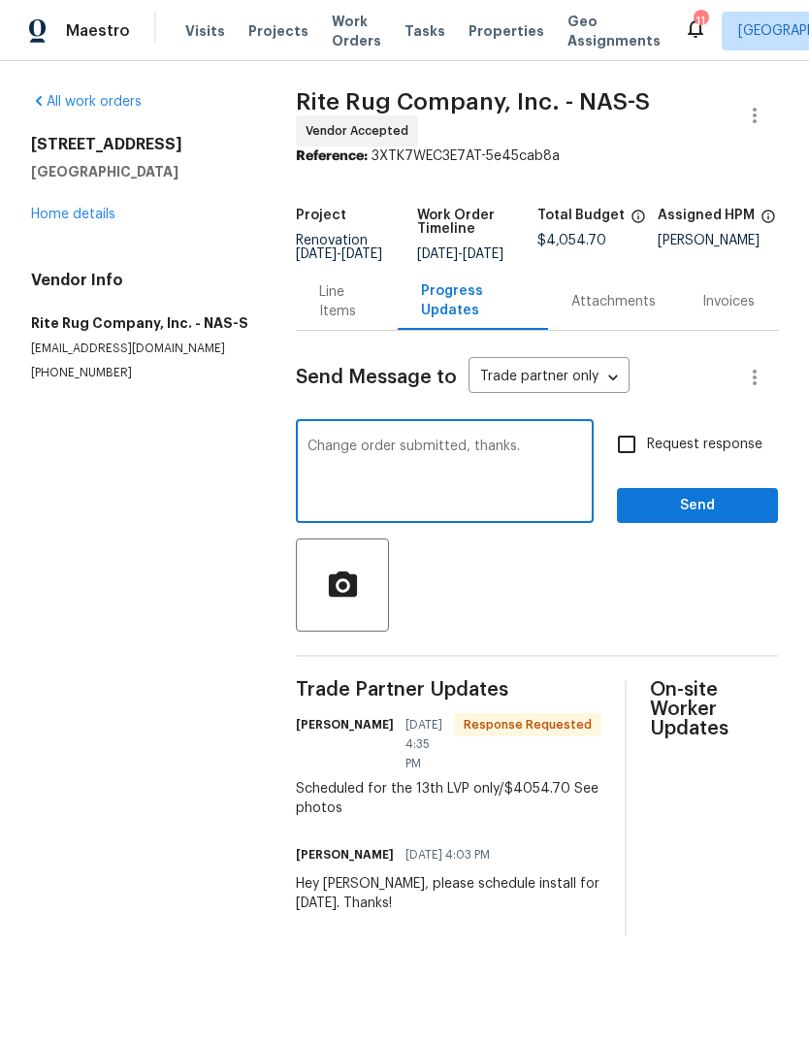
type textarea "Change order submitted, thanks."
click at [717, 455] on span "Request response" at bounding box center [704, 445] width 115 height 20
click at [647, 461] on input "Request response" at bounding box center [627, 444] width 41 height 41
checkbox input "true"
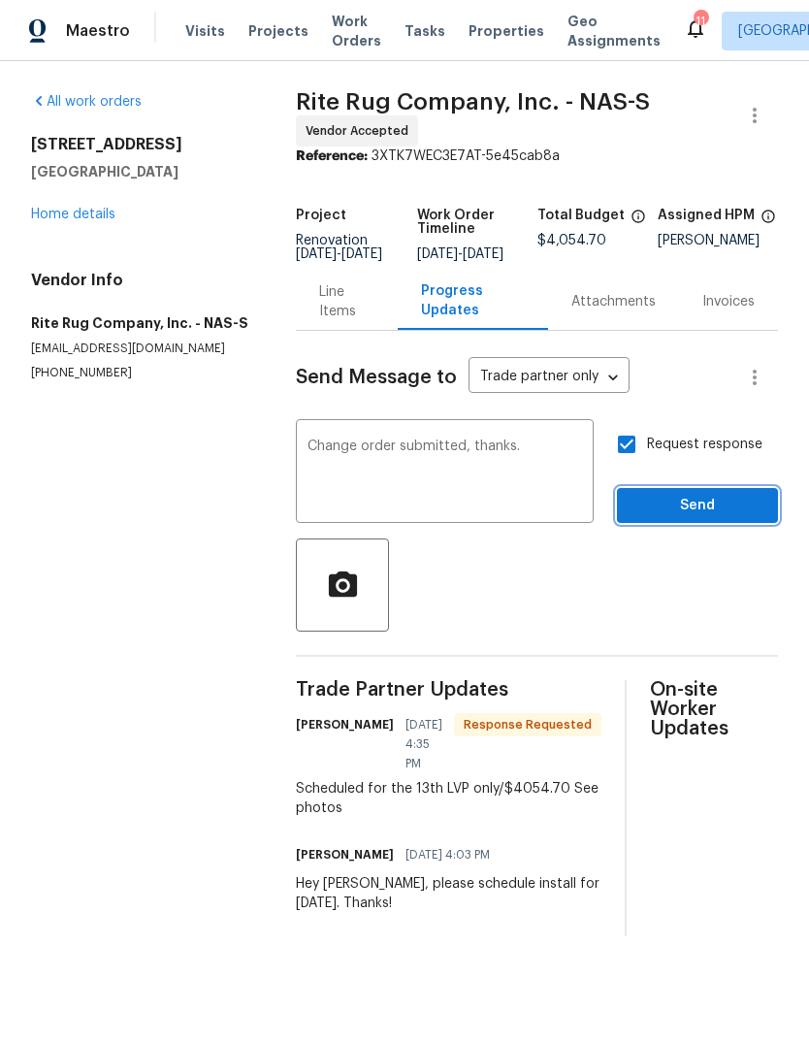
click at [735, 518] on span "Send" at bounding box center [698, 506] width 130 height 24
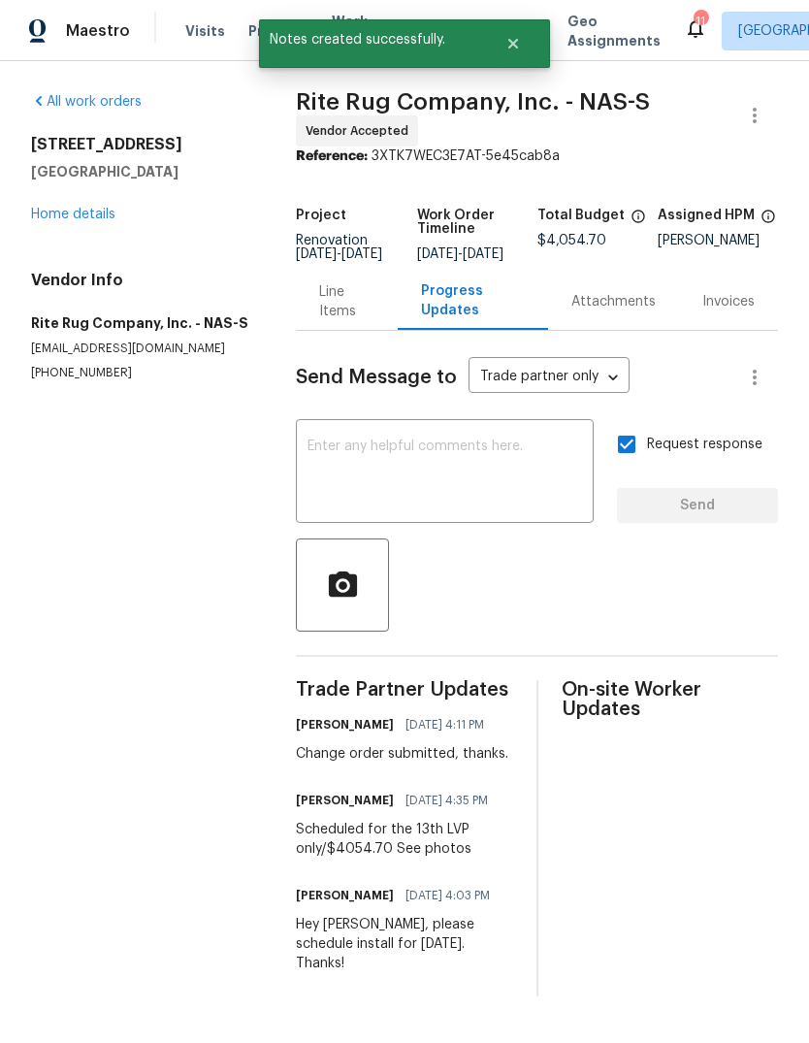
click at [59, 212] on link "Home details" at bounding box center [73, 215] width 84 height 14
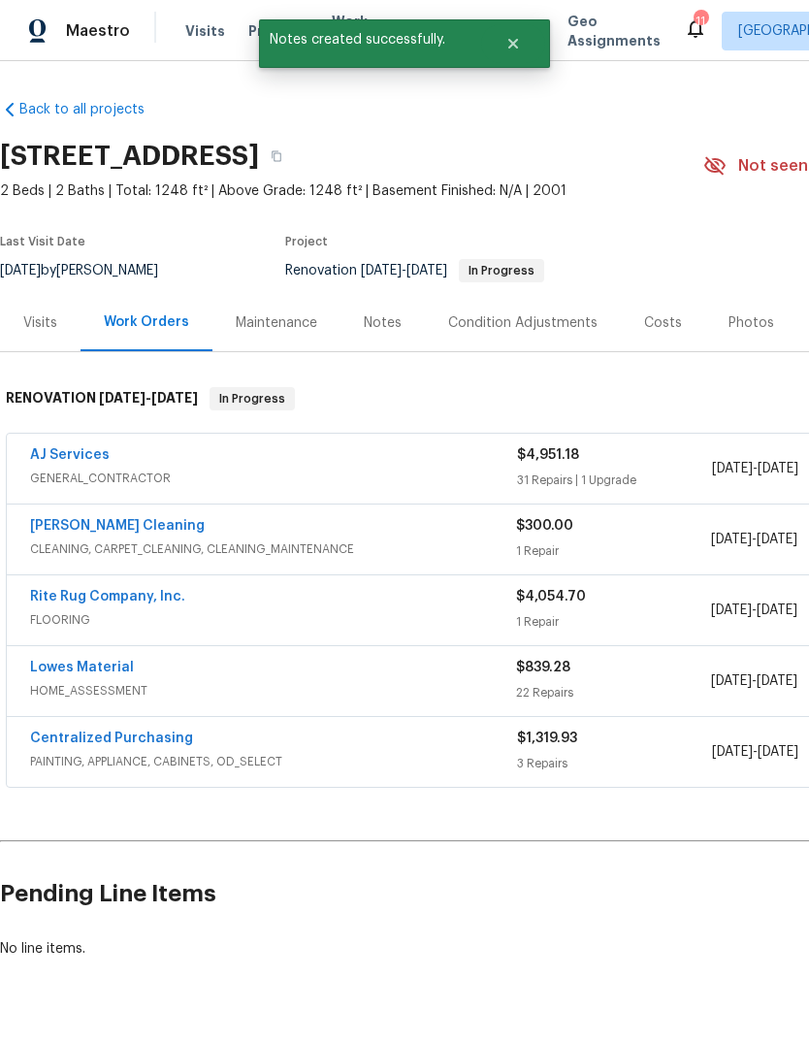
click at [372, 318] on div "Notes" at bounding box center [383, 322] width 38 height 19
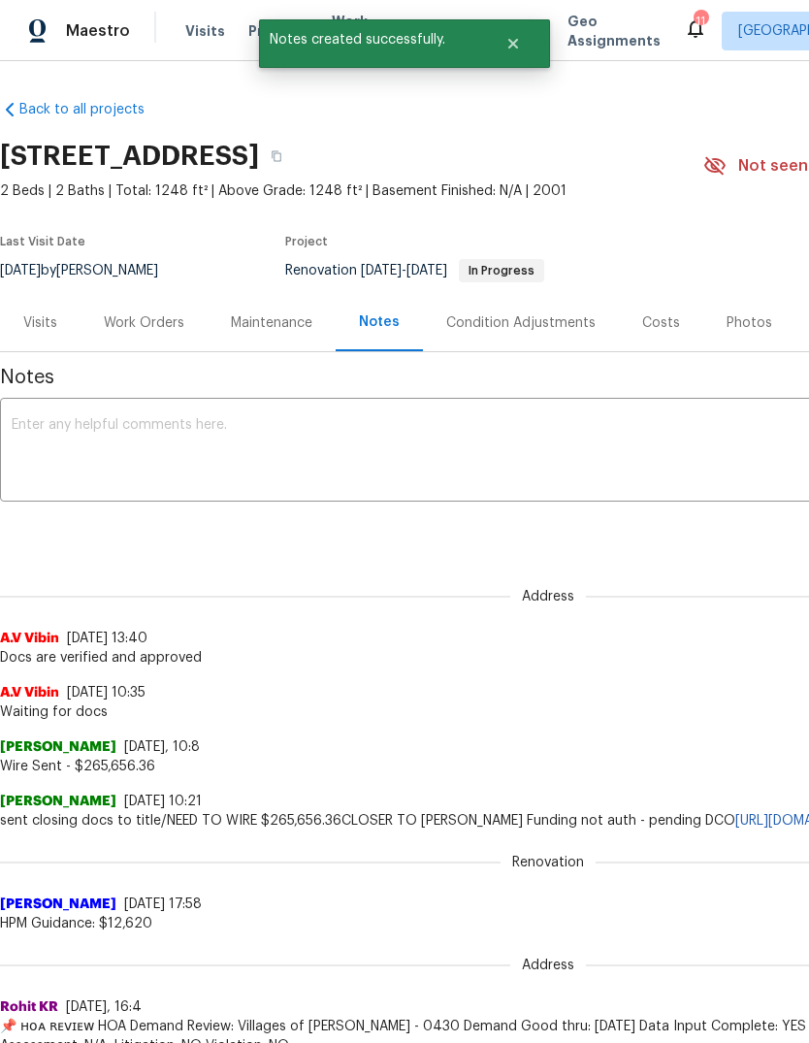
click at [684, 465] on textarea at bounding box center [548, 452] width 1073 height 68
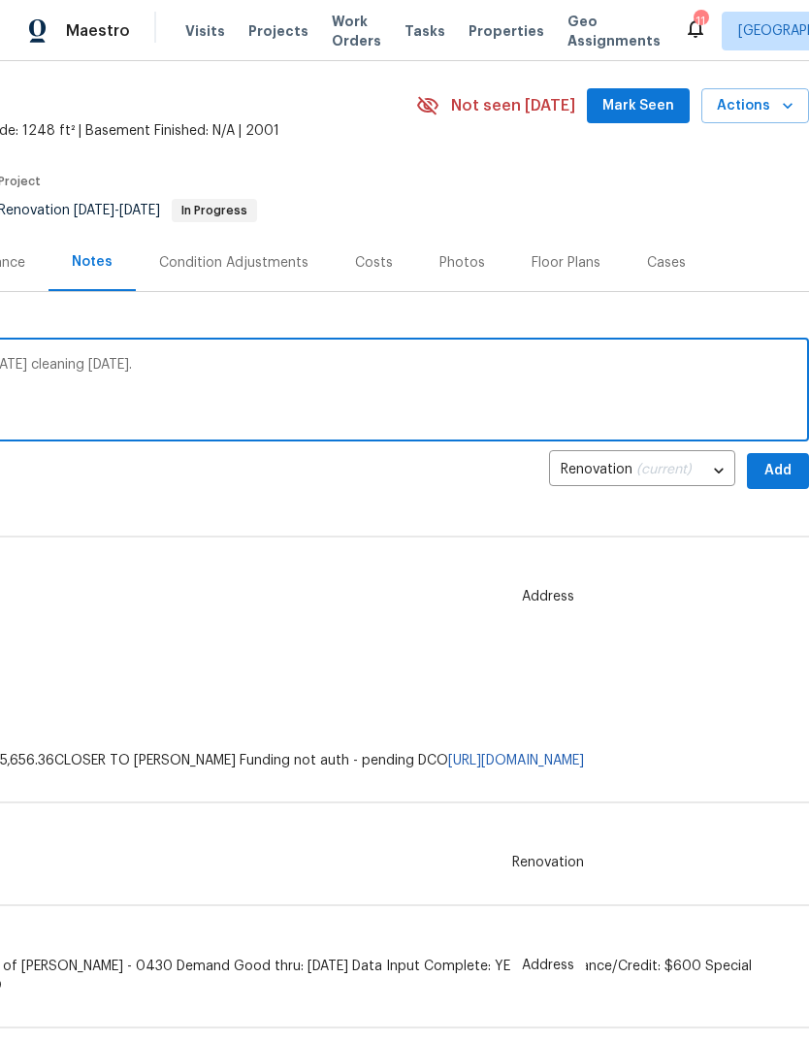
scroll to position [61, 287]
type textarea "Project on track. Flooring to be installed [DATE] cleaning [DATE]."
click at [773, 472] on span "Add" at bounding box center [778, 470] width 31 height 24
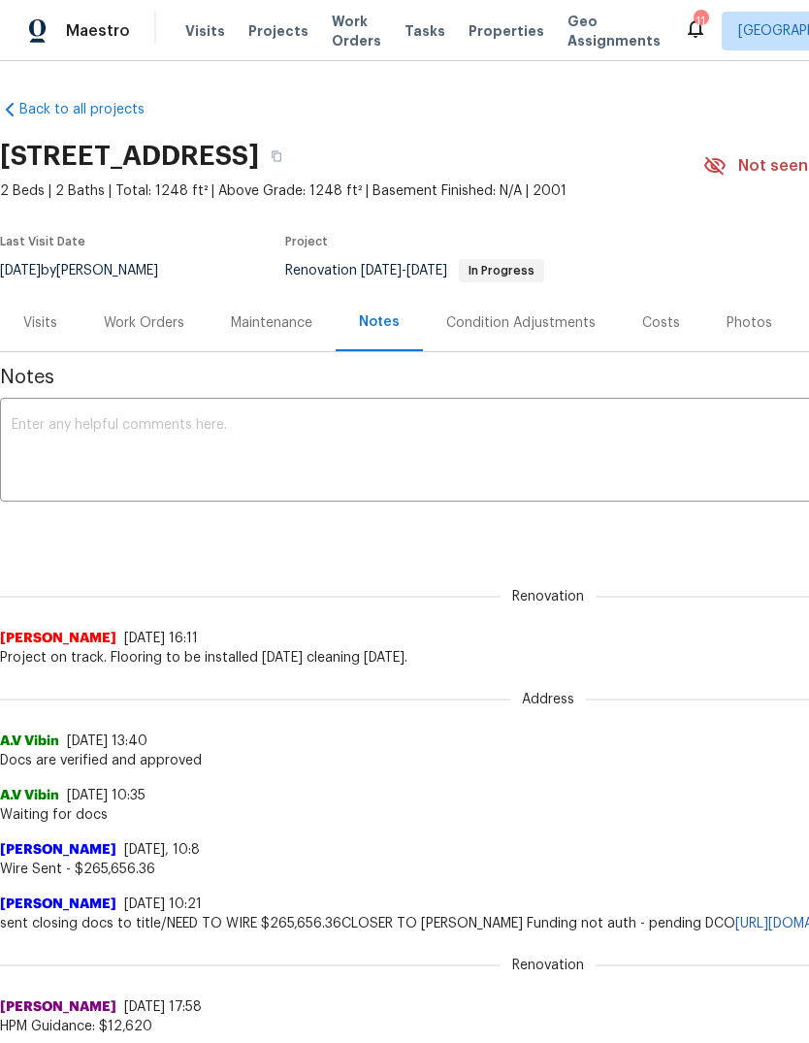
scroll to position [0, 0]
click at [29, 323] on div "Visits" at bounding box center [40, 322] width 34 height 19
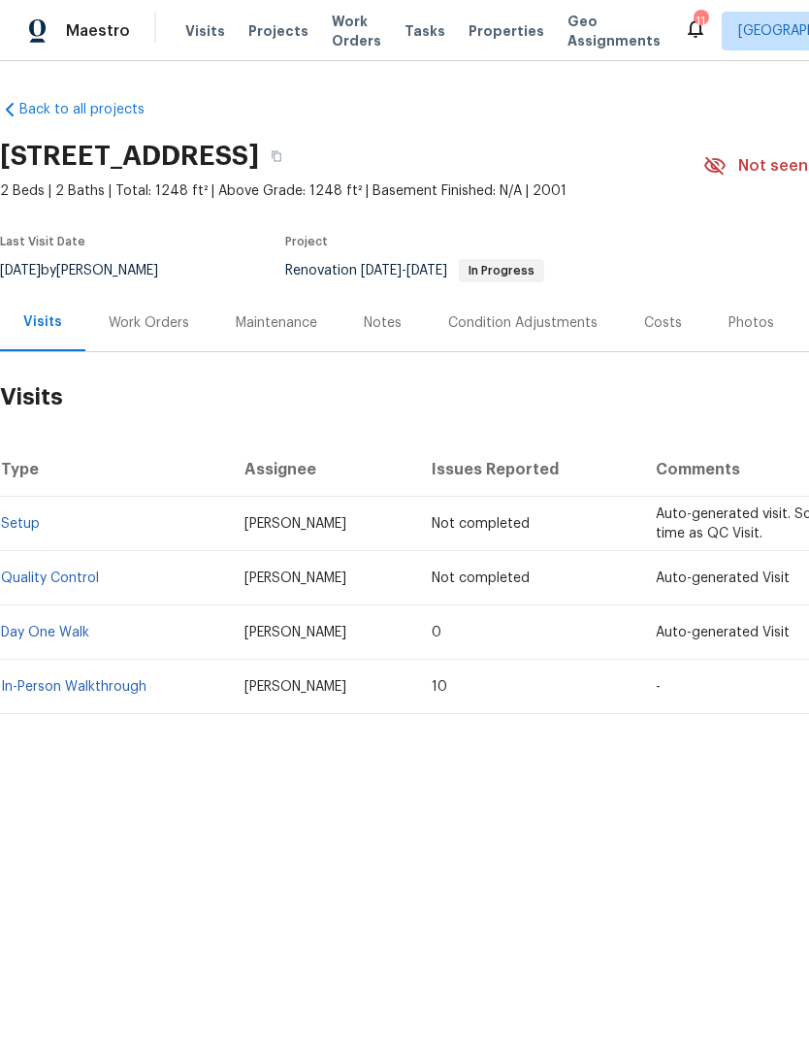
click at [146, 318] on div "Work Orders" at bounding box center [149, 322] width 81 height 19
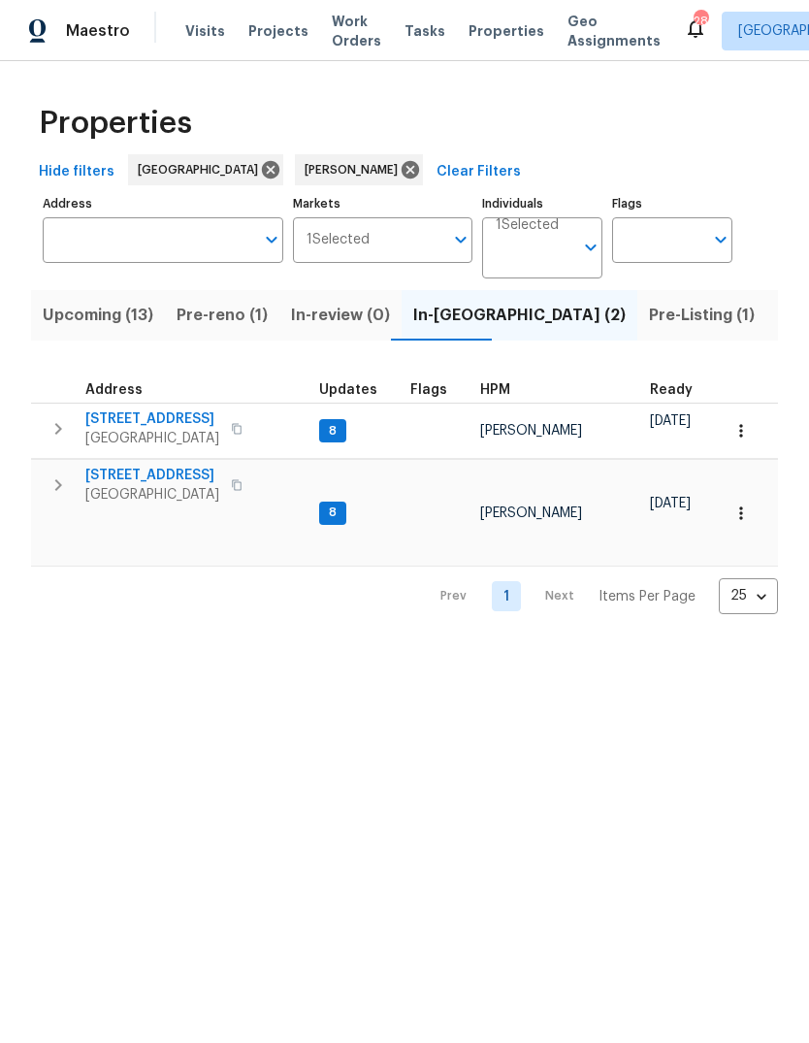
click at [234, 426] on button "button" at bounding box center [236, 428] width 23 height 27
click at [236, 424] on button "button" at bounding box center [236, 428] width 23 height 27
click at [232, 488] on button "button" at bounding box center [236, 485] width 23 height 27
click at [241, 491] on icon "button" at bounding box center [237, 485] width 12 height 12
click at [192, 312] on span "Pre-reno (1)" at bounding box center [222, 315] width 91 height 27
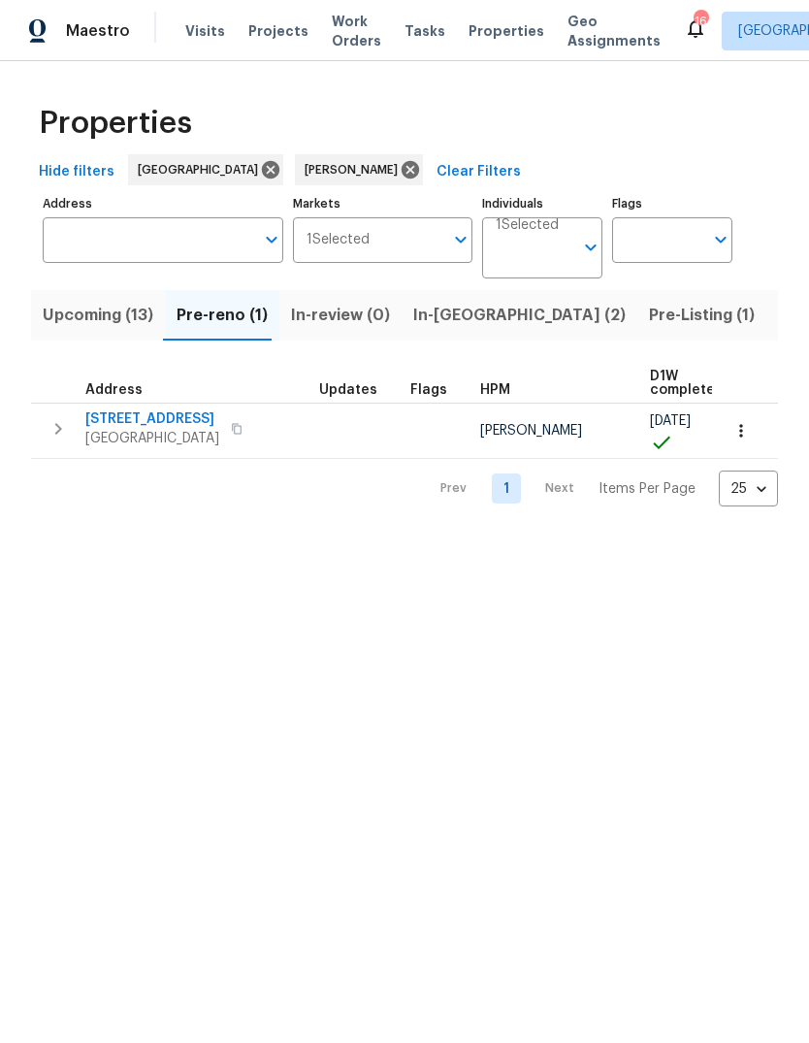
click at [243, 424] on icon "button" at bounding box center [237, 429] width 12 height 12
click at [56, 315] on span "Upcoming (13)" at bounding box center [98, 315] width 111 height 27
